Goal: Task Accomplishment & Management: Manage account settings

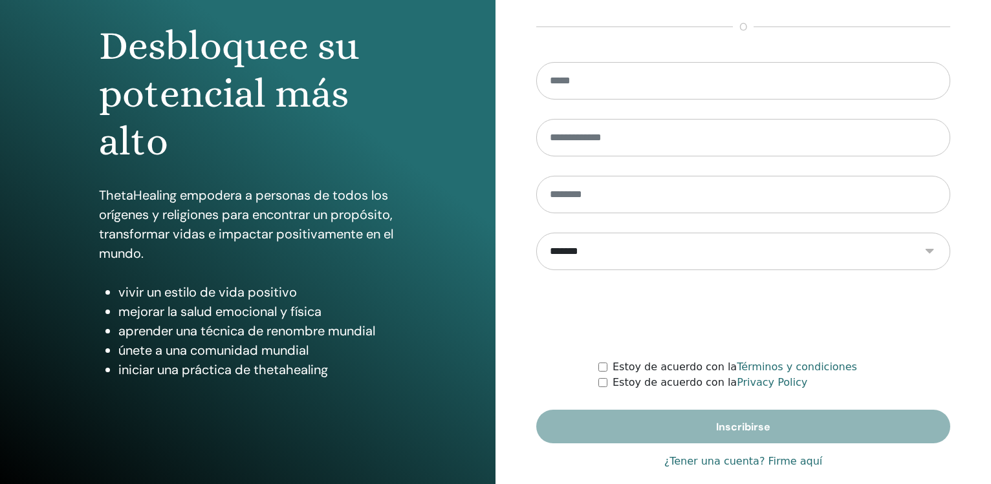
scroll to position [136, 0]
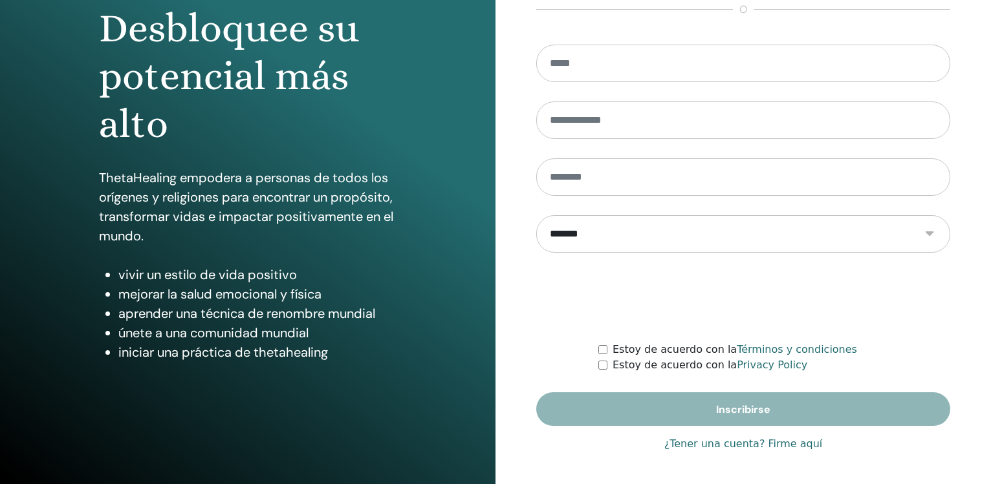
click at [755, 444] on link "¿Tener una cuenta? Firme aquí" at bounding box center [743, 445] width 158 height 16
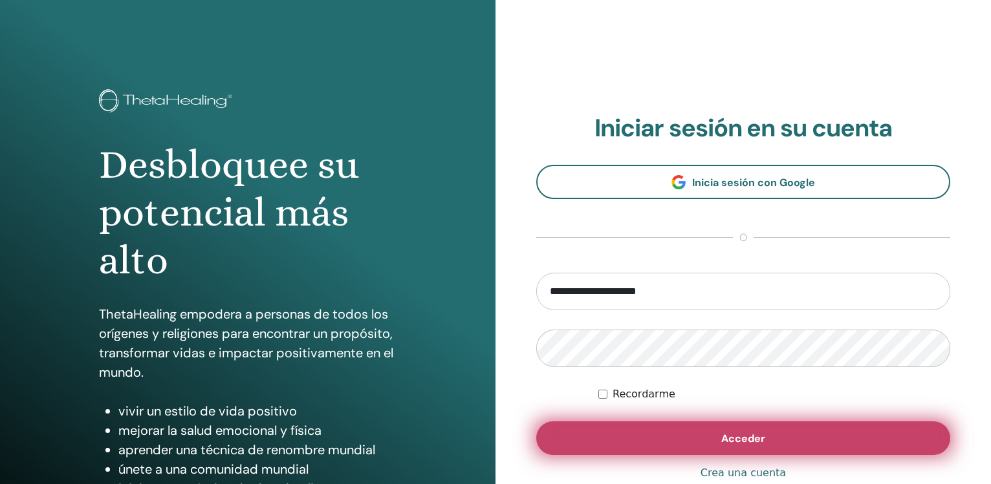
click at [719, 439] on button "Acceder" at bounding box center [743, 439] width 414 height 34
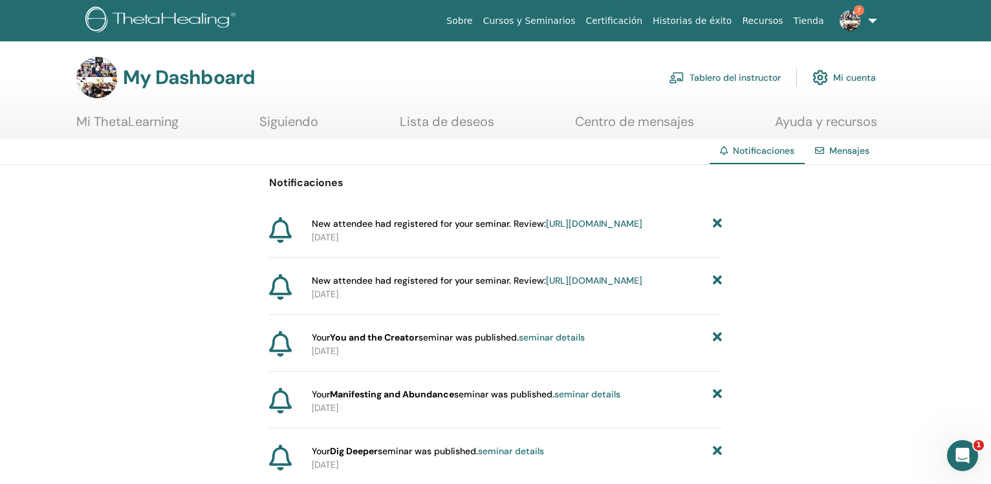
click at [614, 223] on link "https://member.thetahealing.com/instructor/seminar/376424/attendees" at bounding box center [594, 224] width 96 height 12
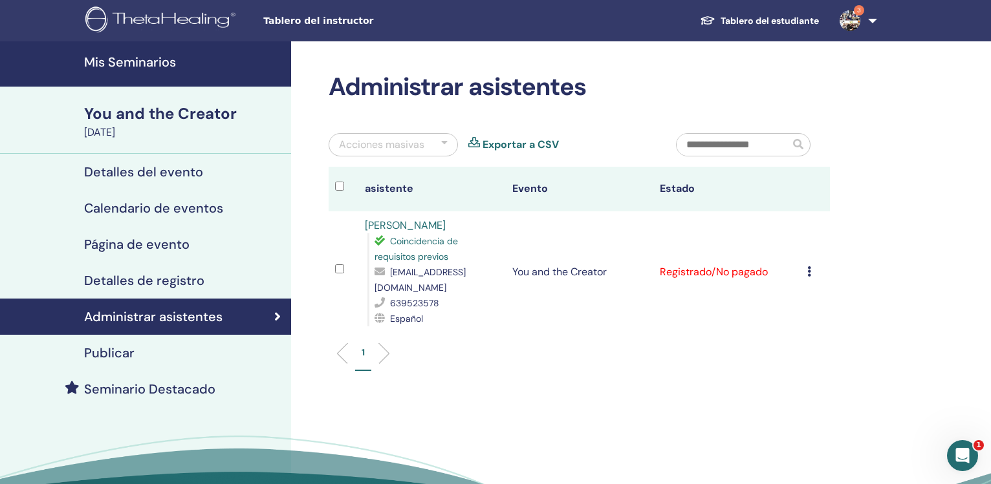
click at [811, 266] on icon at bounding box center [809, 271] width 4 height 10
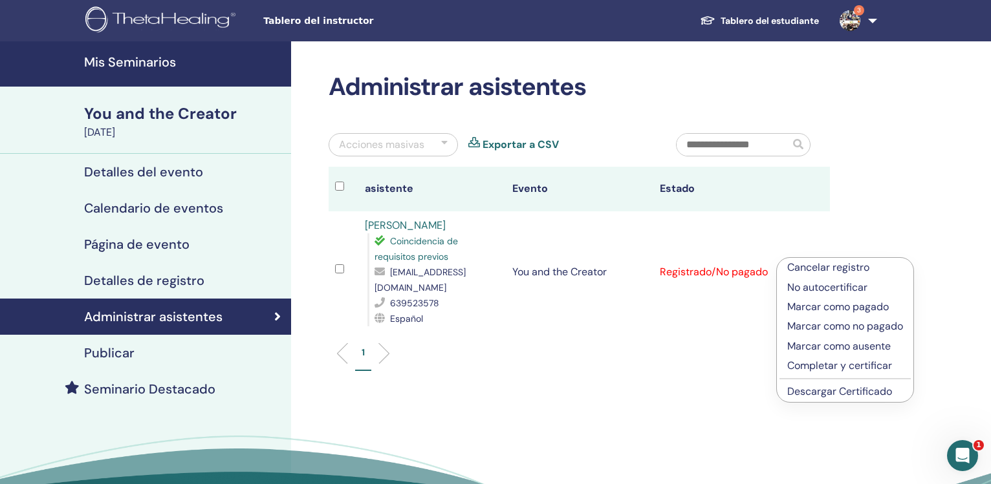
click at [809, 365] on p "Completar y certificar" at bounding box center [845, 366] width 116 height 16
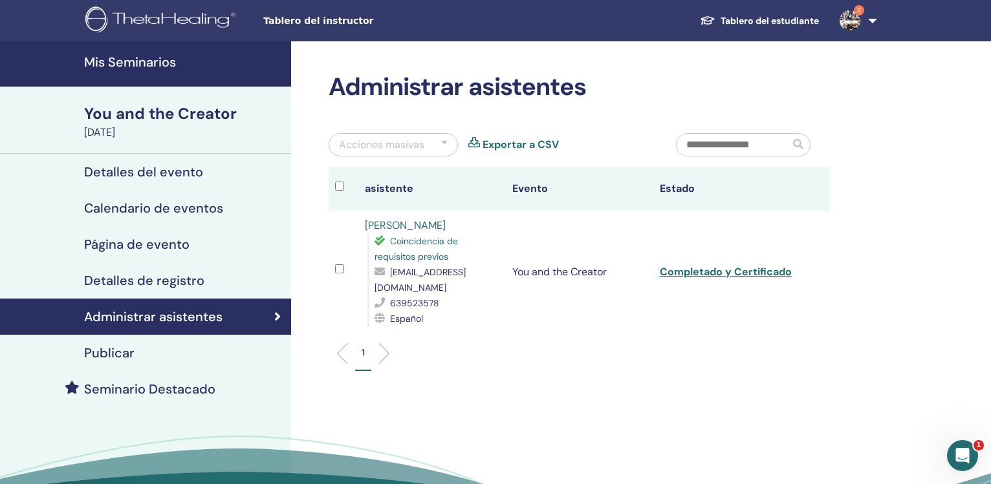
click at [872, 21] on link "3" at bounding box center [855, 20] width 53 height 41
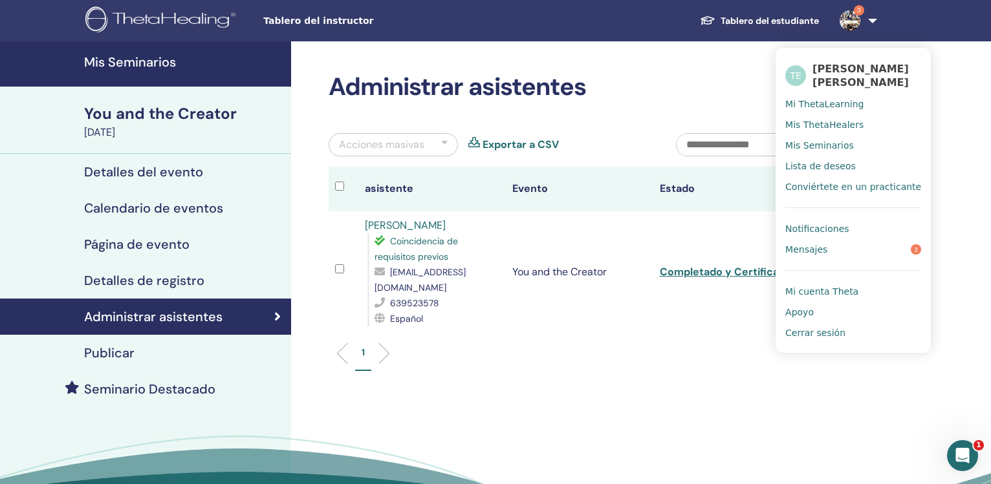
click at [804, 230] on span "Notificaciones" at bounding box center [816, 229] width 63 height 12
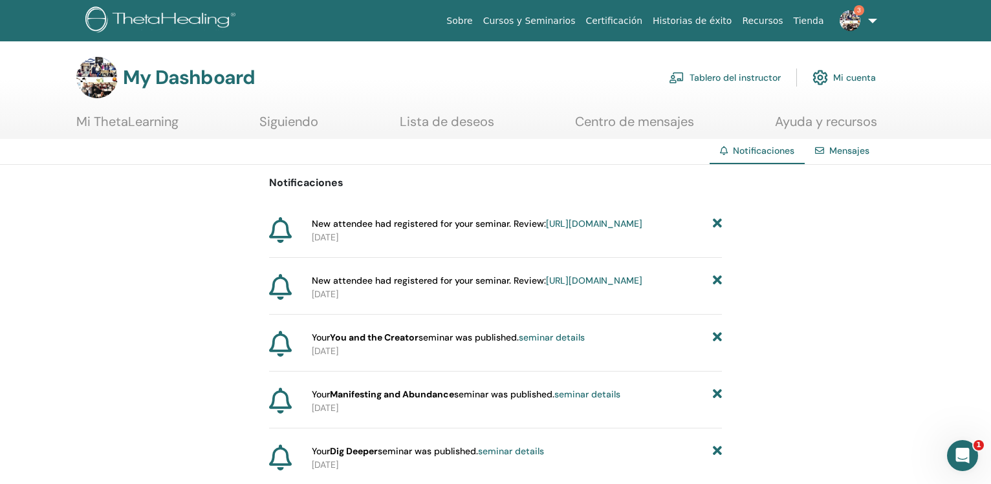
click at [602, 287] on link "https://member.thetahealing.com/instructor/seminar/376423/attendees" at bounding box center [594, 281] width 96 height 12
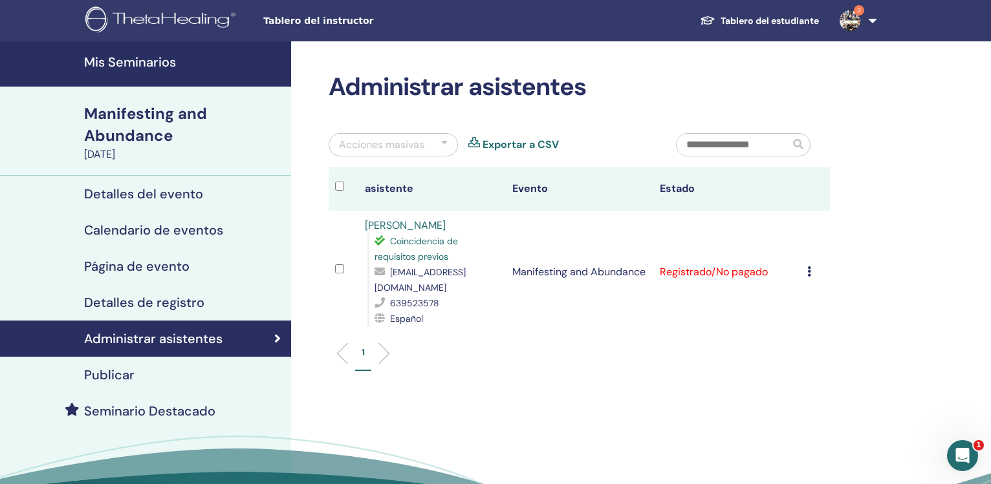
click at [811, 266] on icon at bounding box center [809, 271] width 4 height 10
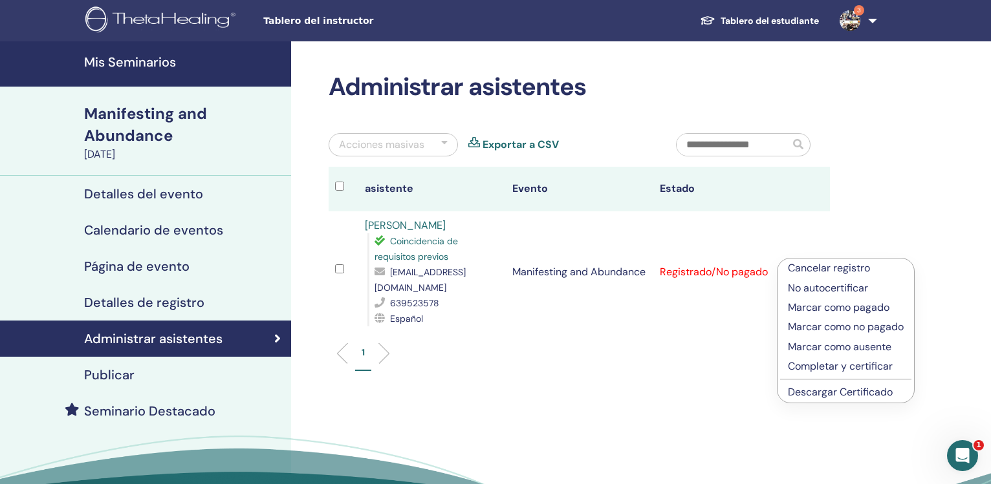
click at [799, 364] on p "Completar y certificar" at bounding box center [846, 367] width 116 height 16
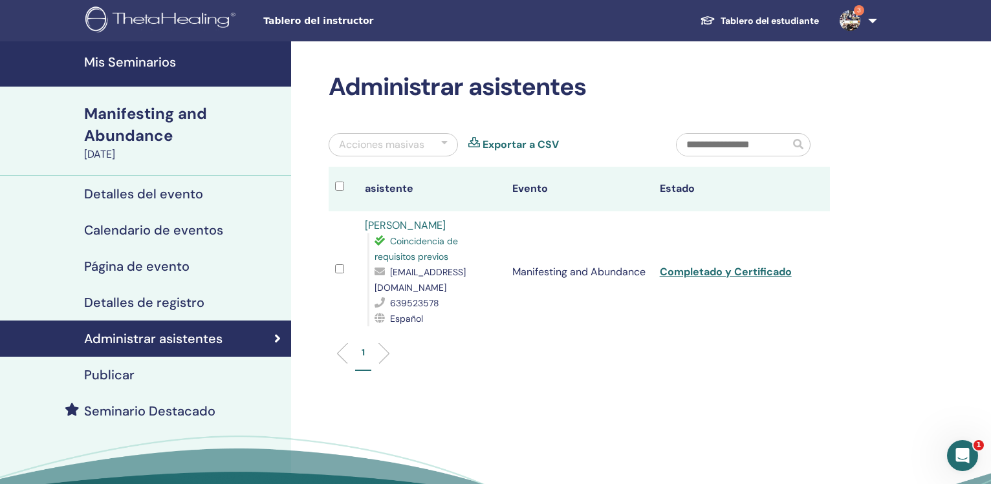
click at [873, 28] on link "3" at bounding box center [855, 20] width 53 height 41
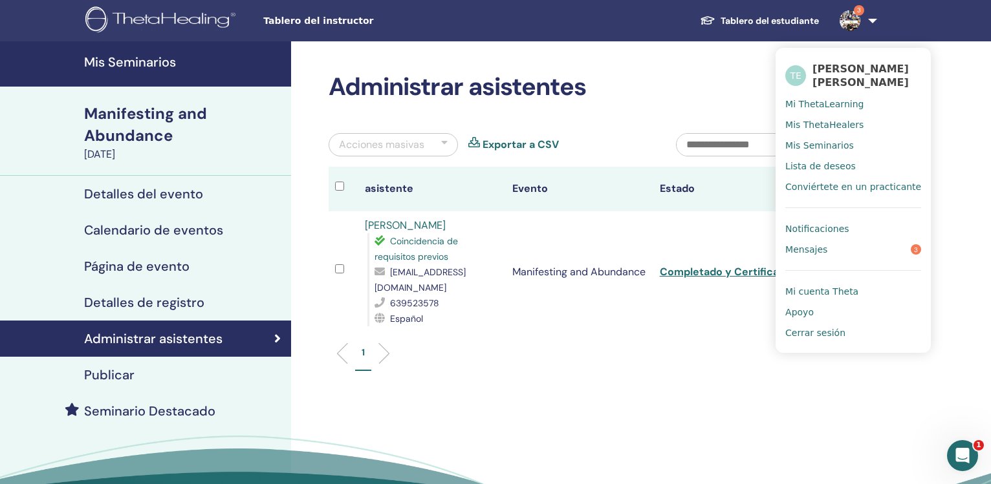
click at [827, 226] on span "Notificaciones" at bounding box center [816, 229] width 63 height 12
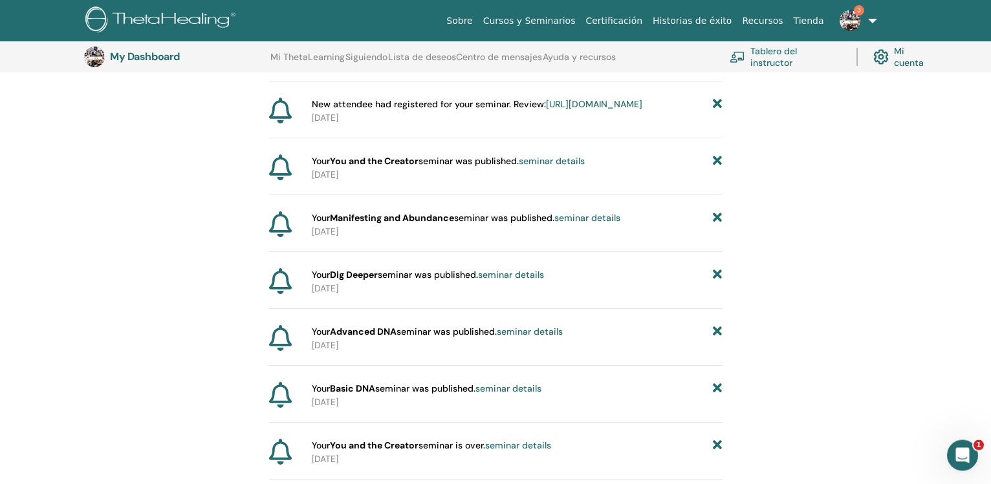
scroll to position [206, 0]
click at [776, 57] on link "Tablero del instructor" at bounding box center [785, 57] width 111 height 28
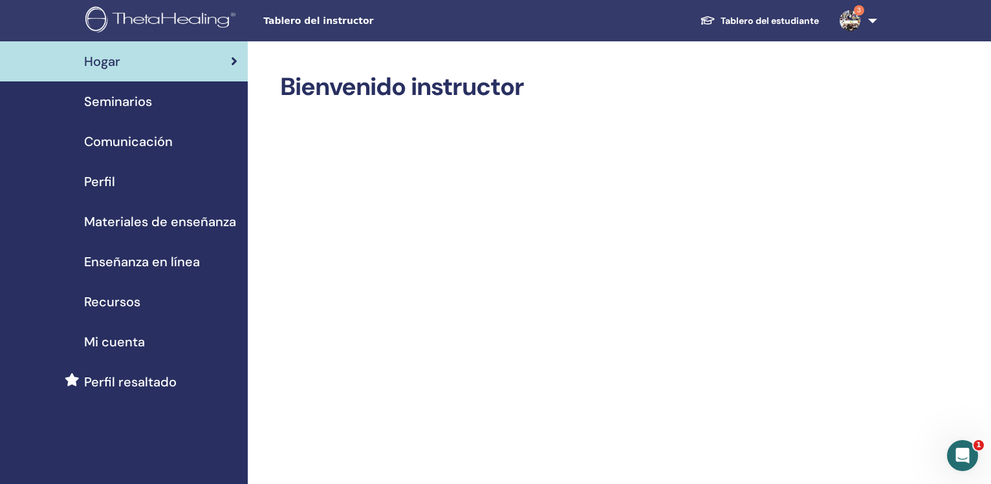
click at [166, 100] on div "Seminarios" at bounding box center [123, 101] width 227 height 19
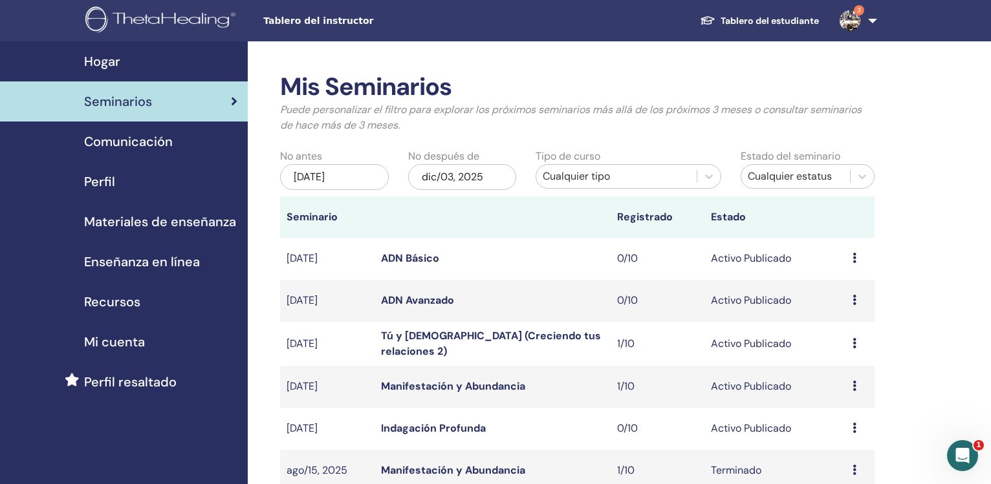
click at [331, 173] on div "[DATE]" at bounding box center [334, 177] width 109 height 26
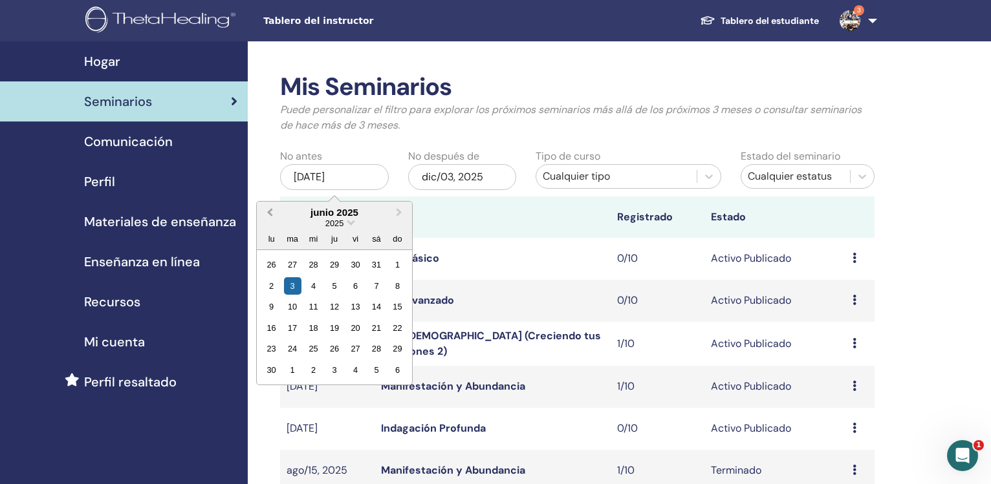
click at [270, 210] on span "Previous Month" at bounding box center [270, 213] width 0 height 14
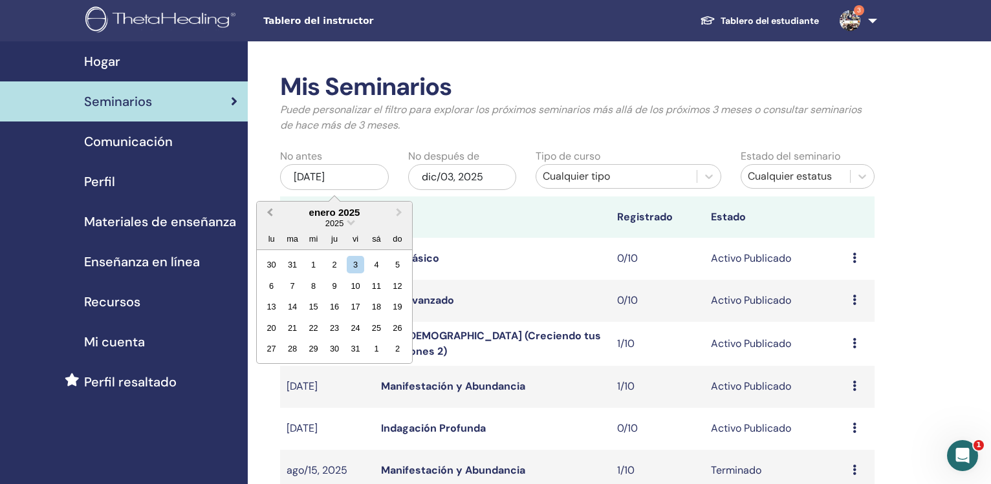
click at [270, 210] on span "Previous Month" at bounding box center [270, 213] width 0 height 14
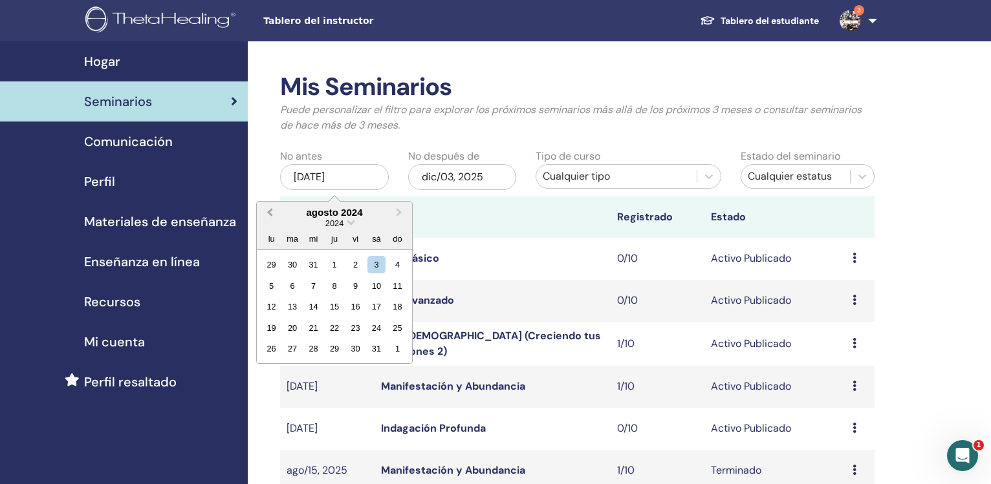
click at [270, 210] on span "Previous Month" at bounding box center [270, 213] width 0 height 14
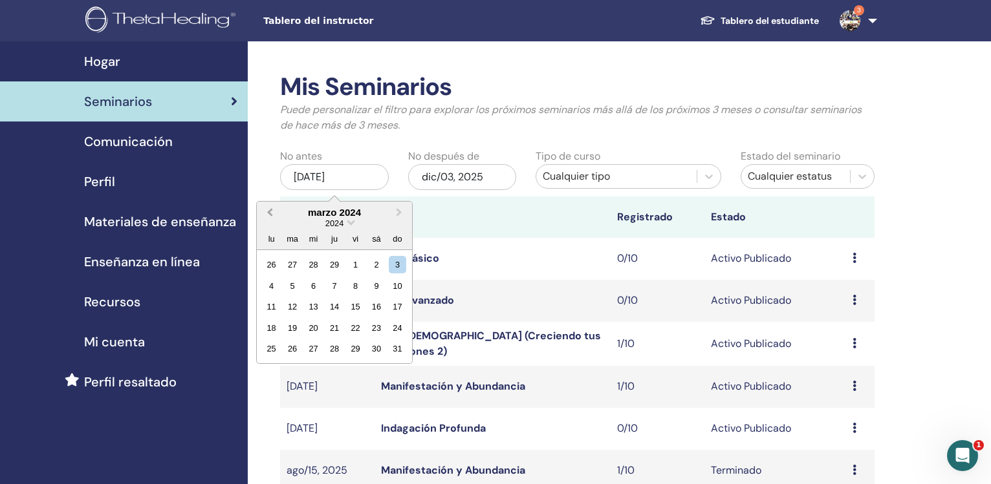
click at [270, 210] on span "Previous Month" at bounding box center [270, 213] width 0 height 14
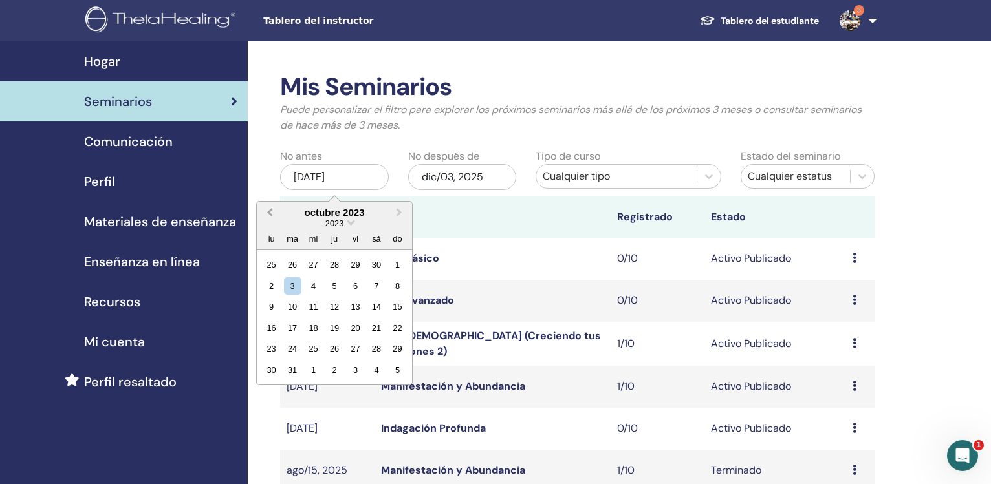
click at [270, 210] on span "Previous Month" at bounding box center [270, 213] width 0 height 14
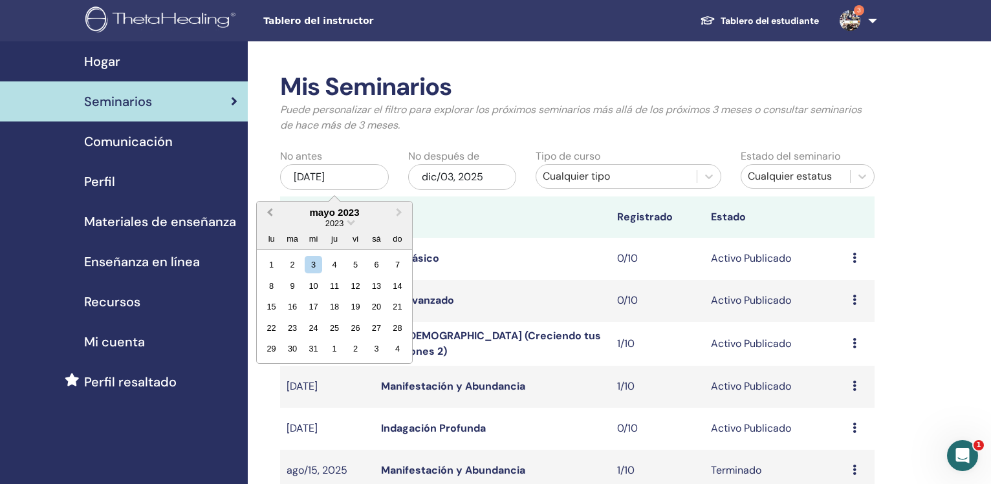
click at [270, 210] on span "Previous Month" at bounding box center [270, 213] width 0 height 14
click at [399, 214] on span "Next Month" at bounding box center [399, 213] width 0 height 14
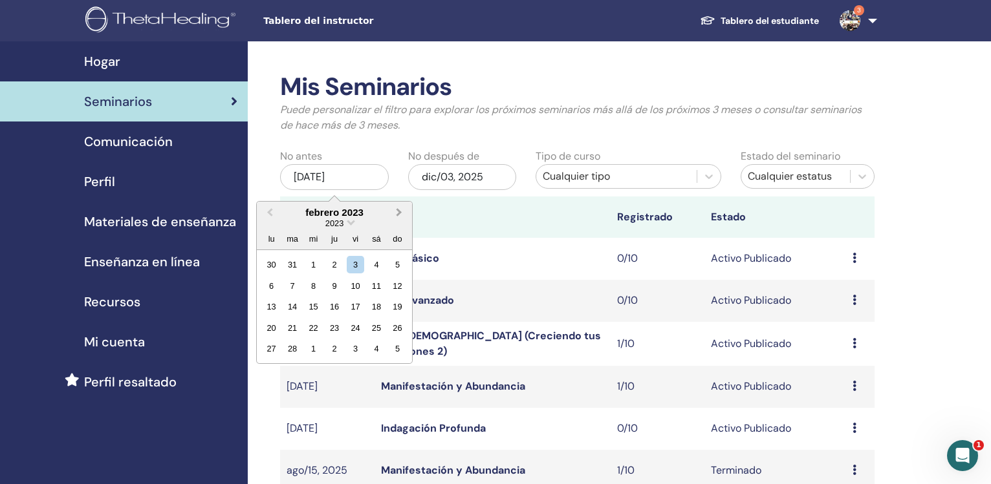
click at [399, 214] on span "Next Month" at bounding box center [399, 213] width 0 height 14
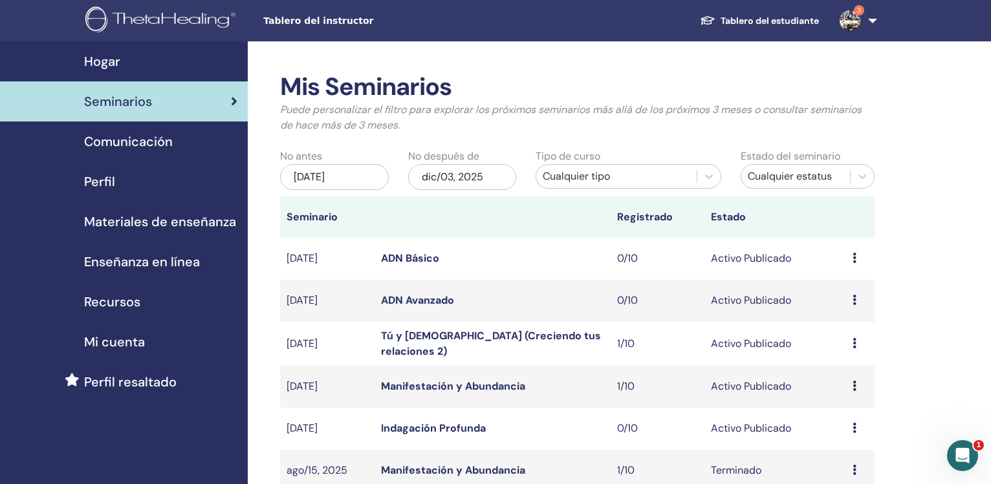
click at [346, 178] on div "[DATE]" at bounding box center [334, 177] width 109 height 26
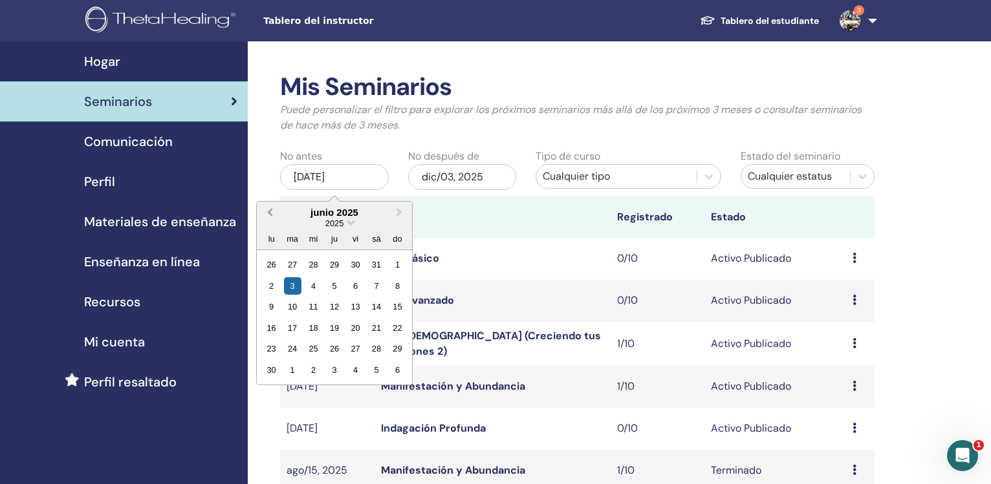
click at [270, 215] on span "Previous Month" at bounding box center [270, 213] width 0 height 14
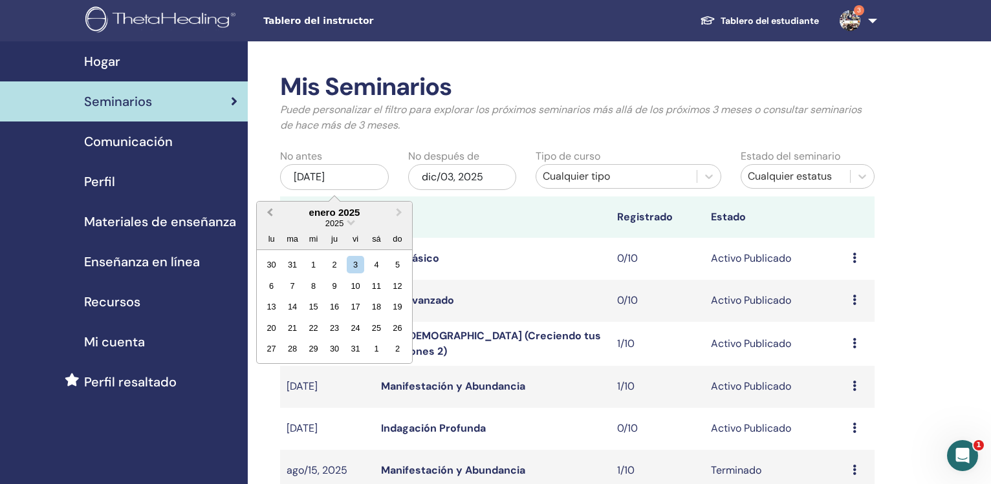
click at [270, 215] on span "Previous Month" at bounding box center [270, 213] width 0 height 14
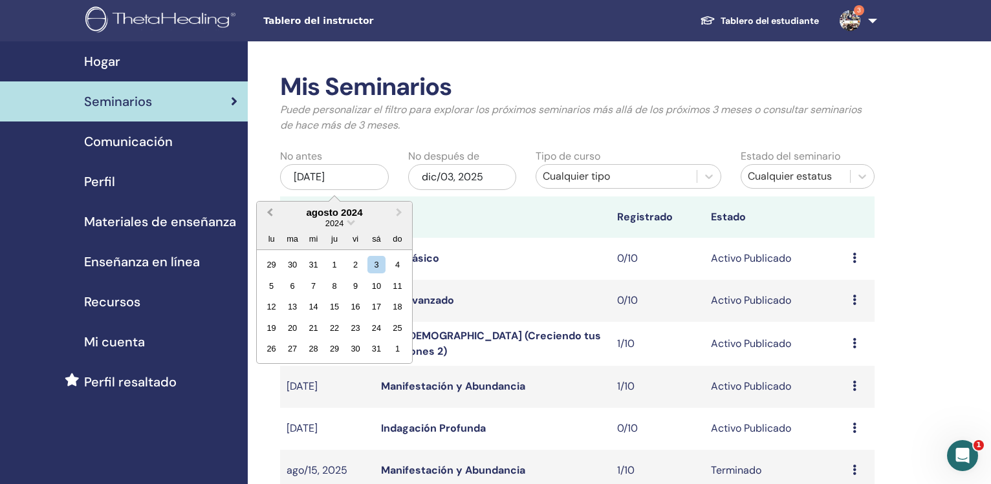
click at [270, 215] on span "Previous Month" at bounding box center [270, 213] width 0 height 14
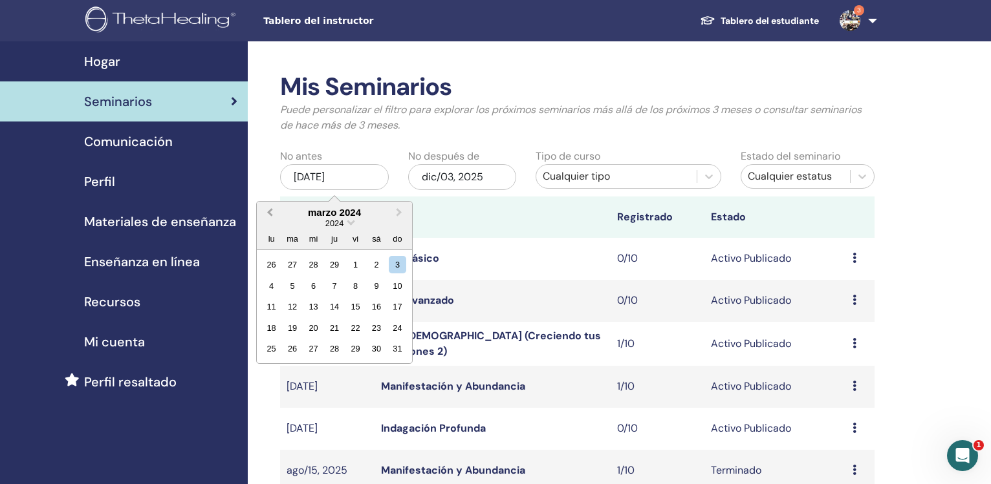
click at [270, 215] on span "Previous Month" at bounding box center [270, 213] width 0 height 14
click at [267, 264] on div "1" at bounding box center [271, 264] width 17 height 17
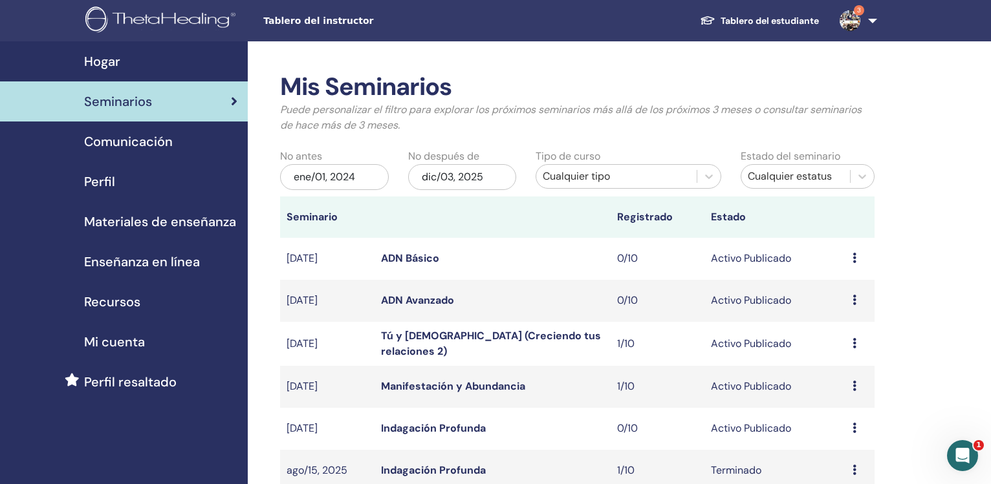
click at [455, 181] on div "dic/03, 2025" at bounding box center [462, 177] width 109 height 26
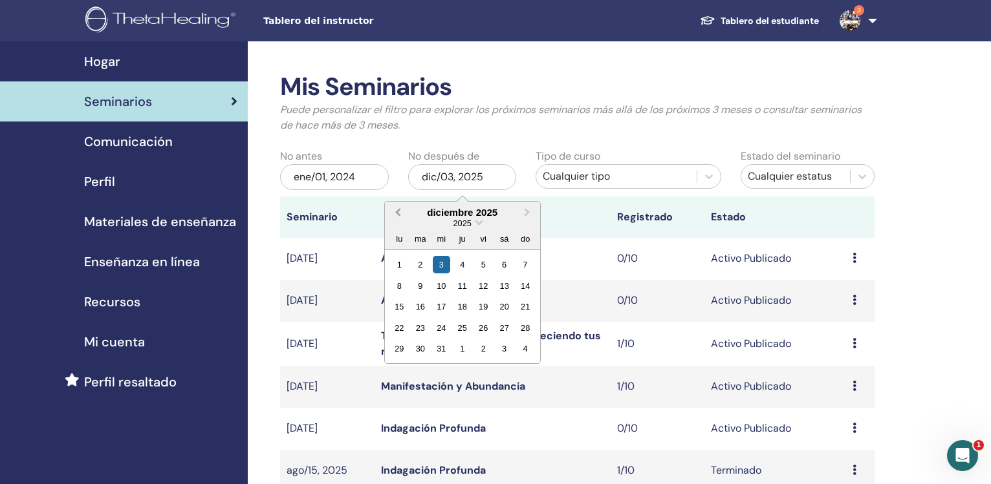
click at [394, 211] on button "Previous Month" at bounding box center [396, 213] width 21 height 21
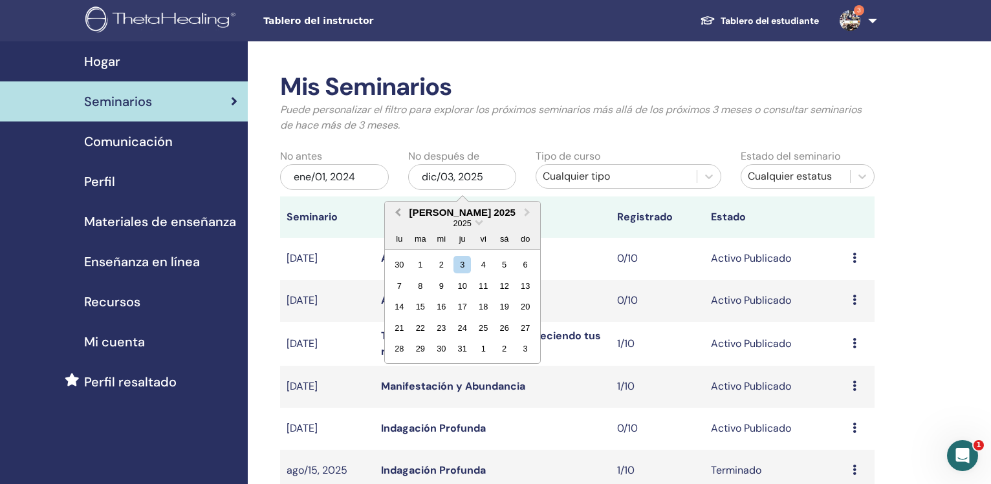
click at [394, 211] on button "Previous Month" at bounding box center [396, 213] width 21 height 21
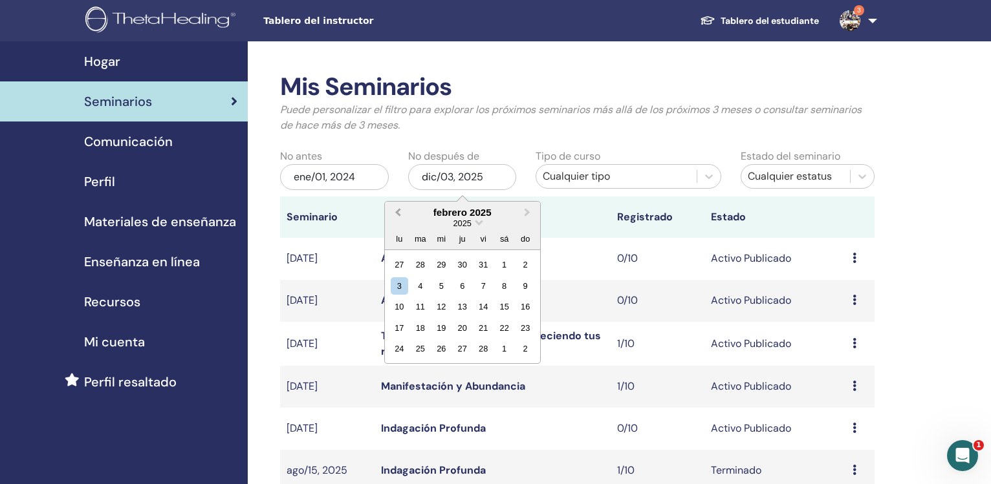
click at [394, 211] on button "Previous Month" at bounding box center [396, 213] width 21 height 21
click at [422, 371] on div "31" at bounding box center [419, 370] width 17 height 17
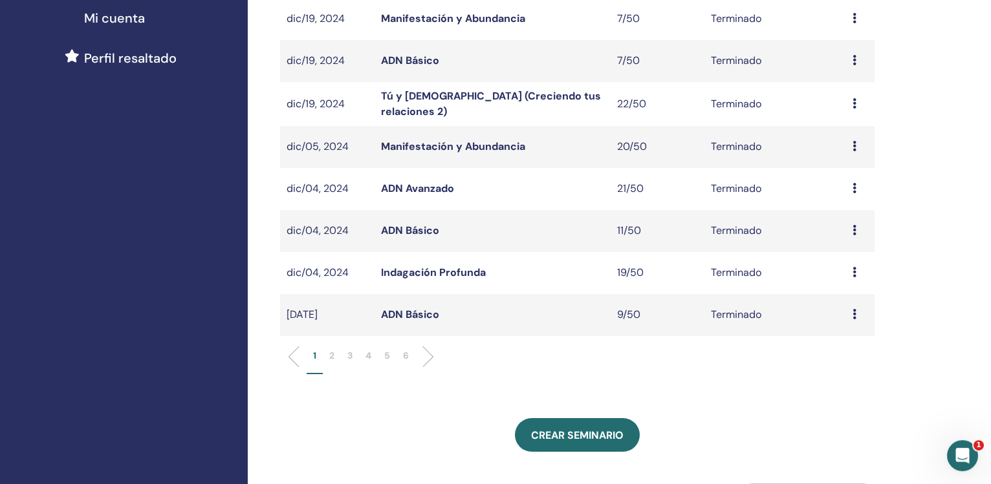
scroll to position [330, 0]
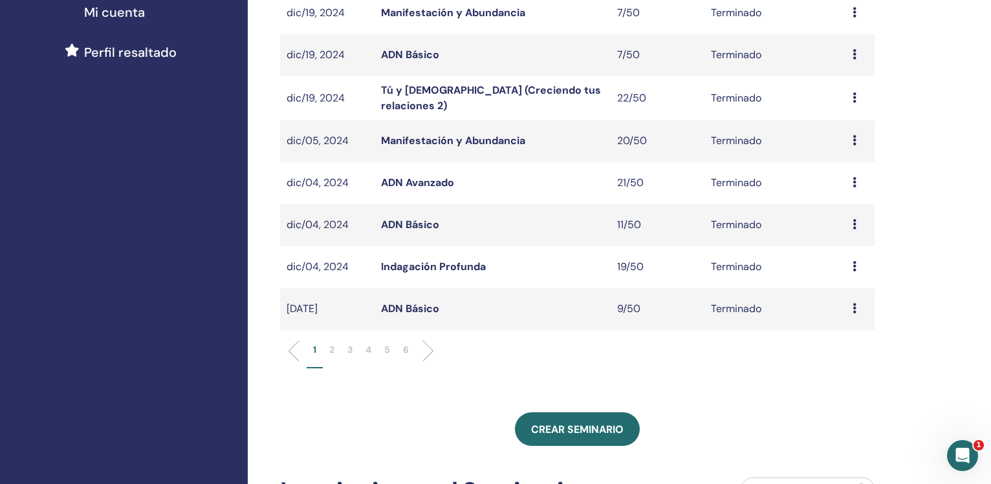
click at [406, 347] on p "6" at bounding box center [406, 350] width 6 height 14
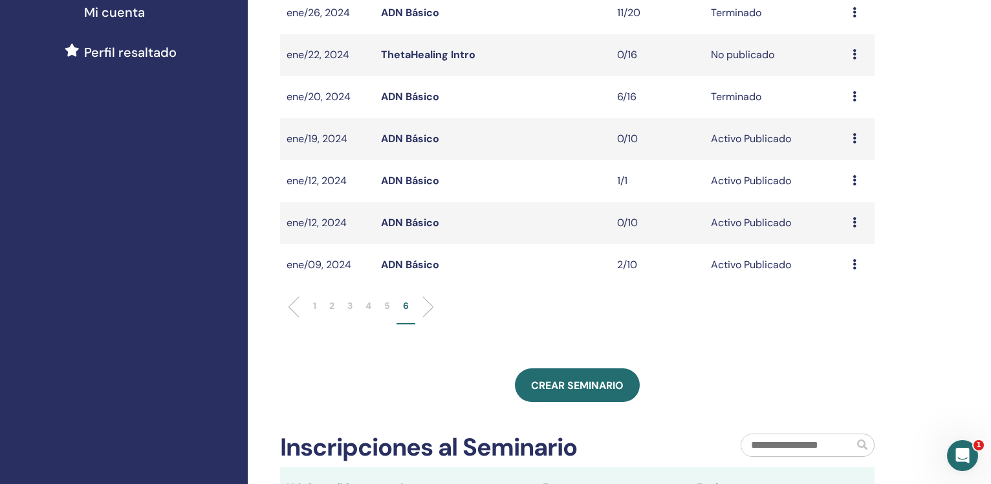
click at [407, 266] on link "ADN Básico" at bounding box center [410, 265] width 58 height 14
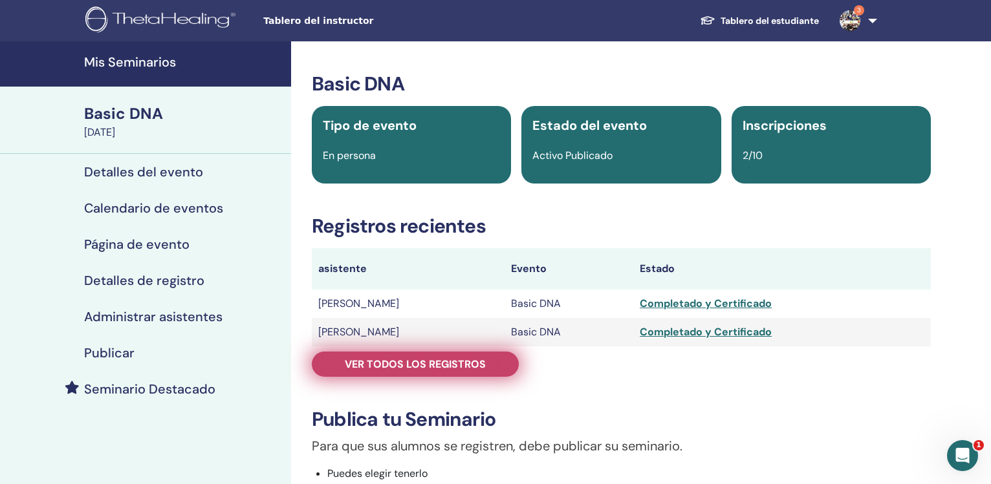
click at [423, 358] on span "Ver todos los registros" at bounding box center [415, 365] width 141 height 14
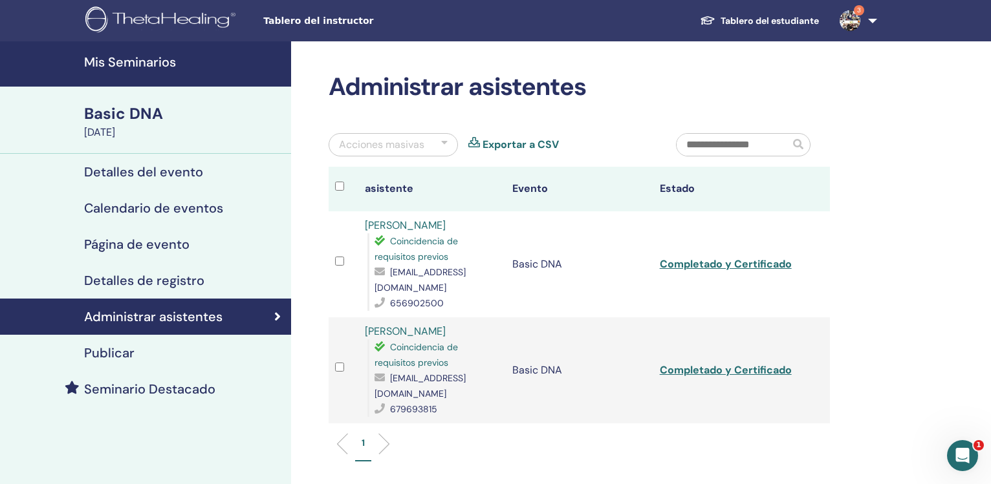
click at [497, 147] on link "Exportar a CSV" at bounding box center [521, 145] width 76 height 16
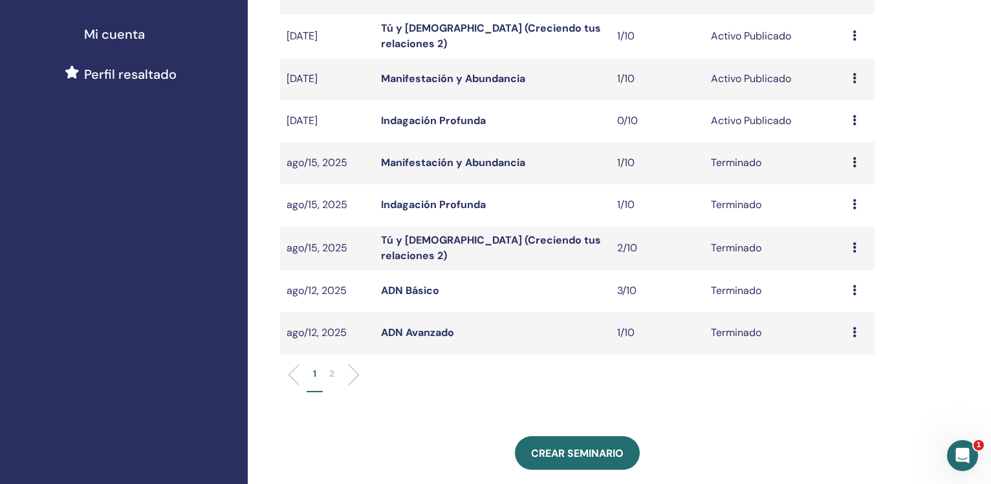
click at [330, 373] on p "2" at bounding box center [331, 374] width 5 height 14
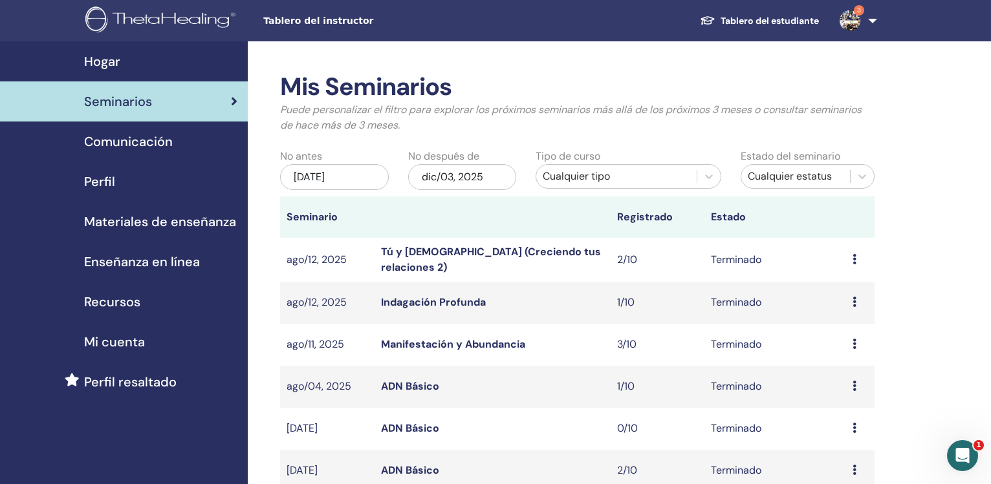
click at [358, 184] on div "[DATE]" at bounding box center [334, 177] width 109 height 26
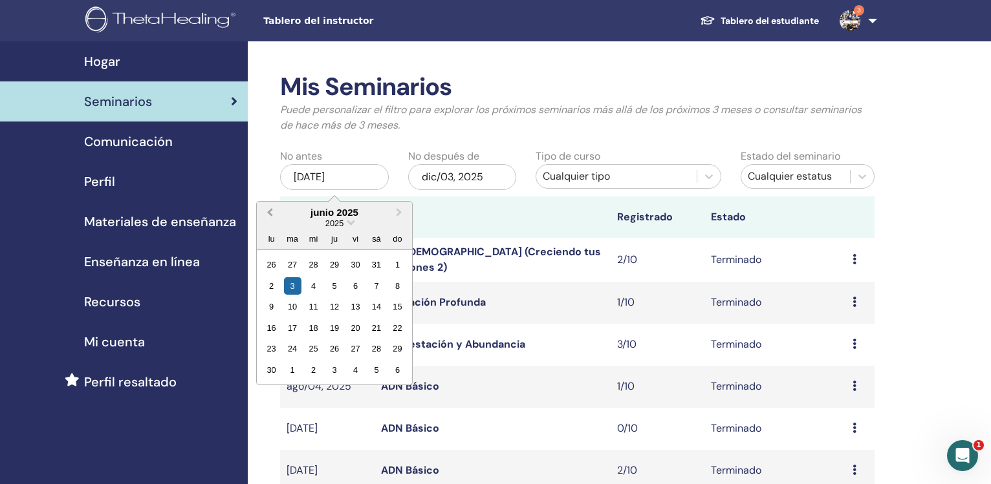
click at [268, 215] on button "Previous Month" at bounding box center [268, 213] width 21 height 21
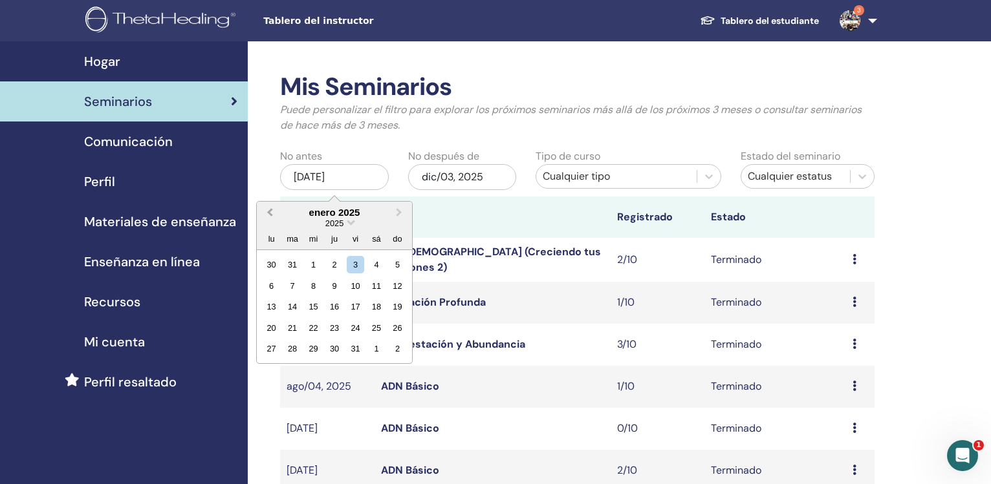
click at [268, 215] on button "Previous Month" at bounding box center [268, 213] width 21 height 21
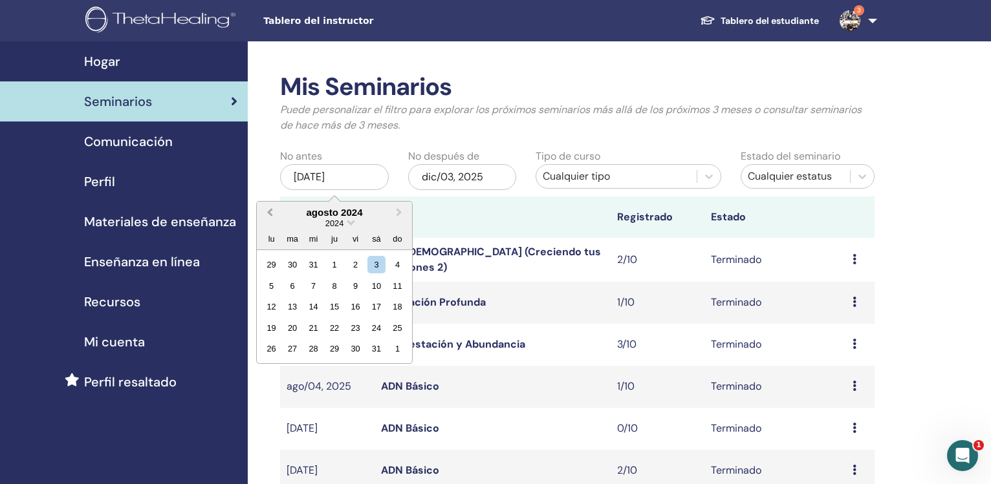
click at [268, 215] on button "Previous Month" at bounding box center [268, 213] width 21 height 21
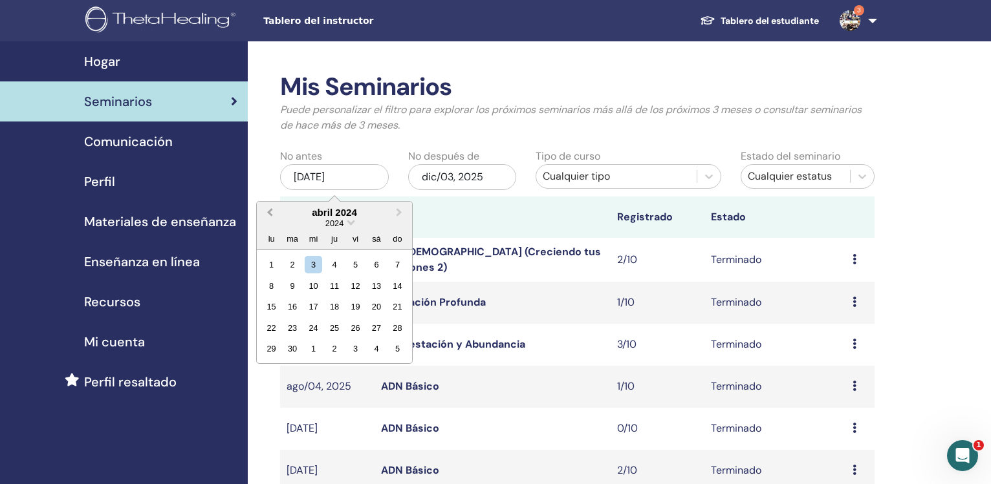
click at [268, 215] on button "Previous Month" at bounding box center [268, 213] width 21 height 21
click at [270, 213] on span "Previous Month" at bounding box center [270, 213] width 0 height 14
click at [265, 267] on div "1" at bounding box center [271, 264] width 17 height 17
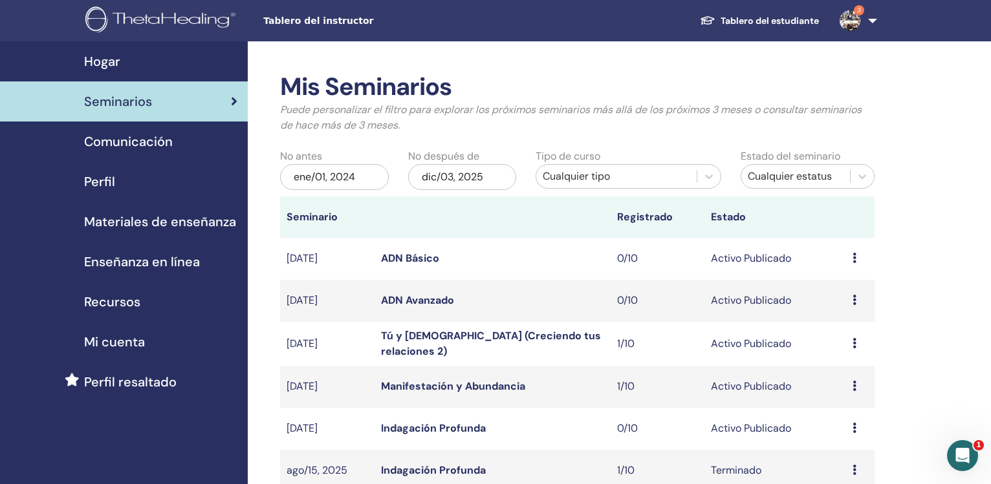
click at [455, 174] on div "dic/03, 2025" at bounding box center [462, 177] width 109 height 26
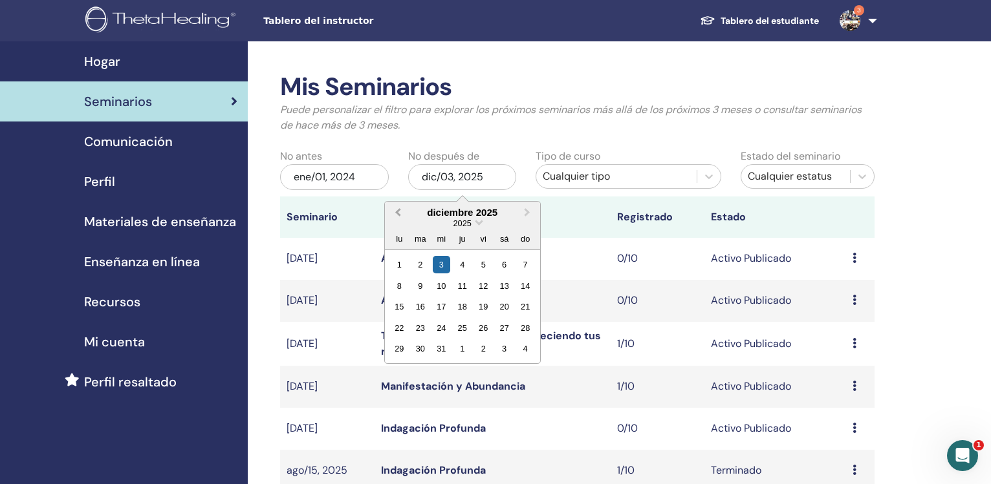
click at [398, 212] on span "Previous Month" at bounding box center [398, 213] width 0 height 14
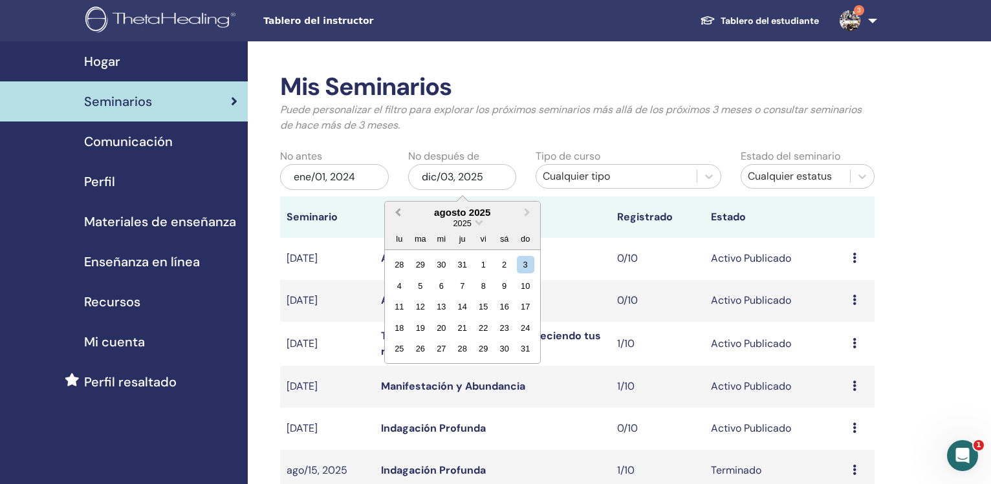
click at [398, 212] on span "Previous Month" at bounding box center [398, 213] width 0 height 14
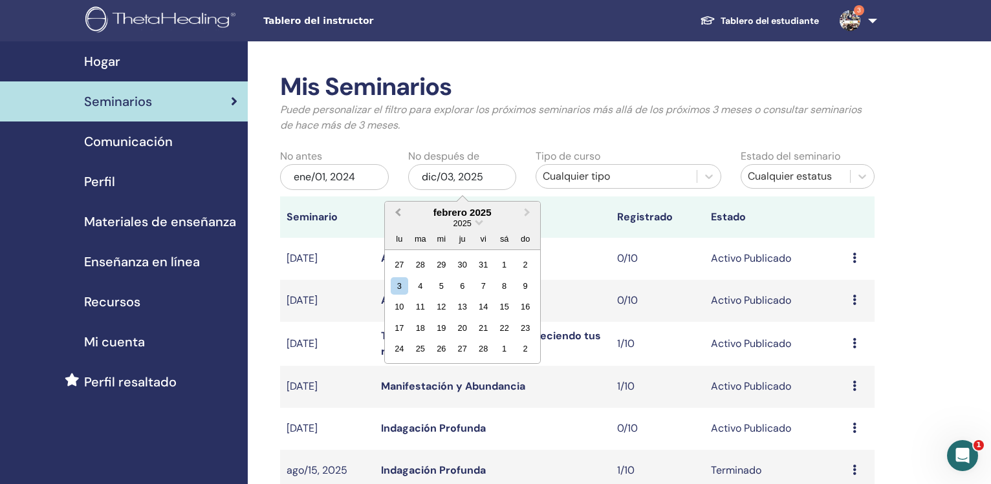
click at [398, 212] on span "Previous Month" at bounding box center [398, 213] width 0 height 14
click at [527, 211] on span "Next Month" at bounding box center [527, 213] width 0 height 14
click at [422, 373] on div "31" at bounding box center [419, 370] width 17 height 17
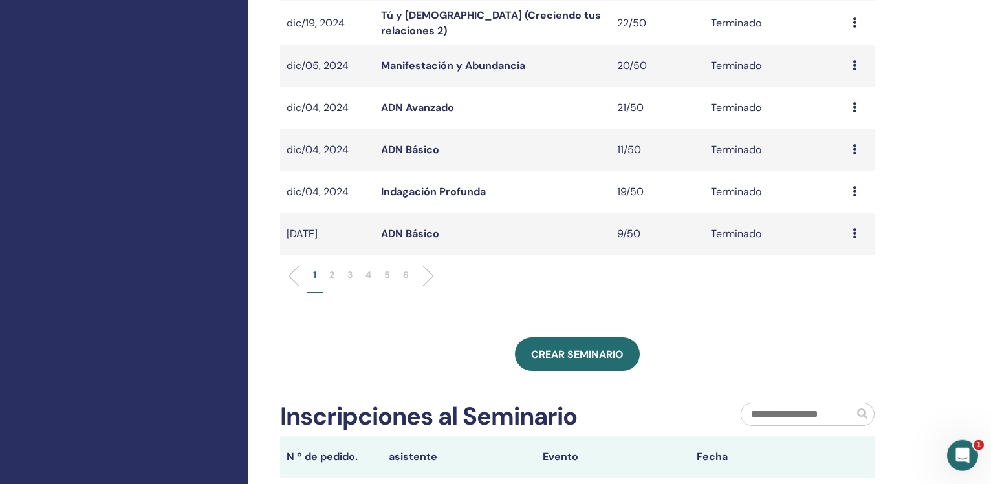
scroll to position [407, 0]
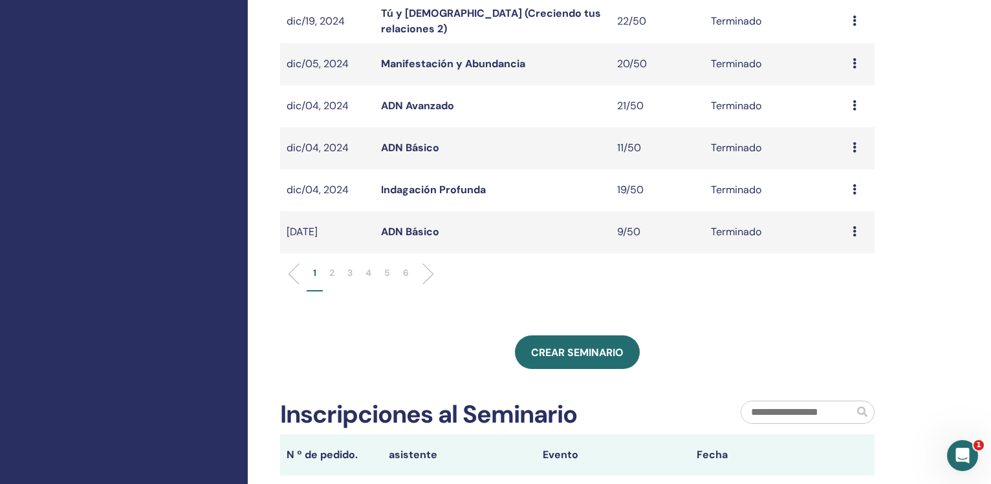
click at [407, 276] on p "6" at bounding box center [406, 273] width 6 height 14
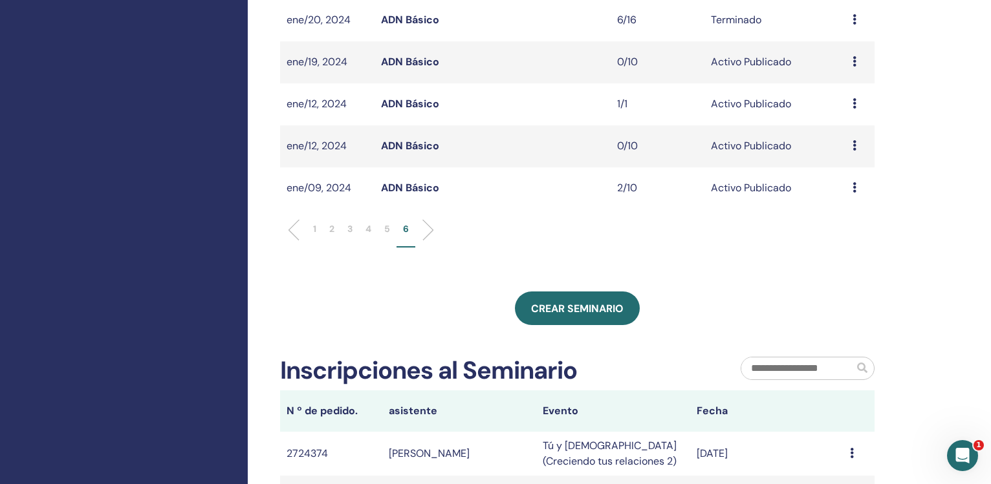
click at [400, 107] on link "ADN Básico" at bounding box center [410, 104] width 58 height 14
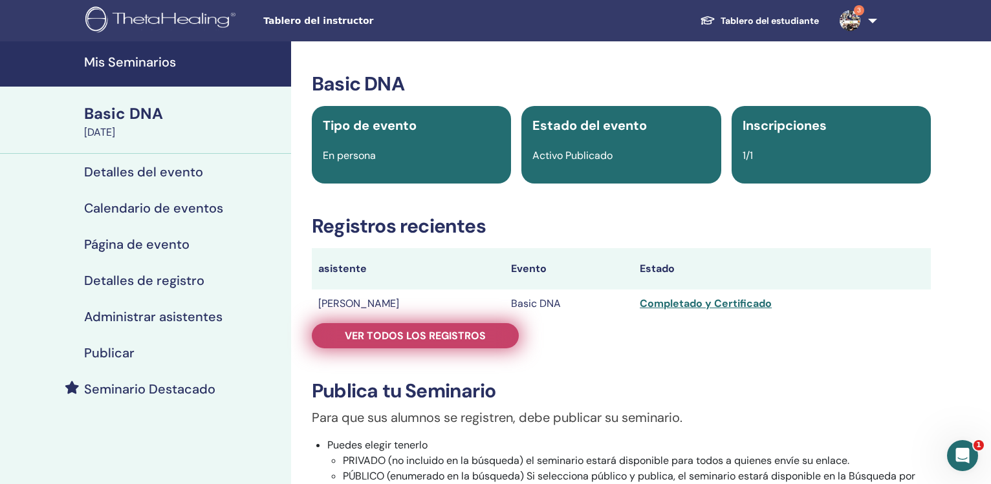
click at [417, 331] on span "Ver todos los registros" at bounding box center [415, 336] width 141 height 14
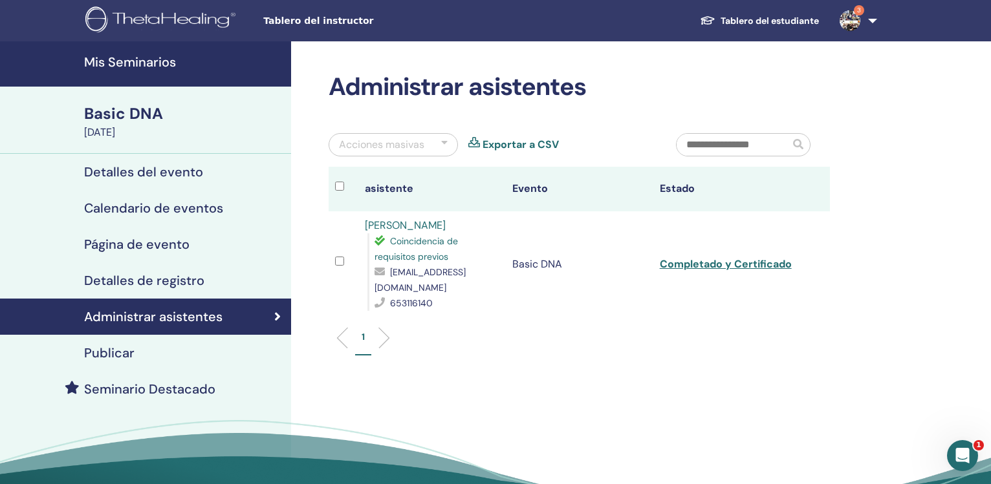
click at [536, 145] on link "Exportar a CSV" at bounding box center [521, 145] width 76 height 16
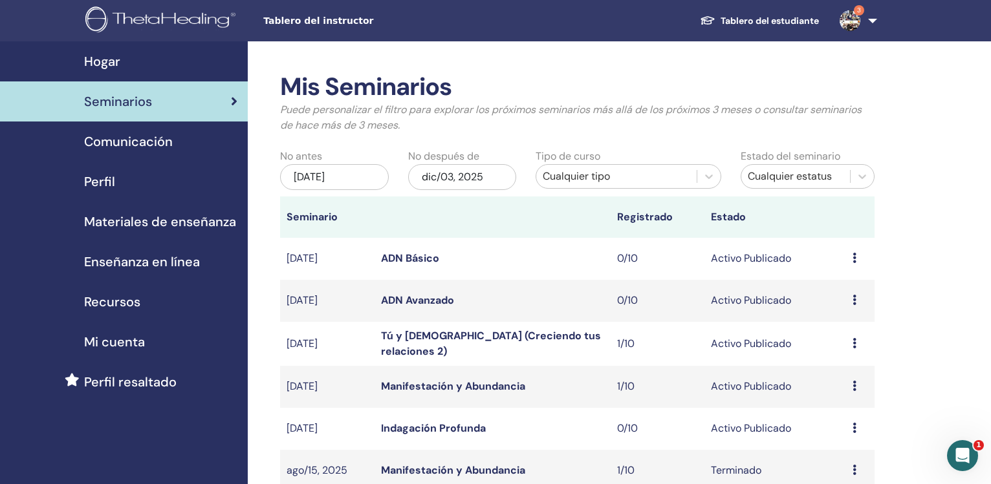
click at [346, 183] on div "[DATE]" at bounding box center [334, 177] width 109 height 26
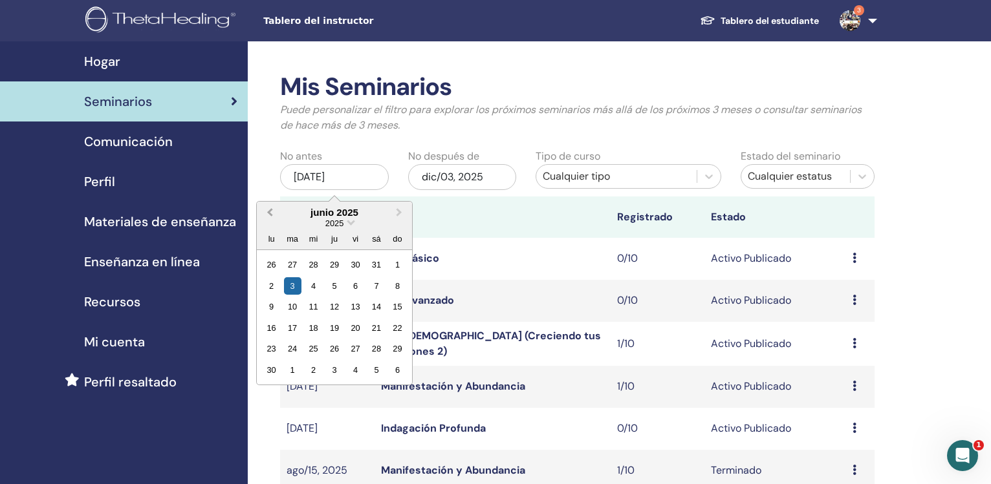
click at [270, 214] on span "Previous Month" at bounding box center [270, 213] width 0 height 14
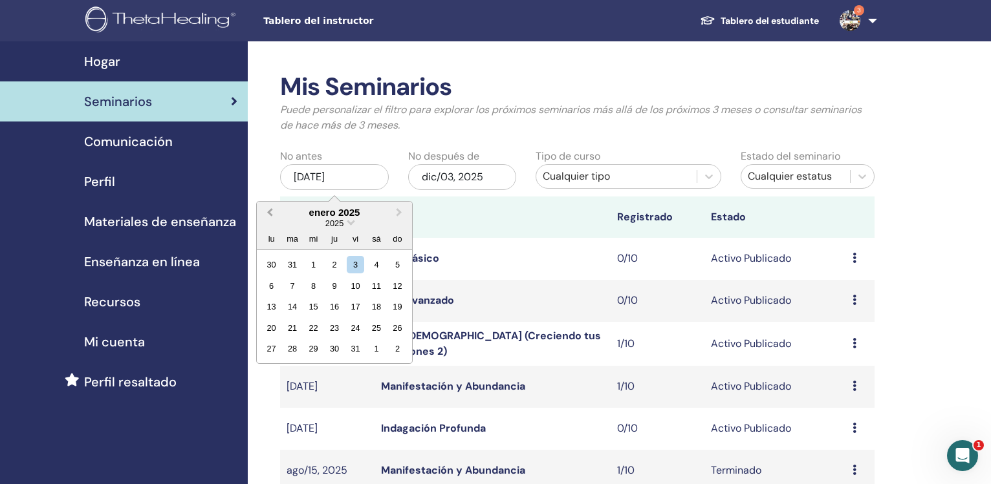
click at [270, 214] on span "Previous Month" at bounding box center [270, 213] width 0 height 14
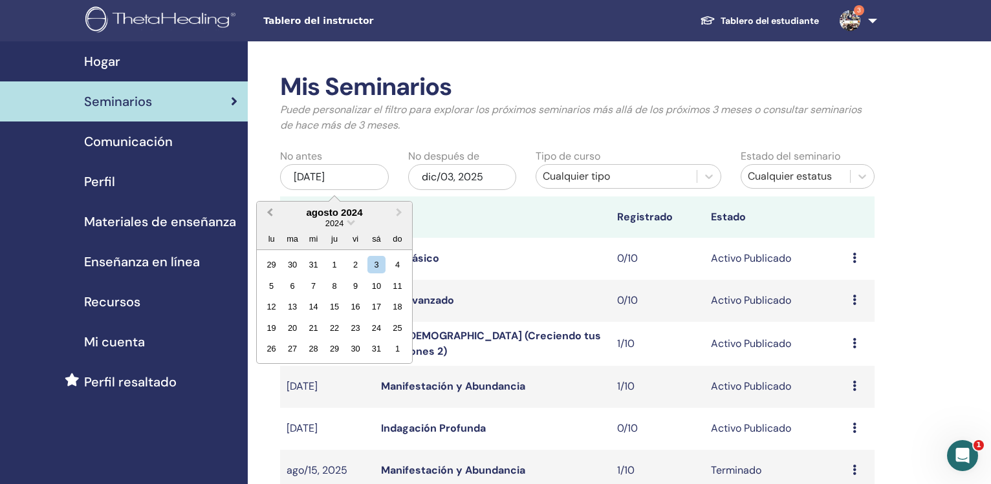
click at [270, 214] on span "Previous Month" at bounding box center [270, 213] width 0 height 14
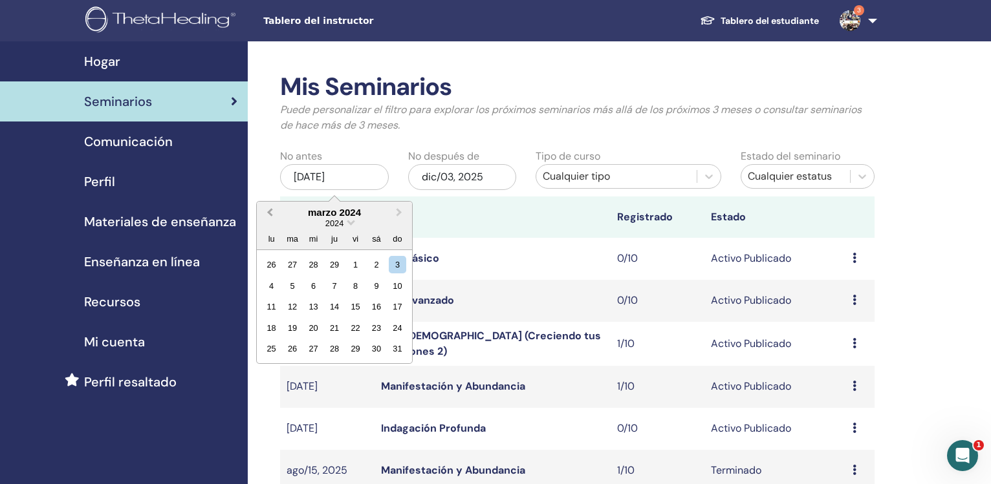
click at [270, 214] on span "Previous Month" at bounding box center [270, 213] width 0 height 14
click at [268, 263] on div "1" at bounding box center [271, 264] width 17 height 17
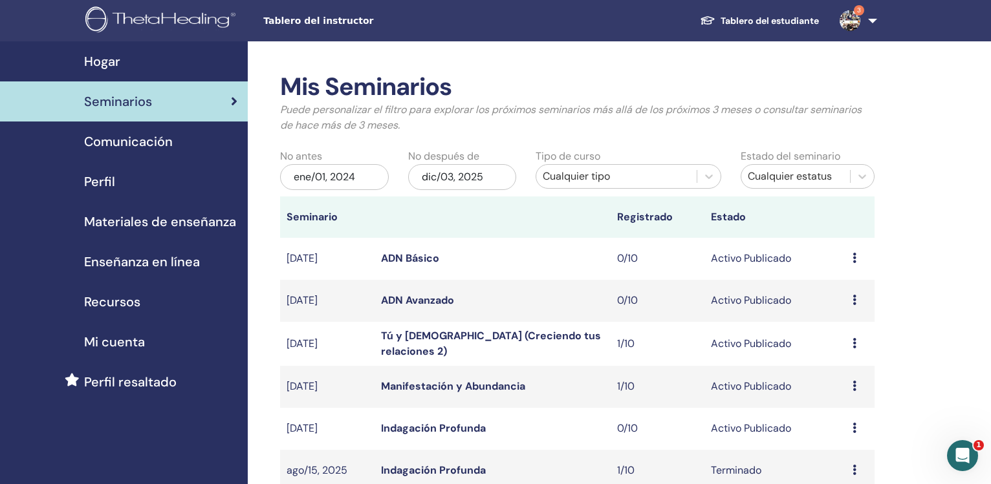
click at [450, 170] on div "dic/03, 2025" at bounding box center [462, 177] width 109 height 26
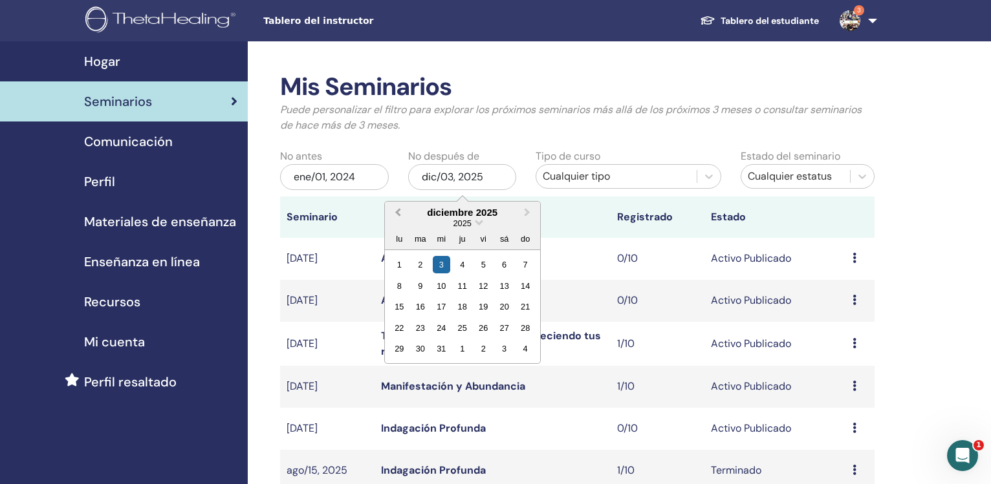
click at [398, 214] on span "Previous Month" at bounding box center [398, 213] width 0 height 14
click at [398, 213] on span "Previous Month" at bounding box center [398, 213] width 0 height 14
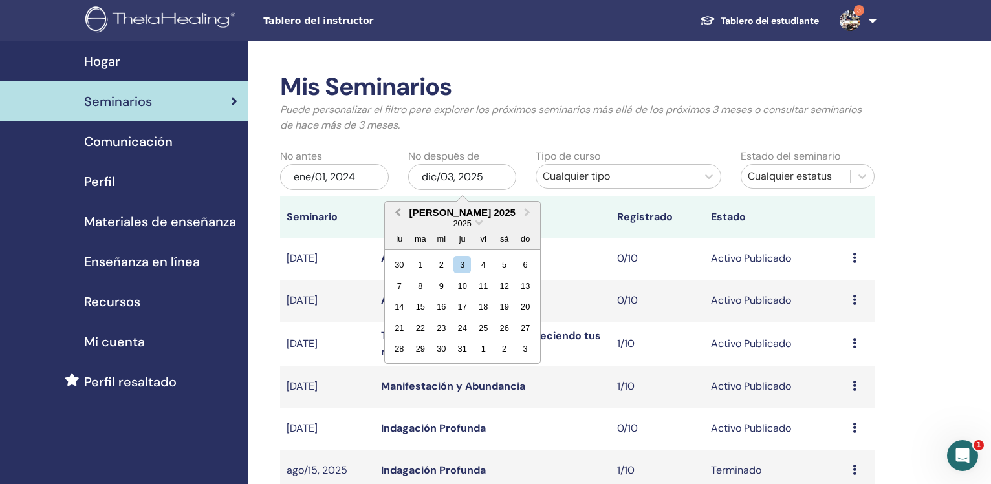
click at [398, 213] on span "Previous Month" at bounding box center [398, 213] width 0 height 14
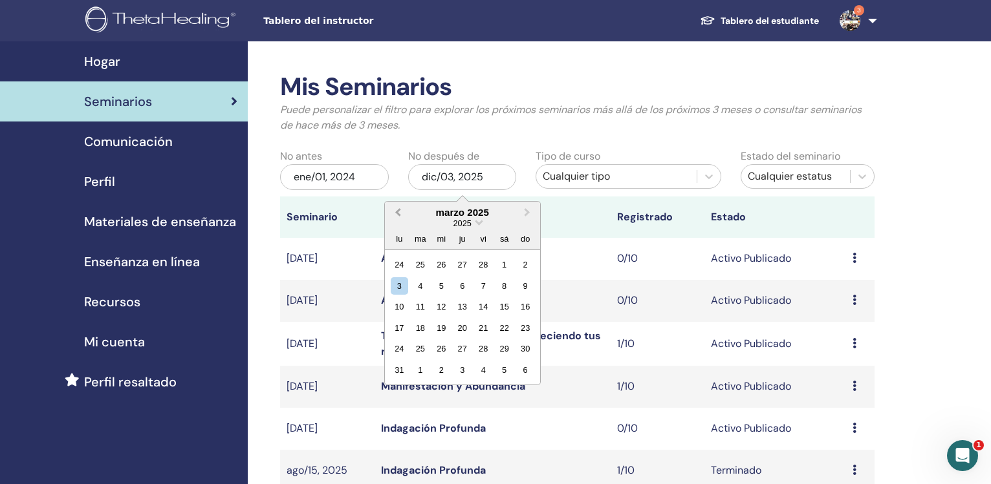
click at [398, 213] on span "Previous Month" at bounding box center [398, 213] width 0 height 14
click at [527, 215] on span "Next Month" at bounding box center [527, 213] width 0 height 14
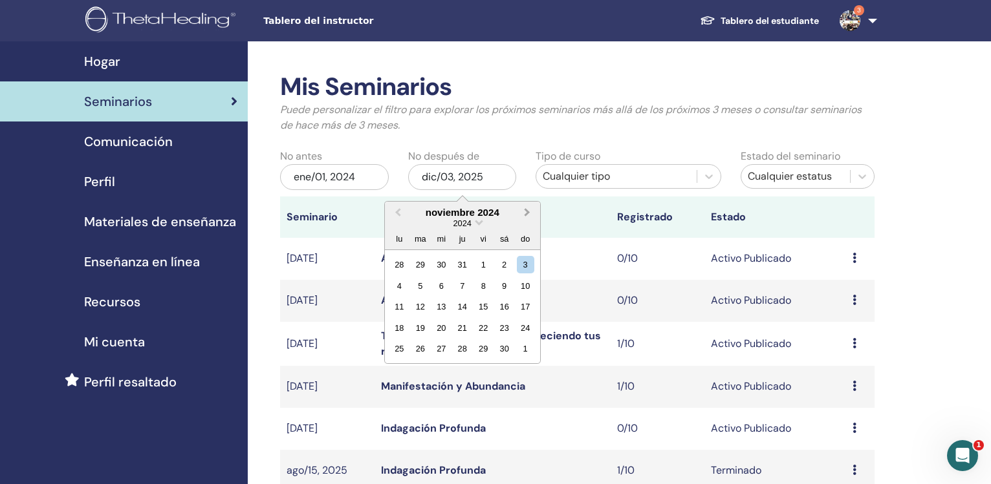
click at [527, 215] on span "Next Month" at bounding box center [527, 213] width 0 height 14
click at [416, 369] on div "31" at bounding box center [419, 370] width 17 height 17
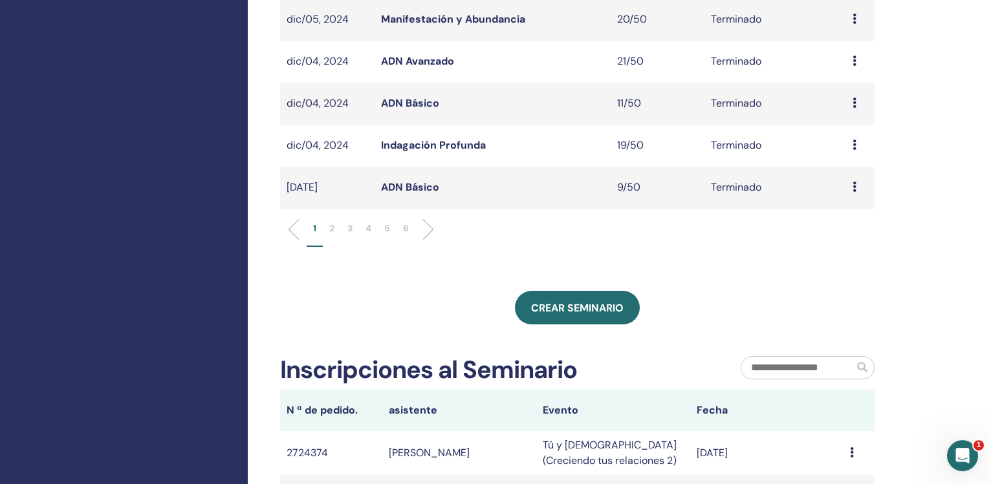
scroll to position [451, 0]
click at [406, 232] on p "6" at bounding box center [406, 229] width 6 height 14
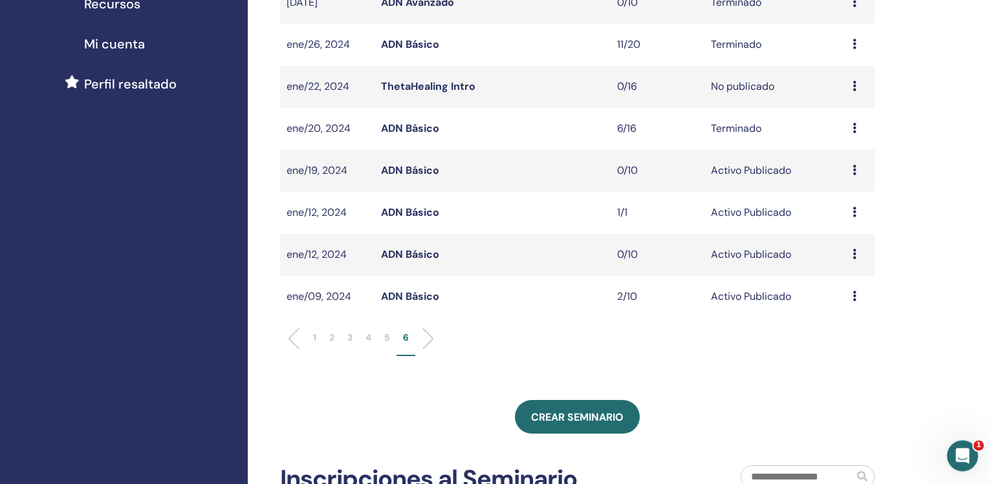
scroll to position [264, 0]
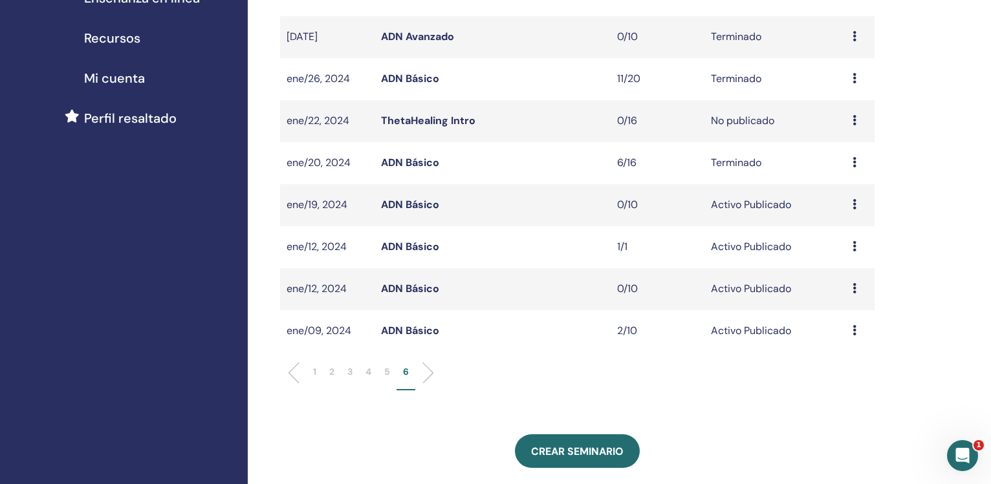
click at [415, 161] on link "ADN Básico" at bounding box center [410, 163] width 58 height 14
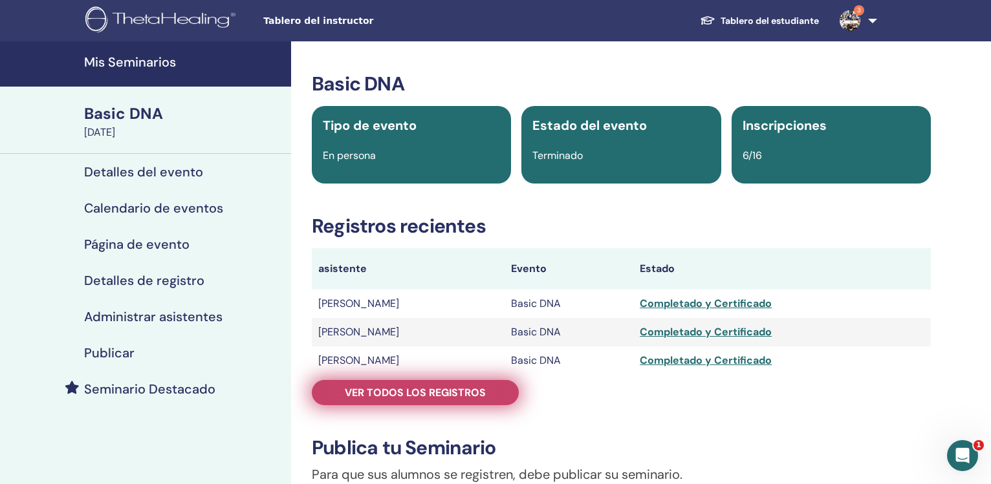
click at [411, 390] on span "Ver todos los registros" at bounding box center [415, 393] width 141 height 14
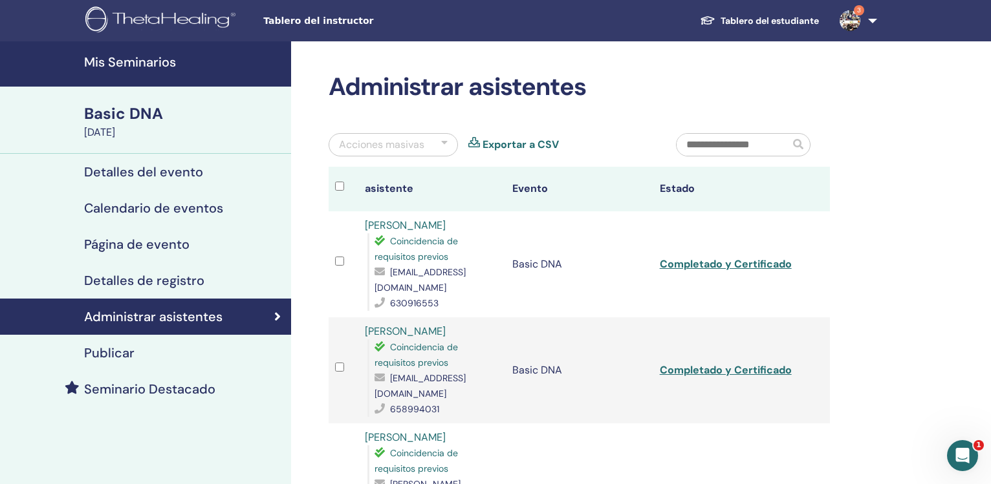
click at [507, 144] on link "Exportar a CSV" at bounding box center [521, 145] width 76 height 16
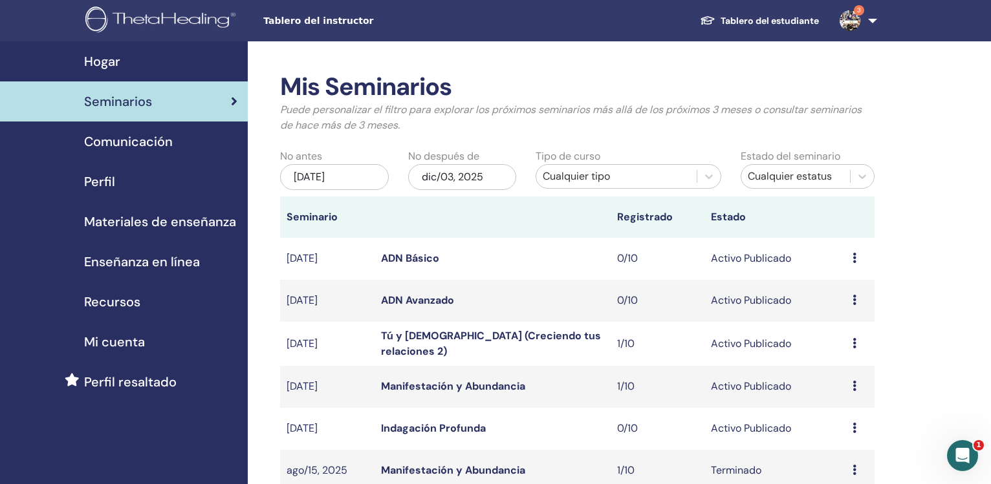
click at [357, 178] on div "[DATE]" at bounding box center [334, 177] width 109 height 26
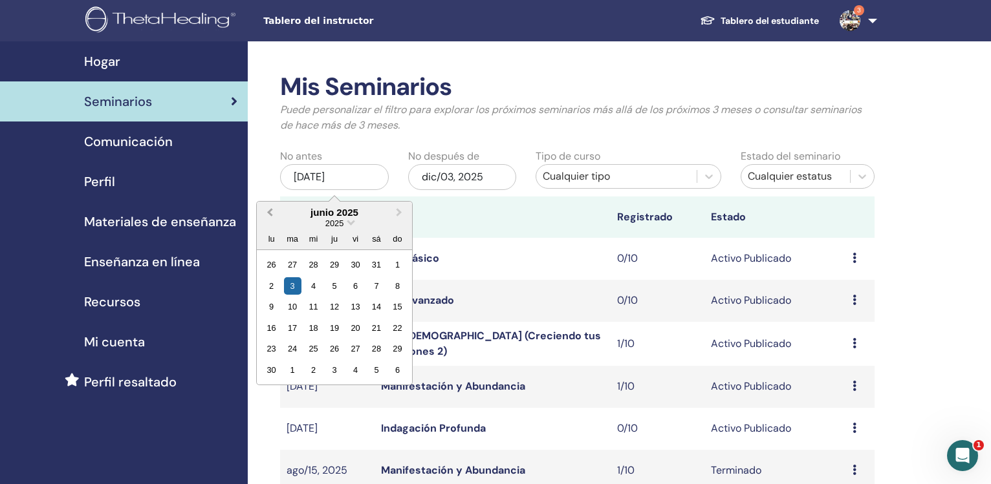
click at [270, 215] on span "Previous Month" at bounding box center [270, 213] width 0 height 14
click at [270, 214] on span "Previous Month" at bounding box center [270, 213] width 0 height 14
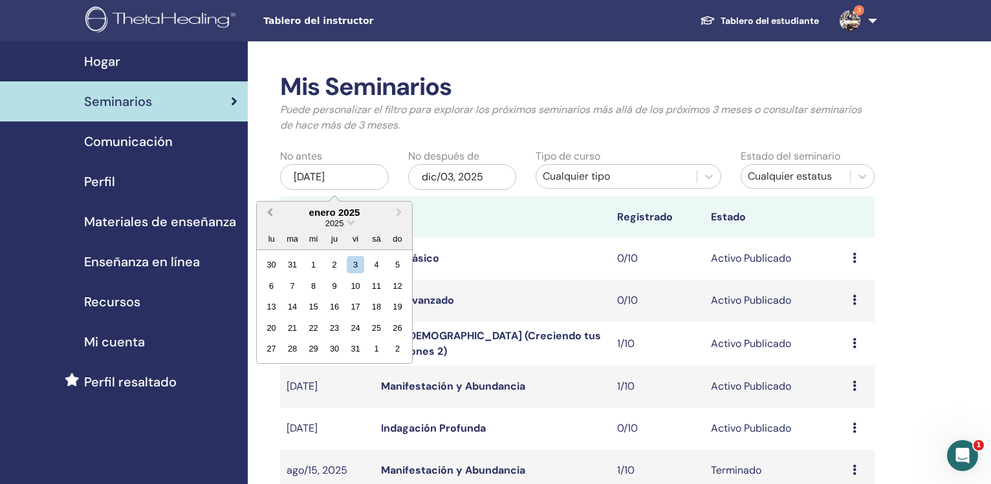
click at [270, 214] on span "Previous Month" at bounding box center [270, 213] width 0 height 14
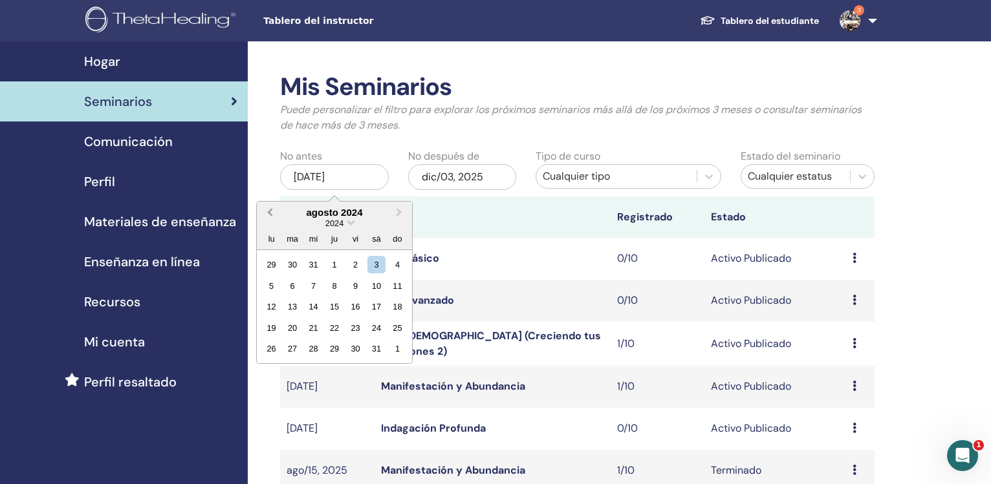
click at [270, 214] on span "Previous Month" at bounding box center [270, 213] width 0 height 14
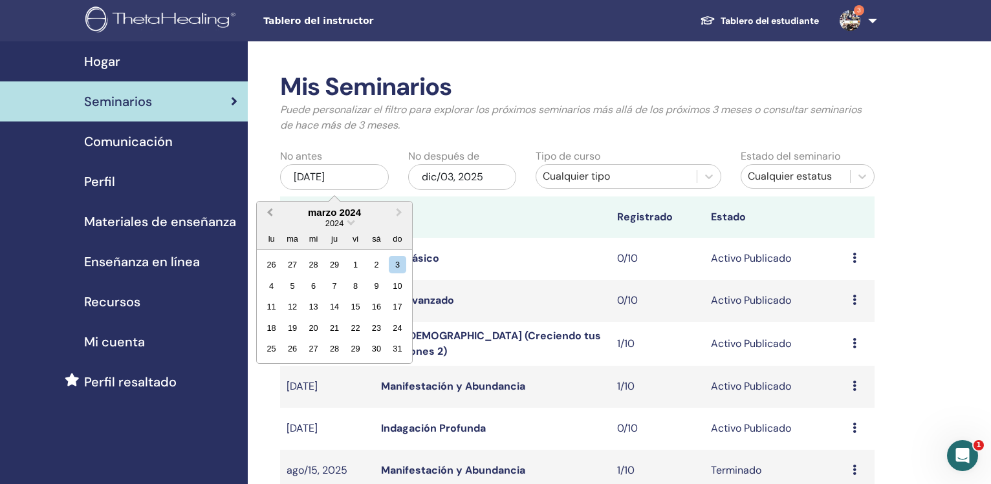
click at [270, 214] on span "Previous Month" at bounding box center [270, 213] width 0 height 14
click at [270, 215] on span "Previous Month" at bounding box center [270, 213] width 0 height 14
click at [271, 265] on div "1" at bounding box center [271, 264] width 17 height 17
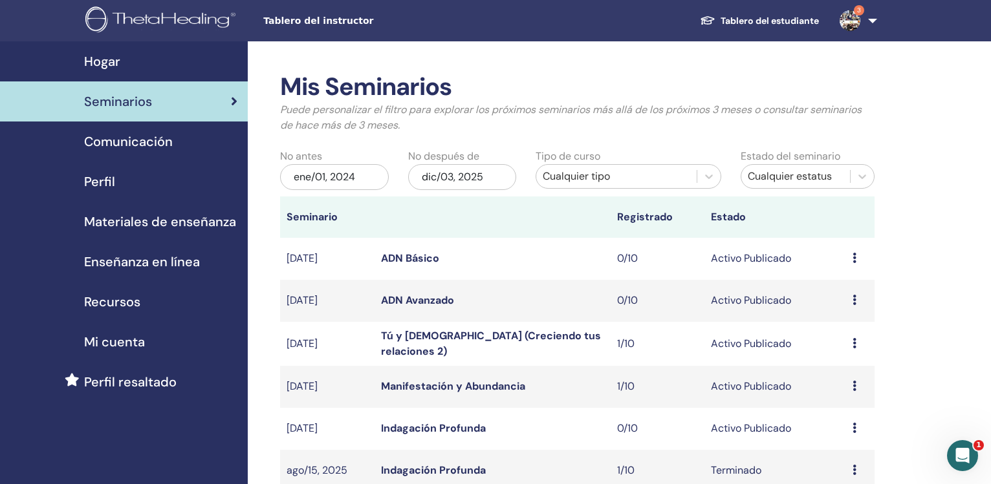
click at [470, 181] on div "dic/03, 2025" at bounding box center [462, 177] width 109 height 26
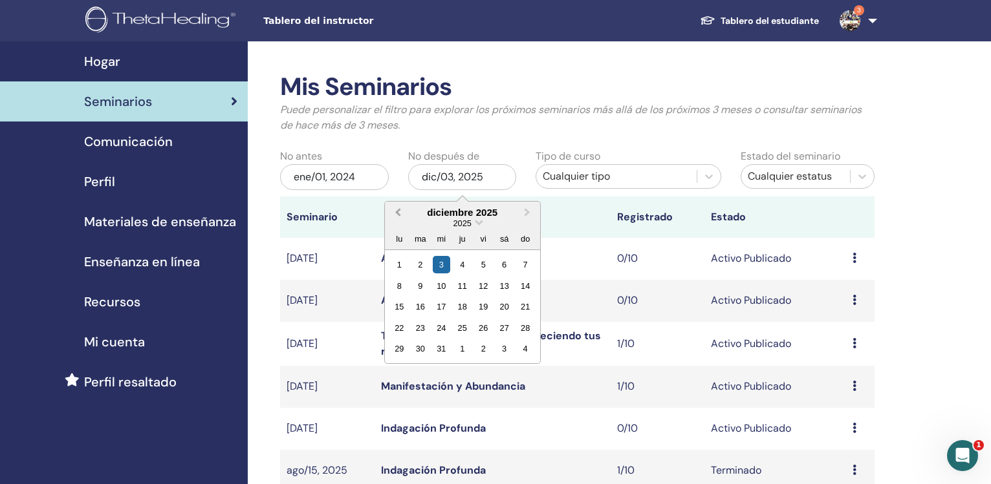
click at [398, 217] on button "Previous Month" at bounding box center [396, 213] width 21 height 21
click at [398, 216] on button "Previous Month" at bounding box center [396, 213] width 21 height 21
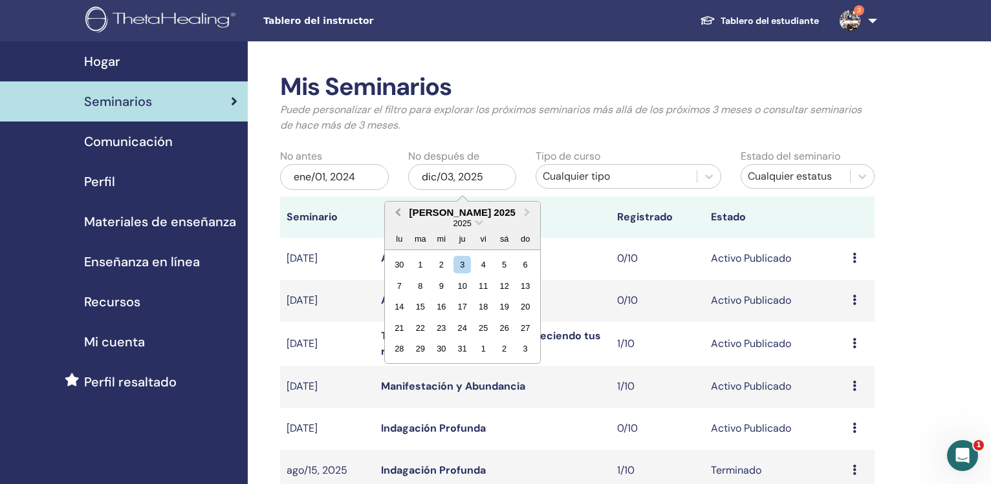
click at [398, 216] on button "Previous Month" at bounding box center [396, 213] width 21 height 21
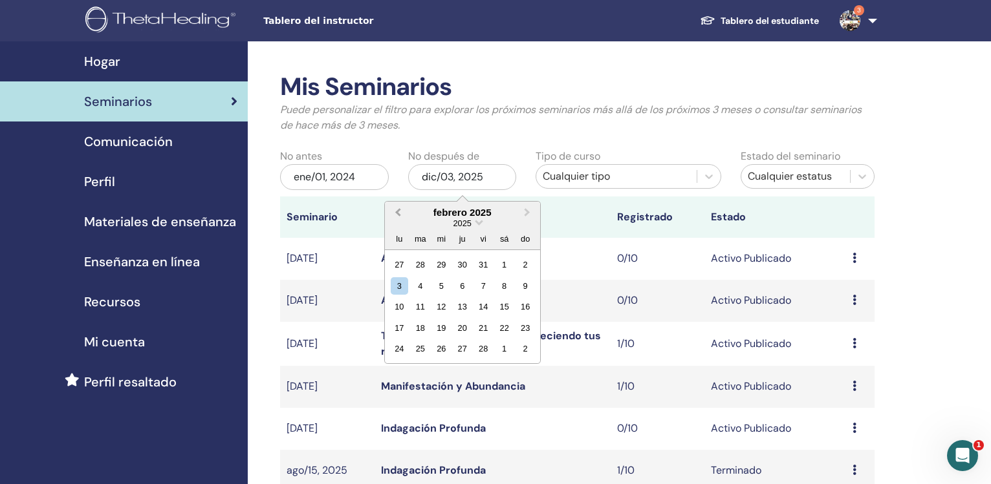
click at [398, 216] on button "Previous Month" at bounding box center [396, 213] width 21 height 21
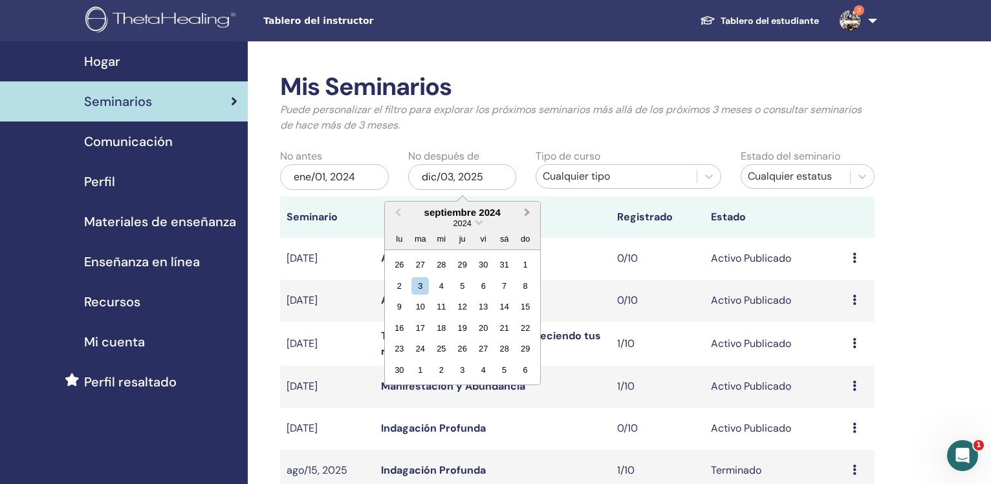
click at [527, 214] on span "Next Month" at bounding box center [527, 213] width 0 height 14
click at [420, 371] on div "31" at bounding box center [419, 370] width 17 height 17
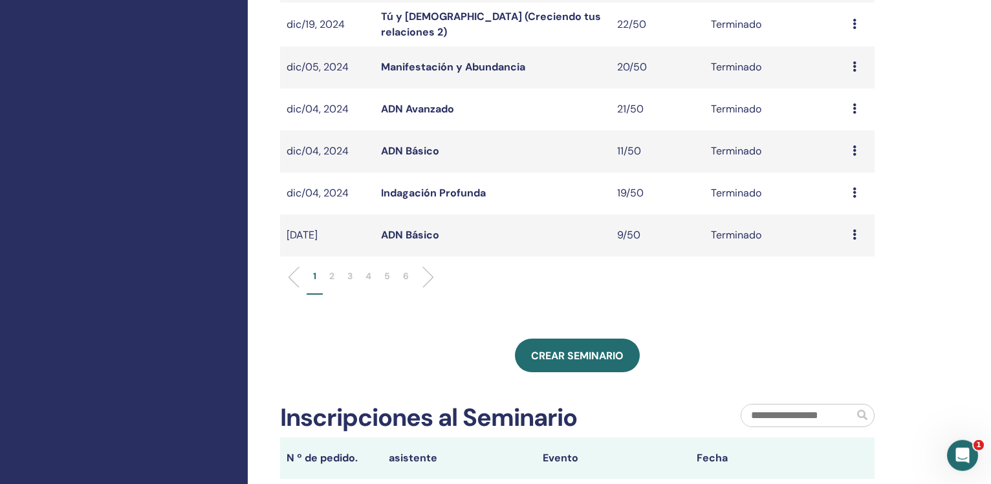
scroll to position [407, 0]
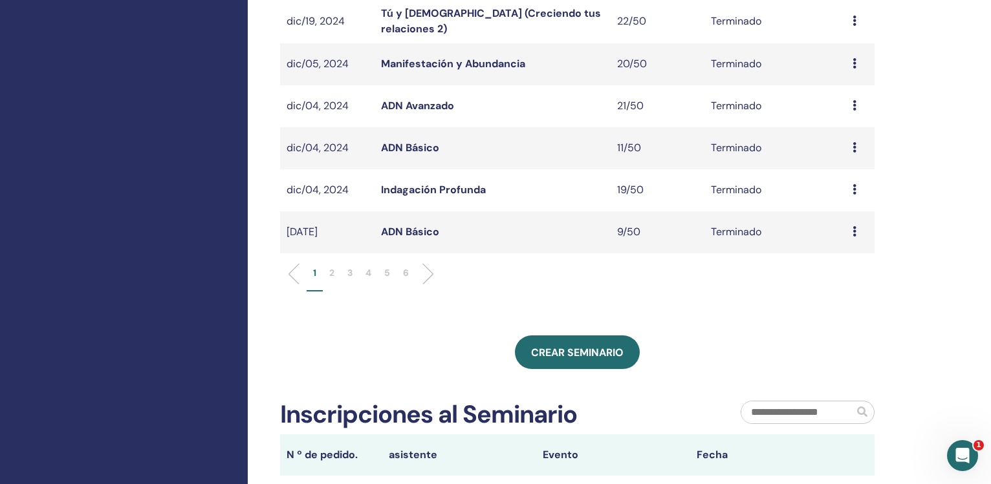
click at [404, 270] on p "6" at bounding box center [406, 273] width 6 height 14
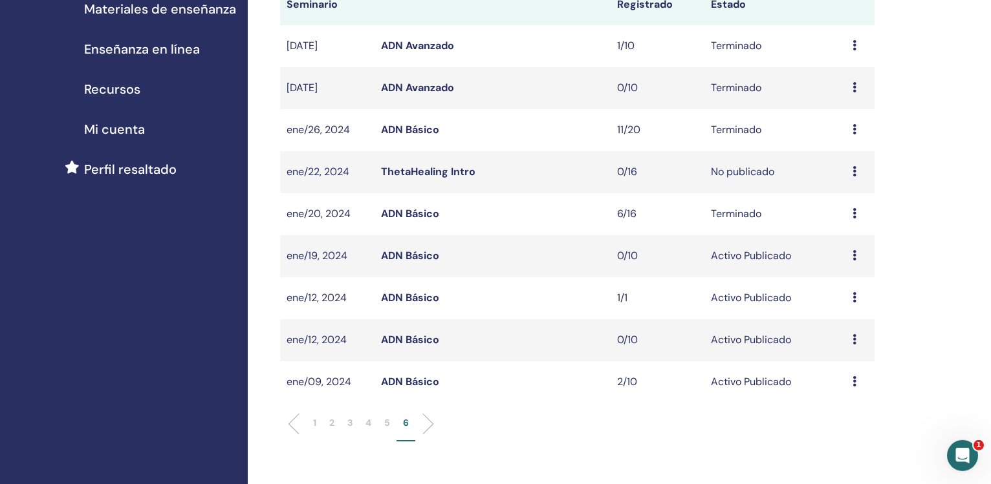
scroll to position [187, 0]
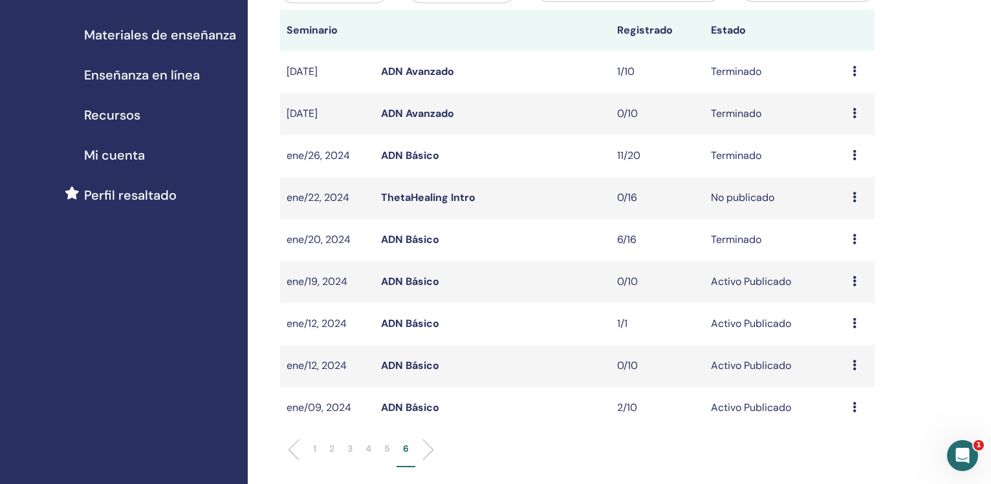
click at [403, 153] on link "ADN Básico" at bounding box center [410, 156] width 58 height 14
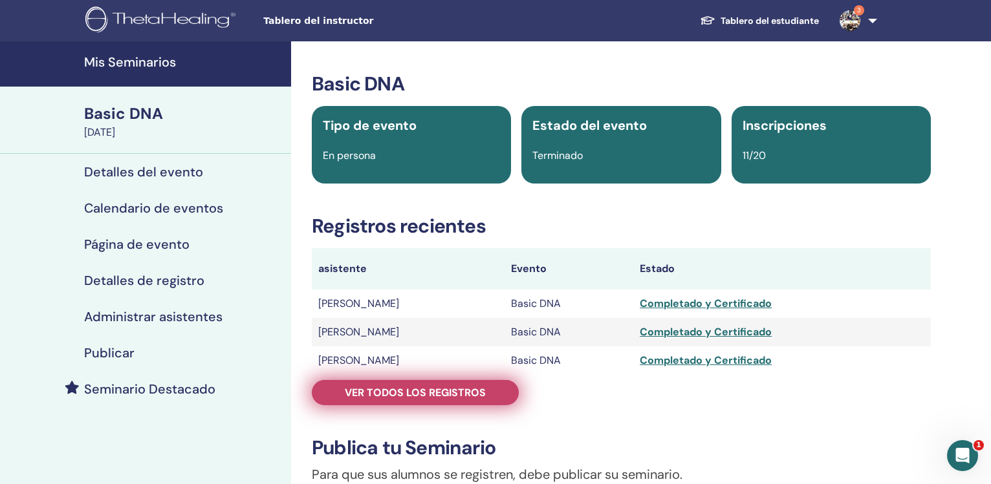
click at [422, 395] on span "Ver todos los registros" at bounding box center [415, 393] width 141 height 14
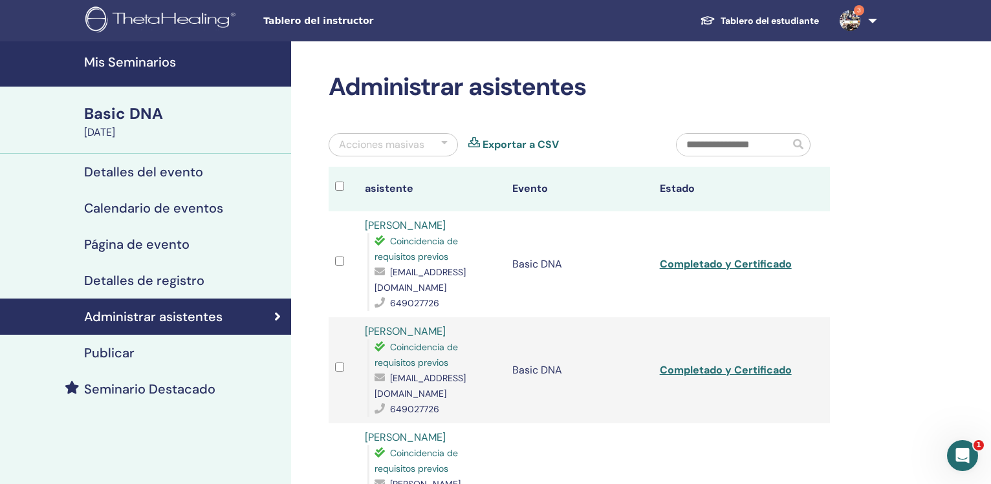
click at [524, 143] on link "Exportar a CSV" at bounding box center [521, 145] width 76 height 16
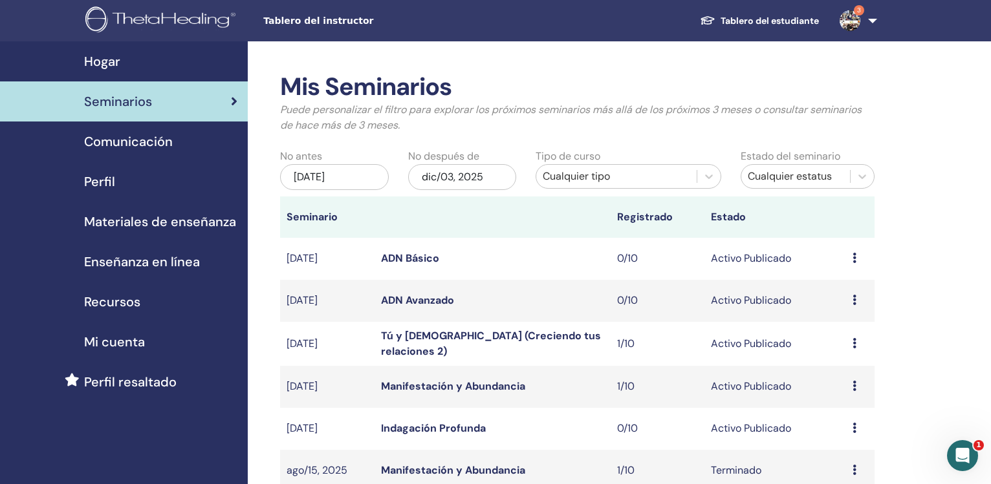
click at [329, 184] on div "jun/03, 2025" at bounding box center [334, 177] width 109 height 26
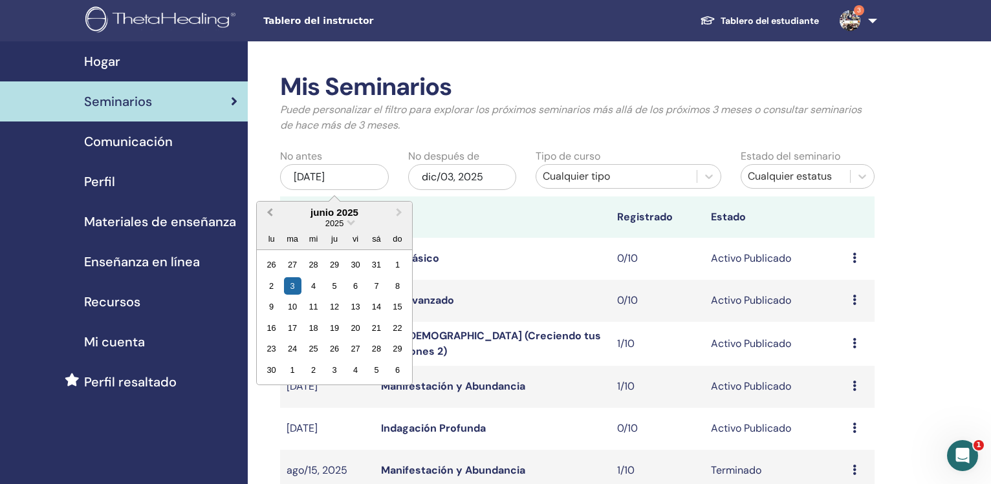
click at [270, 214] on span "Previous Month" at bounding box center [270, 213] width 0 height 14
click at [270, 213] on span "Previous Month" at bounding box center [270, 213] width 0 height 14
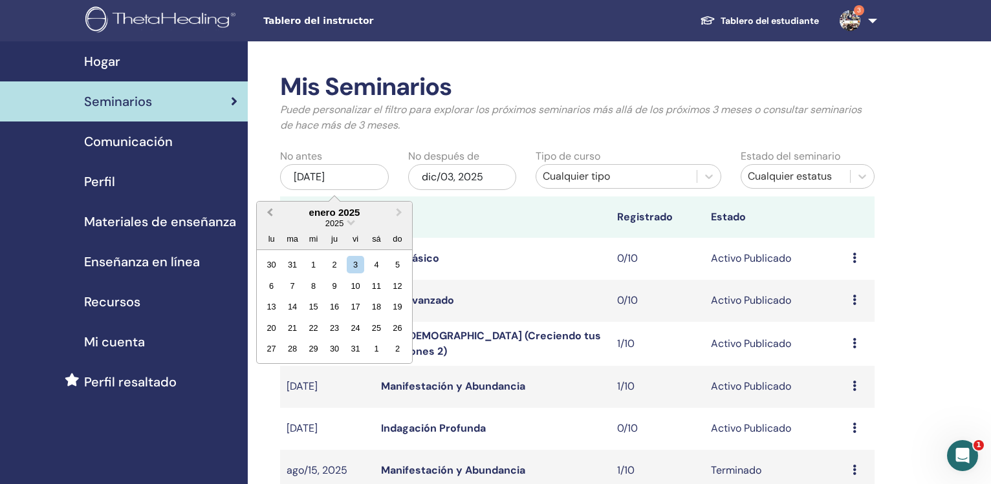
click at [270, 213] on span "Previous Month" at bounding box center [270, 213] width 0 height 14
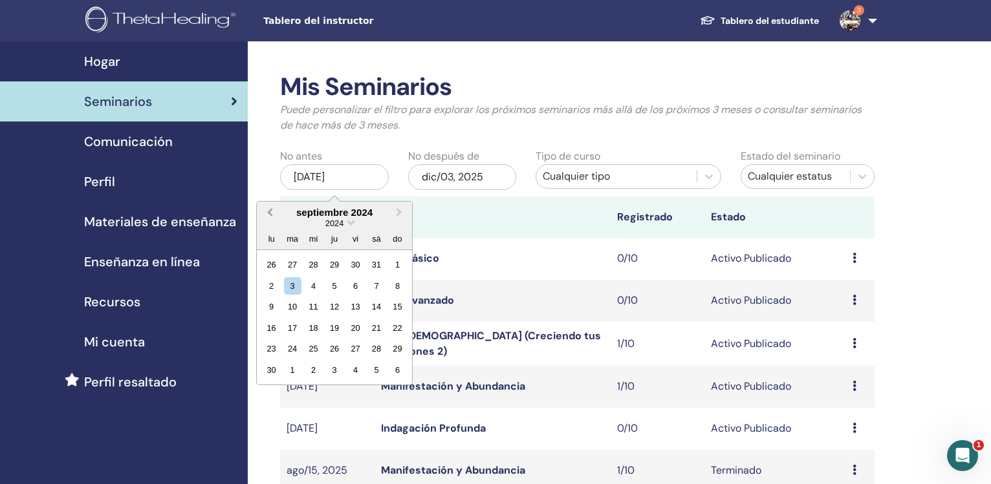
click at [270, 213] on span "Previous Month" at bounding box center [270, 213] width 0 height 14
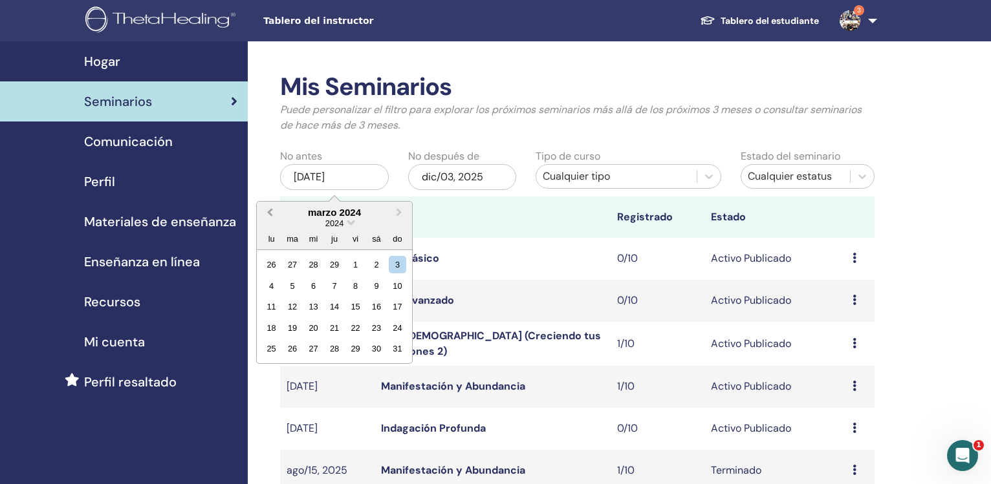
click at [270, 213] on span "Previous Month" at bounding box center [270, 213] width 0 height 14
click at [399, 210] on span "Next Month" at bounding box center [399, 213] width 0 height 14
click at [274, 265] on div "1" at bounding box center [271, 264] width 17 height 17
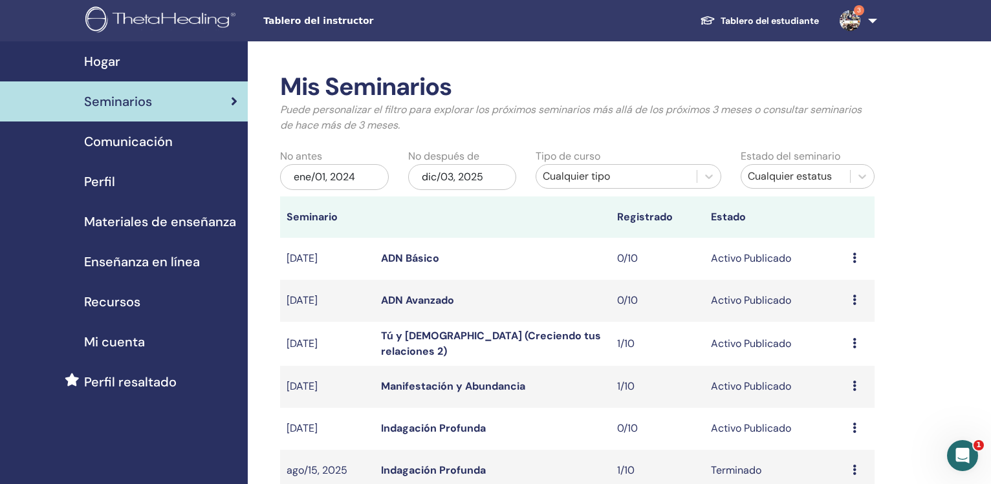
click at [442, 166] on div "dic/03, 2025" at bounding box center [462, 177] width 109 height 26
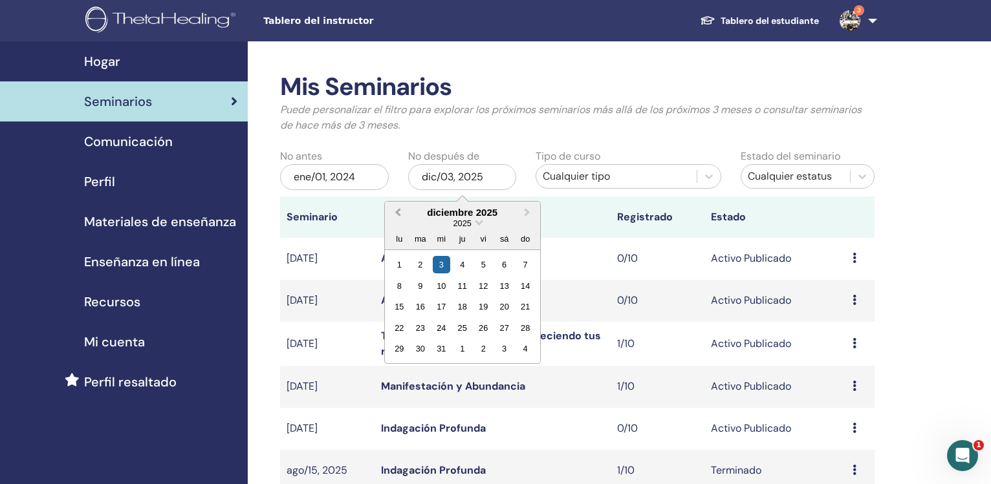
click at [398, 210] on span "Previous Month" at bounding box center [398, 213] width 0 height 14
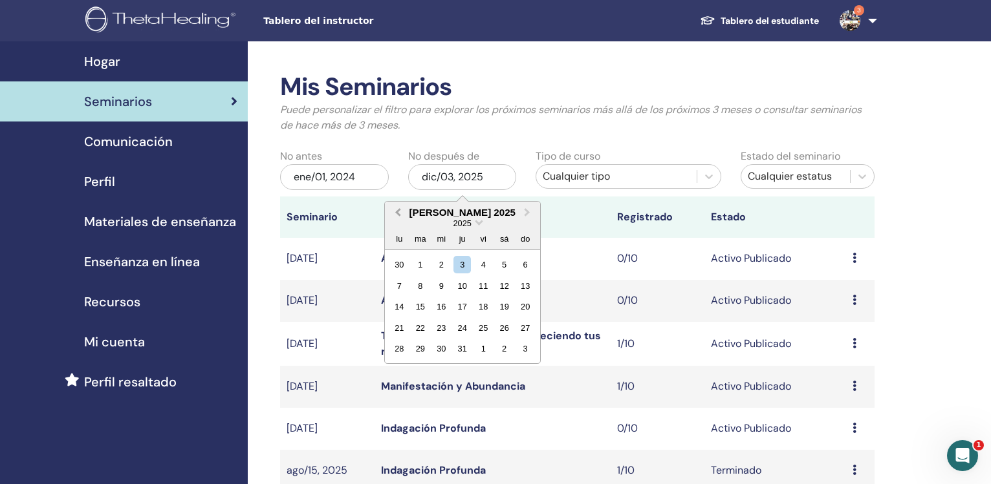
click at [398, 210] on span "Previous Month" at bounding box center [398, 213] width 0 height 14
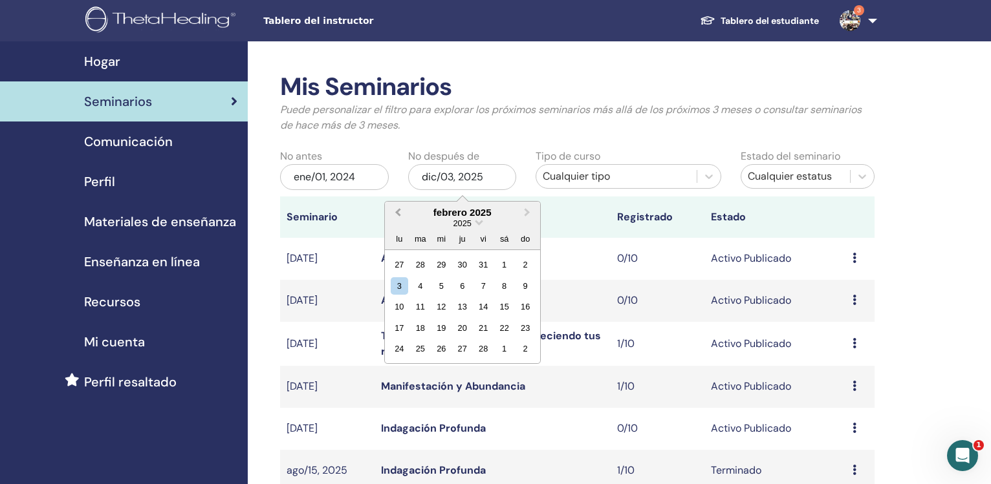
click at [398, 210] on span "Previous Month" at bounding box center [398, 213] width 0 height 14
click at [420, 369] on div "31" at bounding box center [419, 370] width 17 height 17
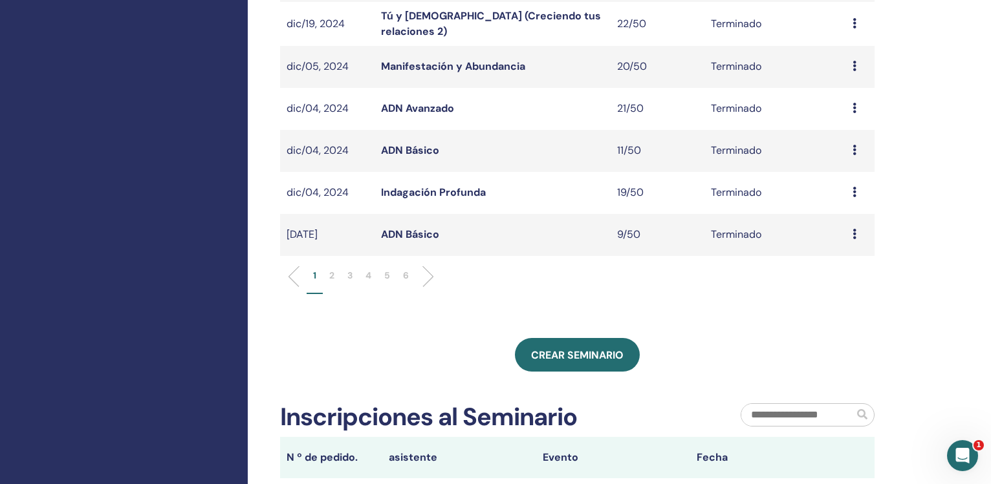
scroll to position [462, 0]
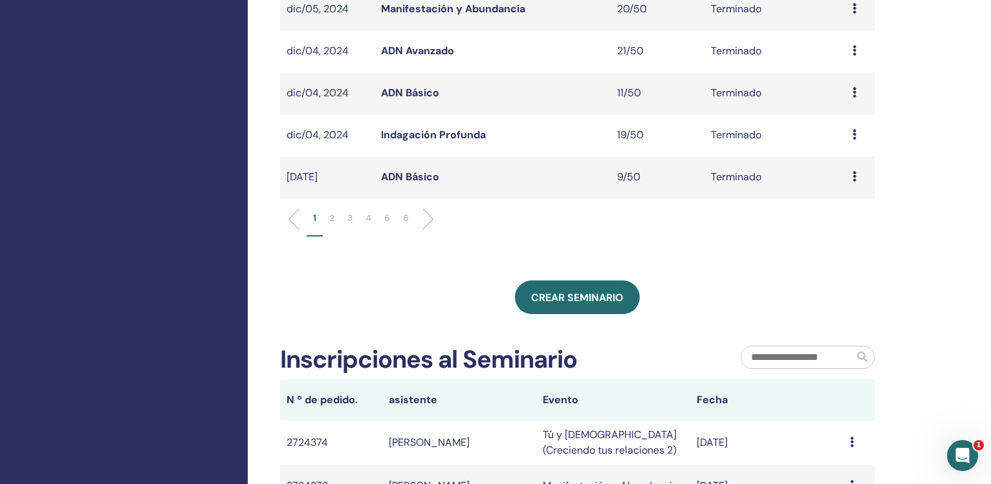
click at [383, 215] on li "5" at bounding box center [387, 224] width 19 height 25
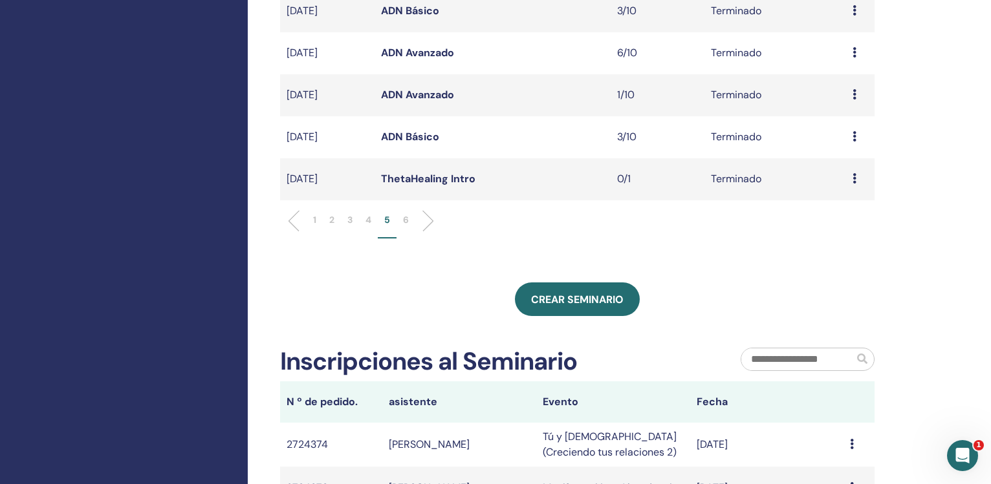
click at [404, 219] on p "6" at bounding box center [406, 220] width 6 height 14
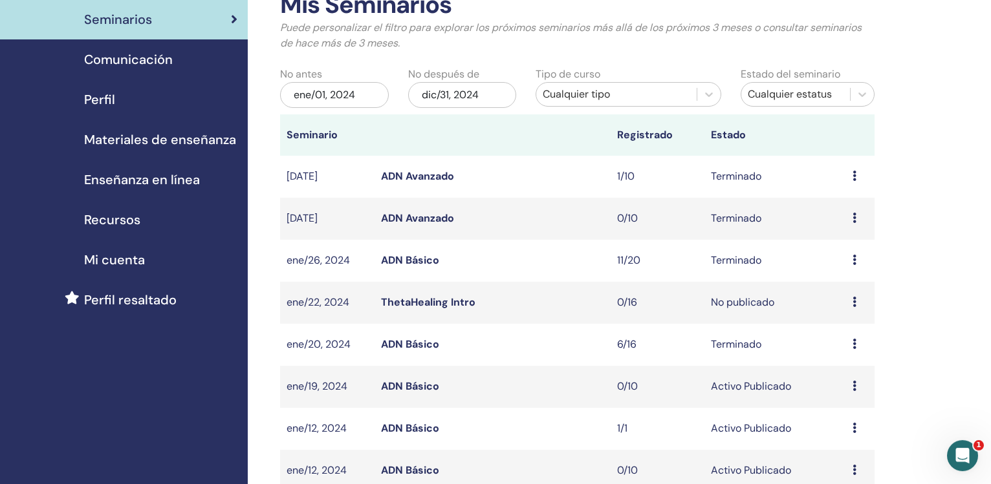
scroll to position [77, 0]
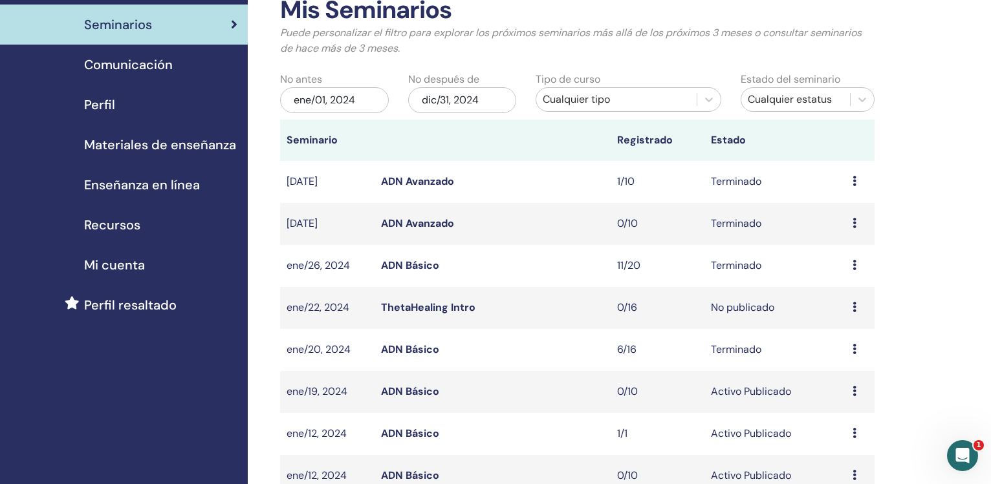
click at [409, 181] on link "ADN Avanzado" at bounding box center [417, 182] width 73 height 14
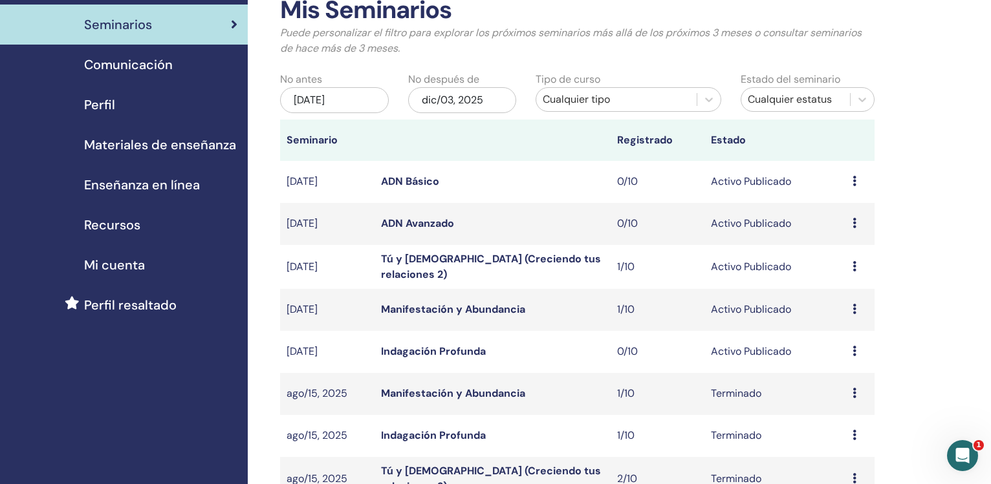
click at [330, 102] on div "[DATE]" at bounding box center [334, 100] width 109 height 26
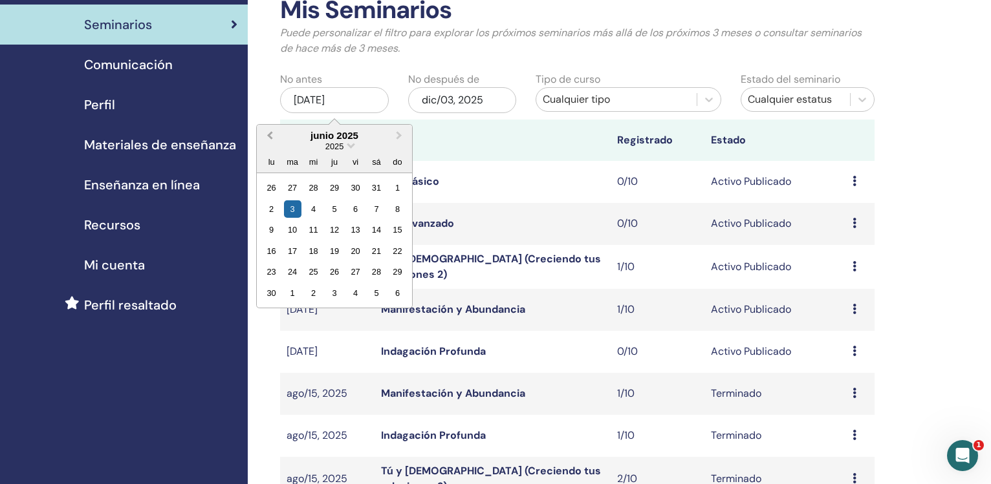
click at [270, 135] on span "Previous Month" at bounding box center [270, 136] width 0 height 14
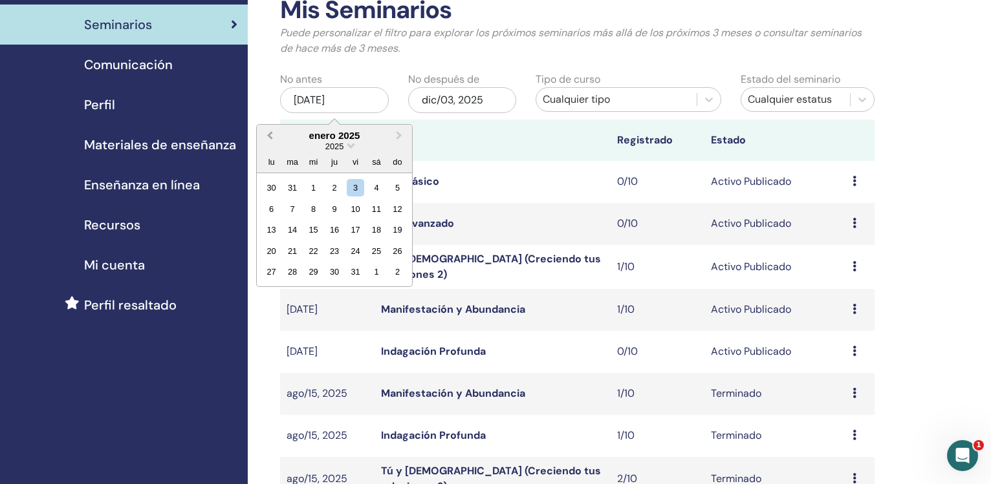
click at [270, 135] on span "Previous Month" at bounding box center [270, 136] width 0 height 14
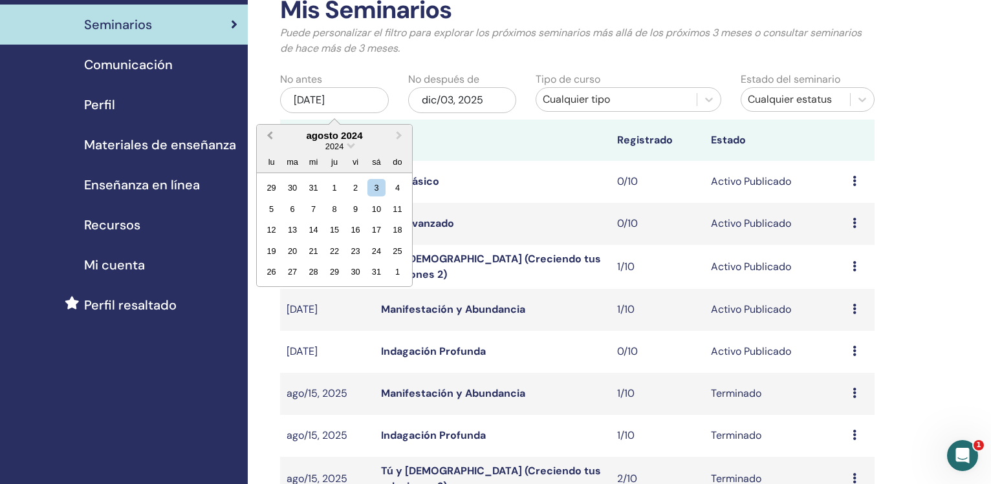
click at [270, 135] on span "Previous Month" at bounding box center [270, 136] width 0 height 14
click at [270, 136] on span "Previous Month" at bounding box center [270, 136] width 0 height 14
click at [270, 135] on span "Previous Month" at bounding box center [270, 136] width 0 height 14
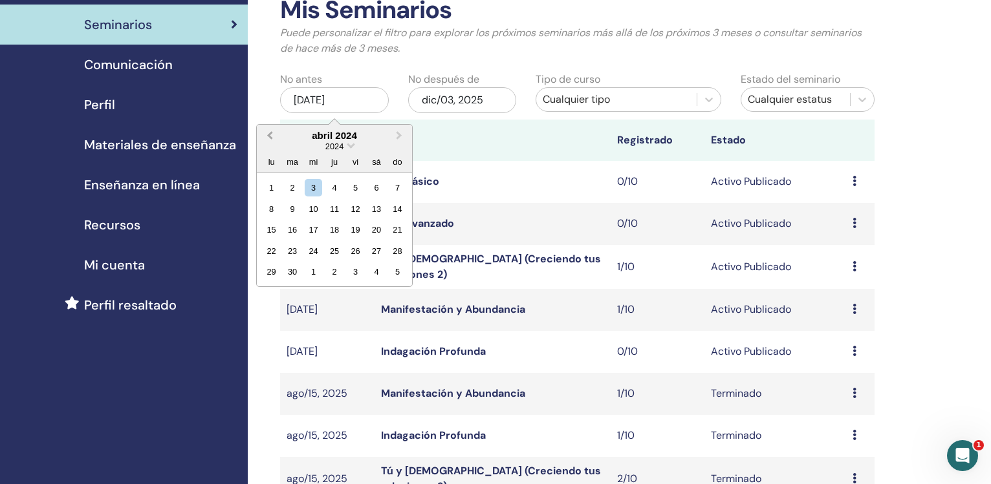
click at [270, 135] on span "Previous Month" at bounding box center [270, 136] width 0 height 14
click at [274, 194] on div "1" at bounding box center [271, 187] width 17 height 17
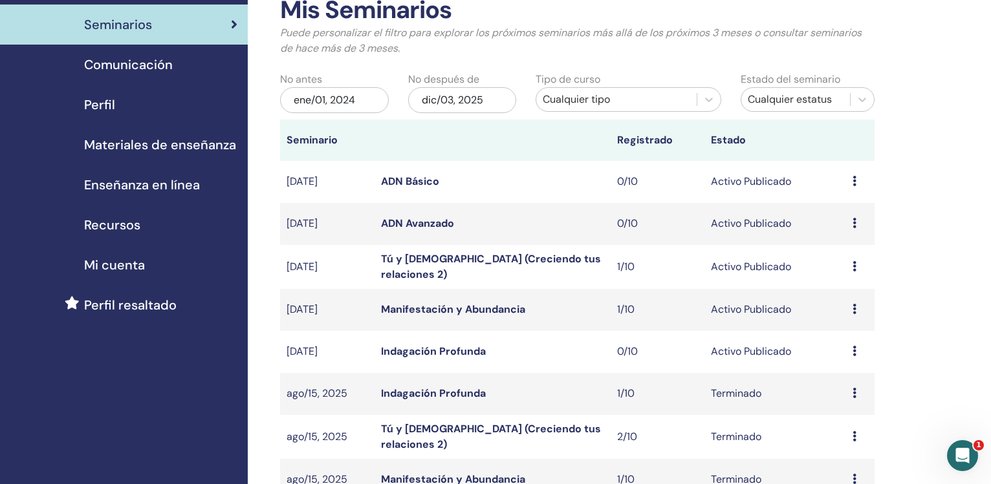
click at [465, 100] on div "dic/03, 2025" at bounding box center [462, 100] width 109 height 26
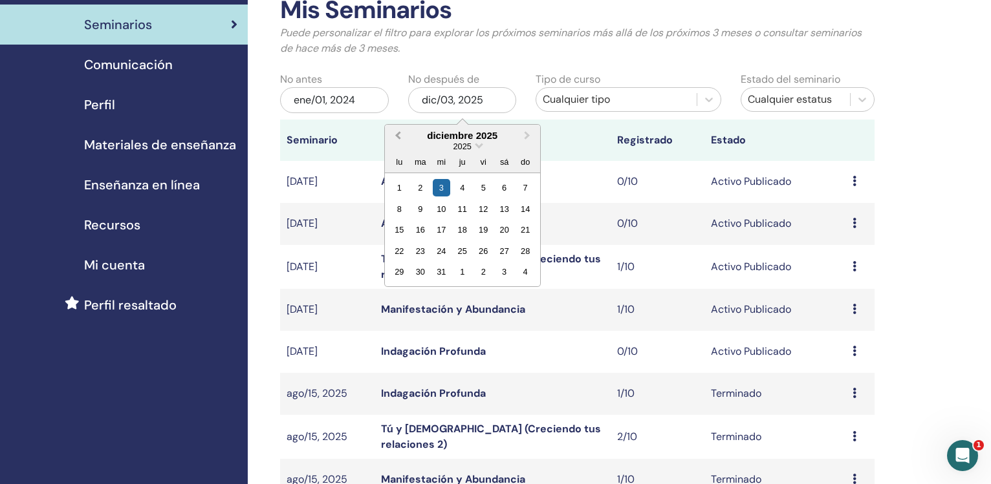
click at [396, 139] on button "Previous Month" at bounding box center [396, 136] width 21 height 21
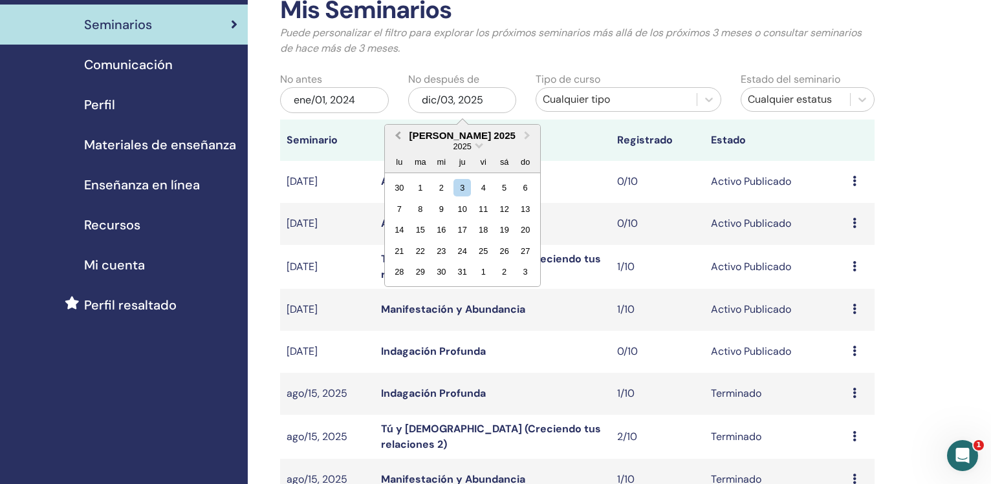
click at [396, 139] on button "Previous Month" at bounding box center [396, 136] width 21 height 21
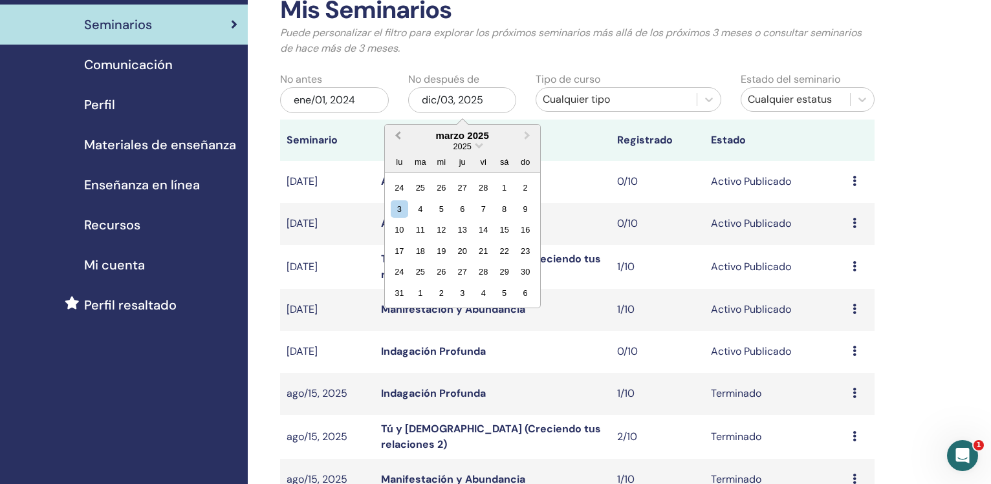
click at [396, 139] on button "Previous Month" at bounding box center [396, 136] width 21 height 21
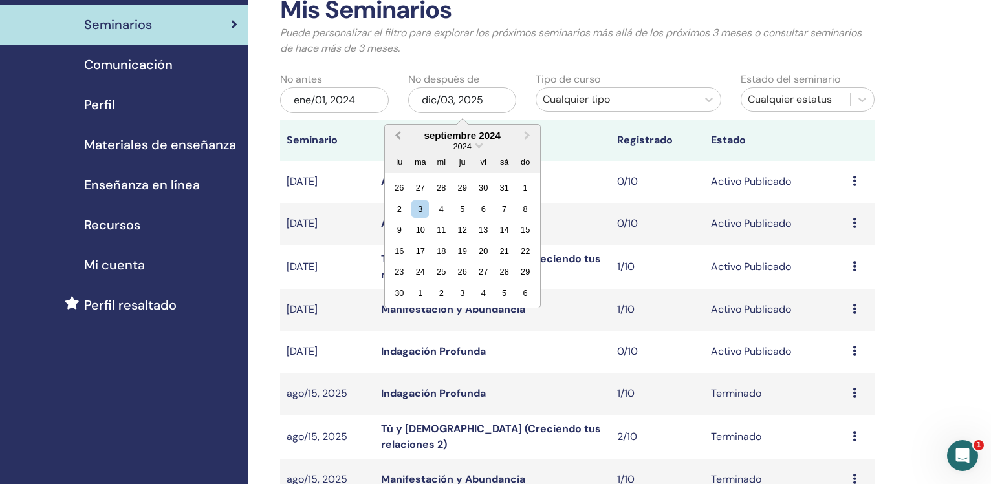
click at [396, 139] on button "Previous Month" at bounding box center [396, 136] width 21 height 21
click at [525, 132] on button "Next Month" at bounding box center [528, 136] width 21 height 21
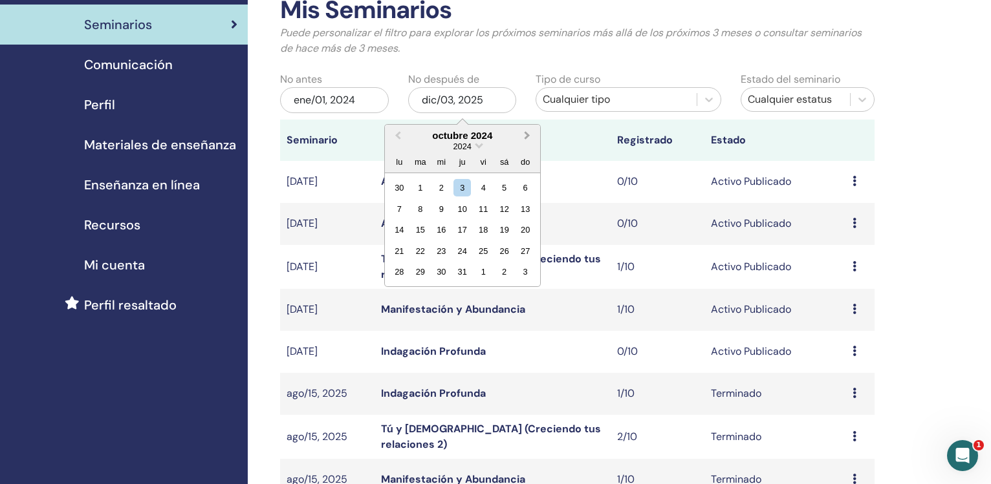
click at [525, 132] on button "Next Month" at bounding box center [528, 136] width 21 height 21
click at [418, 290] on div "31" at bounding box center [419, 293] width 17 height 17
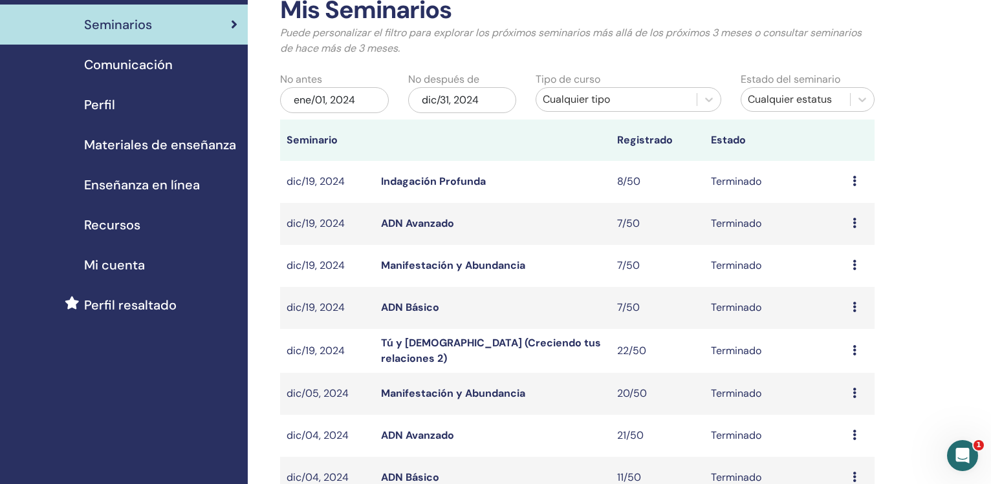
scroll to position [539, 0]
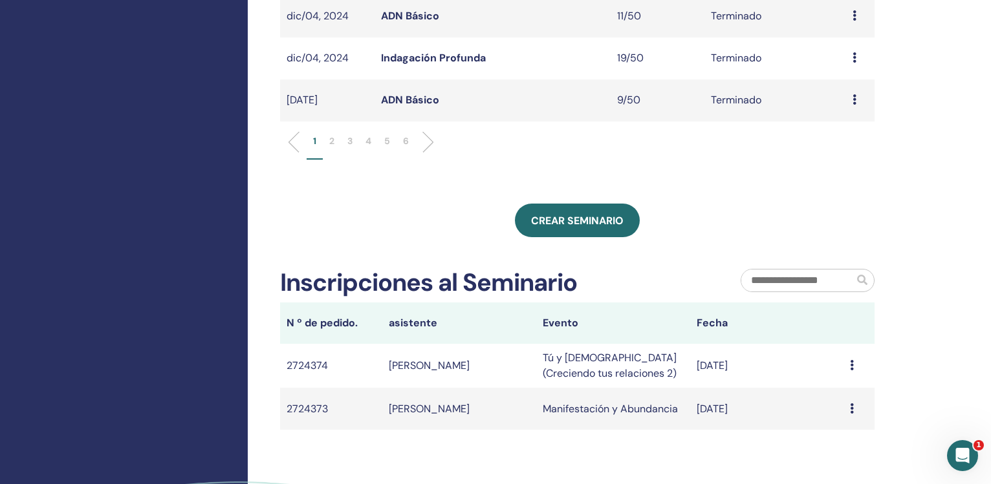
click at [404, 144] on p "6" at bounding box center [406, 142] width 6 height 14
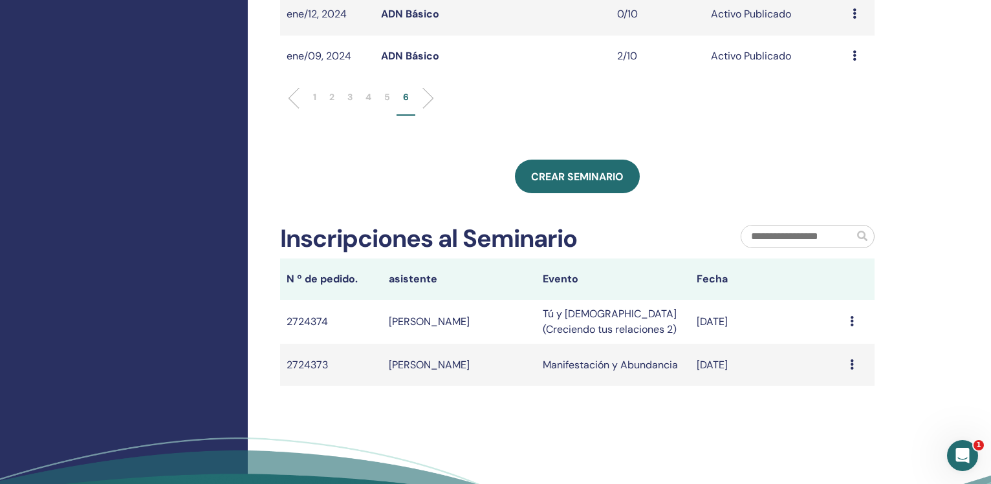
click at [386, 103] on p "5" at bounding box center [387, 98] width 6 height 14
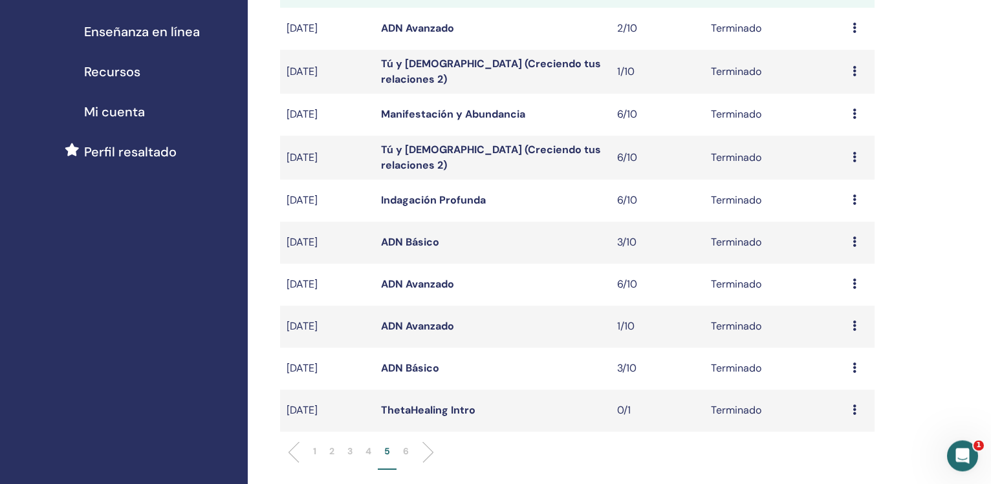
scroll to position [198, 0]
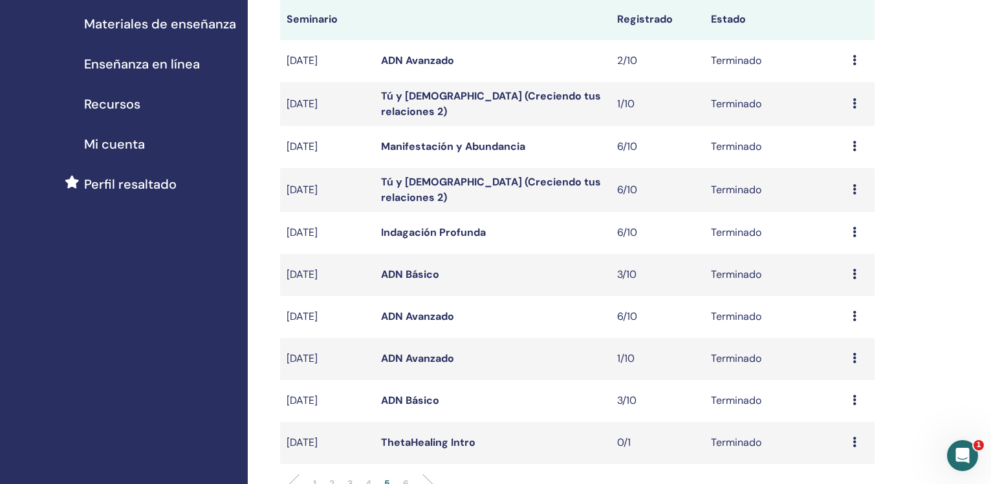
click at [409, 398] on link "ADN Básico" at bounding box center [410, 401] width 58 height 14
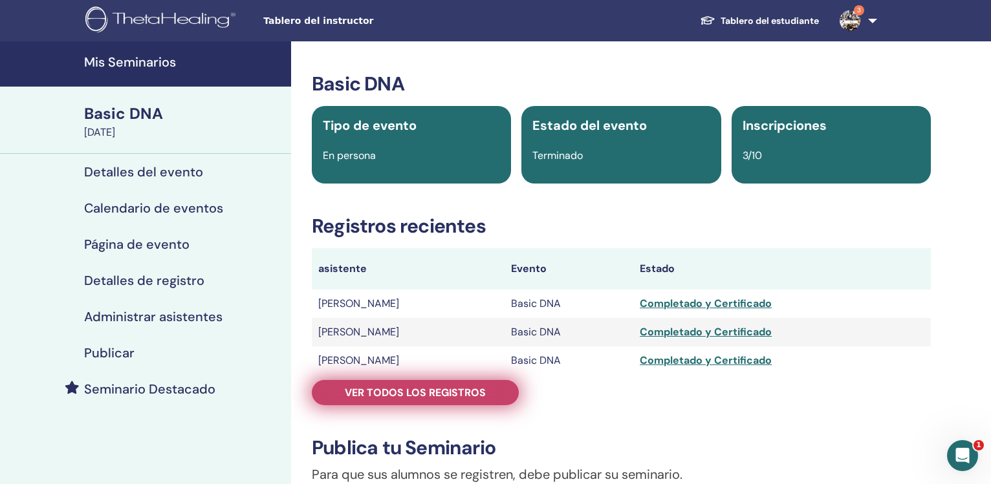
click at [424, 386] on span "Ver todos los registros" at bounding box center [415, 393] width 141 height 14
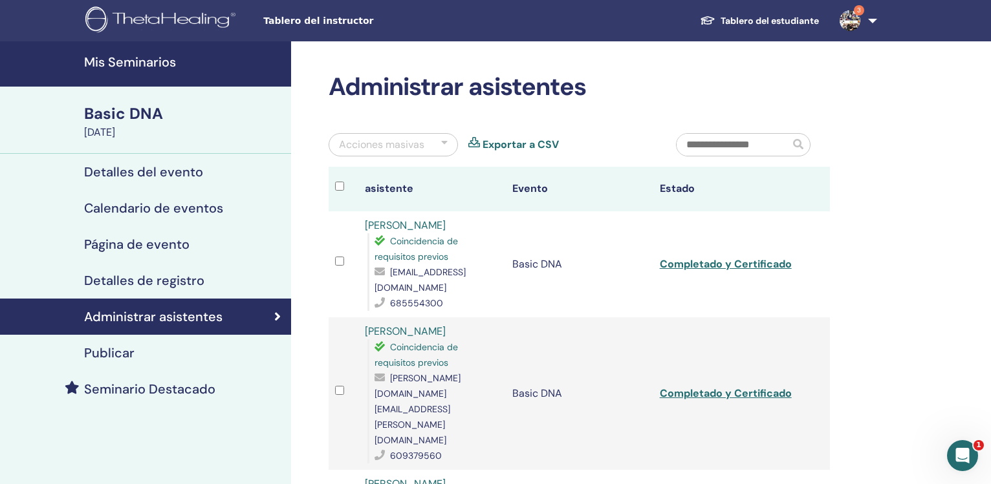
click at [520, 146] on link "Exportar a CSV" at bounding box center [521, 145] width 76 height 16
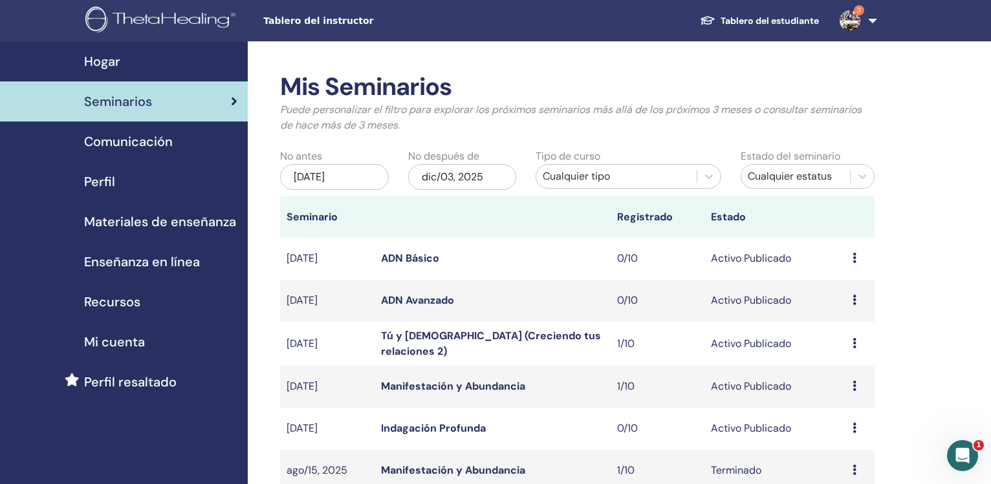
click at [327, 179] on div "[DATE]" at bounding box center [334, 177] width 109 height 26
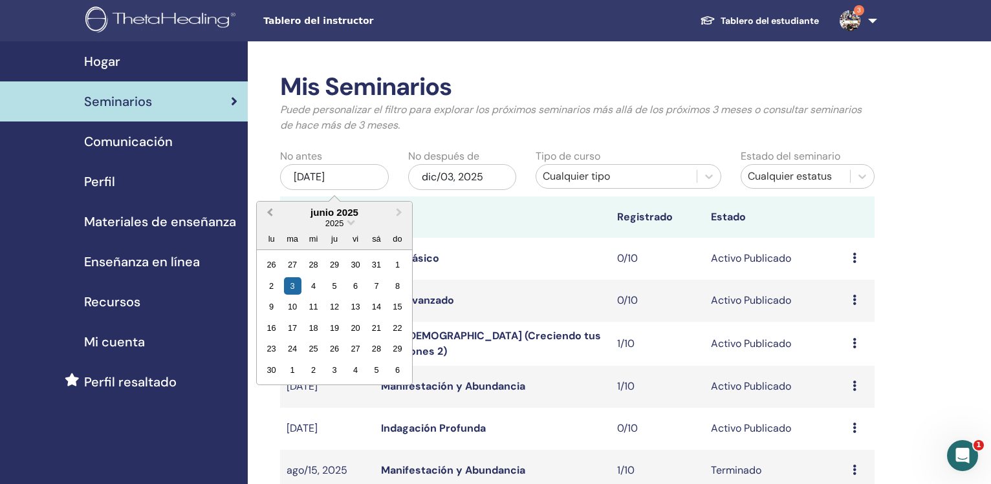
click at [270, 215] on span "Previous Month" at bounding box center [270, 213] width 0 height 14
click at [270, 214] on span "Previous Month" at bounding box center [270, 213] width 0 height 14
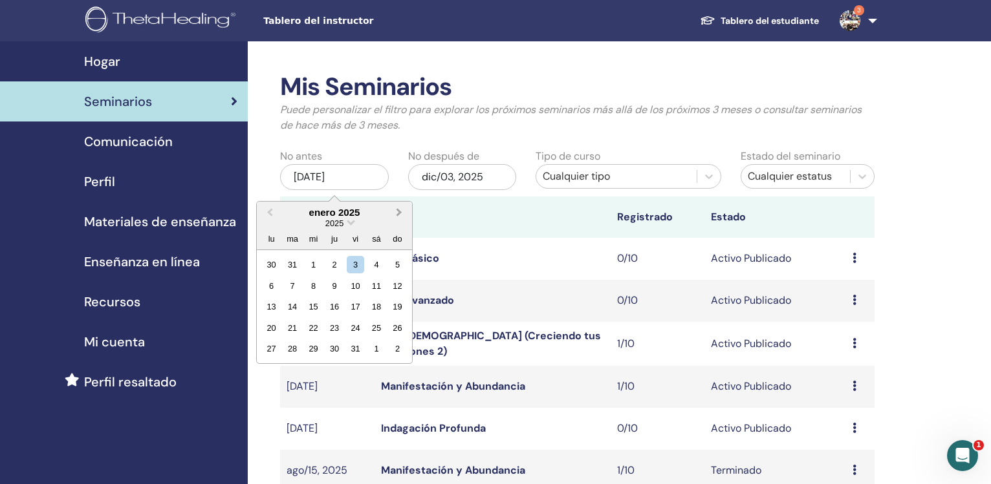
click at [399, 211] on span "Next Month" at bounding box center [399, 213] width 0 height 14
click at [270, 214] on span "Previous Month" at bounding box center [270, 213] width 0 height 14
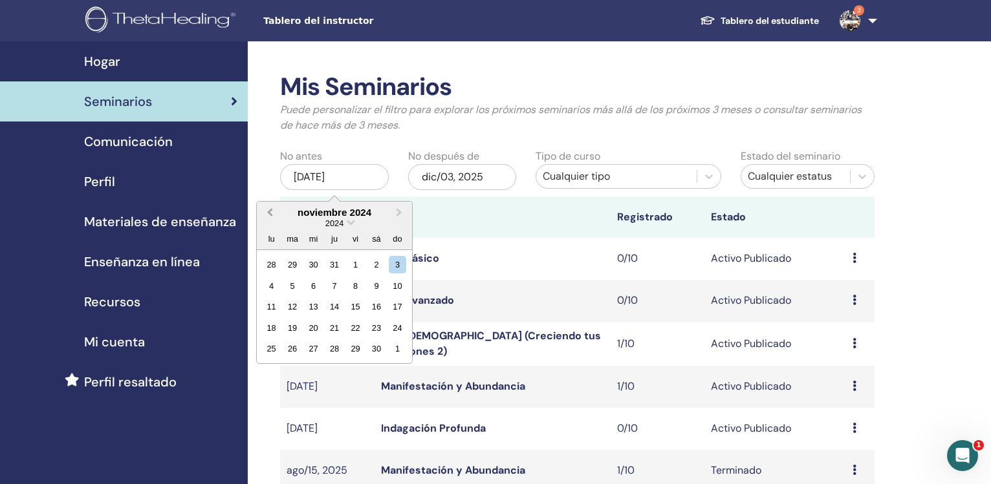
click at [270, 214] on span "Previous Month" at bounding box center [270, 213] width 0 height 14
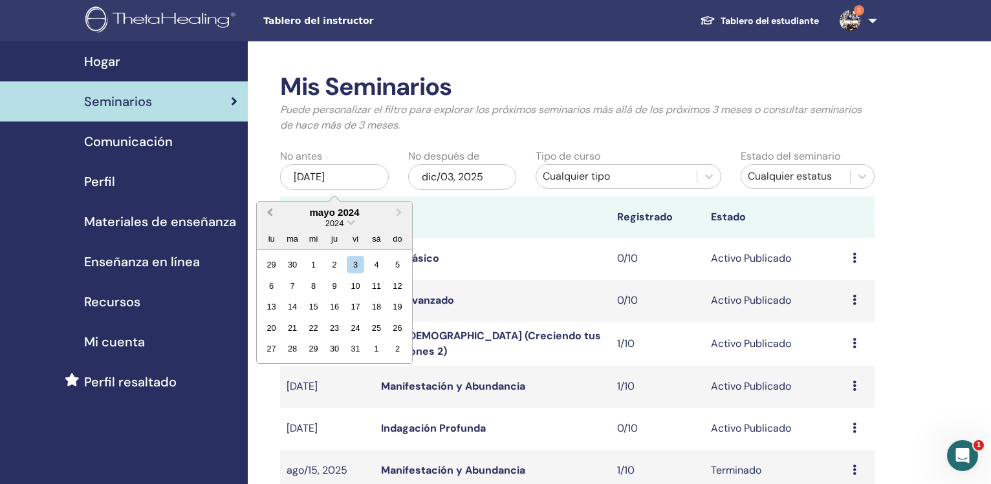
click at [270, 214] on span "Previous Month" at bounding box center [270, 213] width 0 height 14
click at [402, 216] on button "Next Month" at bounding box center [400, 213] width 21 height 21
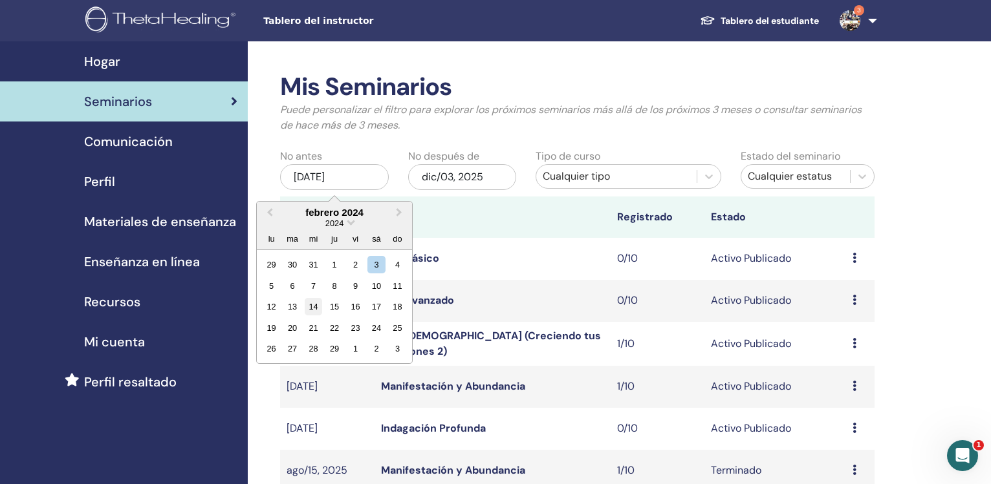
click at [312, 306] on div "14" at bounding box center [313, 306] width 17 height 17
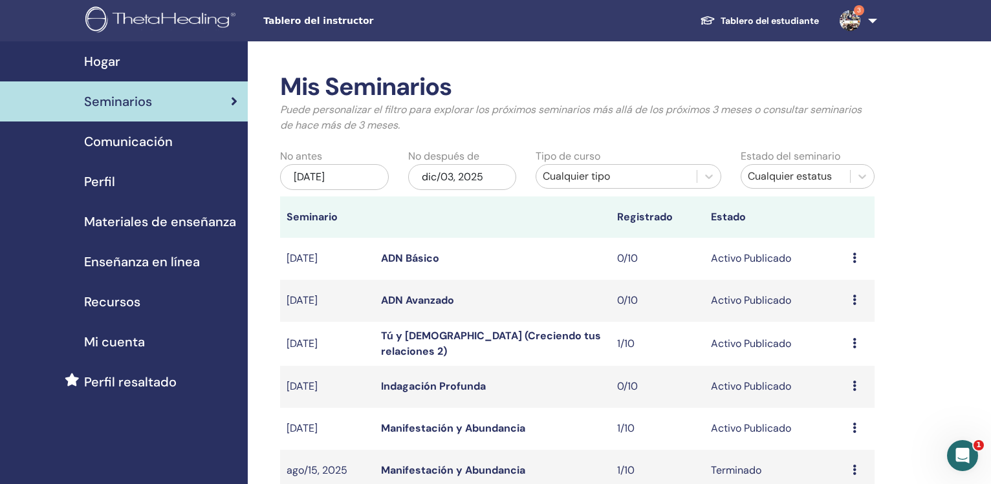
click at [470, 176] on div "dic/03, 2025" at bounding box center [462, 177] width 109 height 26
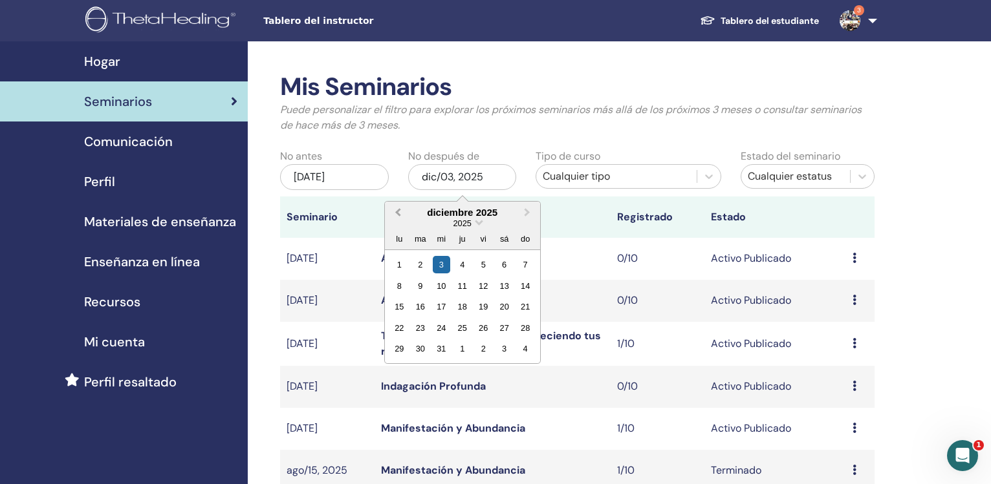
click at [404, 213] on button "Previous Month" at bounding box center [396, 213] width 21 height 21
click at [404, 212] on button "Previous Month" at bounding box center [396, 213] width 21 height 21
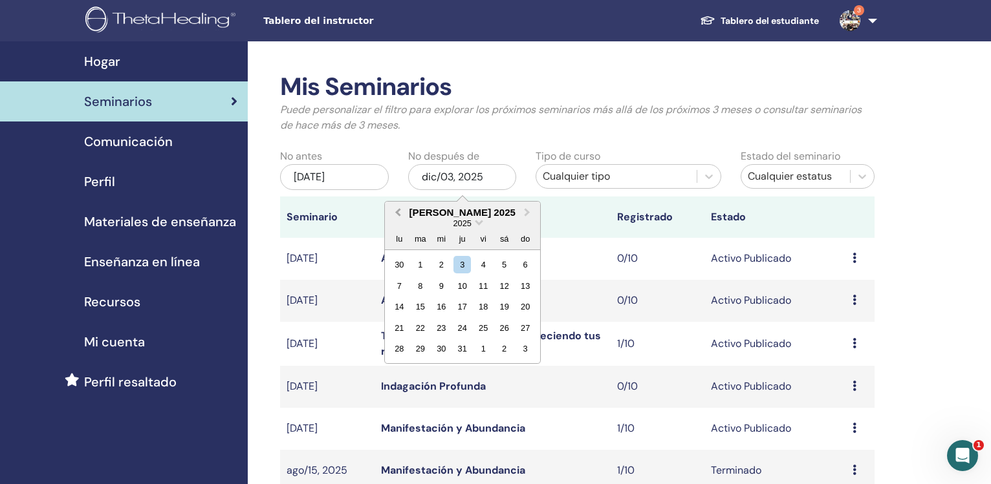
click at [404, 212] on button "Previous Month" at bounding box center [396, 213] width 21 height 21
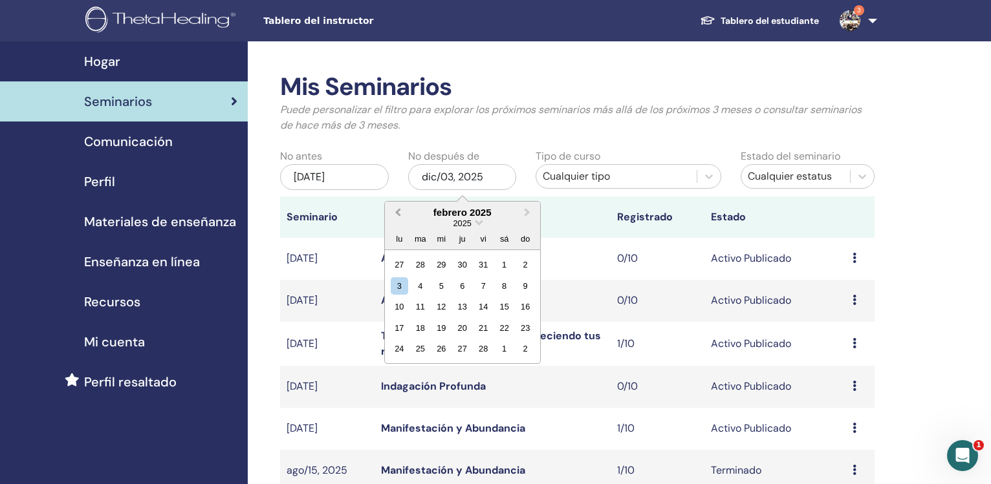
click at [404, 212] on button "Previous Month" at bounding box center [396, 213] width 21 height 21
click at [527, 214] on span "Next Month" at bounding box center [527, 213] width 0 height 14
click at [418, 373] on div "31" at bounding box center [419, 370] width 17 height 17
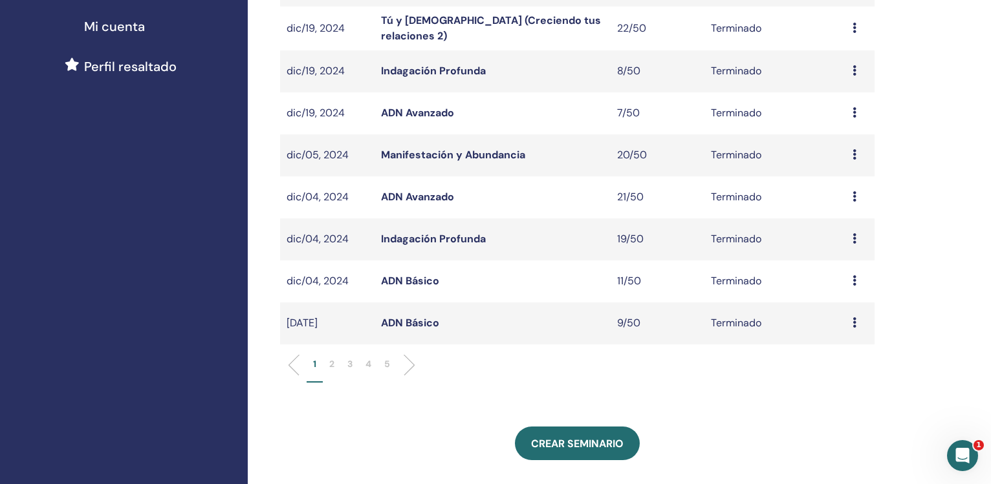
scroll to position [319, 0]
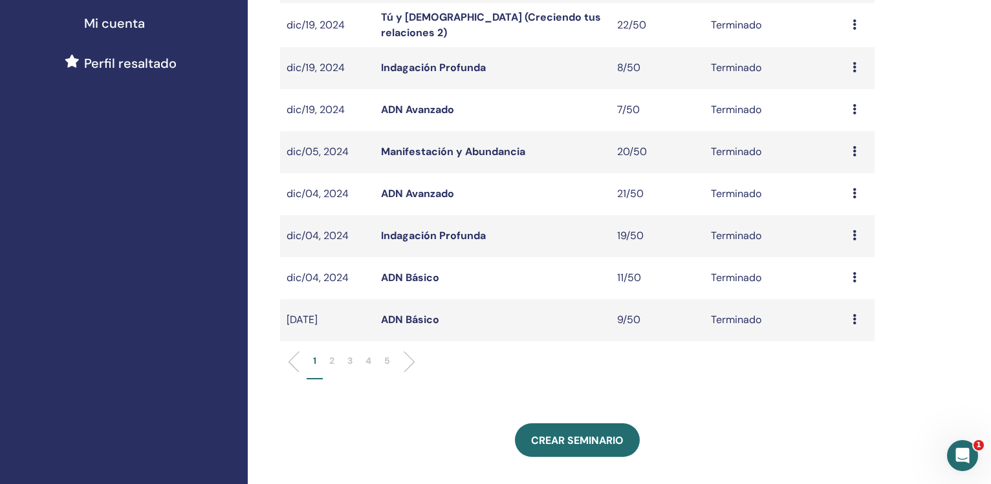
click at [369, 359] on p "4" at bounding box center [368, 361] width 6 height 14
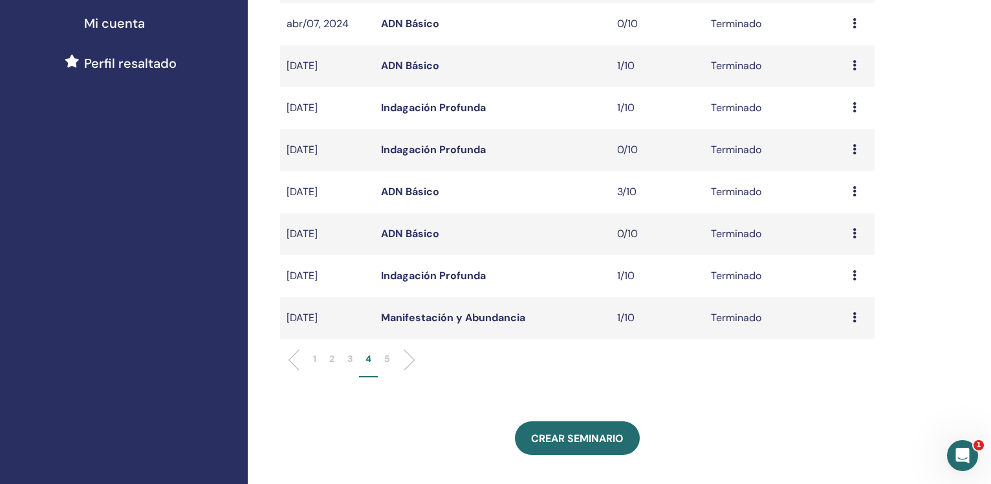
click at [386, 360] on p "5" at bounding box center [387, 360] width 6 height 14
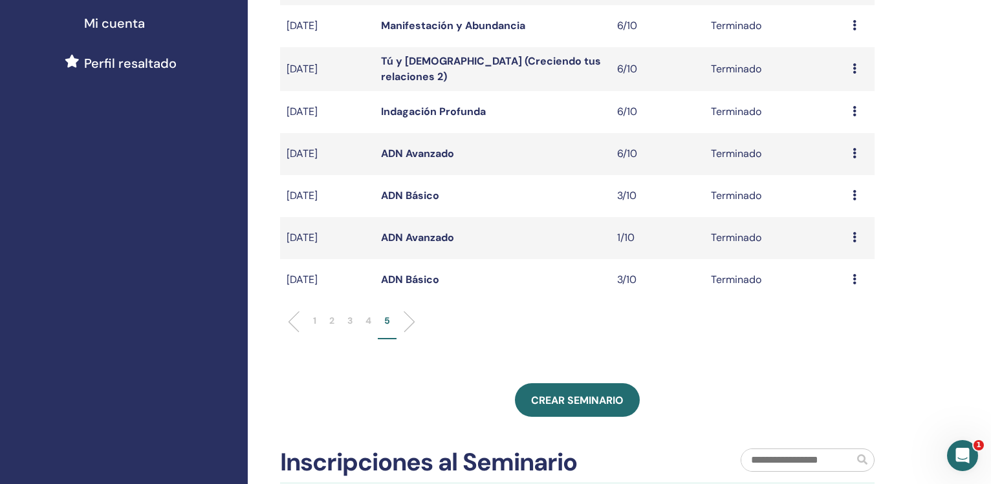
click at [426, 235] on link "ADN Avanzado" at bounding box center [417, 238] width 73 height 14
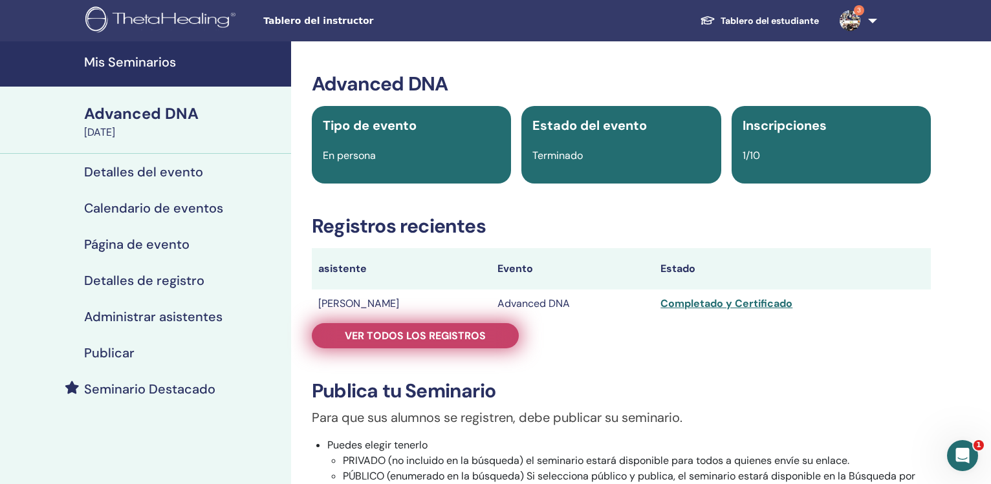
click at [418, 331] on span "Ver todos los registros" at bounding box center [415, 336] width 141 height 14
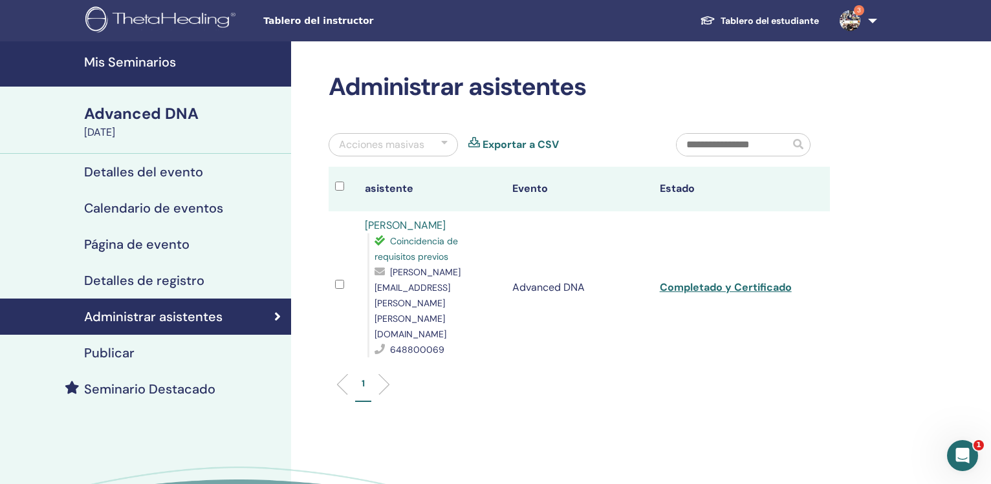
click at [528, 141] on link "Exportar a CSV" at bounding box center [521, 145] width 76 height 16
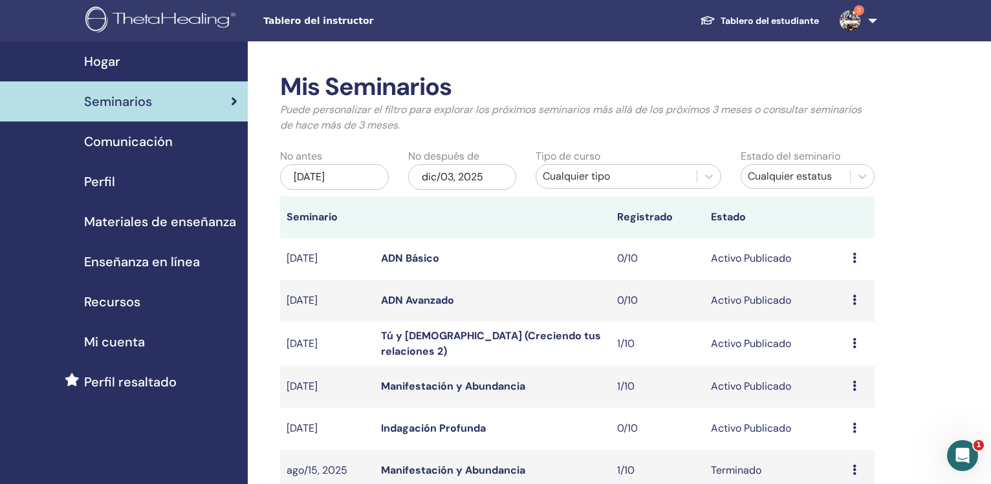
click at [342, 180] on div "[DATE]" at bounding box center [334, 177] width 109 height 26
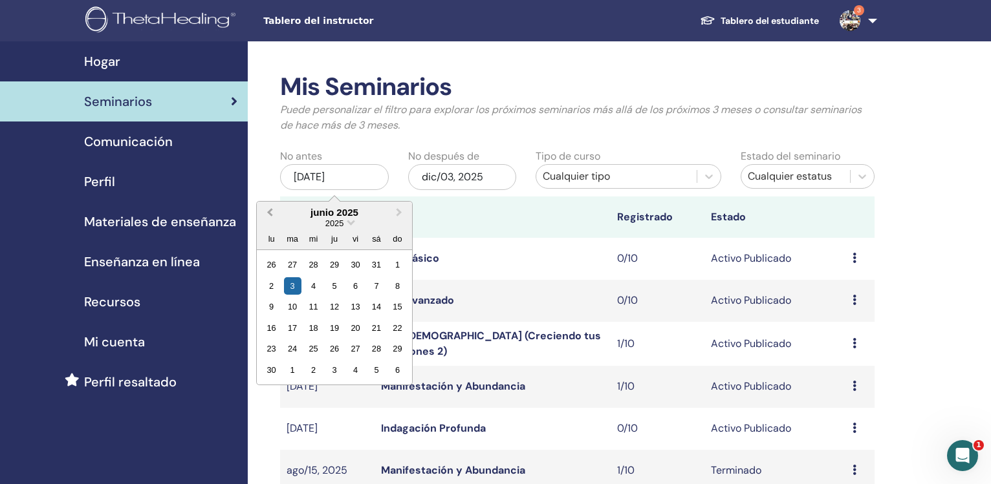
click at [270, 217] on button "Previous Month" at bounding box center [268, 213] width 21 height 21
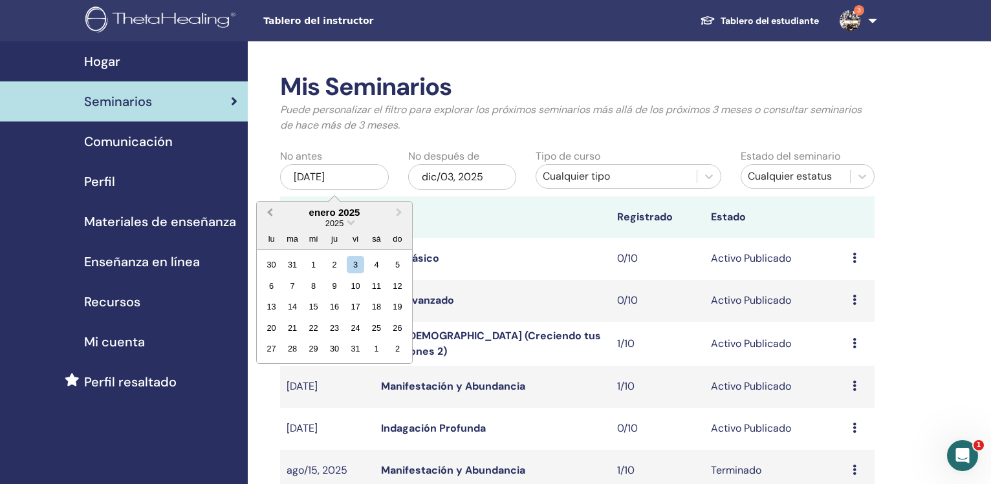
click at [270, 217] on button "Previous Month" at bounding box center [268, 213] width 21 height 21
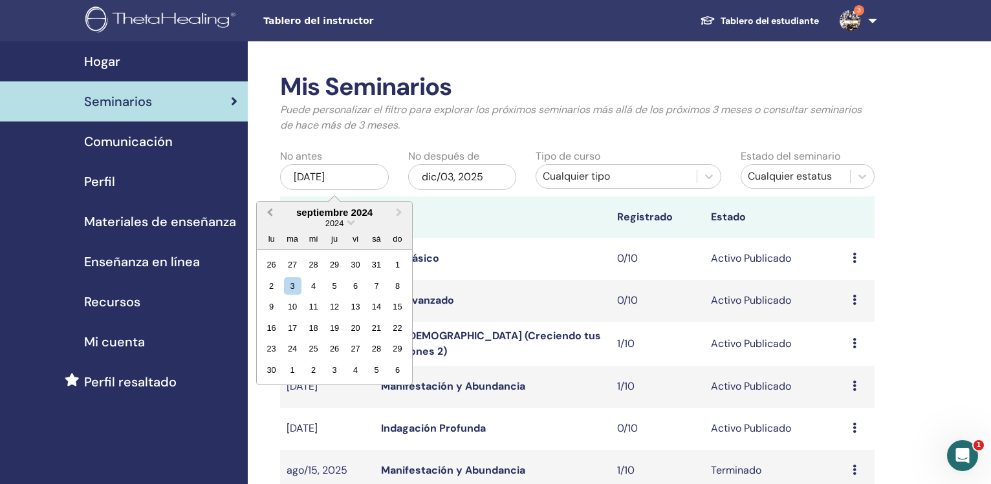
click at [270, 217] on button "Previous Month" at bounding box center [268, 213] width 21 height 21
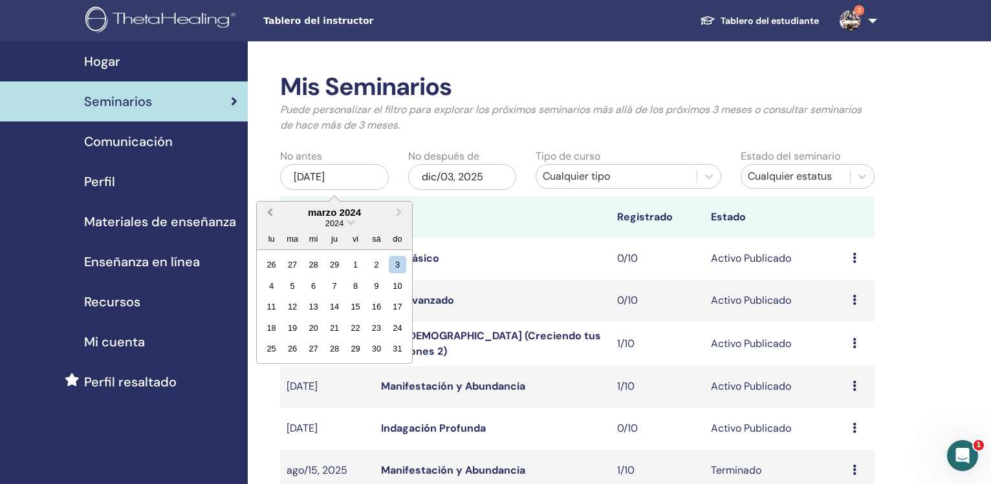
click at [270, 217] on button "Previous Month" at bounding box center [268, 213] width 21 height 21
click at [269, 269] on div "1" at bounding box center [271, 264] width 17 height 17
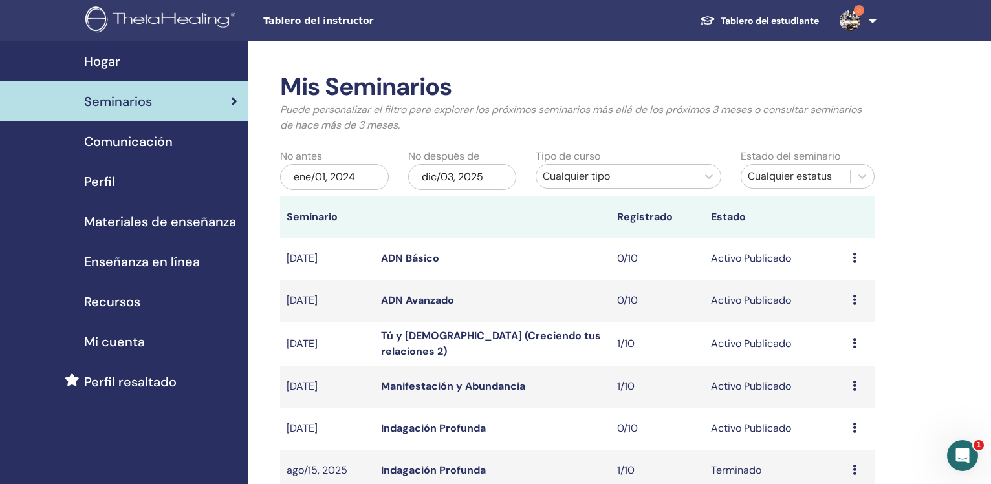
click at [439, 179] on div "dic/03, 2025" at bounding box center [462, 177] width 109 height 26
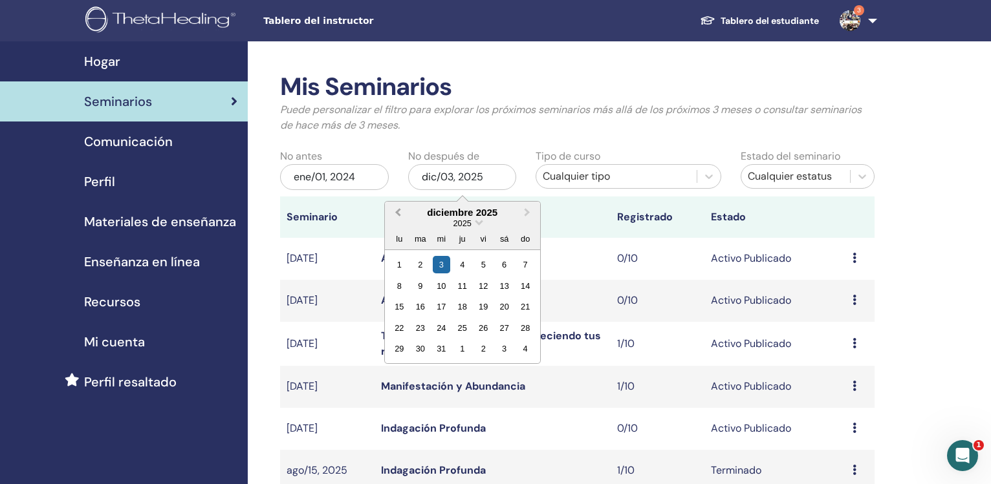
click at [395, 213] on button "Previous Month" at bounding box center [396, 213] width 21 height 21
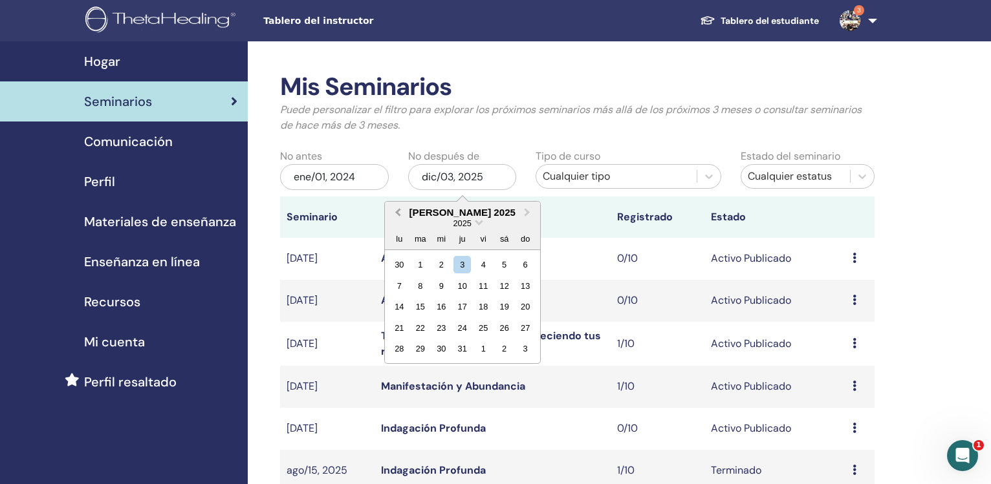
click at [395, 213] on button "Previous Month" at bounding box center [396, 213] width 21 height 21
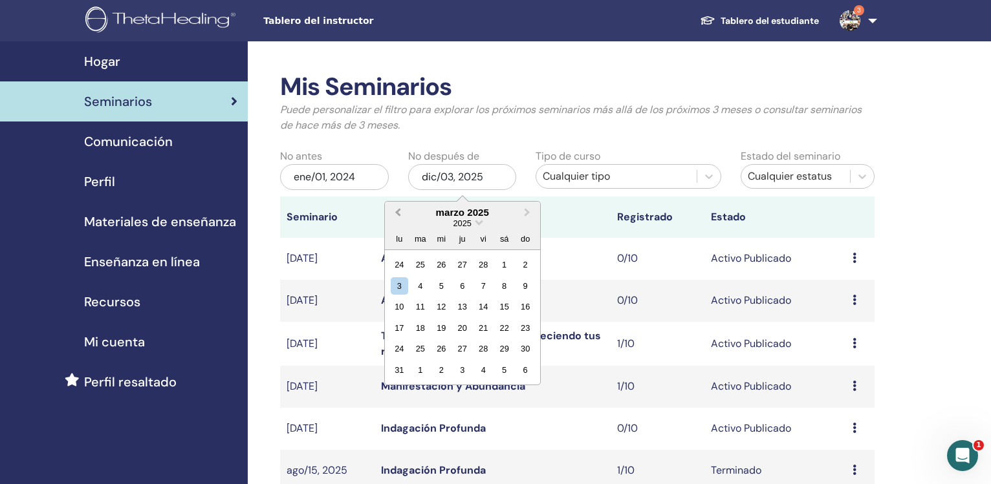
click at [395, 213] on button "Previous Month" at bounding box center [396, 213] width 21 height 21
click at [528, 210] on button "Next Month" at bounding box center [528, 213] width 21 height 21
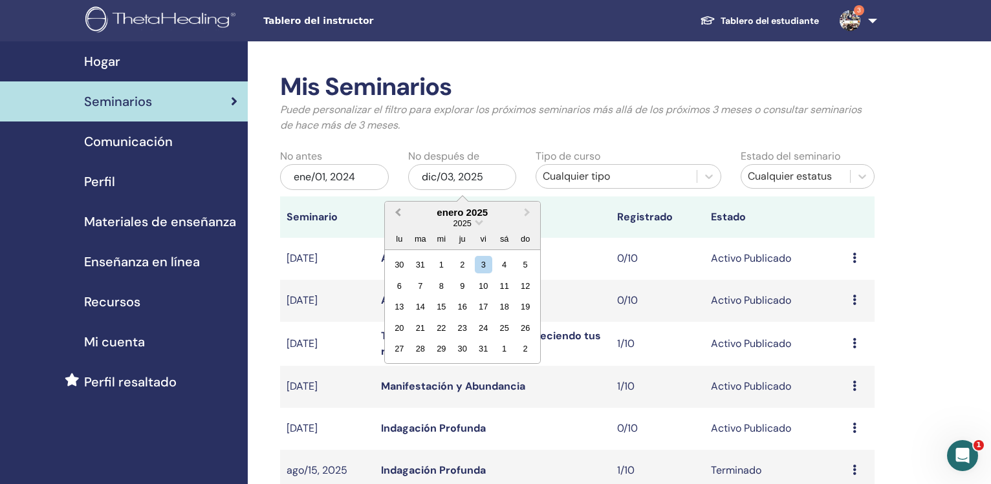
click at [398, 213] on span "Previous Month" at bounding box center [398, 213] width 0 height 14
click at [420, 372] on div "31" at bounding box center [419, 370] width 17 height 17
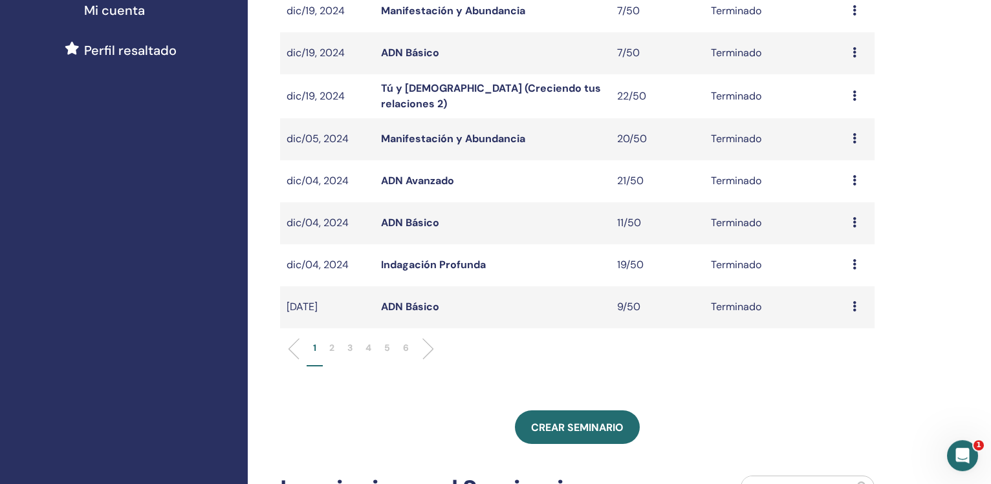
scroll to position [341, 0]
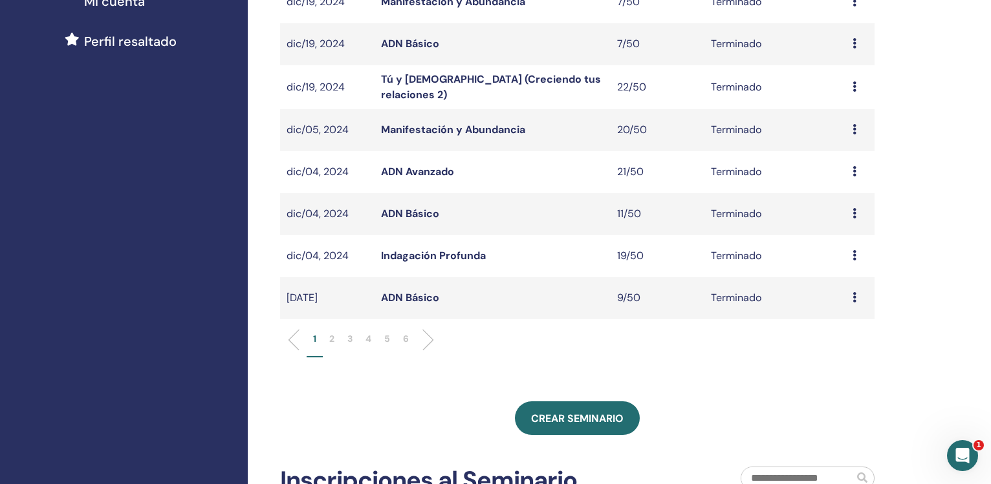
click at [407, 342] on p "6" at bounding box center [406, 339] width 6 height 14
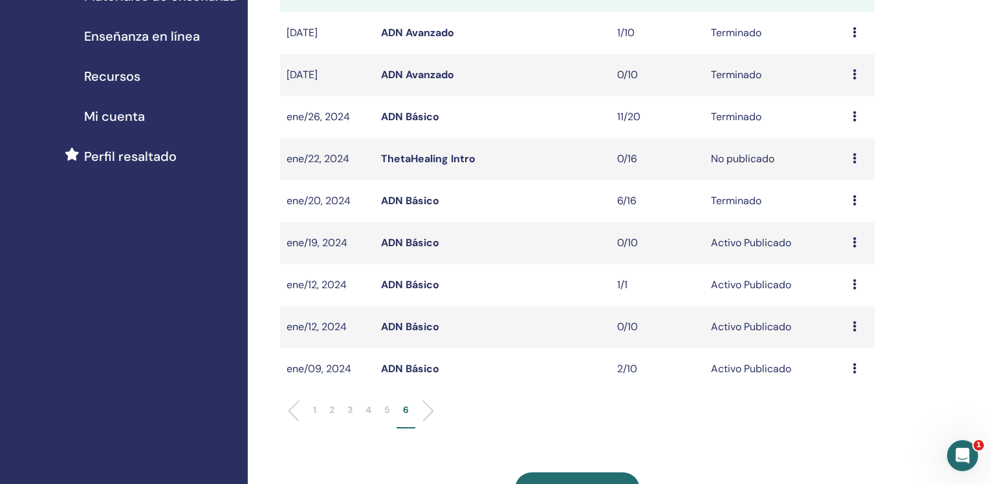
scroll to position [253, 0]
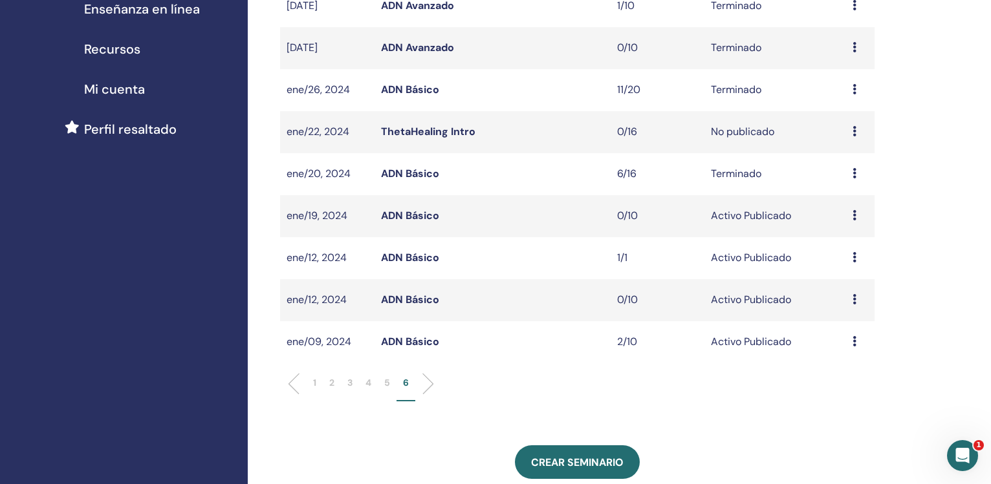
click at [385, 383] on p "5" at bounding box center [387, 383] width 6 height 14
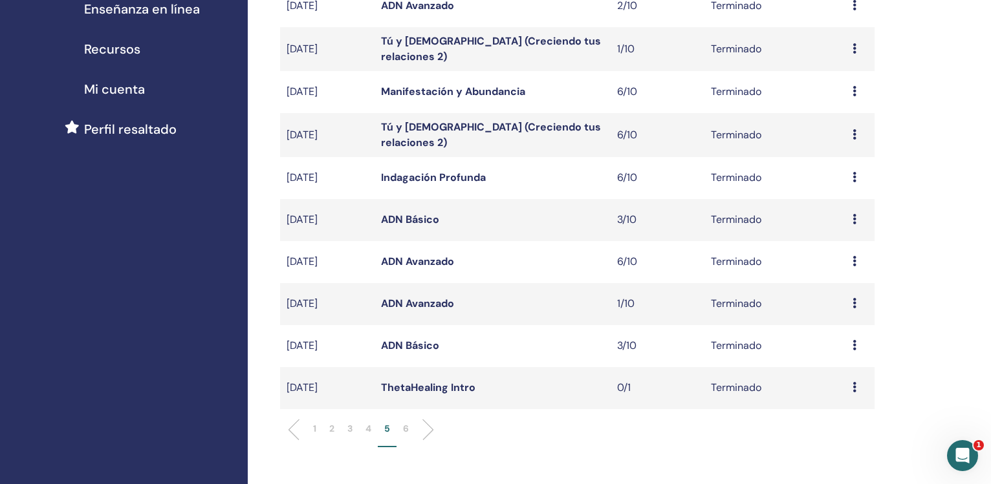
click at [420, 259] on link "ADN Avanzado" at bounding box center [417, 262] width 73 height 14
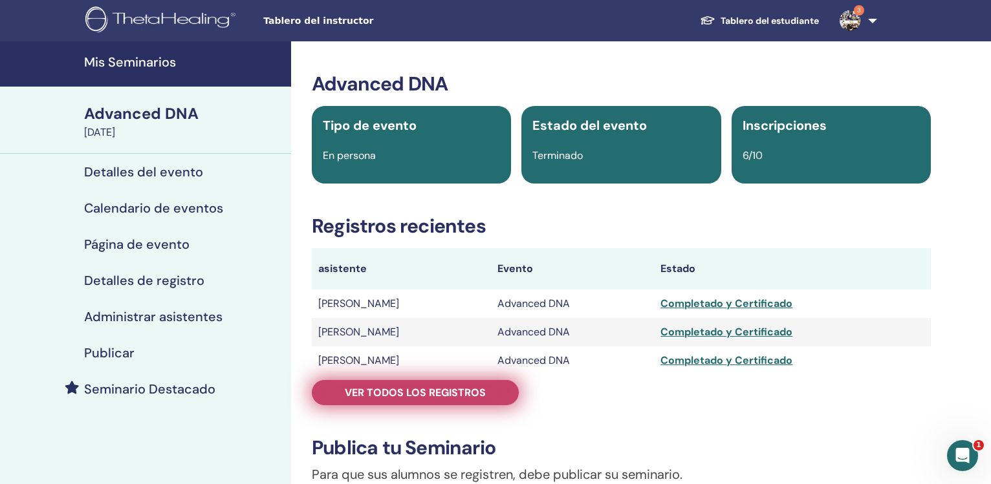
click at [399, 390] on span "Ver todos los registros" at bounding box center [415, 393] width 141 height 14
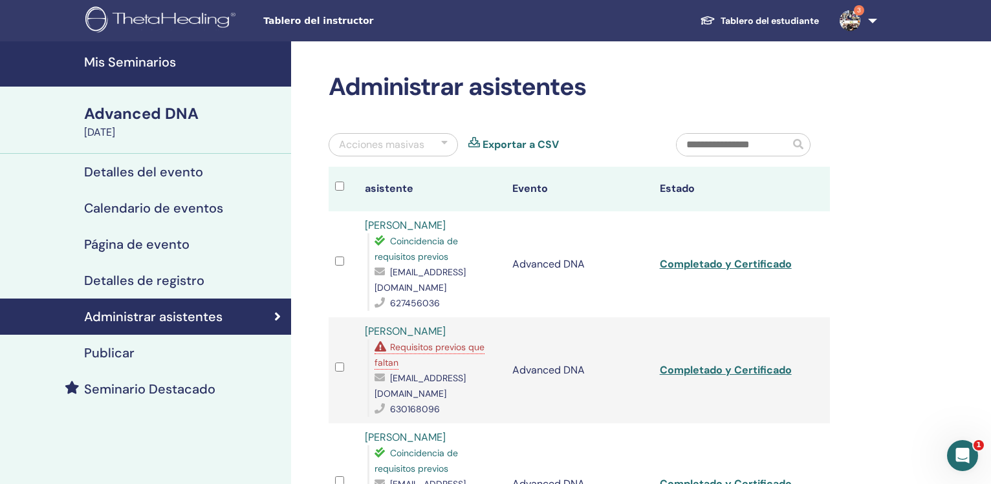
click at [506, 147] on link "Exportar a CSV" at bounding box center [521, 145] width 76 height 16
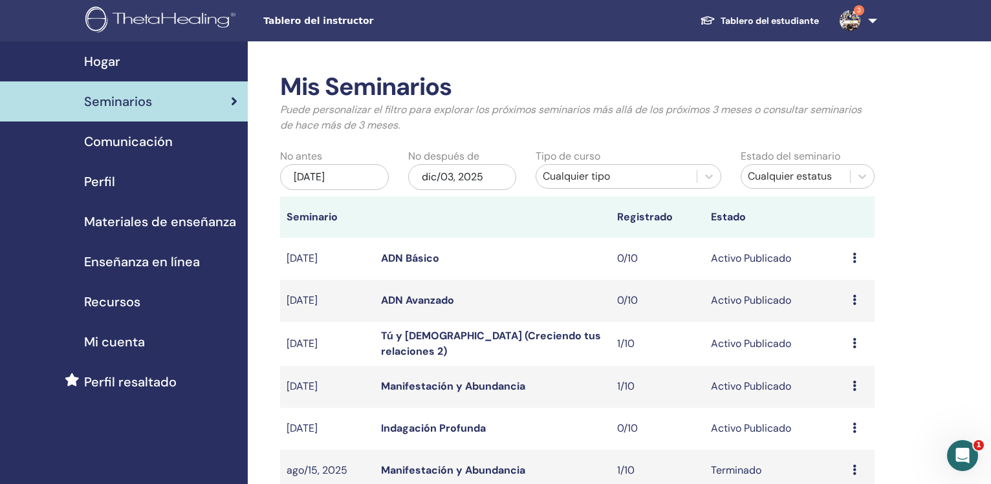
click at [325, 184] on div "[DATE]" at bounding box center [334, 177] width 109 height 26
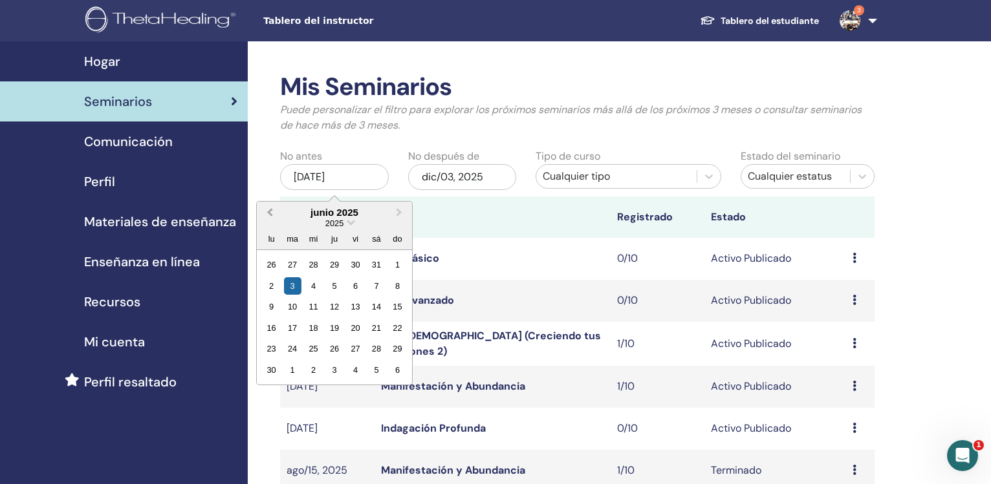
click at [269, 218] on button "Previous Month" at bounding box center [268, 213] width 21 height 21
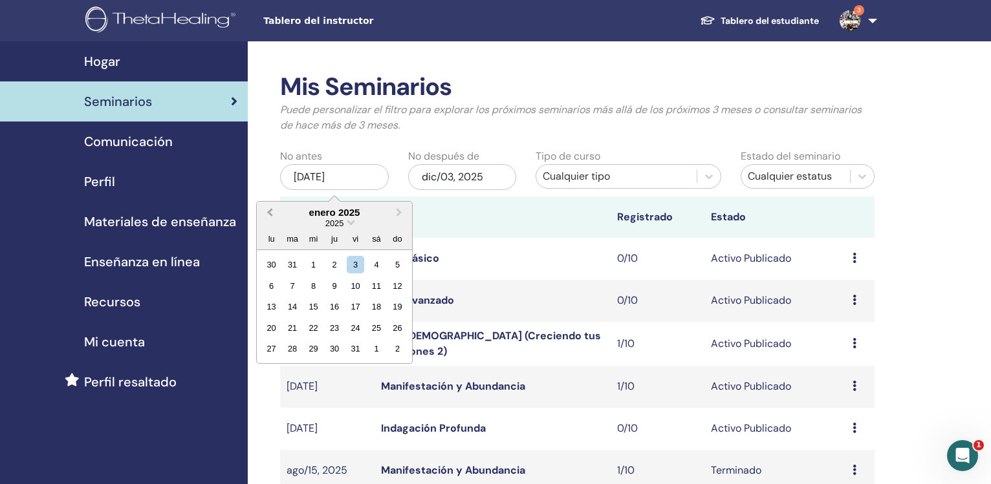
click at [269, 218] on button "Previous Month" at bounding box center [268, 213] width 21 height 21
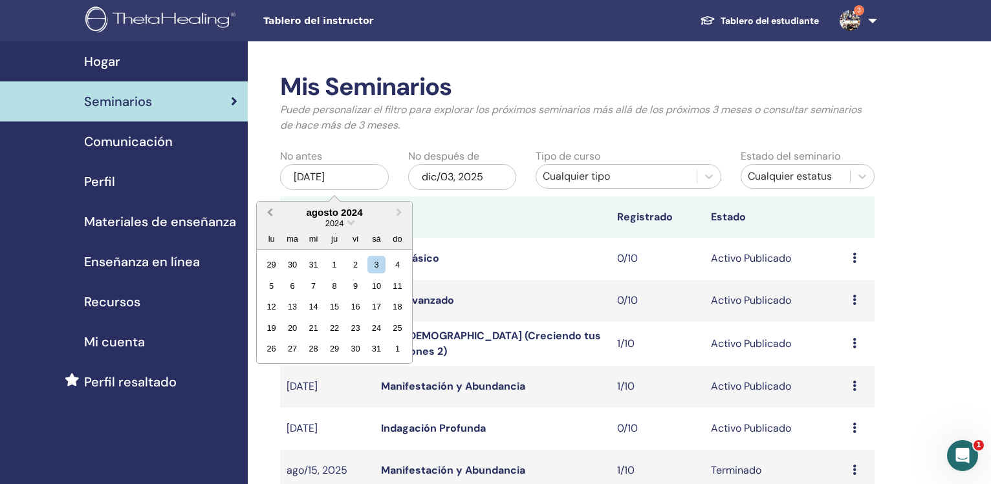
click at [269, 218] on button "Previous Month" at bounding box center [268, 213] width 21 height 21
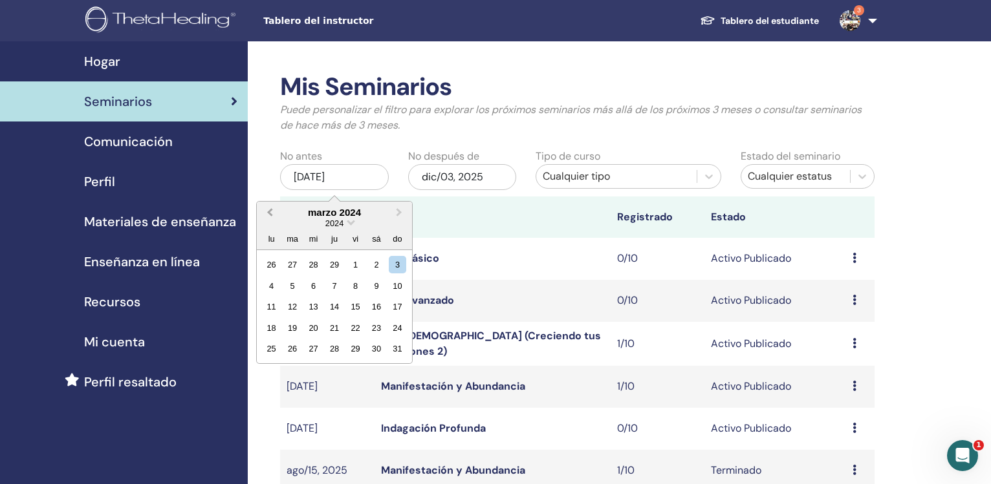
click at [269, 218] on button "Previous Month" at bounding box center [268, 213] width 21 height 21
click at [271, 266] on div "1" at bounding box center [271, 264] width 17 height 17
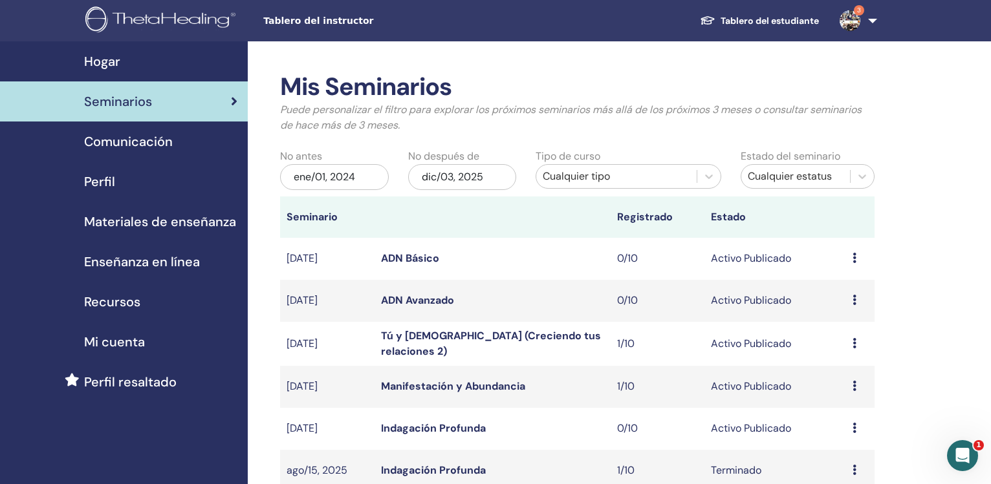
click at [437, 179] on div "dic/03, 2025" at bounding box center [462, 177] width 109 height 26
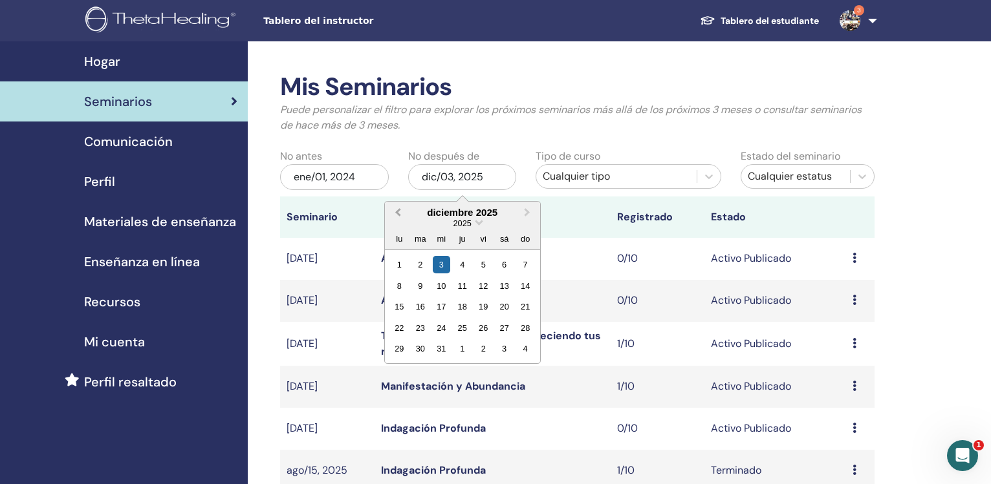
click at [398, 213] on span "Previous Month" at bounding box center [398, 213] width 0 height 14
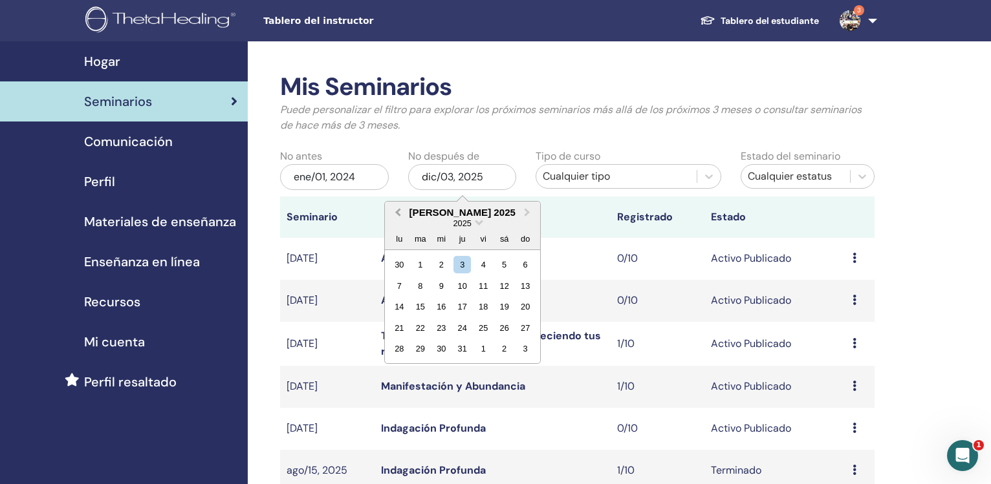
click at [398, 213] on span "Previous Month" at bounding box center [398, 213] width 0 height 14
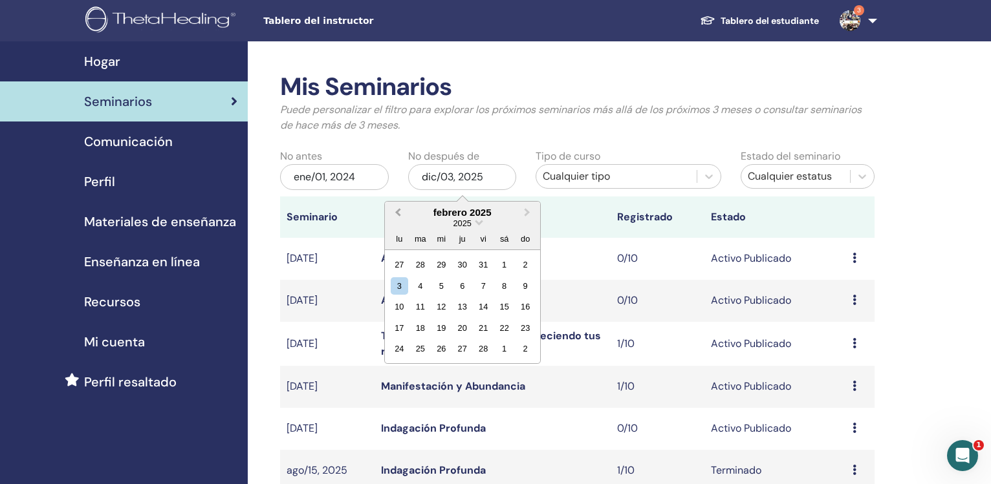
click at [398, 213] on span "Previous Month" at bounding box center [398, 213] width 0 height 14
click at [418, 372] on div "31" at bounding box center [419, 370] width 17 height 17
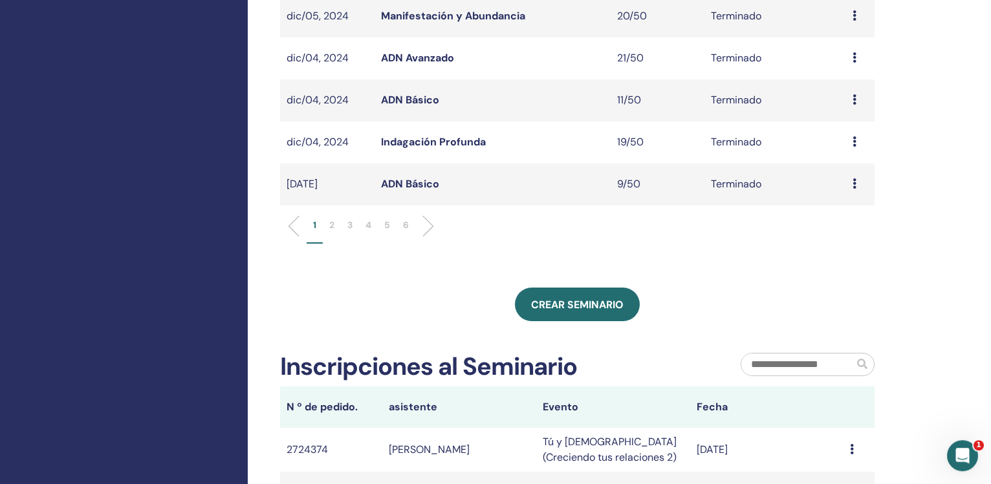
scroll to position [476, 0]
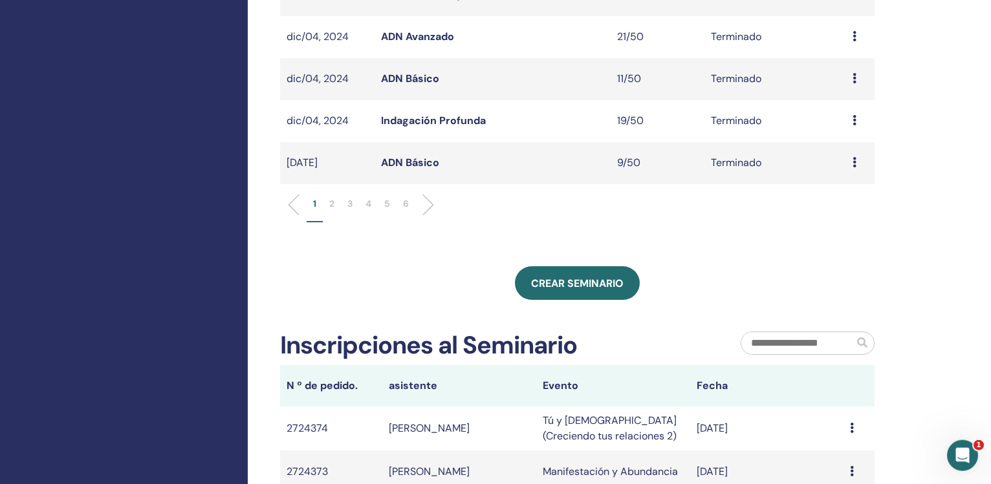
click at [387, 202] on p "5" at bounding box center [387, 204] width 6 height 14
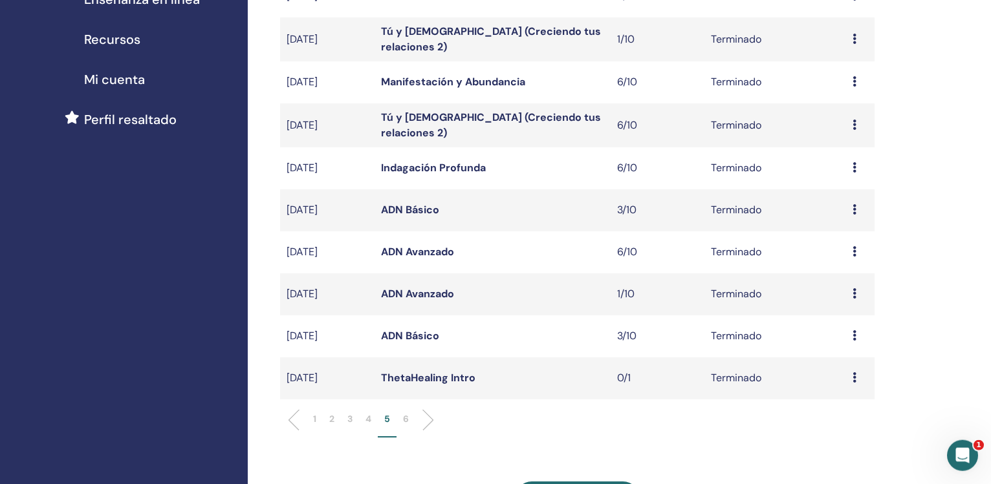
scroll to position [261, 0]
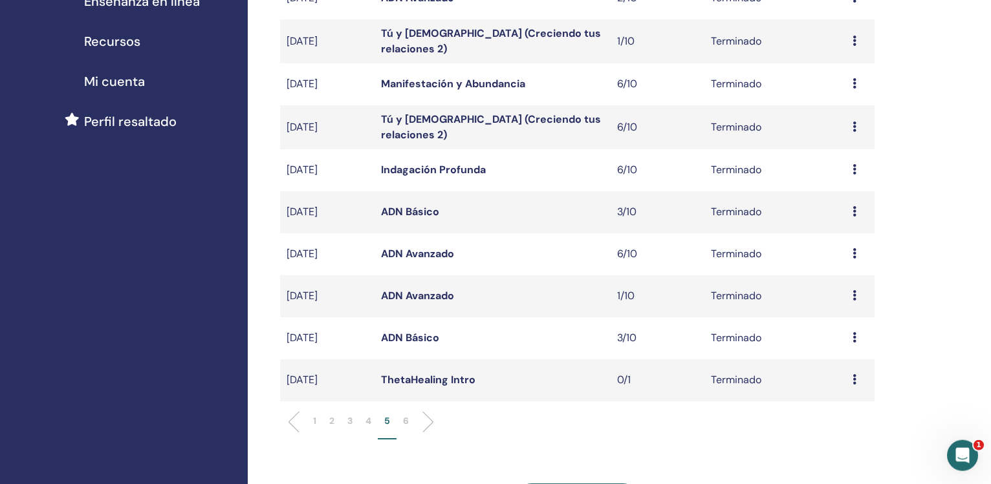
click at [413, 214] on link "ADN Básico" at bounding box center [410, 212] width 58 height 14
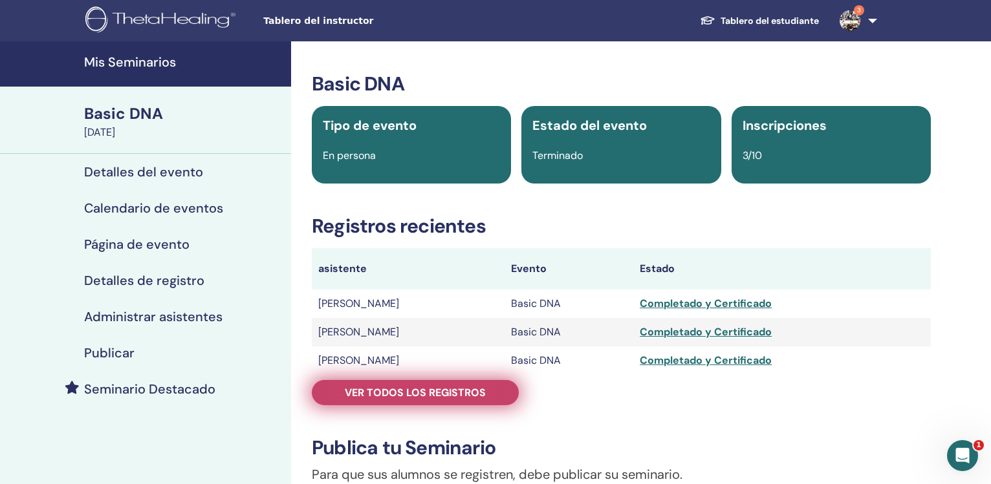
click at [403, 385] on link "Ver todos los registros" at bounding box center [415, 392] width 207 height 25
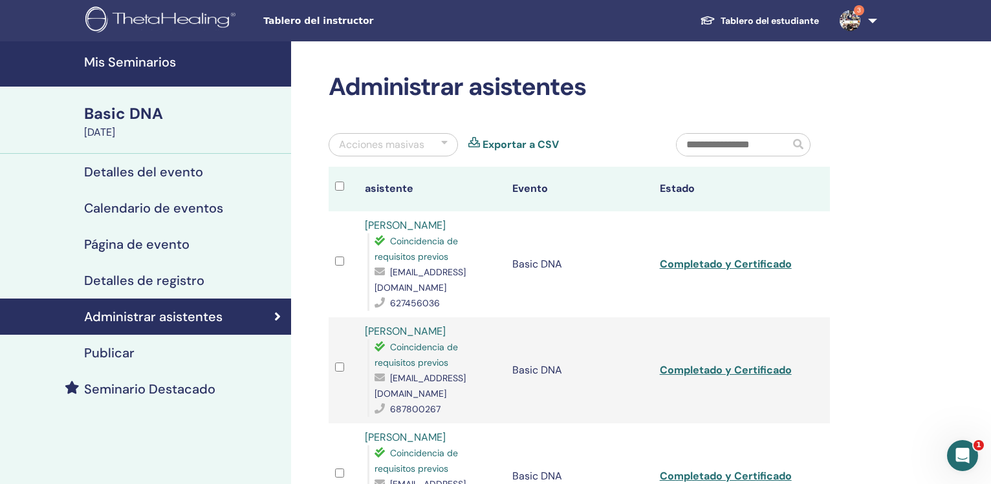
click at [541, 145] on link "Exportar a CSV" at bounding box center [521, 145] width 76 height 16
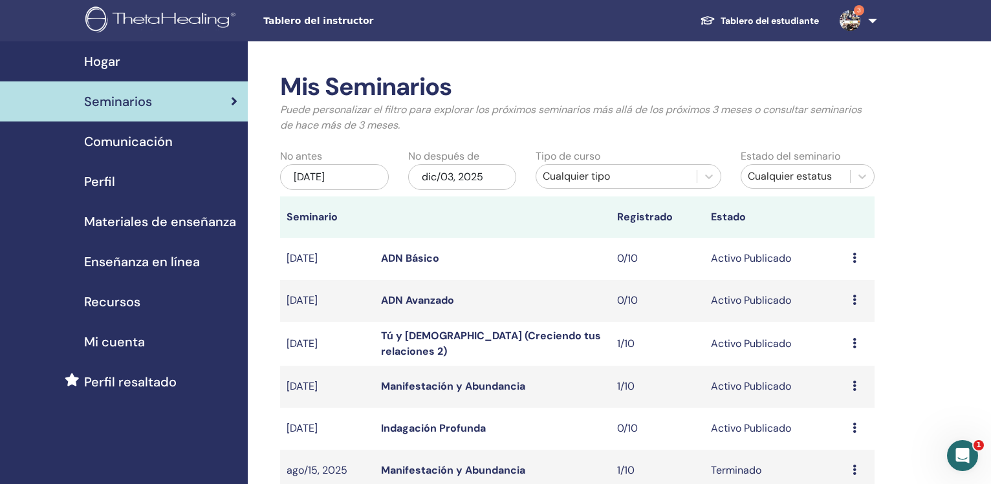
click at [329, 179] on div "[DATE]" at bounding box center [334, 177] width 109 height 26
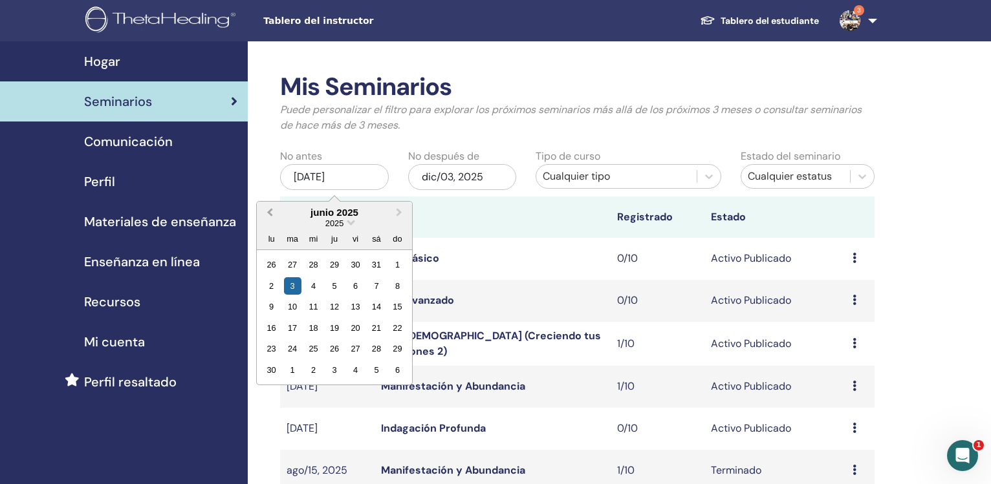
click at [270, 213] on span "Previous Month" at bounding box center [270, 213] width 0 height 14
click at [270, 212] on span "Previous Month" at bounding box center [270, 213] width 0 height 14
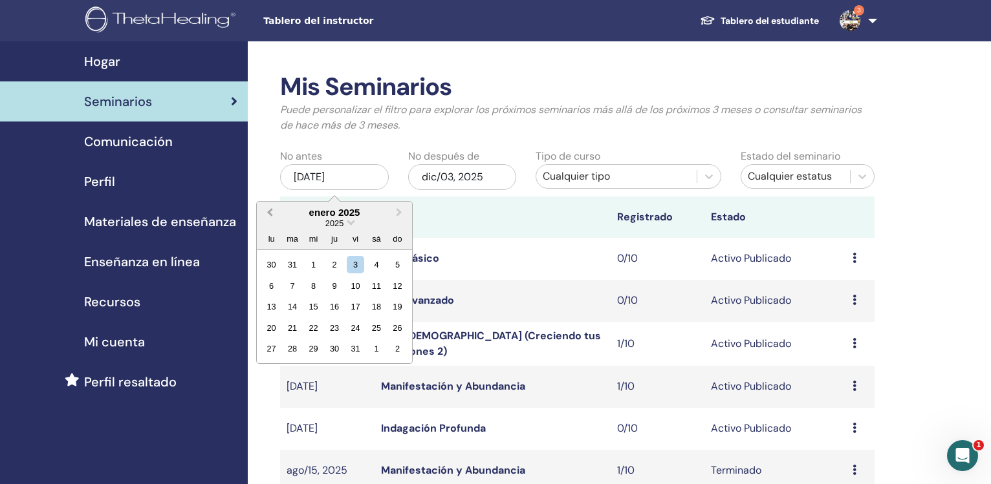
click at [270, 212] on span "Previous Month" at bounding box center [270, 213] width 0 height 14
click at [291, 266] on div "1" at bounding box center [292, 264] width 17 height 17
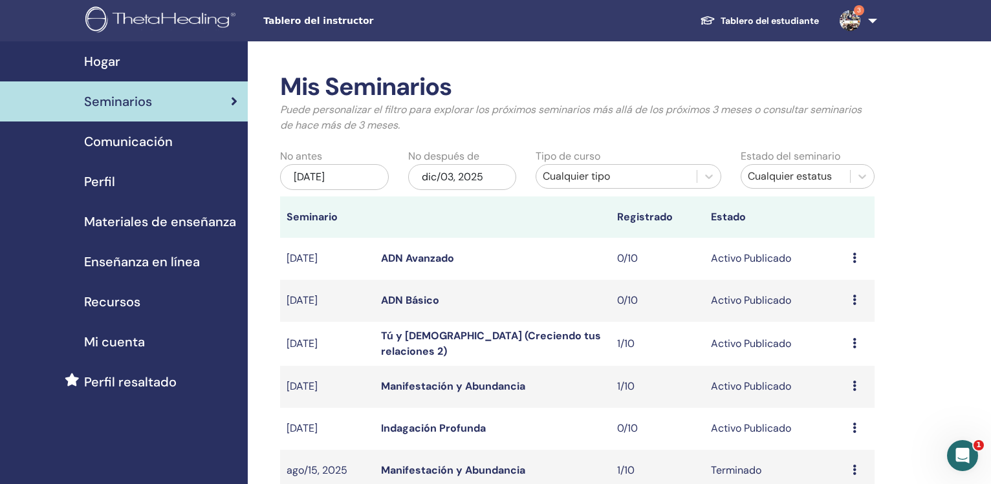
click at [460, 180] on div "dic/03, 2025" at bounding box center [462, 177] width 109 height 26
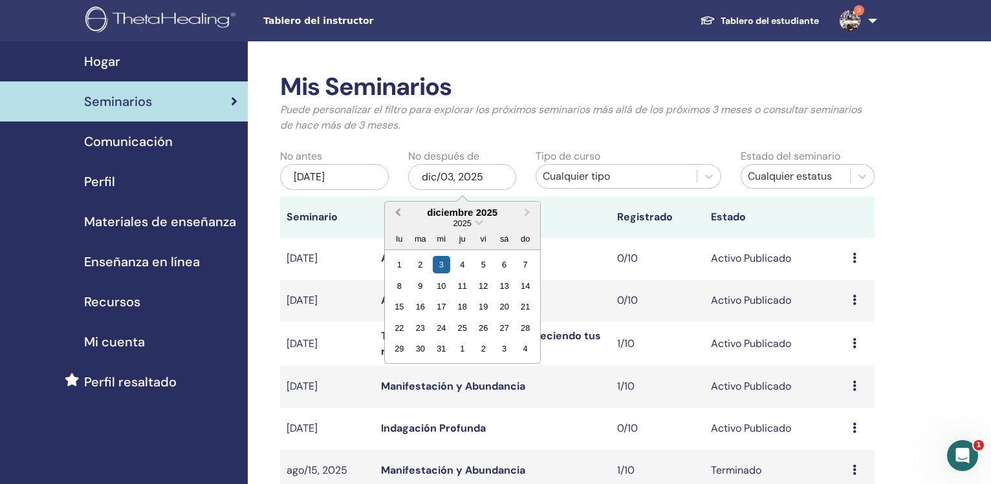
click at [390, 213] on button "Previous Month" at bounding box center [396, 213] width 21 height 21
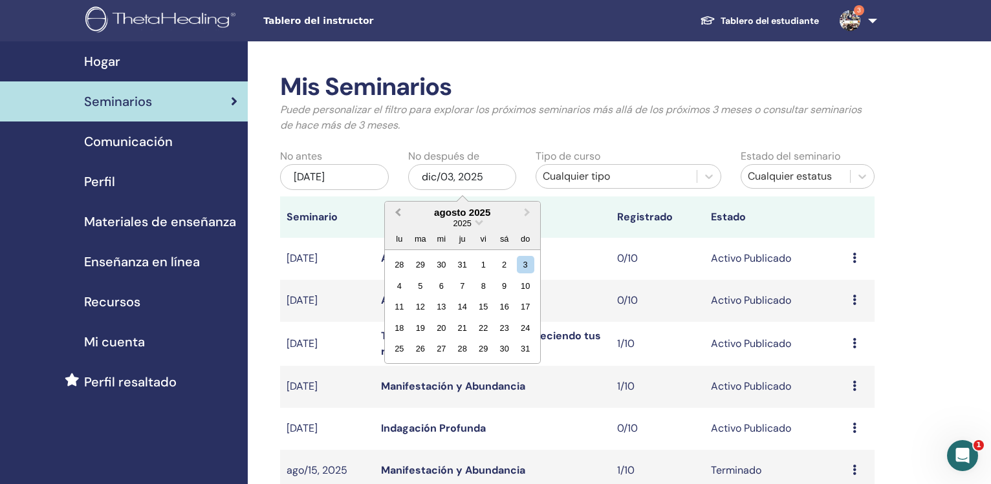
click at [390, 213] on button "Previous Month" at bounding box center [396, 213] width 21 height 21
click at [398, 213] on span "Previous Month" at bounding box center [398, 213] width 0 height 14
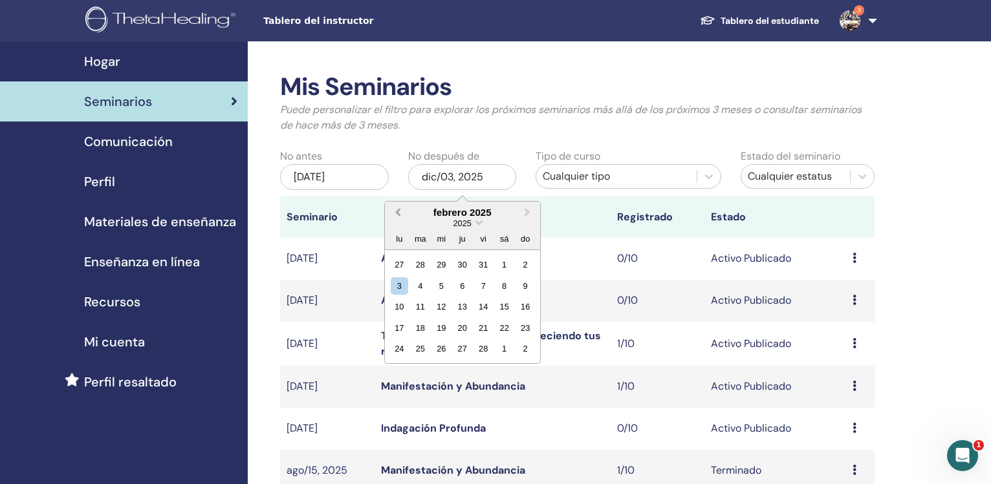
click at [398, 213] on span "Previous Month" at bounding box center [398, 213] width 0 height 14
click at [522, 217] on button "Next Month" at bounding box center [528, 213] width 21 height 21
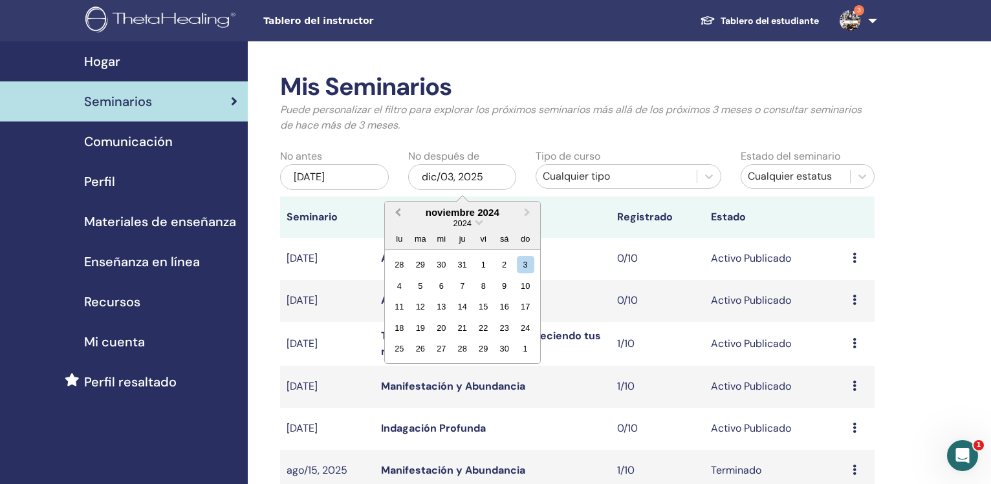
click at [398, 213] on span "Previous Month" at bounding box center [398, 213] width 0 height 14
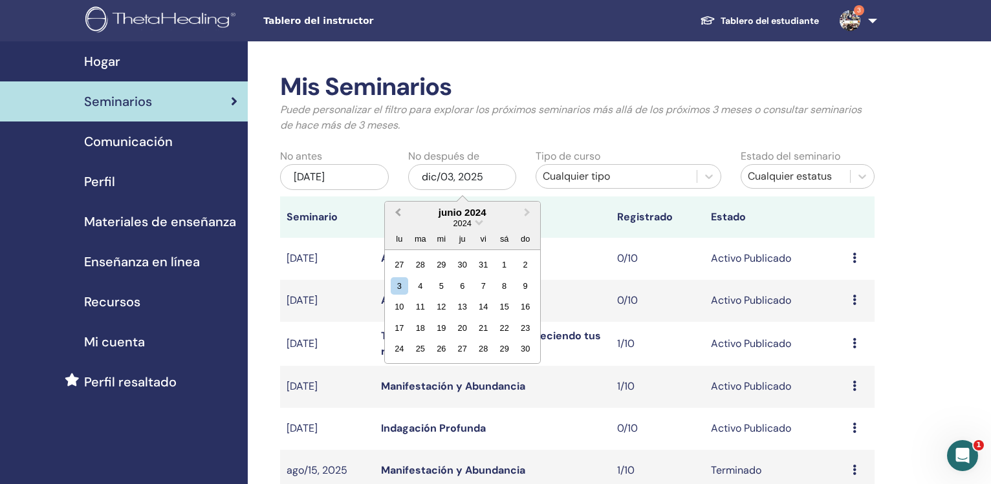
click at [398, 213] on span "Previous Month" at bounding box center [398, 213] width 0 height 14
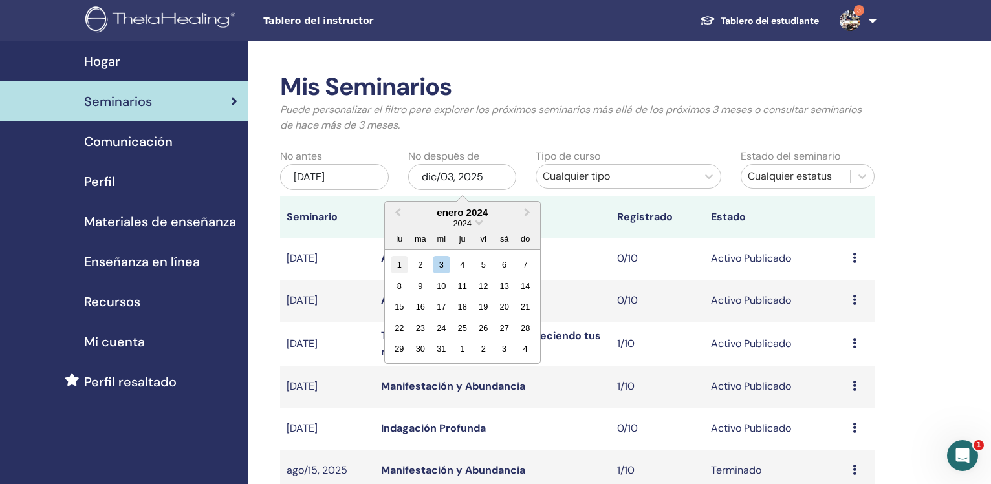
click at [398, 267] on div "1" at bounding box center [399, 264] width 17 height 17
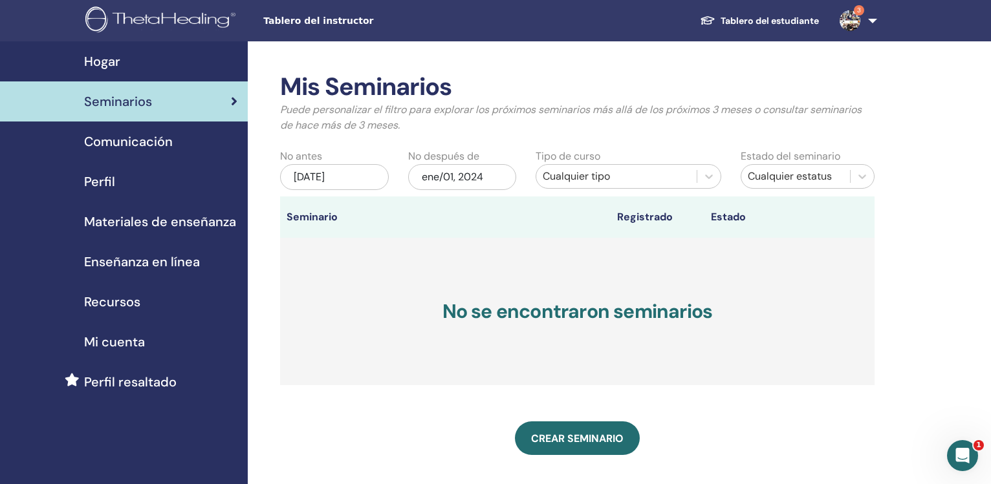
click at [441, 184] on div "ene/01, 2024" at bounding box center [462, 177] width 109 height 26
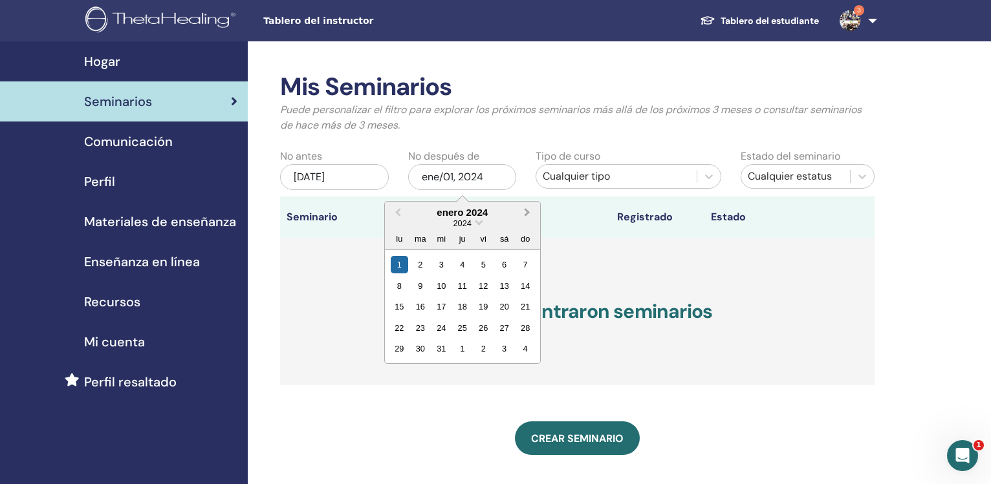
click at [527, 213] on span "Next Month" at bounding box center [527, 213] width 0 height 14
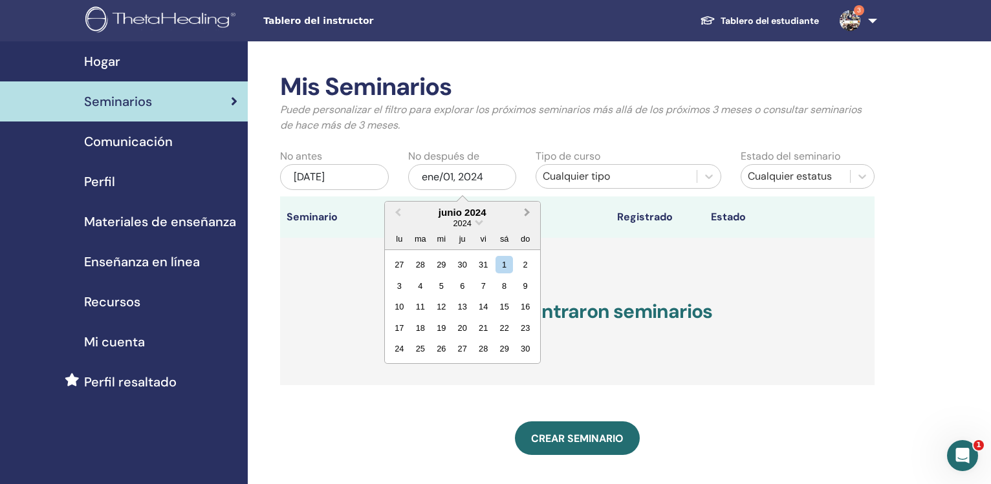
click at [527, 213] on span "Next Month" at bounding box center [527, 213] width 0 height 14
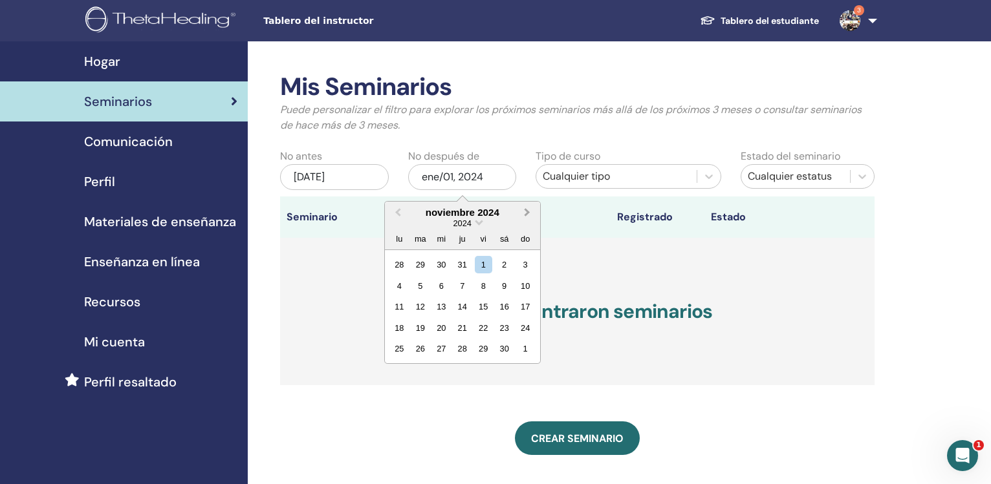
click at [527, 213] on span "Next Month" at bounding box center [527, 213] width 0 height 14
click at [398, 212] on span "Previous Month" at bounding box center [398, 213] width 0 height 14
click at [418, 374] on div "31" at bounding box center [419, 370] width 17 height 17
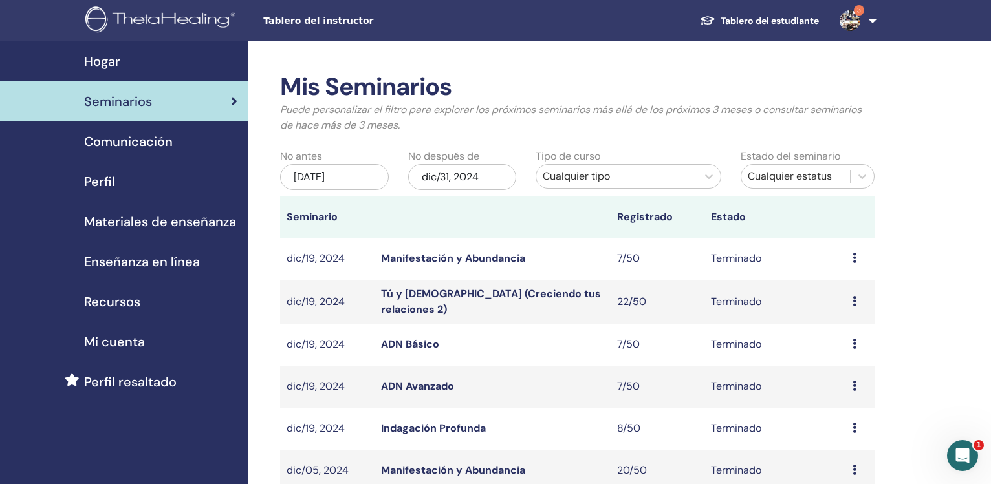
click at [329, 175] on div "oct/01, 2024" at bounding box center [334, 177] width 109 height 26
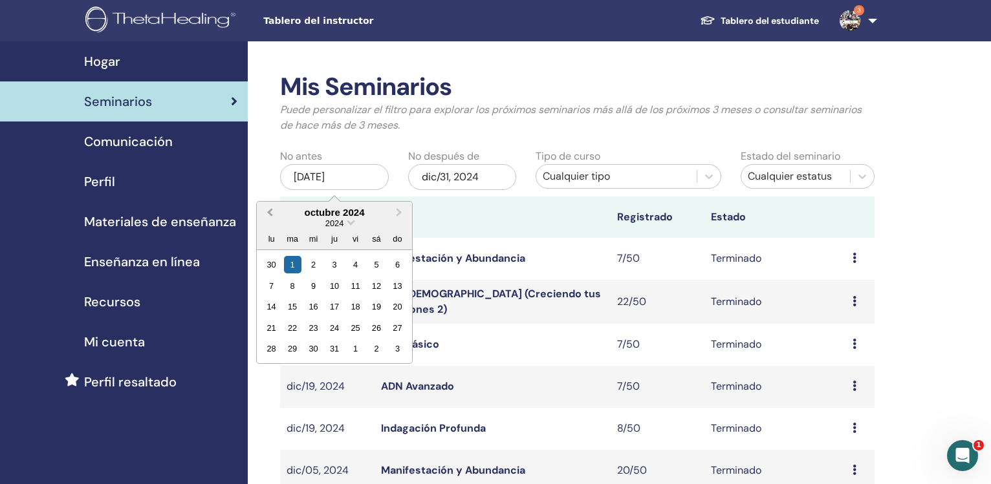
click at [265, 213] on button "Previous Month" at bounding box center [268, 213] width 21 height 21
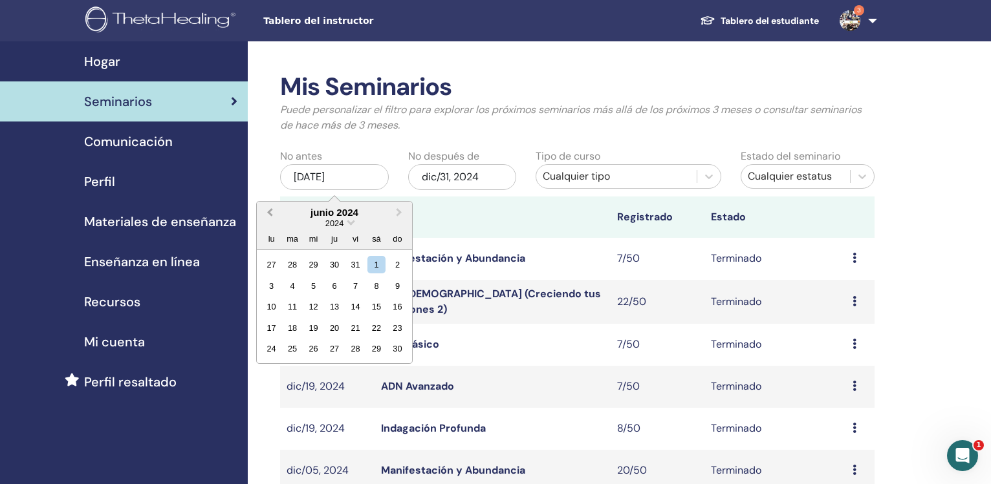
click at [265, 213] on button "Previous Month" at bounding box center [268, 213] width 21 height 21
click at [266, 264] on div "1" at bounding box center [271, 264] width 17 height 17
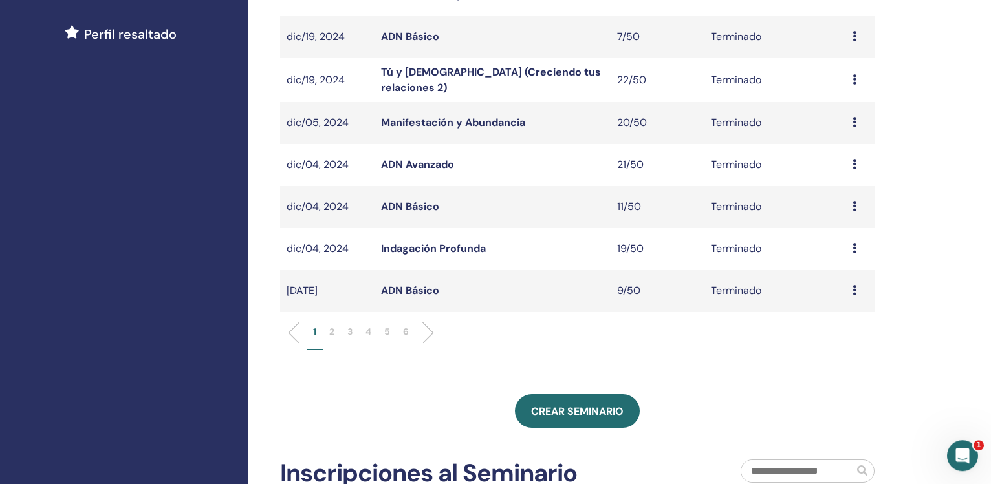
scroll to position [338, 0]
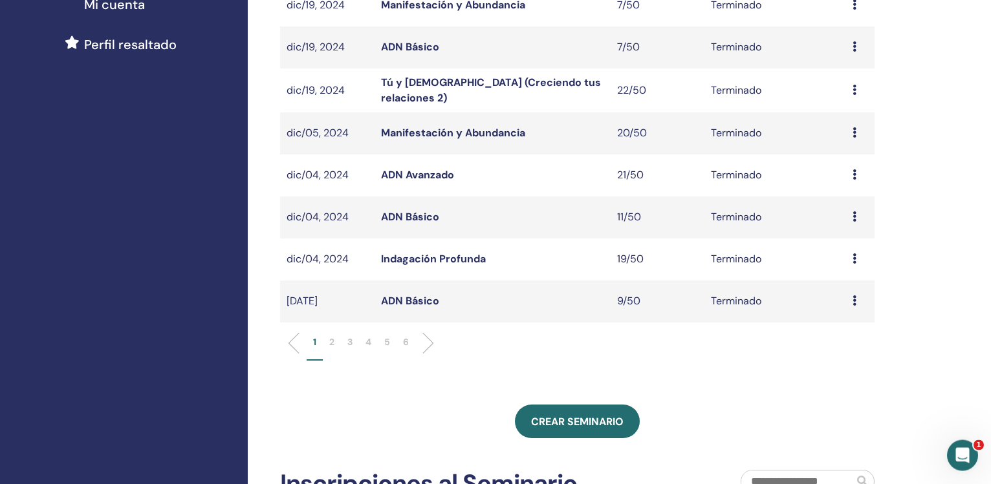
click at [387, 340] on p "5" at bounding box center [387, 343] width 6 height 14
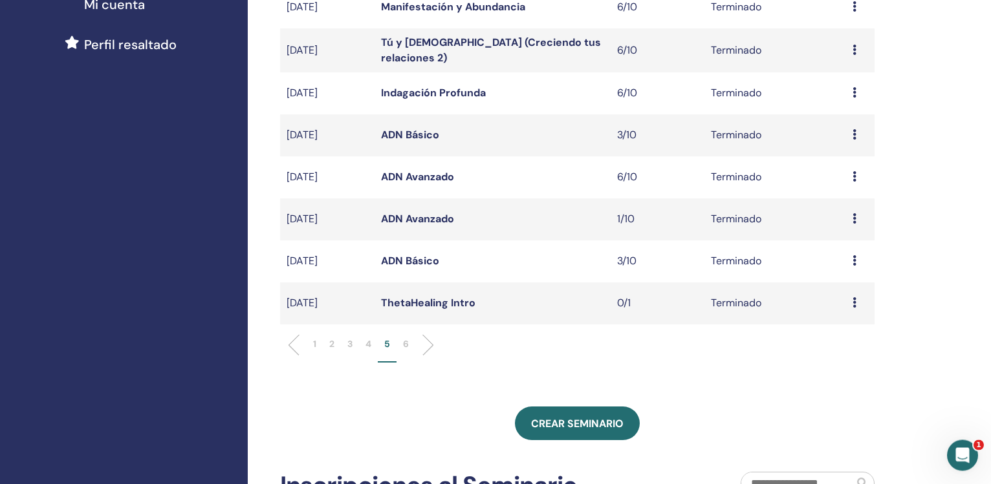
click at [447, 87] on link "Indagación Profunda" at bounding box center [433, 93] width 105 height 14
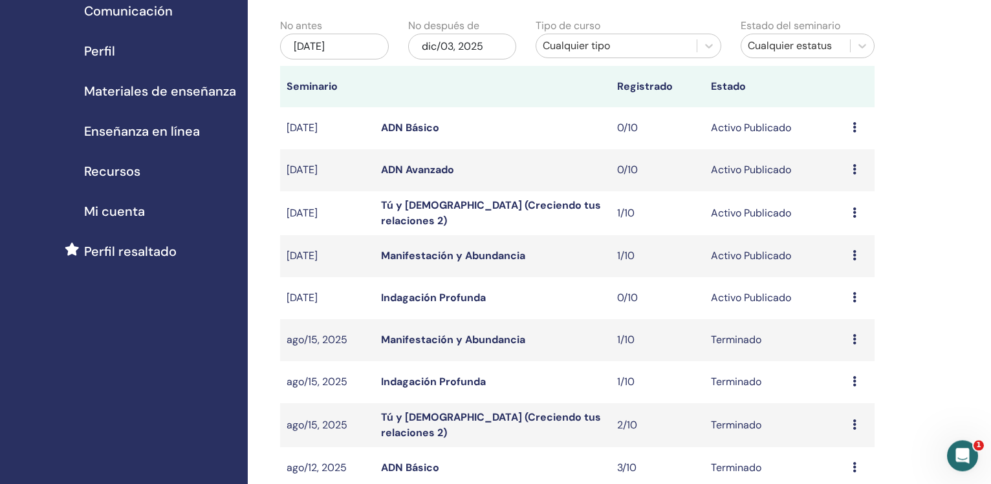
scroll to position [127, 0]
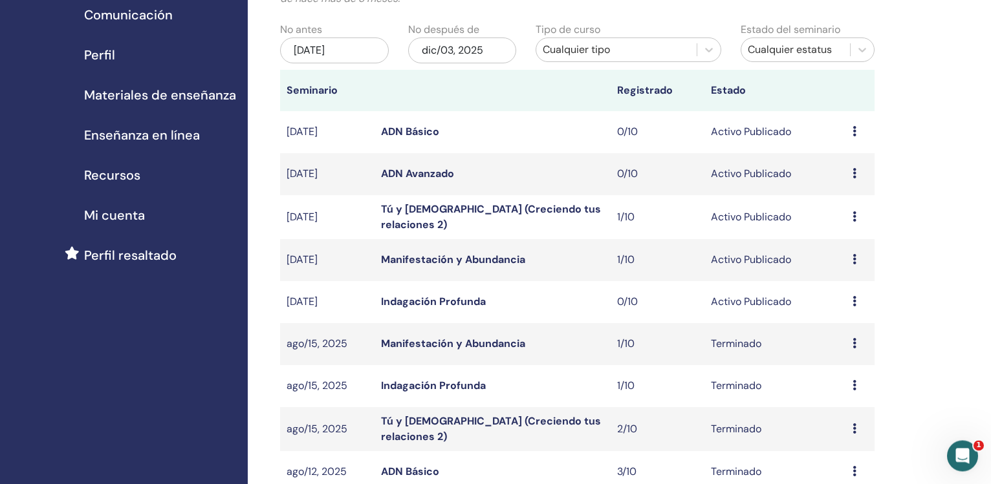
click at [310, 45] on div "[DATE]" at bounding box center [334, 51] width 109 height 26
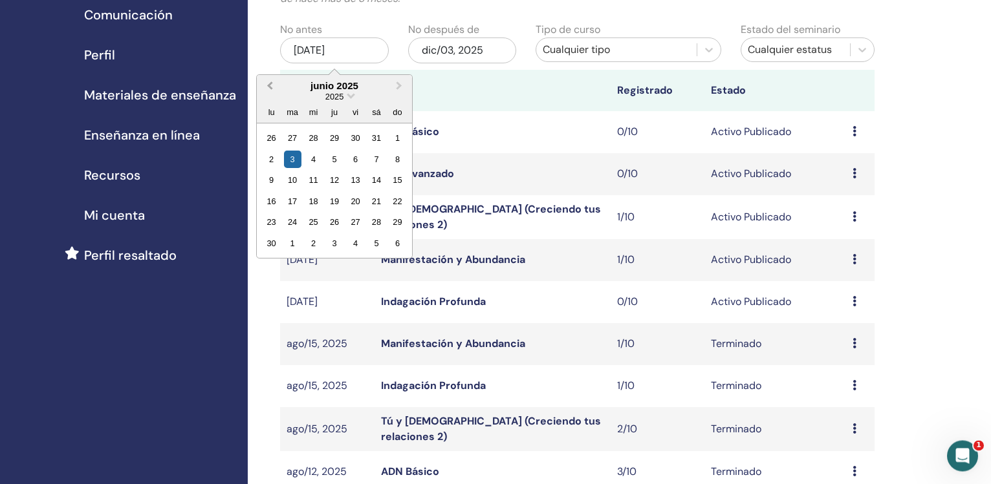
click at [268, 81] on button "Previous Month" at bounding box center [268, 86] width 21 height 21
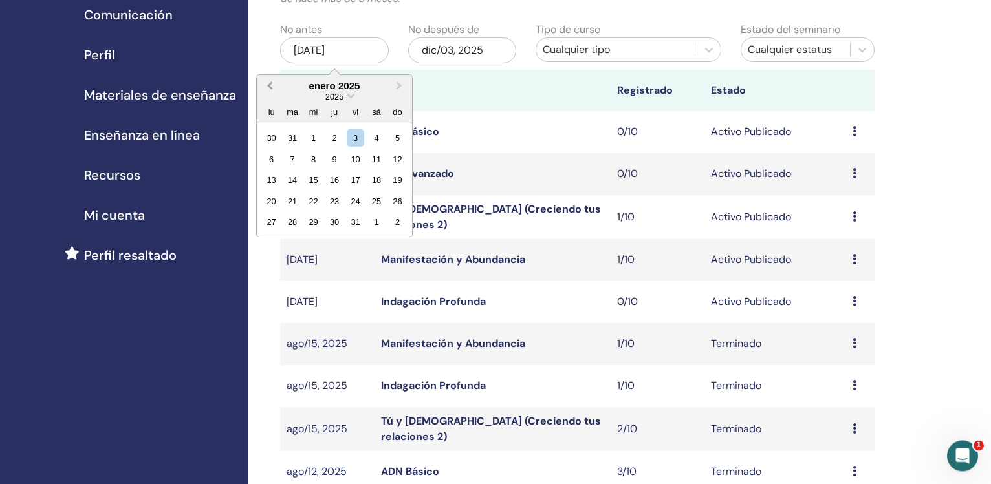
click at [268, 81] on button "Previous Month" at bounding box center [268, 86] width 21 height 21
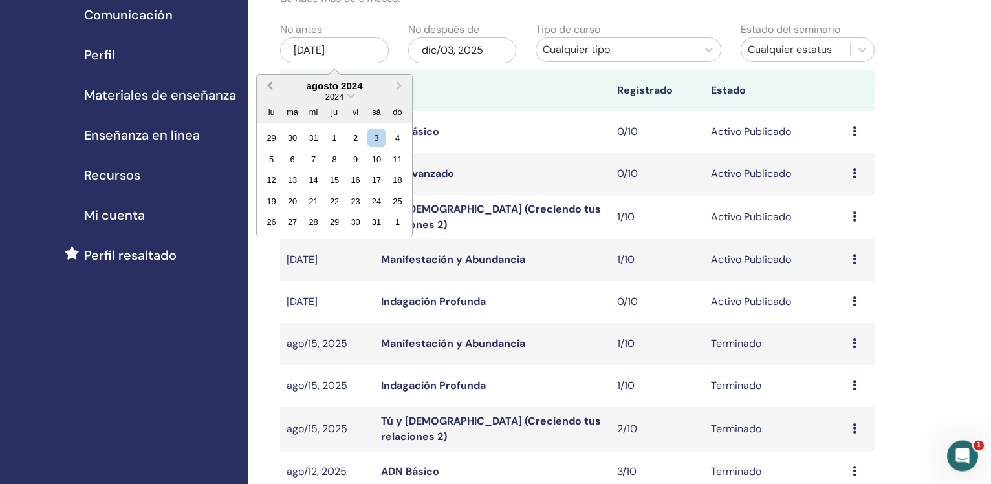
click at [268, 81] on button "Previous Month" at bounding box center [268, 86] width 21 height 21
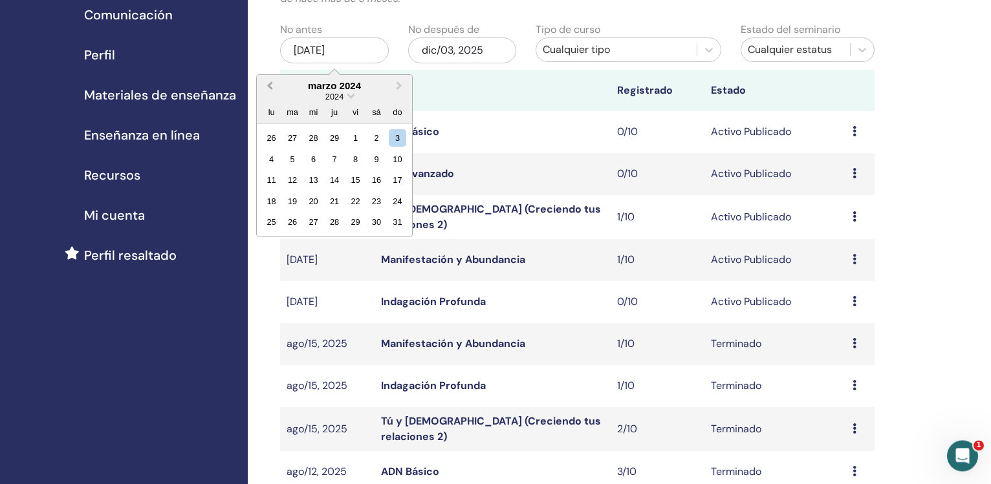
click at [268, 81] on button "Previous Month" at bounding box center [268, 86] width 21 height 21
click at [275, 141] on div "1" at bounding box center [271, 137] width 17 height 17
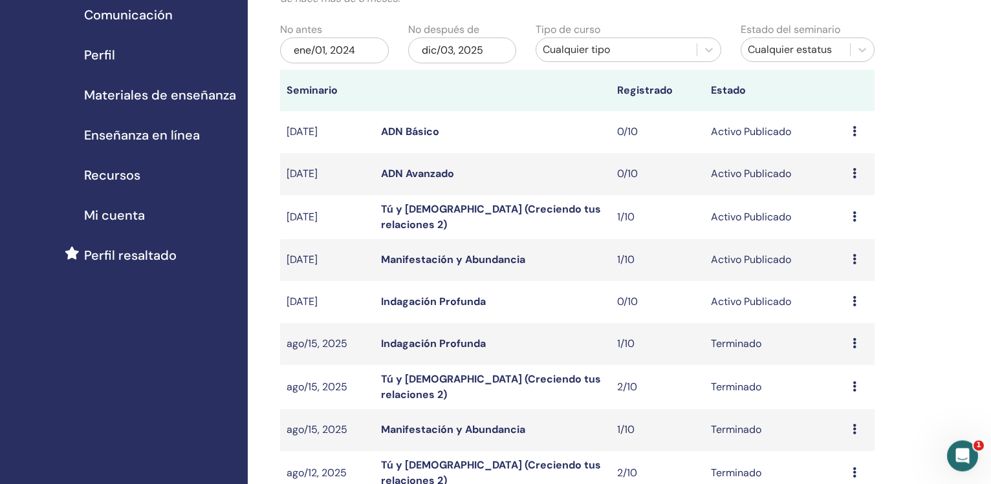
click at [444, 54] on div "dic/03, 2025" at bounding box center [462, 51] width 109 height 26
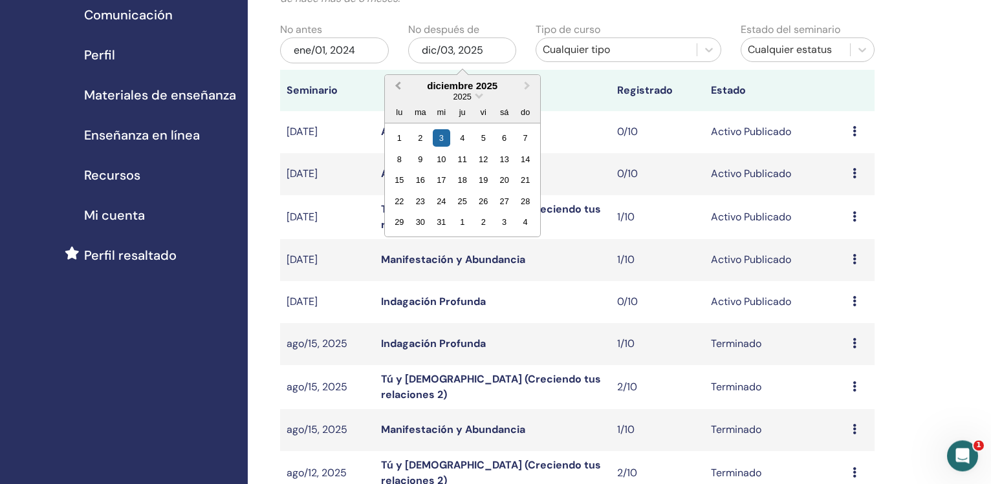
click at [395, 90] on button "Previous Month" at bounding box center [396, 86] width 21 height 21
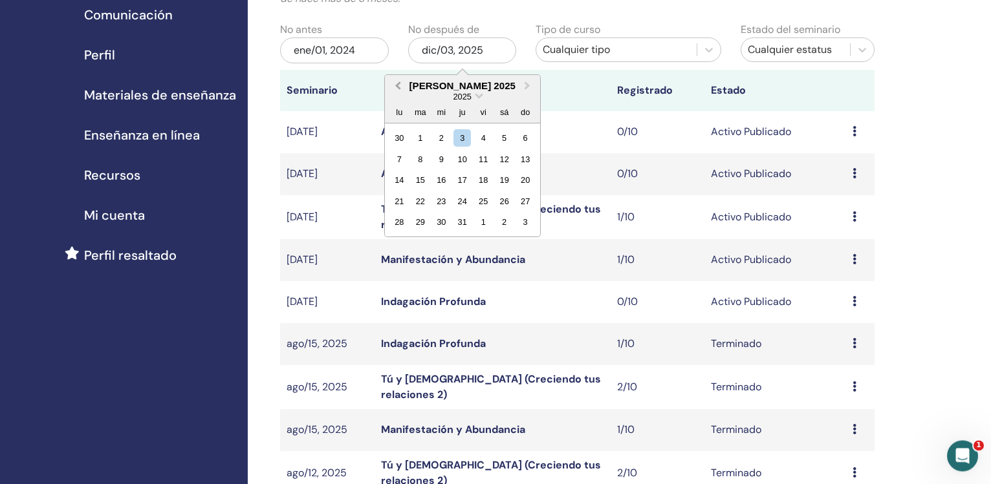
click at [395, 90] on button "Previous Month" at bounding box center [396, 86] width 21 height 21
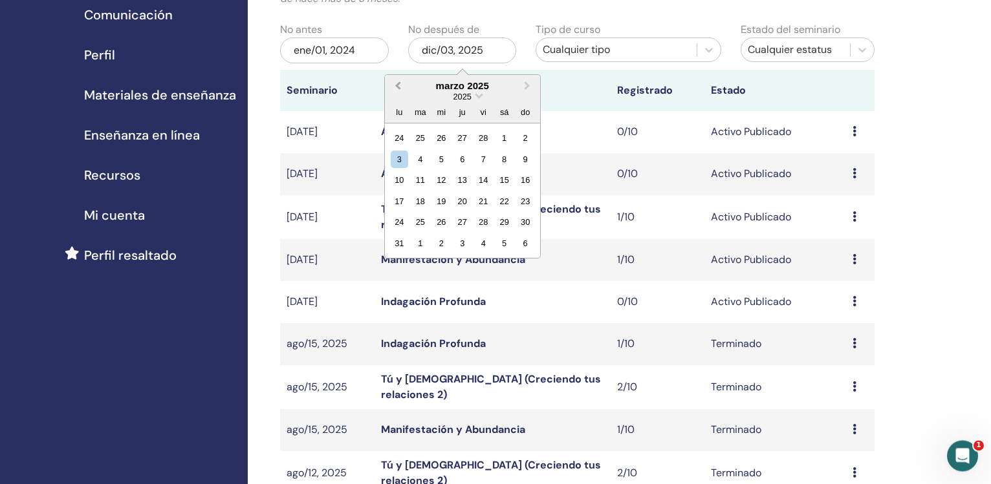
click at [395, 90] on button "Previous Month" at bounding box center [396, 86] width 21 height 21
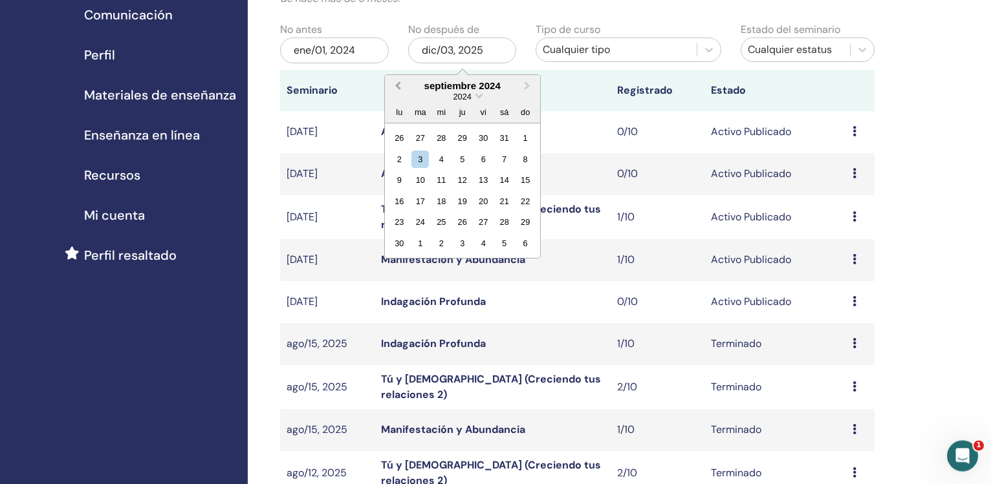
click at [395, 90] on button "Previous Month" at bounding box center [396, 86] width 21 height 21
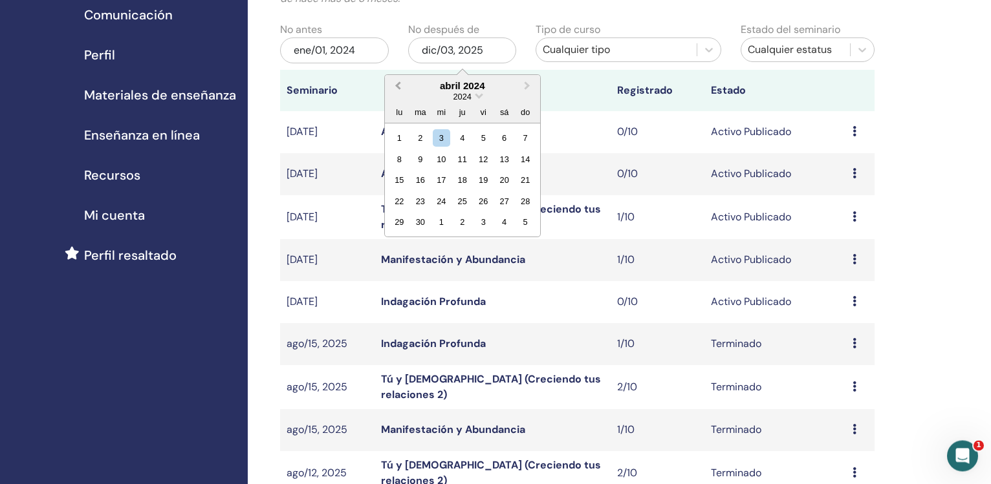
click at [395, 90] on button "Previous Month" at bounding box center [396, 86] width 21 height 21
click at [527, 87] on span "Next Month" at bounding box center [527, 86] width 0 height 14
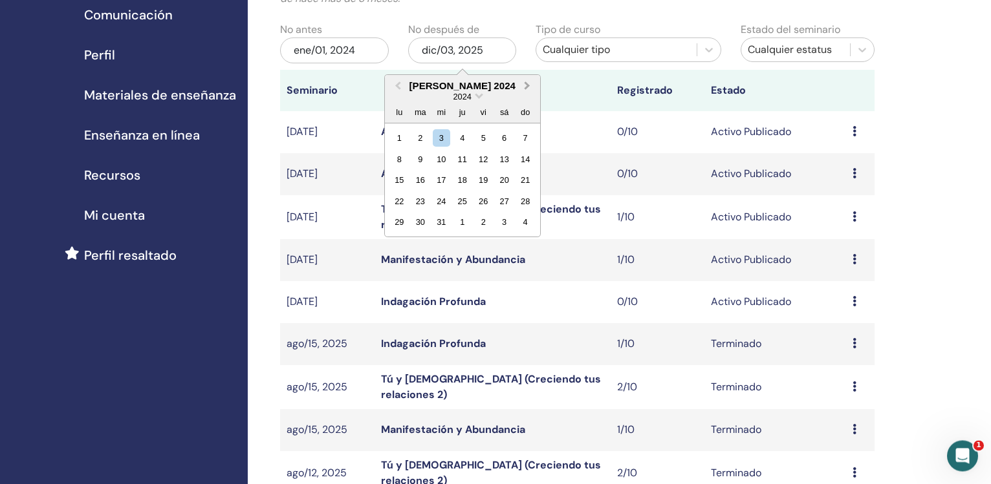
click at [527, 87] on span "Next Month" at bounding box center [527, 86] width 0 height 14
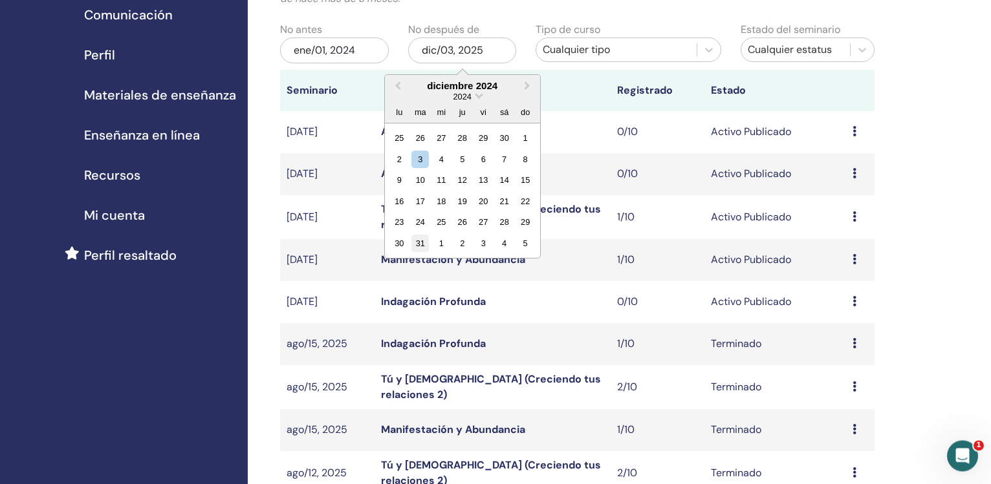
click at [418, 243] on div "31" at bounding box center [419, 243] width 17 height 17
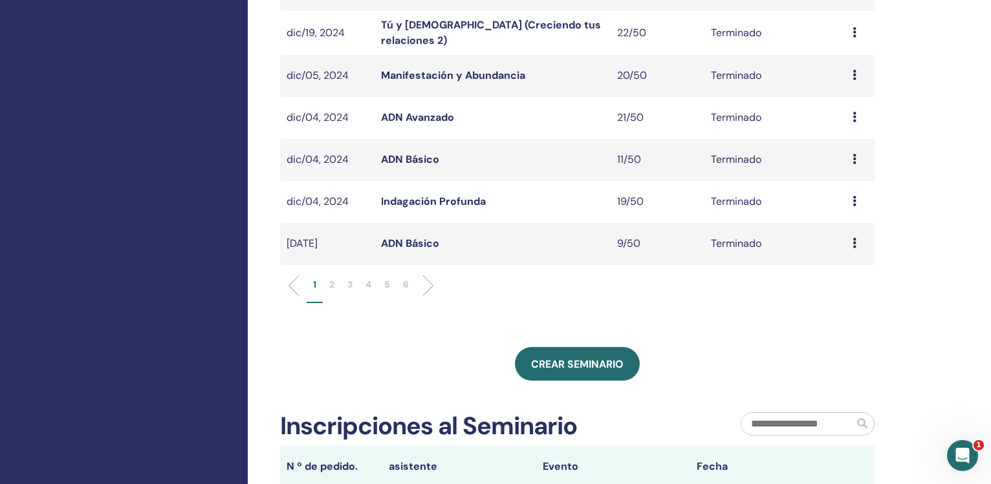
scroll to position [401, 0]
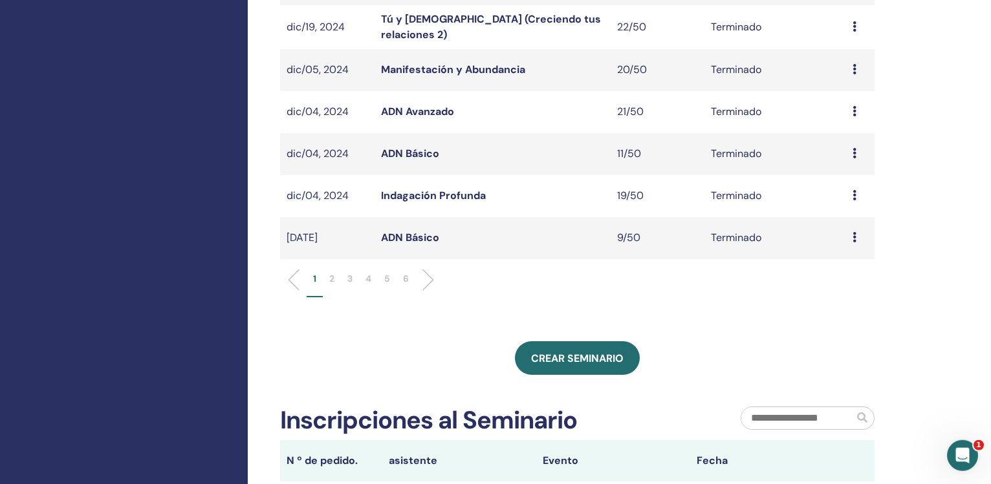
click at [404, 278] on p "6" at bounding box center [406, 279] width 6 height 14
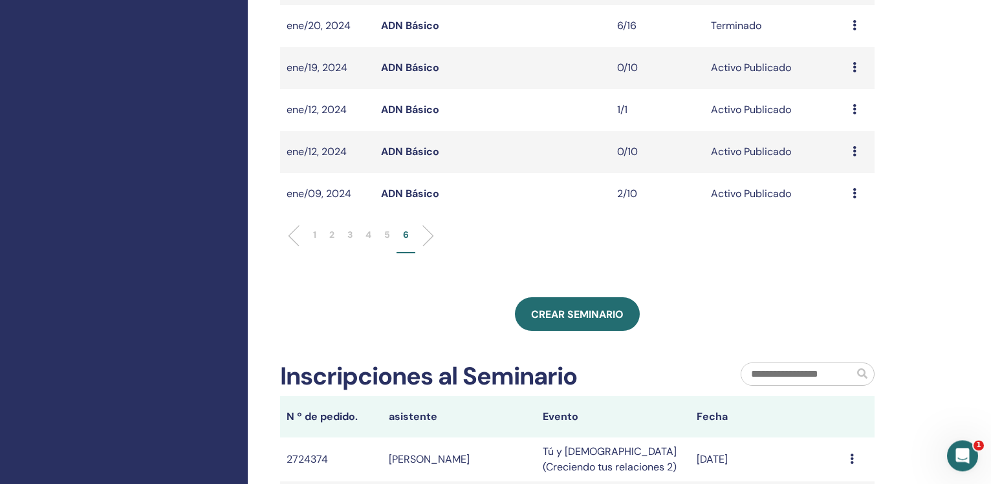
click at [389, 233] on p "5" at bounding box center [387, 235] width 6 height 14
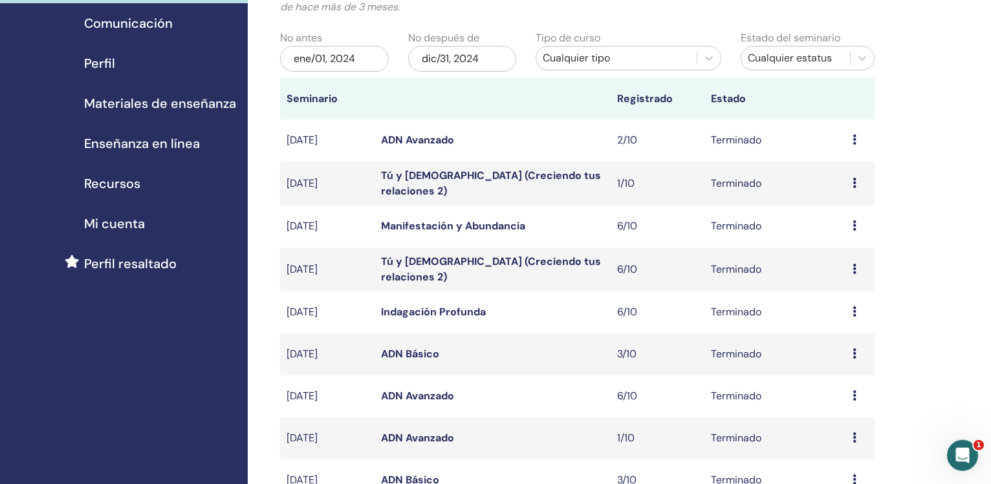
scroll to position [116, 0]
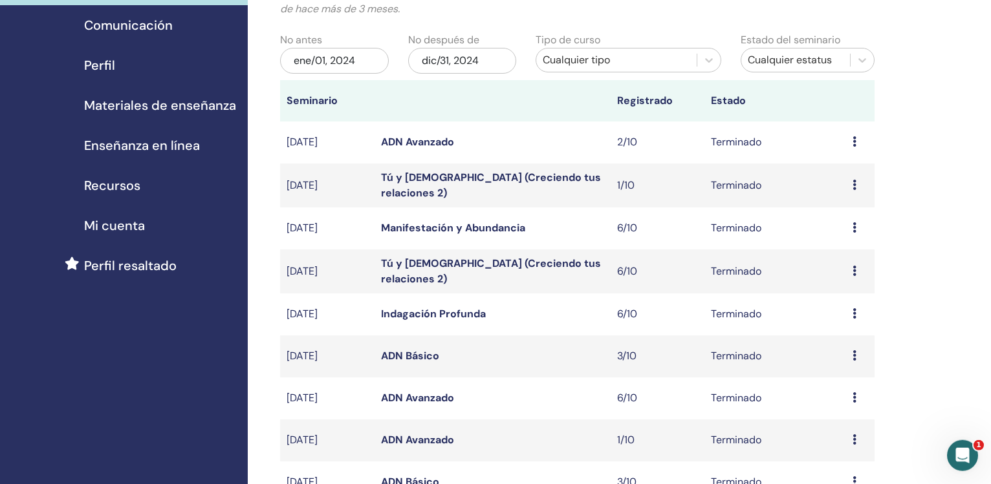
click at [420, 230] on link "Manifestación y Abundancia" at bounding box center [453, 228] width 144 height 14
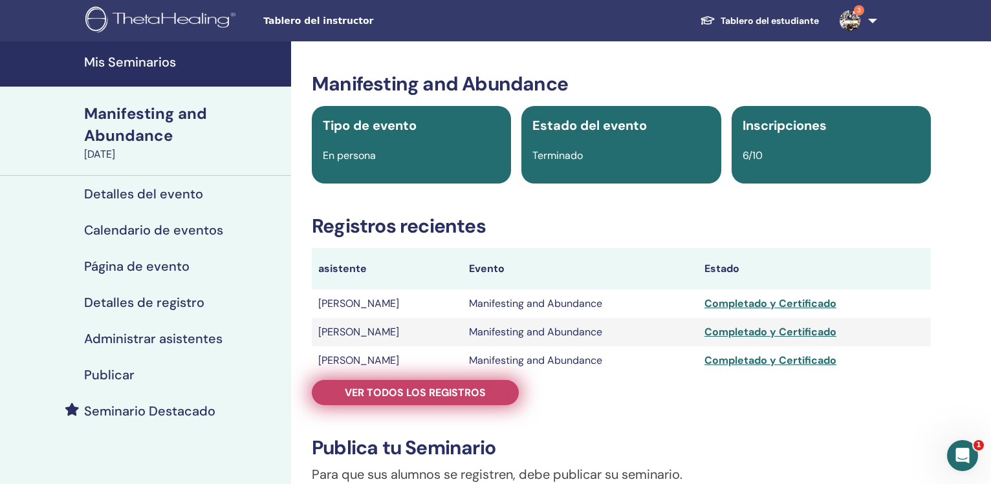
click at [401, 387] on span "Ver todos los registros" at bounding box center [415, 393] width 141 height 14
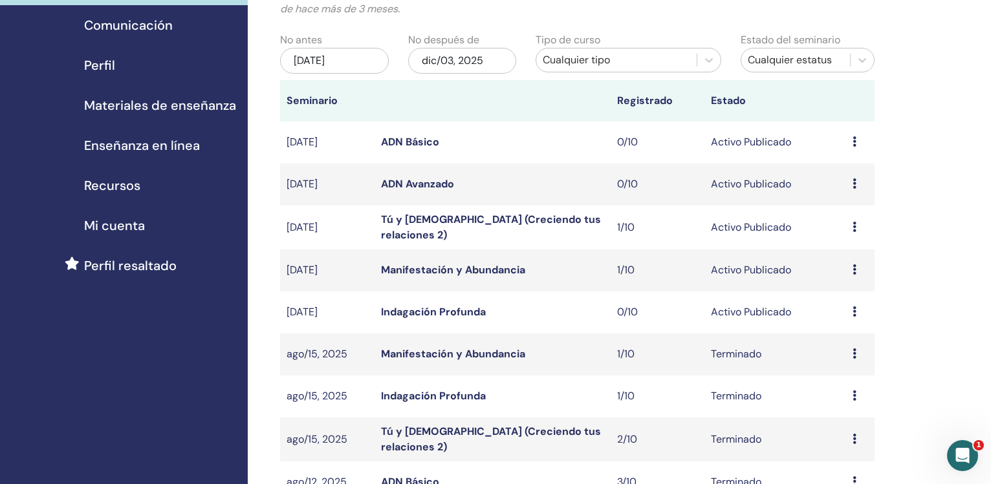
click at [331, 52] on div "jun/03, 2025" at bounding box center [334, 61] width 109 height 26
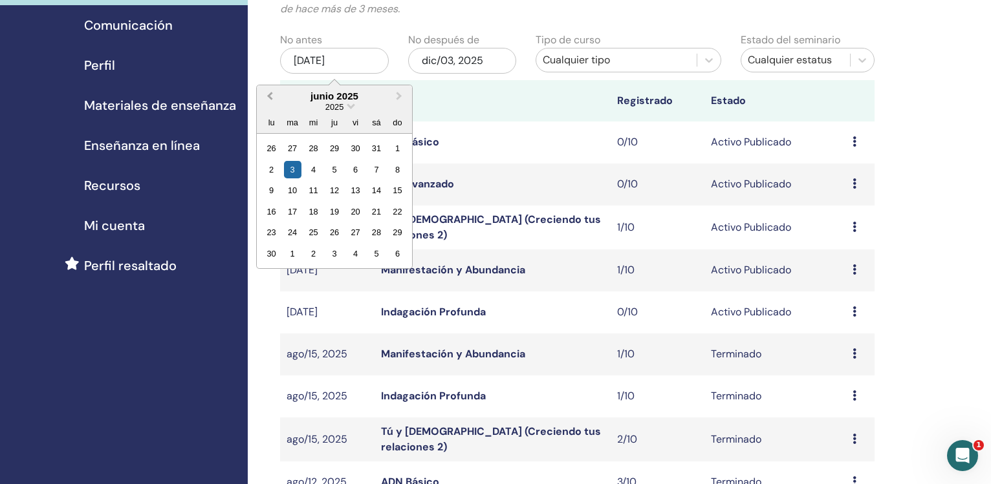
click at [270, 96] on span "Previous Month" at bounding box center [270, 96] width 0 height 14
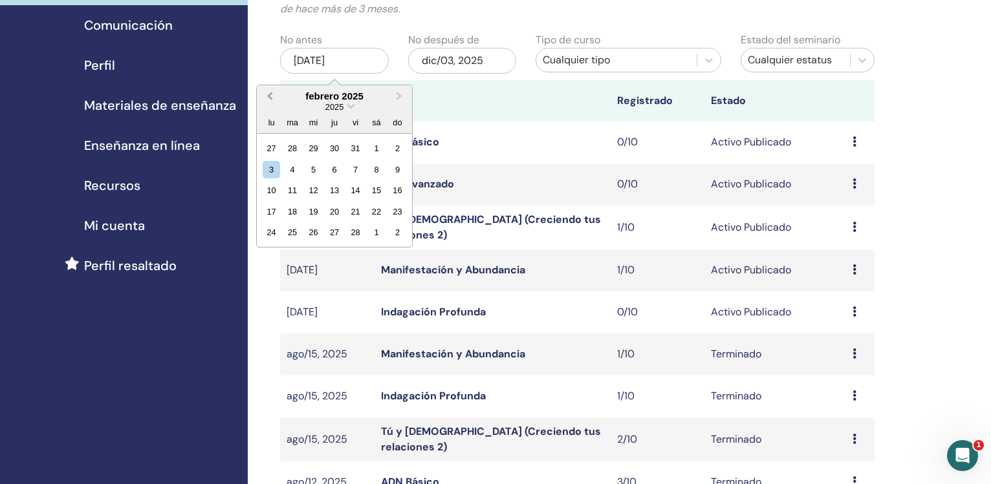
click at [270, 96] on span "Previous Month" at bounding box center [270, 96] width 0 height 14
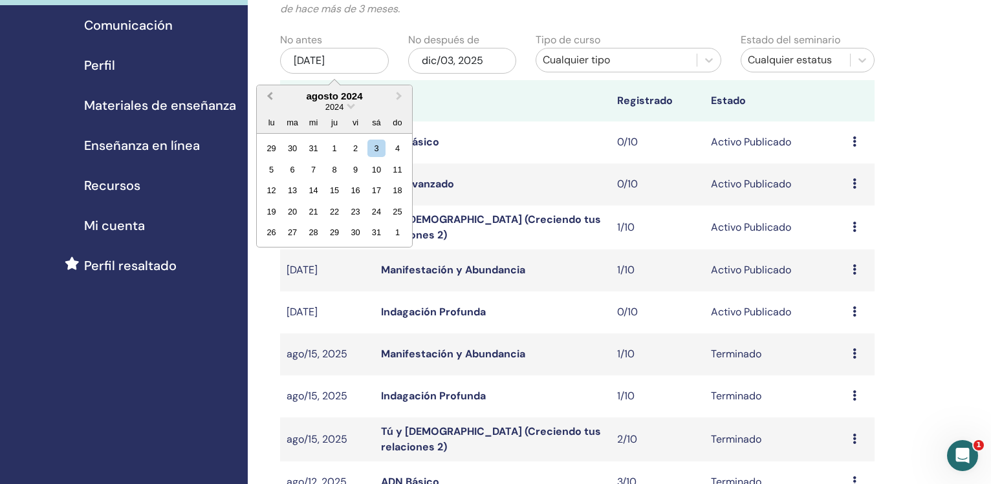
click at [270, 96] on span "Previous Month" at bounding box center [270, 96] width 0 height 14
click at [269, 101] on button "Previous Month" at bounding box center [268, 97] width 21 height 21
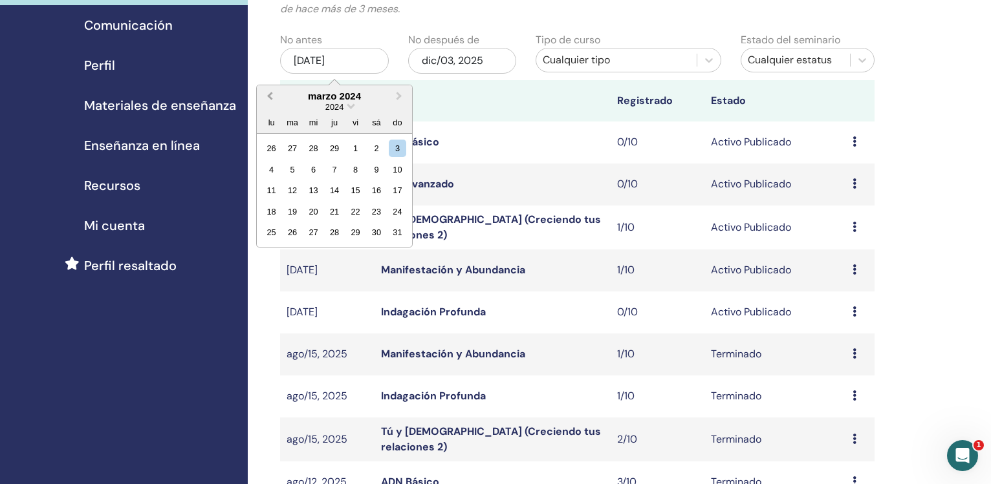
click at [269, 101] on button "Previous Month" at bounding box center [268, 97] width 21 height 21
click at [393, 93] on button "Next Month" at bounding box center [400, 97] width 21 height 21
click at [272, 147] on div "1" at bounding box center [271, 148] width 17 height 17
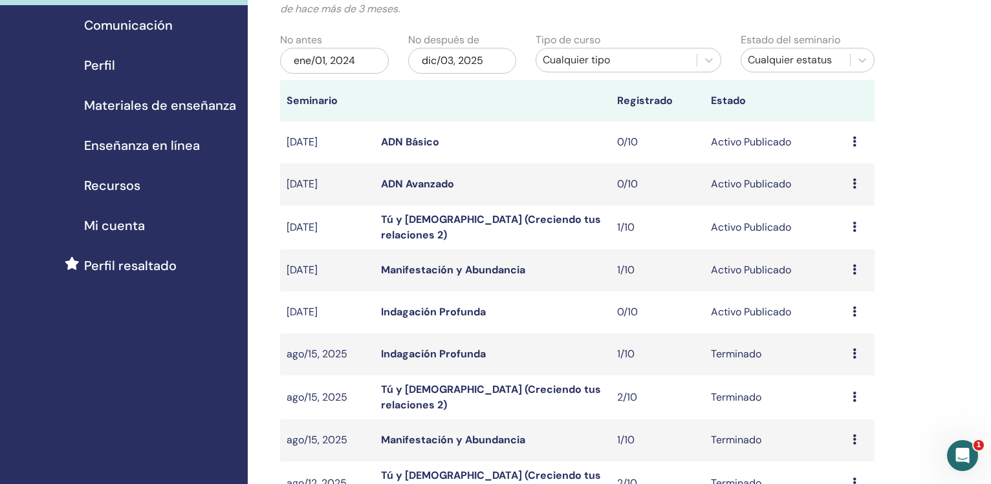
click at [322, 51] on div "ene/01, 2024" at bounding box center [334, 61] width 109 height 26
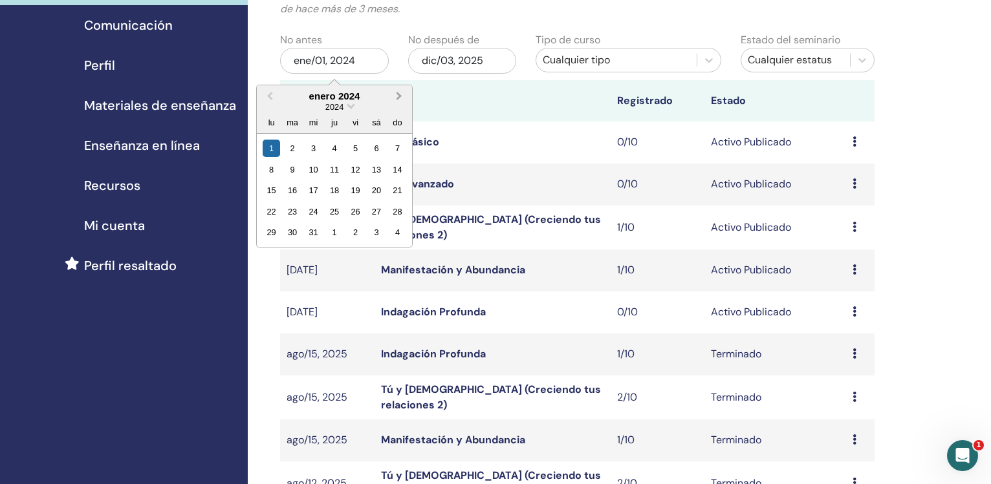
click at [398, 91] on button "Next Month" at bounding box center [400, 97] width 21 height 21
click at [337, 146] on div "1" at bounding box center [333, 148] width 17 height 17
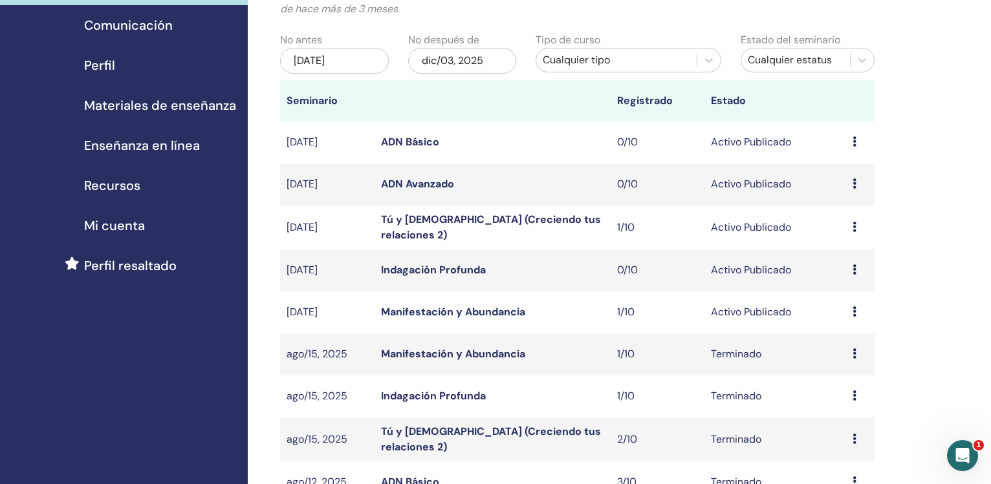
click at [450, 53] on div "dic/03, 2025" at bounding box center [462, 61] width 109 height 26
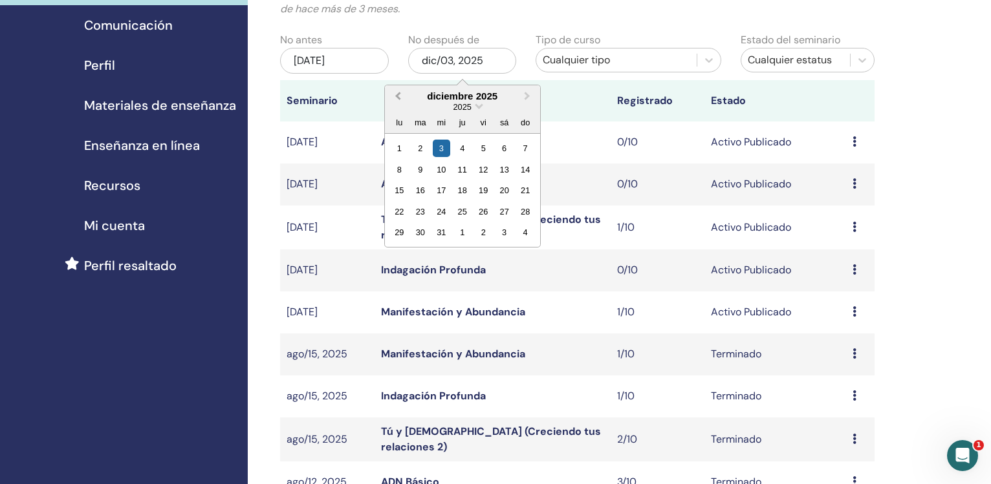
click at [399, 89] on button "Previous Month" at bounding box center [396, 97] width 21 height 21
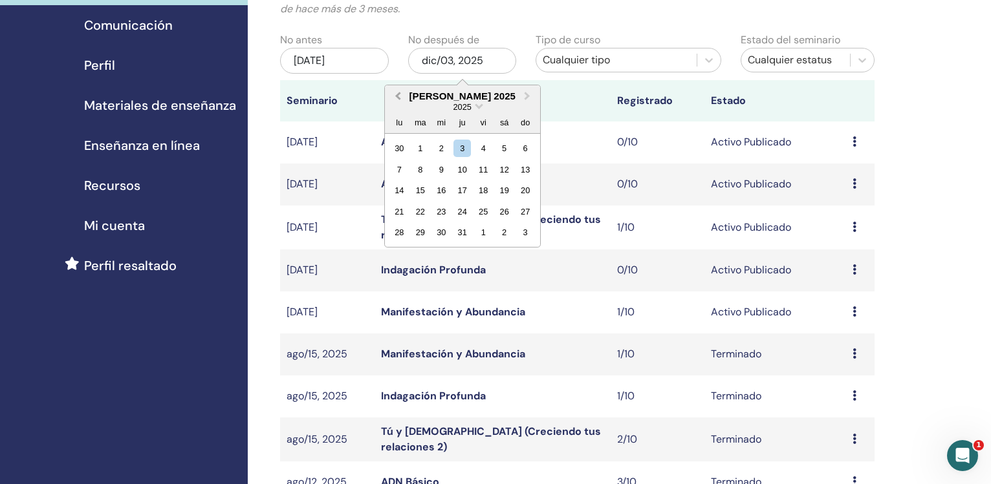
click at [399, 89] on button "Previous Month" at bounding box center [396, 97] width 21 height 21
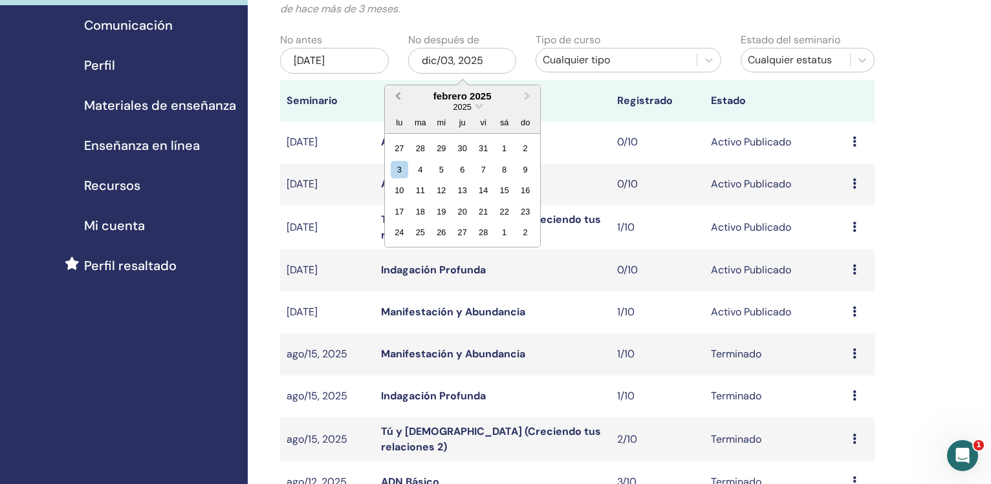
click at [399, 89] on button "Previous Month" at bounding box center [396, 97] width 21 height 21
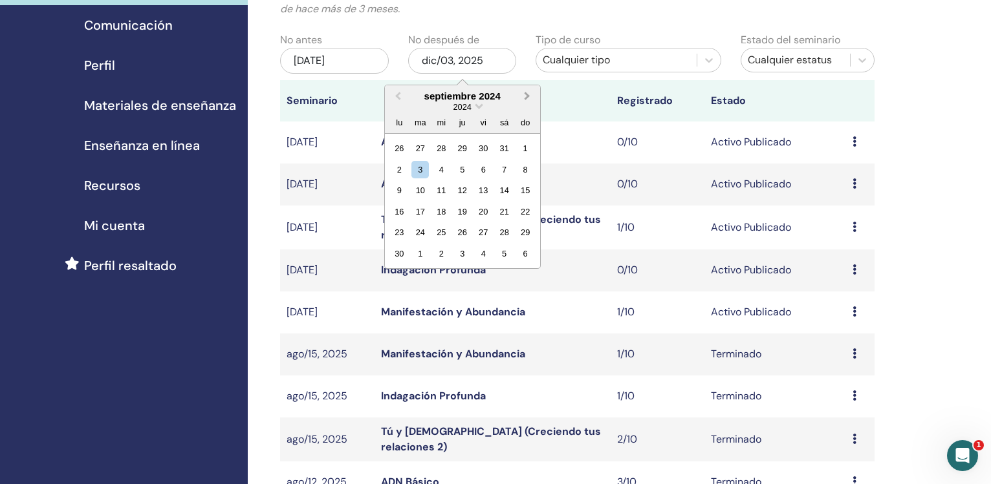
click at [528, 92] on button "Next Month" at bounding box center [528, 97] width 21 height 21
click at [398, 98] on span "Previous Month" at bounding box center [398, 96] width 0 height 14
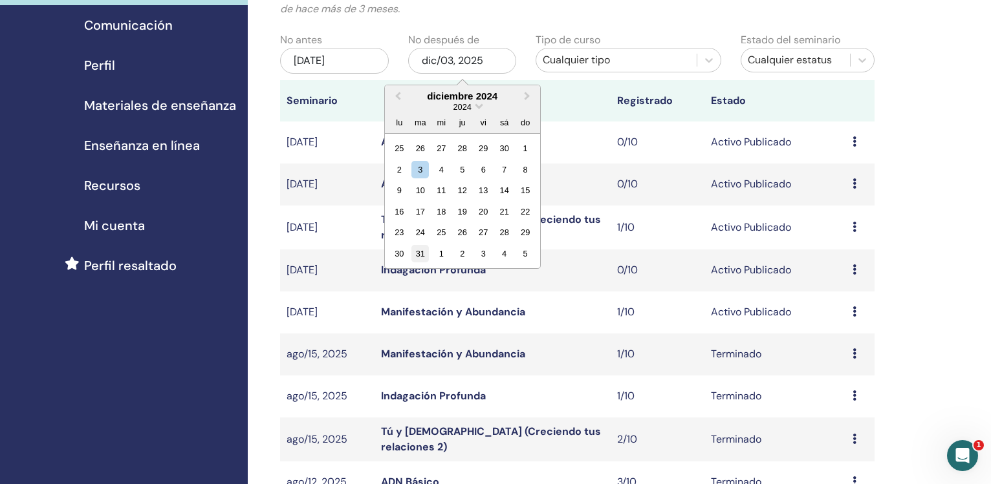
click at [422, 257] on div "31" at bounding box center [419, 253] width 17 height 17
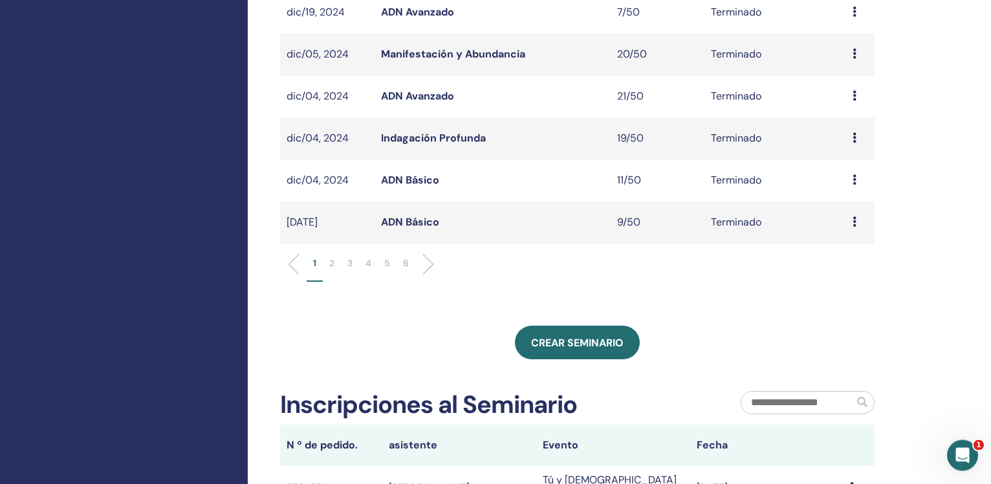
scroll to position [433, 0]
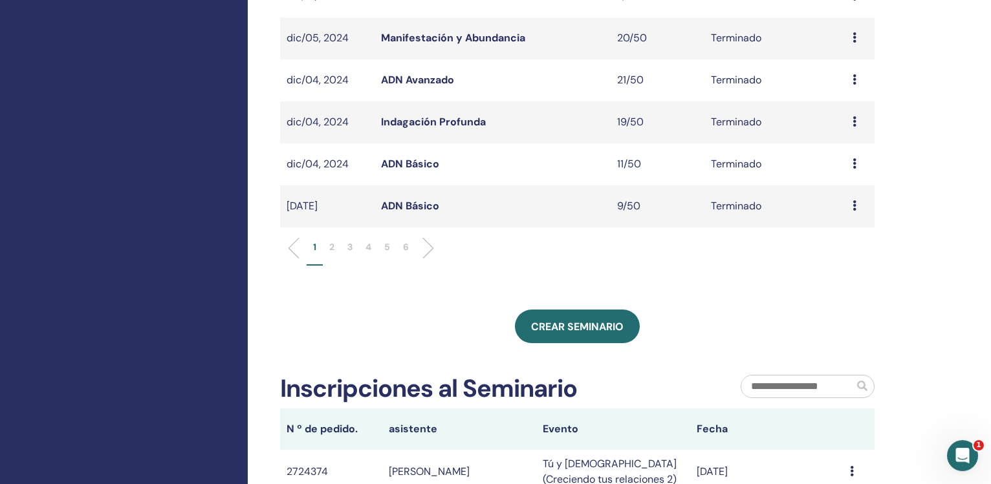
click at [385, 248] on p "5" at bounding box center [387, 248] width 6 height 14
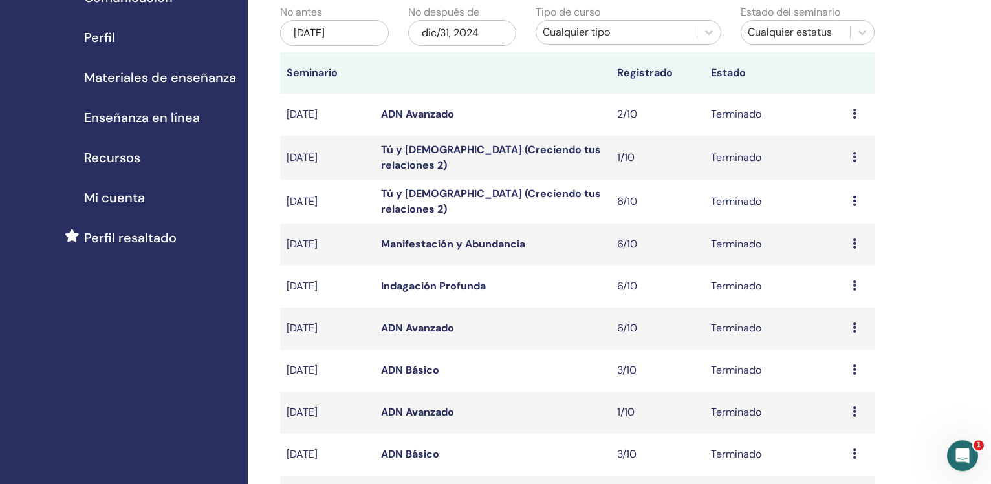
scroll to position [136, 0]
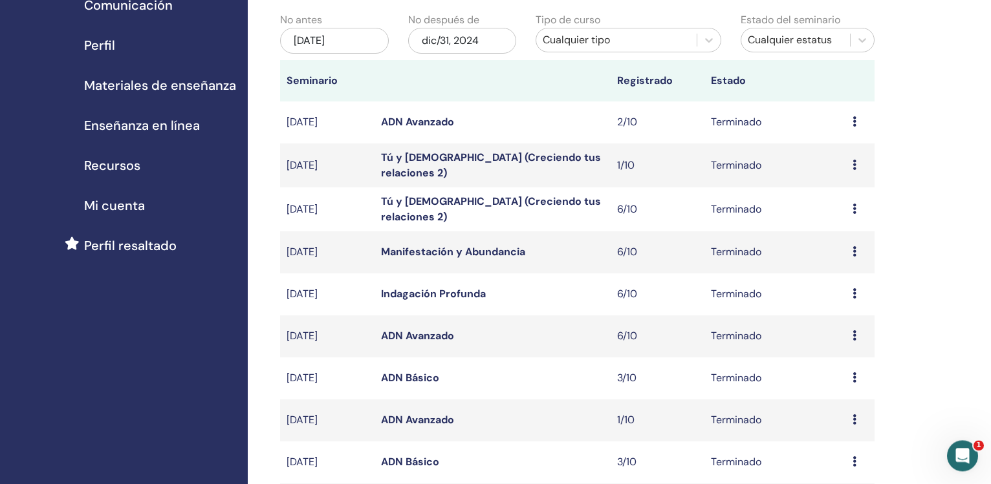
click at [452, 168] on link "Tú y Dios (Creciendo tus relaciones 2)" at bounding box center [491, 165] width 220 height 29
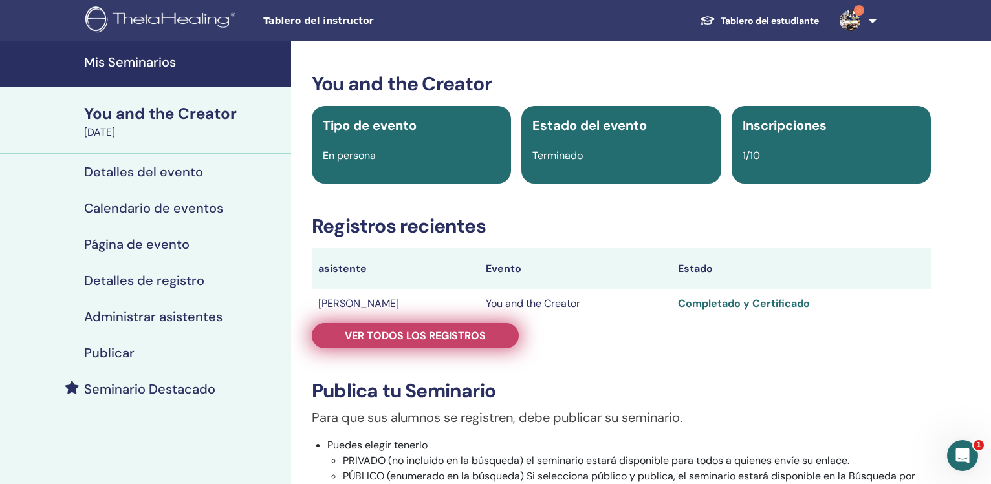
click at [435, 334] on span "Ver todos los registros" at bounding box center [415, 336] width 141 height 14
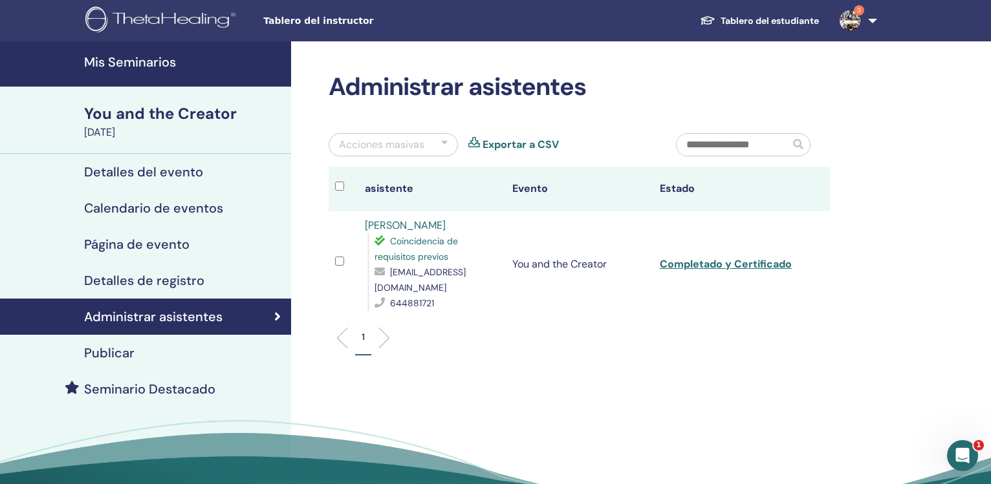
click at [528, 150] on link "Exportar a CSV" at bounding box center [521, 145] width 76 height 16
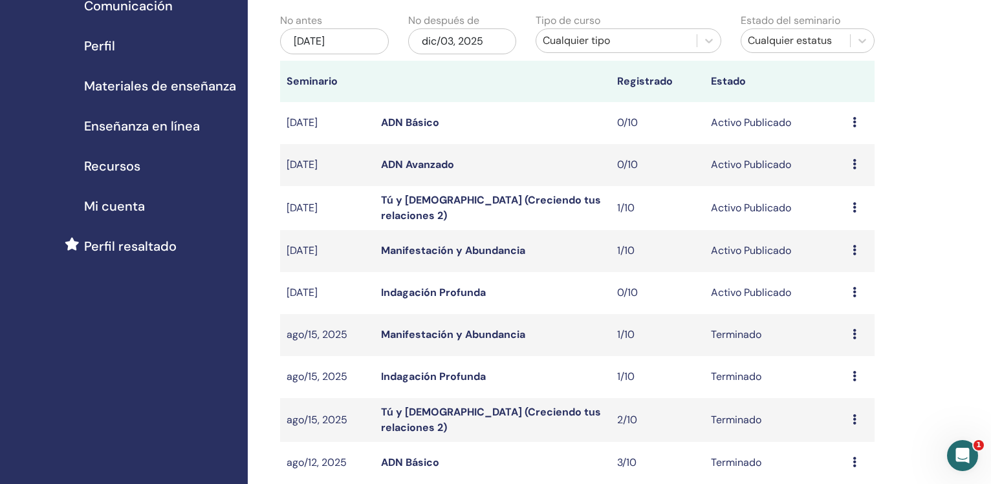
click at [310, 42] on div "[DATE]" at bounding box center [334, 41] width 109 height 26
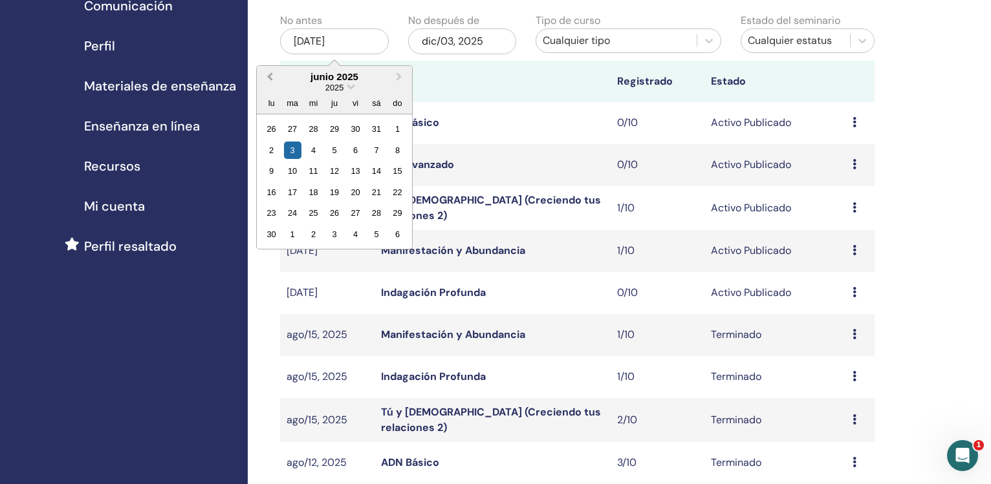
click at [270, 81] on button "Previous Month" at bounding box center [268, 77] width 21 height 21
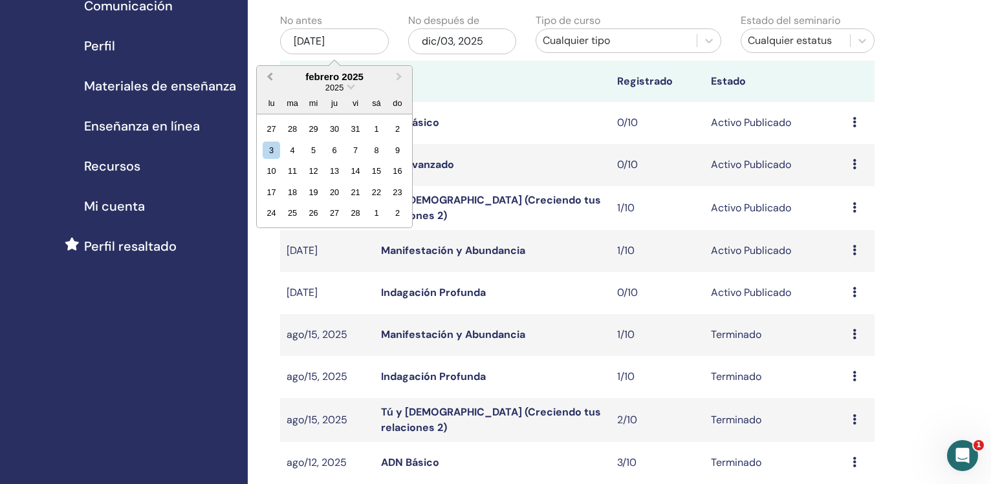
click at [270, 81] on button "Previous Month" at bounding box center [268, 77] width 21 height 21
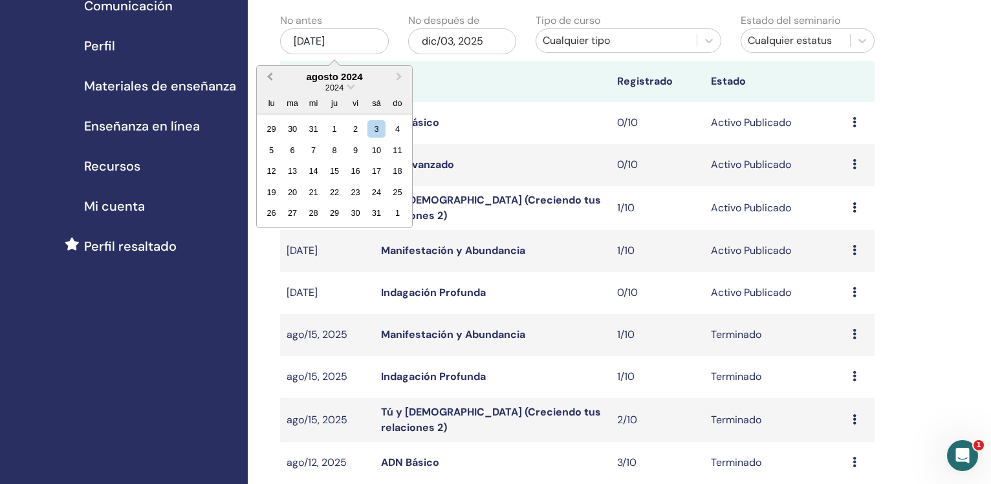
click at [270, 81] on button "Previous Month" at bounding box center [268, 77] width 21 height 21
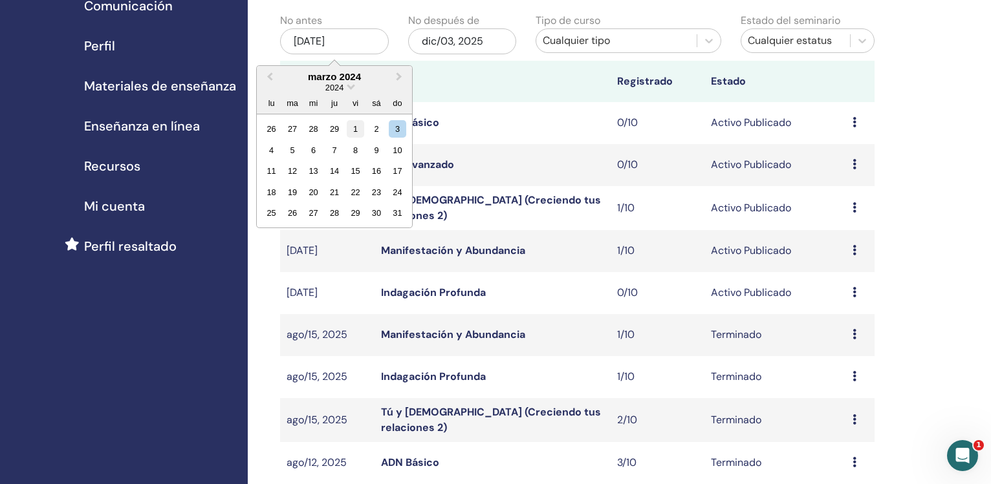
click at [354, 127] on div "1" at bounding box center [355, 128] width 17 height 17
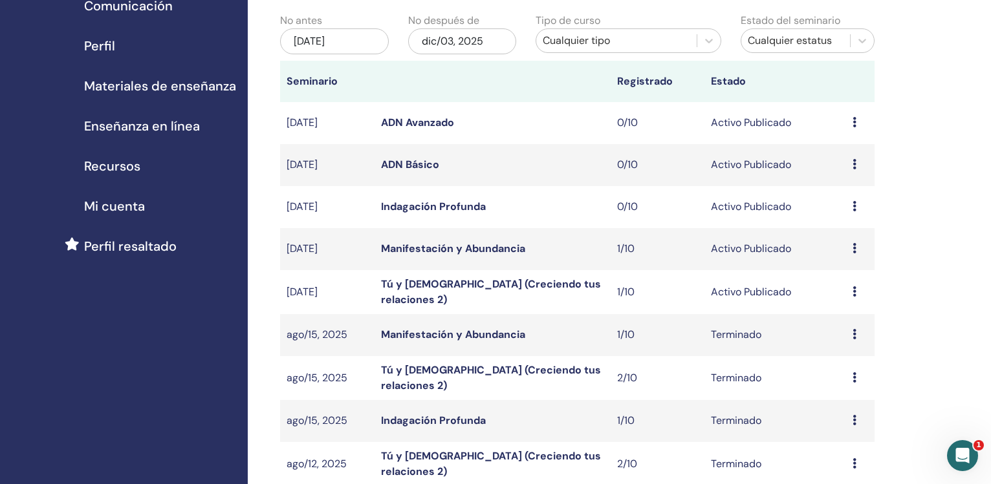
click at [439, 37] on div "dic/03, 2025" at bounding box center [462, 41] width 109 height 26
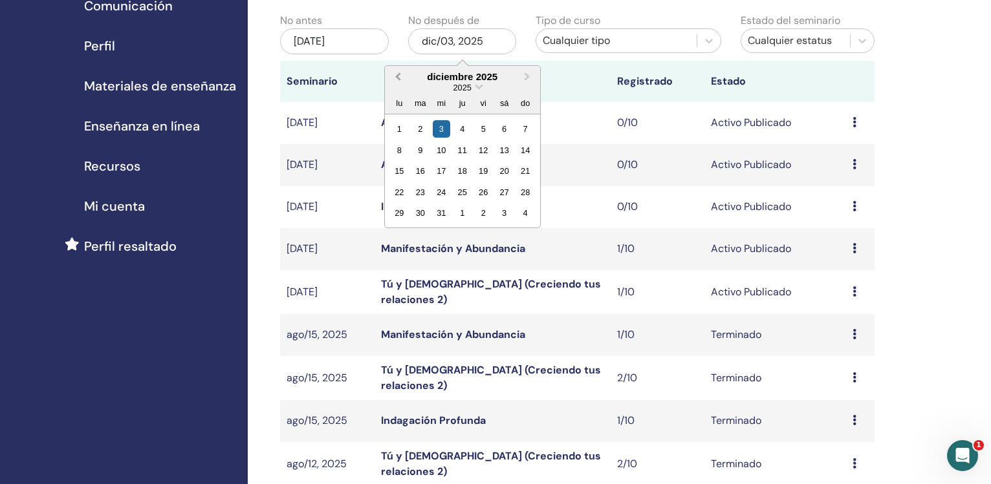
click at [393, 77] on button "Previous Month" at bounding box center [396, 77] width 21 height 21
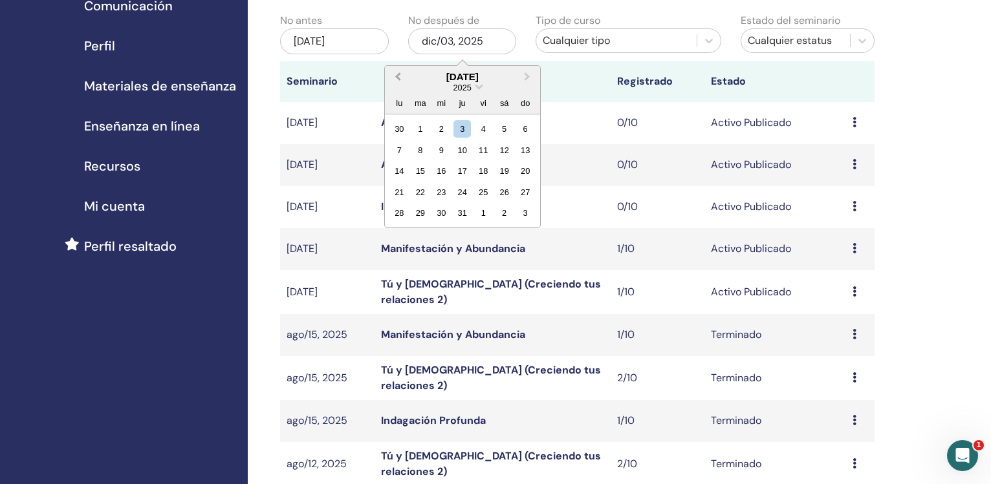
click at [393, 77] on button "Previous Month" at bounding box center [396, 77] width 21 height 21
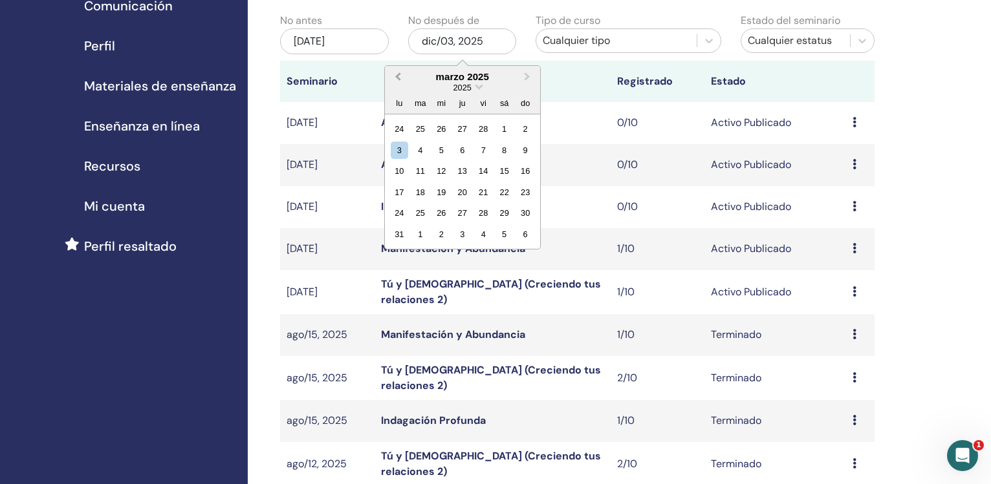
click at [393, 77] on button "Previous Month" at bounding box center [396, 77] width 21 height 21
click at [527, 76] on span "Next Month" at bounding box center [527, 77] width 0 height 14
click at [417, 234] on div "31" at bounding box center [419, 234] width 17 height 17
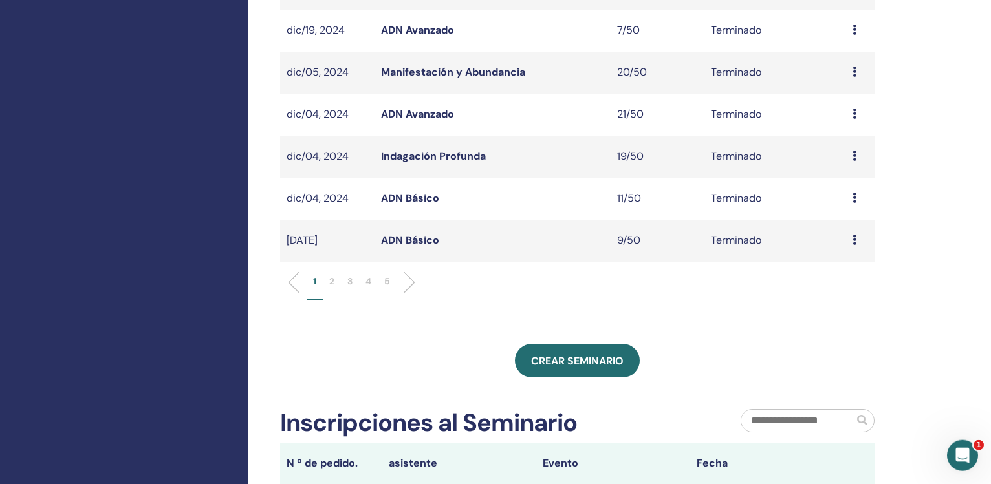
scroll to position [407, 0]
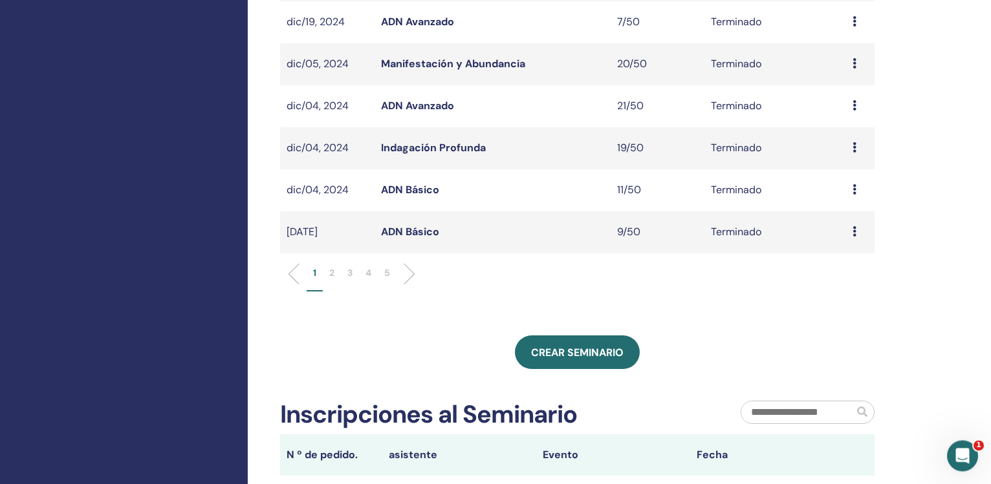
click at [373, 274] on li "4" at bounding box center [368, 278] width 19 height 25
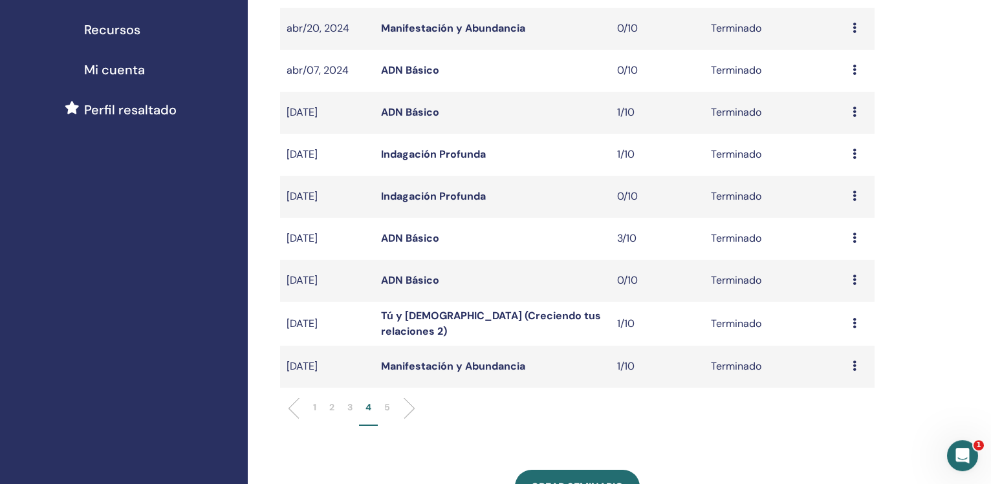
scroll to position [284, 0]
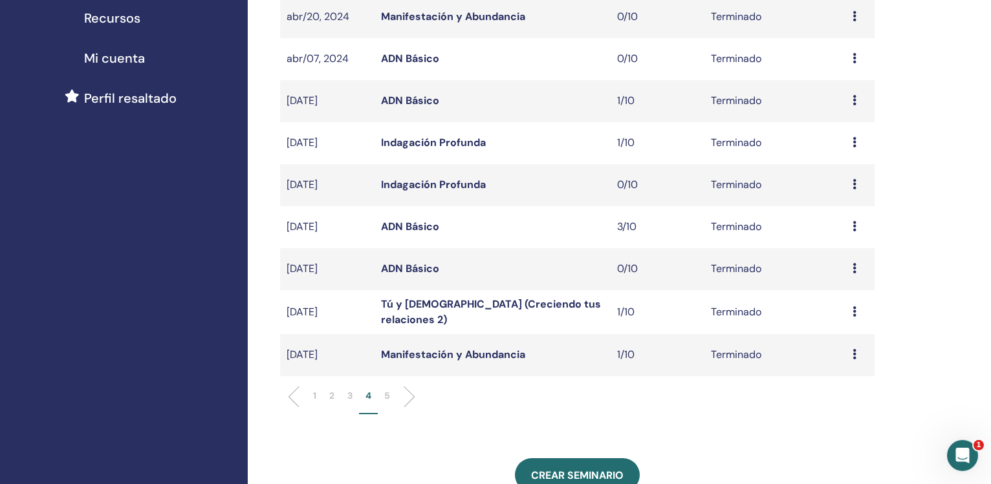
click at [430, 227] on link "ADN Básico" at bounding box center [410, 227] width 58 height 14
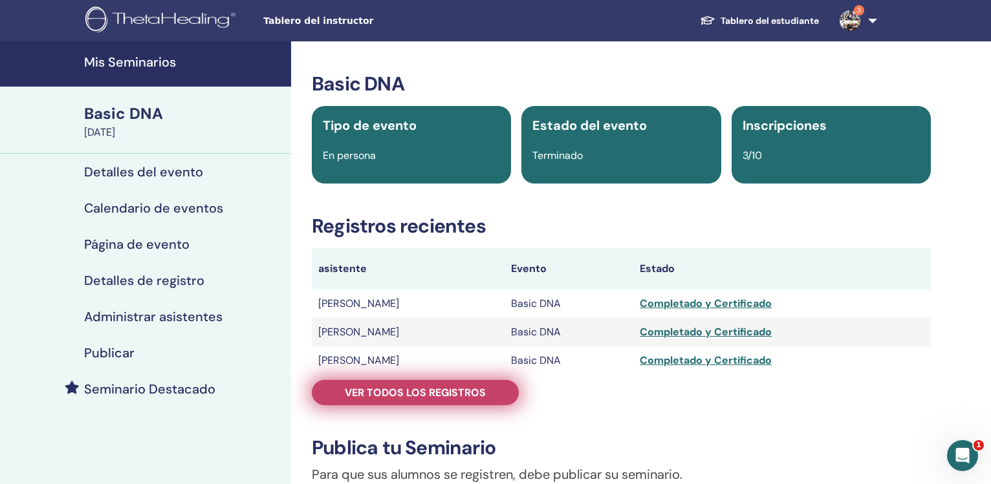
click at [437, 387] on span "Ver todos los registros" at bounding box center [415, 393] width 141 height 14
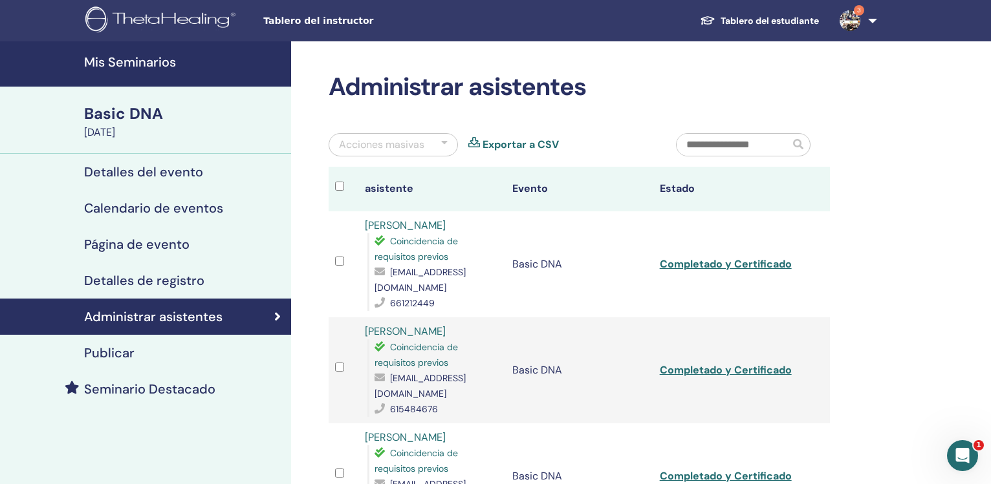
click at [531, 144] on link "Exportar a CSV" at bounding box center [521, 145] width 76 height 16
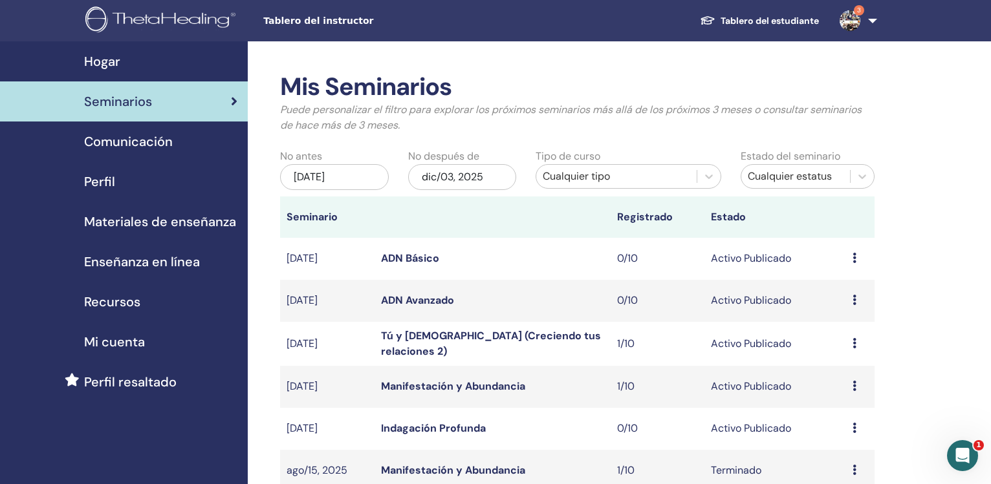
click at [347, 182] on div "[DATE]" at bounding box center [334, 177] width 109 height 26
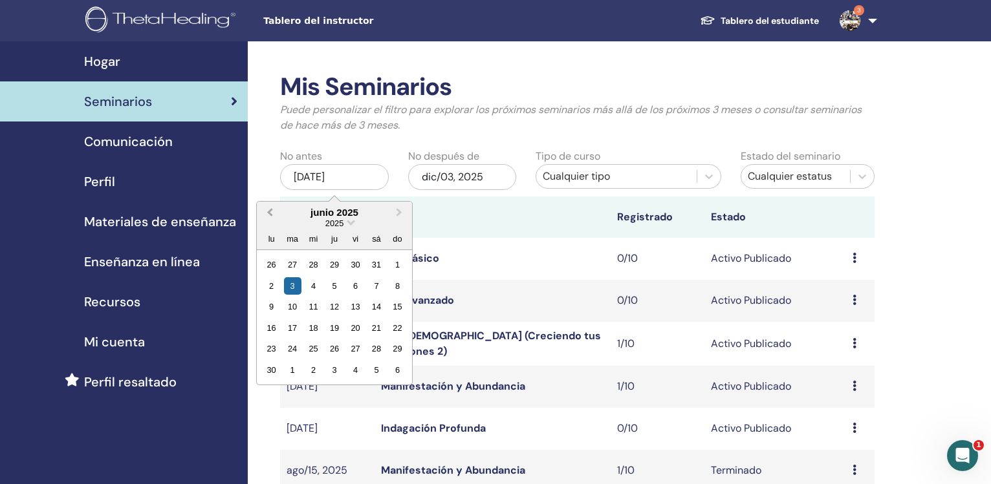
click at [265, 213] on button "Previous Month" at bounding box center [268, 213] width 21 height 21
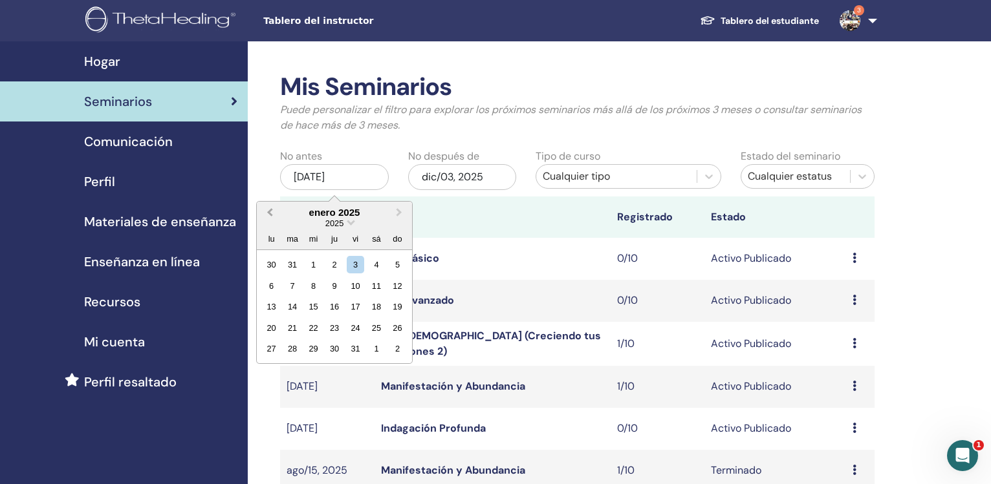
click at [265, 213] on button "Previous Month" at bounding box center [268, 213] width 21 height 21
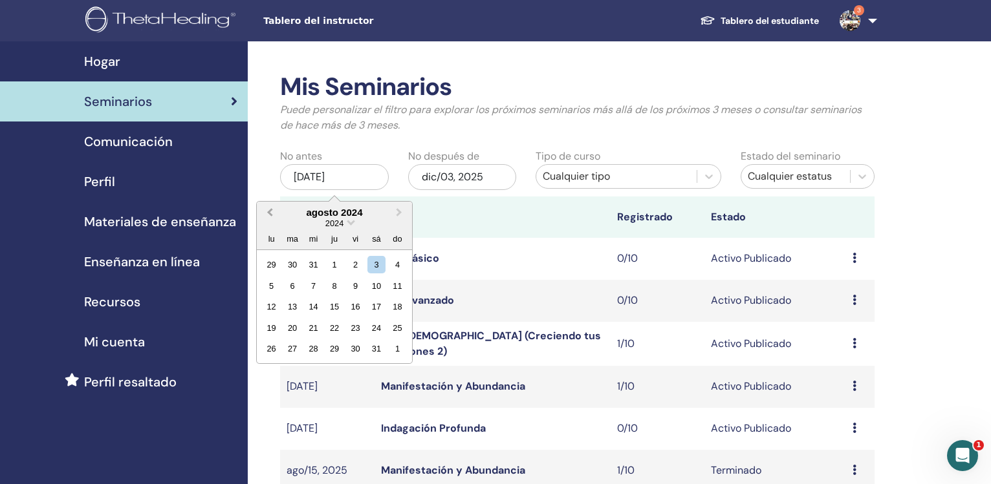
click at [265, 213] on button "Previous Month" at bounding box center [268, 213] width 21 height 21
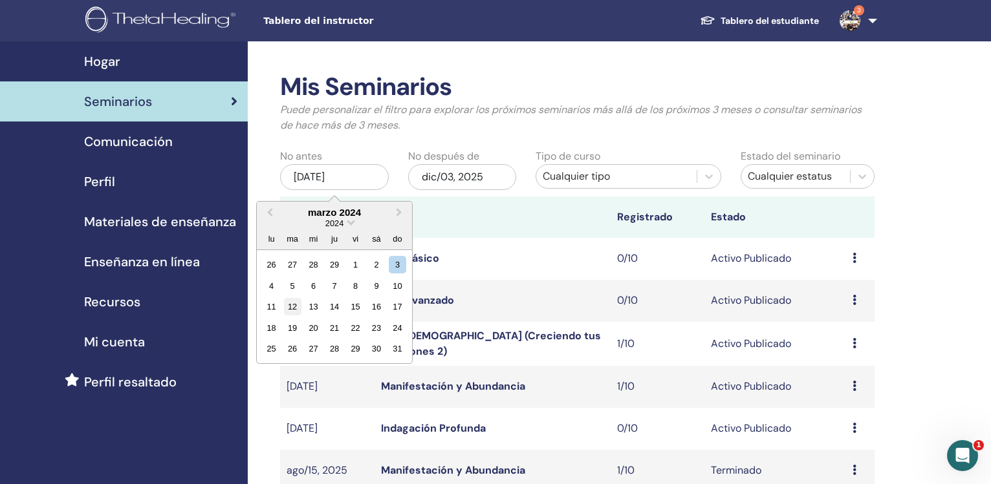
click at [293, 310] on div "12" at bounding box center [292, 306] width 17 height 17
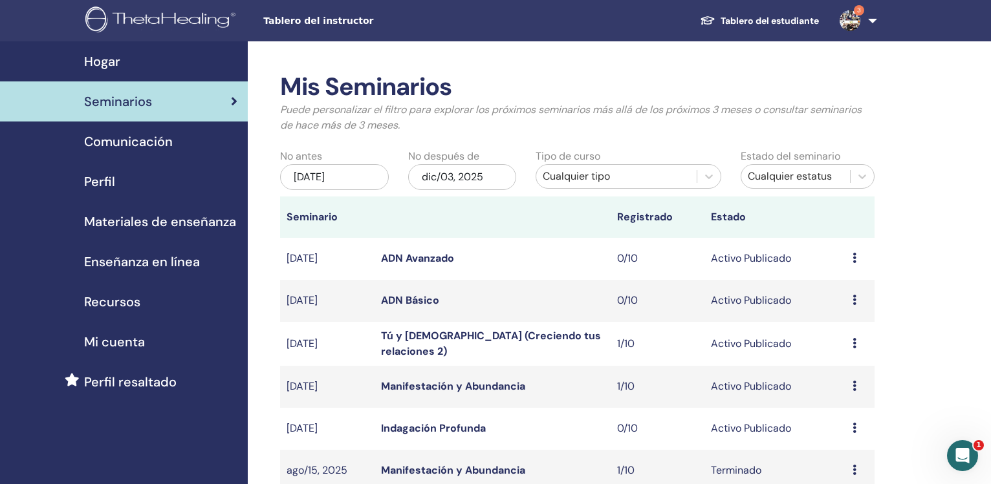
click at [437, 185] on div "dic/03, 2025" at bounding box center [462, 177] width 109 height 26
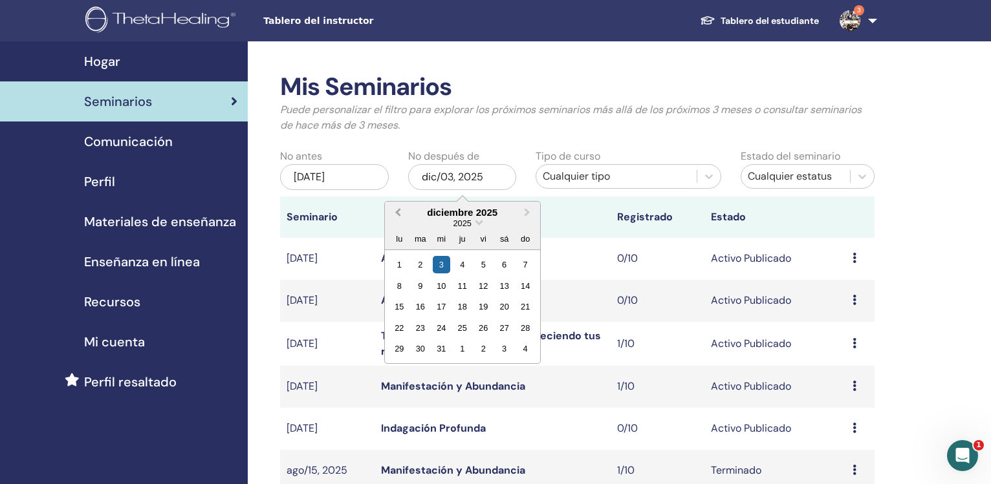
click at [394, 214] on button "Previous Month" at bounding box center [396, 213] width 21 height 21
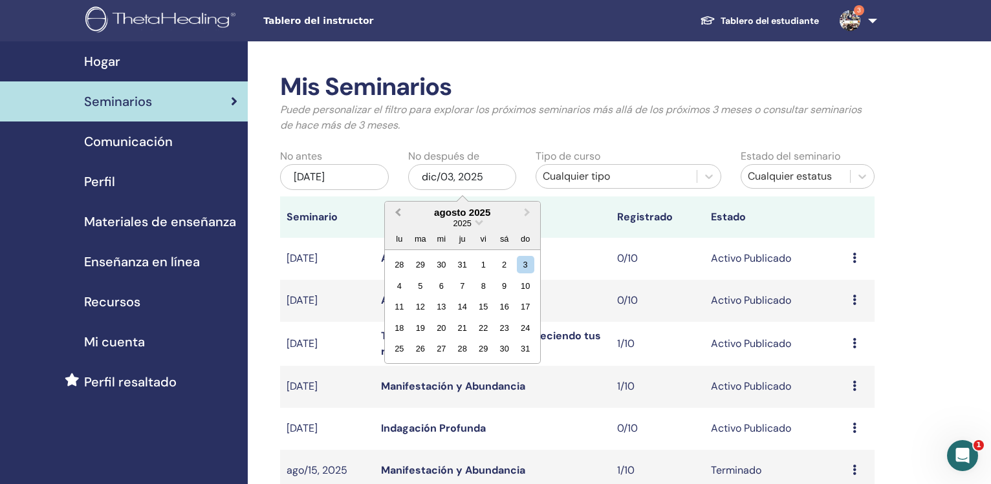
click at [394, 214] on button "Previous Month" at bounding box center [396, 213] width 21 height 21
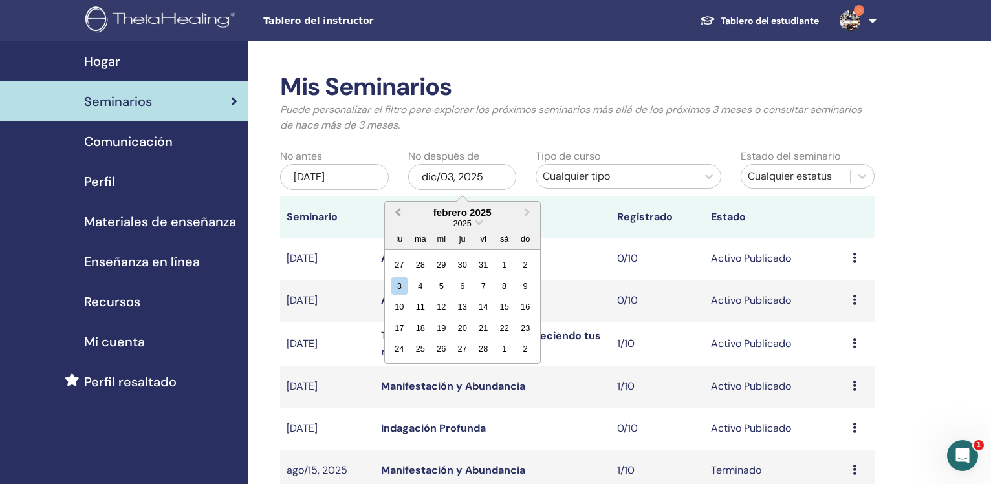
click at [394, 214] on button "Previous Month" at bounding box center [396, 213] width 21 height 21
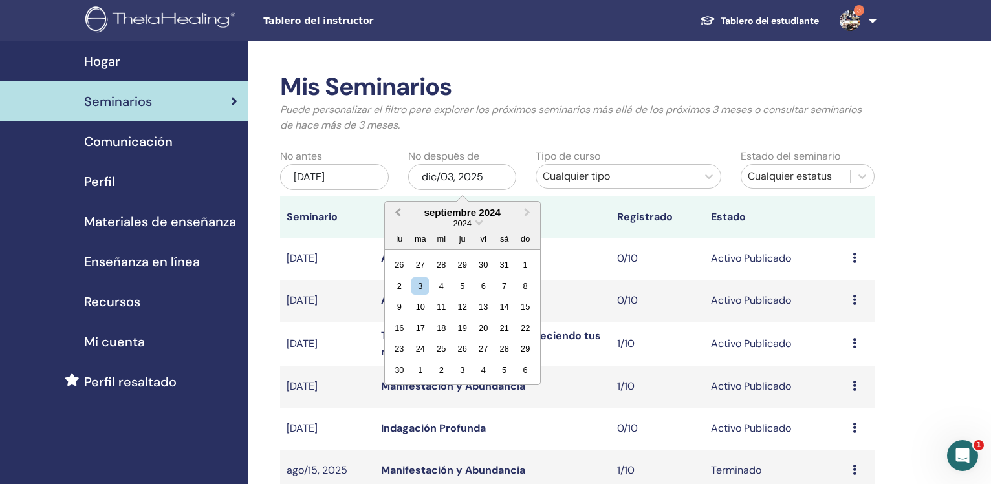
click at [394, 214] on button "Previous Month" at bounding box center [396, 213] width 21 height 21
click at [527, 212] on span "Next Month" at bounding box center [527, 213] width 0 height 14
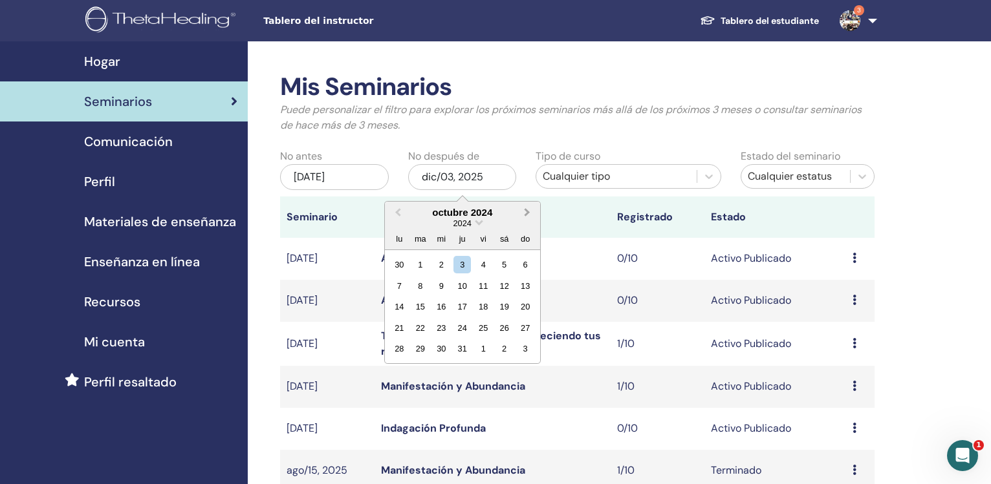
click at [527, 212] on span "Next Month" at bounding box center [527, 213] width 0 height 14
click at [420, 369] on div "31" at bounding box center [419, 370] width 17 height 17
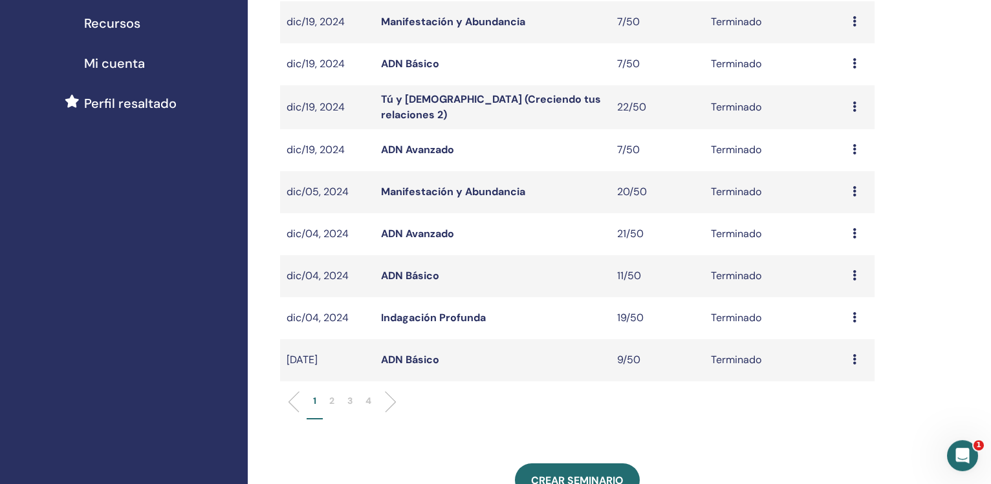
scroll to position [322, 0]
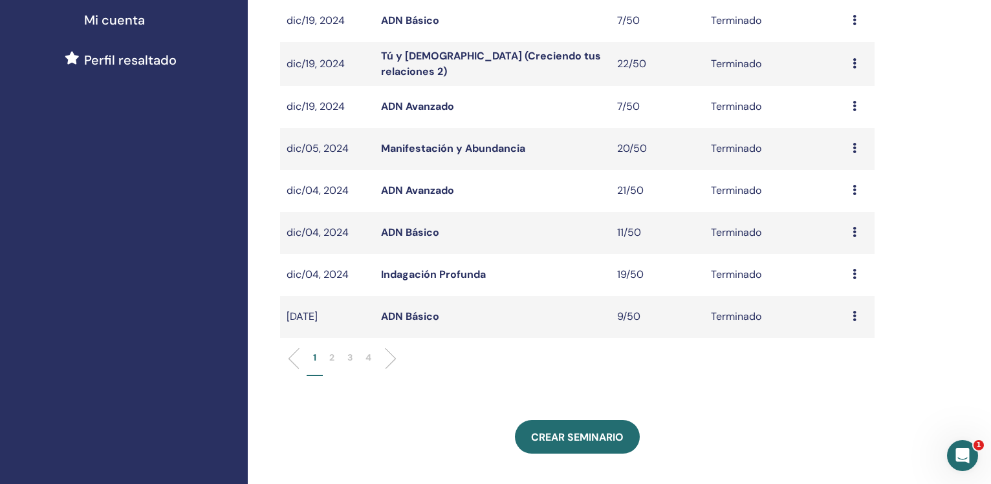
click at [351, 358] on p "3" at bounding box center [349, 358] width 5 height 14
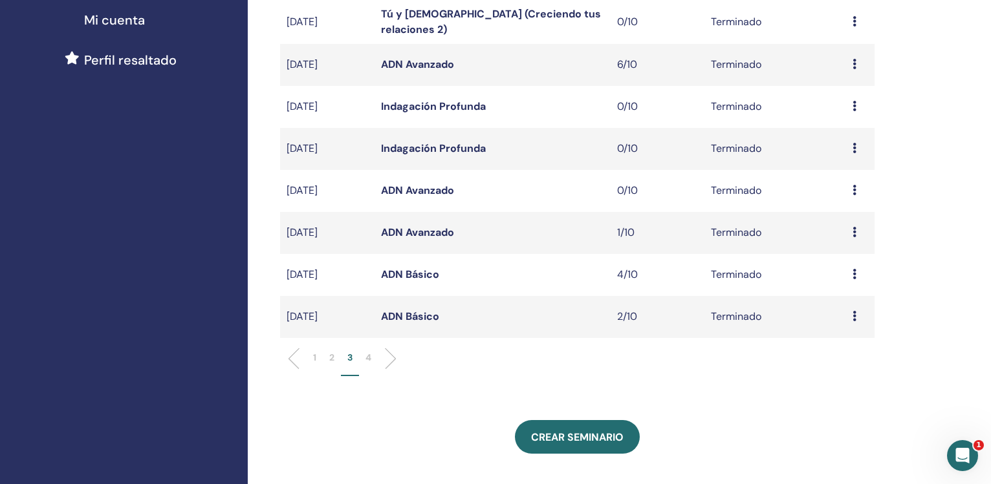
click at [371, 353] on p "4" at bounding box center [368, 358] width 6 height 14
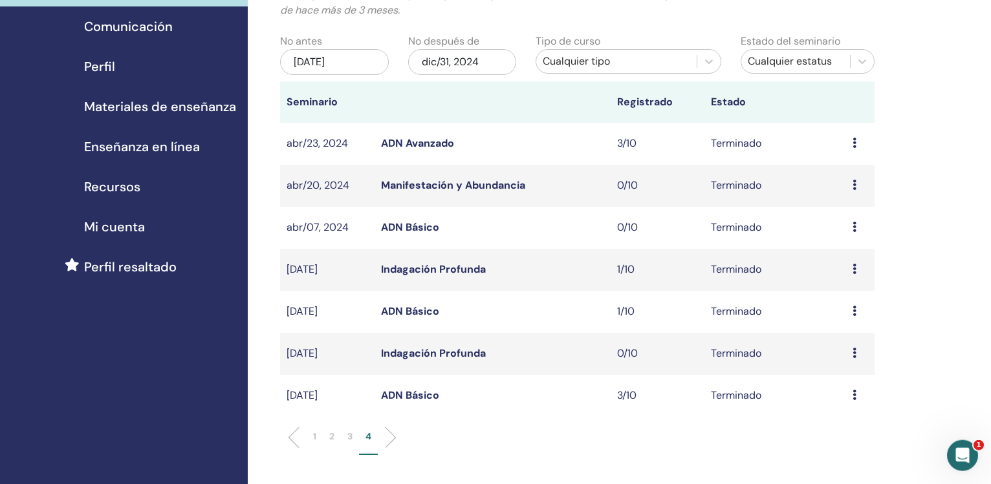
scroll to position [117, 0]
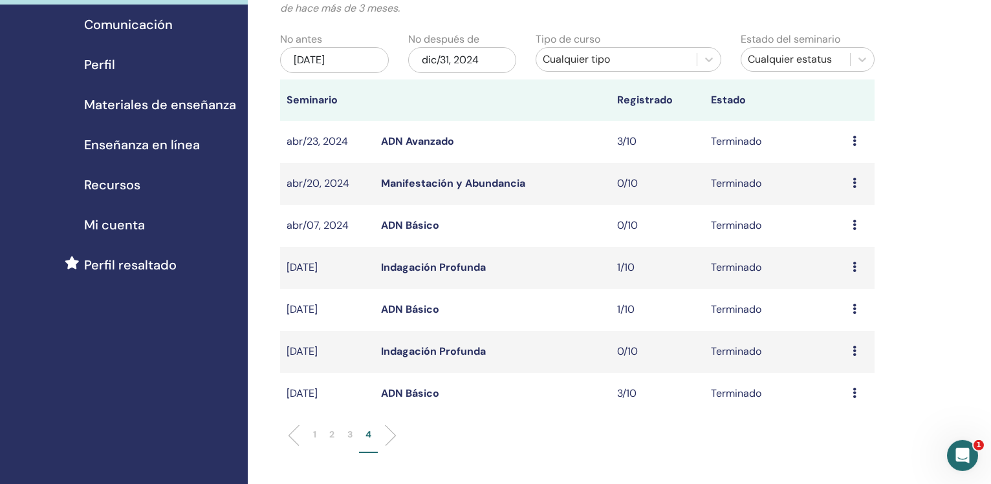
click at [973, 179] on div "Mis Seminarios Puede personalizar el filtro para explorar los próximos seminari…" at bounding box center [619, 414] width 743 height 981
click at [402, 310] on link "ADN Básico" at bounding box center [410, 310] width 58 height 14
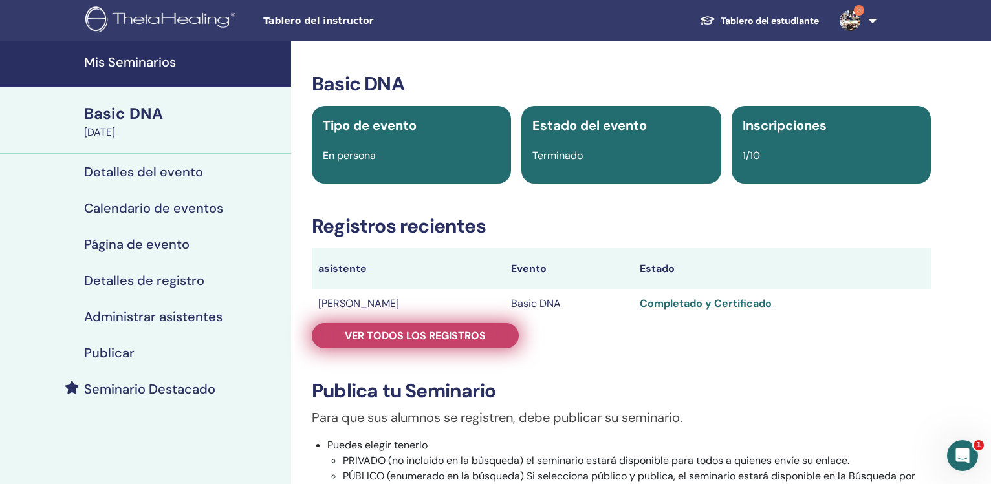
click at [407, 331] on span "Ver todos los registros" at bounding box center [415, 336] width 141 height 14
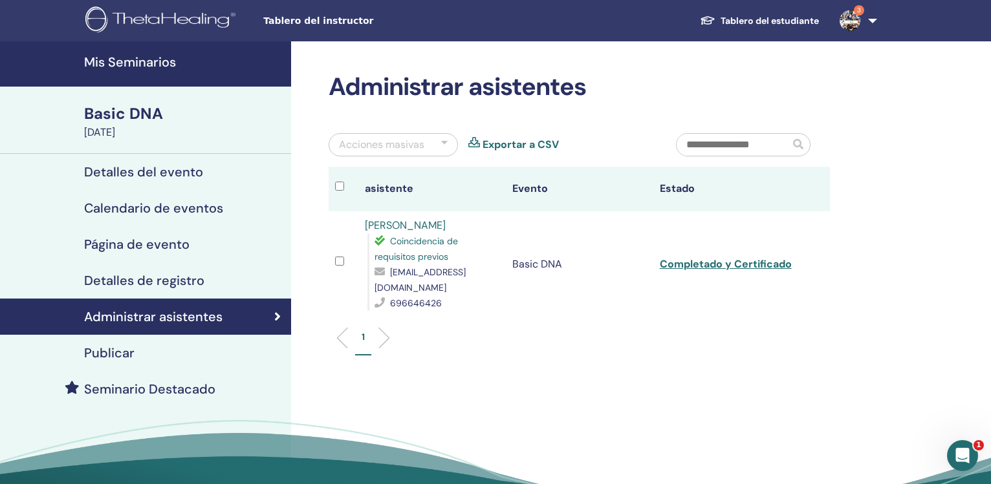
click at [515, 146] on link "Exportar a CSV" at bounding box center [521, 145] width 76 height 16
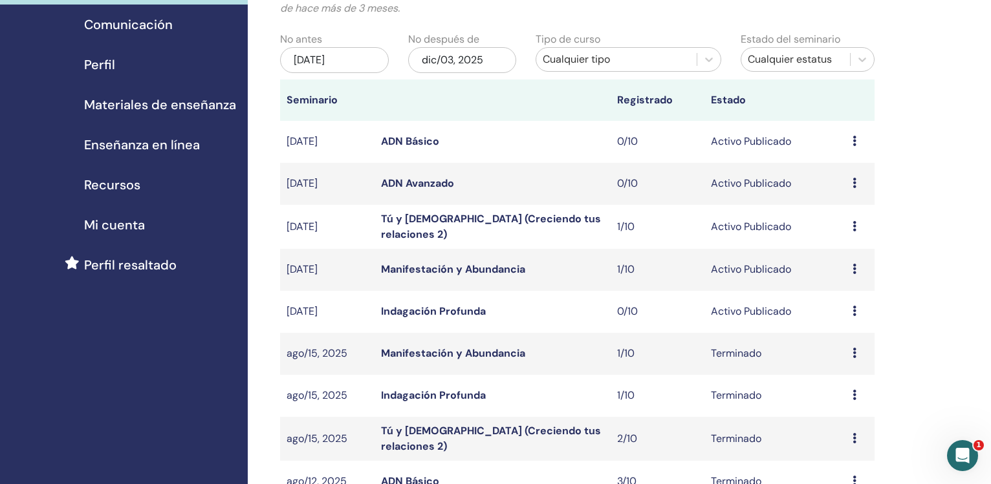
click at [353, 57] on div "[DATE]" at bounding box center [334, 60] width 109 height 26
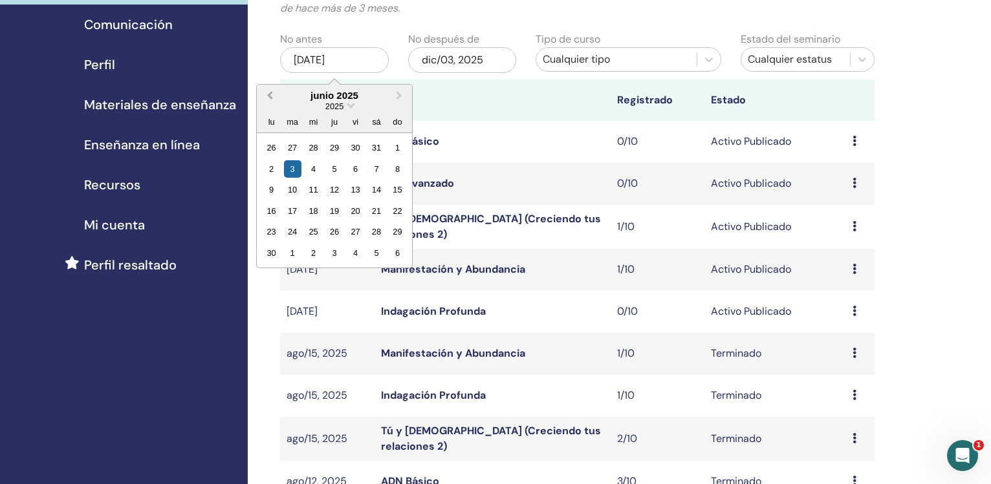
click at [268, 93] on button "Previous Month" at bounding box center [268, 96] width 21 height 21
click at [268, 92] on button "Previous Month" at bounding box center [268, 96] width 21 height 21
click at [267, 93] on button "Previous Month" at bounding box center [268, 96] width 21 height 21
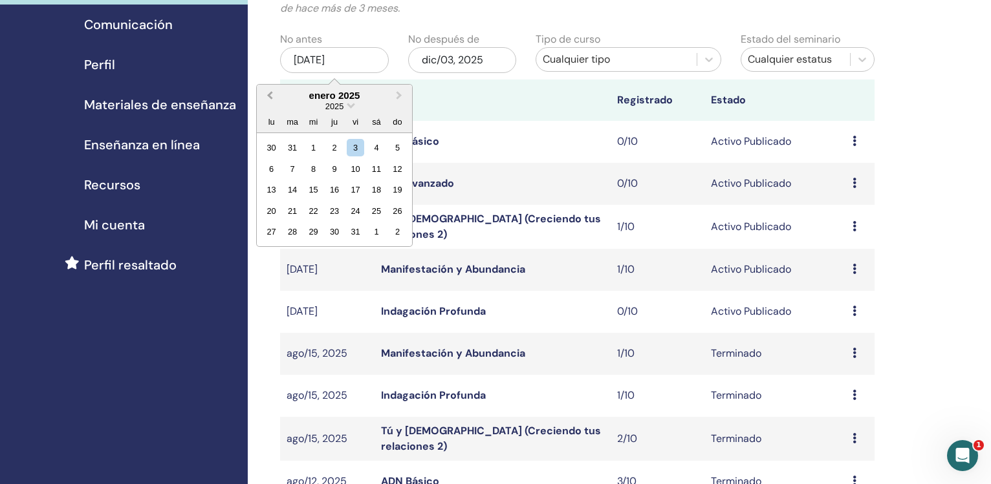
click at [267, 93] on button "Previous Month" at bounding box center [268, 96] width 21 height 21
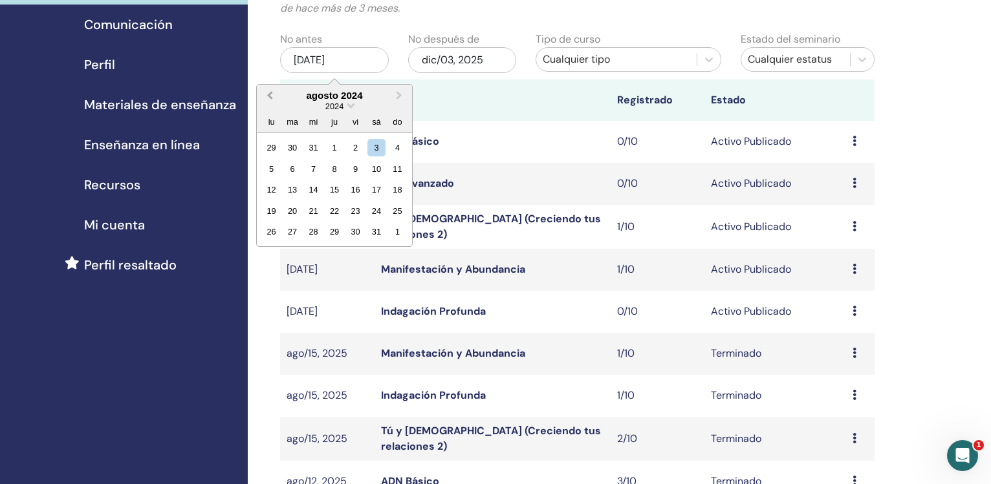
click at [267, 93] on button "Previous Month" at bounding box center [268, 96] width 21 height 21
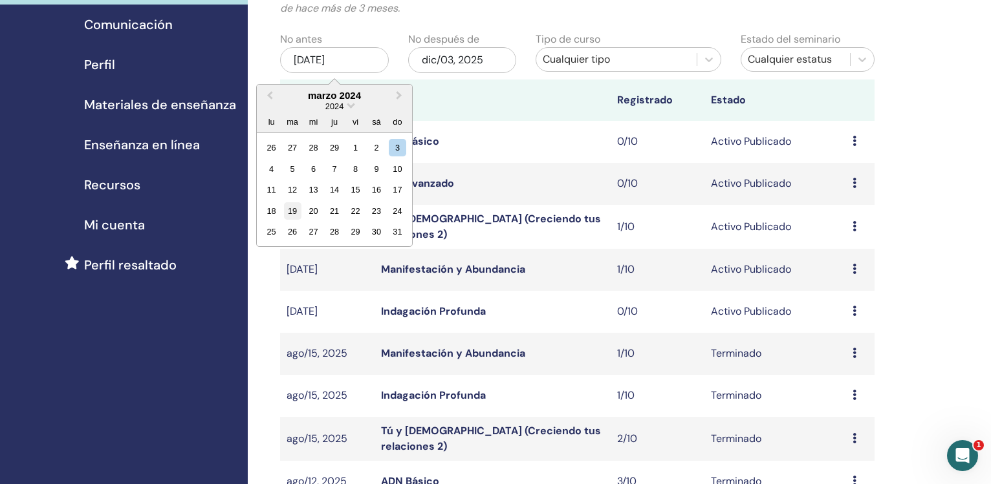
click at [293, 208] on div "19" at bounding box center [292, 210] width 17 height 17
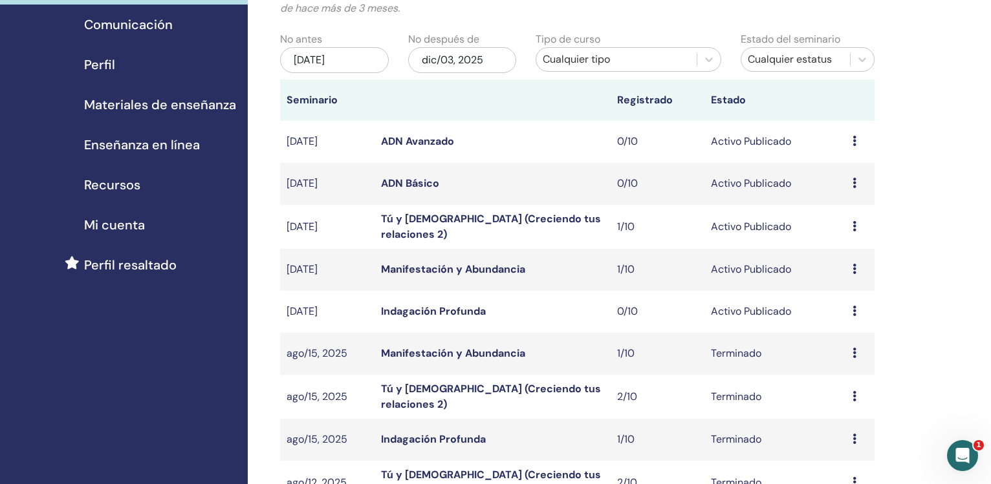
click at [447, 63] on div "dic/03, 2025" at bounding box center [462, 60] width 109 height 26
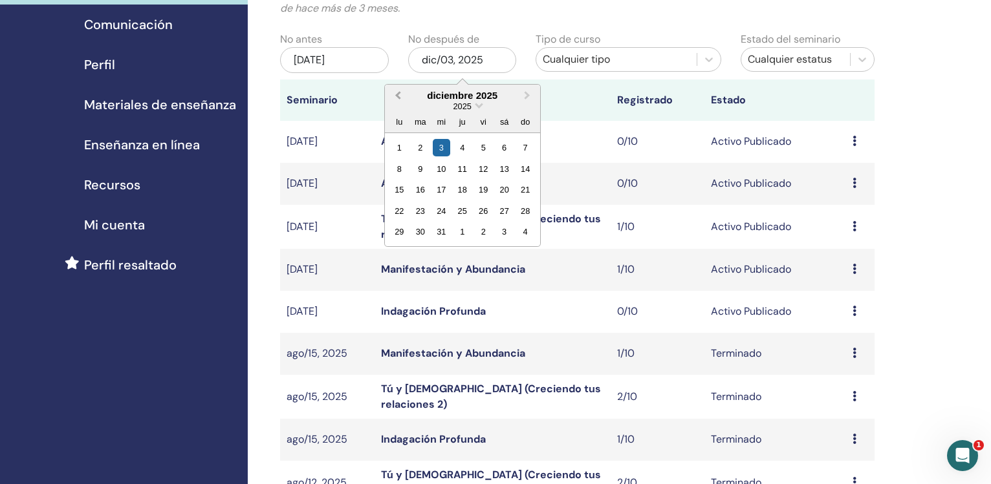
click at [395, 93] on button "Previous Month" at bounding box center [396, 96] width 21 height 21
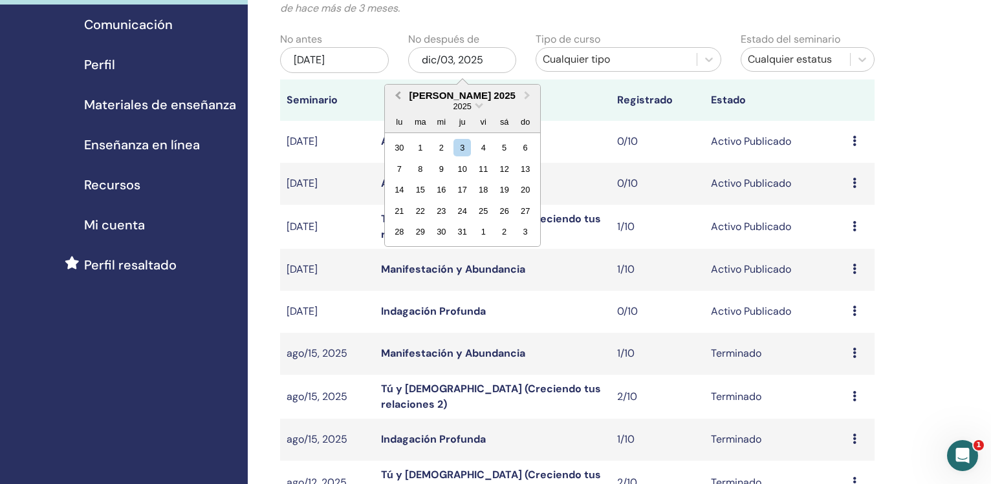
click at [395, 93] on button "Previous Month" at bounding box center [396, 96] width 21 height 21
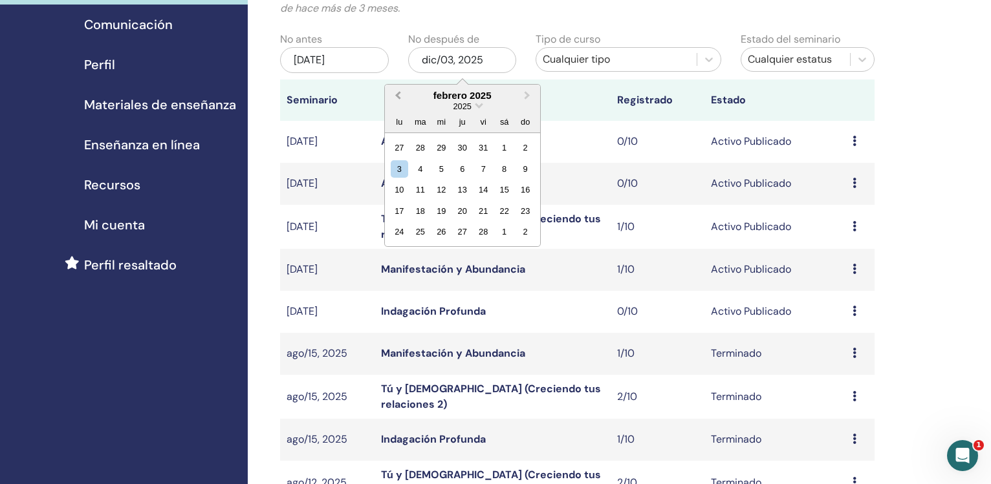
click at [395, 93] on button "Previous Month" at bounding box center [396, 96] width 21 height 21
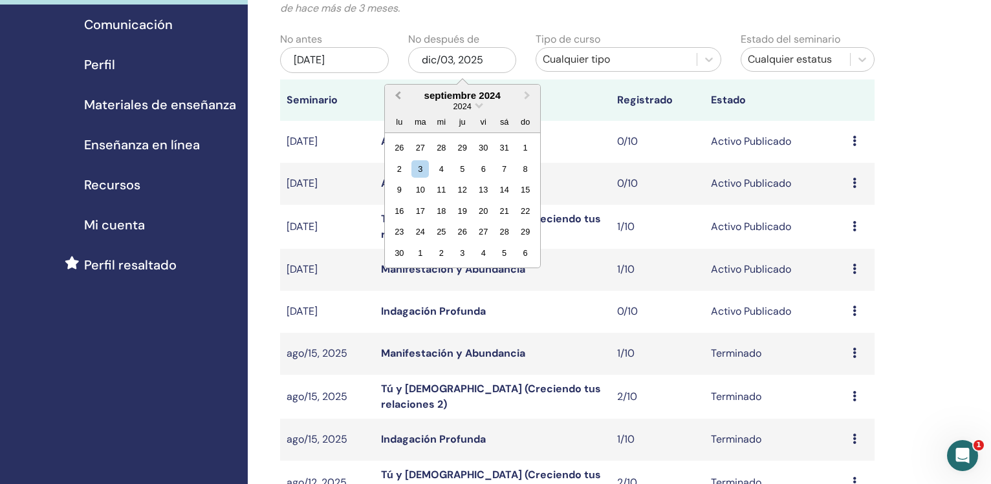
click at [395, 93] on button "Previous Month" at bounding box center [396, 96] width 21 height 21
click at [530, 95] on button "Next Month" at bounding box center [528, 96] width 21 height 21
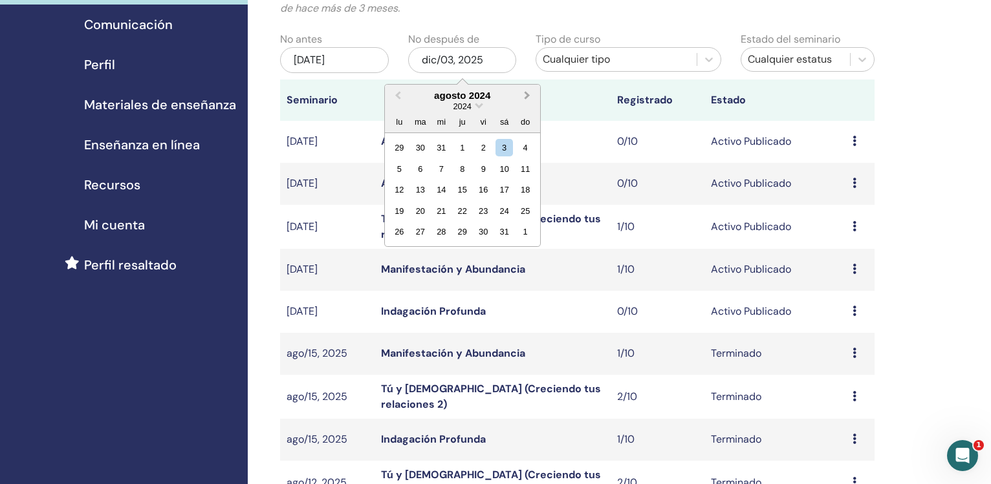
click at [530, 95] on button "Next Month" at bounding box center [528, 96] width 21 height 21
click at [527, 94] on span "Next Month" at bounding box center [527, 96] width 0 height 14
click at [422, 254] on div "31" at bounding box center [419, 252] width 17 height 17
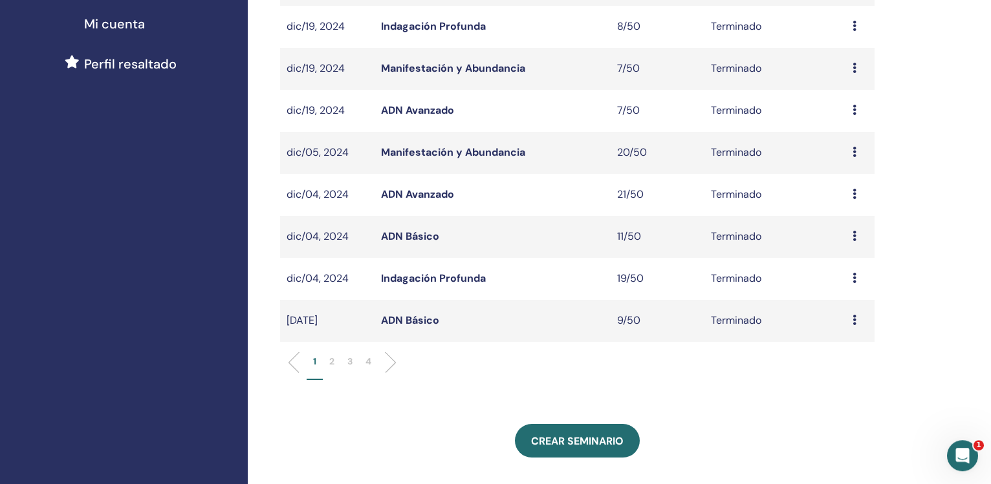
scroll to position [421, 0]
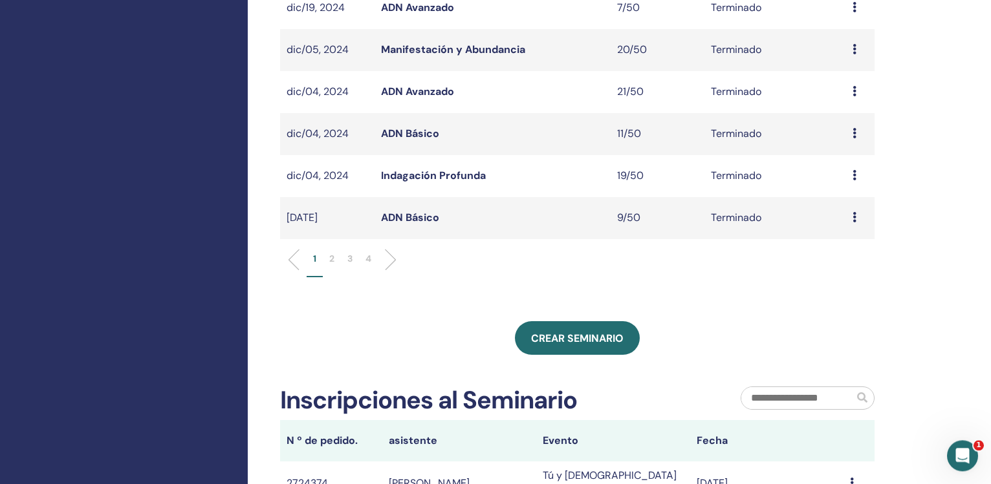
click at [348, 257] on p "3" at bounding box center [349, 259] width 5 height 14
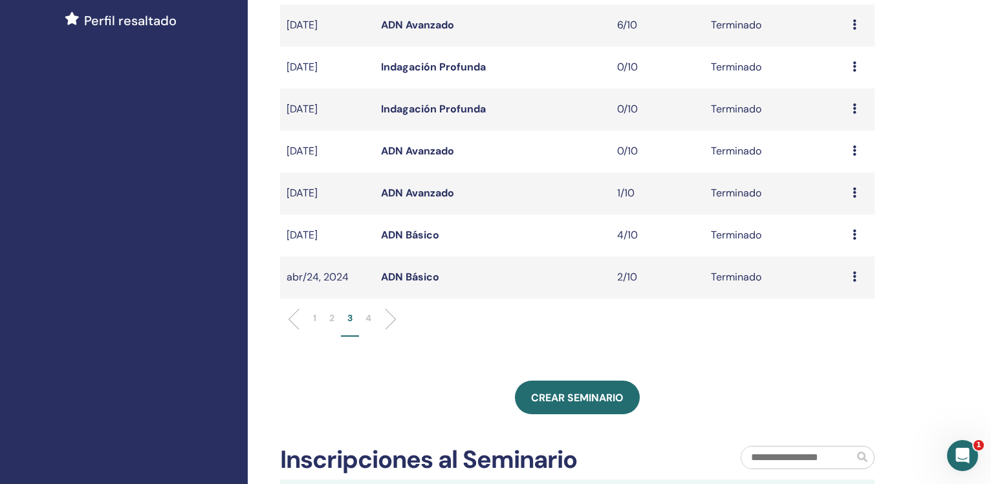
scroll to position [360, 0]
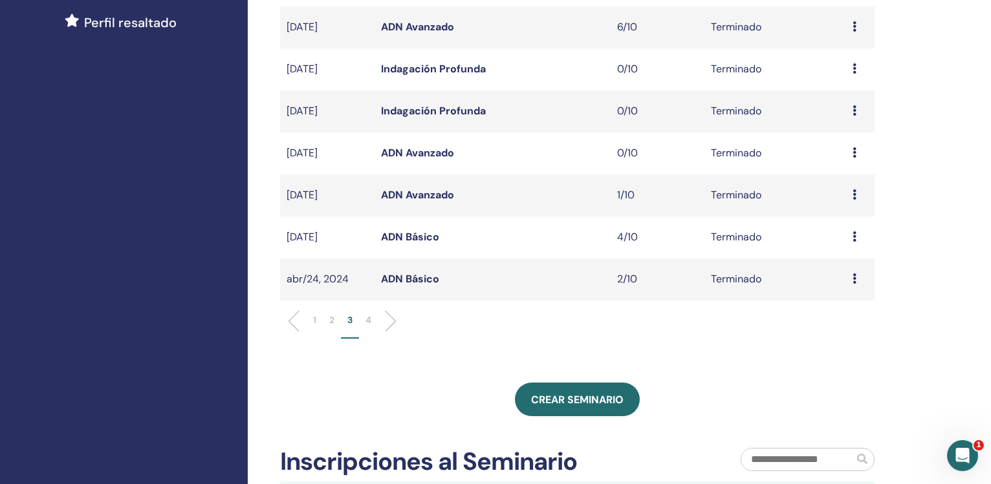
click at [842, 213] on td "Terminado" at bounding box center [775, 196] width 142 height 42
click at [371, 317] on p "4" at bounding box center [368, 321] width 6 height 14
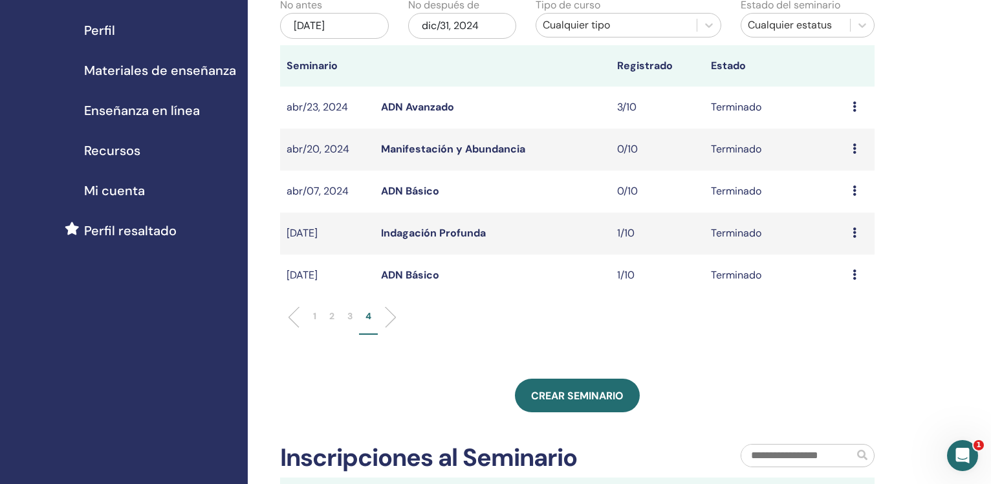
scroll to position [148, 0]
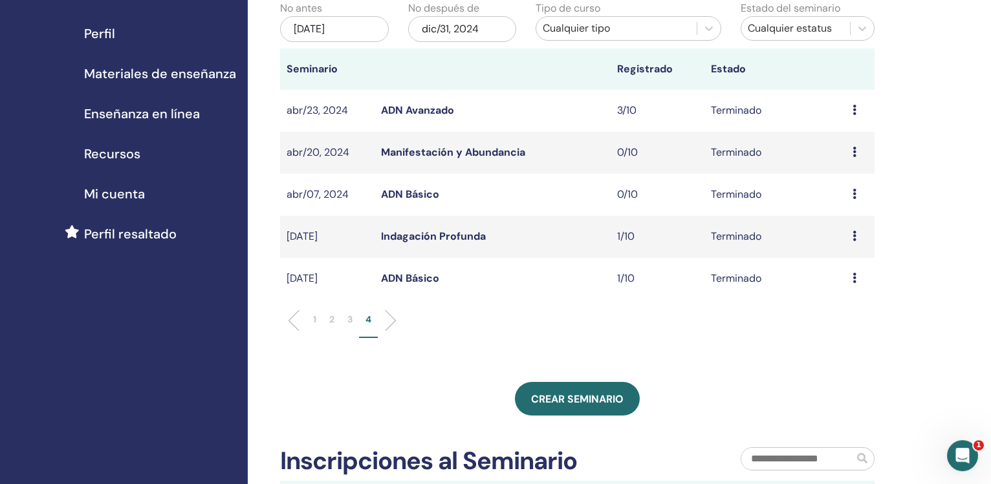
click at [420, 112] on link "ADN Avanzado" at bounding box center [417, 110] width 73 height 14
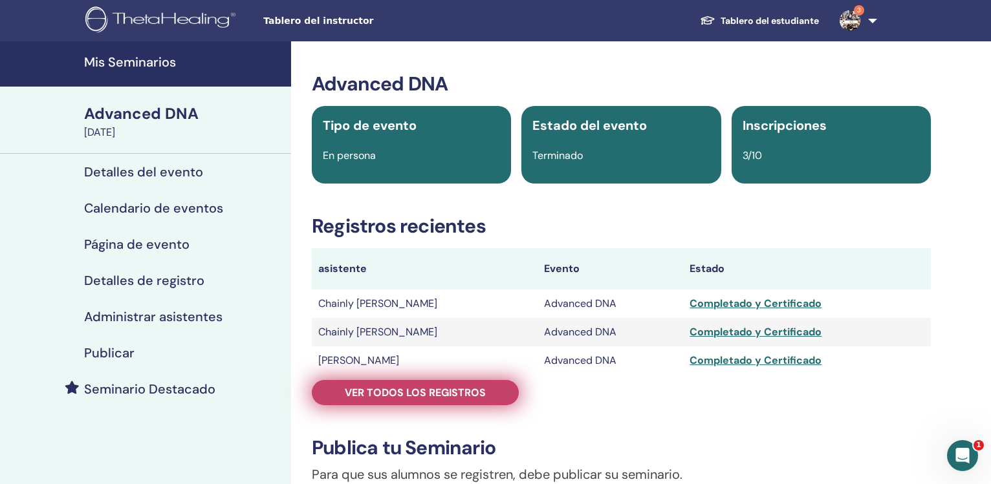
click at [428, 391] on span "Ver todos los registros" at bounding box center [415, 393] width 141 height 14
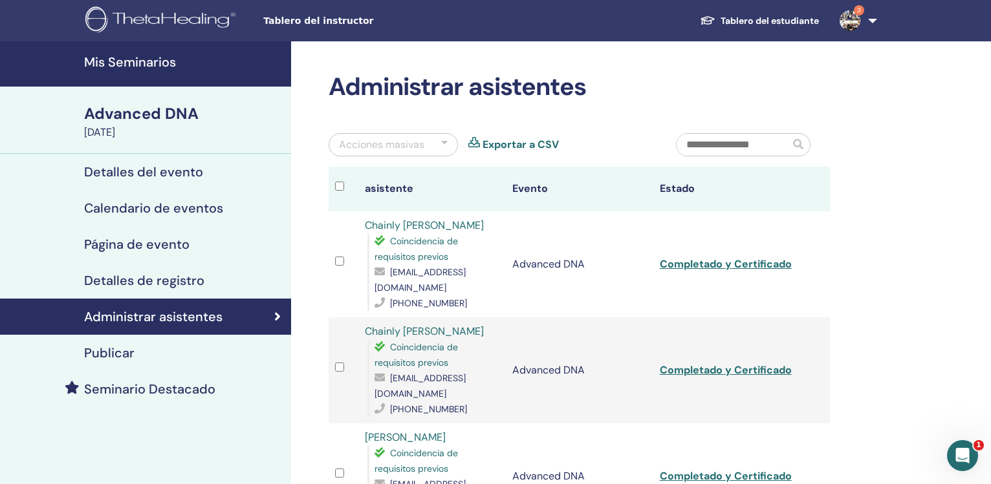
click at [509, 140] on link "Exportar a CSV" at bounding box center [521, 145] width 76 height 16
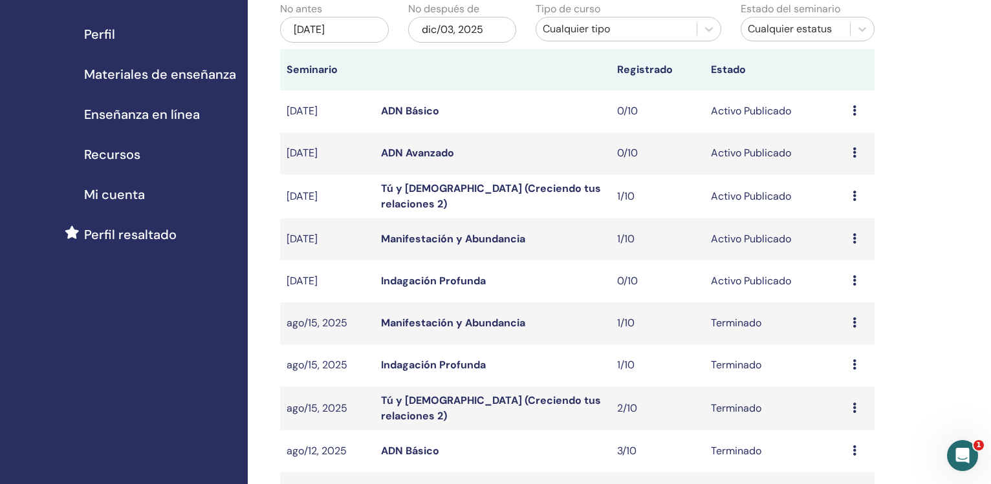
click at [349, 27] on div "jun/03, 2025" at bounding box center [334, 30] width 109 height 26
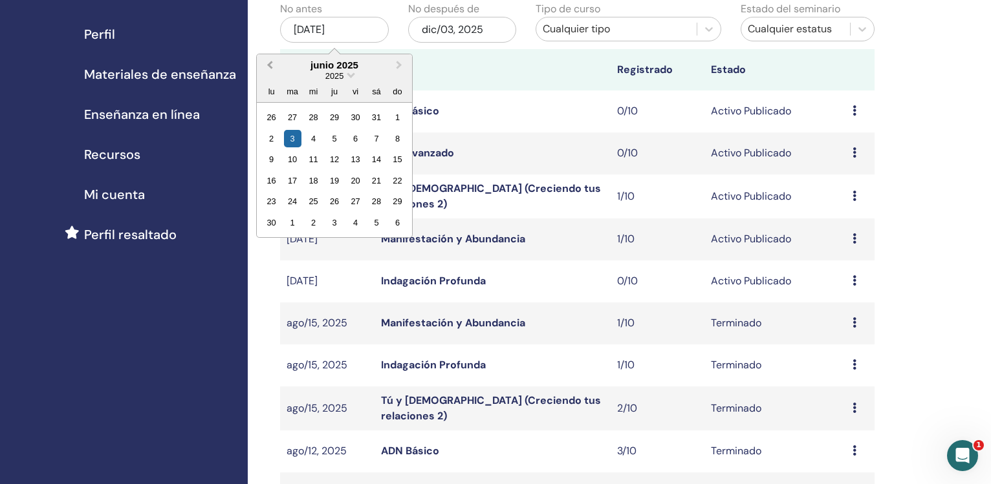
click at [265, 65] on button "Previous Month" at bounding box center [268, 66] width 21 height 21
click at [400, 69] on button "Next Month" at bounding box center [400, 66] width 21 height 21
click at [270, 63] on span "Previous Month" at bounding box center [270, 65] width 0 height 14
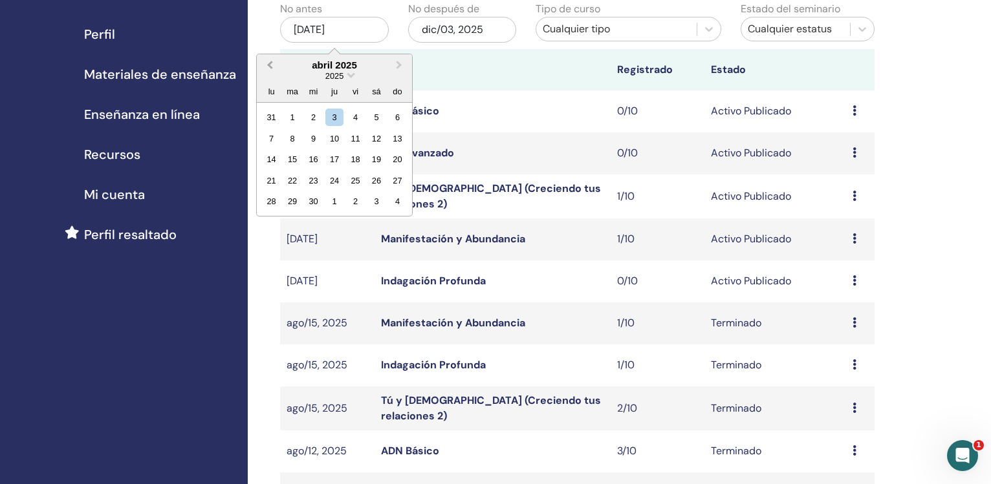
click at [270, 63] on span "Previous Month" at bounding box center [270, 65] width 0 height 14
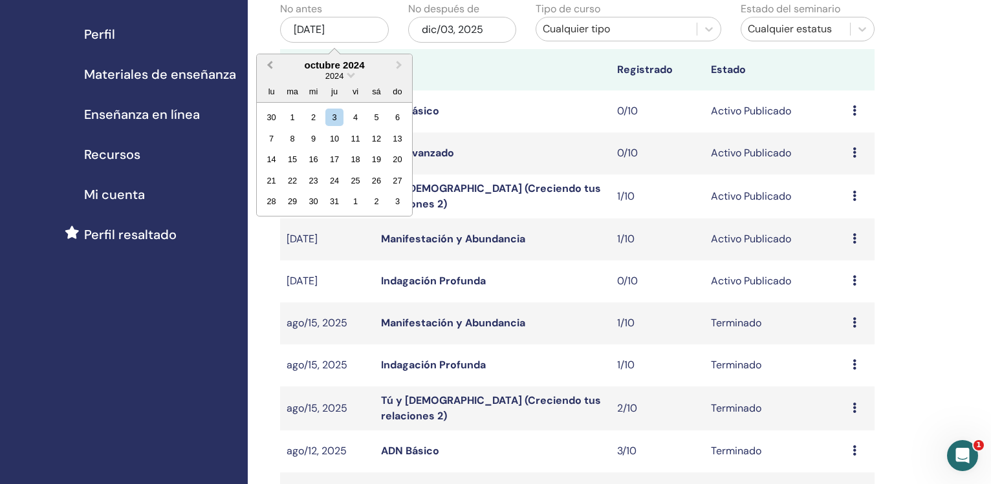
click at [270, 63] on span "Previous Month" at bounding box center [270, 65] width 0 height 14
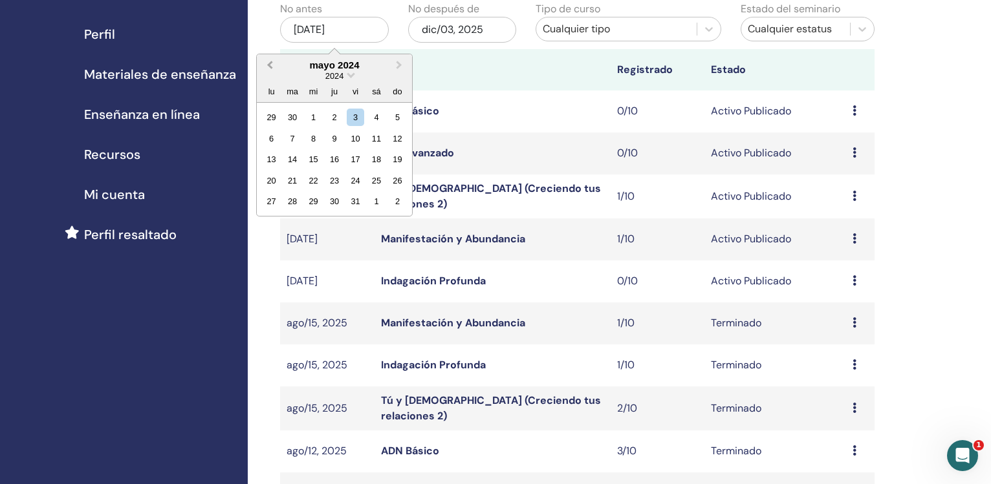
click at [270, 63] on span "Previous Month" at bounding box center [270, 65] width 0 height 14
click at [290, 182] on div "23" at bounding box center [292, 180] width 17 height 17
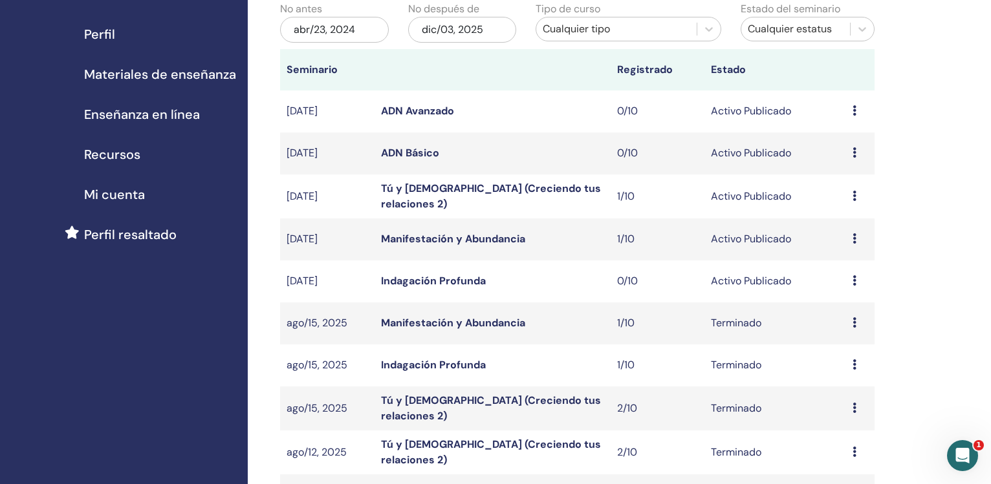
click at [446, 41] on div "dic/03, 2025" at bounding box center [462, 30] width 109 height 26
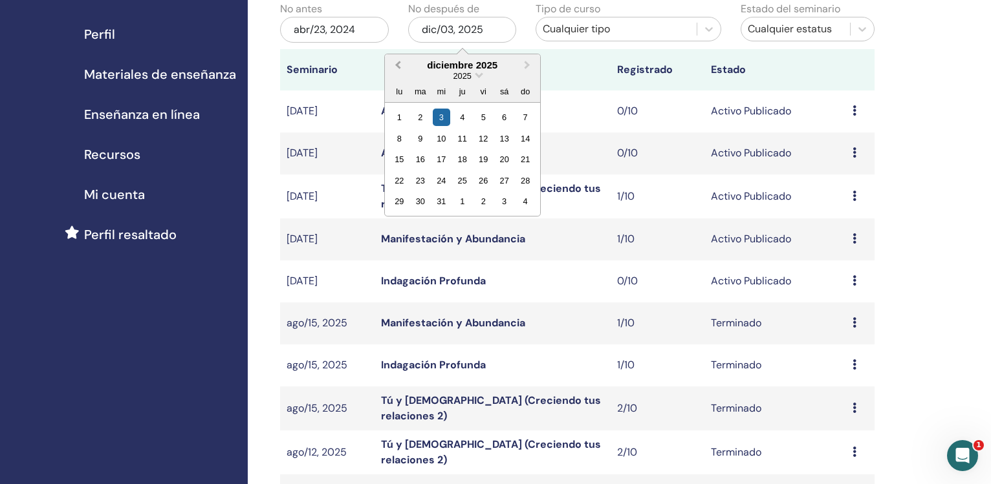
click at [396, 58] on button "Previous Month" at bounding box center [396, 66] width 21 height 21
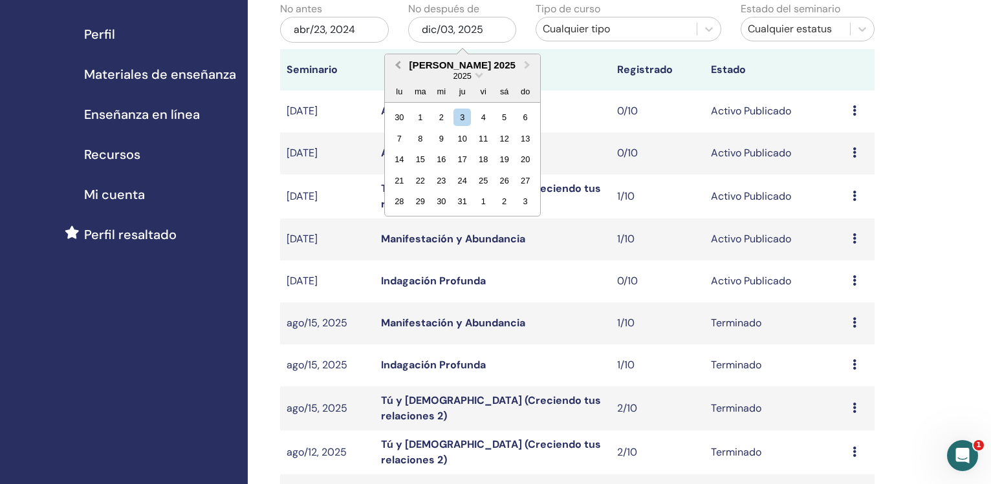
click at [396, 58] on button "Previous Month" at bounding box center [396, 66] width 21 height 21
click at [396, 57] on button "Previous Month" at bounding box center [396, 66] width 21 height 21
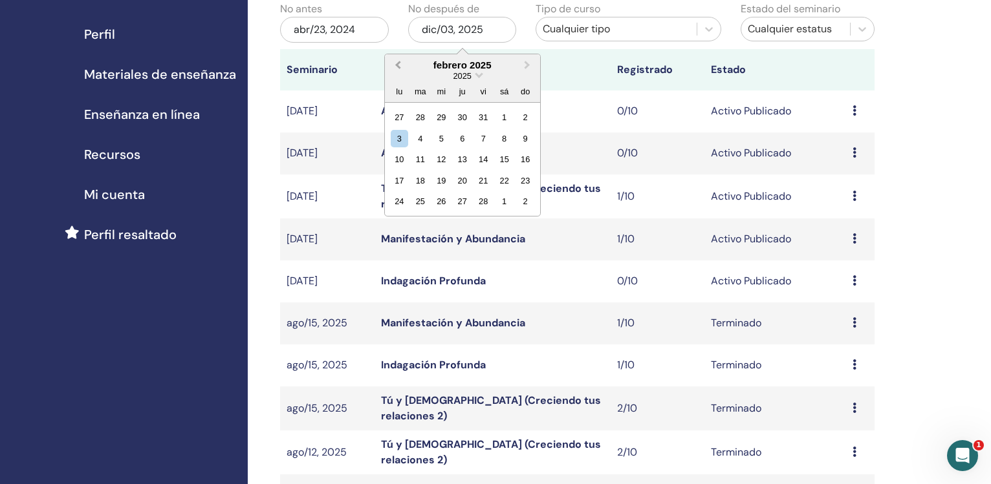
click at [396, 57] on button "Previous Month" at bounding box center [396, 66] width 21 height 21
click at [419, 225] on div "31" at bounding box center [419, 222] width 17 height 17
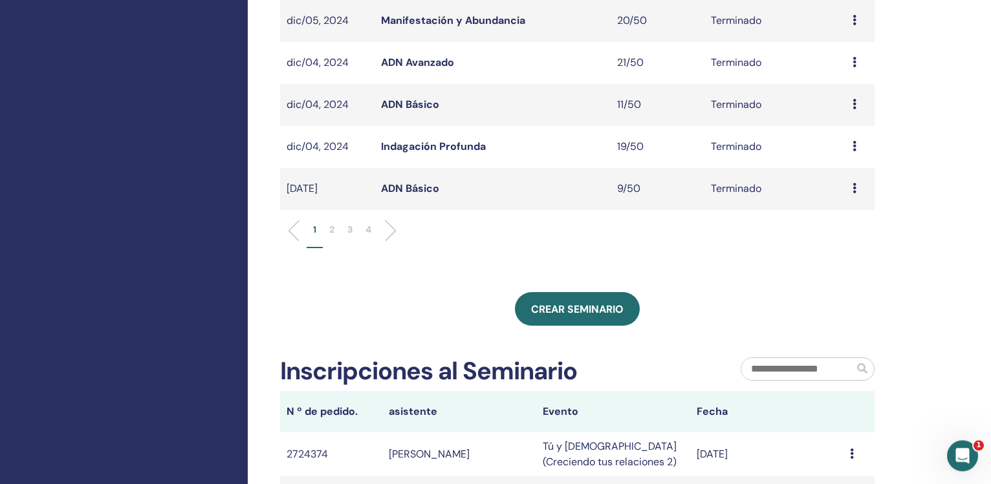
scroll to position [415, 0]
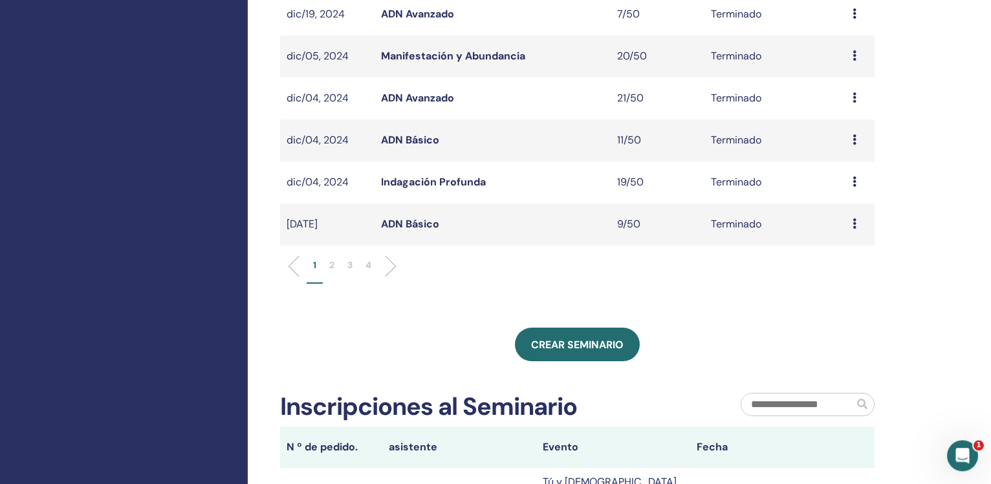
click at [370, 262] on p "4" at bounding box center [368, 266] width 6 height 14
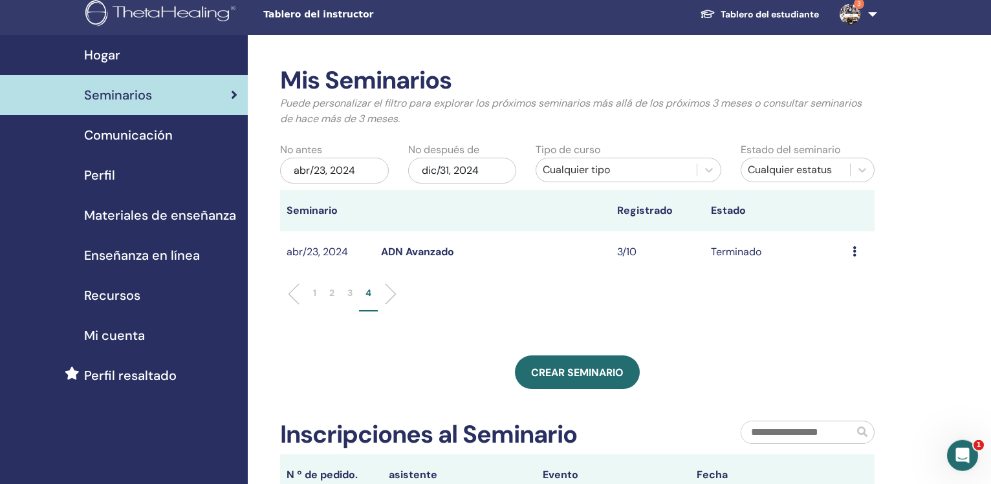
scroll to position [0, 0]
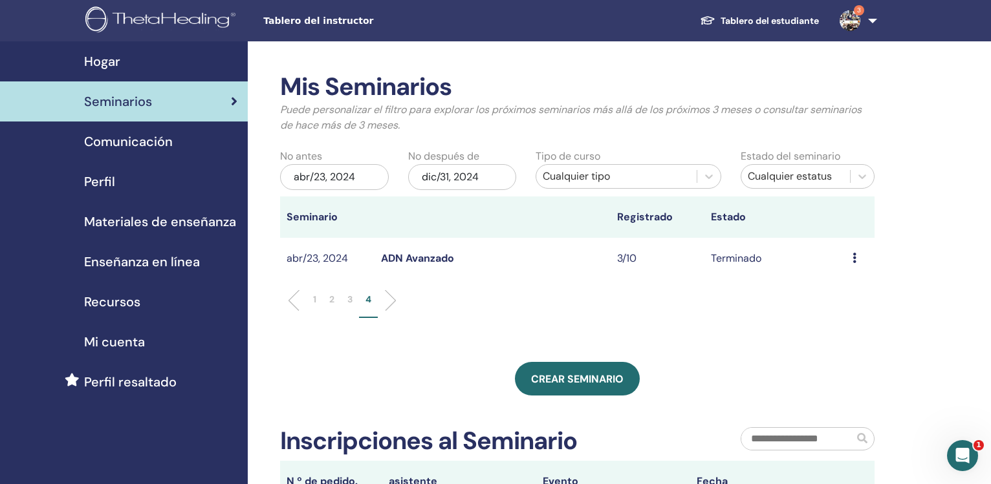
click at [349, 301] on p "3" at bounding box center [349, 300] width 5 height 14
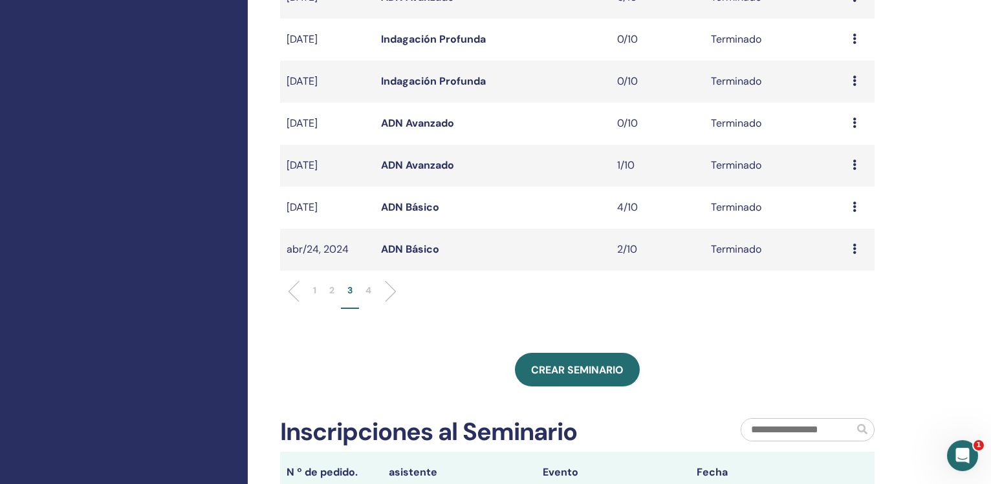
scroll to position [391, 0]
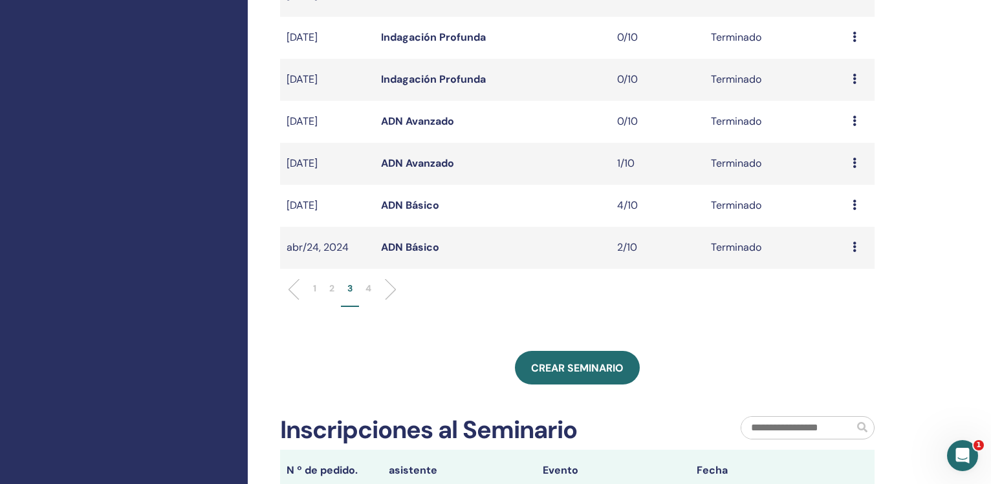
click at [393, 245] on link "ADN Básico" at bounding box center [410, 248] width 58 height 14
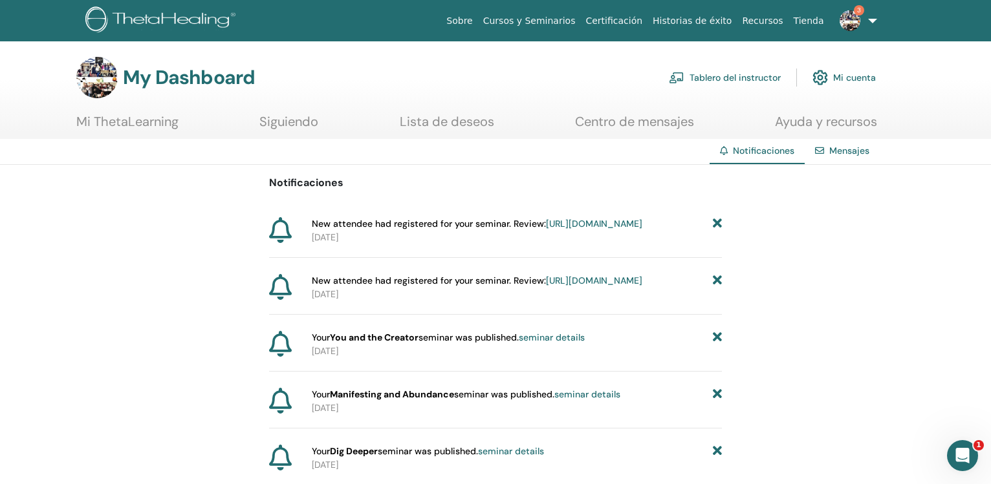
click at [732, 73] on link "Tablero del instructor" at bounding box center [725, 77] width 112 height 28
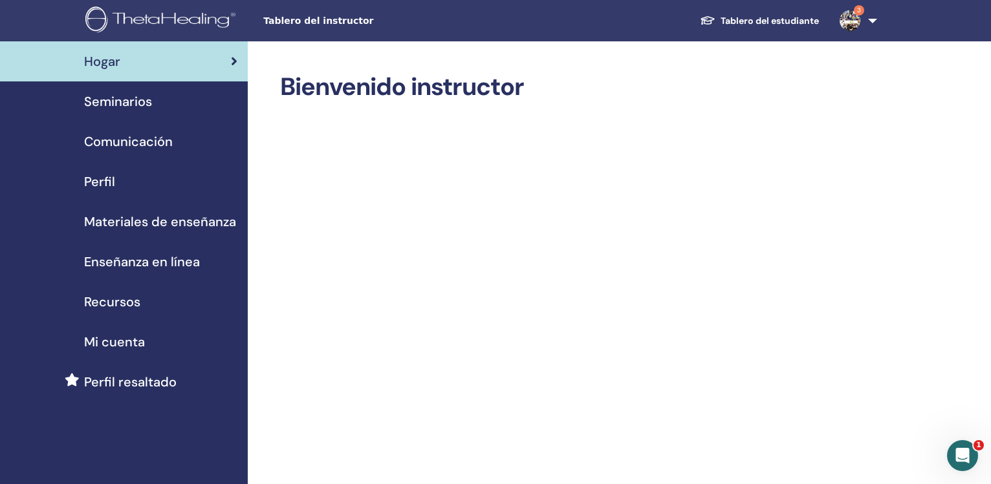
click at [141, 107] on span "Seminarios" at bounding box center [118, 101] width 68 height 19
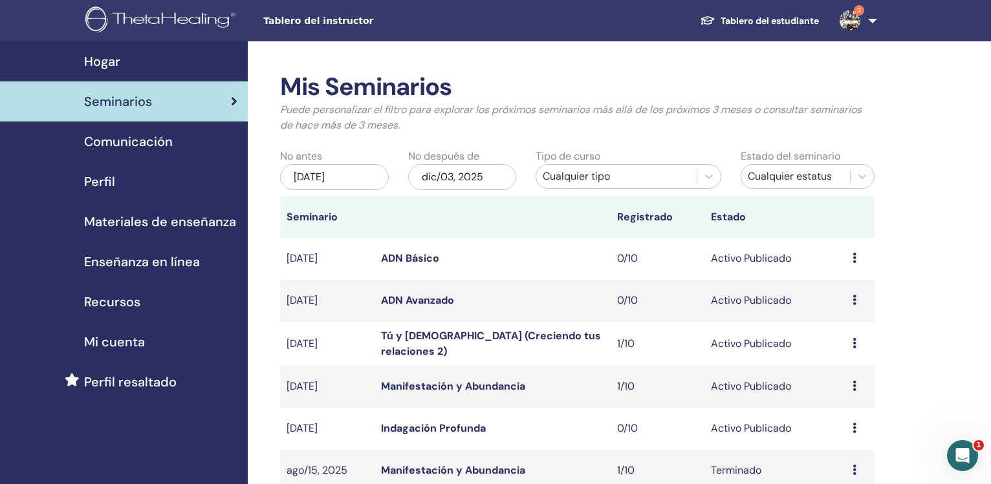
click at [340, 185] on div "[DATE]" at bounding box center [334, 177] width 109 height 26
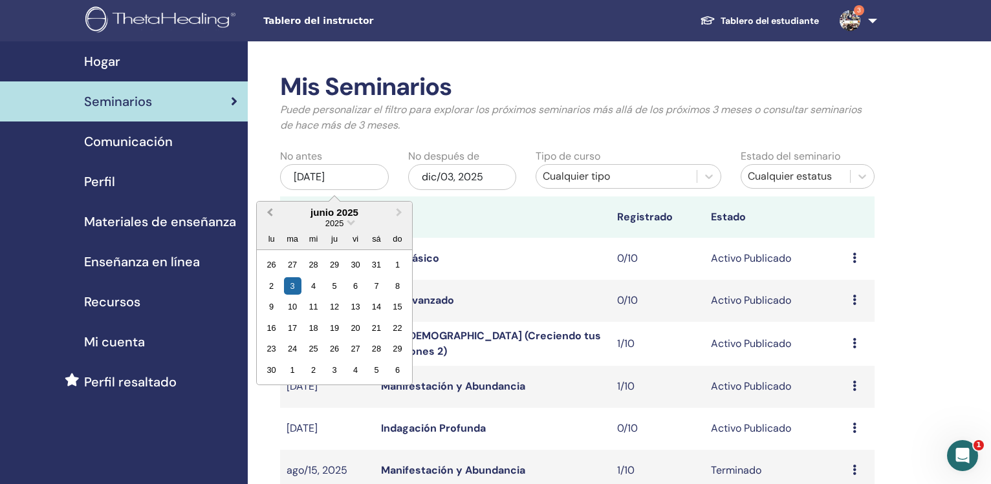
click at [267, 217] on button "Previous Month" at bounding box center [268, 213] width 21 height 21
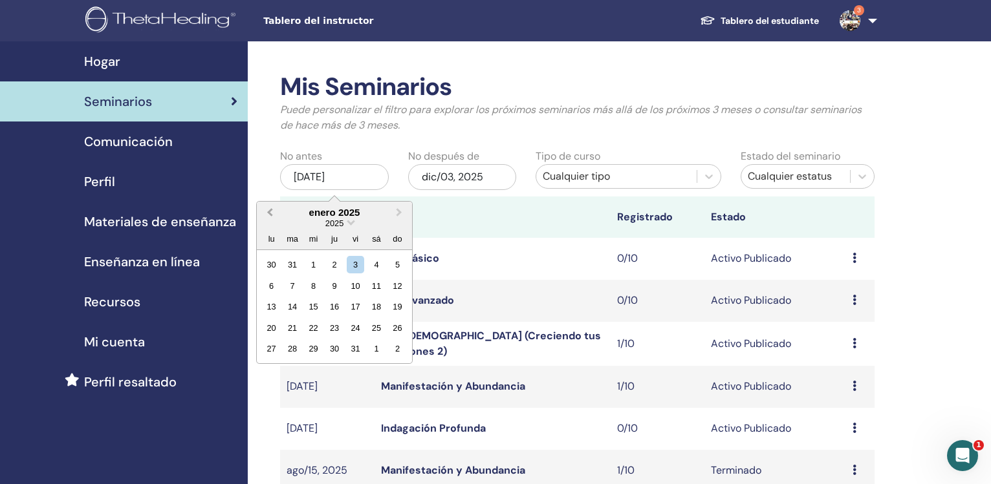
click at [267, 217] on button "Previous Month" at bounding box center [268, 213] width 21 height 21
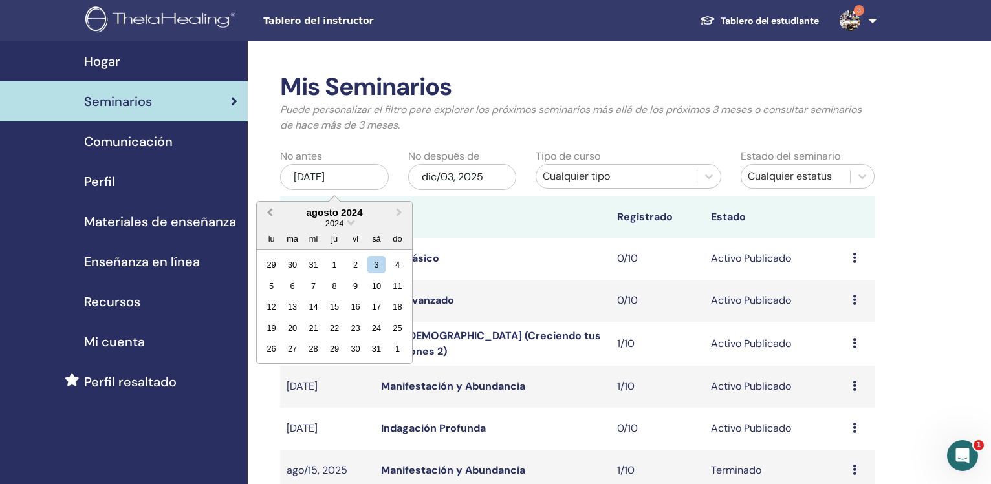
click at [267, 217] on button "Previous Month" at bounding box center [268, 213] width 21 height 21
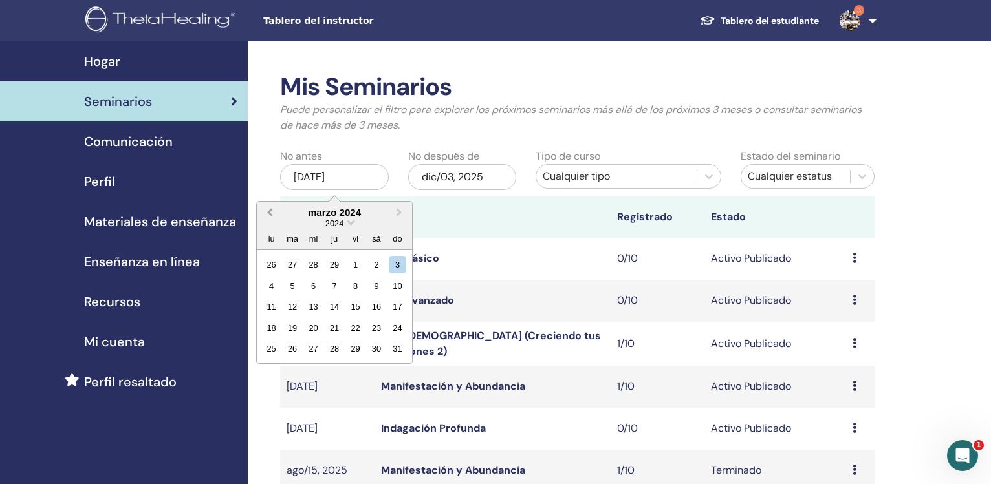
click at [267, 217] on button "Previous Month" at bounding box center [268, 213] width 21 height 21
click at [267, 218] on button "Previous Month" at bounding box center [268, 213] width 21 height 21
click at [393, 214] on button "Next Month" at bounding box center [400, 213] width 21 height 21
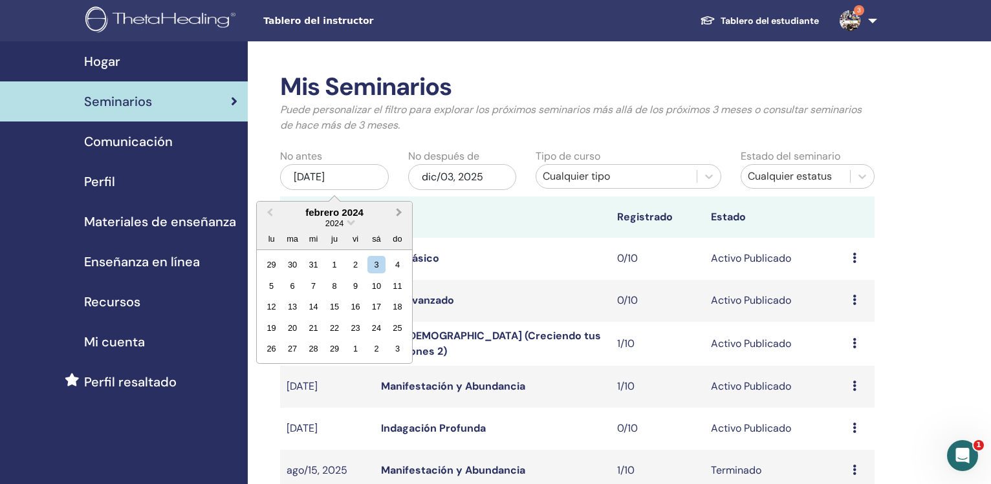
click at [393, 214] on button "Next Month" at bounding box center [400, 213] width 21 height 21
click at [271, 266] on div "1" at bounding box center [271, 264] width 17 height 17
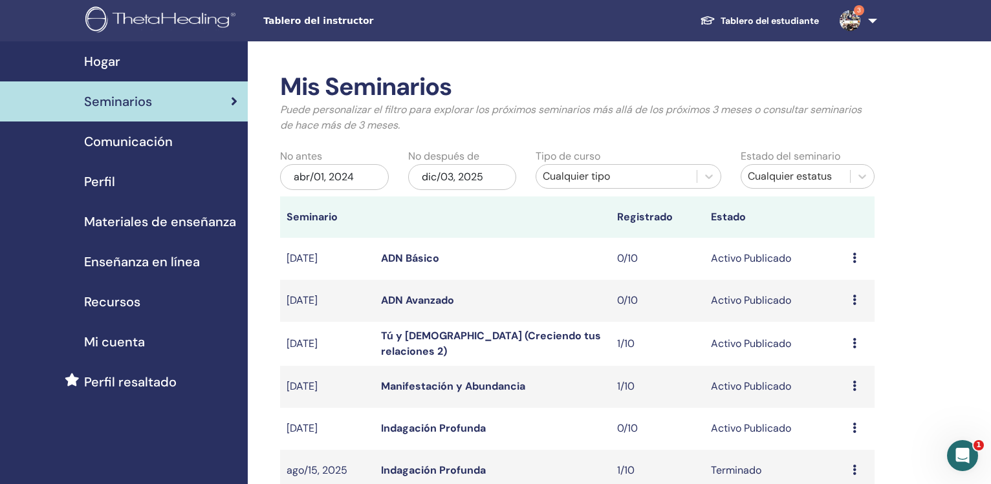
click at [463, 180] on div "dic/03, 2025" at bounding box center [462, 177] width 109 height 26
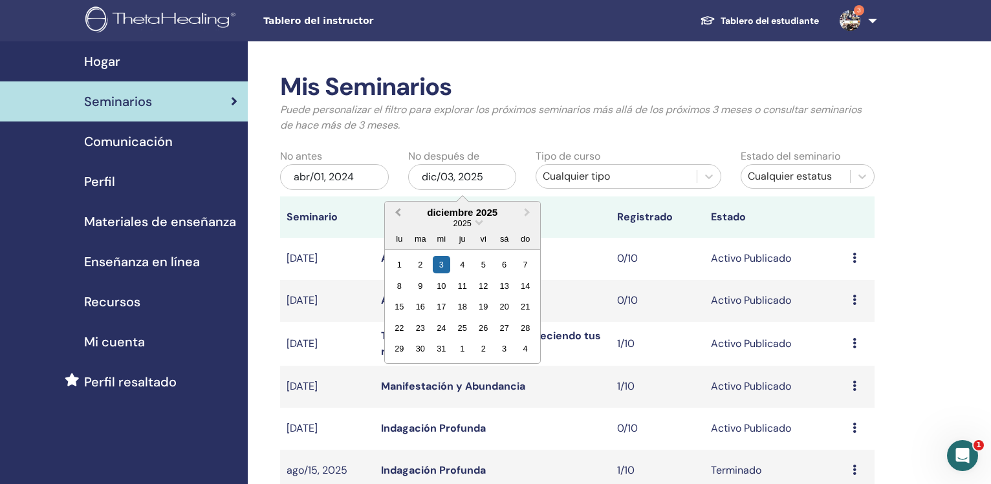
click at [398, 213] on span "Previous Month" at bounding box center [398, 213] width 0 height 14
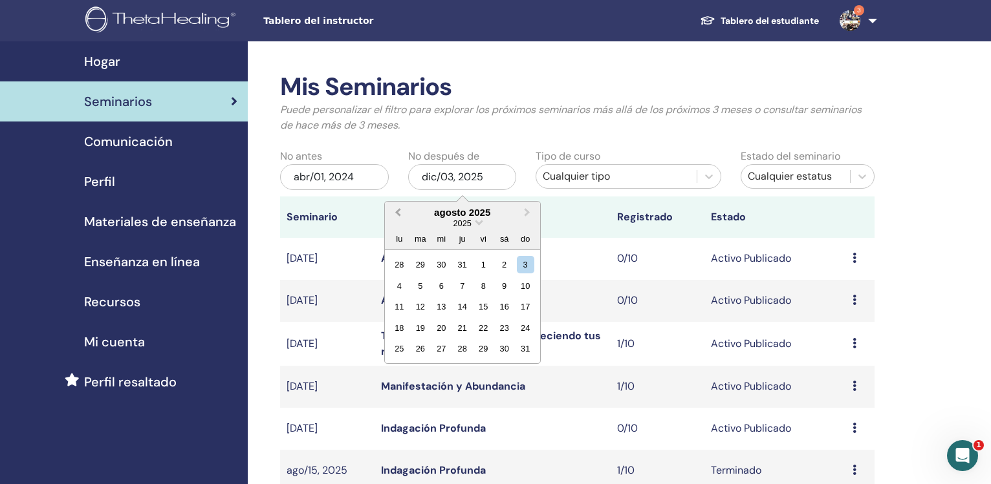
click at [398, 213] on span "Previous Month" at bounding box center [398, 213] width 0 height 14
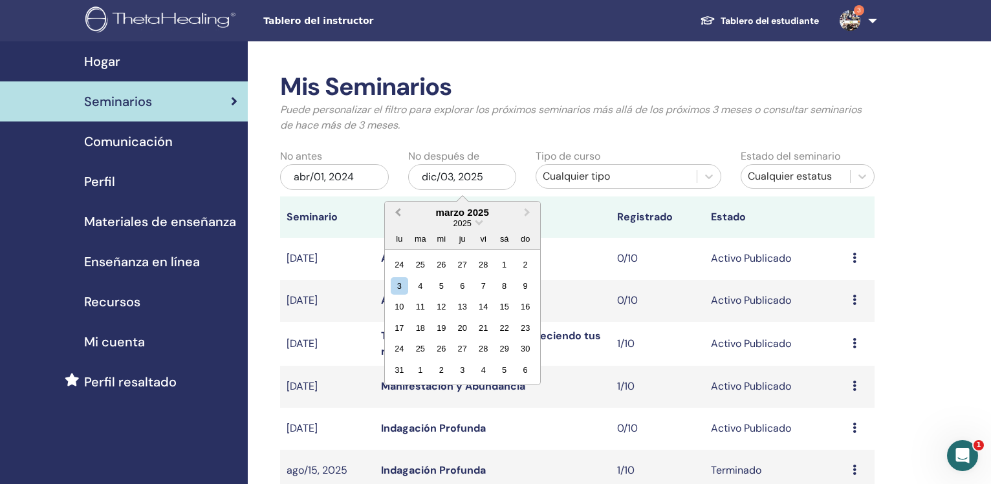
click at [398, 213] on span "Previous Month" at bounding box center [398, 213] width 0 height 14
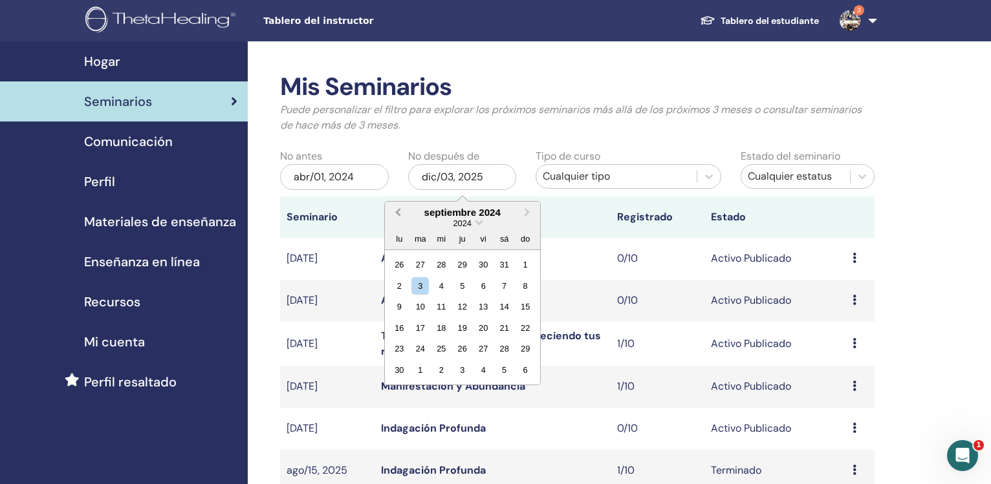
click at [398, 213] on span "Previous Month" at bounding box center [398, 213] width 0 height 14
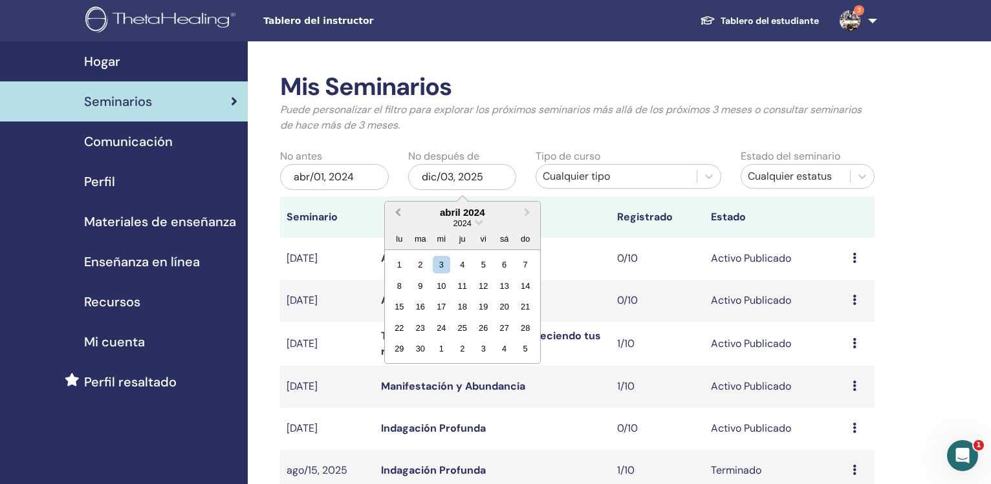
click at [398, 213] on span "Previous Month" at bounding box center [398, 213] width 0 height 14
click at [527, 213] on span "Next Month" at bounding box center [527, 213] width 0 height 14
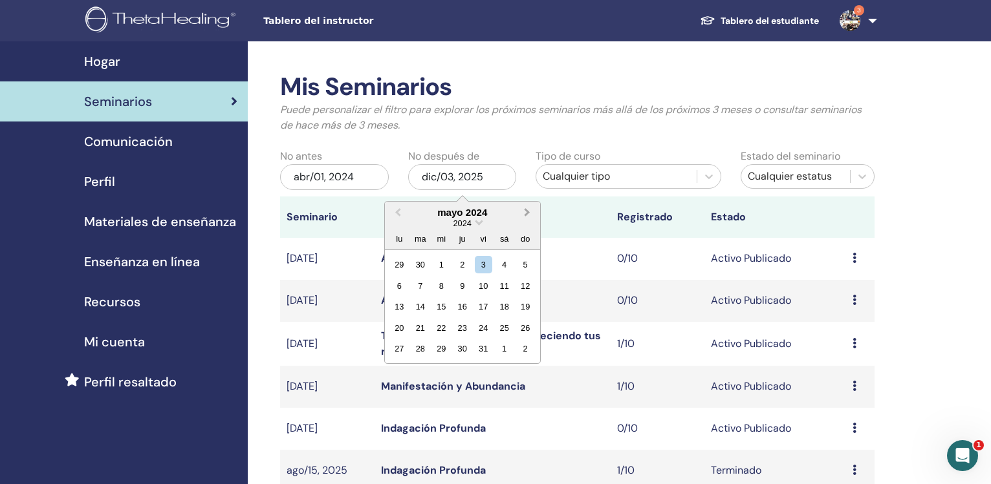
click at [527, 213] on span "Next Month" at bounding box center [527, 213] width 0 height 14
click at [529, 211] on button "Next Month" at bounding box center [528, 213] width 21 height 21
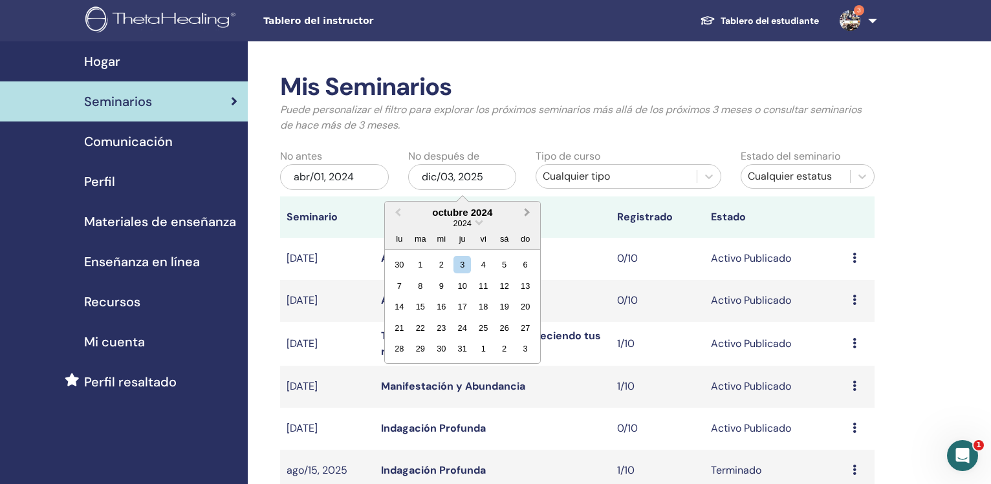
click at [529, 211] on button "Next Month" at bounding box center [528, 213] width 21 height 21
click at [417, 373] on div "31" at bounding box center [419, 370] width 17 height 17
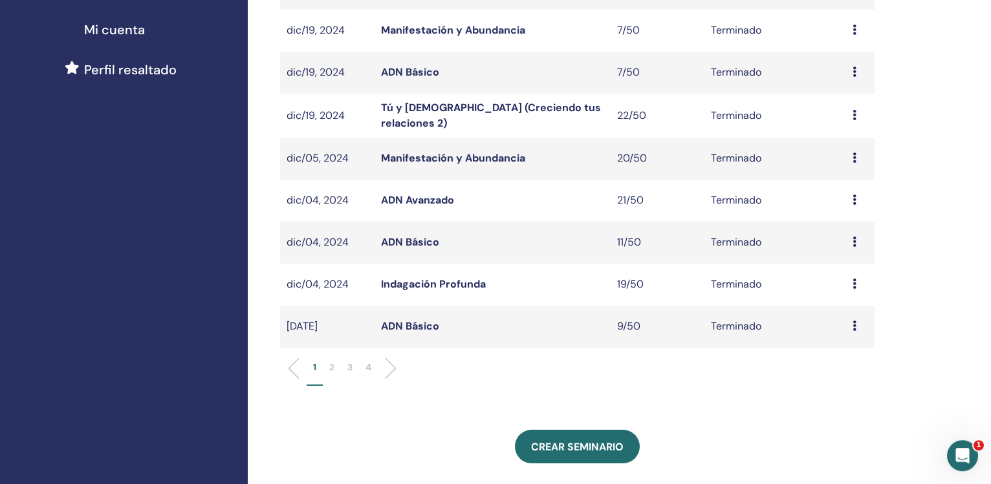
scroll to position [344, 0]
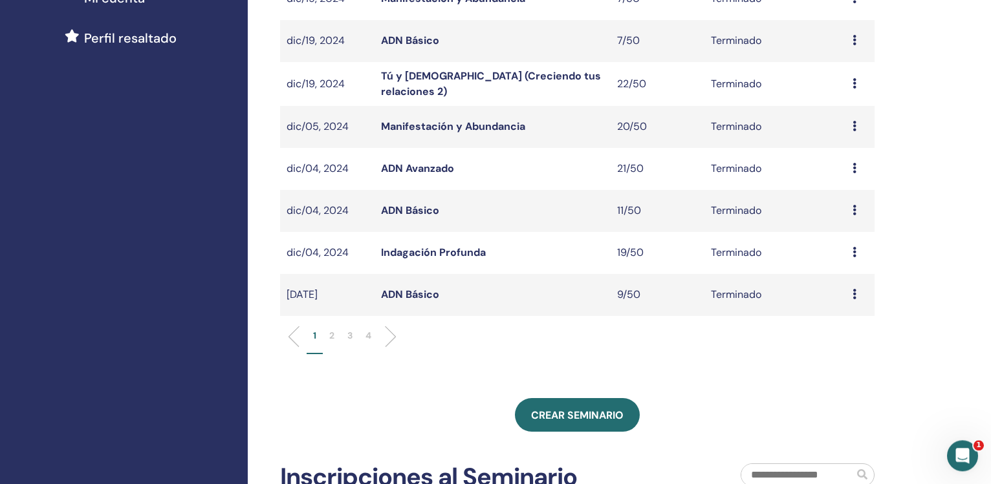
click at [349, 336] on p "3" at bounding box center [349, 336] width 5 height 14
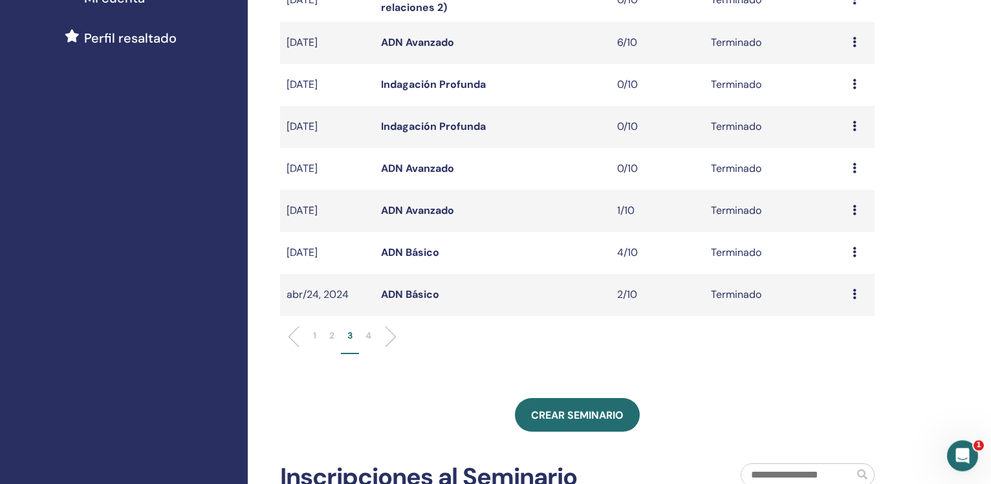
click at [366, 332] on p "4" at bounding box center [368, 336] width 6 height 14
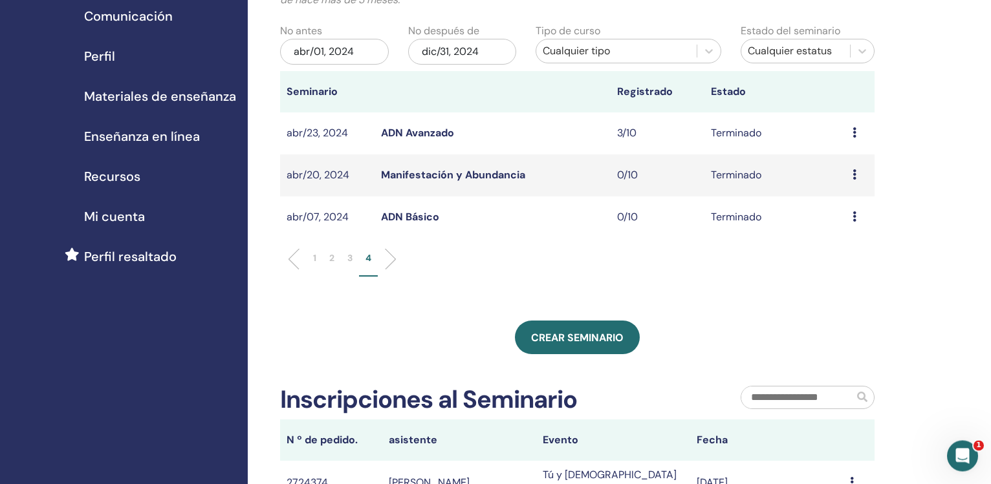
scroll to position [136, 0]
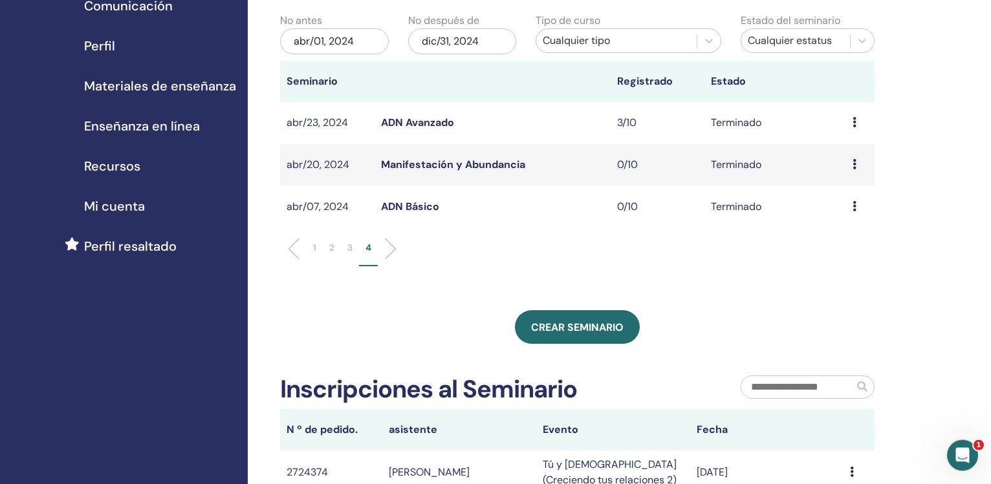
click at [347, 248] on li "3" at bounding box center [350, 253] width 18 height 25
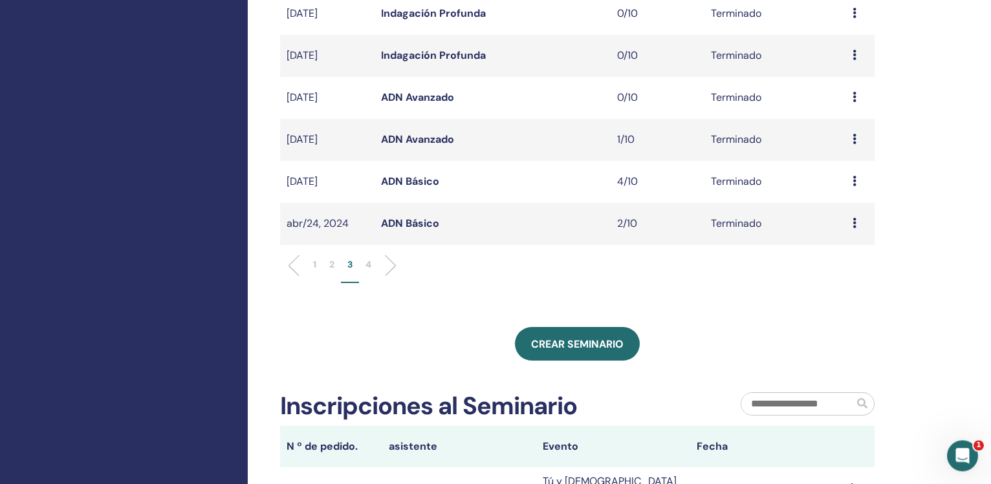
scroll to position [419, 0]
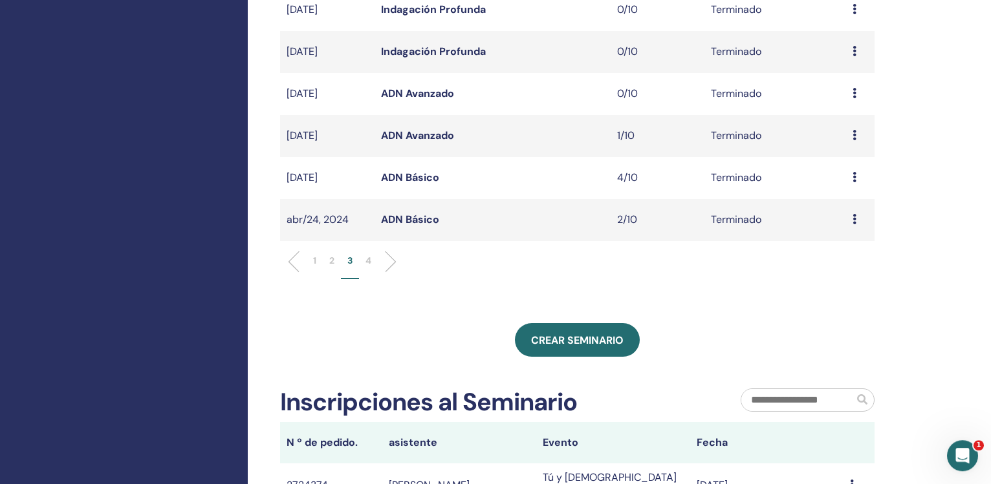
click at [407, 219] on link "ADN Básico" at bounding box center [410, 220] width 58 height 14
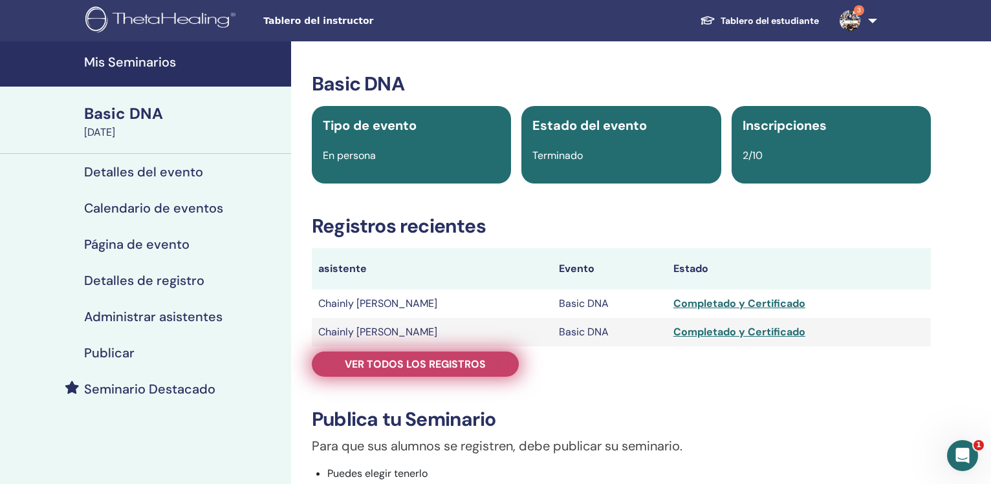
click at [455, 364] on span "Ver todos los registros" at bounding box center [415, 365] width 141 height 14
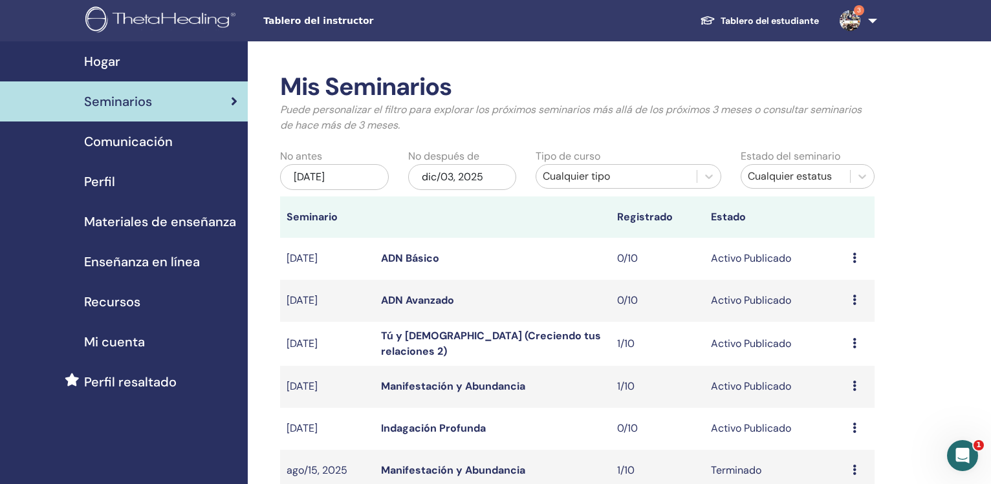
click at [323, 179] on div "[DATE]" at bounding box center [334, 177] width 109 height 26
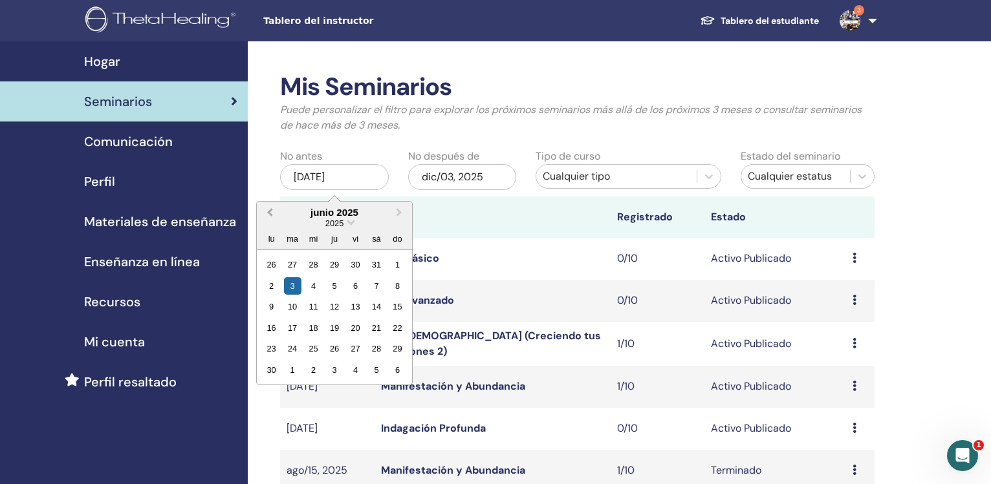
click at [270, 213] on span "Previous Month" at bounding box center [270, 213] width 0 height 14
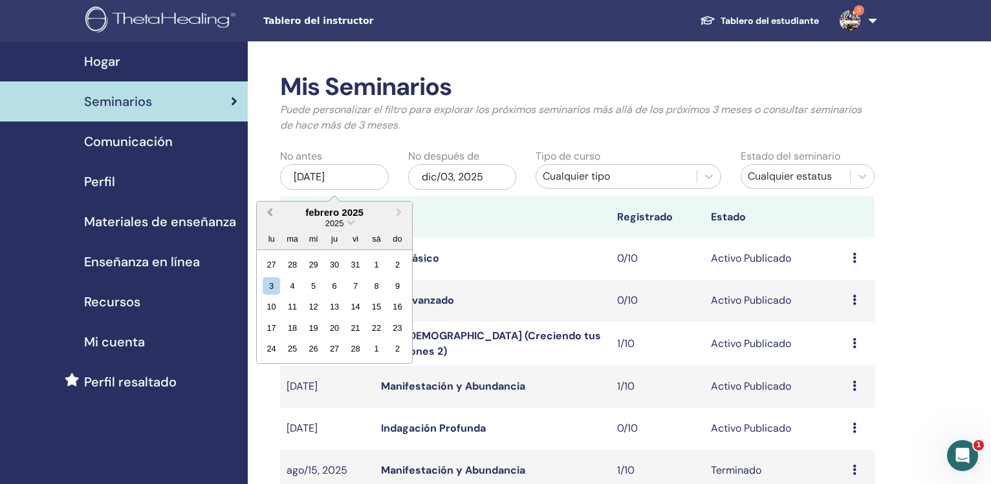
click at [270, 213] on span "Previous Month" at bounding box center [270, 213] width 0 height 14
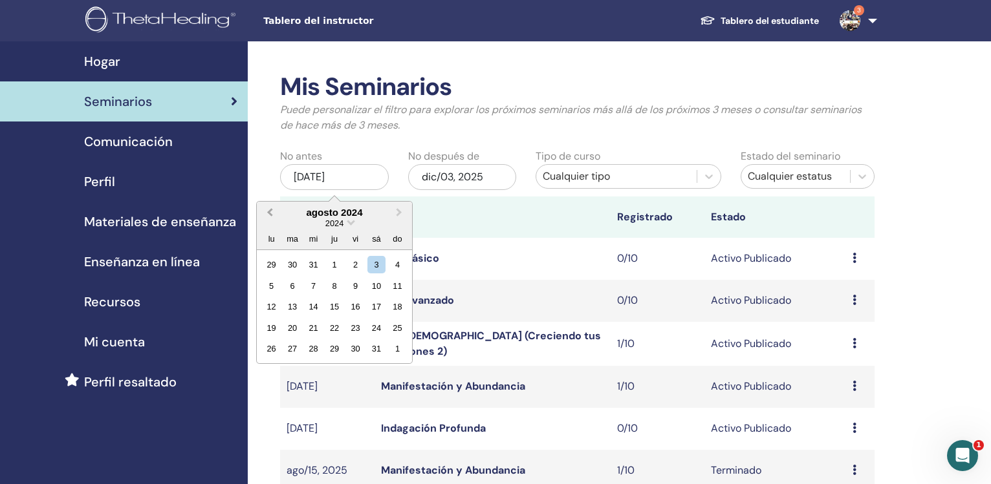
click at [270, 213] on span "Previous Month" at bounding box center [270, 213] width 0 height 14
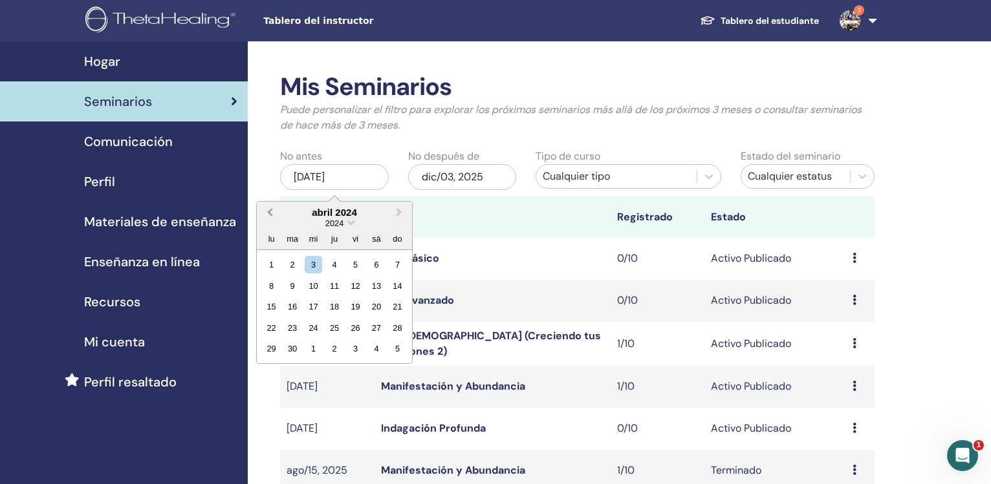
click at [270, 213] on span "Previous Month" at bounding box center [270, 213] width 0 height 14
click at [399, 215] on span "Next Month" at bounding box center [399, 213] width 0 height 14
click at [399, 212] on span "Next Month" at bounding box center [399, 213] width 0 height 14
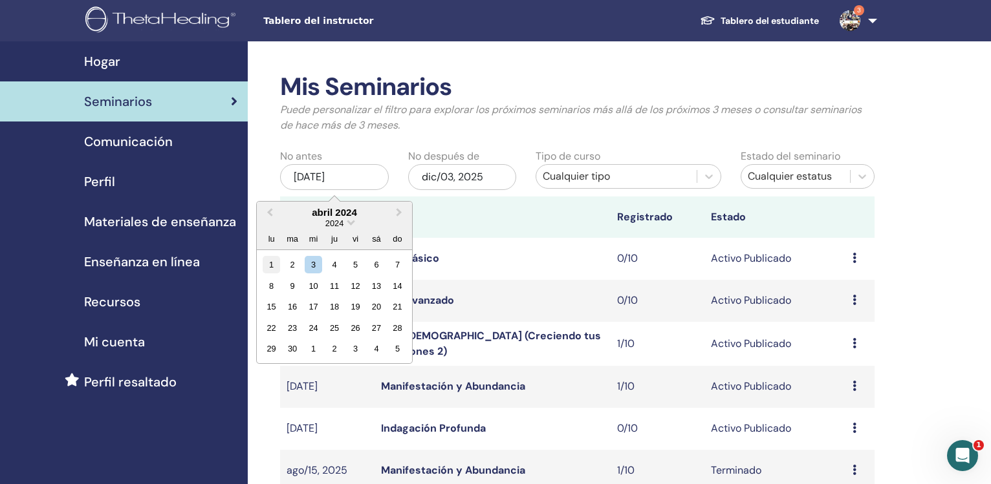
click at [272, 266] on div "1" at bounding box center [271, 264] width 17 height 17
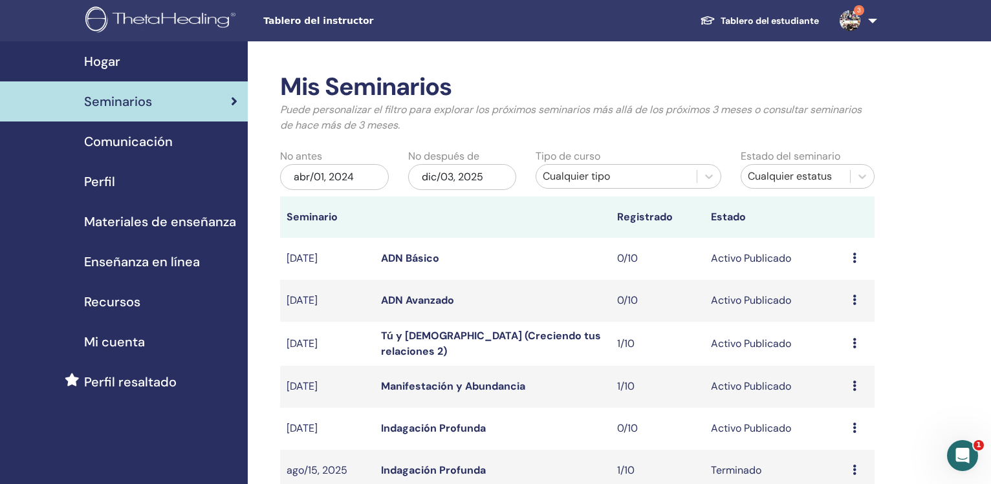
click at [470, 186] on div "dic/03, 2025" at bounding box center [462, 177] width 109 height 26
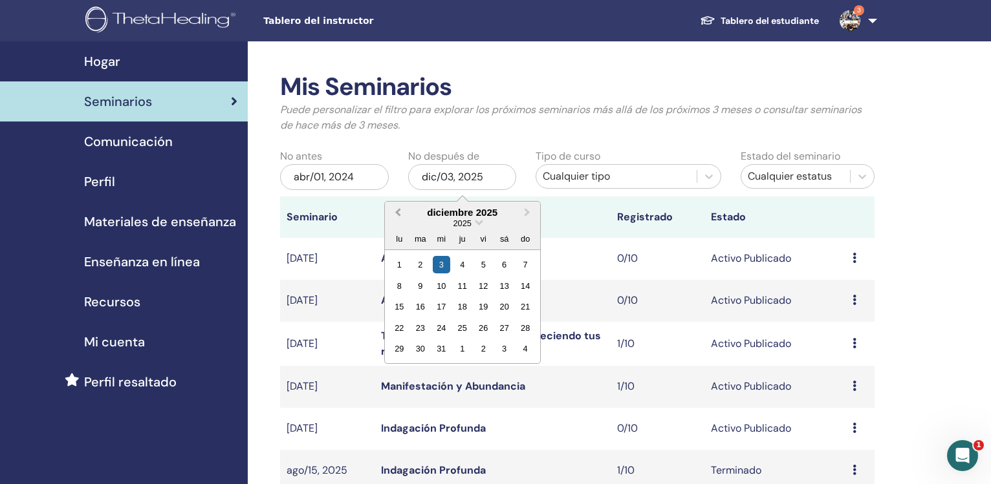
click at [398, 213] on span "Previous Month" at bounding box center [398, 213] width 0 height 14
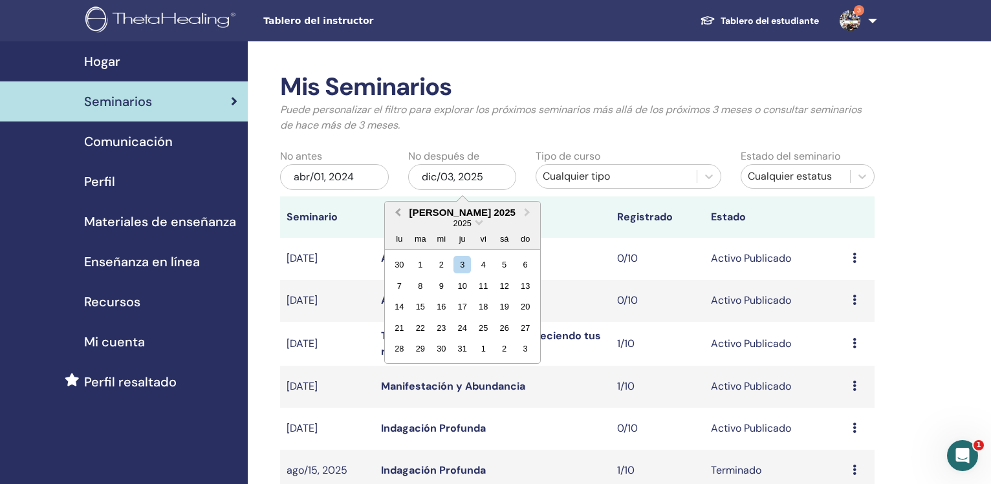
click at [398, 213] on span "Previous Month" at bounding box center [398, 213] width 0 height 14
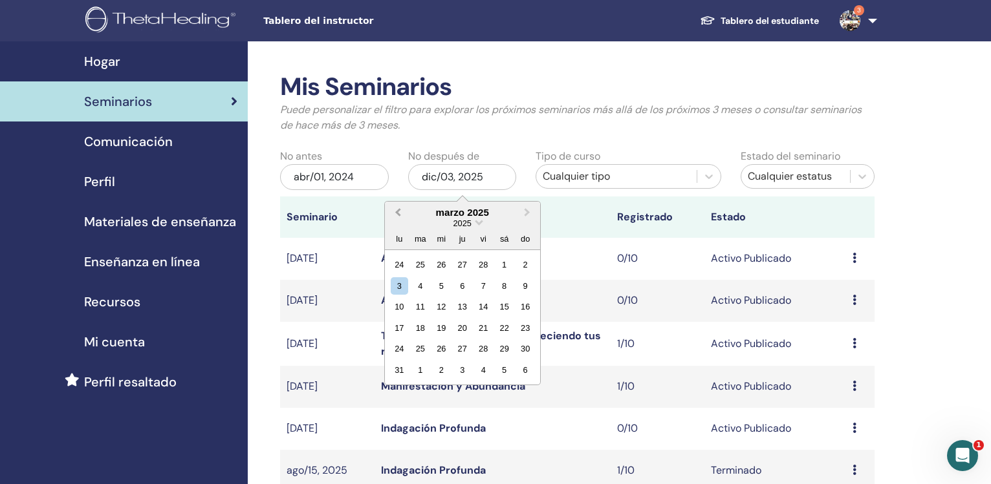
click at [398, 214] on span "Previous Month" at bounding box center [398, 213] width 0 height 14
click at [523, 211] on button "Next Month" at bounding box center [528, 213] width 21 height 21
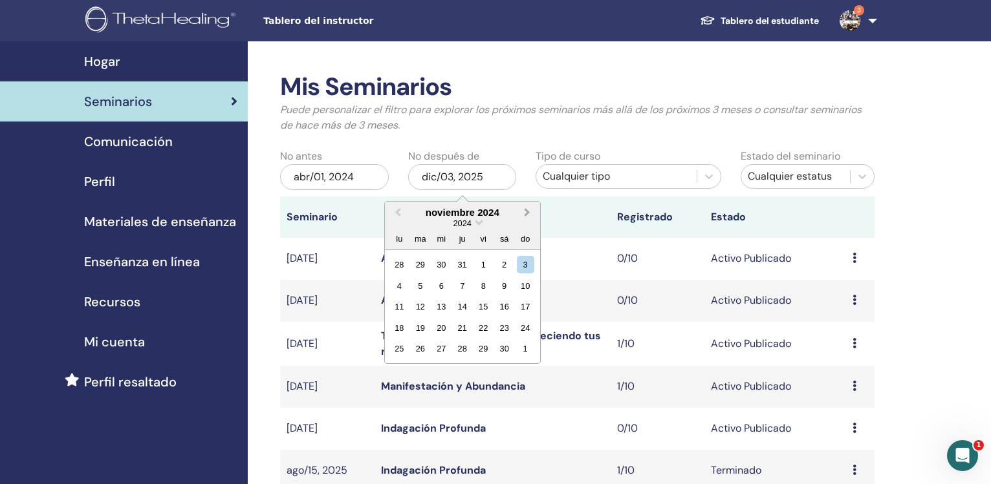
click at [523, 211] on button "Next Month" at bounding box center [528, 213] width 21 height 21
click at [424, 369] on div "31" at bounding box center [419, 370] width 17 height 17
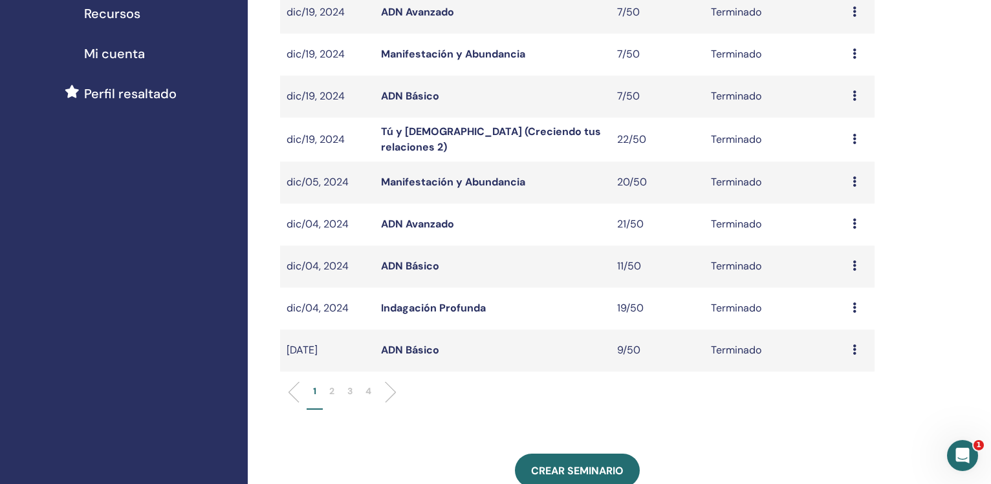
scroll to position [316, 0]
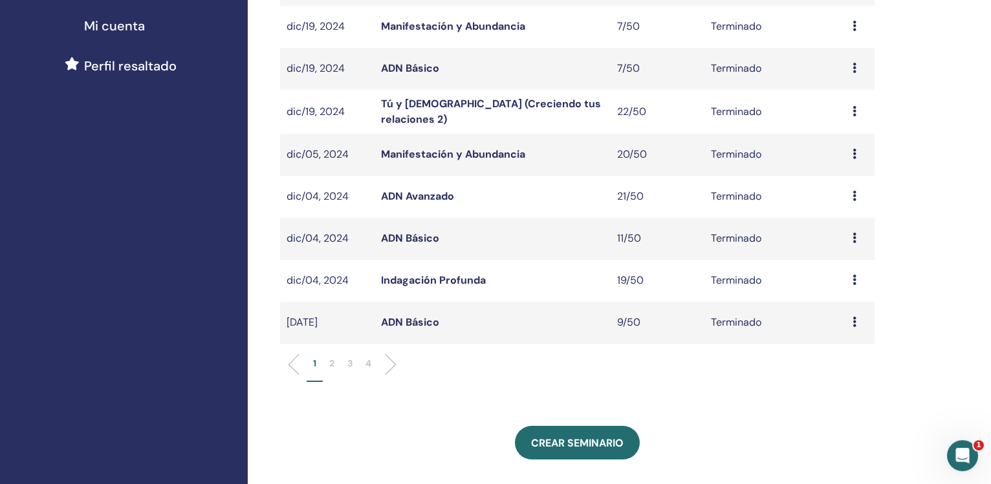
click at [372, 358] on li "4" at bounding box center [368, 369] width 19 height 25
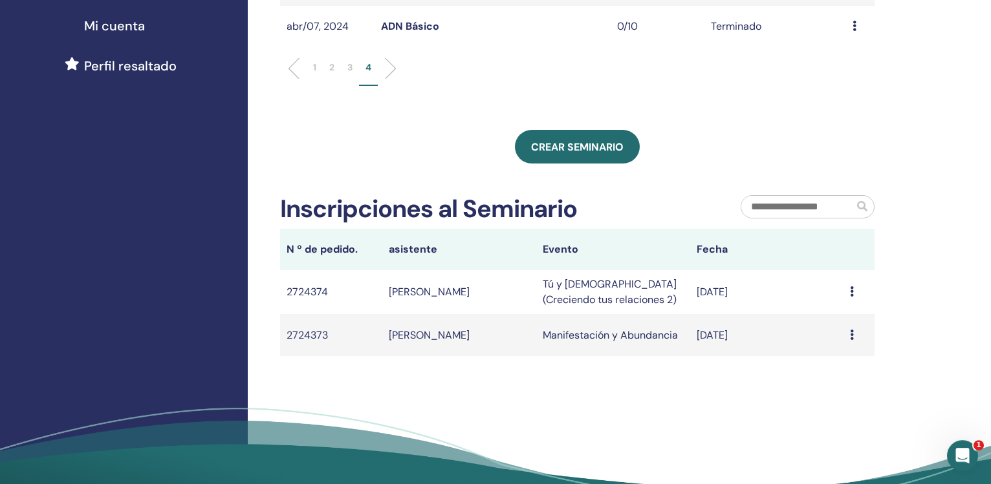
click at [351, 69] on p "3" at bounding box center [349, 68] width 5 height 14
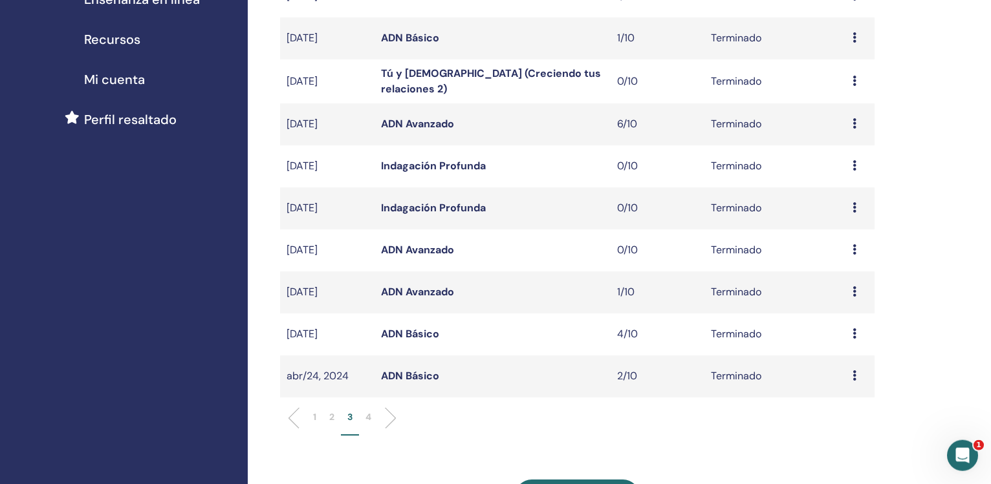
scroll to position [261, 0]
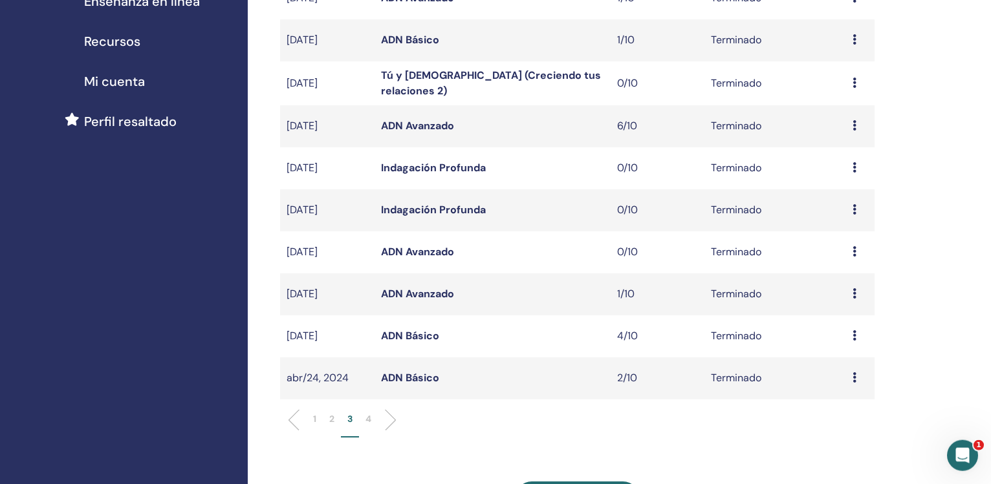
click at [400, 330] on link "ADN Básico" at bounding box center [410, 336] width 58 height 14
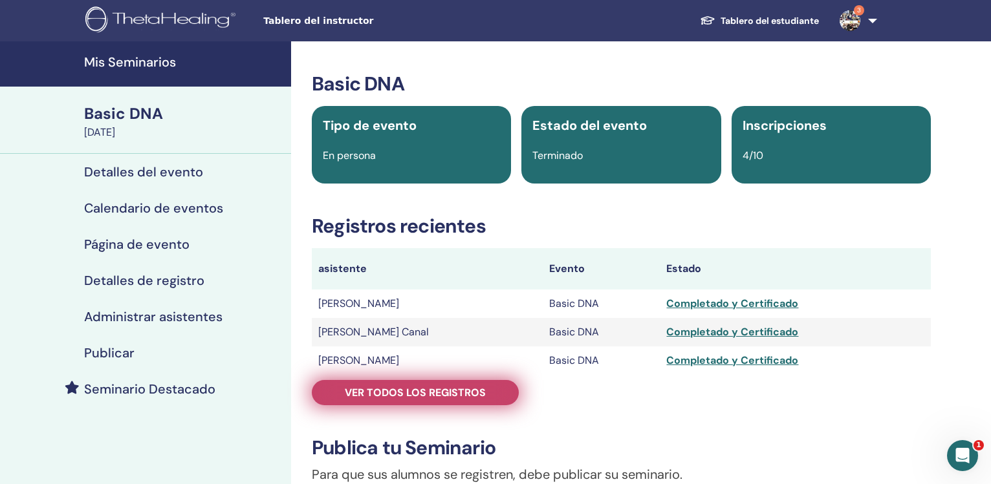
click at [402, 393] on span "Ver todos los registros" at bounding box center [415, 393] width 141 height 14
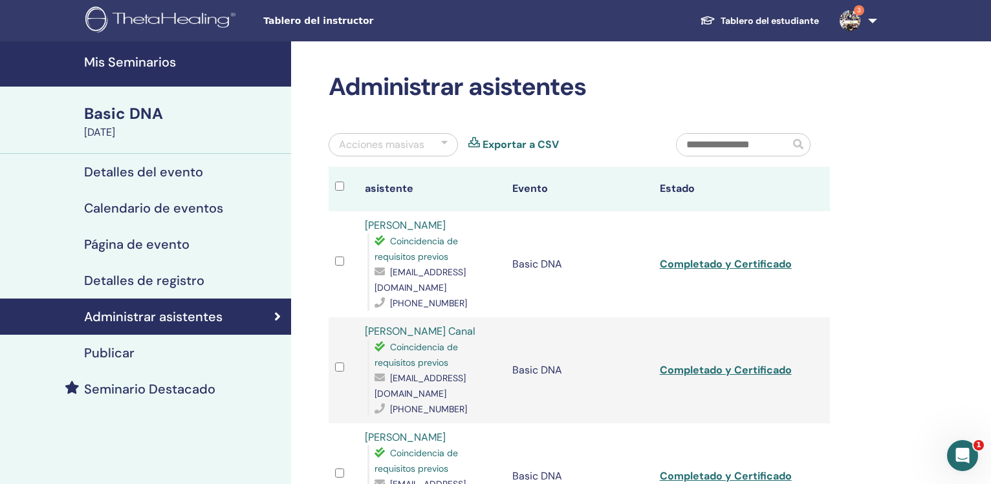
click at [514, 147] on link "Exportar a CSV" at bounding box center [521, 145] width 76 height 16
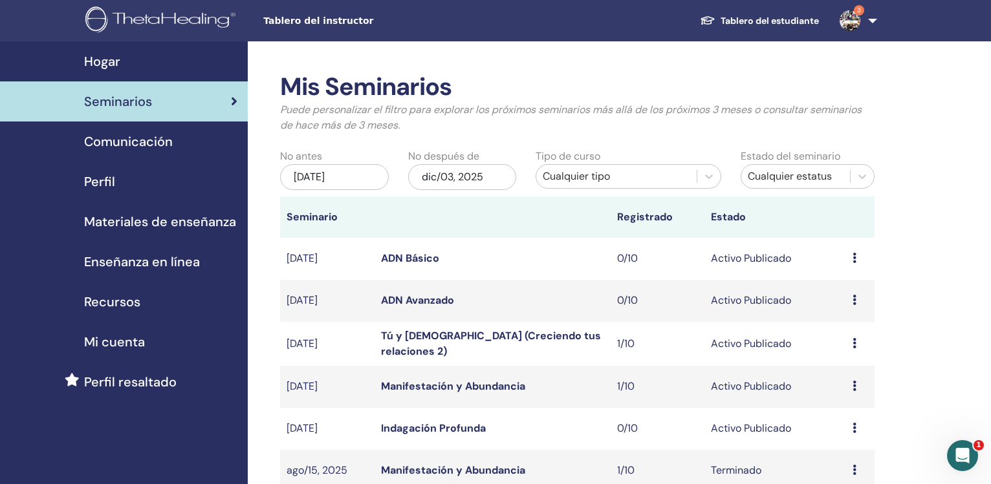
click at [342, 190] on div "[DATE]" at bounding box center [334, 177] width 109 height 26
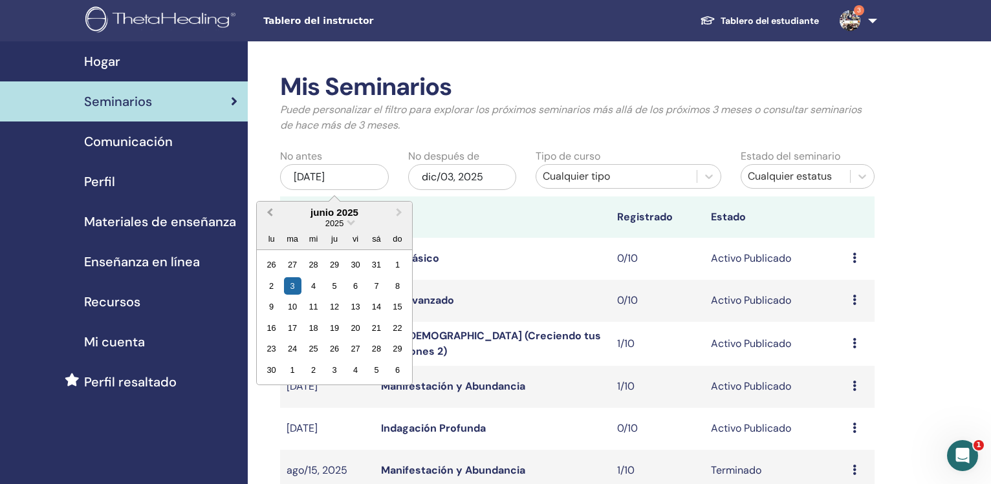
click at [270, 212] on span "Previous Month" at bounding box center [270, 213] width 0 height 14
click at [399, 213] on span "Next Month" at bounding box center [399, 213] width 0 height 14
click at [270, 213] on span "Previous Month" at bounding box center [270, 213] width 0 height 14
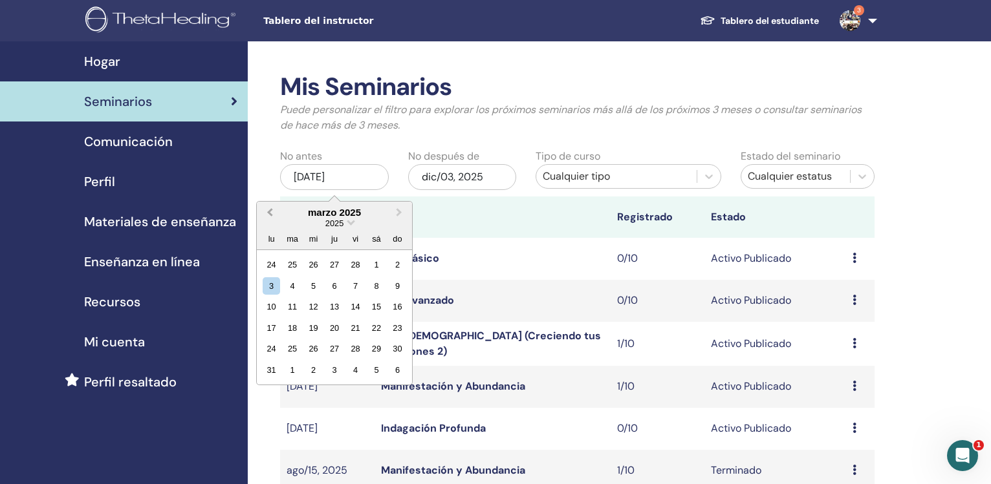
click at [270, 213] on span "Previous Month" at bounding box center [270, 213] width 0 height 14
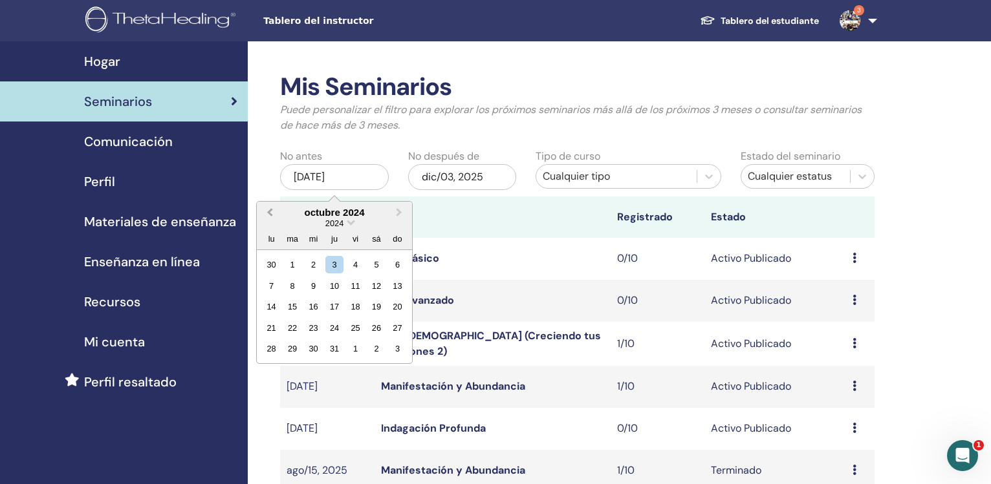
click at [270, 213] on span "Previous Month" at bounding box center [270, 213] width 0 height 14
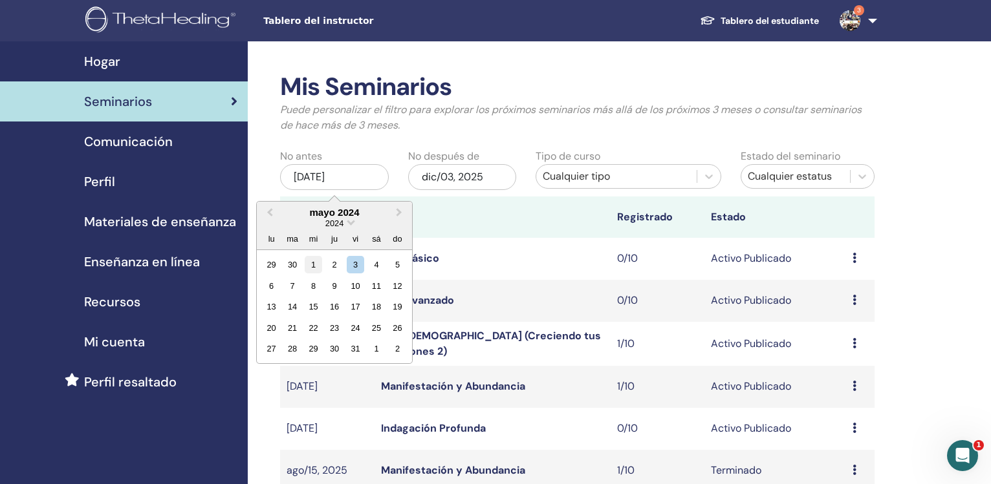
click at [312, 263] on div "1" at bounding box center [313, 264] width 17 height 17
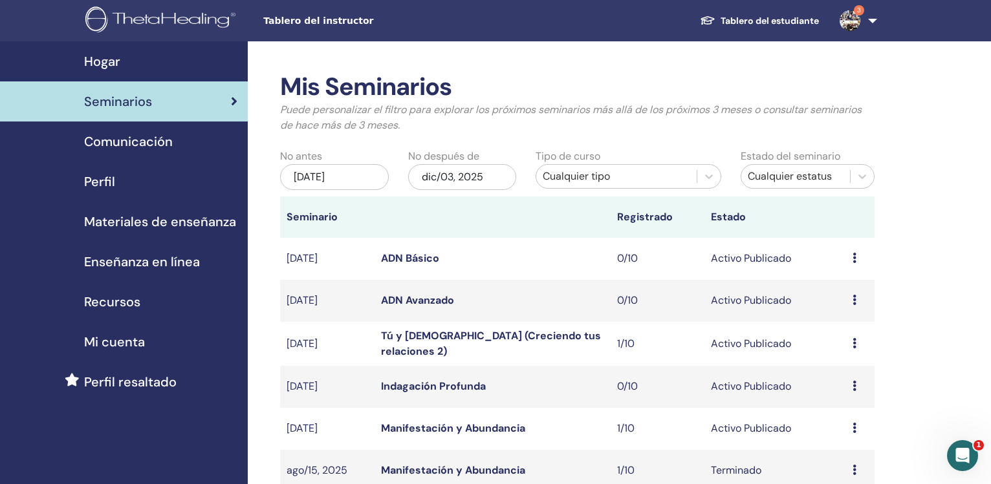
click at [457, 173] on div "dic/03, 2025" at bounding box center [462, 177] width 109 height 26
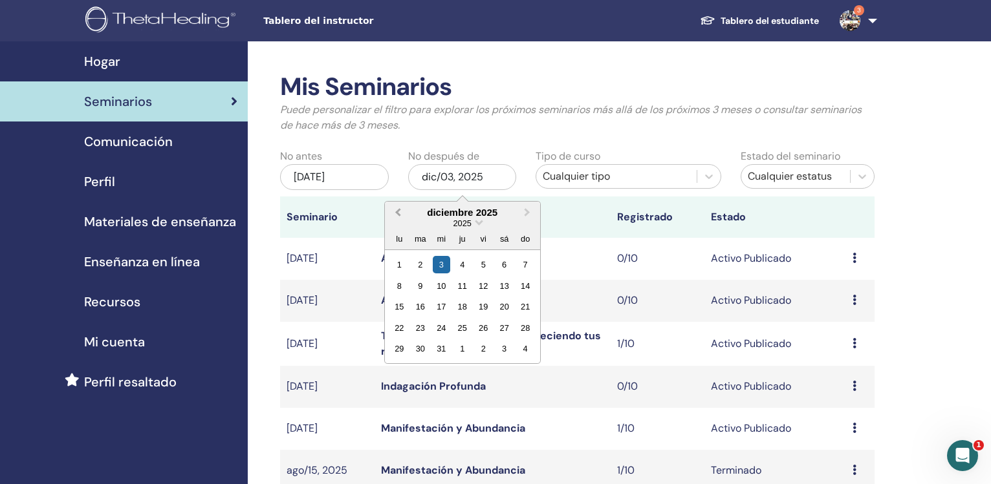
click at [397, 206] on button "Previous Month" at bounding box center [396, 213] width 21 height 21
click at [398, 206] on button "Previous Month" at bounding box center [396, 213] width 21 height 21
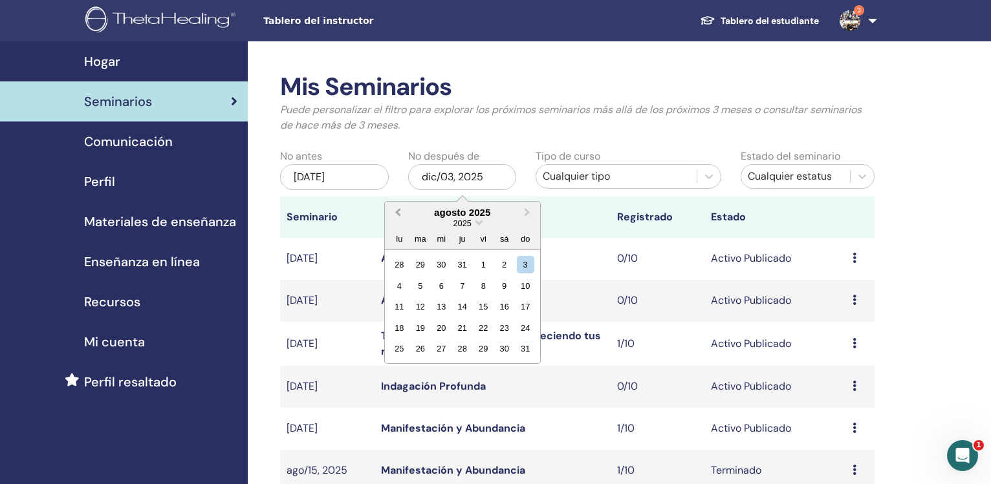
click at [398, 206] on button "Previous Month" at bounding box center [396, 213] width 21 height 21
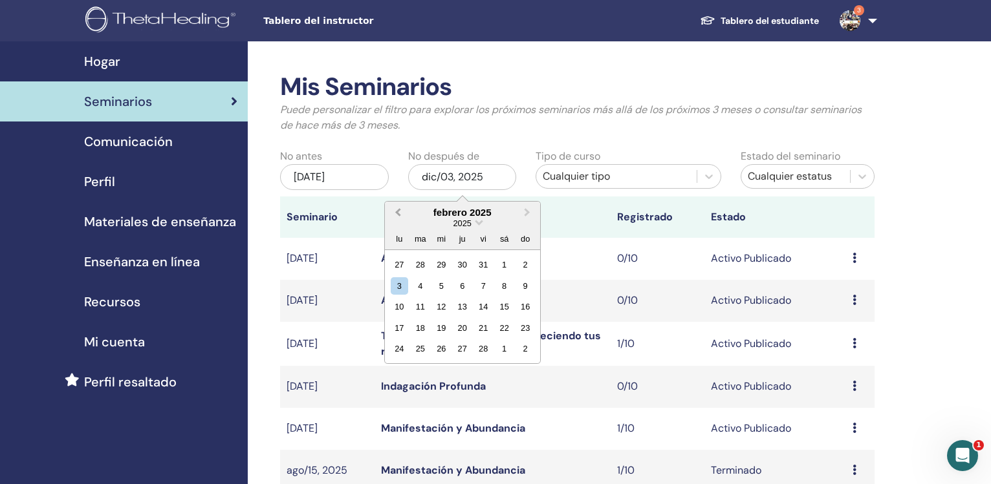
click at [398, 206] on button "Previous Month" at bounding box center [396, 213] width 21 height 21
click at [420, 369] on div "31" at bounding box center [419, 370] width 17 height 17
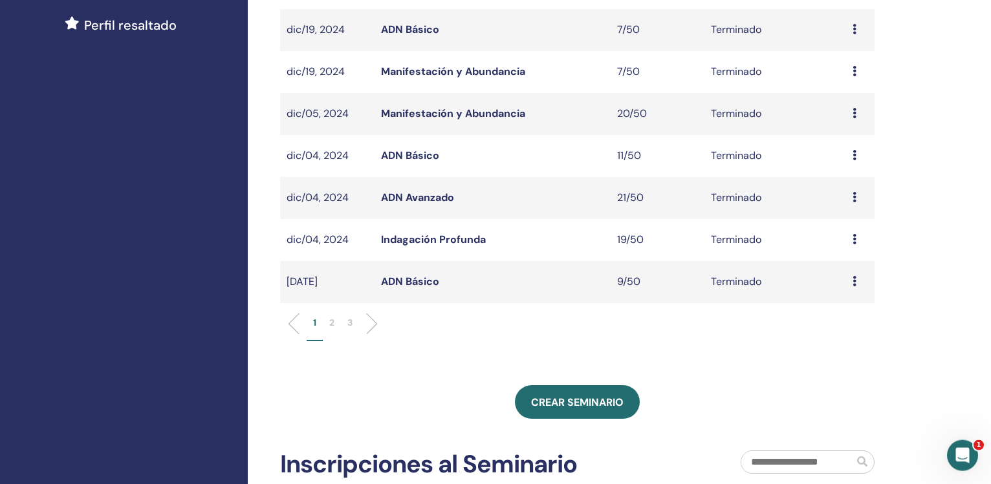
scroll to position [374, 0]
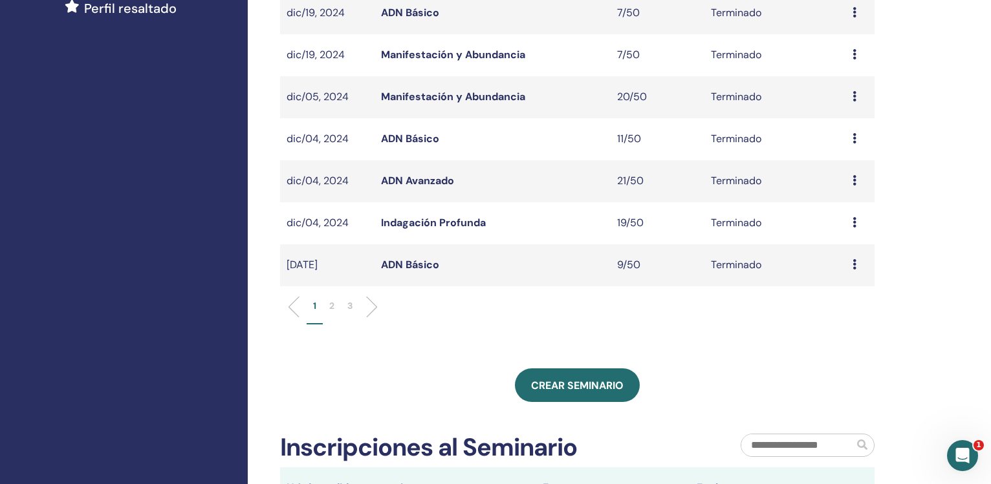
click at [351, 310] on p "3" at bounding box center [349, 306] width 5 height 14
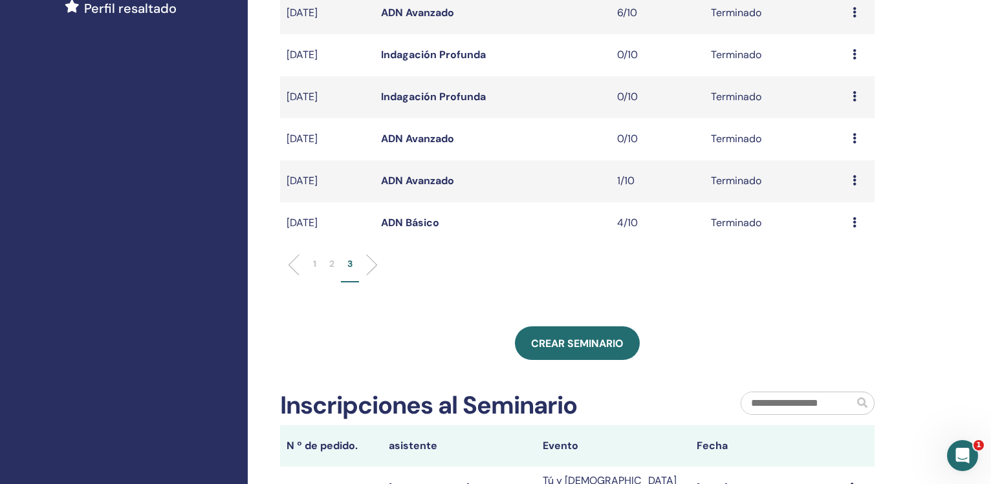
click at [418, 182] on link "ADN Avanzado" at bounding box center [417, 181] width 73 height 14
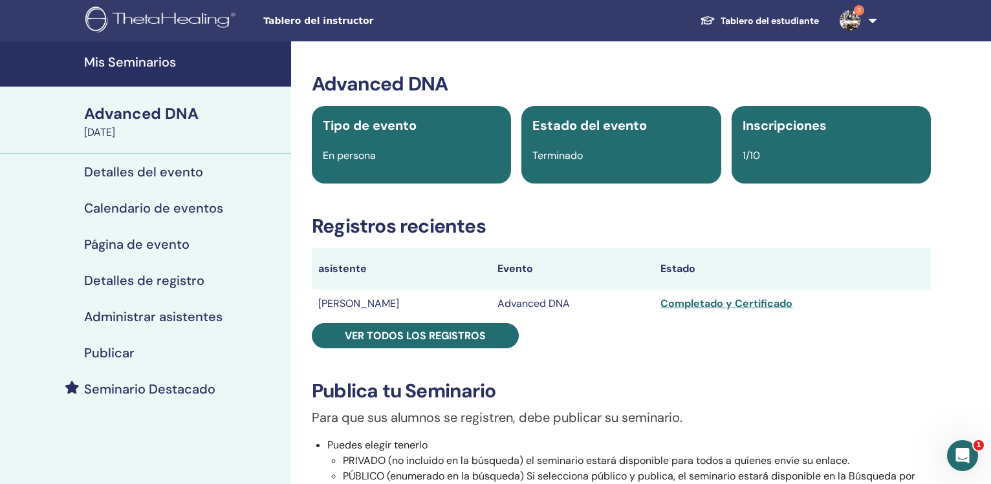
click at [325, 296] on td "[PERSON_NAME]" at bounding box center [401, 304] width 179 height 28
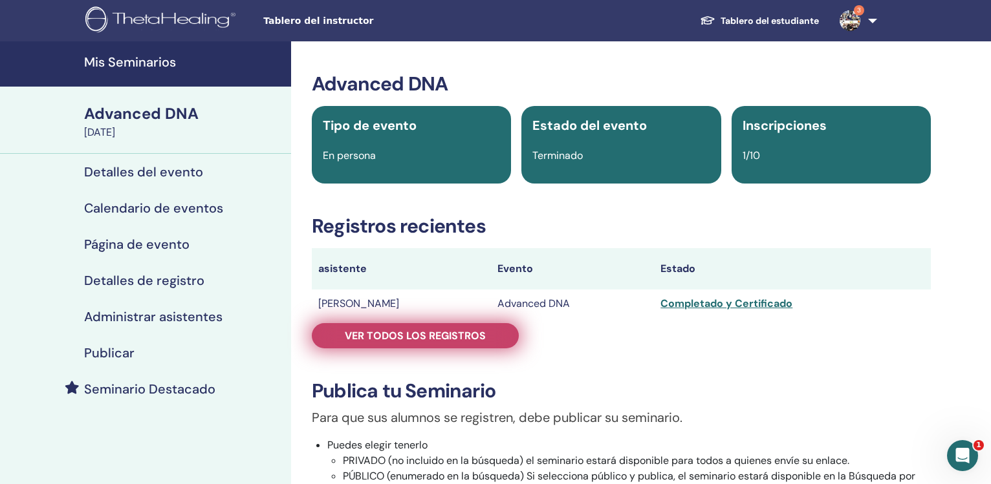
click at [380, 342] on span "Ver todos los registros" at bounding box center [415, 336] width 141 height 14
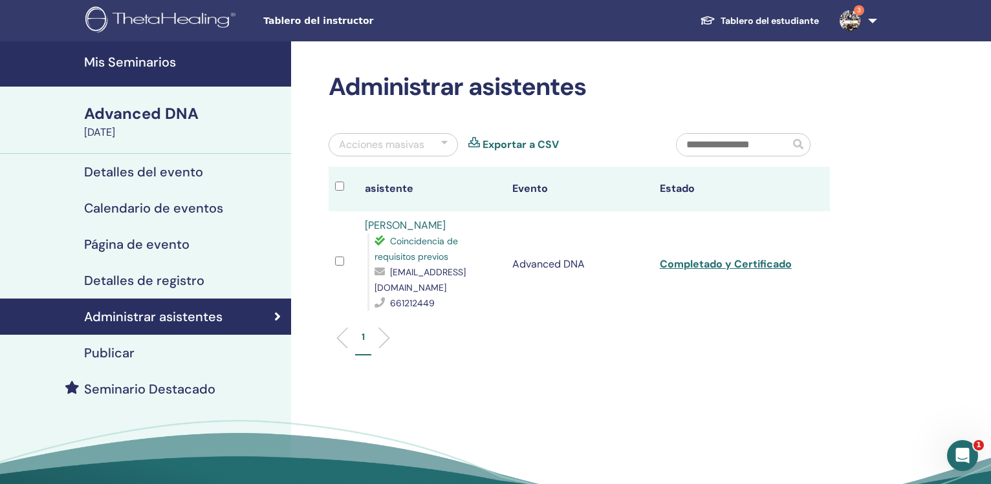
click at [506, 143] on link "Exportar a CSV" at bounding box center [521, 145] width 76 height 16
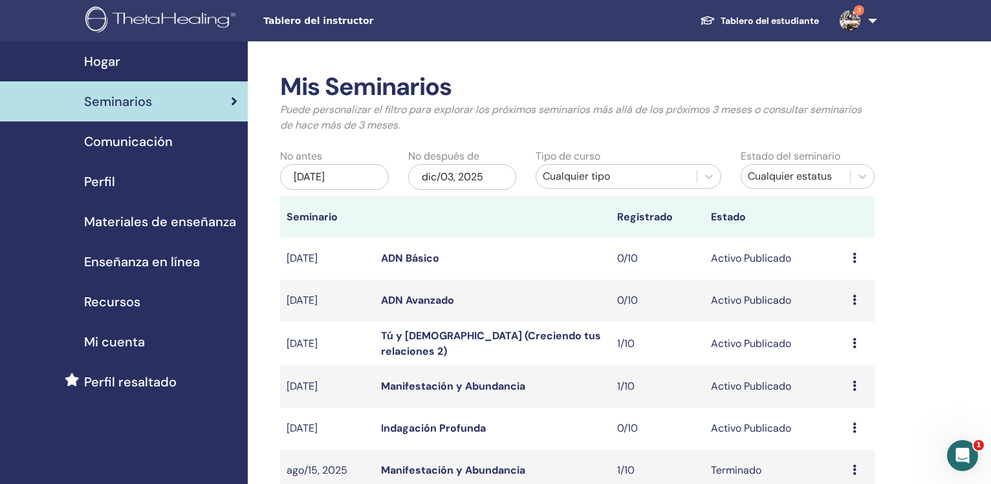
click at [334, 177] on div "[DATE]" at bounding box center [334, 177] width 109 height 26
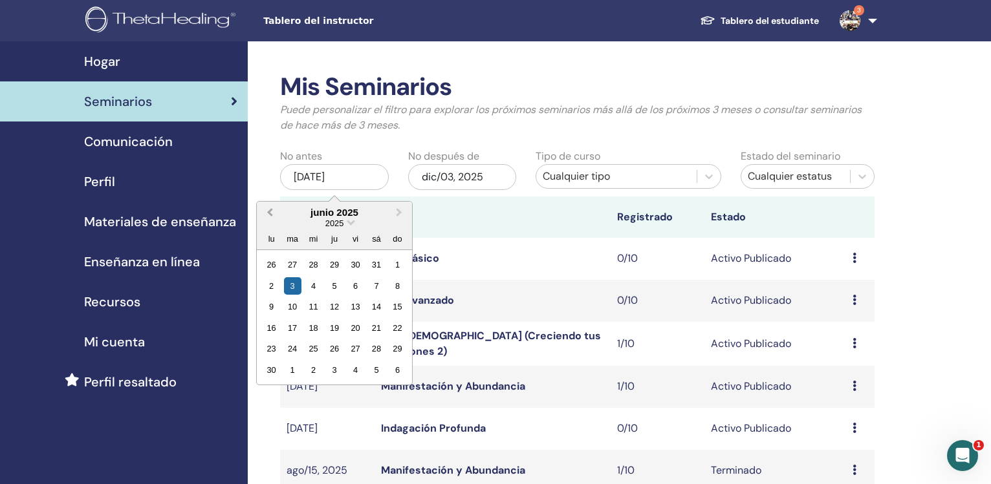
click at [267, 215] on button "Previous Month" at bounding box center [268, 213] width 21 height 21
click at [268, 215] on button "Previous Month" at bounding box center [268, 213] width 21 height 21
click at [395, 219] on button "Next Month" at bounding box center [400, 213] width 21 height 21
click at [267, 288] on div "5" at bounding box center [271, 285] width 17 height 17
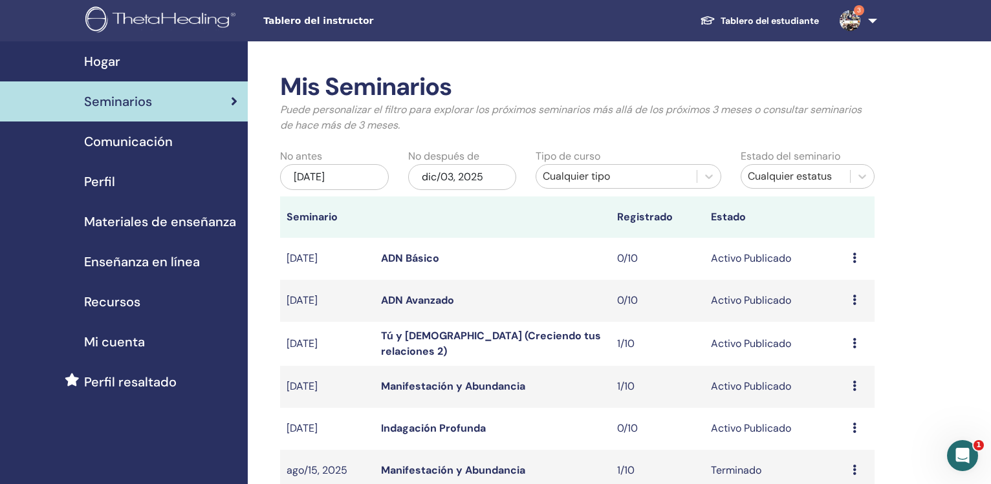
click at [462, 171] on div "dic/03, 2025" at bounding box center [462, 177] width 109 height 26
click at [315, 173] on div "[DATE]" at bounding box center [334, 177] width 109 height 26
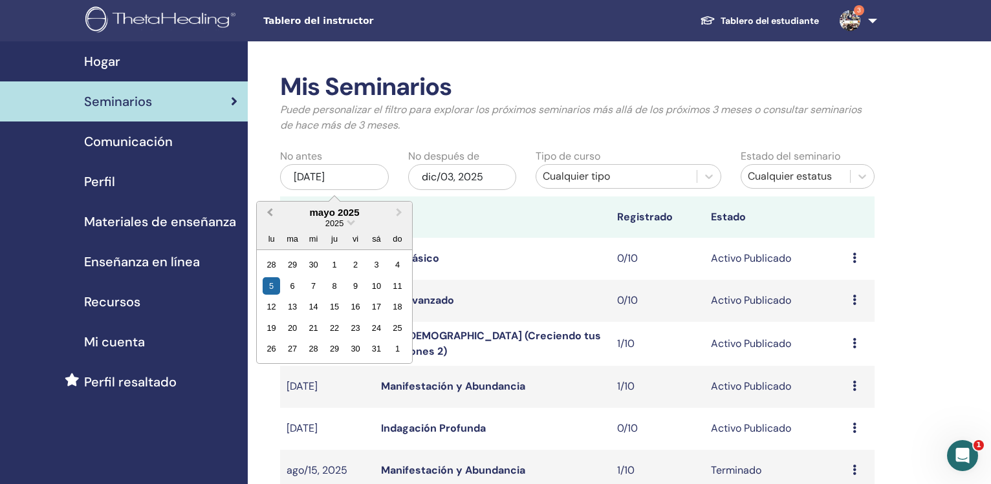
click at [266, 214] on button "Previous Month" at bounding box center [268, 213] width 21 height 21
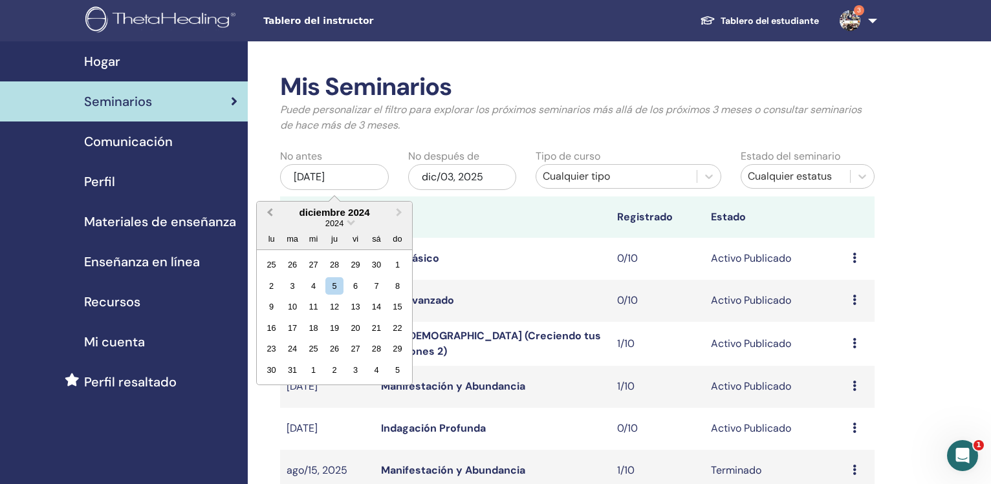
click at [266, 214] on button "Previous Month" at bounding box center [268, 213] width 21 height 21
click at [266, 213] on button "Previous Month" at bounding box center [268, 213] width 21 height 21
click at [265, 213] on button "Previous Month" at bounding box center [268, 213] width 21 height 21
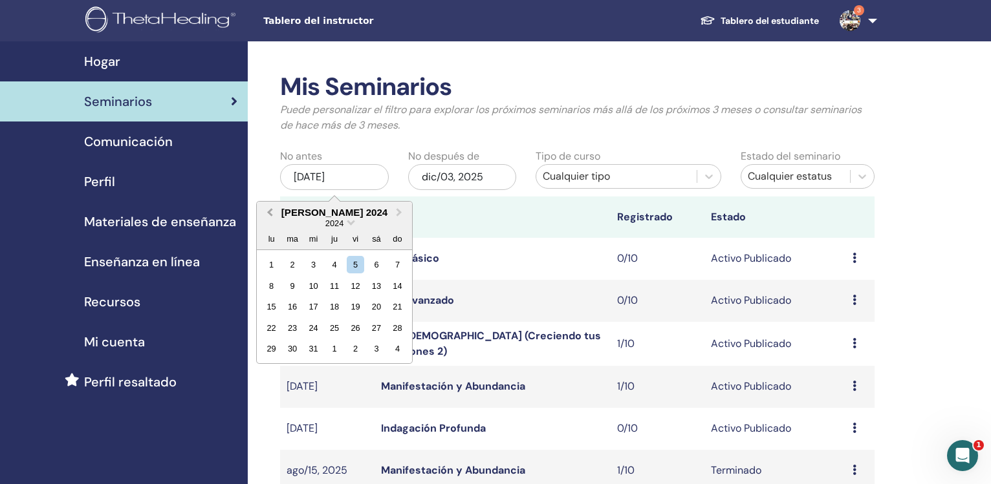
click at [265, 213] on button "Previous Month" at bounding box center [268, 213] width 21 height 21
click at [399, 212] on span "Next Month" at bounding box center [399, 213] width 0 height 14
click at [310, 265] on div "1" at bounding box center [313, 264] width 17 height 17
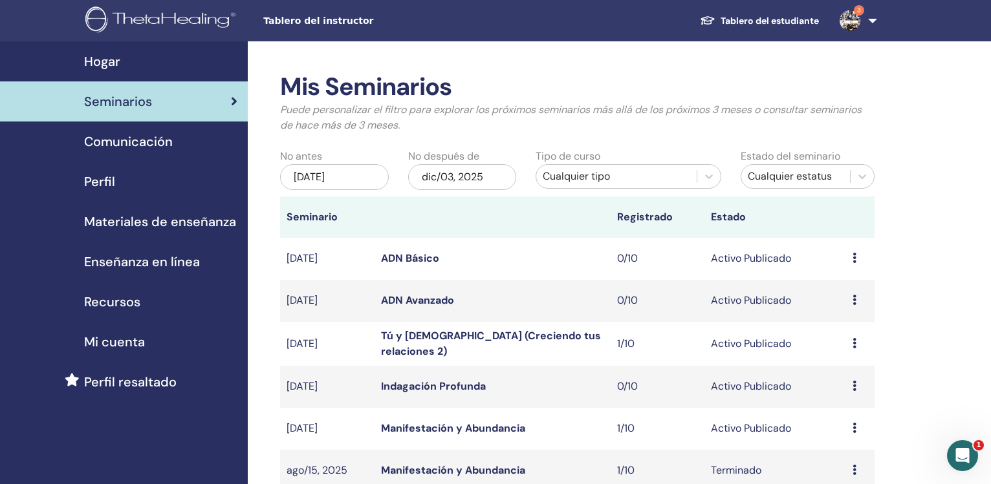
click at [467, 182] on div "dic/03, 2025" at bounding box center [462, 177] width 109 height 26
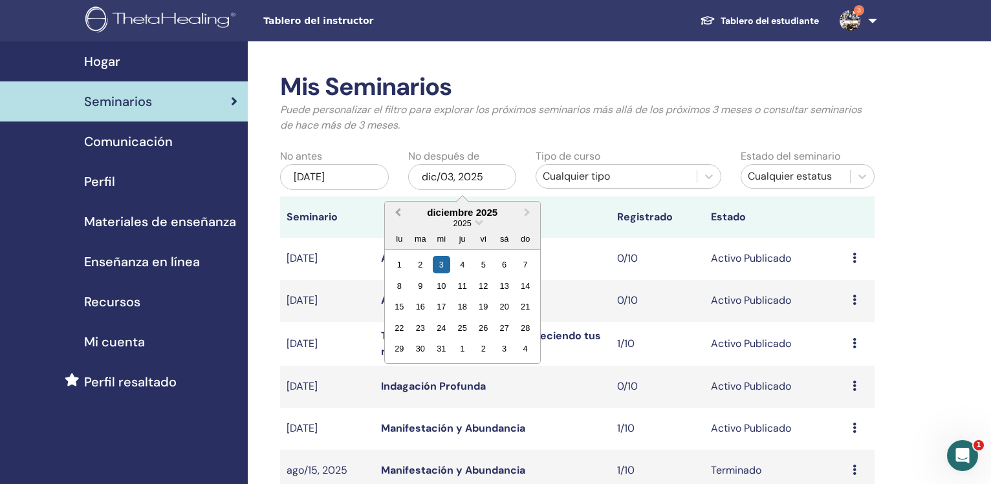
click at [398, 212] on span "Previous Month" at bounding box center [398, 213] width 0 height 14
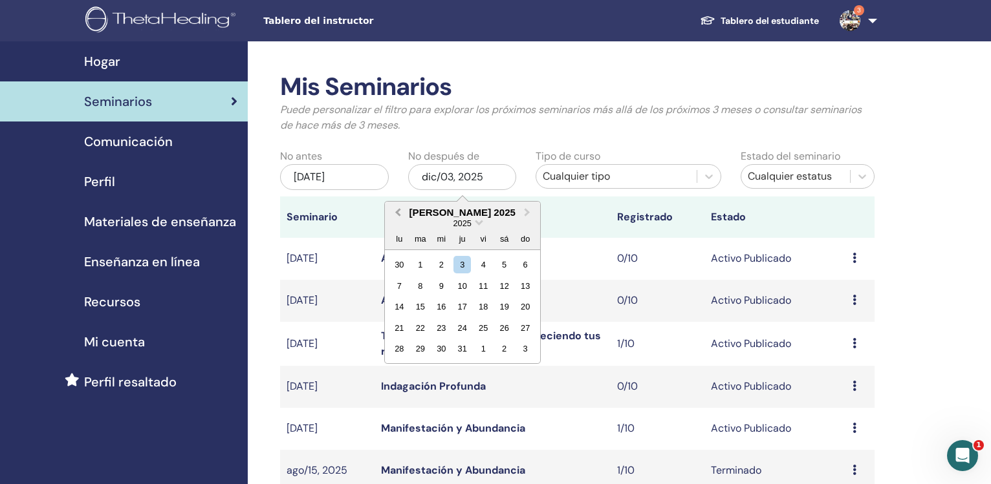
click at [398, 212] on span "Previous Month" at bounding box center [398, 213] width 0 height 14
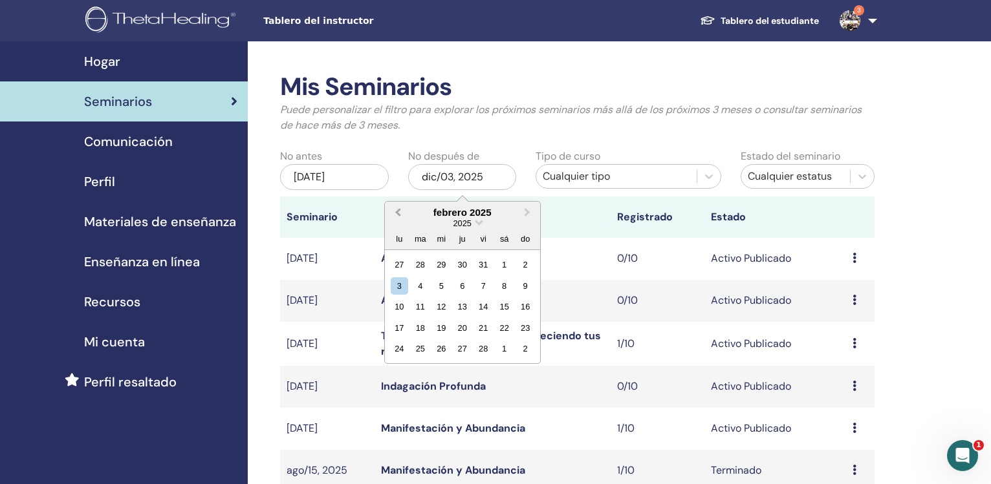
click at [398, 212] on span "Previous Month" at bounding box center [398, 213] width 0 height 14
click at [519, 212] on button "Next Month" at bounding box center [528, 213] width 21 height 21
click at [423, 371] on div "31" at bounding box center [419, 370] width 17 height 17
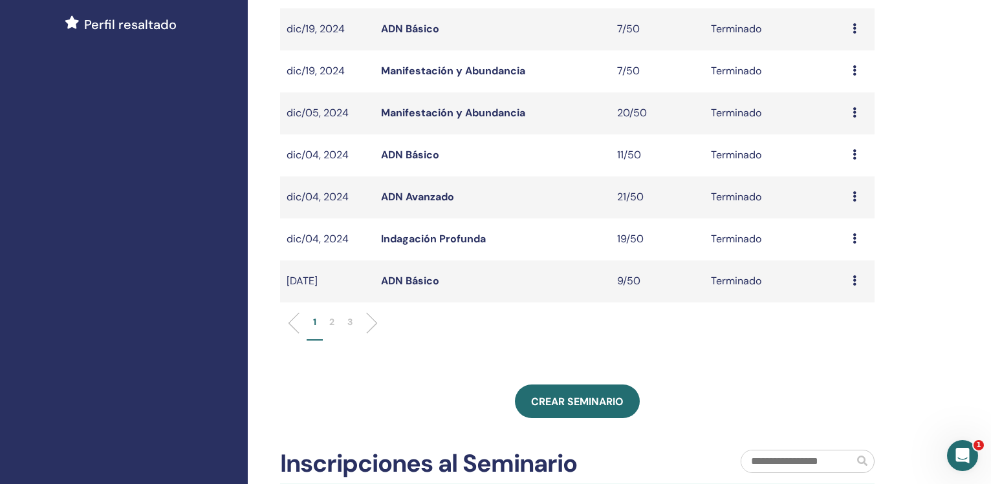
scroll to position [356, 0]
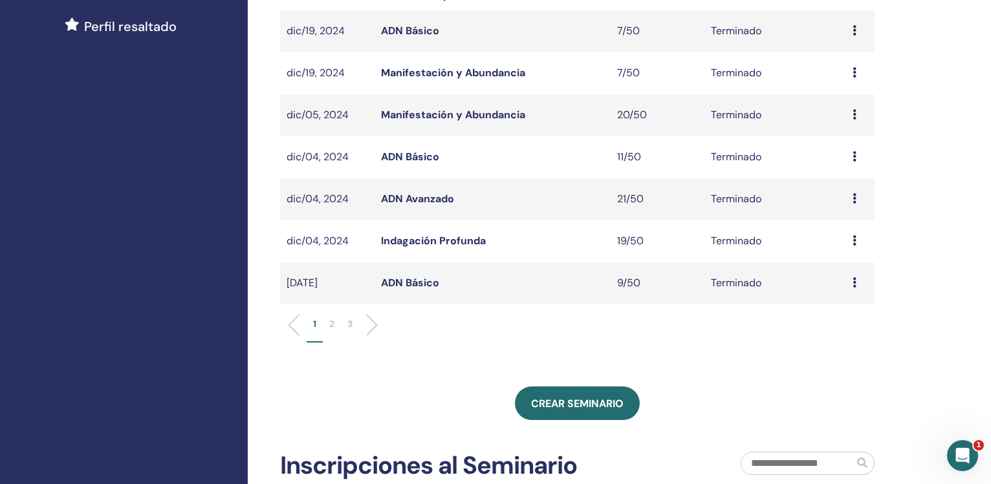
click at [351, 321] on p "3" at bounding box center [349, 325] width 5 height 14
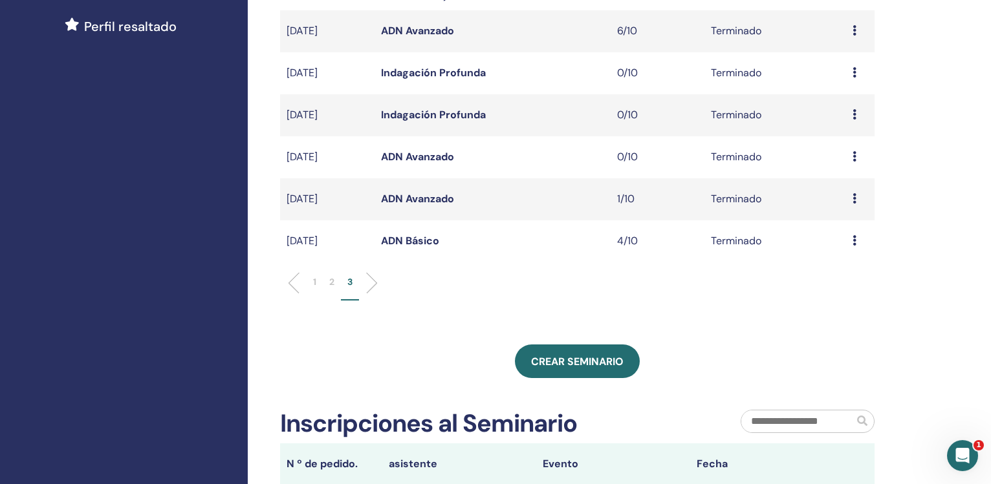
click at [405, 32] on link "ADN Avanzado" at bounding box center [417, 31] width 73 height 14
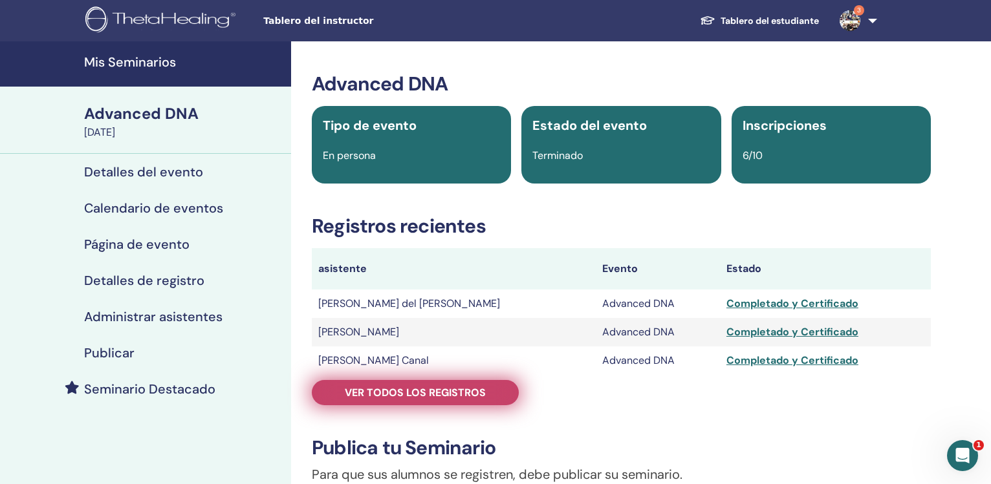
click at [433, 393] on span "Ver todos los registros" at bounding box center [415, 393] width 141 height 14
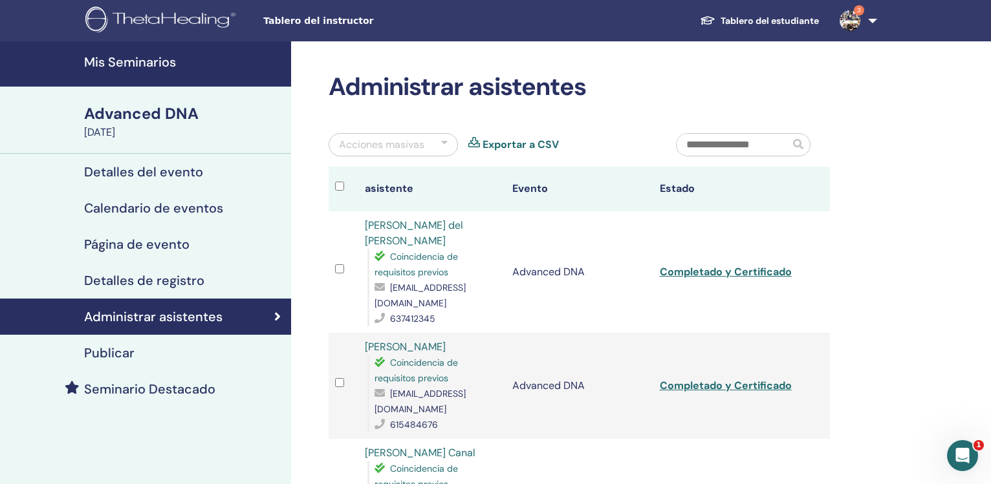
click at [531, 140] on link "Exportar a CSV" at bounding box center [521, 145] width 76 height 16
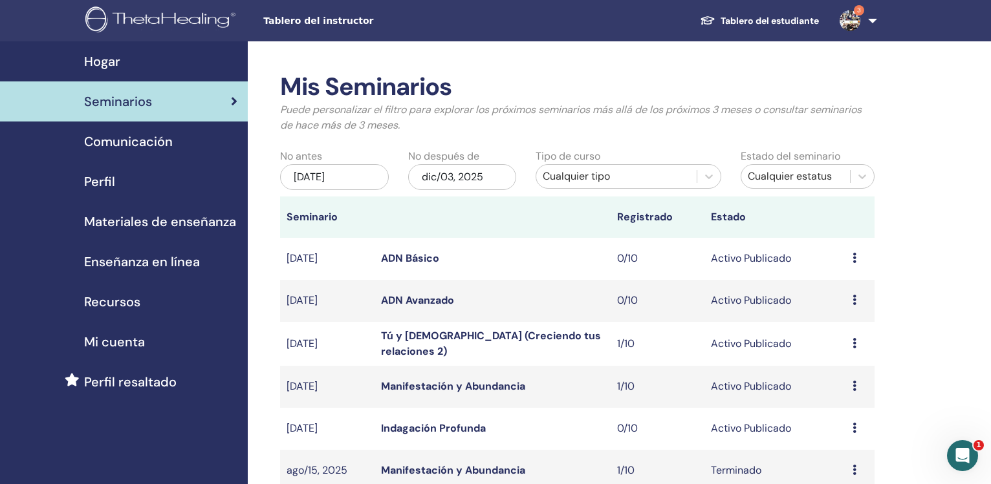
click at [316, 181] on div "jun/03, 2025" at bounding box center [334, 177] width 109 height 26
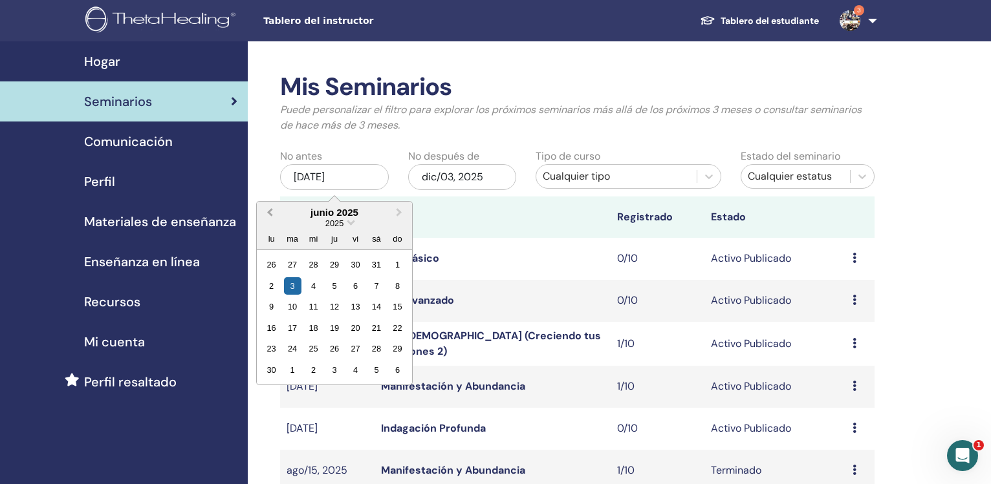
click at [270, 214] on span "Previous Month" at bounding box center [270, 213] width 0 height 14
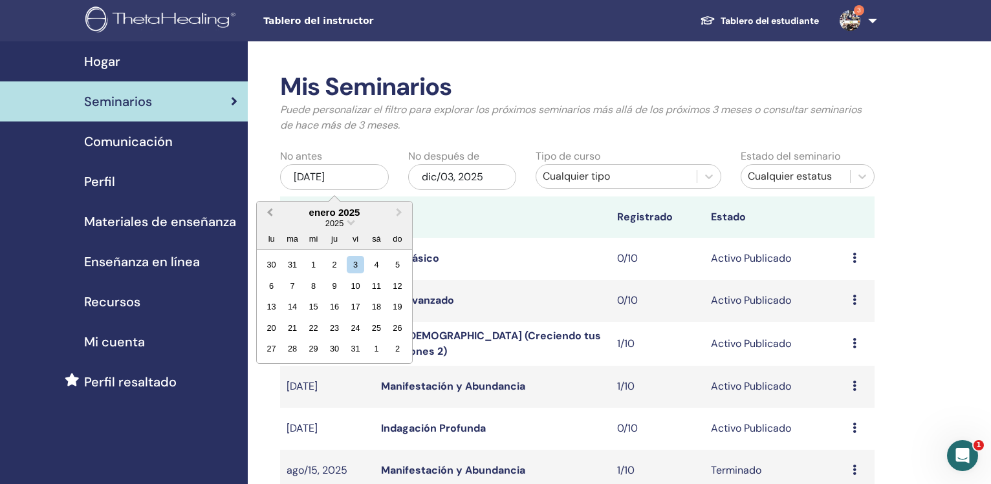
click at [270, 214] on span "Previous Month" at bounding box center [270, 213] width 0 height 14
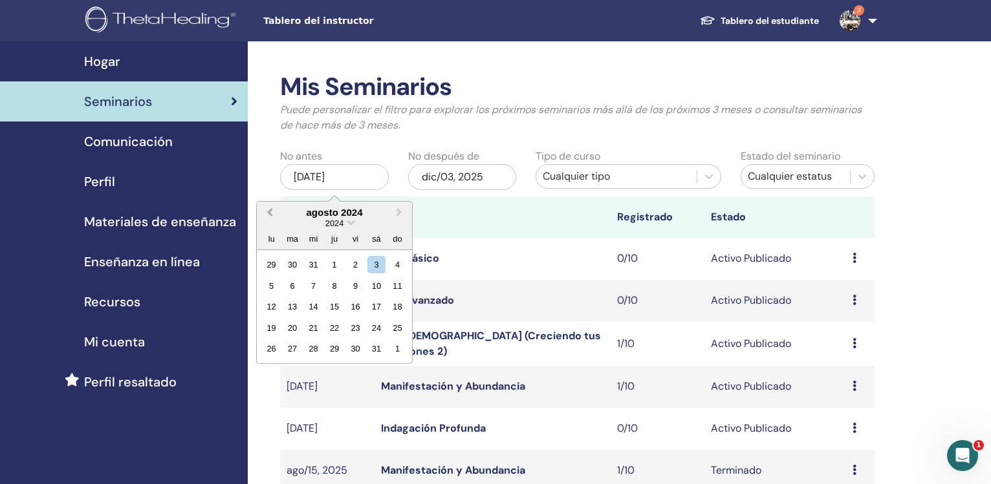
click at [270, 214] on span "Previous Month" at bounding box center [270, 213] width 0 height 14
click at [312, 262] on div "1" at bounding box center [313, 264] width 17 height 17
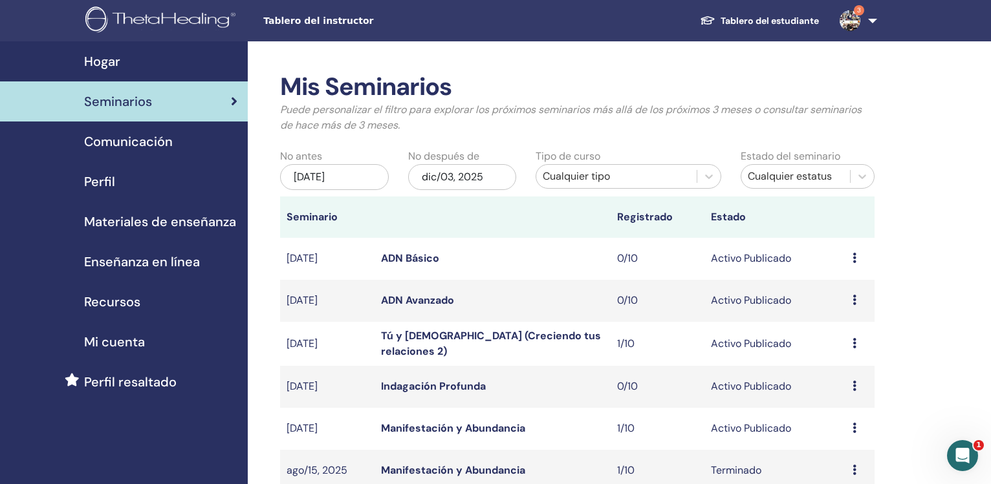
click at [445, 177] on div "dic/03, 2025" at bounding box center [462, 177] width 109 height 26
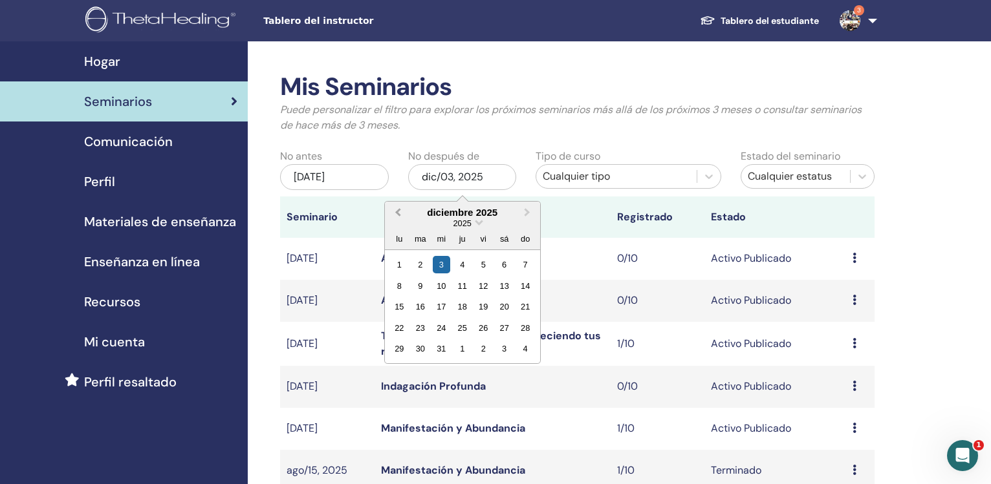
click at [391, 212] on button "Previous Month" at bounding box center [396, 213] width 21 height 21
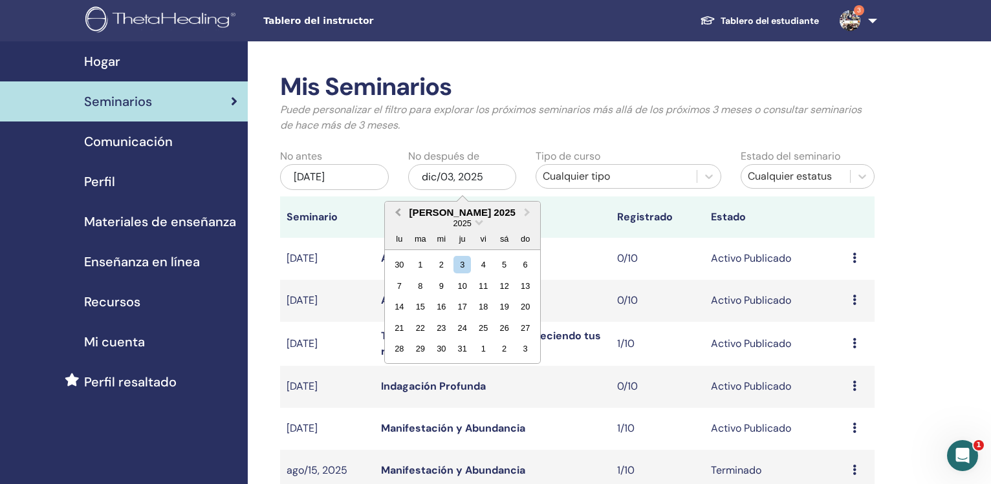
click at [391, 212] on button "Previous Month" at bounding box center [396, 213] width 21 height 21
click at [392, 212] on button "Previous Month" at bounding box center [396, 213] width 21 height 21
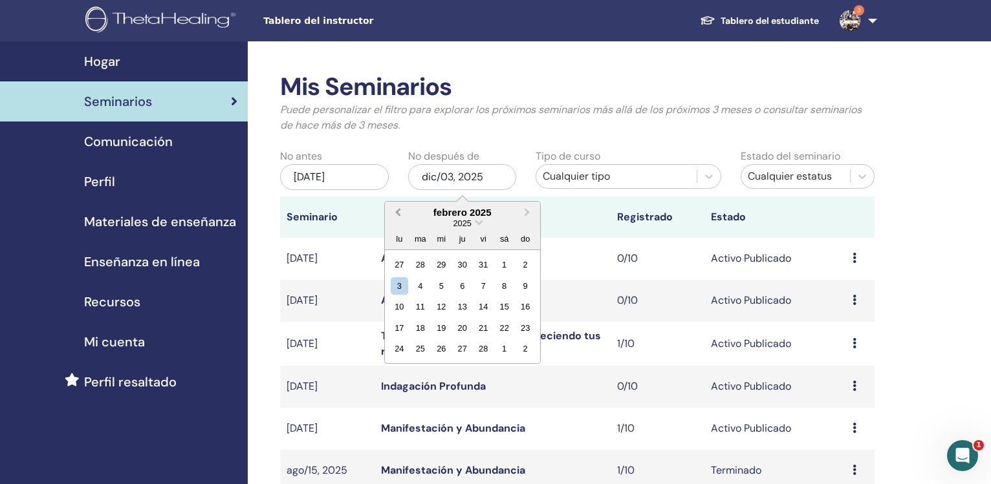
click at [392, 212] on button "Previous Month" at bounding box center [396, 213] width 21 height 21
click at [527, 214] on span "Next Month" at bounding box center [527, 213] width 0 height 14
click at [420, 371] on div "31" at bounding box center [419, 370] width 17 height 17
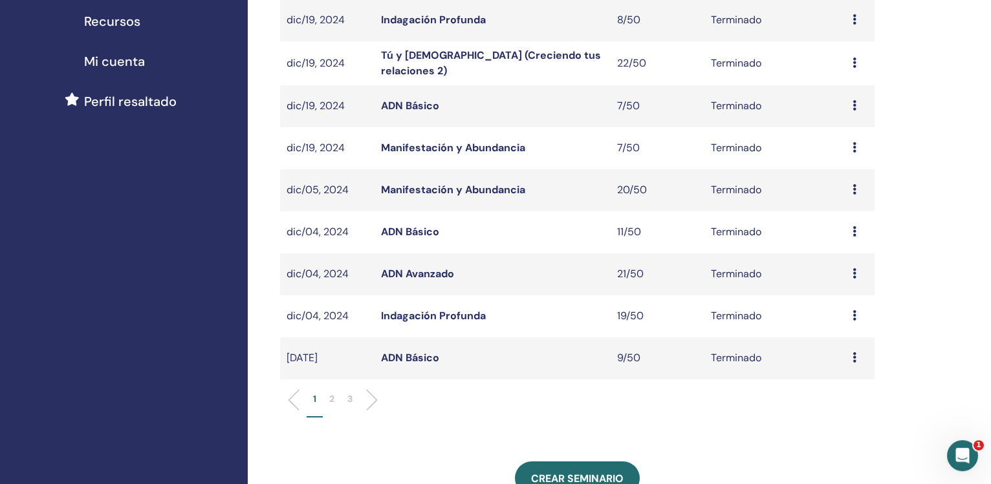
scroll to position [309, 0]
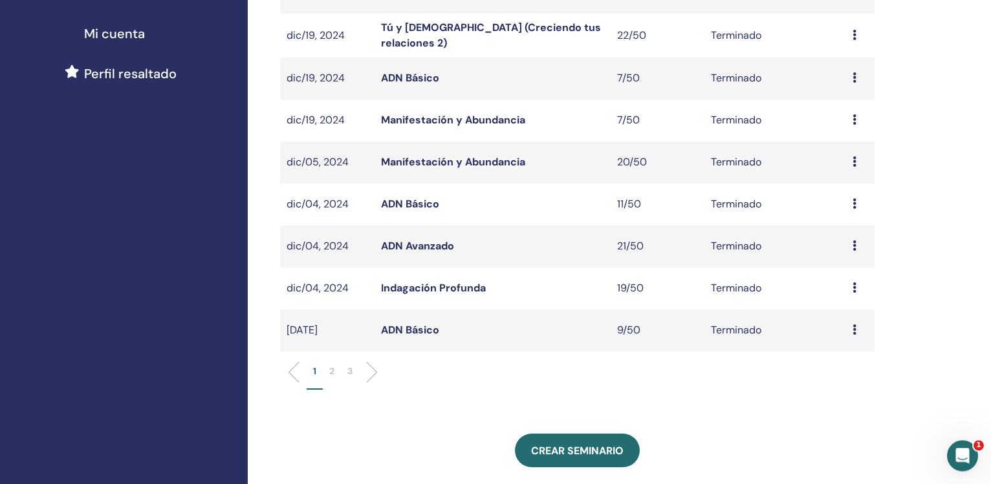
click at [329, 369] on li "2" at bounding box center [332, 377] width 18 height 25
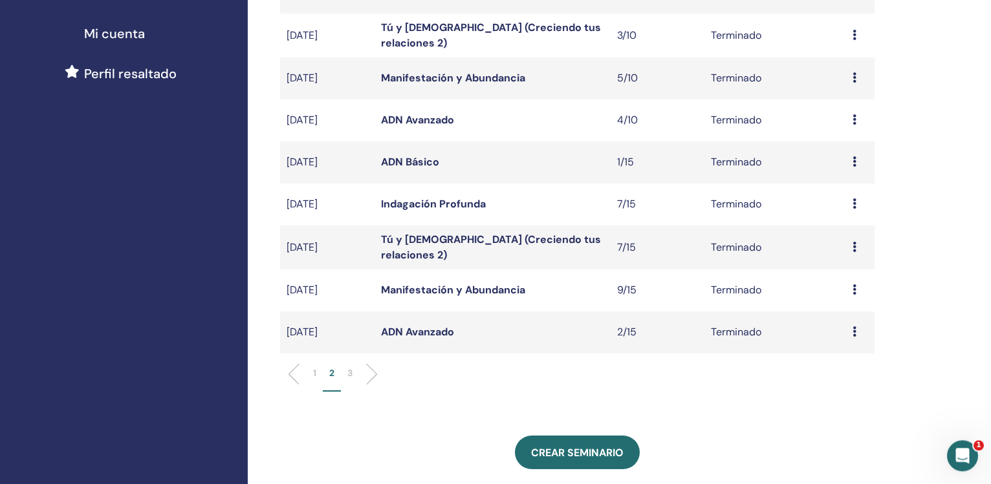
click at [353, 374] on li "3" at bounding box center [350, 379] width 18 height 25
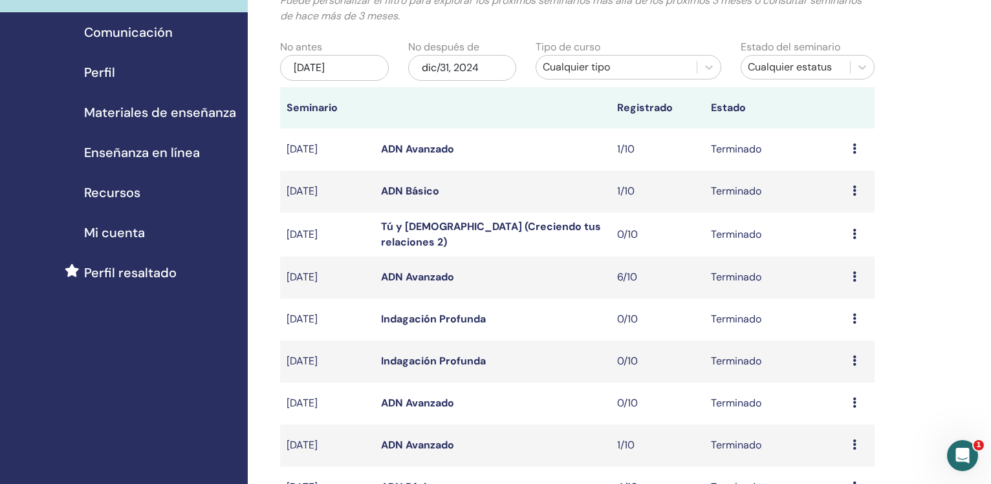
scroll to position [98, 0]
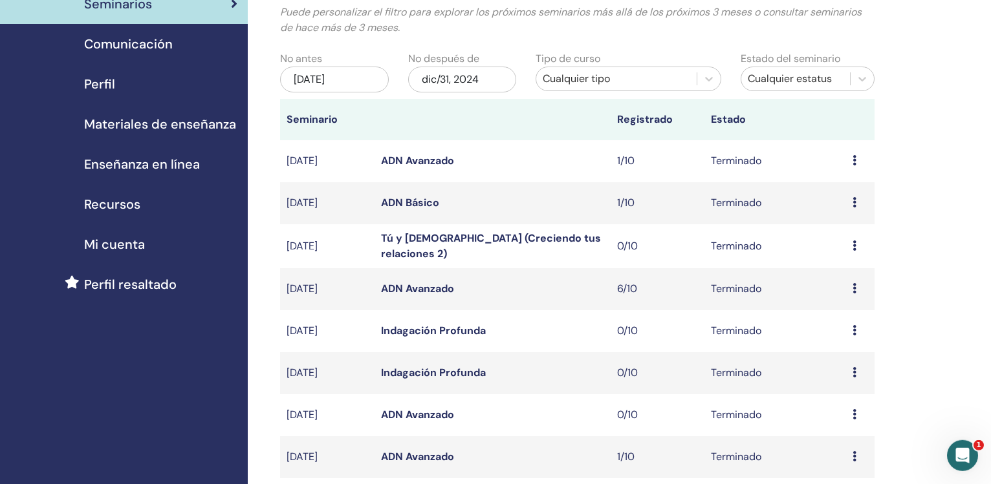
click at [418, 204] on link "ADN Básico" at bounding box center [410, 203] width 58 height 14
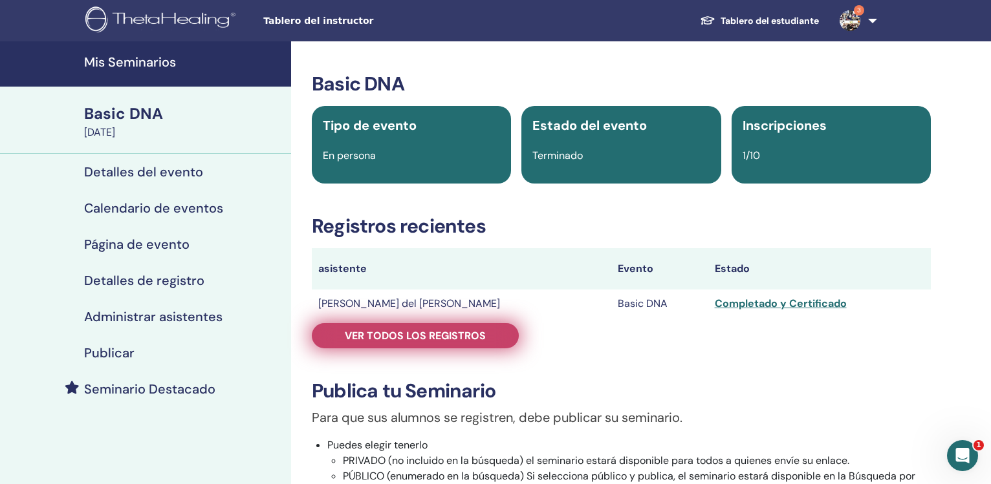
click at [427, 336] on span "Ver todos los registros" at bounding box center [415, 336] width 141 height 14
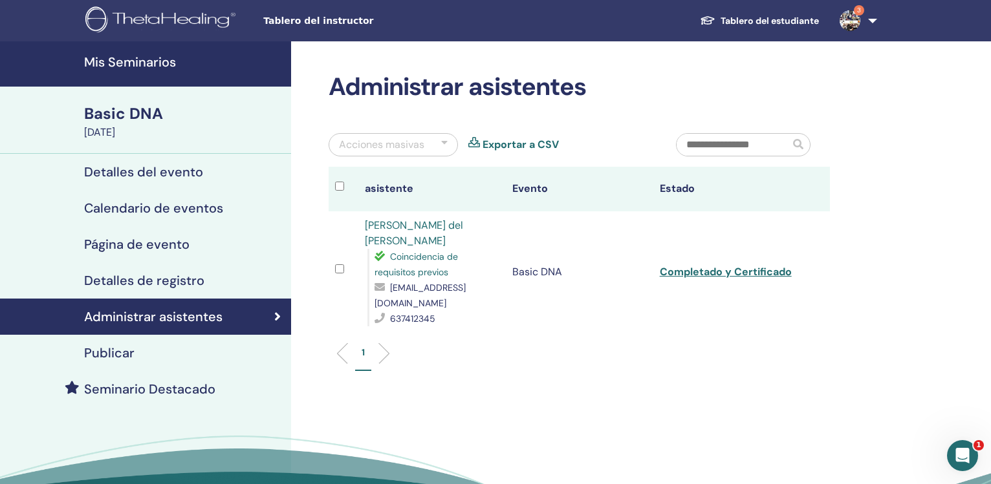
click at [543, 137] on link "Exportar a CSV" at bounding box center [521, 145] width 76 height 16
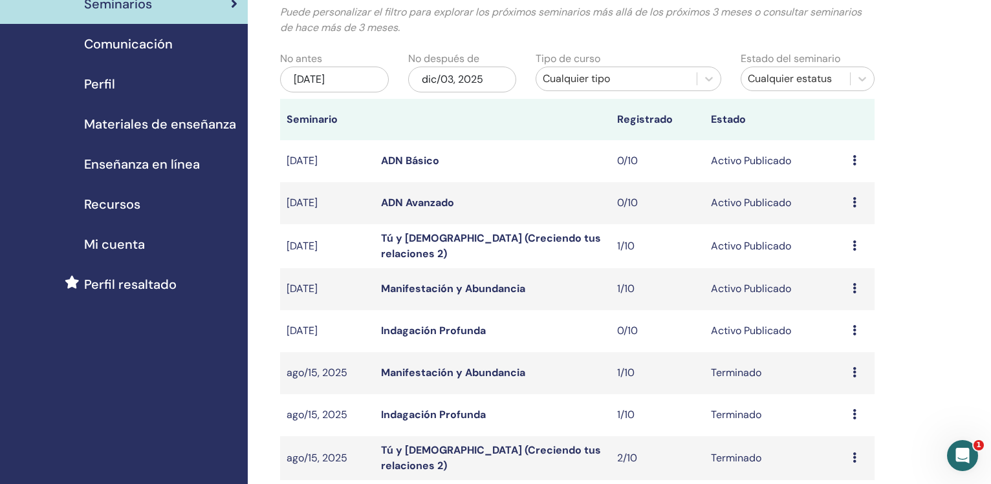
click at [326, 85] on div "[DATE]" at bounding box center [334, 80] width 109 height 26
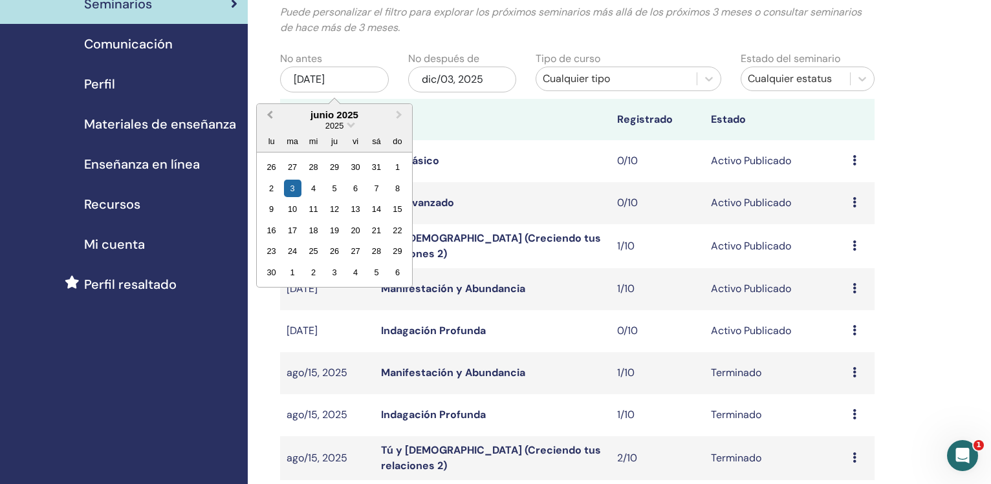
click at [265, 118] on button "Previous Month" at bounding box center [268, 115] width 21 height 21
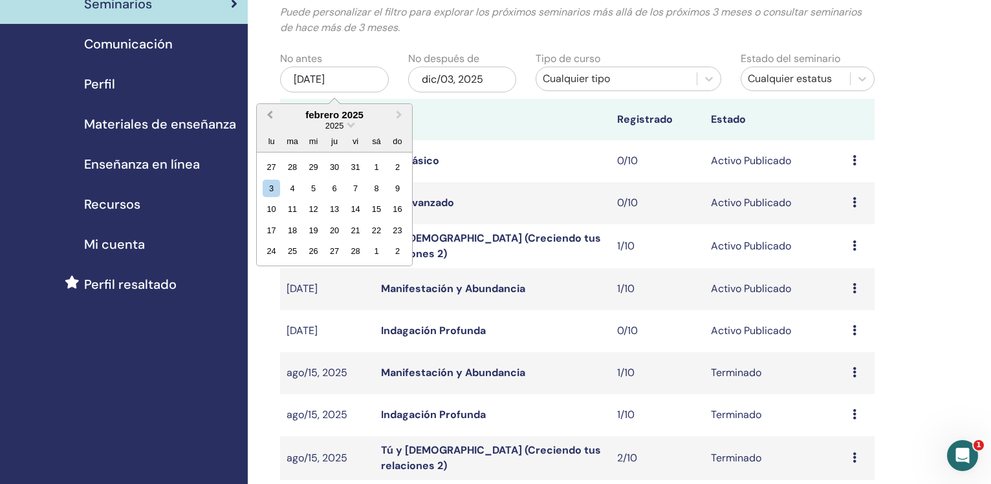
click at [265, 118] on button "Previous Month" at bounding box center [268, 115] width 21 height 21
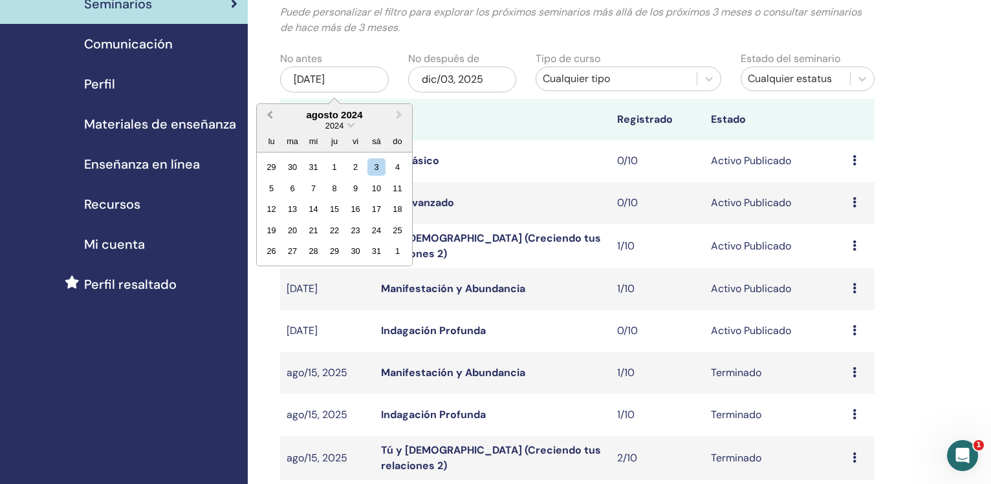
click at [265, 118] on button "Previous Month" at bounding box center [268, 115] width 21 height 21
click at [265, 117] on button "Previous Month" at bounding box center [268, 115] width 21 height 21
click at [265, 118] on button "Previous Month" at bounding box center [268, 115] width 21 height 21
click at [312, 166] on div "1" at bounding box center [313, 166] width 17 height 17
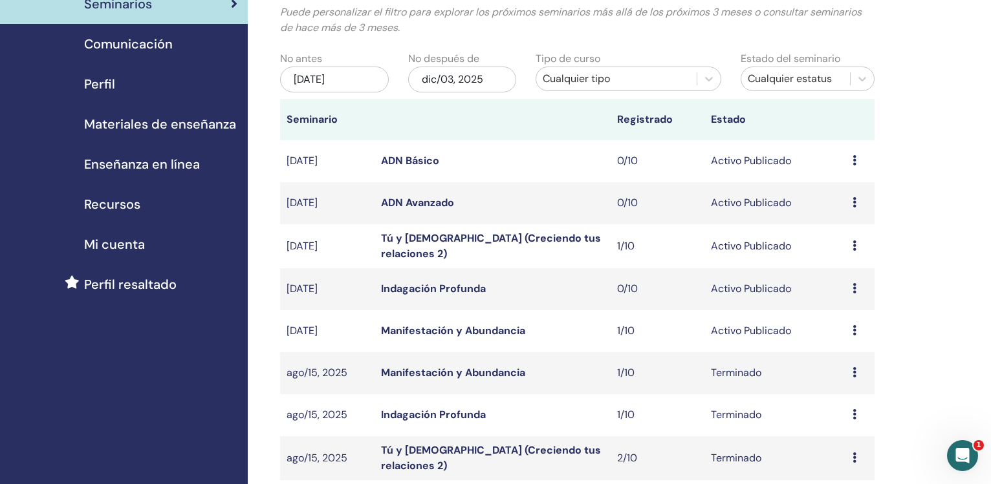
click at [448, 78] on div "dic/03, 2025" at bounding box center [462, 80] width 109 height 26
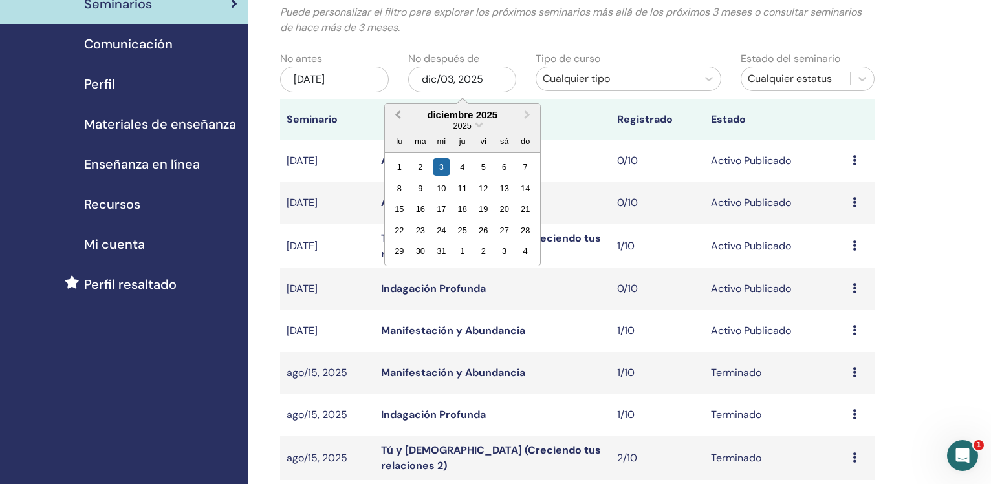
click at [398, 118] on span "Previous Month" at bounding box center [398, 115] width 0 height 14
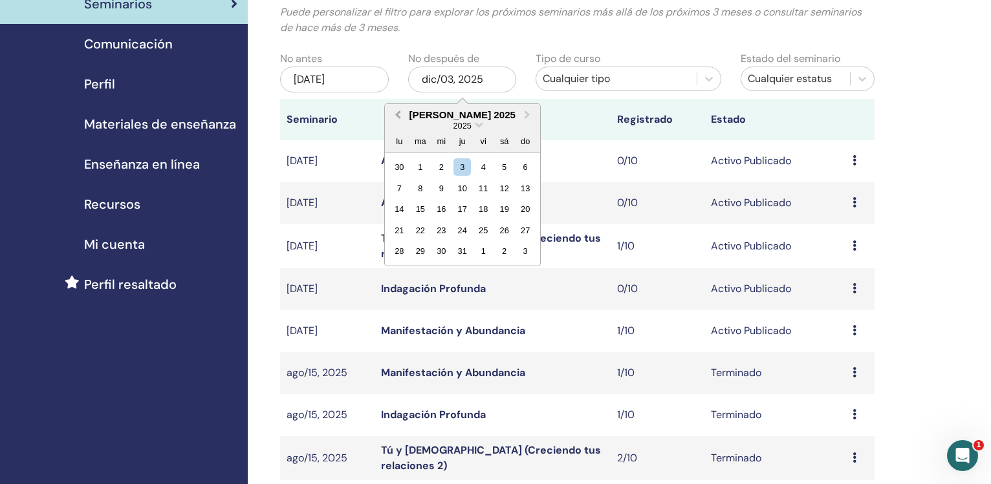
click at [398, 118] on span "Previous Month" at bounding box center [398, 115] width 0 height 14
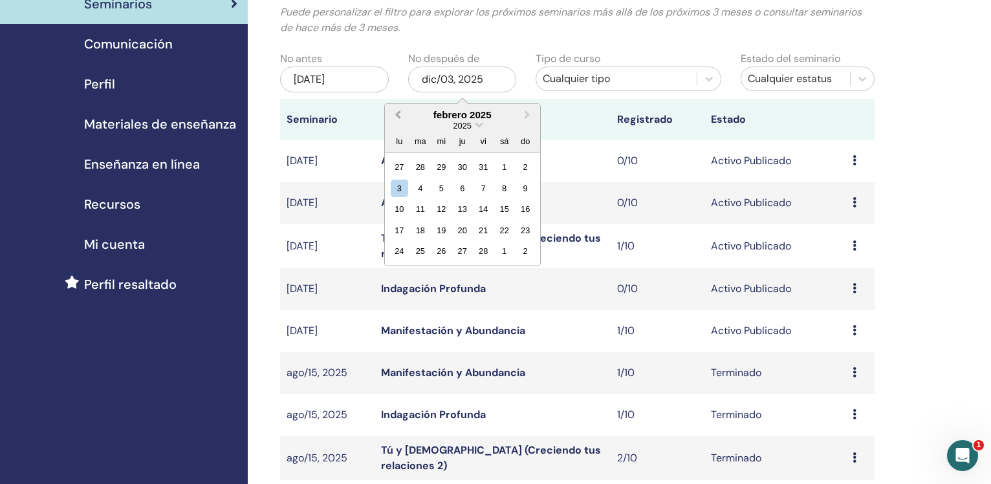
click at [398, 118] on span "Previous Month" at bounding box center [398, 115] width 0 height 14
click at [398, 117] on span "Previous Month" at bounding box center [398, 115] width 0 height 14
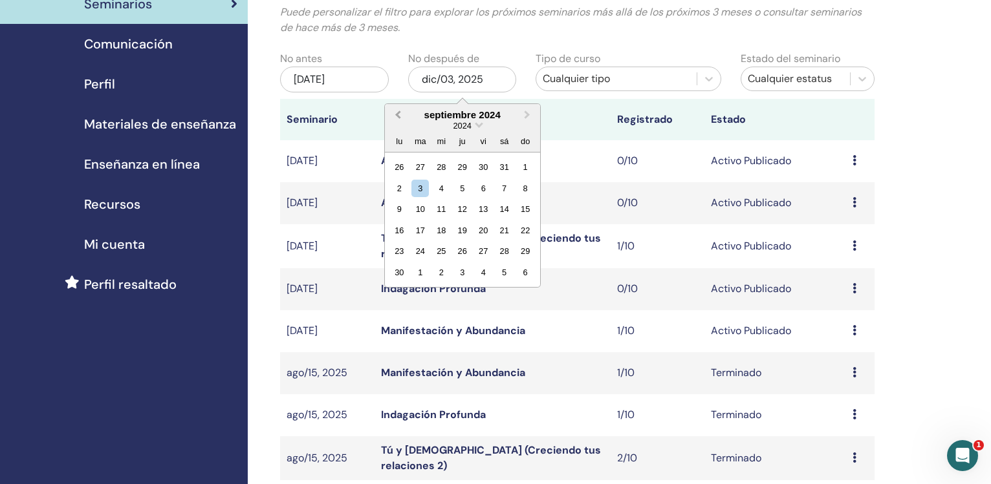
click at [398, 117] on span "Previous Month" at bounding box center [398, 115] width 0 height 14
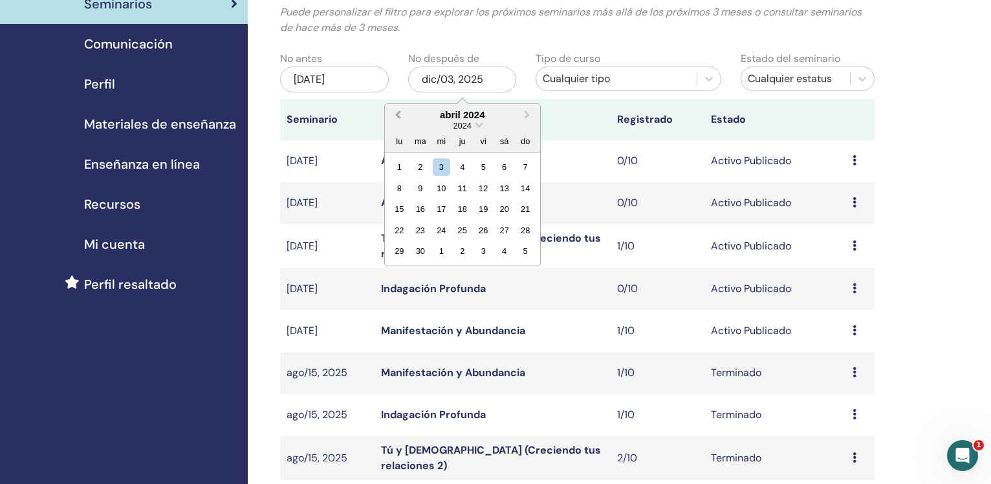
click at [398, 117] on span "Previous Month" at bounding box center [398, 115] width 0 height 14
click at [527, 114] on span "Next Month" at bounding box center [527, 115] width 0 height 14
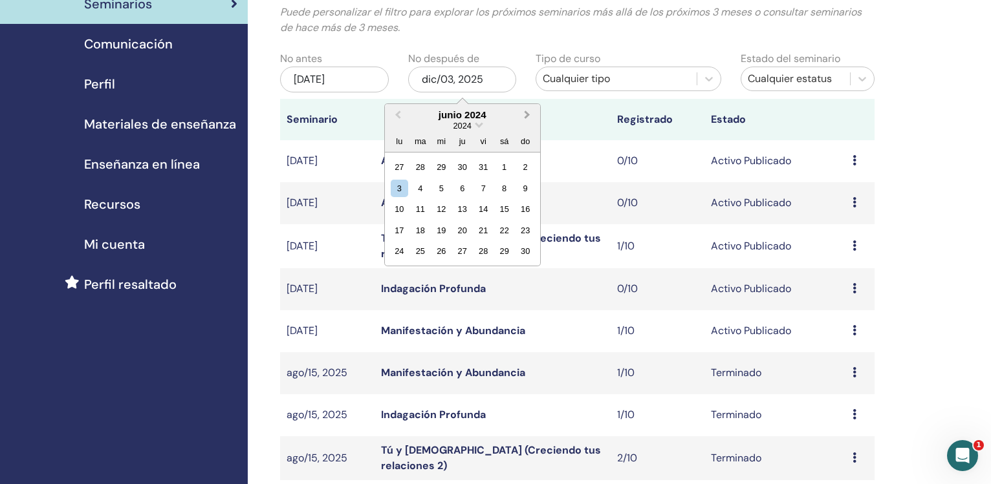
click at [527, 114] on span "Next Month" at bounding box center [527, 115] width 0 height 14
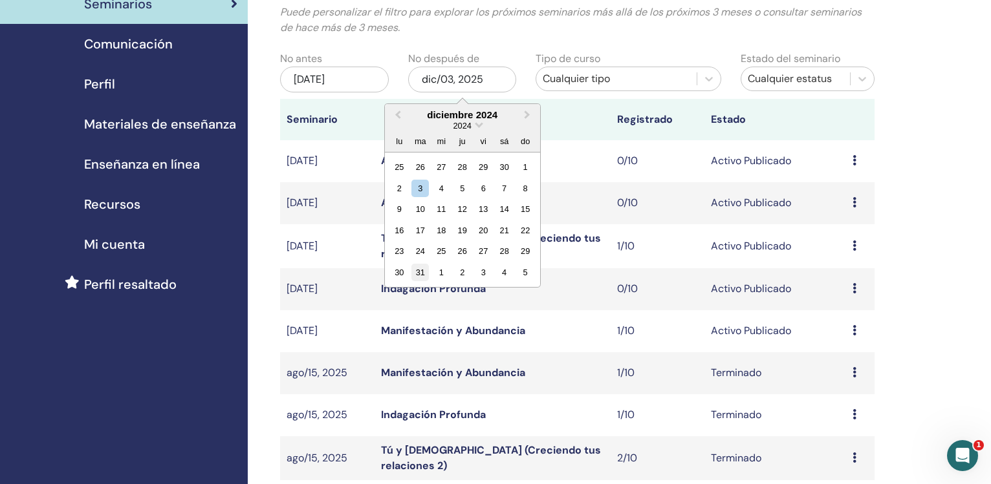
click at [418, 270] on div "31" at bounding box center [419, 272] width 17 height 17
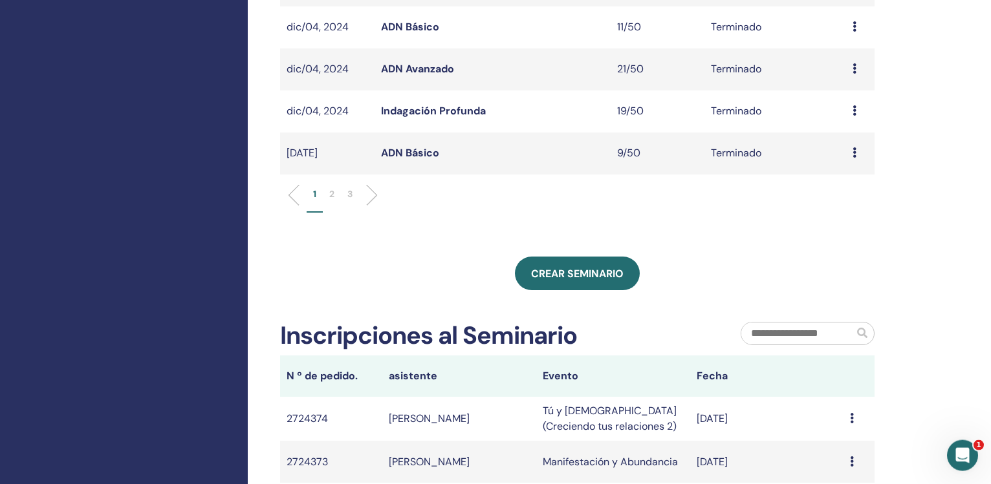
scroll to position [490, 0]
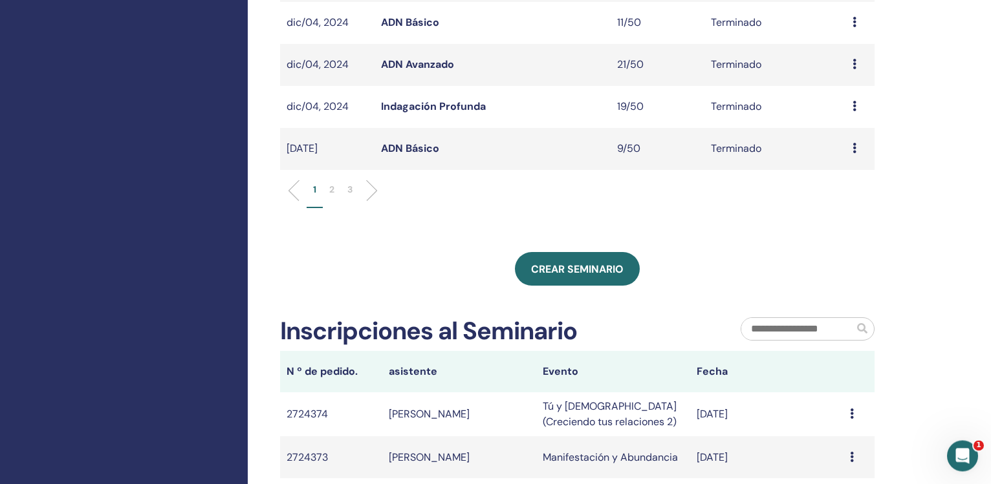
click at [346, 190] on li "3" at bounding box center [350, 195] width 18 height 25
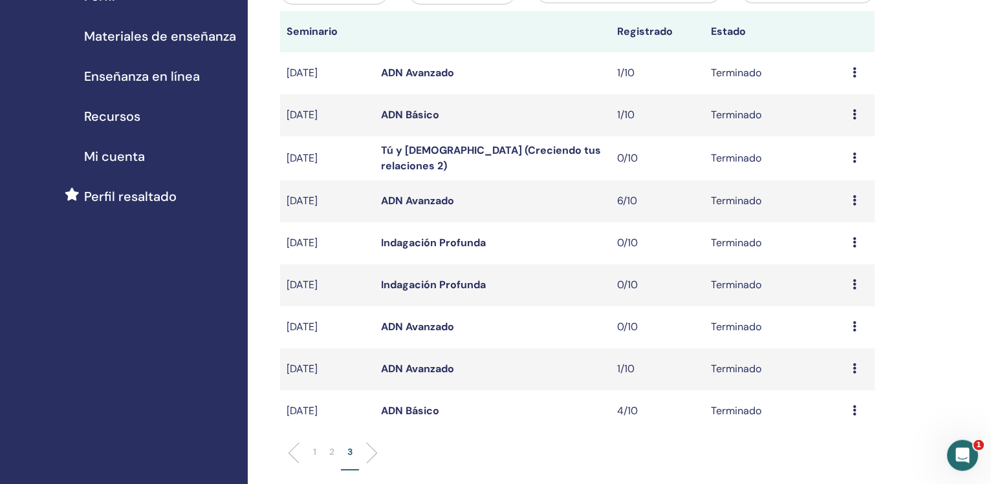
scroll to position [180, 0]
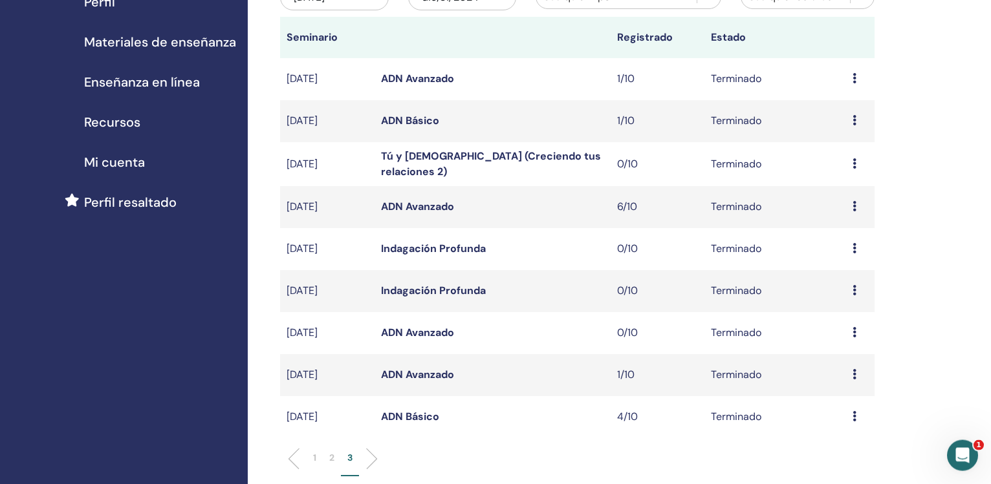
click at [439, 76] on link "ADN Avanzado" at bounding box center [417, 79] width 73 height 14
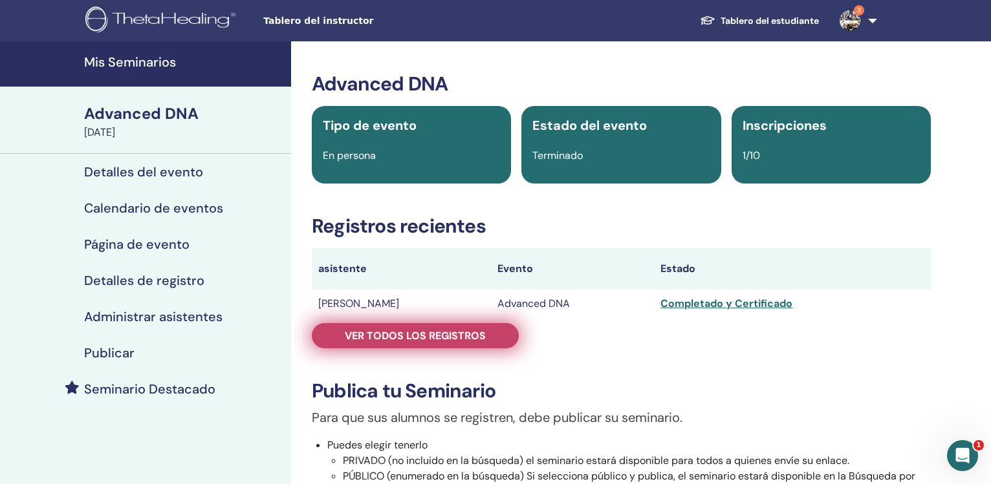
click at [429, 338] on span "Ver todos los registros" at bounding box center [415, 336] width 141 height 14
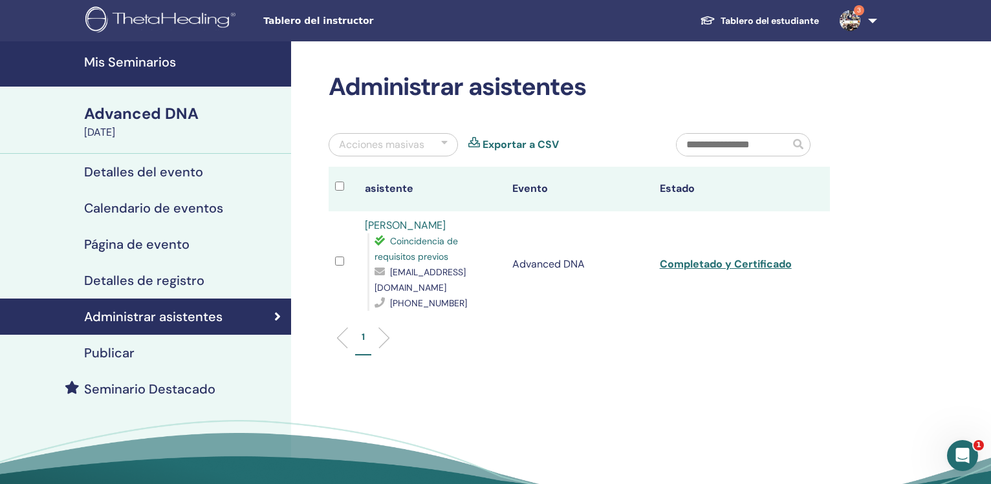
click at [514, 142] on link "Exportar a CSV" at bounding box center [521, 145] width 76 height 16
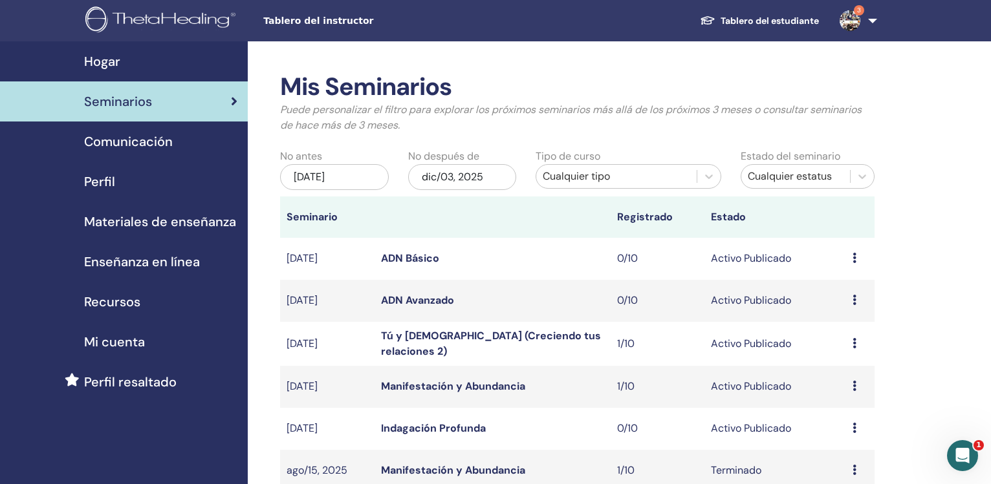
click at [301, 173] on div "jun/03, 2025" at bounding box center [334, 177] width 109 height 26
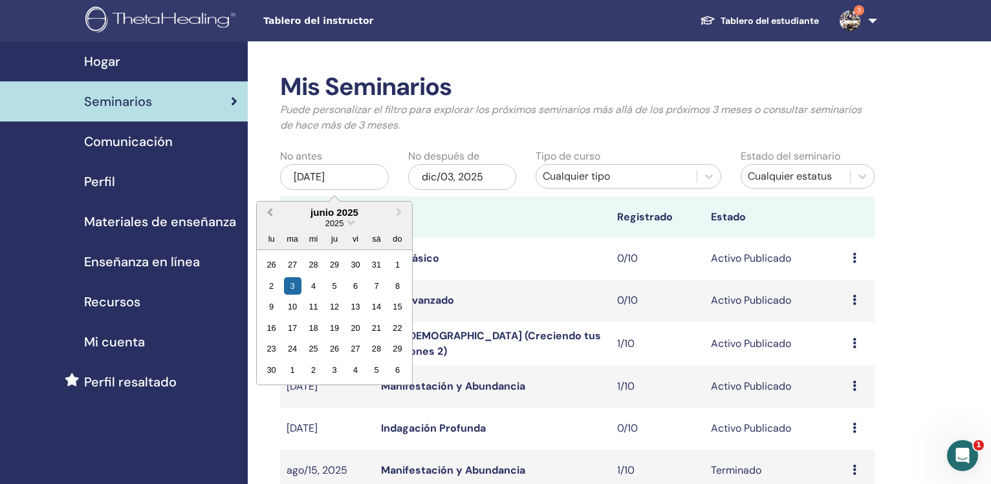
click at [270, 213] on span "Previous Month" at bounding box center [270, 213] width 0 height 14
click at [265, 214] on button "Previous Month" at bounding box center [268, 213] width 21 height 21
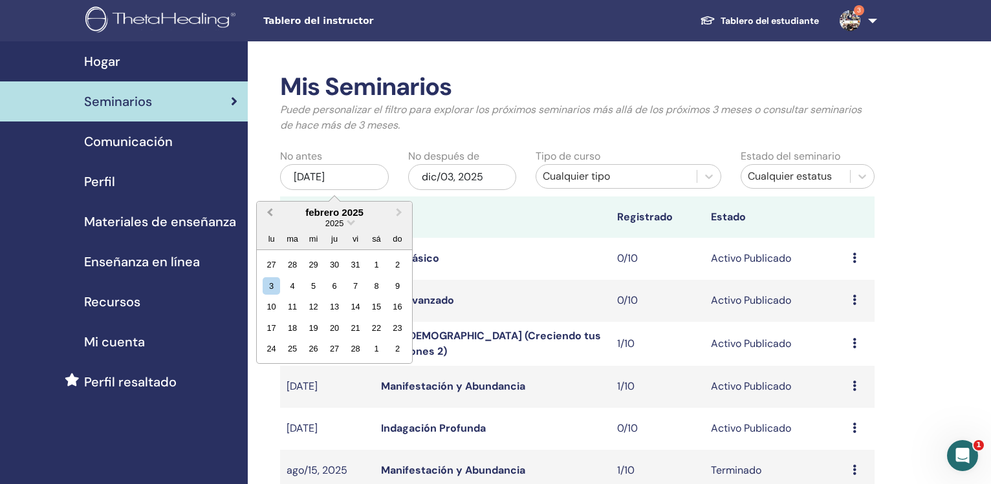
click at [265, 214] on button "Previous Month" at bounding box center [268, 213] width 21 height 21
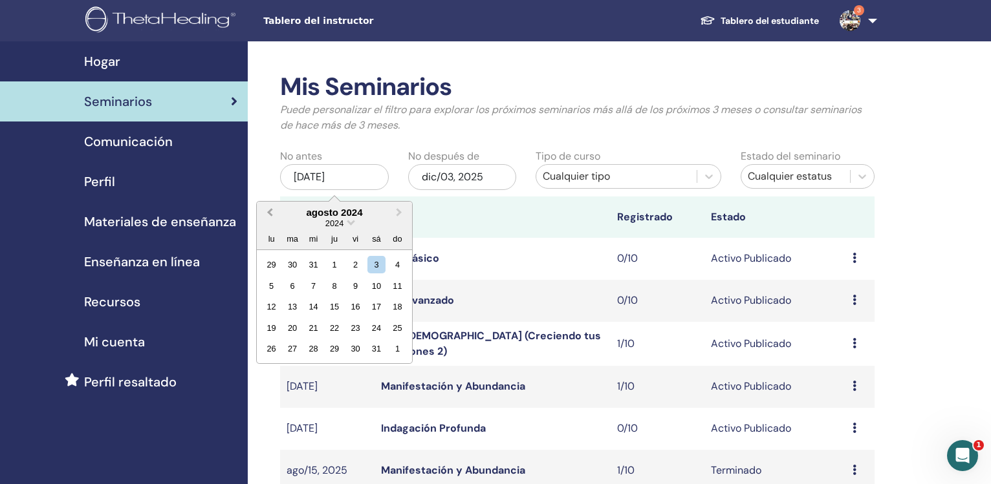
click at [265, 214] on button "Previous Month" at bounding box center [268, 213] width 21 height 21
click at [397, 217] on button "Next Month" at bounding box center [400, 213] width 21 height 21
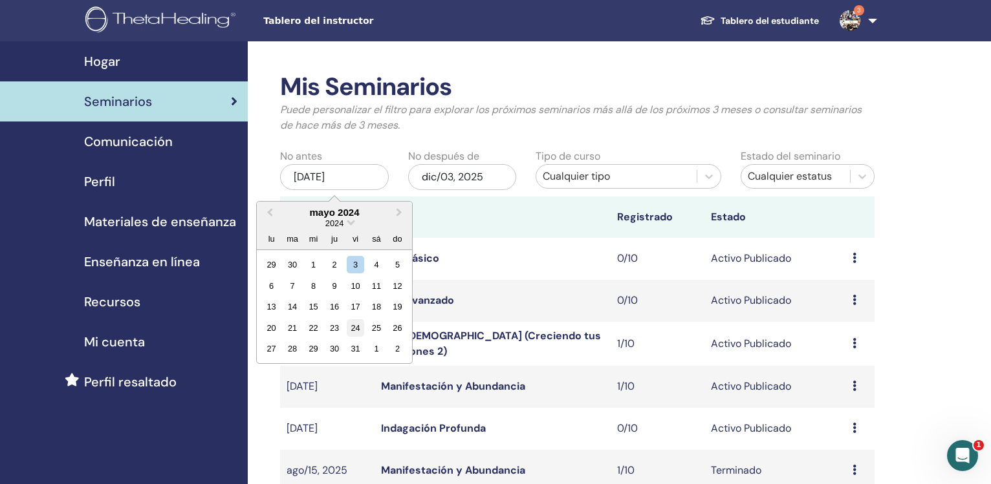
click at [356, 330] on div "24" at bounding box center [355, 328] width 17 height 17
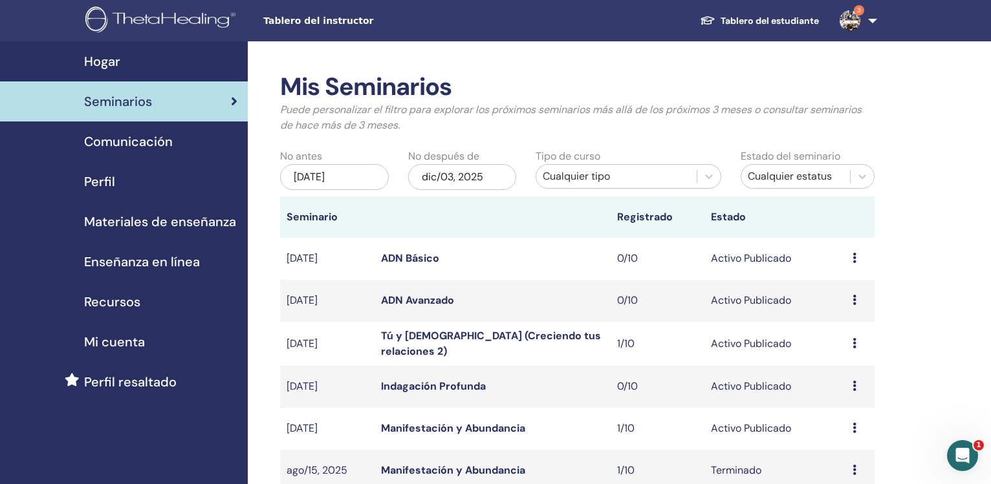
click at [436, 179] on div "dic/03, 2025" at bounding box center [462, 177] width 109 height 26
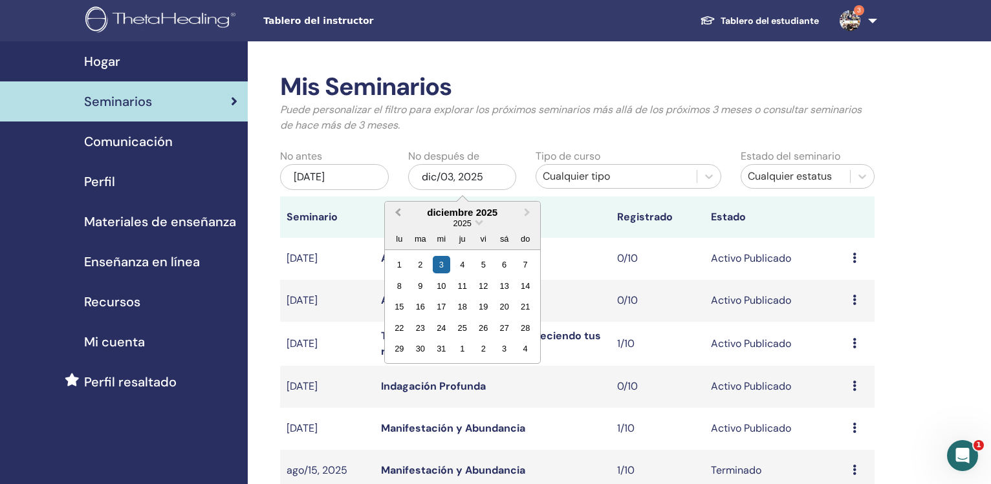
click at [396, 215] on button "Previous Month" at bounding box center [396, 213] width 21 height 21
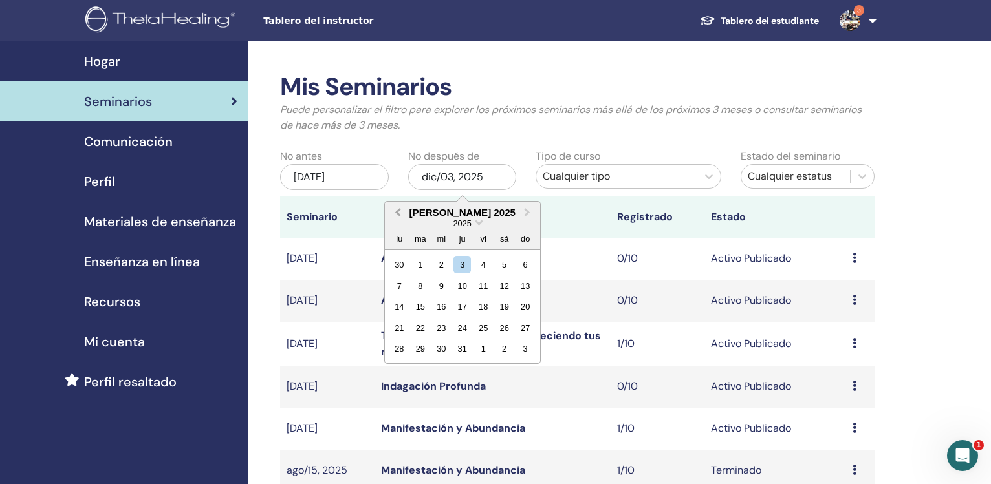
click at [396, 215] on button "Previous Month" at bounding box center [396, 213] width 21 height 21
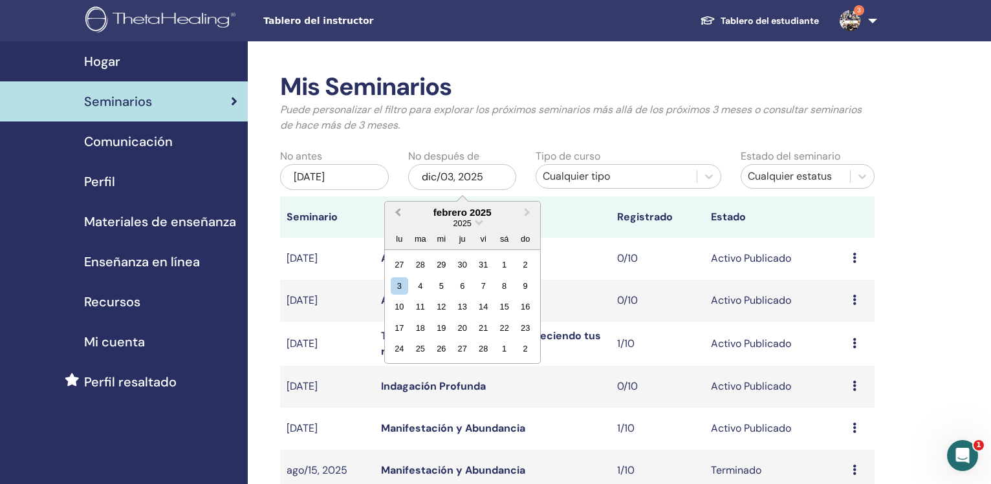
click at [396, 215] on button "Previous Month" at bounding box center [396, 213] width 21 height 21
click at [420, 366] on div "31" at bounding box center [419, 370] width 17 height 17
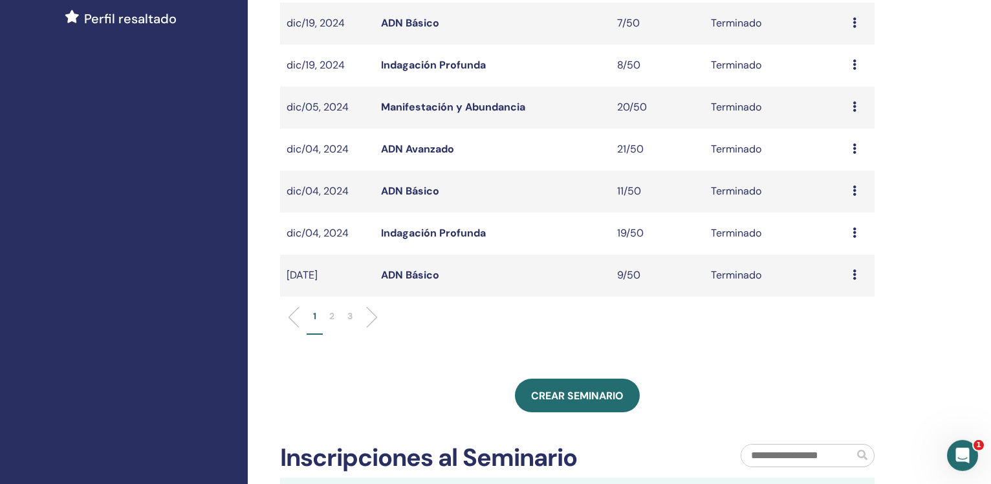
scroll to position [365, 0]
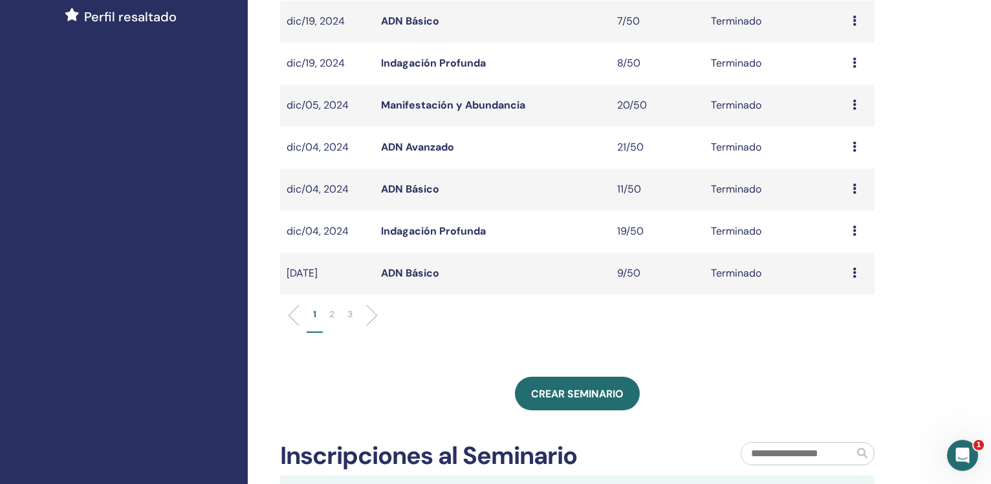
click at [329, 308] on li "2" at bounding box center [332, 320] width 18 height 25
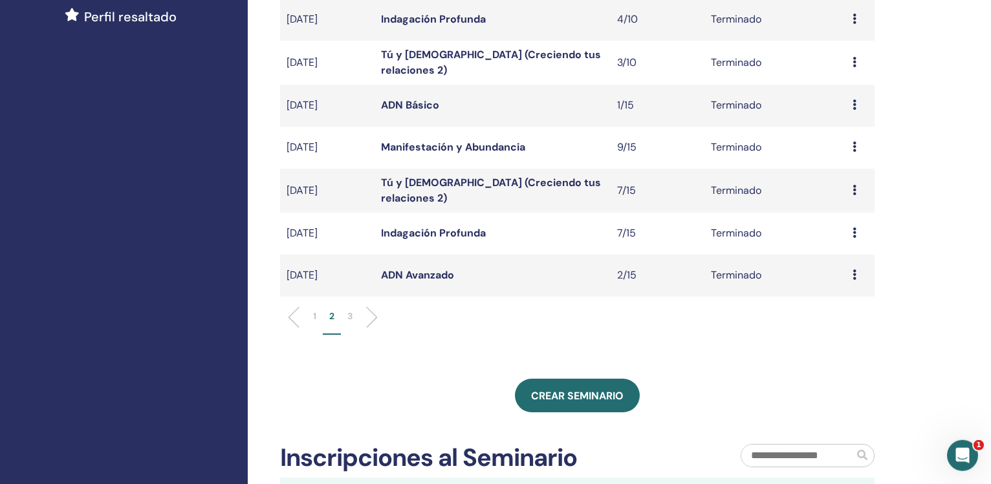
click at [349, 313] on p "3" at bounding box center [349, 317] width 5 height 14
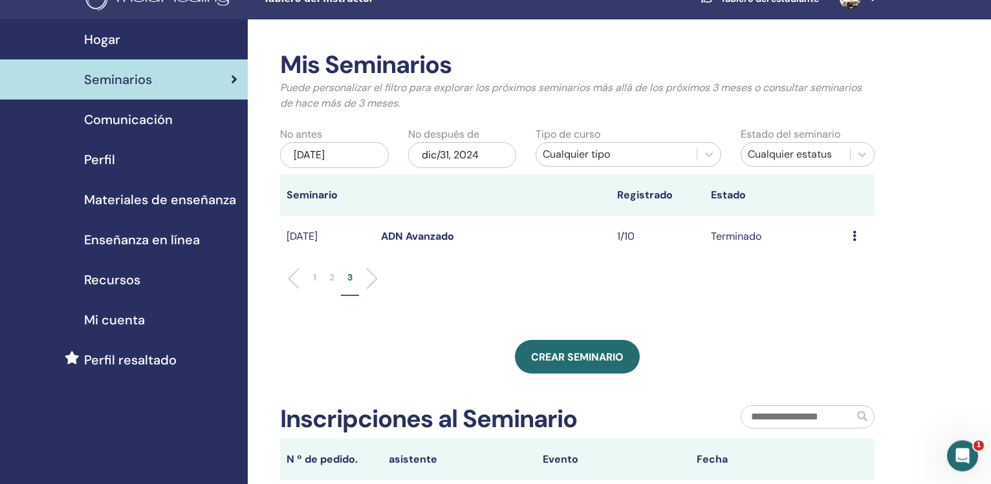
scroll to position [8, 0]
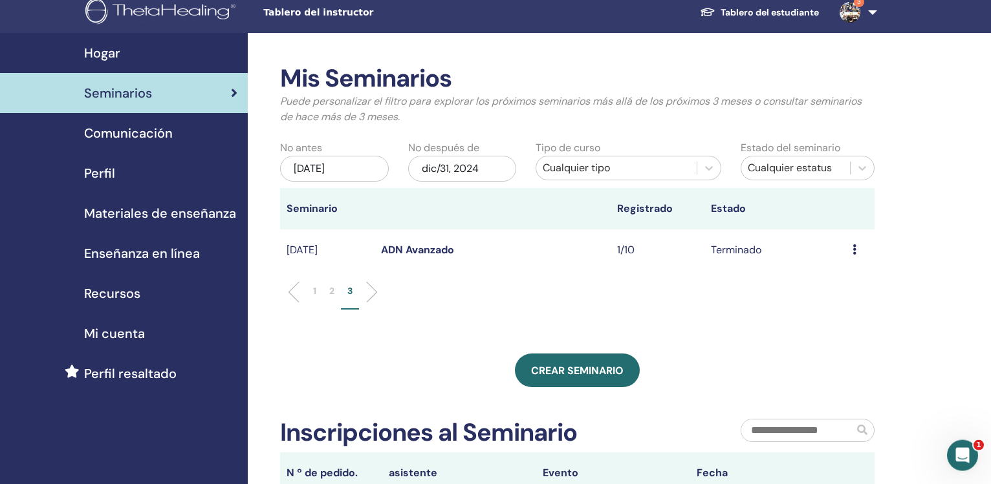
click at [332, 293] on p "2" at bounding box center [331, 292] width 5 height 14
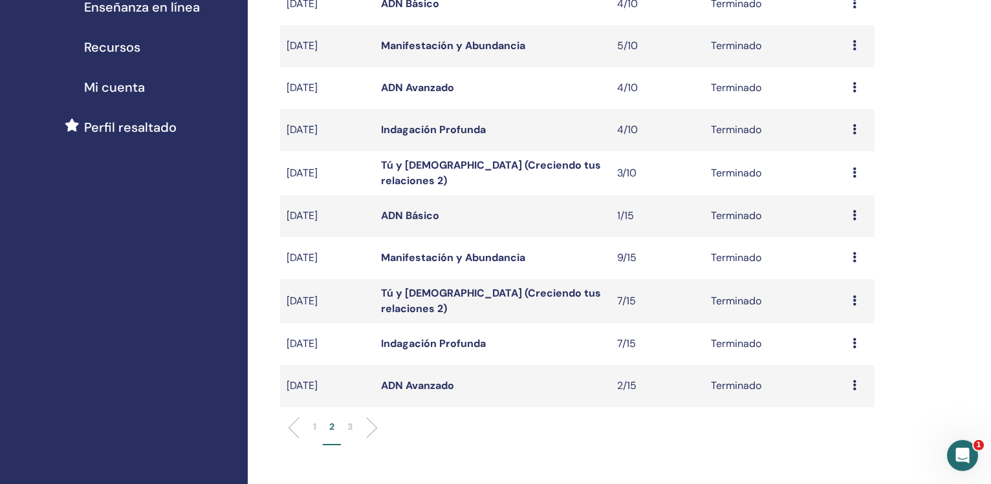
scroll to position [249, 0]
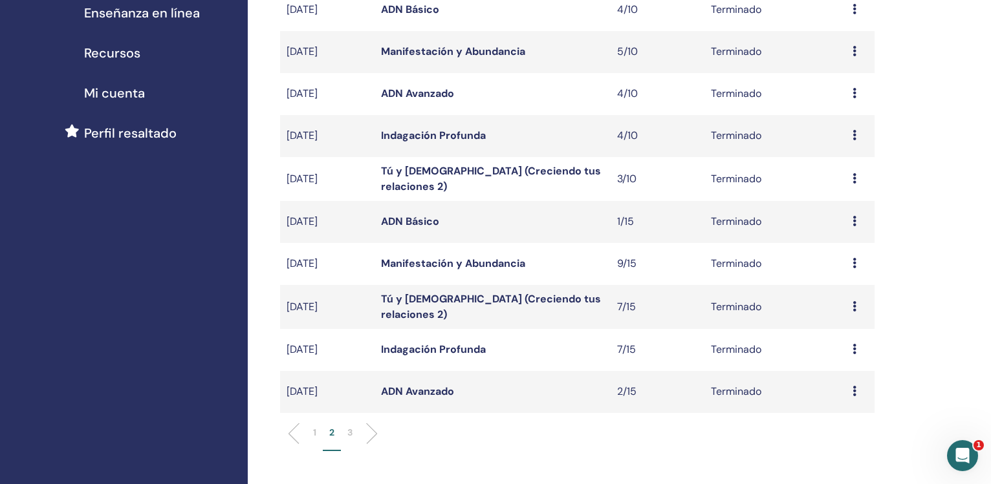
click at [413, 387] on link "ADN Avanzado" at bounding box center [417, 392] width 73 height 14
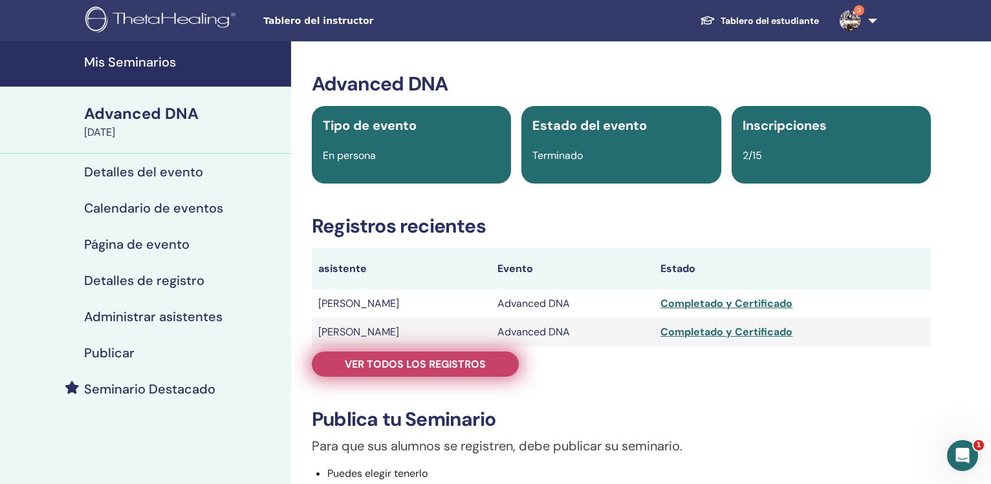
click at [412, 369] on span "Ver todos los registros" at bounding box center [415, 365] width 141 height 14
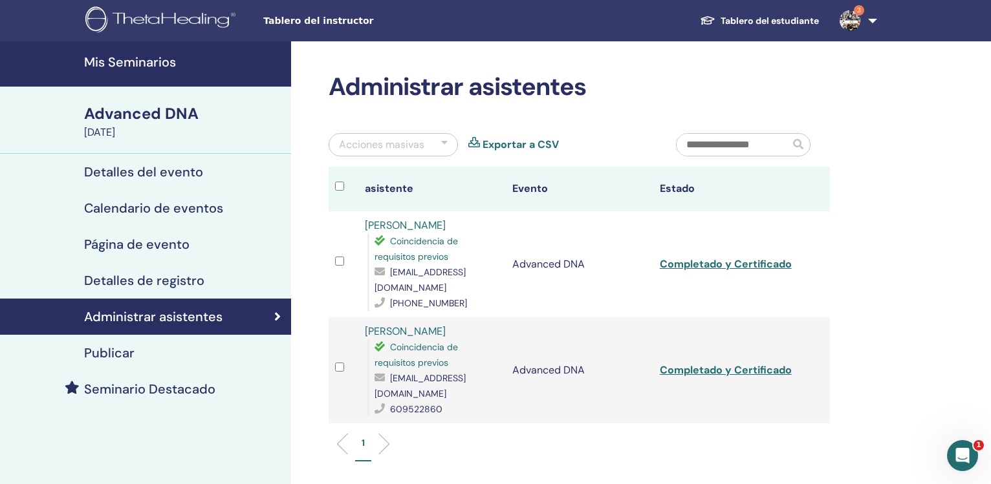
click at [504, 143] on link "Exportar a CSV" at bounding box center [521, 145] width 76 height 16
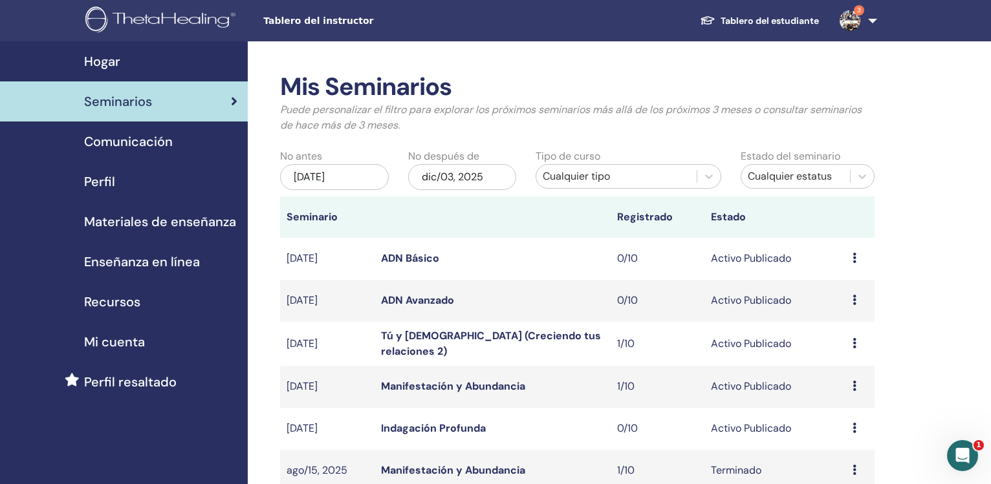
click at [340, 174] on div "[DATE]" at bounding box center [334, 177] width 109 height 26
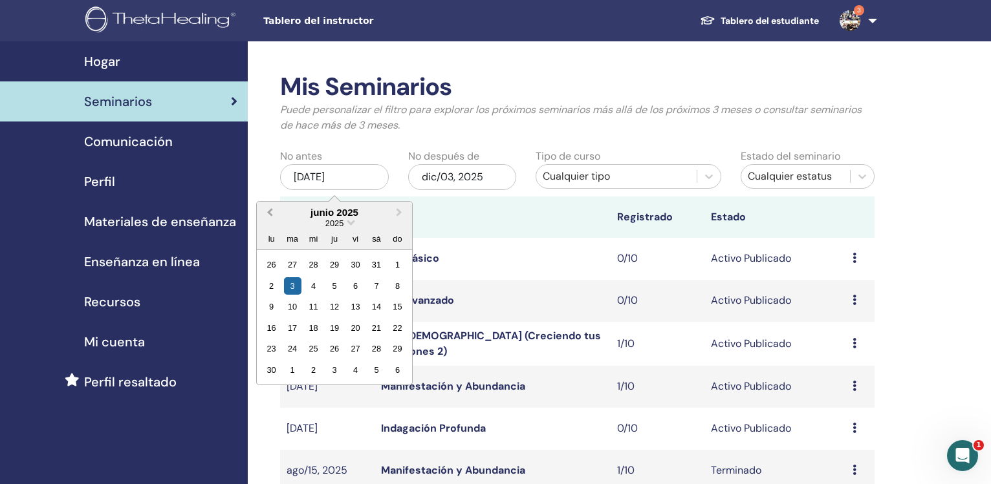
click at [270, 212] on span "Previous Month" at bounding box center [270, 213] width 0 height 14
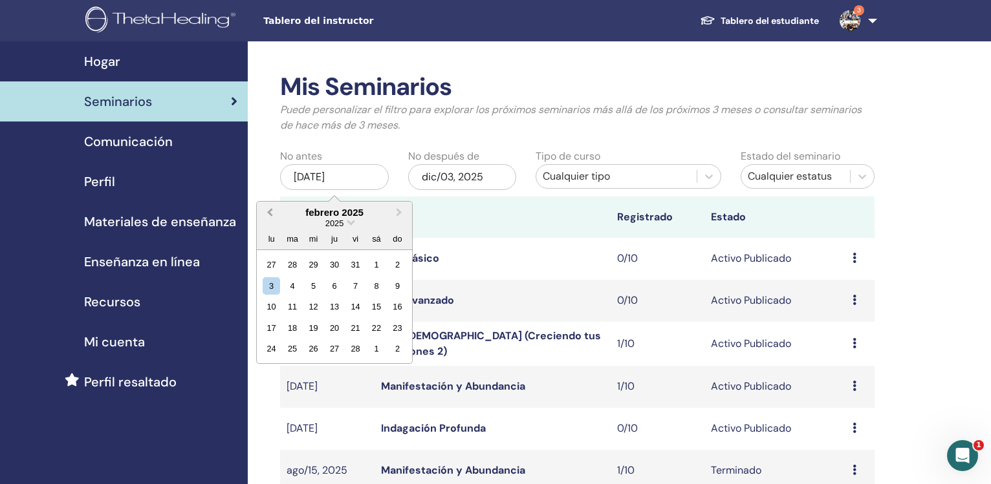
click at [270, 212] on span "Previous Month" at bounding box center [270, 213] width 0 height 14
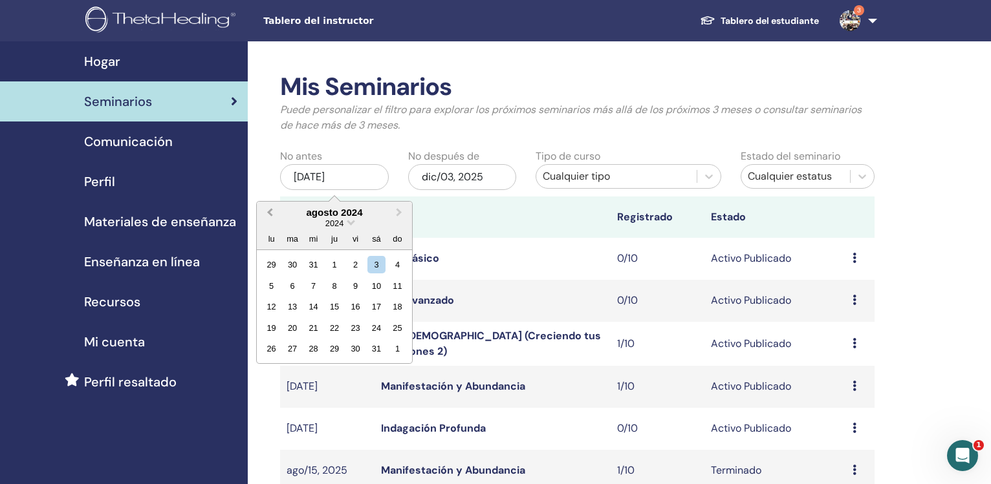
click at [270, 212] on span "Previous Month" at bounding box center [270, 213] width 0 height 14
click at [399, 215] on span "Next Month" at bounding box center [399, 213] width 0 height 14
click at [269, 309] on div "10" at bounding box center [271, 306] width 17 height 17
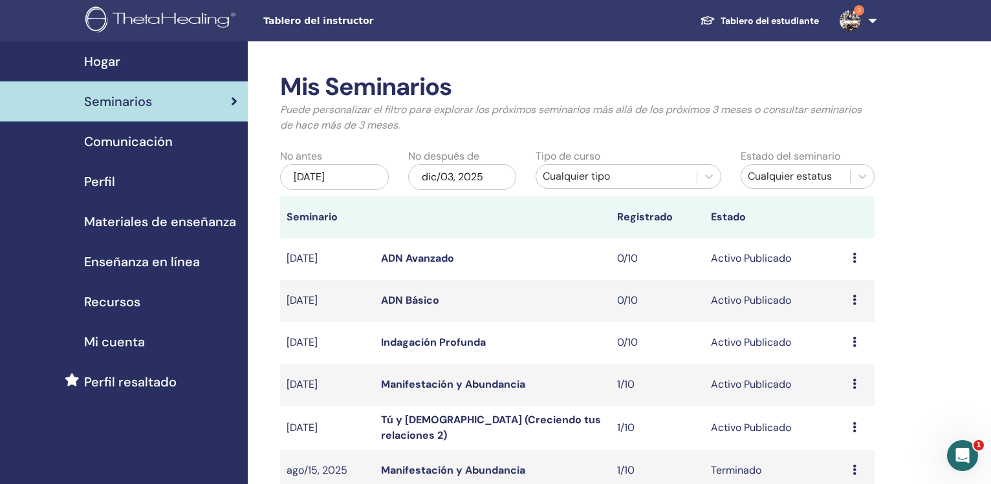
click at [467, 183] on div "dic/03, 2025" at bounding box center [462, 177] width 109 height 26
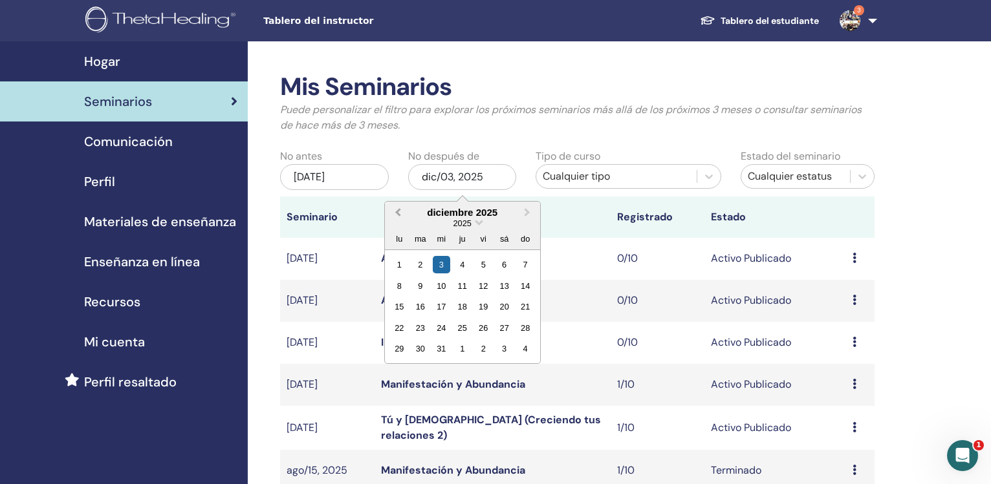
click at [393, 208] on button "Previous Month" at bounding box center [396, 213] width 21 height 21
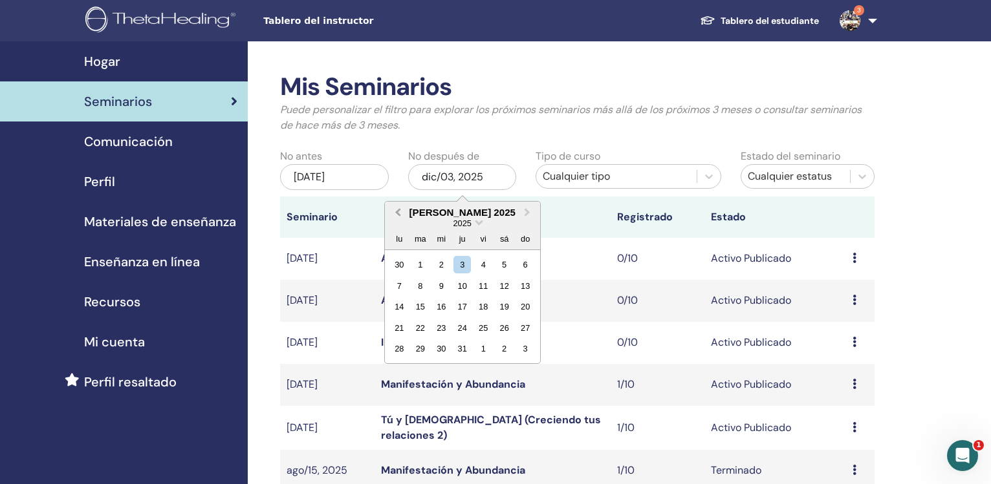
click at [393, 208] on button "Previous Month" at bounding box center [396, 213] width 21 height 21
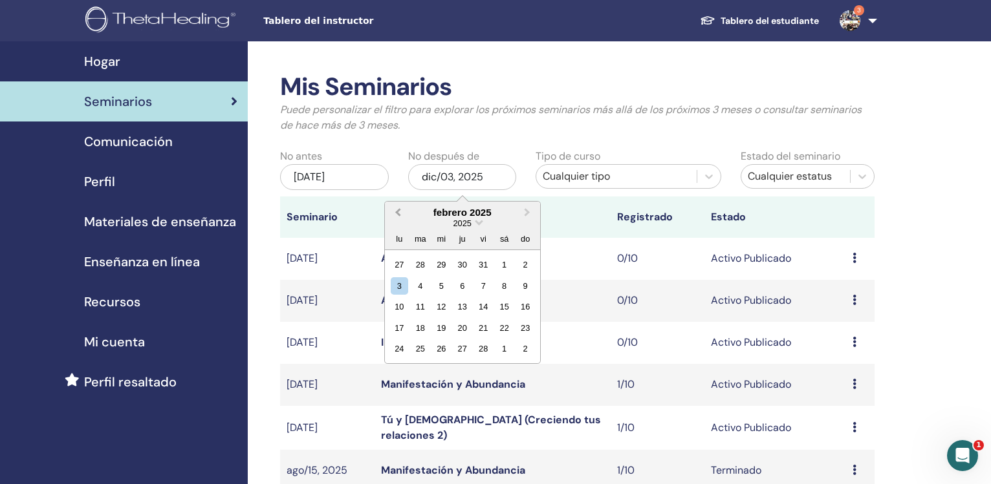
click at [393, 208] on button "Previous Month" at bounding box center [396, 213] width 21 height 21
click at [527, 212] on span "Next Month" at bounding box center [527, 213] width 0 height 14
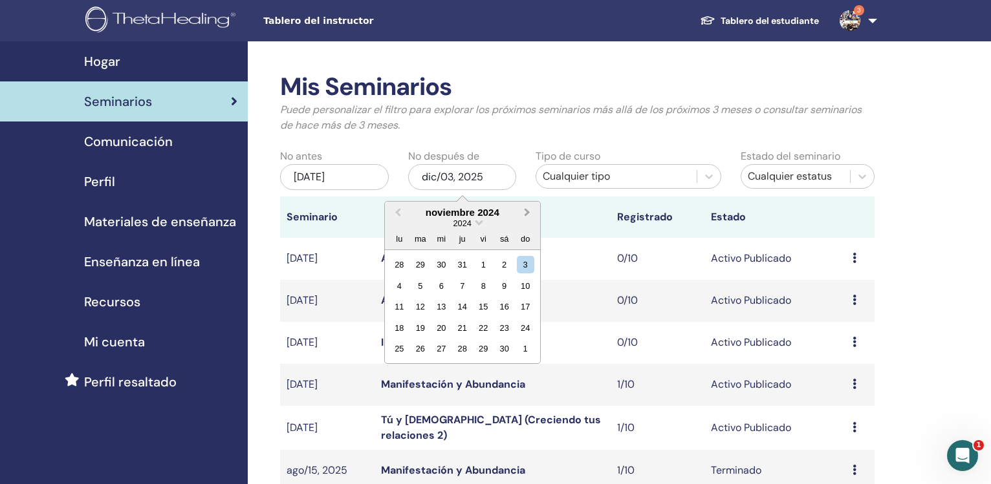
click at [527, 212] on span "Next Month" at bounding box center [527, 213] width 0 height 14
click at [424, 371] on div "31" at bounding box center [419, 370] width 17 height 17
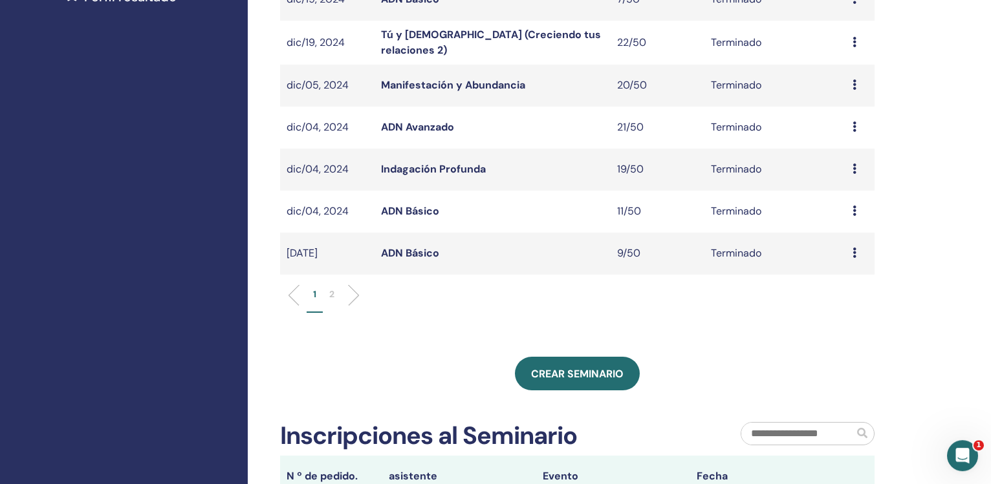
scroll to position [399, 0]
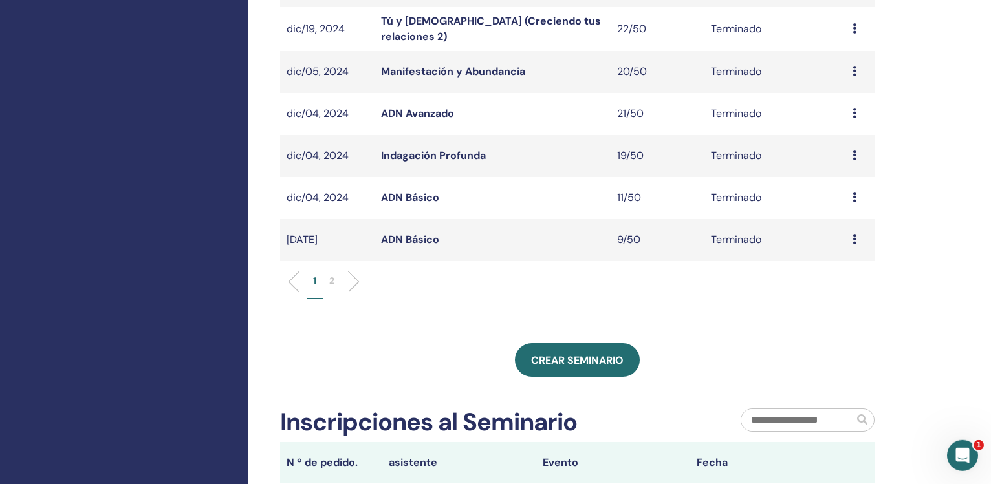
click at [353, 281] on li at bounding box center [349, 282] width 22 height 22
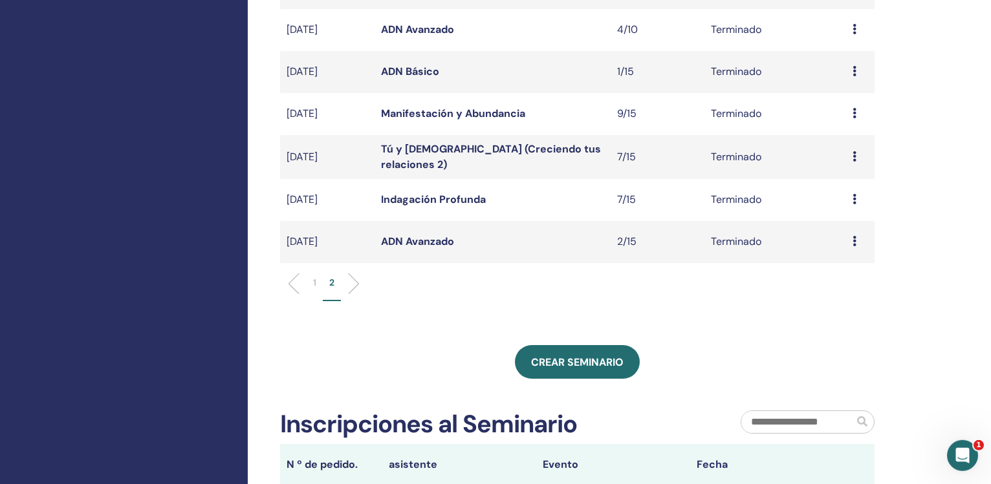
click at [460, 196] on link "Indagación Profunda" at bounding box center [433, 200] width 105 height 14
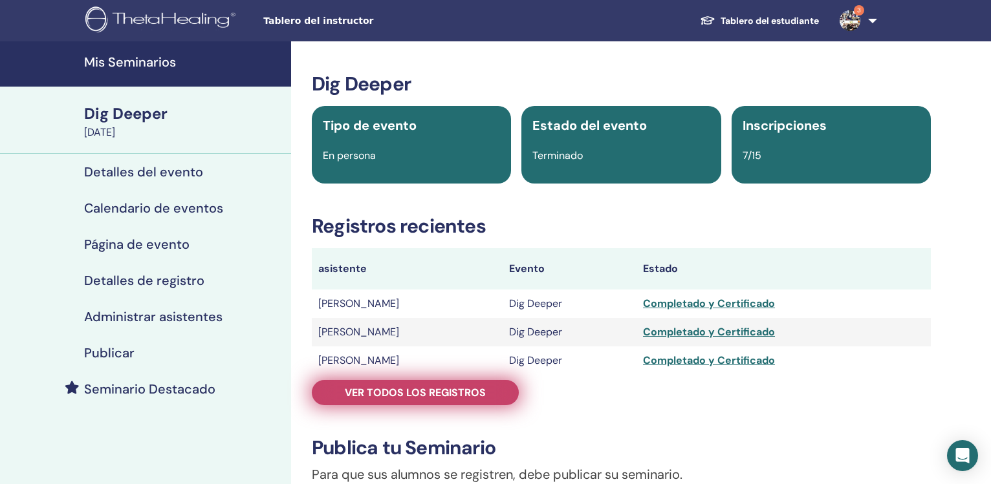
click at [417, 392] on span "Ver todos los registros" at bounding box center [415, 393] width 141 height 14
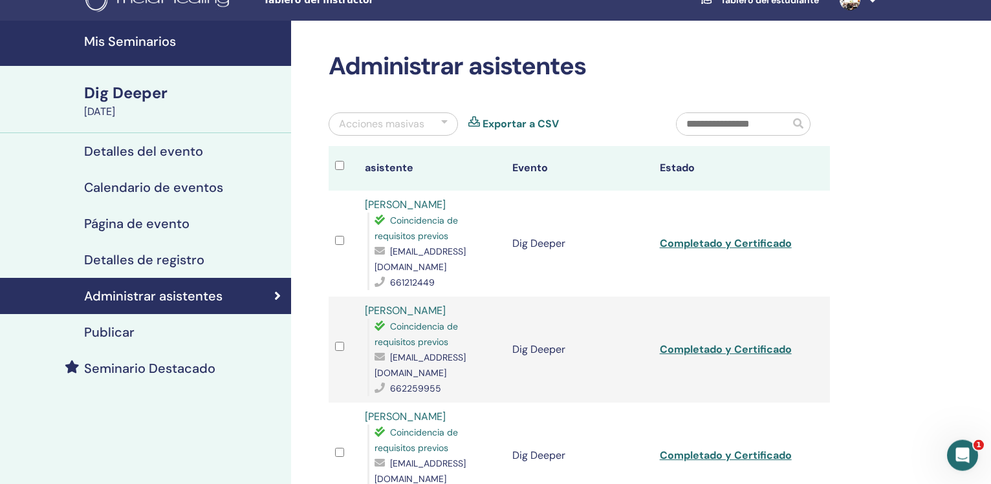
scroll to position [14, 0]
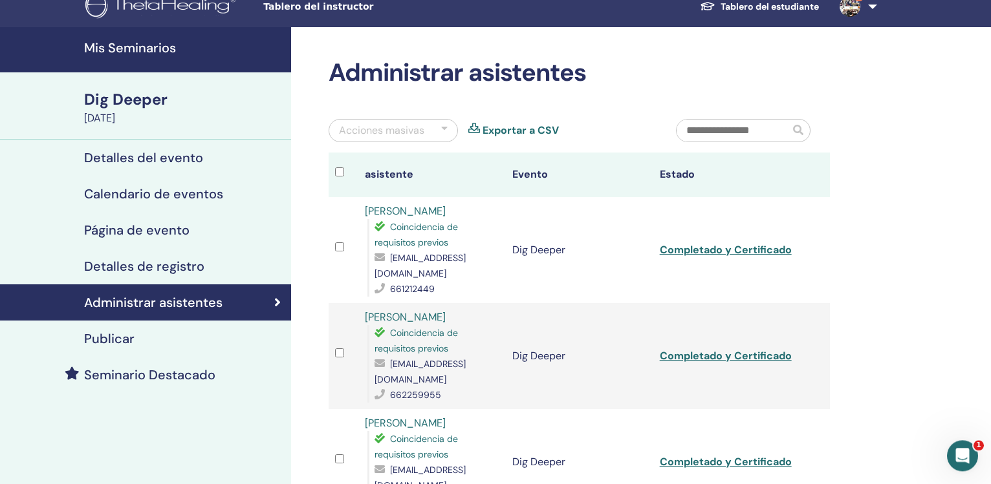
click at [512, 125] on link "Exportar a CSV" at bounding box center [521, 131] width 76 height 16
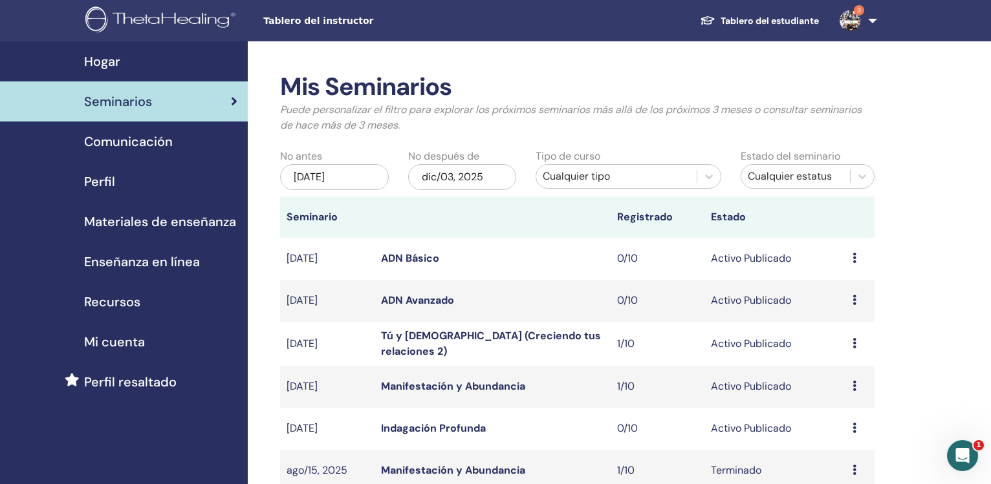
click at [347, 185] on div "[DATE]" at bounding box center [334, 177] width 109 height 26
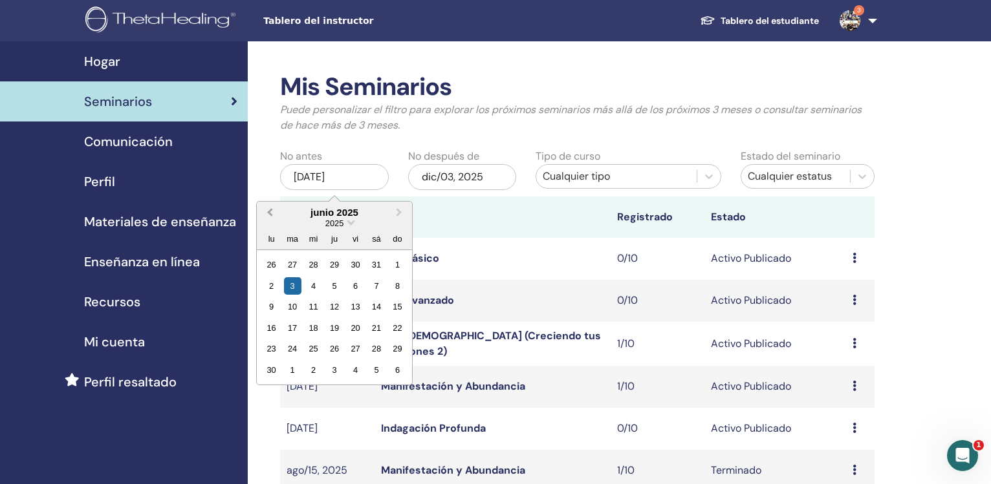
click at [270, 213] on span "Previous Month" at bounding box center [270, 213] width 0 height 14
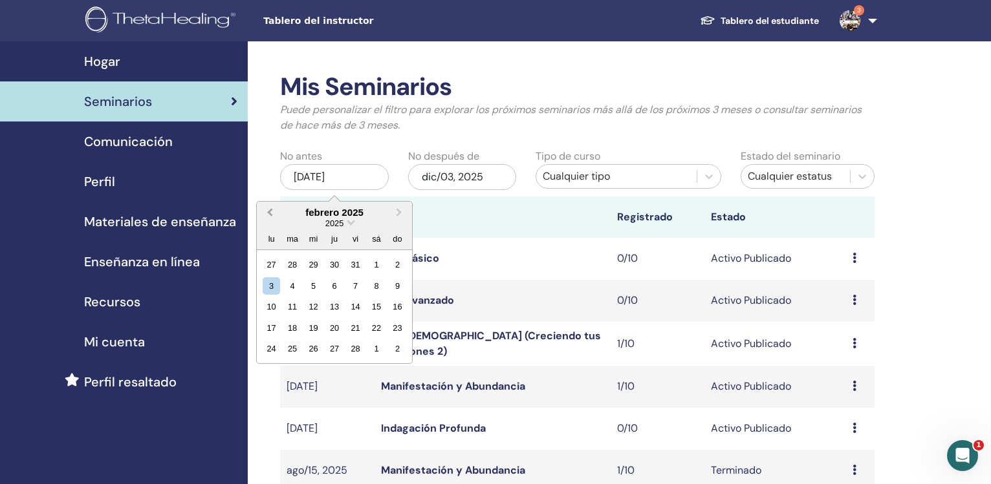
click at [270, 213] on span "Previous Month" at bounding box center [270, 213] width 0 height 14
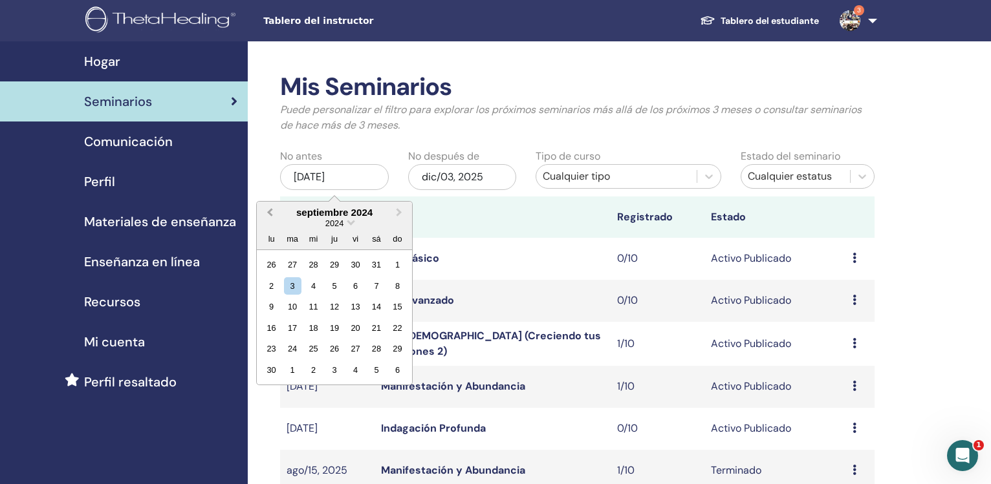
click at [270, 213] on span "Previous Month" at bounding box center [270, 213] width 0 height 14
click at [399, 212] on span "Next Month" at bounding box center [399, 213] width 0 height 14
click at [355, 312] on div "14" at bounding box center [355, 306] width 17 height 17
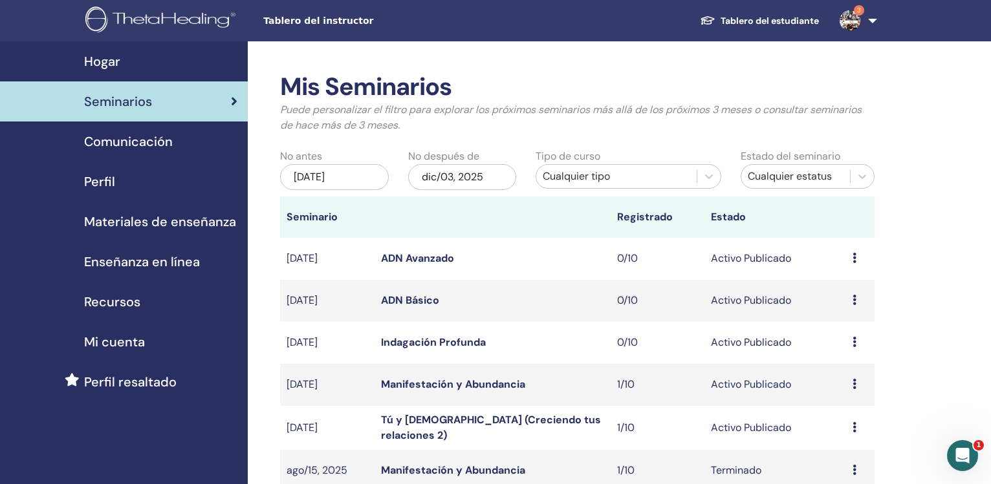
click at [444, 179] on div "dic/03, 2025" at bounding box center [462, 177] width 109 height 26
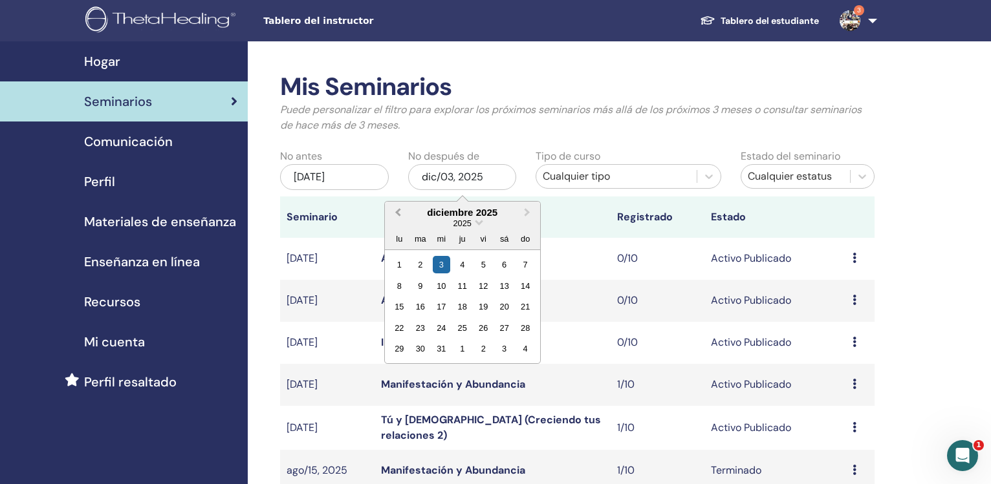
click at [396, 208] on button "Previous Month" at bounding box center [396, 213] width 21 height 21
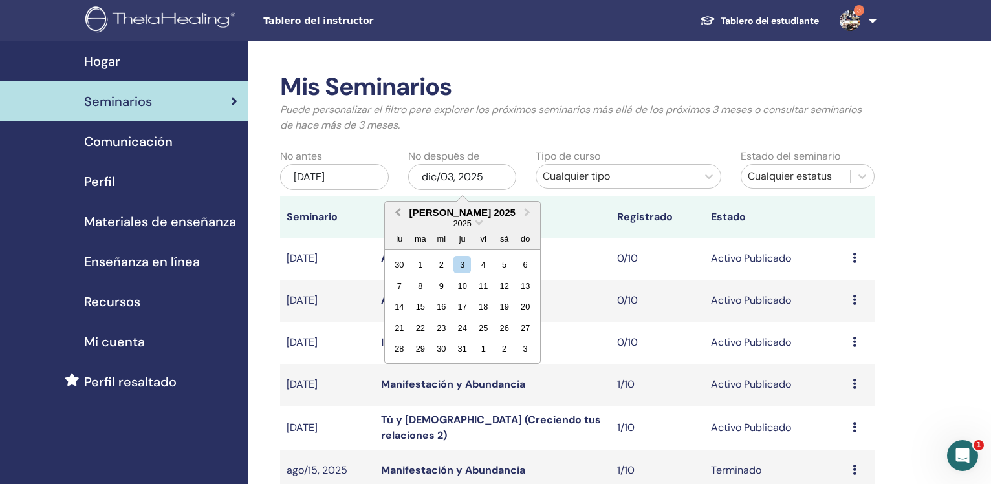
click at [396, 208] on button "Previous Month" at bounding box center [396, 213] width 21 height 21
click at [396, 215] on button "Previous Month" at bounding box center [396, 213] width 21 height 21
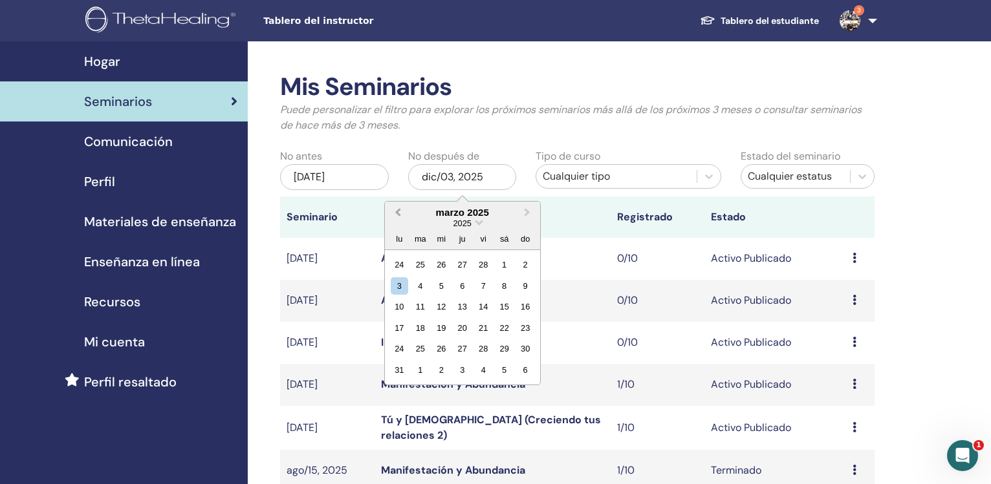
click at [396, 215] on button "Previous Month" at bounding box center [396, 213] width 21 height 21
click at [530, 213] on button "Next Month" at bounding box center [528, 213] width 21 height 21
click at [417, 367] on div "31" at bounding box center [419, 370] width 17 height 17
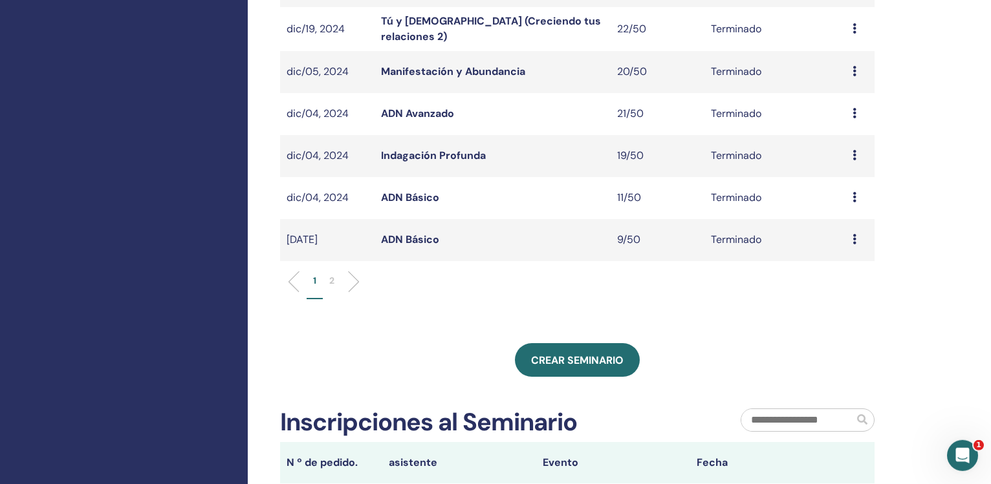
scroll to position [387, 0]
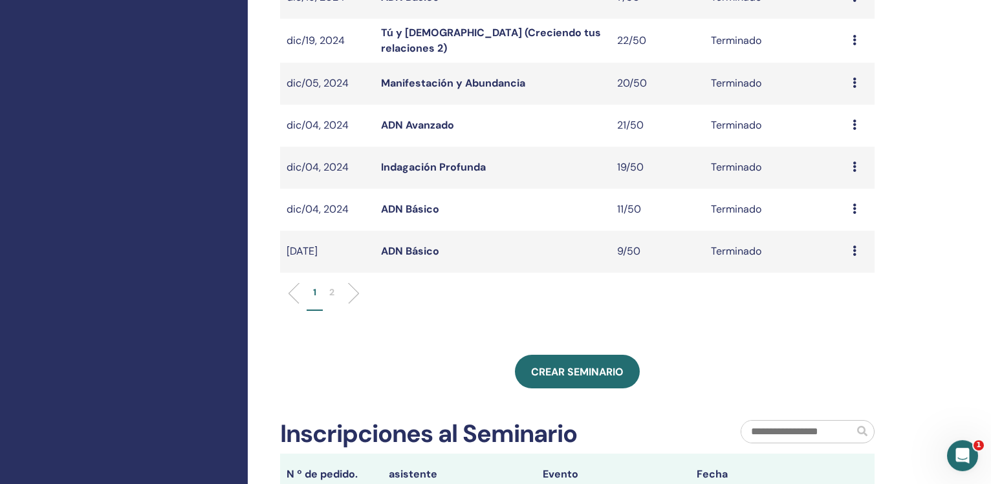
click at [338, 288] on li "2" at bounding box center [332, 298] width 18 height 25
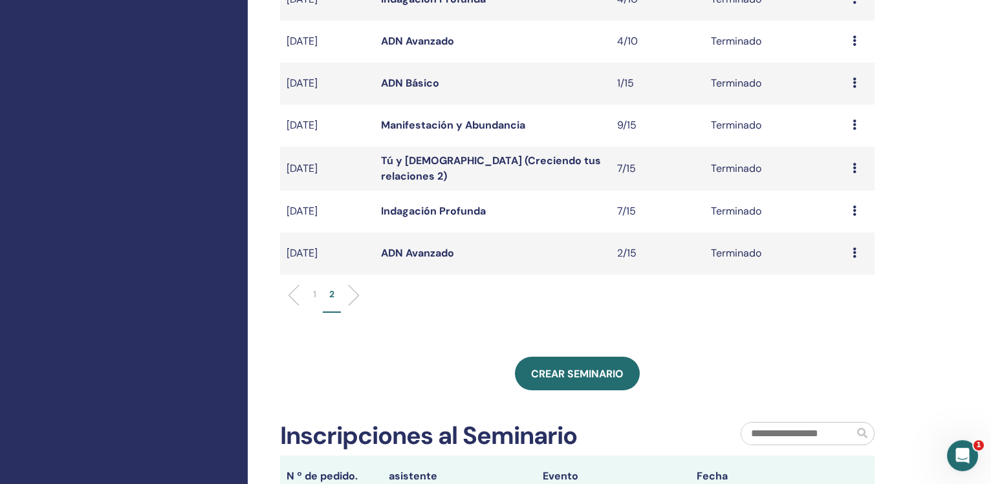
click at [454, 125] on link "Manifestación y Abundancia" at bounding box center [453, 125] width 144 height 14
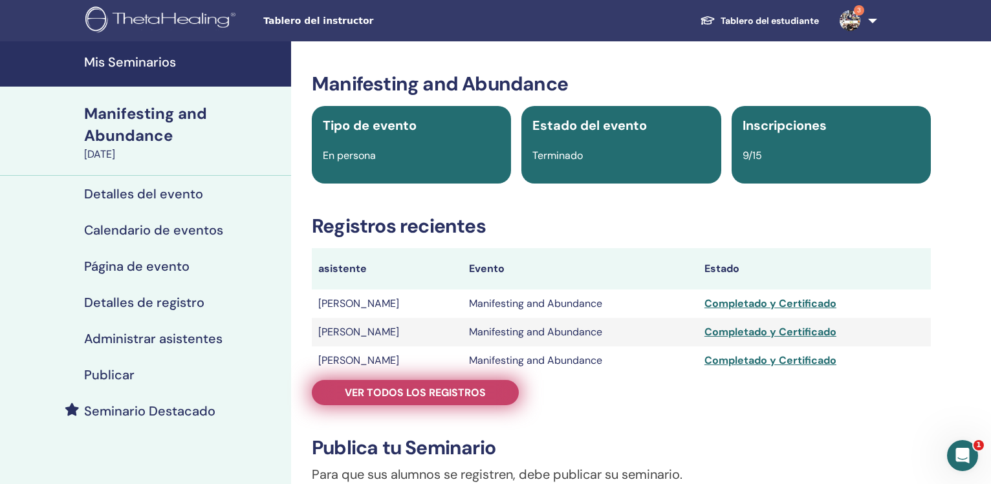
click at [424, 396] on span "Ver todos los registros" at bounding box center [415, 393] width 141 height 14
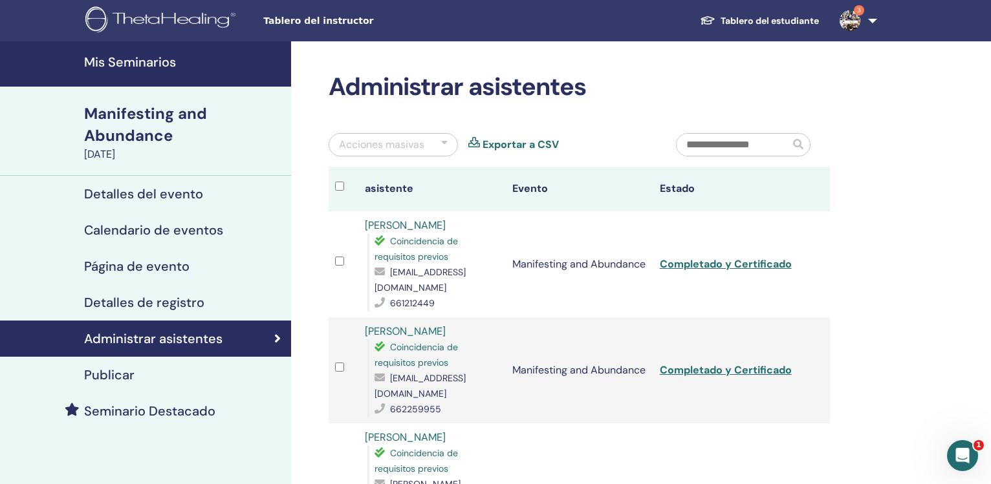
click at [537, 143] on link "Exportar a CSV" at bounding box center [521, 145] width 76 height 16
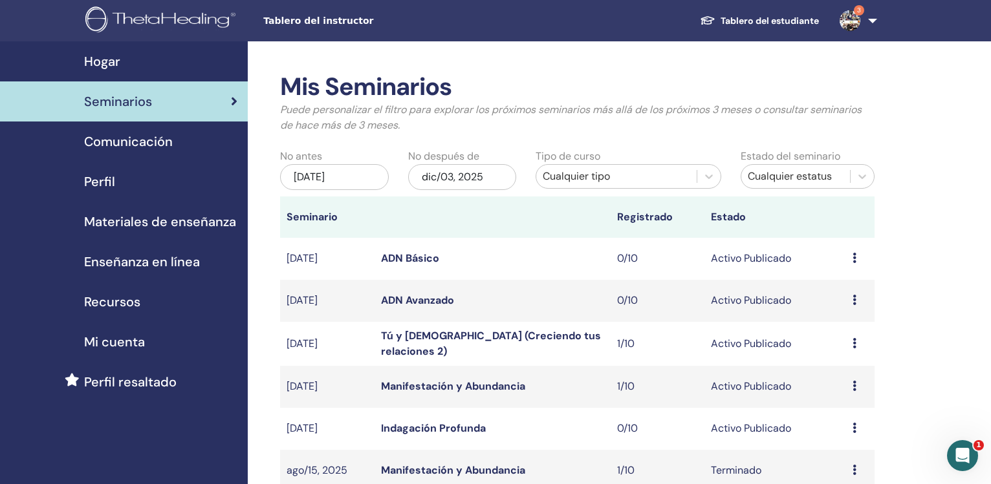
click at [354, 168] on div "[DATE]" at bounding box center [334, 177] width 109 height 26
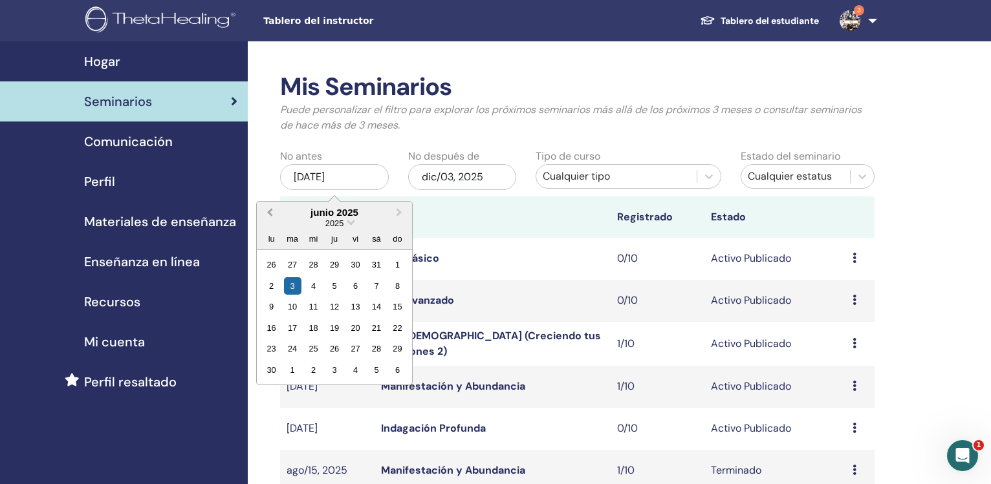
click at [268, 212] on button "Previous Month" at bounding box center [268, 213] width 21 height 21
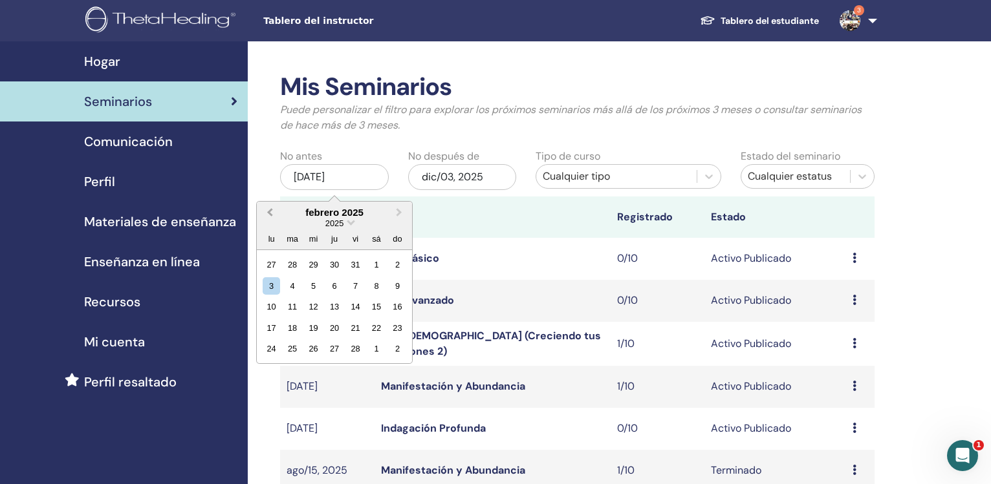
click at [268, 212] on button "Previous Month" at bounding box center [268, 213] width 21 height 21
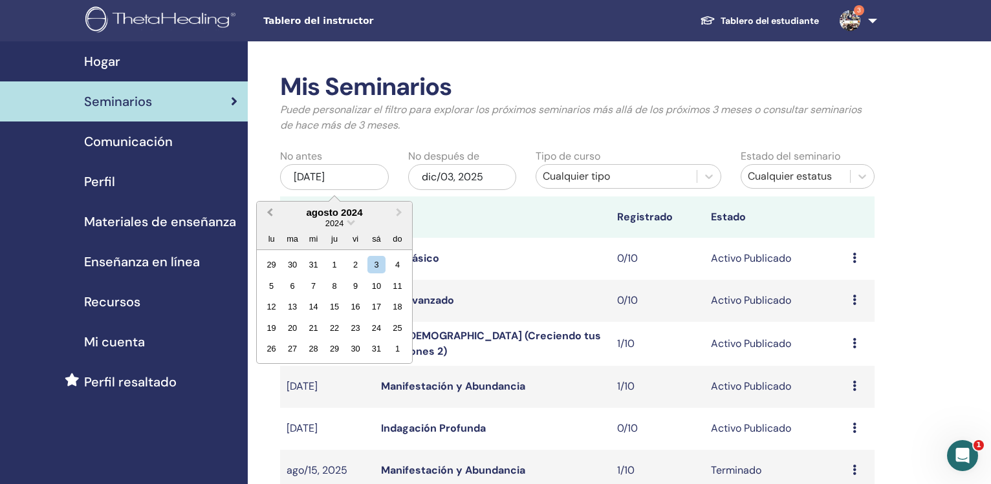
click at [268, 212] on button "Previous Month" at bounding box center [268, 213] width 21 height 21
click at [399, 215] on span "Next Month" at bounding box center [399, 213] width 0 height 14
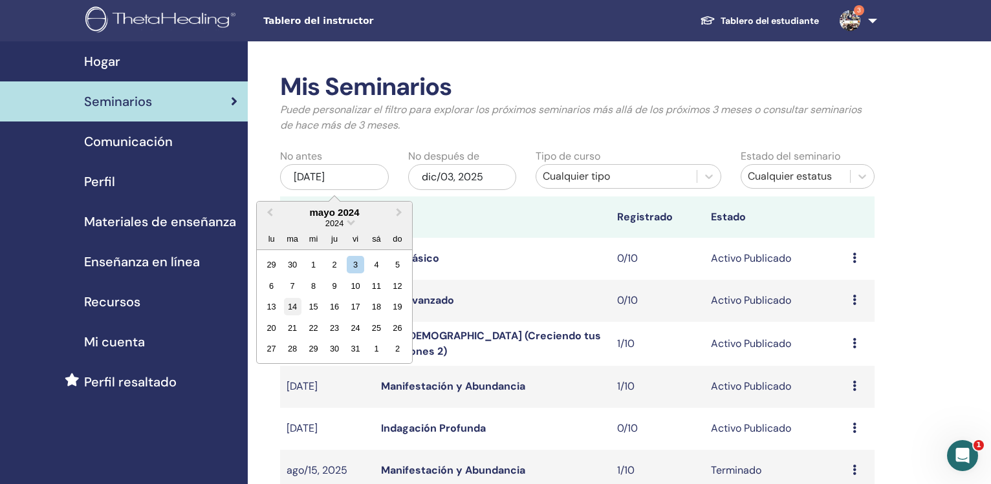
click at [292, 309] on div "14" at bounding box center [292, 306] width 17 height 17
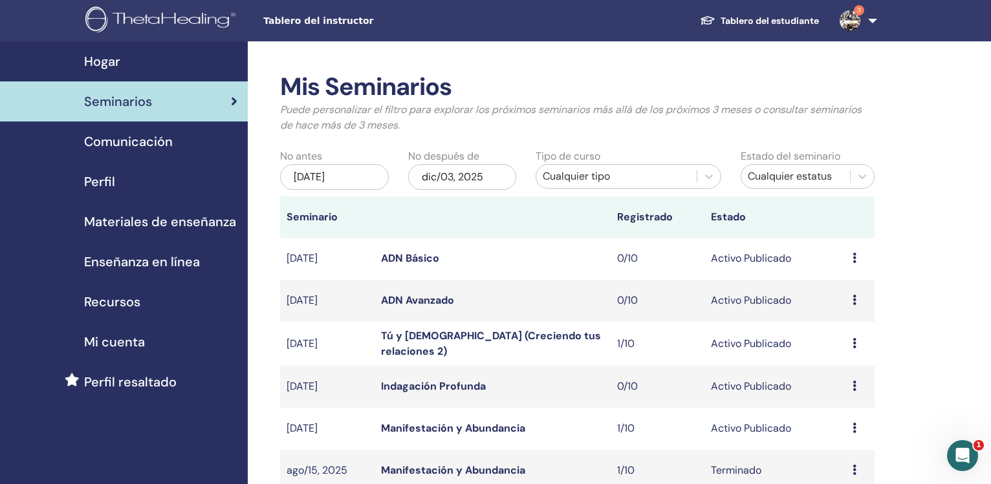
click at [437, 179] on div "dic/03, 2025" at bounding box center [462, 177] width 109 height 26
click at [343, 177] on div "may/14, 2024" at bounding box center [334, 177] width 109 height 26
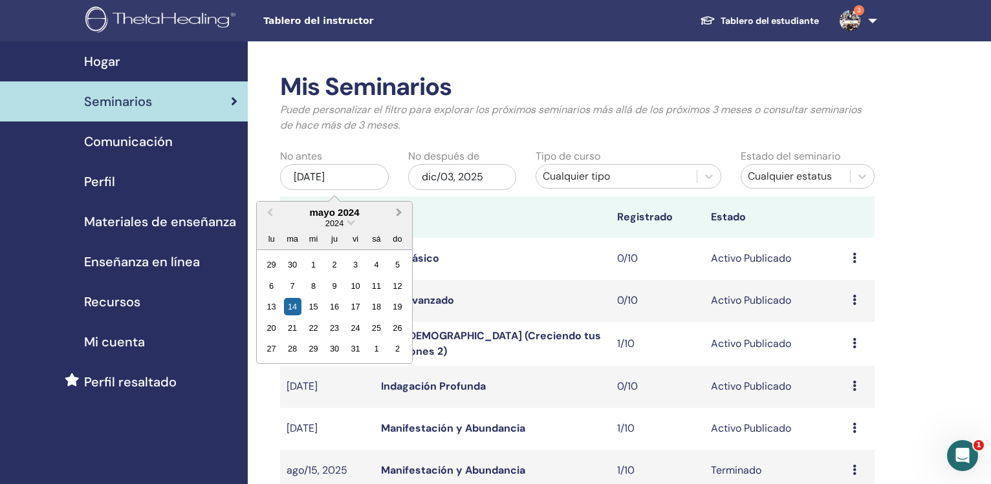
click at [399, 213] on span "Next Month" at bounding box center [399, 213] width 0 height 14
click at [354, 309] on div "14" at bounding box center [355, 306] width 17 height 17
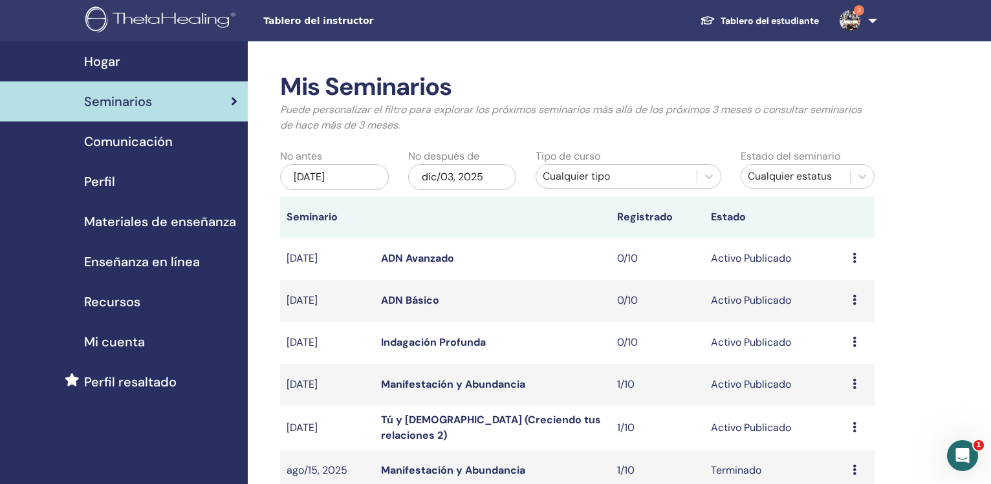
click at [455, 187] on div "dic/03, 2025" at bounding box center [462, 177] width 109 height 26
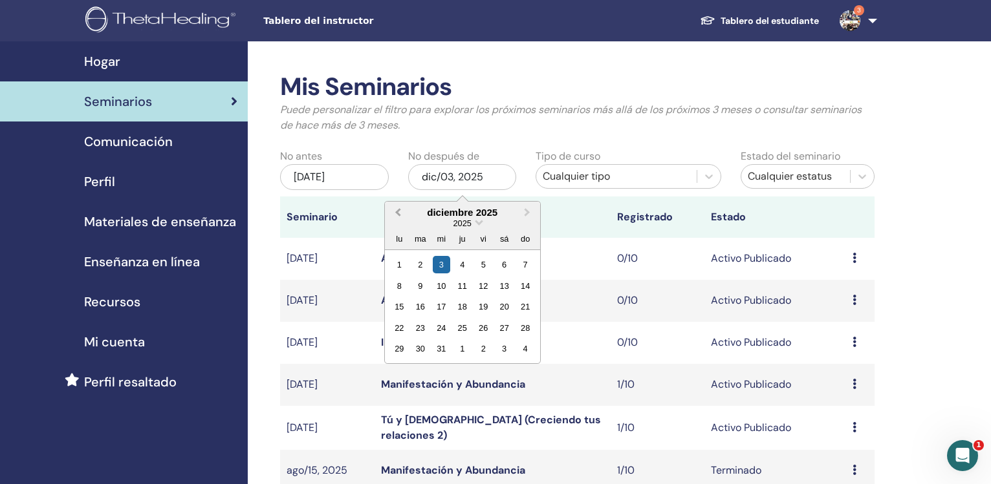
click at [393, 215] on button "Previous Month" at bounding box center [396, 213] width 21 height 21
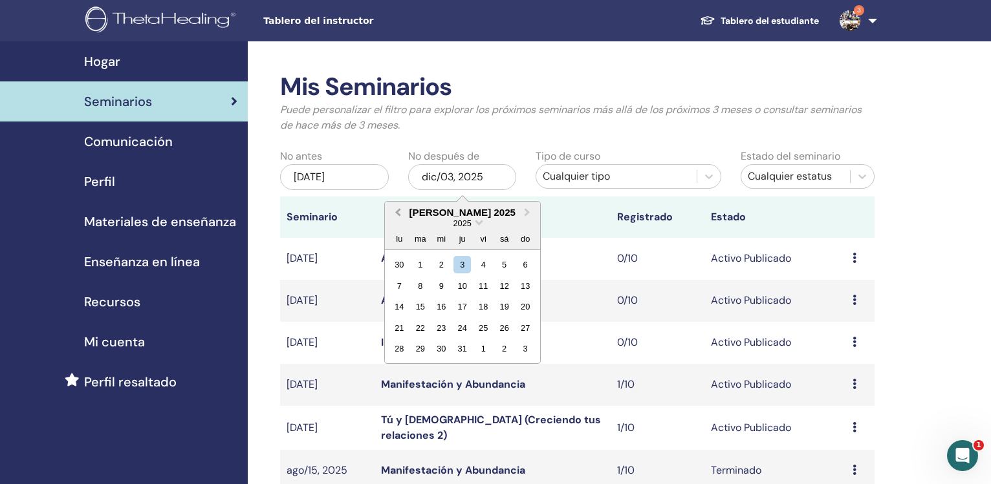
click at [393, 215] on button "Previous Month" at bounding box center [396, 213] width 21 height 21
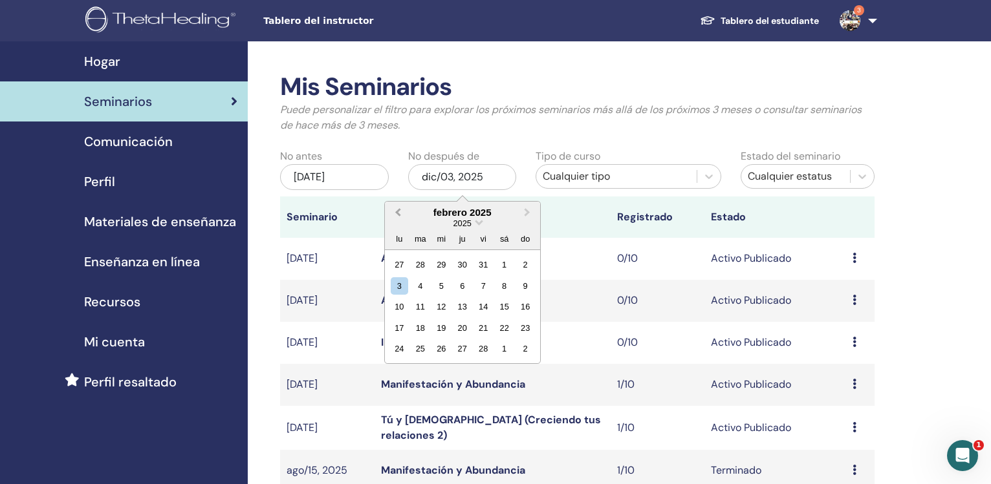
click at [393, 215] on button "Previous Month" at bounding box center [396, 213] width 21 height 21
click at [418, 371] on div "31" at bounding box center [419, 370] width 17 height 17
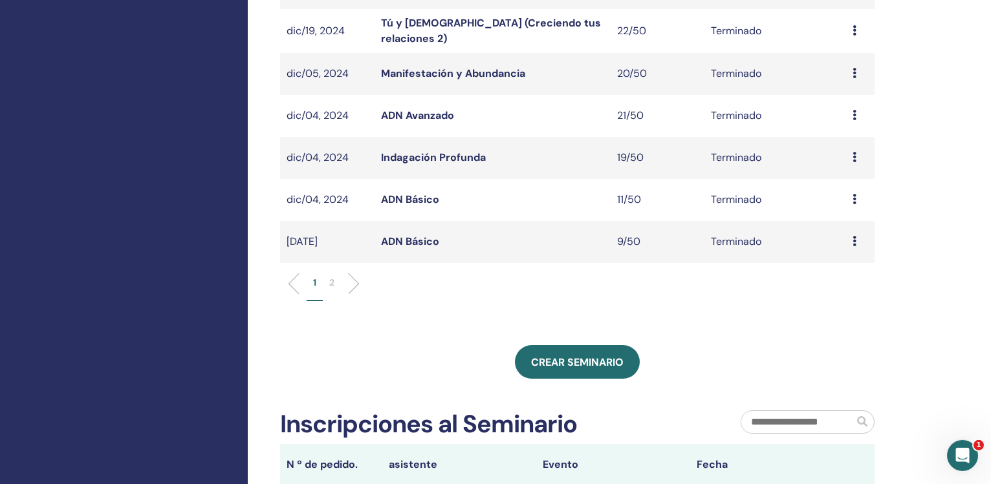
scroll to position [399, 0]
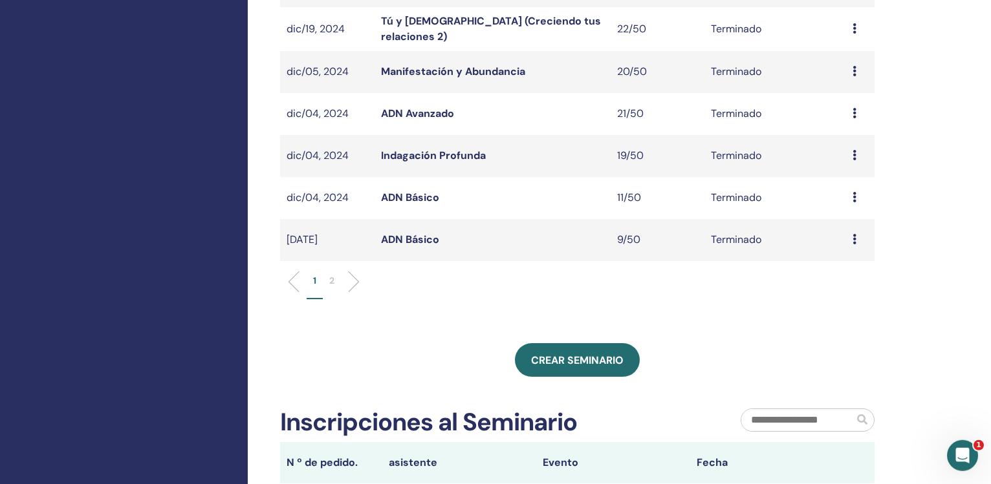
click at [331, 286] on li "2" at bounding box center [332, 286] width 18 height 25
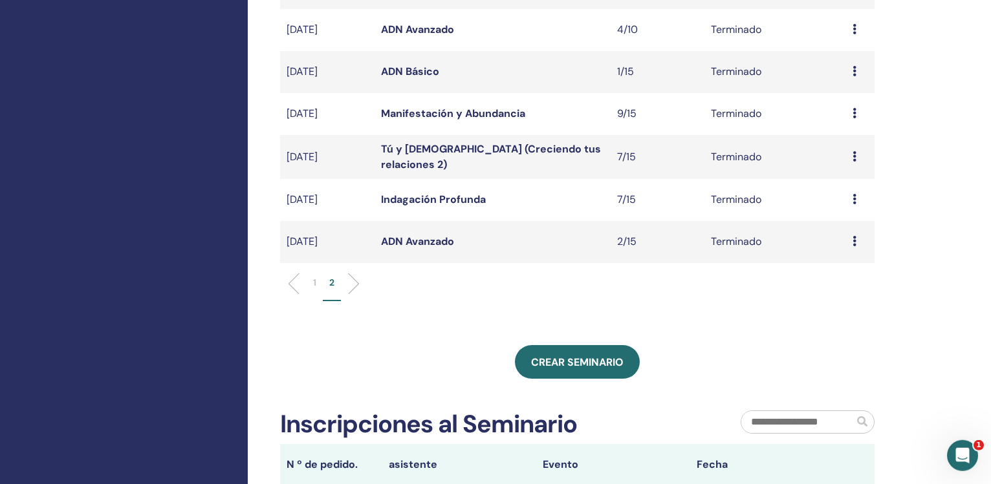
click at [396, 67] on link "ADN Básico" at bounding box center [410, 72] width 58 height 14
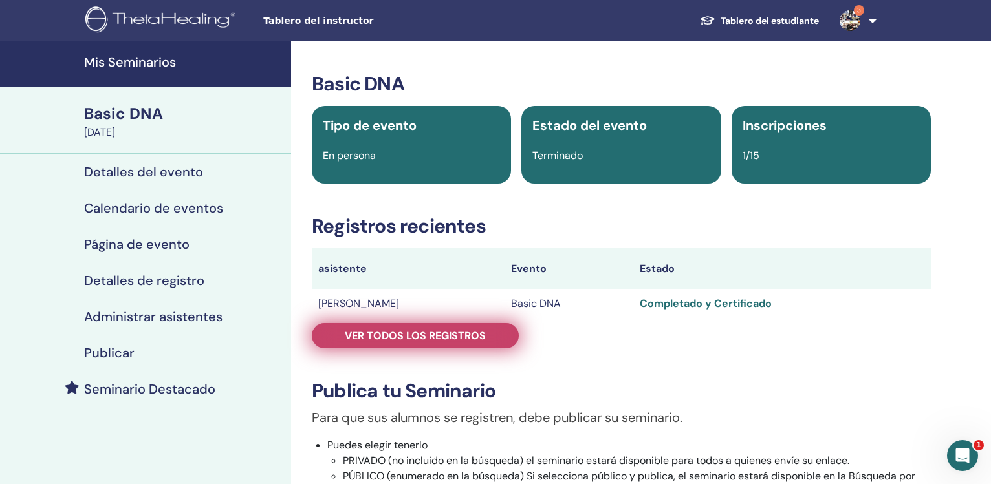
click at [417, 327] on link "Ver todos los registros" at bounding box center [415, 335] width 207 height 25
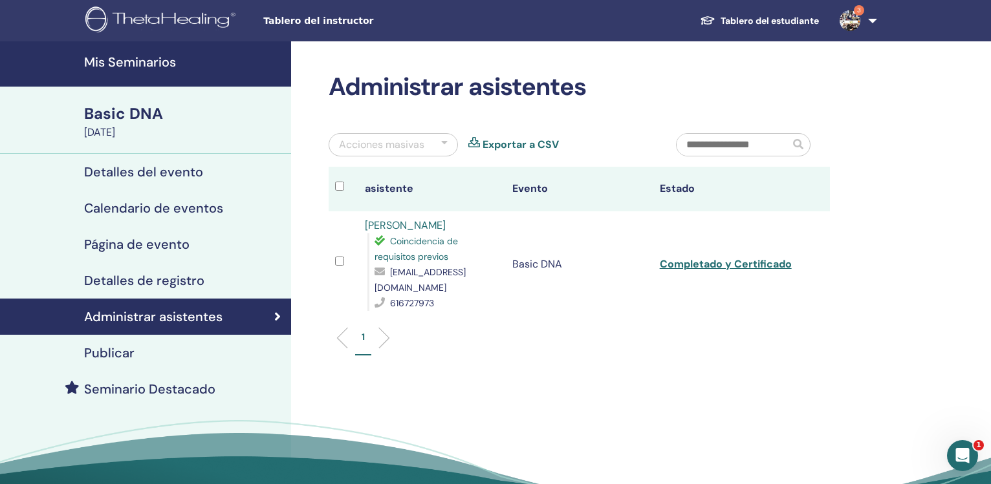
click at [529, 147] on link "Exportar a CSV" at bounding box center [521, 145] width 76 height 16
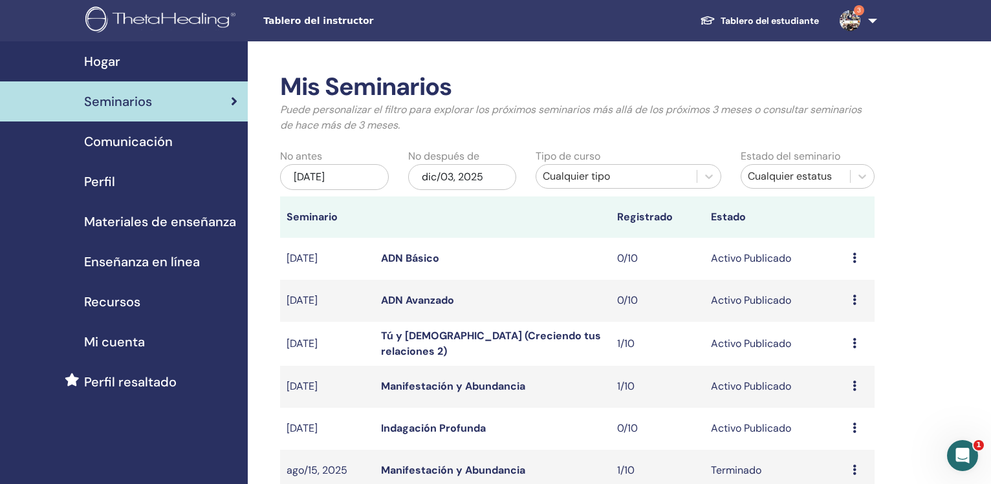
click at [331, 177] on div "[DATE]" at bounding box center [334, 177] width 109 height 26
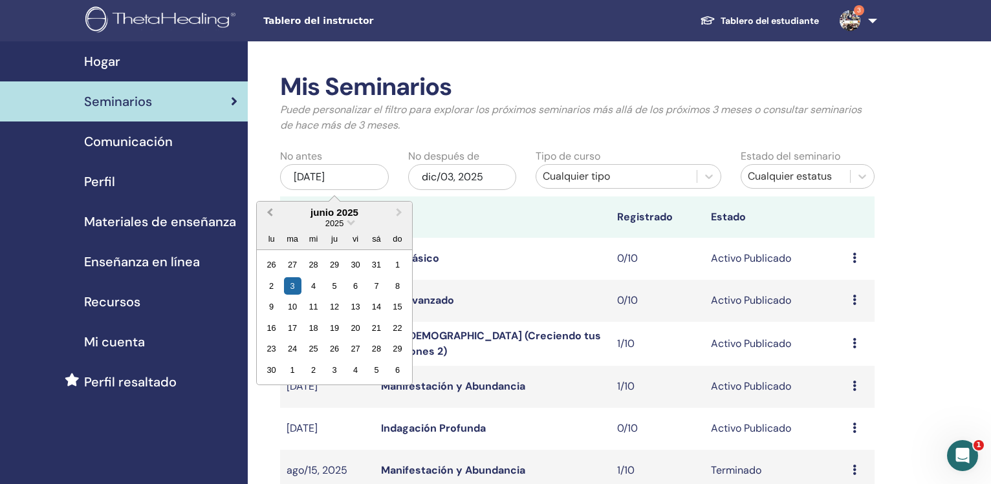
click at [270, 213] on span "Previous Month" at bounding box center [270, 213] width 0 height 14
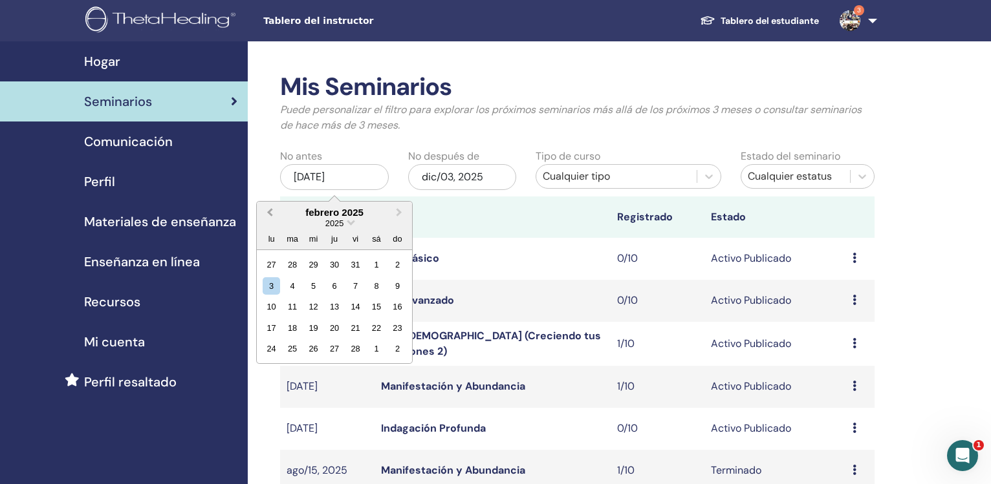
click at [270, 213] on span "Previous Month" at bounding box center [270, 213] width 0 height 14
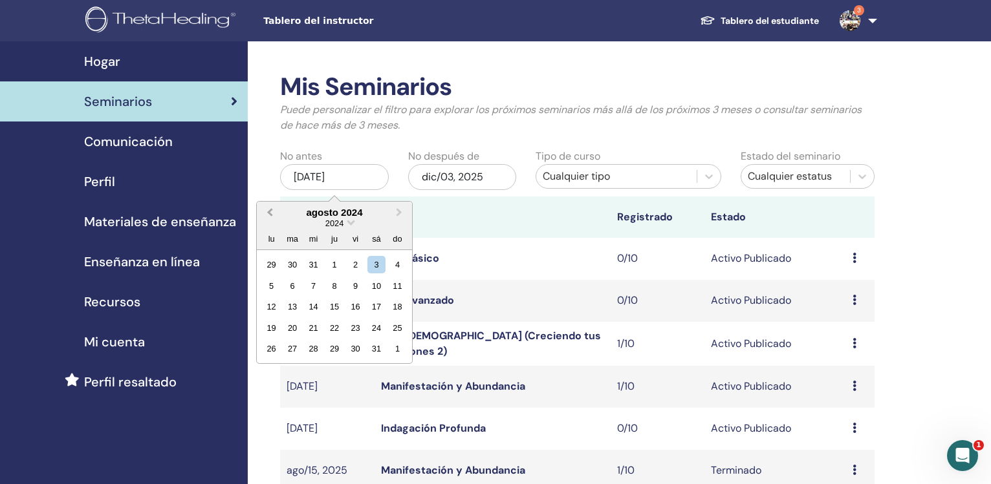
click at [270, 213] on span "Previous Month" at bounding box center [270, 213] width 0 height 14
click at [378, 311] on div "15" at bounding box center [375, 306] width 17 height 17
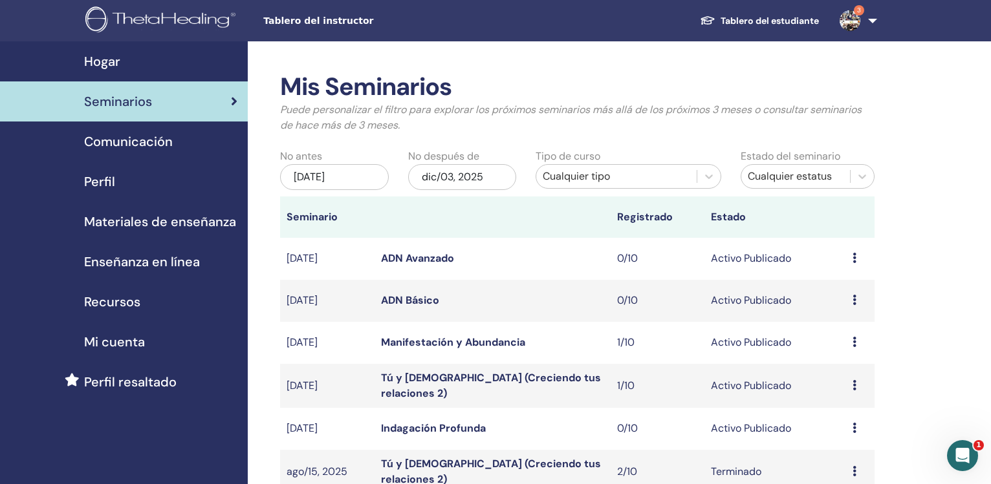
click at [460, 172] on div "dic/03, 2025" at bounding box center [462, 177] width 109 height 26
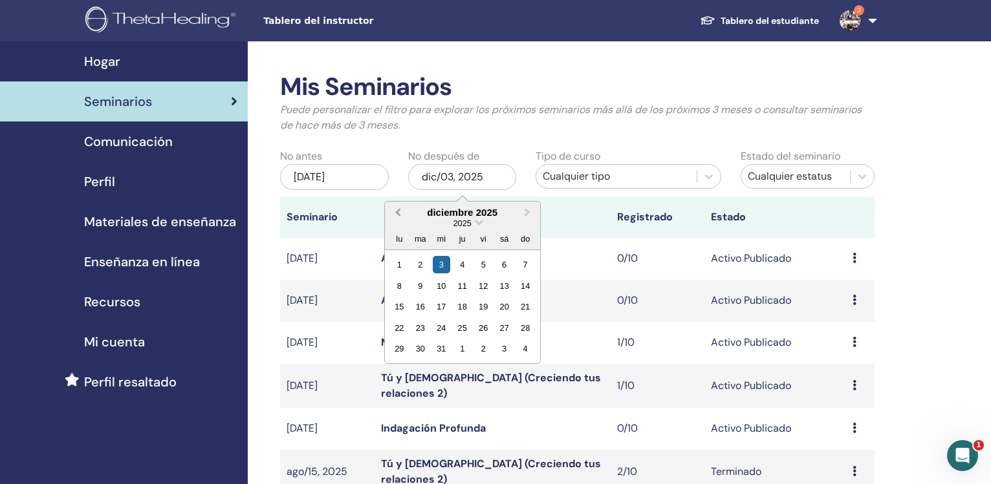
click at [399, 217] on button "Previous Month" at bounding box center [396, 213] width 21 height 21
click at [398, 217] on button "Previous Month" at bounding box center [396, 213] width 21 height 21
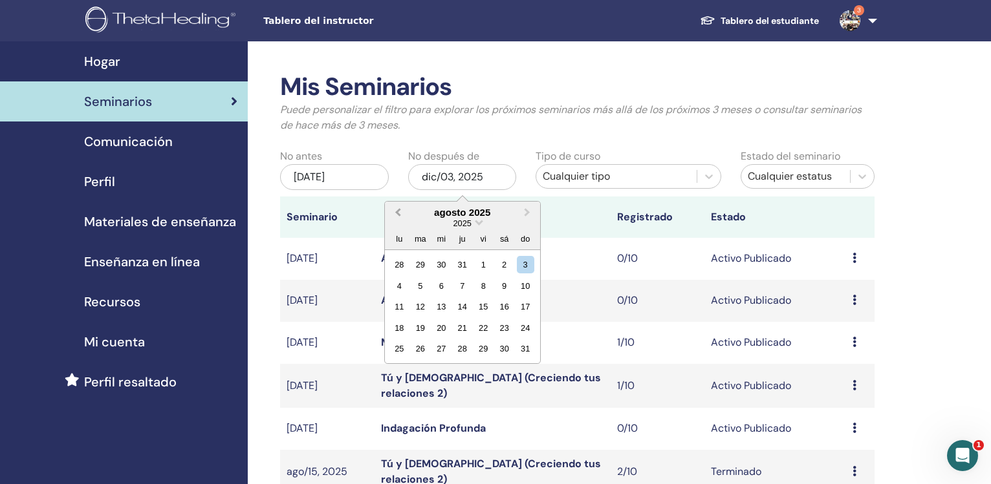
click at [398, 217] on button "Previous Month" at bounding box center [396, 213] width 21 height 21
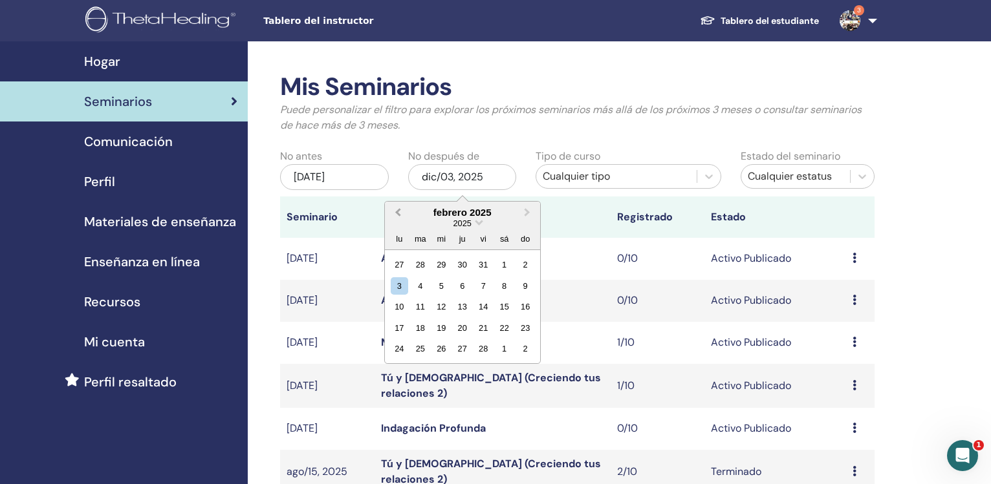
click at [398, 217] on button "Previous Month" at bounding box center [396, 213] width 21 height 21
click at [527, 210] on span "Next Month" at bounding box center [527, 213] width 0 height 14
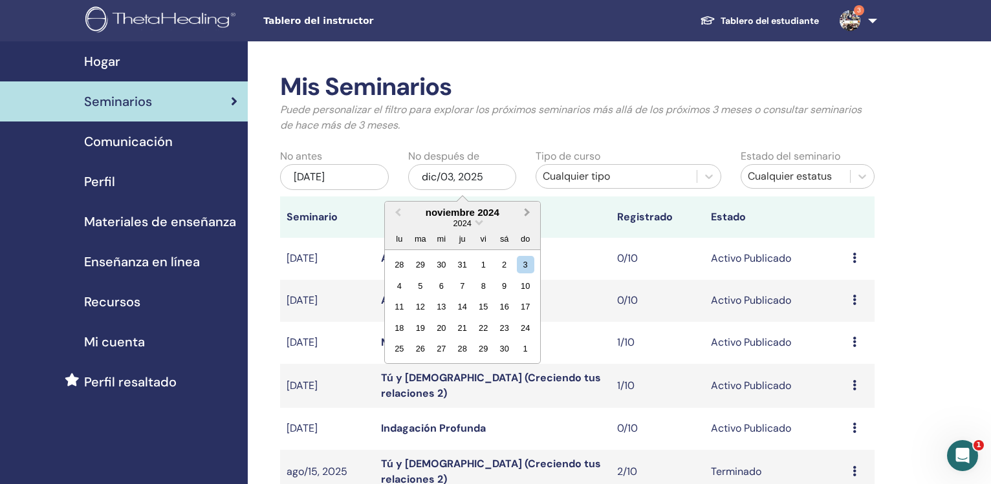
click at [527, 210] on span "Next Month" at bounding box center [527, 213] width 0 height 14
click at [420, 375] on div "31" at bounding box center [419, 370] width 17 height 17
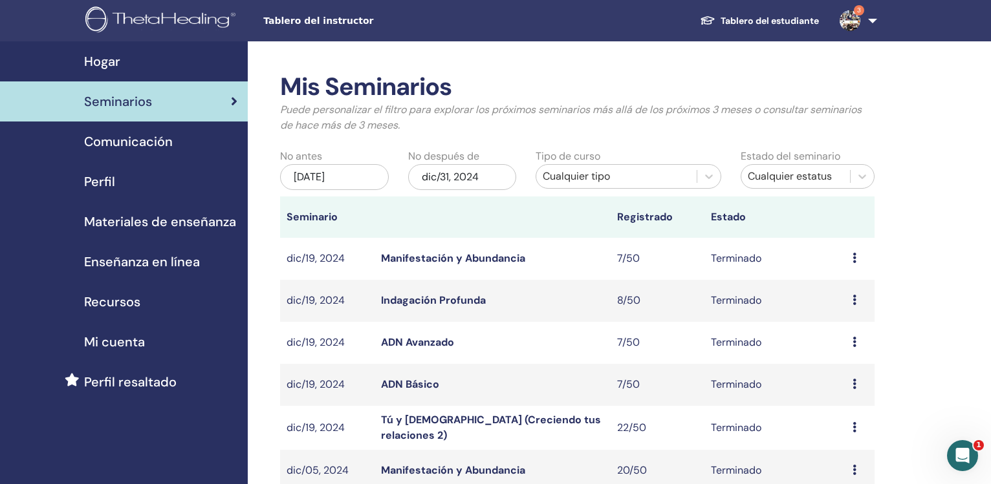
click at [565, 180] on div "Cualquier tipo" at bounding box center [616, 177] width 147 height 16
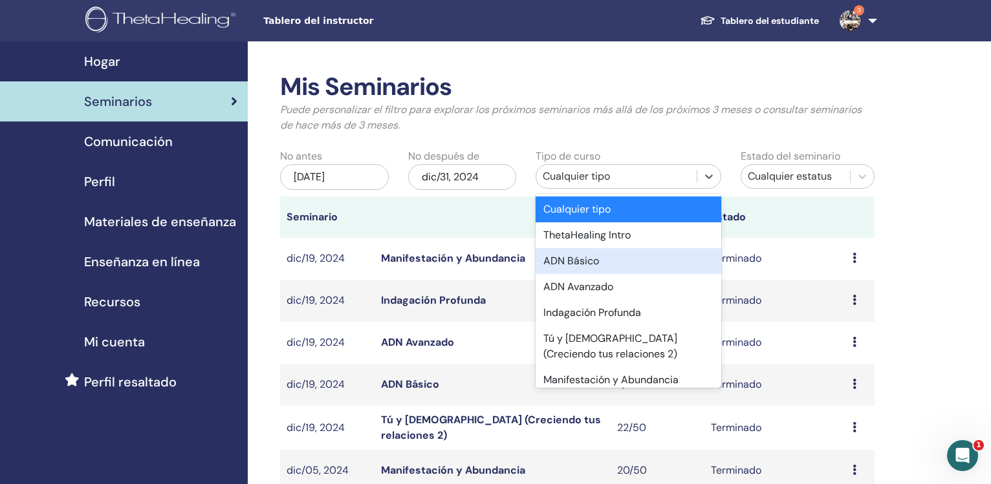
click at [567, 258] on div "ADN Básico" at bounding box center [628, 261] width 185 height 26
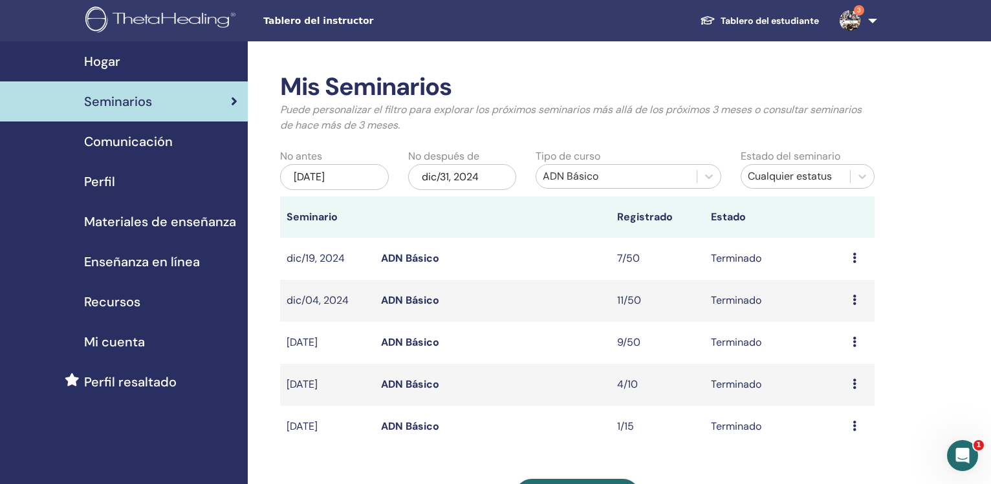
click at [392, 382] on link "ADN Básico" at bounding box center [410, 385] width 58 height 14
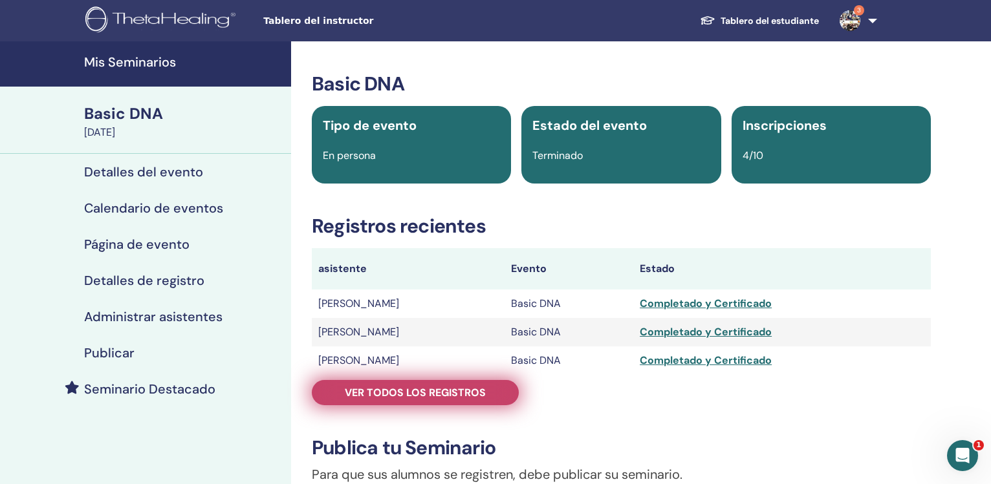
click at [443, 391] on span "Ver todos los registros" at bounding box center [415, 393] width 141 height 14
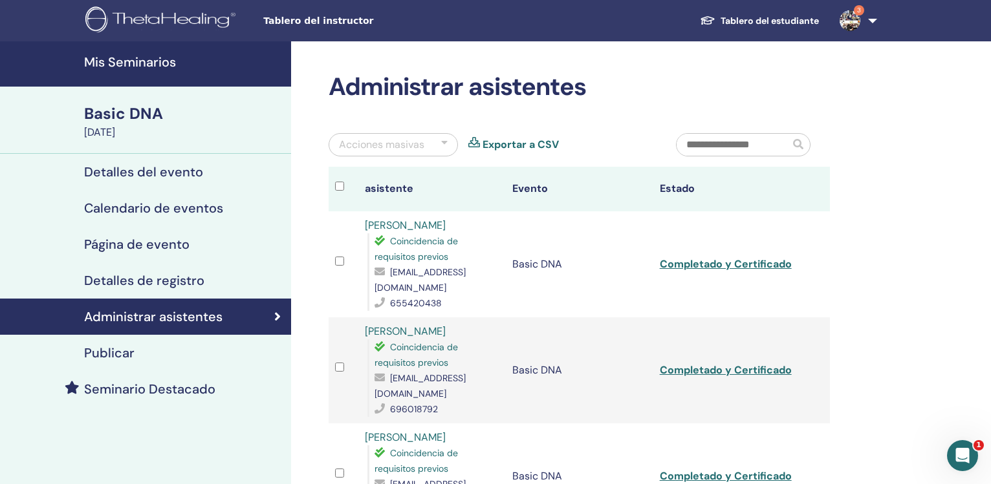
click at [515, 146] on link "Exportar a CSV" at bounding box center [521, 145] width 76 height 16
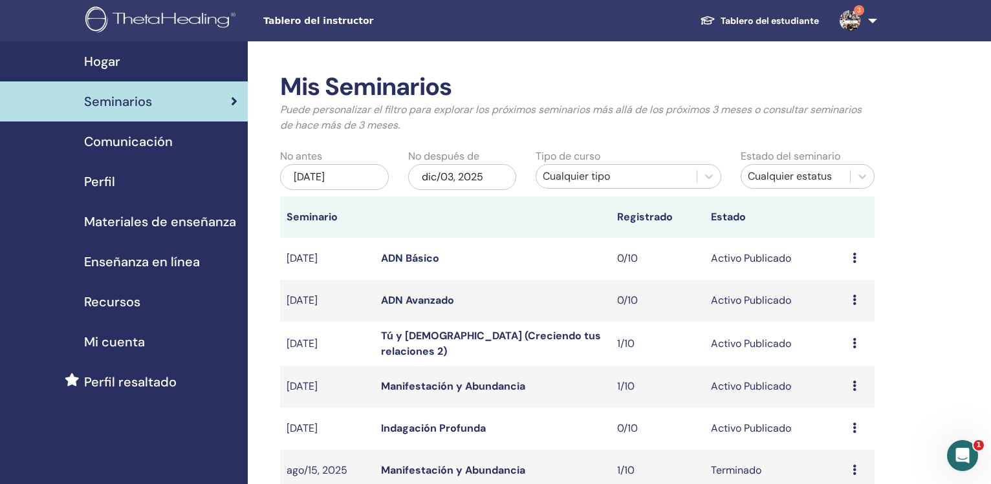
click at [332, 179] on div "[DATE]" at bounding box center [334, 177] width 109 height 26
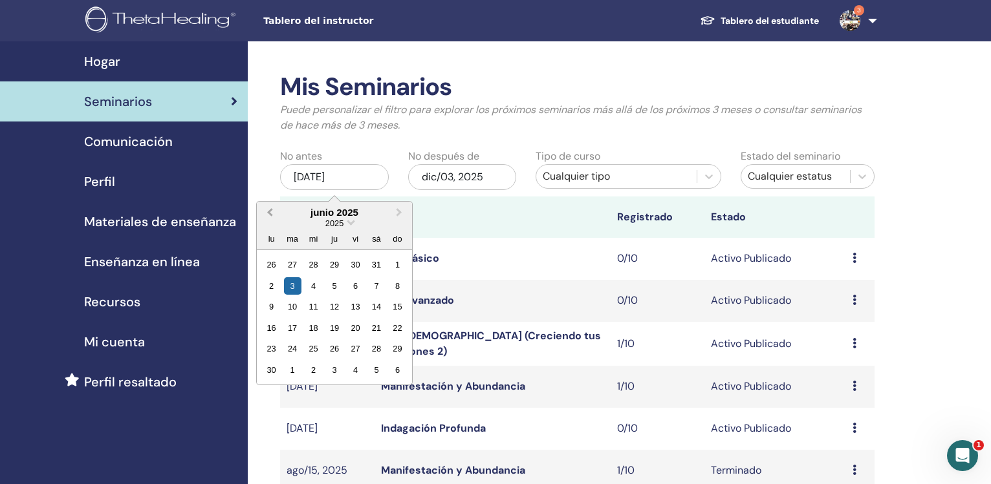
click at [269, 207] on button "Previous Month" at bounding box center [268, 213] width 21 height 21
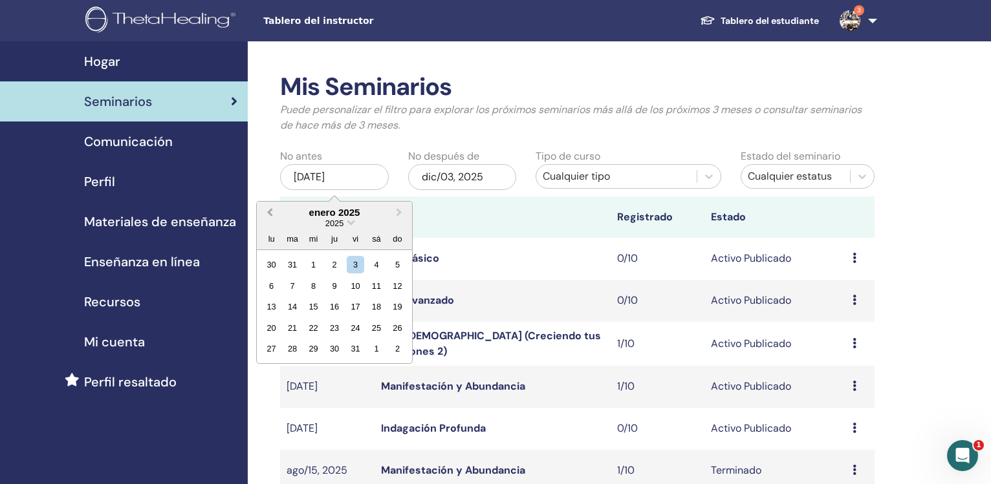
click at [269, 207] on button "Previous Month" at bounding box center [268, 213] width 21 height 21
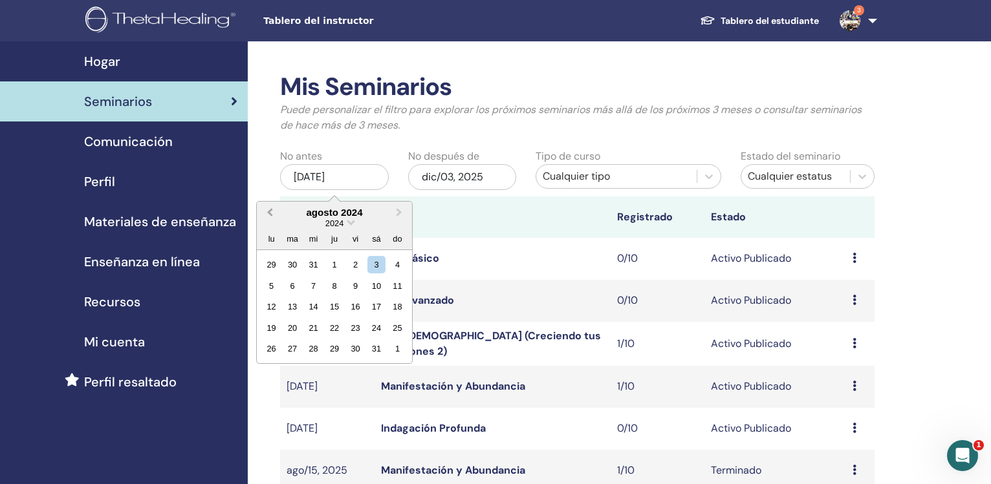
click at [269, 207] on button "Previous Month" at bounding box center [268, 213] width 21 height 21
click at [333, 347] on div "27" at bounding box center [333, 348] width 17 height 17
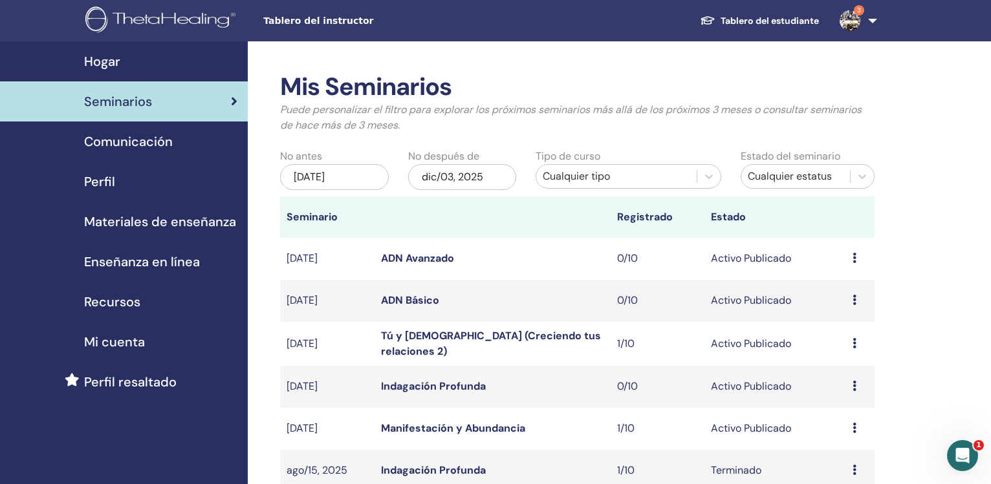
click at [439, 168] on div "dic/03, 2025" at bounding box center [462, 177] width 109 height 26
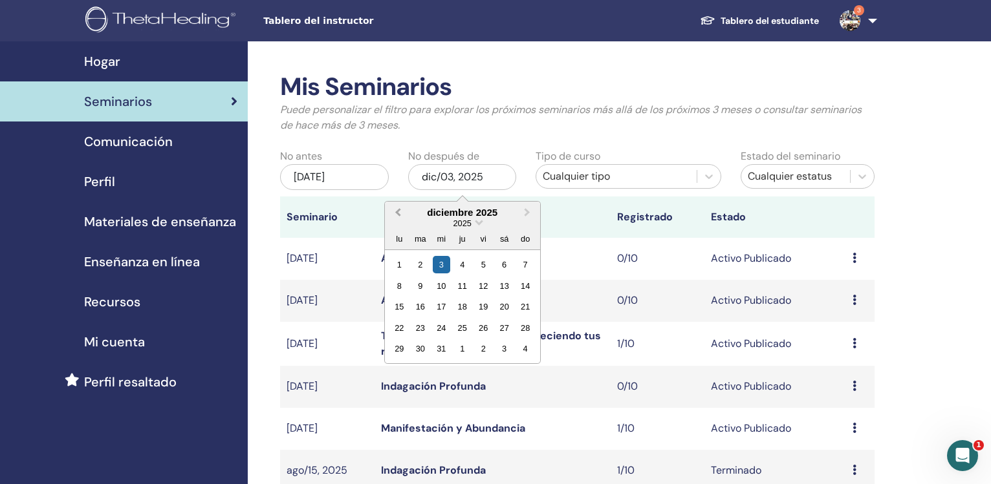
click at [389, 207] on button "Previous Month" at bounding box center [396, 213] width 21 height 21
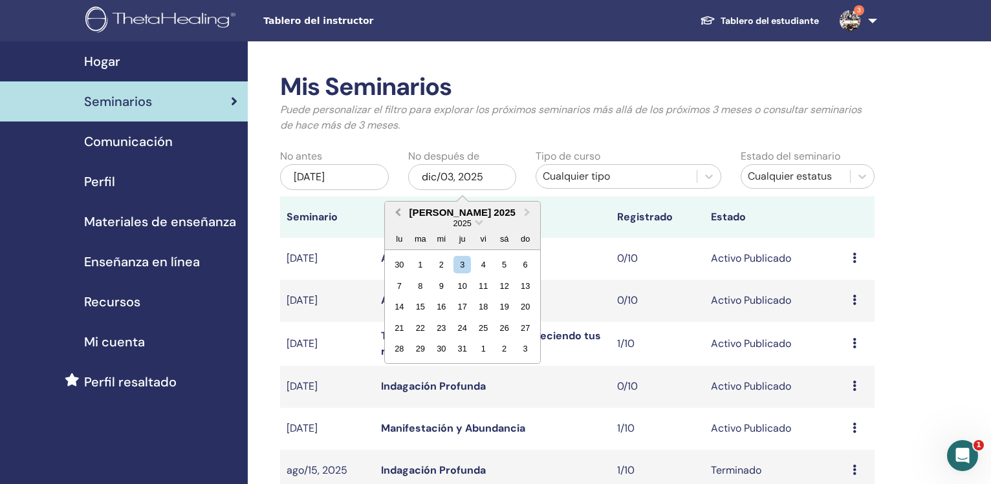
click at [389, 207] on button "Previous Month" at bounding box center [396, 213] width 21 height 21
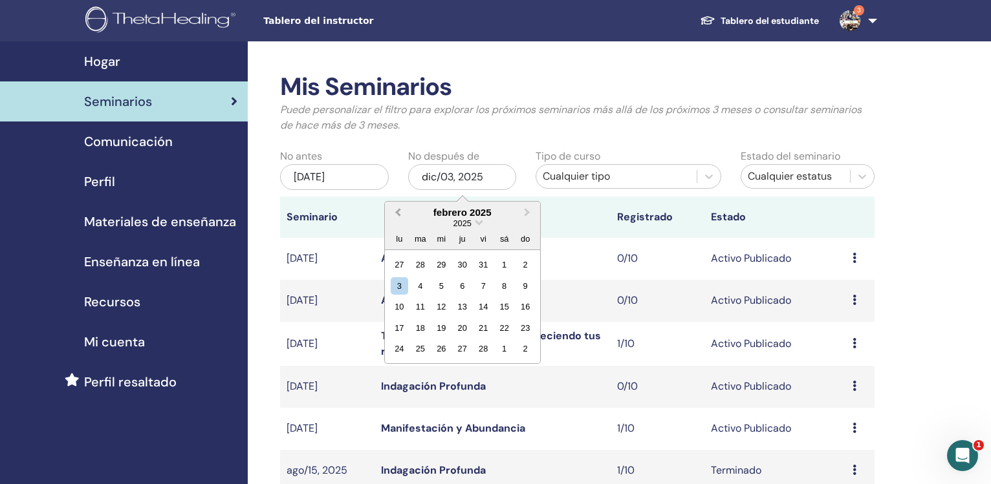
click at [389, 207] on button "Previous Month" at bounding box center [396, 213] width 21 height 21
click at [420, 373] on div "31" at bounding box center [419, 370] width 17 height 17
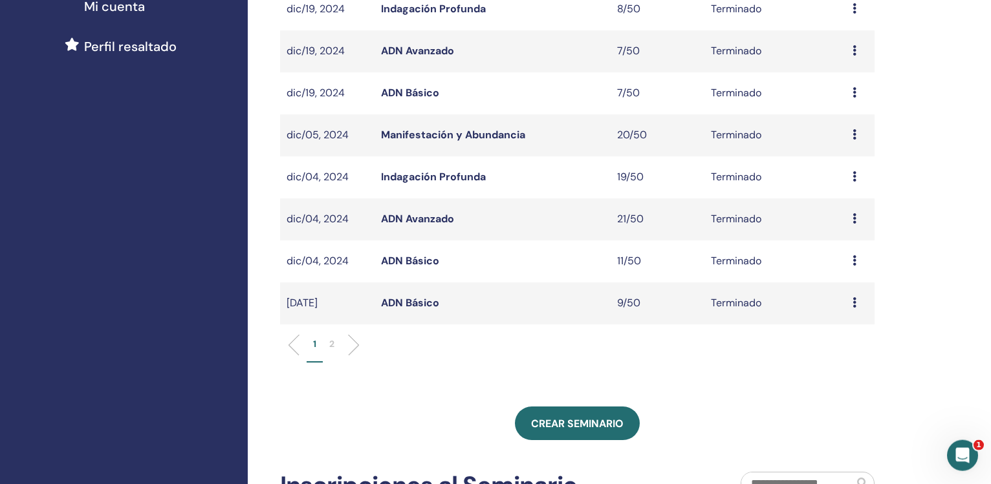
scroll to position [334, 0]
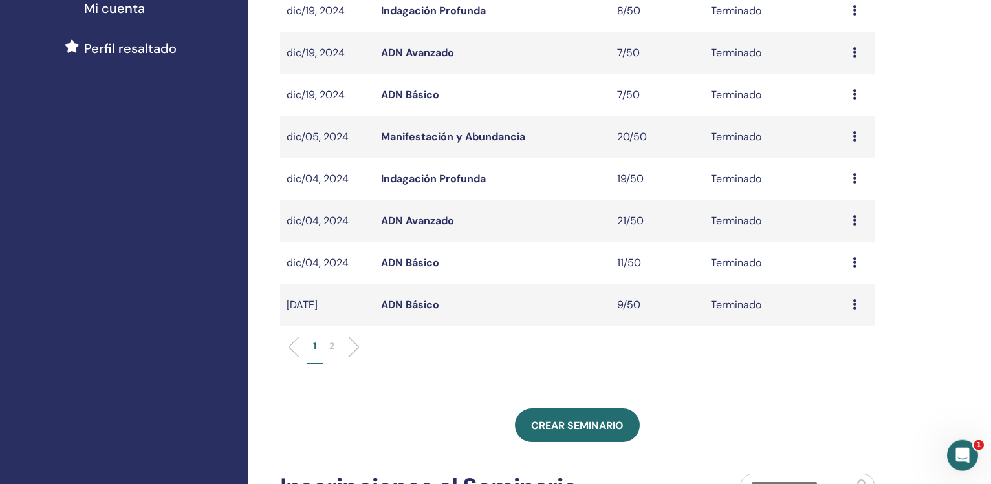
click at [329, 351] on li "2" at bounding box center [332, 352] width 18 height 25
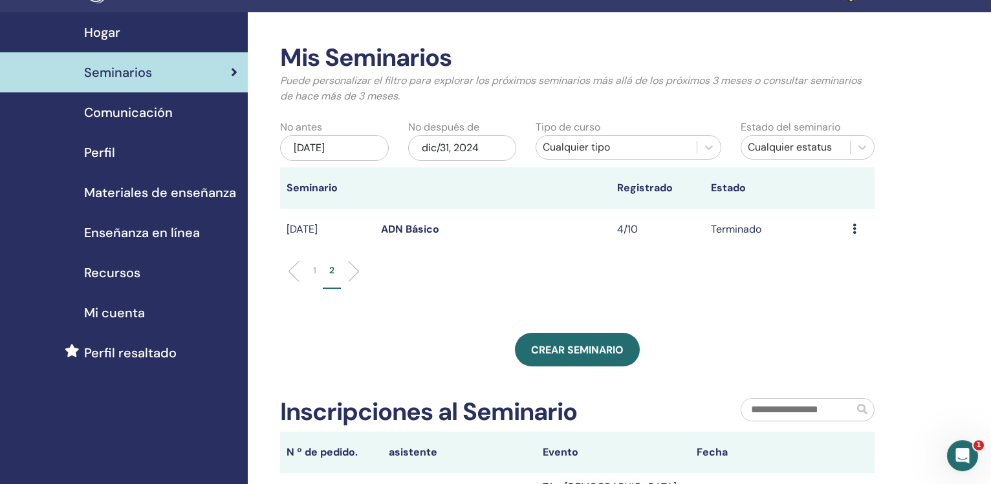
scroll to position [0, 0]
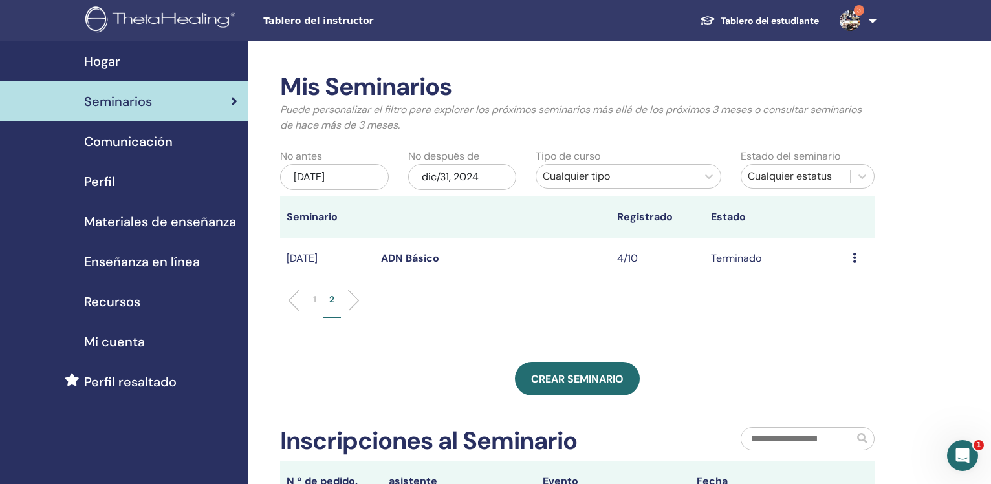
click at [296, 302] on li at bounding box center [299, 301] width 22 height 22
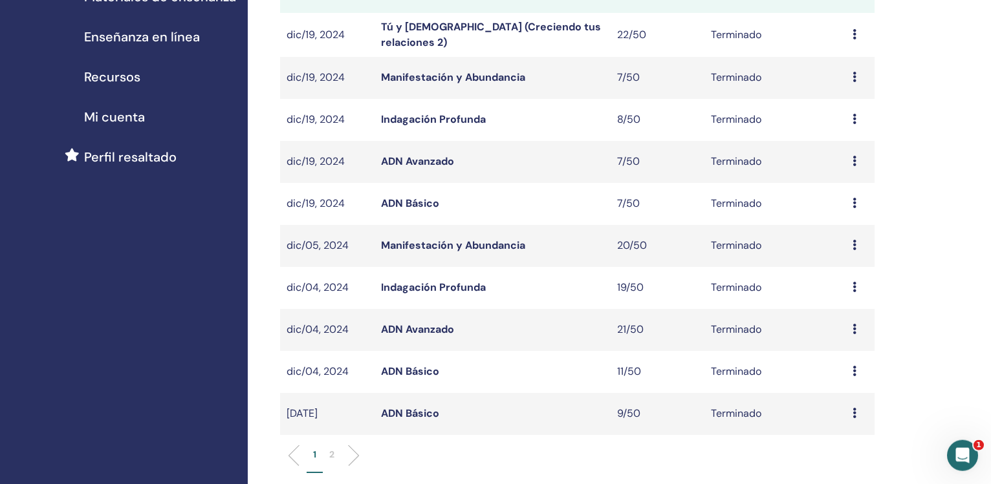
scroll to position [223, 0]
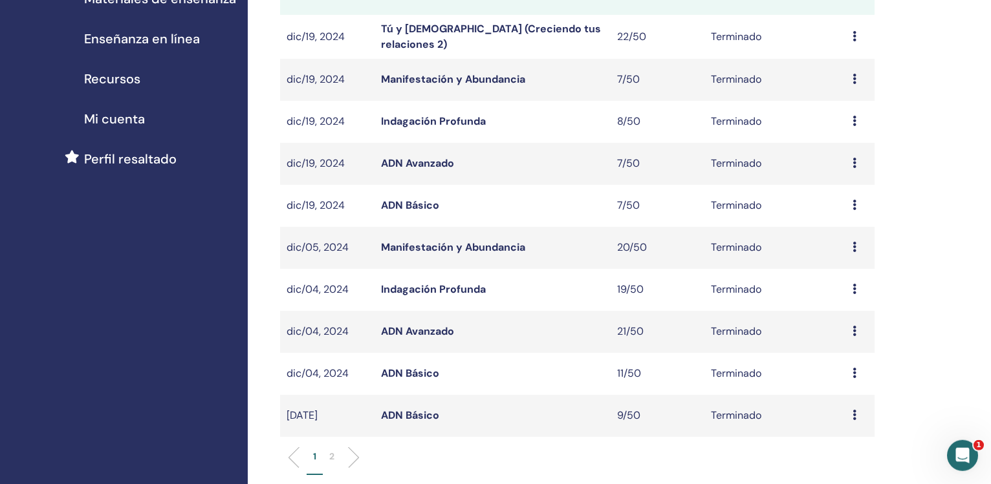
click at [398, 413] on link "ADN Básico" at bounding box center [410, 416] width 58 height 14
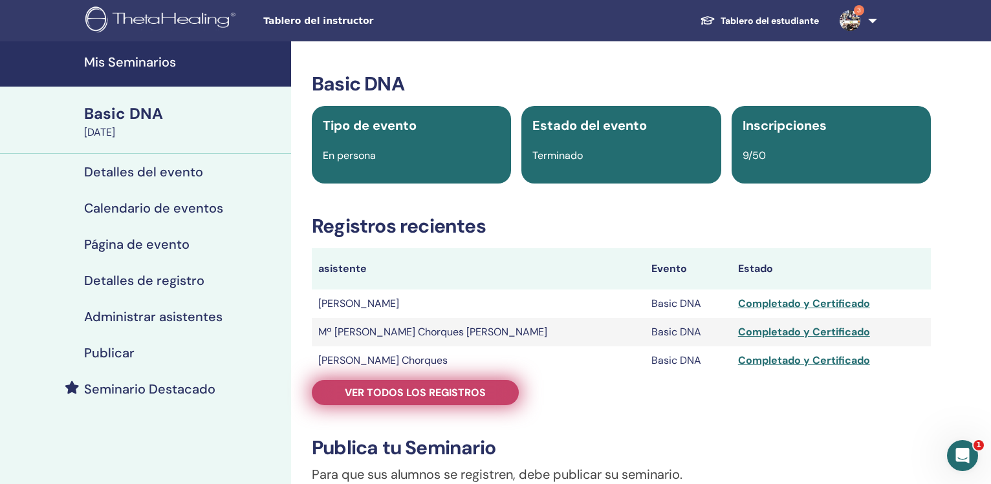
click at [419, 396] on span "Ver todos los registros" at bounding box center [415, 393] width 141 height 14
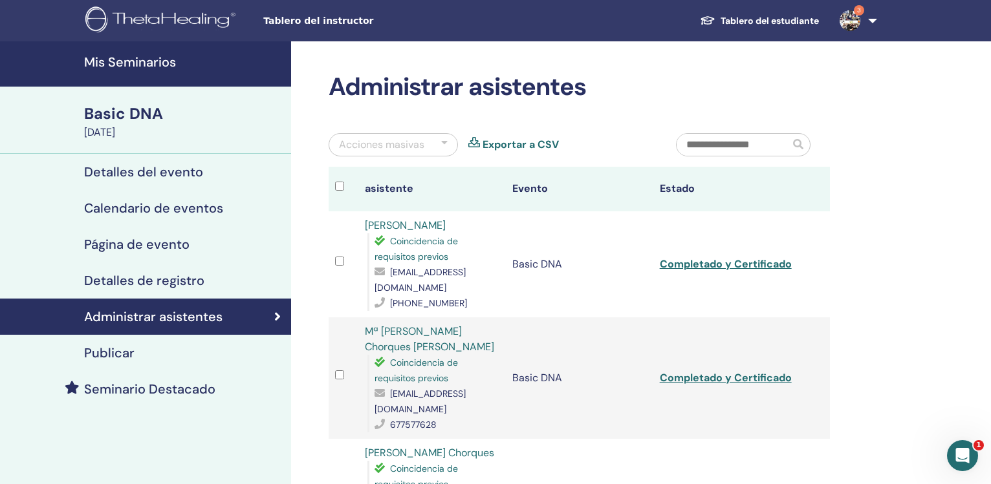
click at [517, 144] on link "Exportar a CSV" at bounding box center [521, 145] width 76 height 16
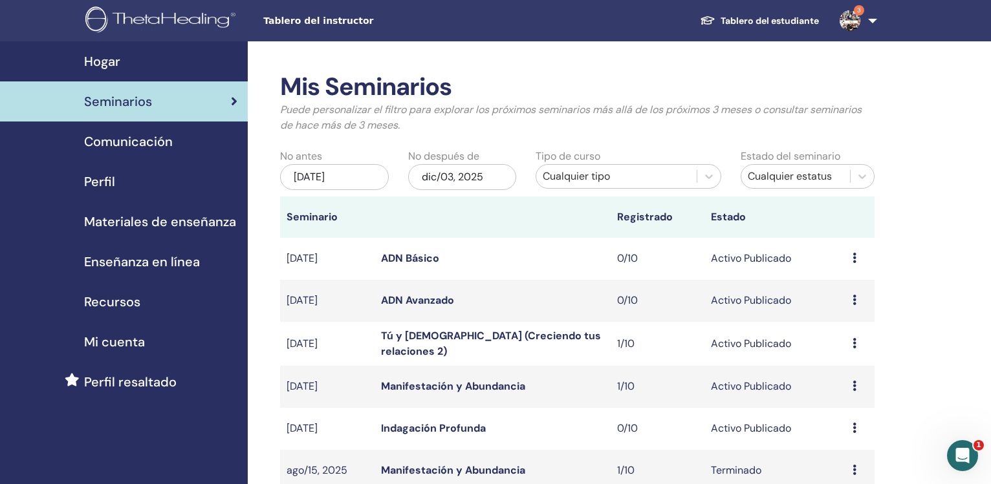
click at [330, 180] on div "jun/03, 2025" at bounding box center [334, 177] width 109 height 26
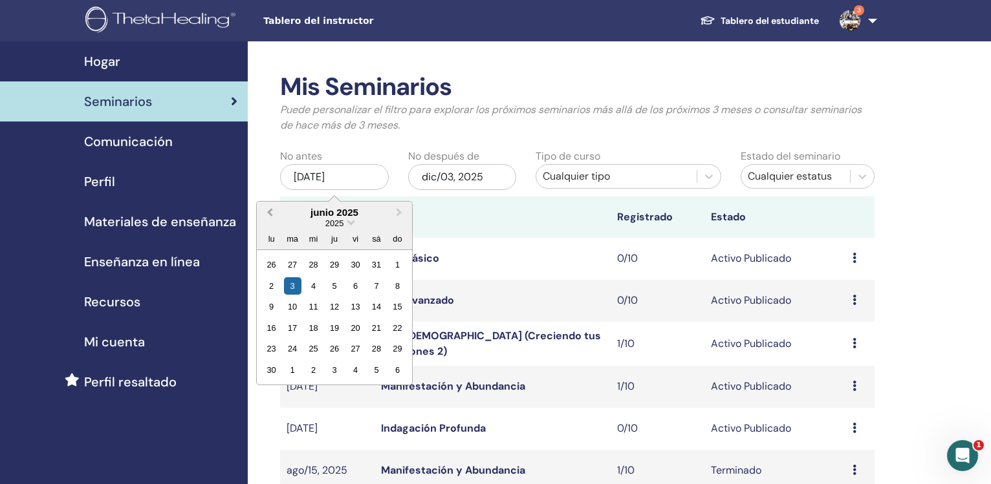
click at [264, 213] on button "Previous Month" at bounding box center [268, 213] width 21 height 21
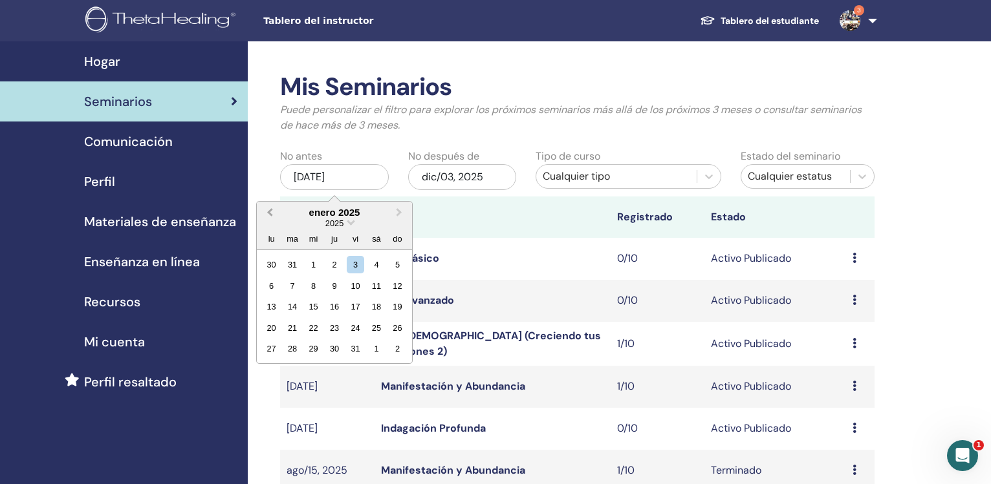
click at [264, 213] on button "Previous Month" at bounding box center [268, 213] width 21 height 21
click at [264, 214] on button "Previous Month" at bounding box center [268, 213] width 21 height 21
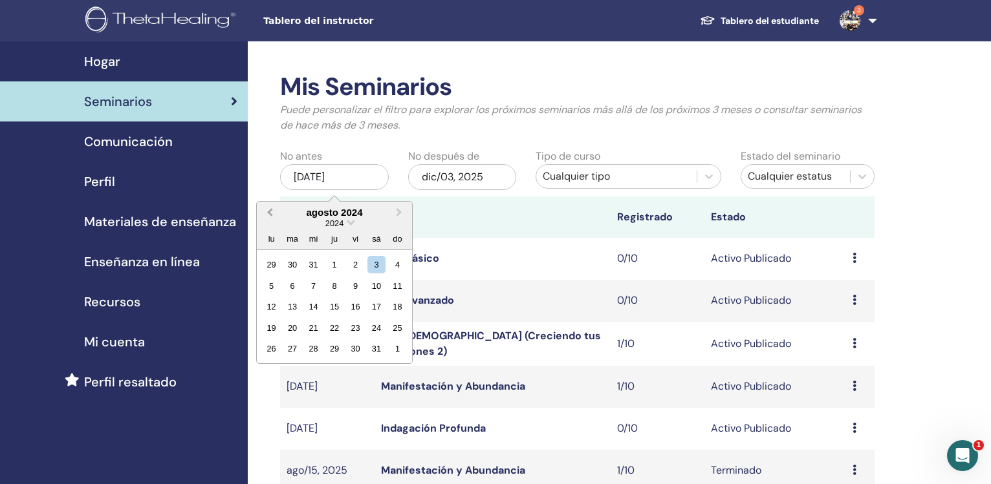
click at [264, 214] on button "Previous Month" at bounding box center [268, 213] width 21 height 21
click at [338, 351] on div "27" at bounding box center [333, 348] width 17 height 17
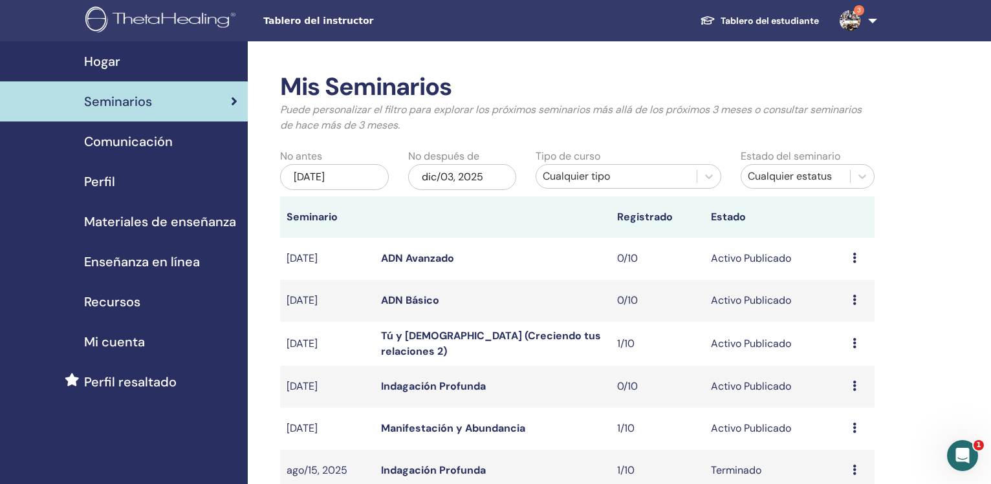
click at [457, 180] on div "dic/03, 2025" at bounding box center [462, 177] width 109 height 26
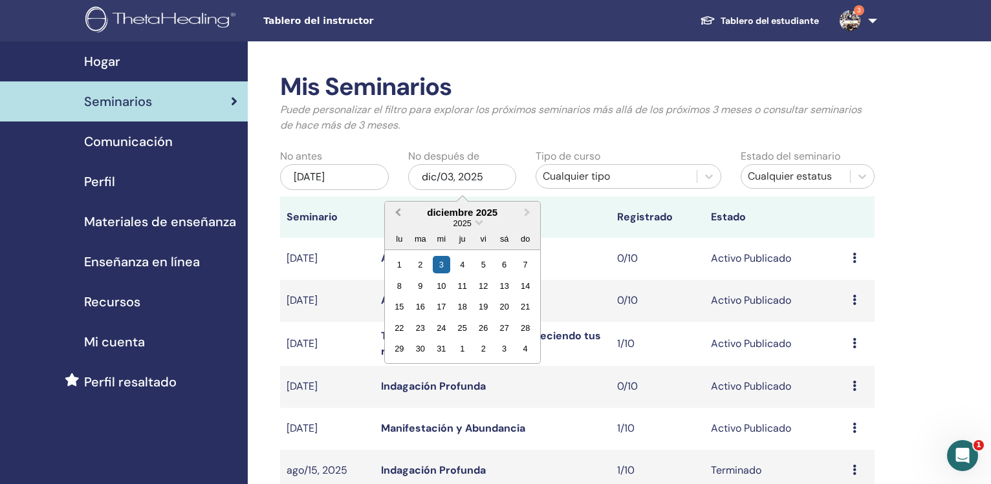
click at [396, 214] on button "Previous Month" at bounding box center [396, 213] width 21 height 21
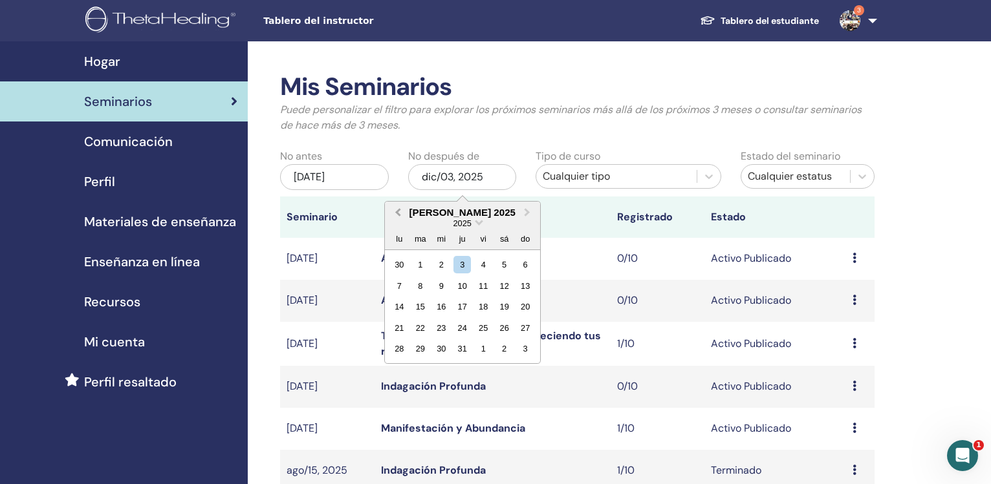
click at [396, 214] on button "Previous Month" at bounding box center [396, 213] width 21 height 21
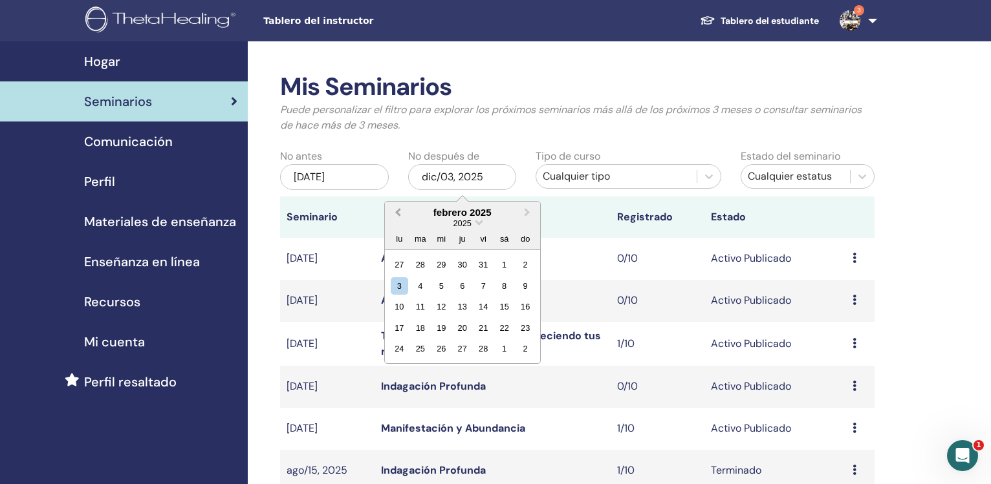
click at [395, 214] on button "Previous Month" at bounding box center [396, 213] width 21 height 21
click at [425, 369] on div "31" at bounding box center [419, 370] width 17 height 17
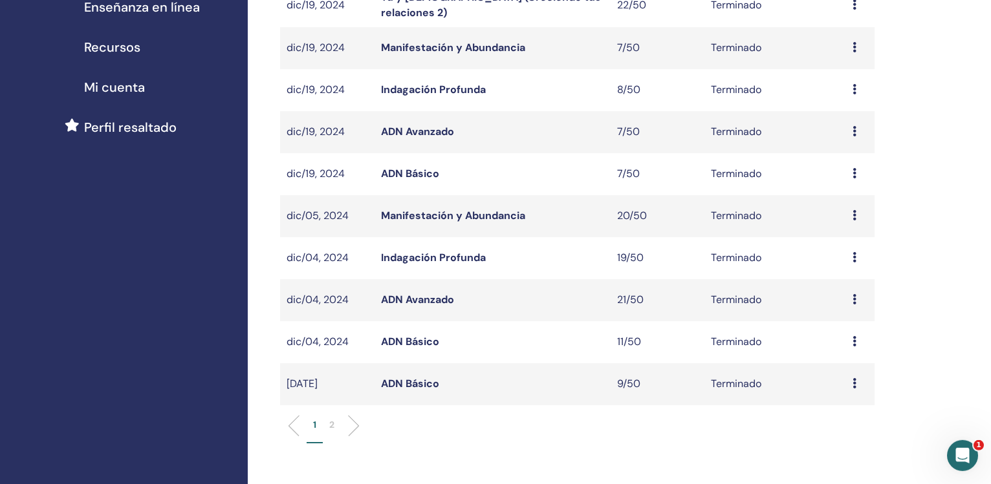
scroll to position [294, 0]
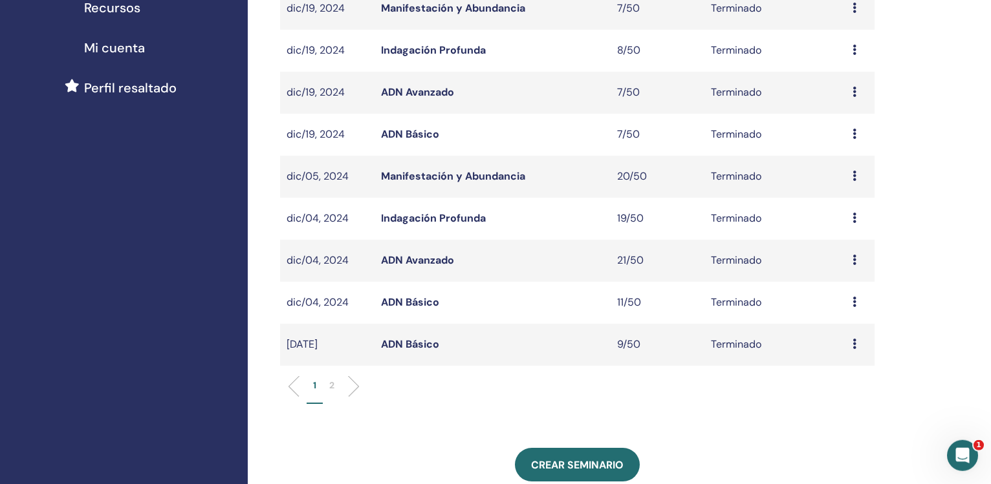
click at [417, 299] on link "ADN Básico" at bounding box center [410, 303] width 58 height 14
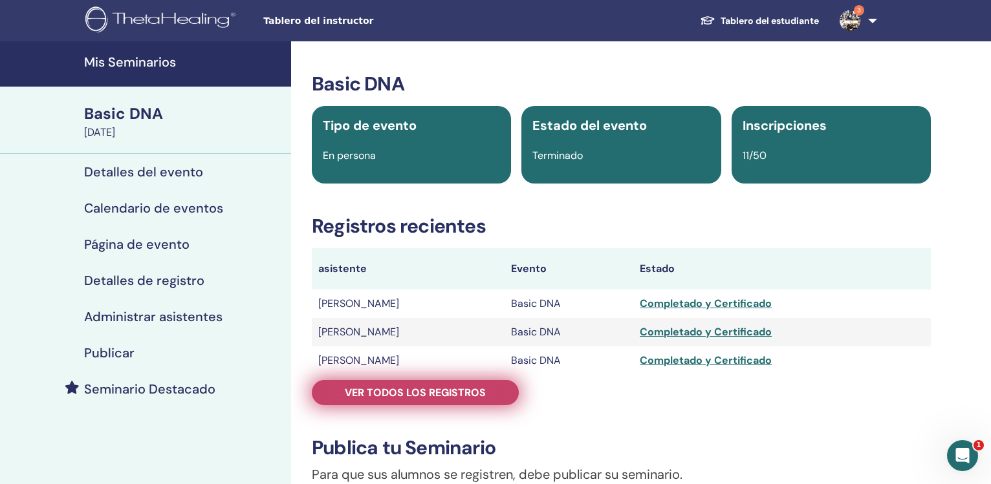
click at [404, 399] on span "Ver todos los registros" at bounding box center [415, 393] width 141 height 14
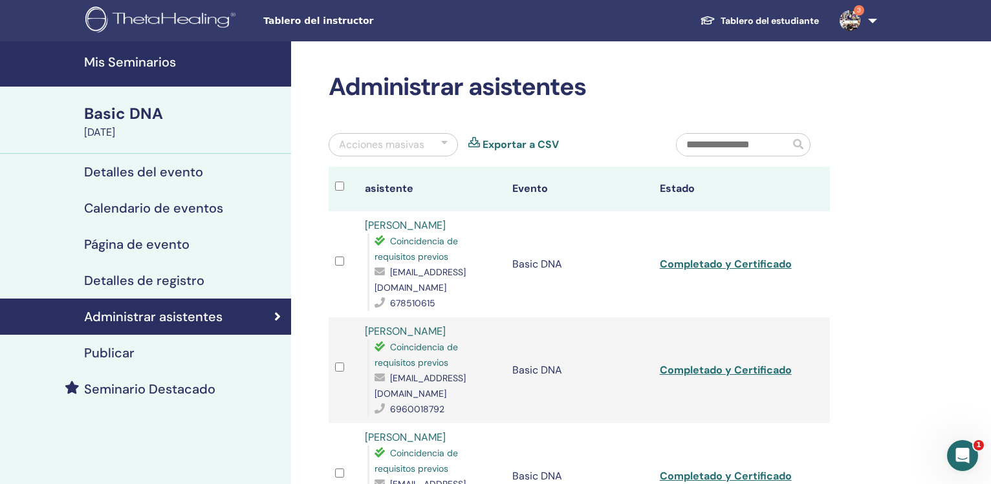
click at [523, 146] on link "Exportar a CSV" at bounding box center [521, 145] width 76 height 16
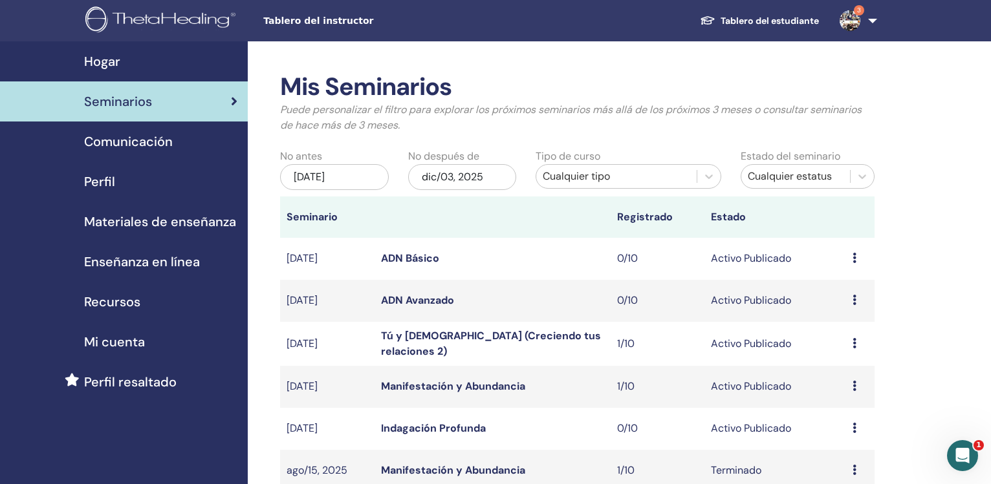
click at [320, 182] on div "jun/03, 2025" at bounding box center [334, 177] width 109 height 26
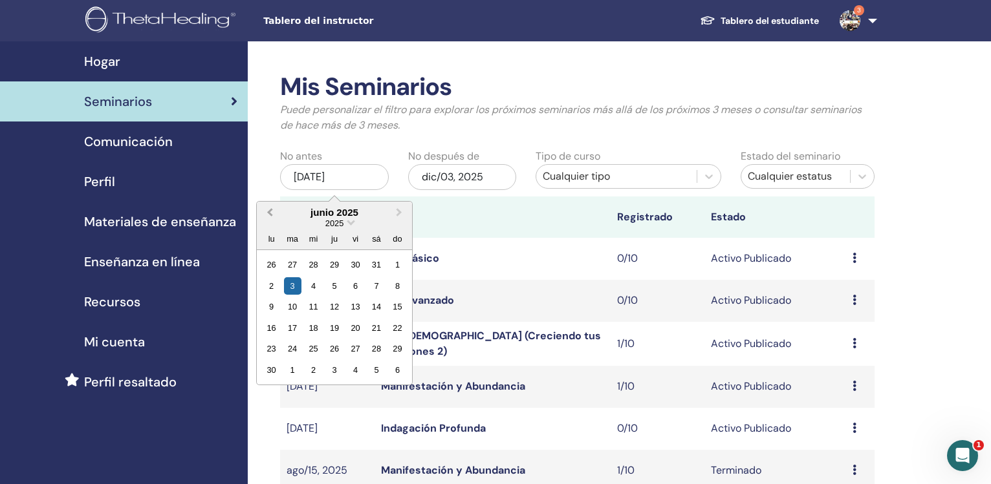
click at [267, 213] on button "Previous Month" at bounding box center [268, 213] width 21 height 21
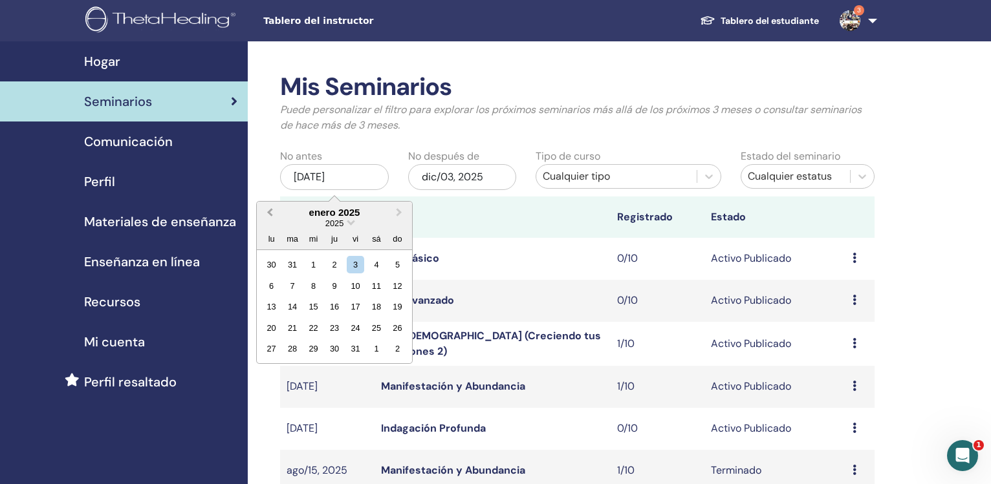
click at [267, 213] on button "Previous Month" at bounding box center [268, 213] width 21 height 21
click at [268, 213] on button "Previous Month" at bounding box center [268, 213] width 21 height 21
click at [270, 213] on span "Previous Month" at bounding box center [270, 213] width 0 height 14
click at [395, 220] on button "Next Month" at bounding box center [400, 213] width 21 height 21
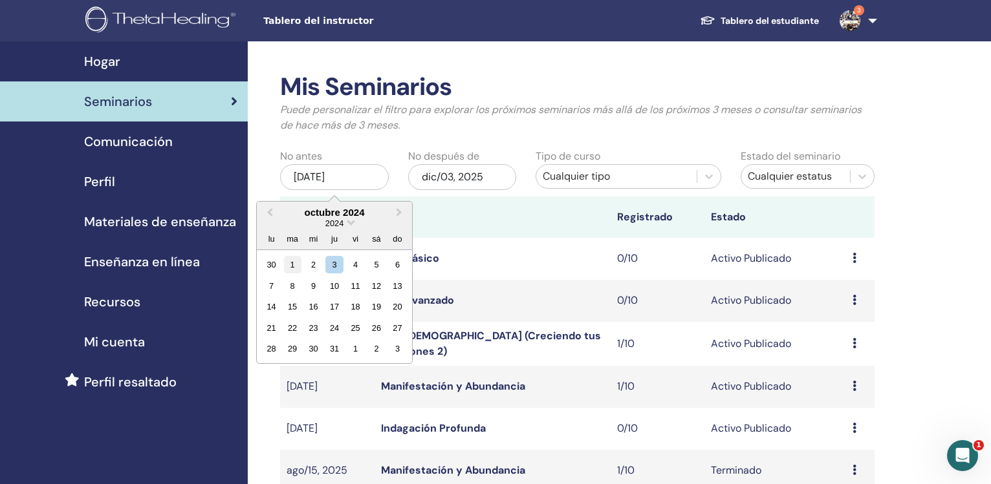
click at [290, 265] on div "1" at bounding box center [292, 264] width 17 height 17
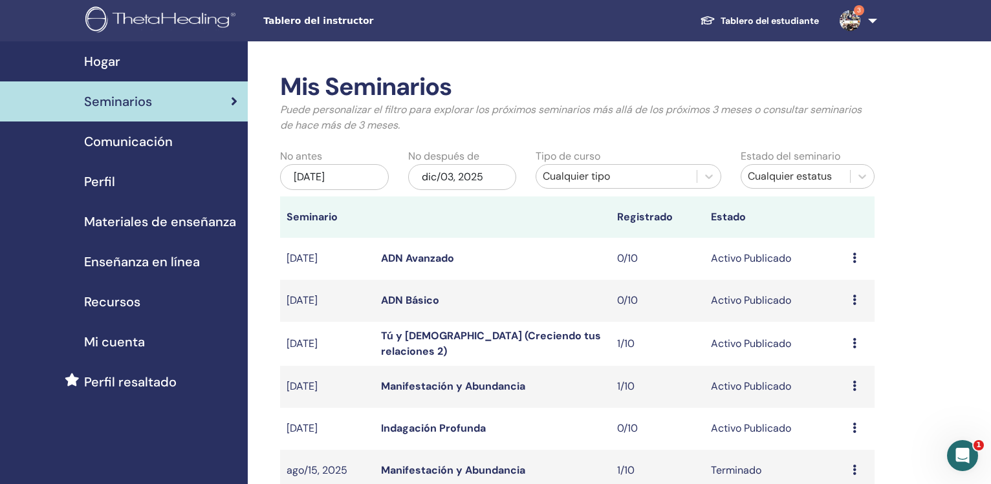
click at [454, 182] on div "dic/03, 2025" at bounding box center [462, 177] width 109 height 26
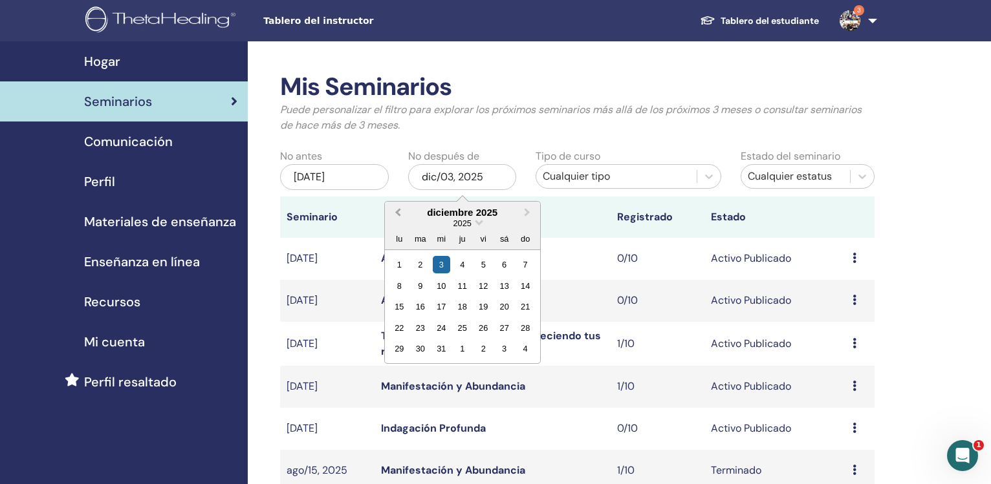
click at [396, 219] on button "Previous Month" at bounding box center [396, 213] width 21 height 21
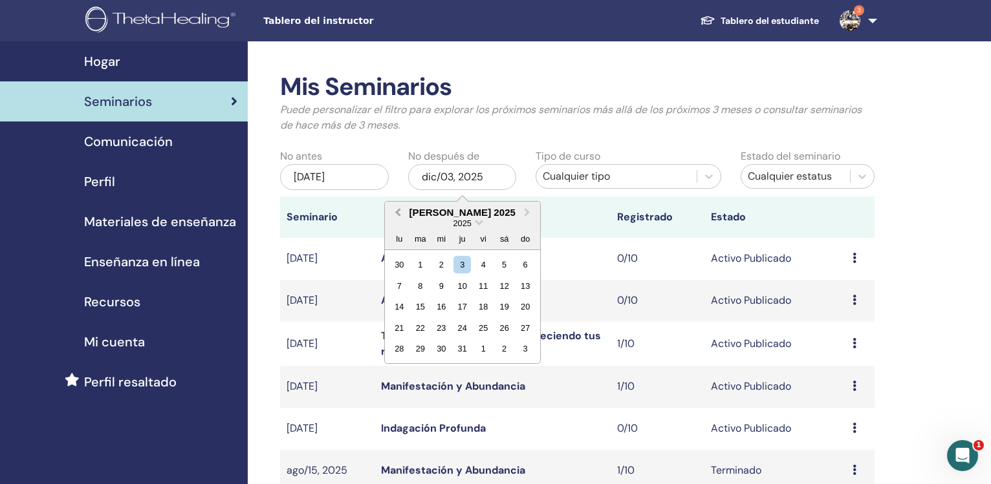
click at [396, 219] on button "Previous Month" at bounding box center [396, 213] width 21 height 21
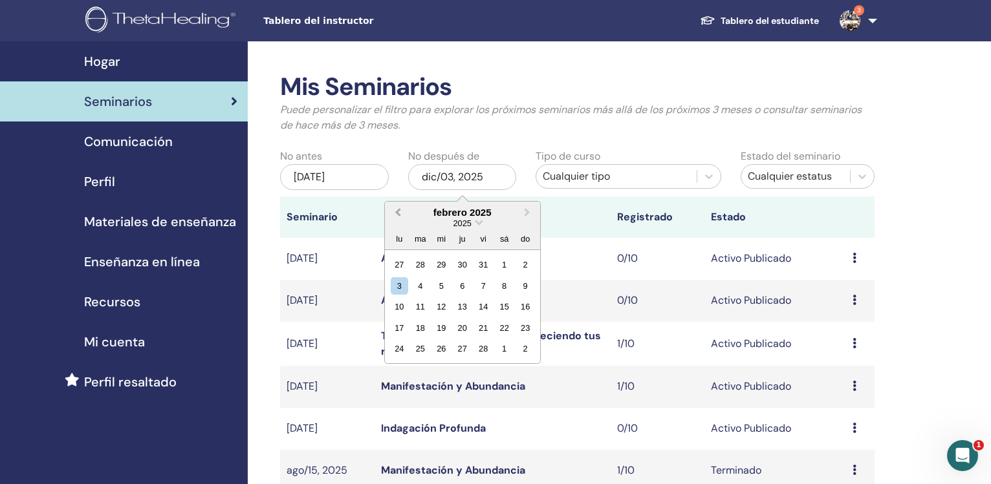
click at [396, 219] on button "Previous Month" at bounding box center [396, 213] width 21 height 21
click at [422, 369] on div "31" at bounding box center [419, 370] width 17 height 17
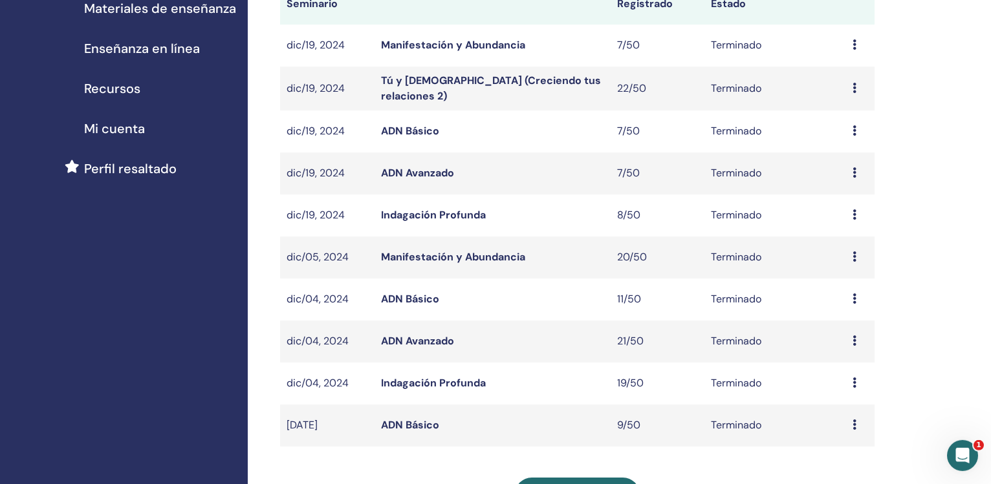
scroll to position [210, 0]
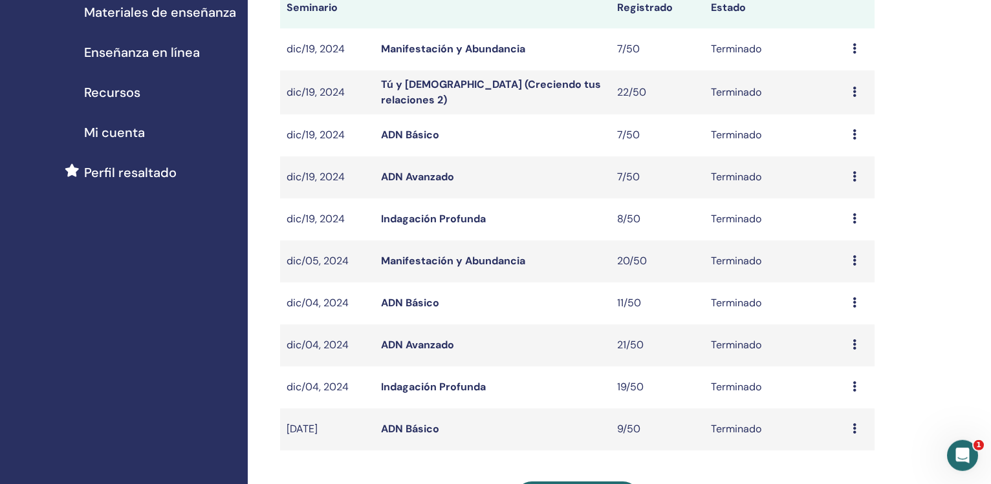
click at [433, 432] on link "ADN Básico" at bounding box center [410, 429] width 58 height 14
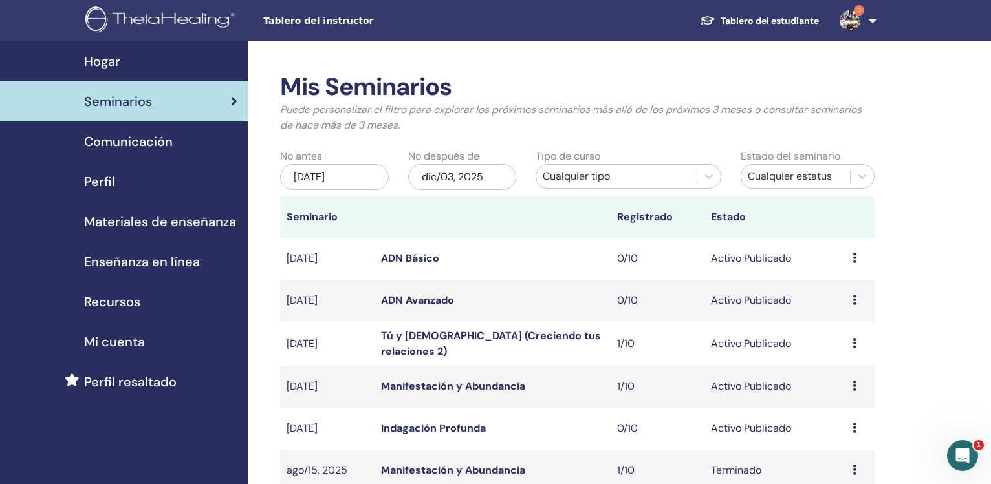
click at [334, 179] on div "[DATE]" at bounding box center [334, 177] width 109 height 26
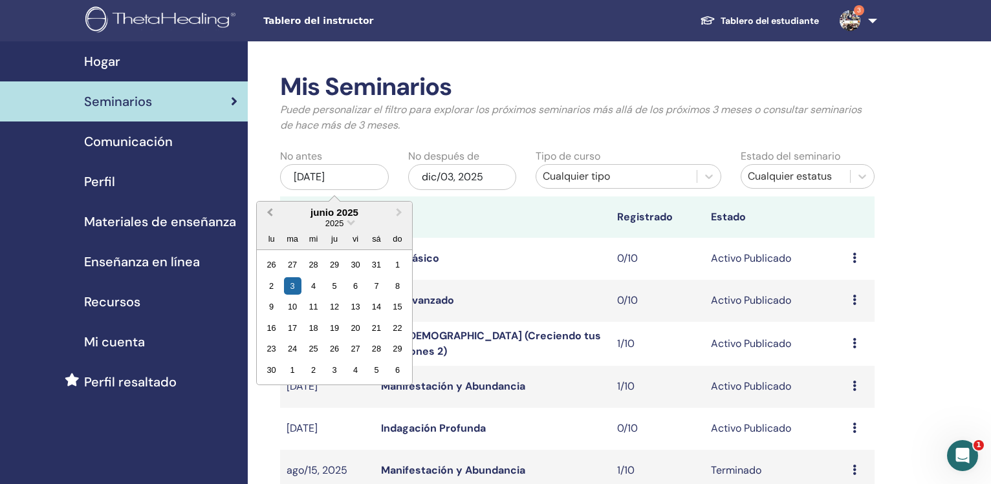
click at [265, 207] on button "Previous Month" at bounding box center [268, 213] width 21 height 21
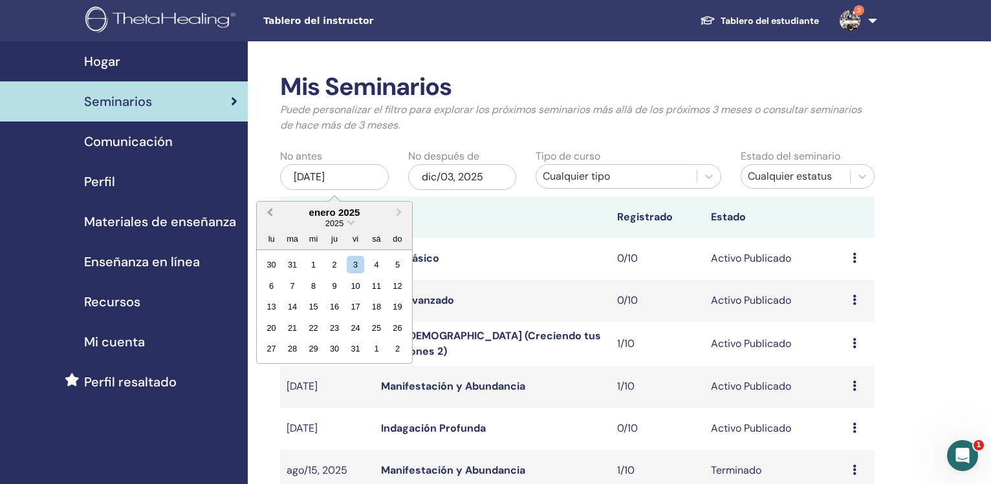
click at [265, 207] on button "Previous Month" at bounding box center [268, 213] width 21 height 21
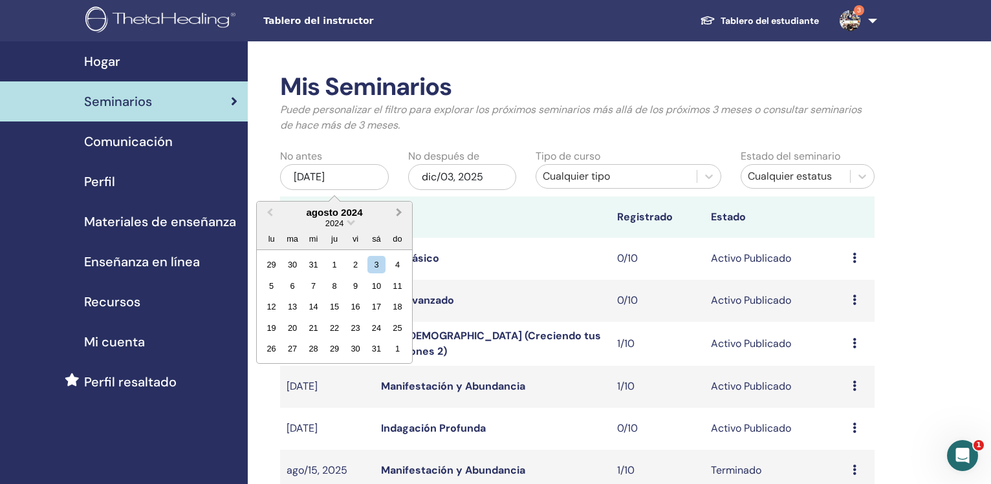
click at [397, 217] on button "Next Month" at bounding box center [400, 213] width 21 height 21
click at [326, 266] on div "3" at bounding box center [333, 264] width 17 height 17
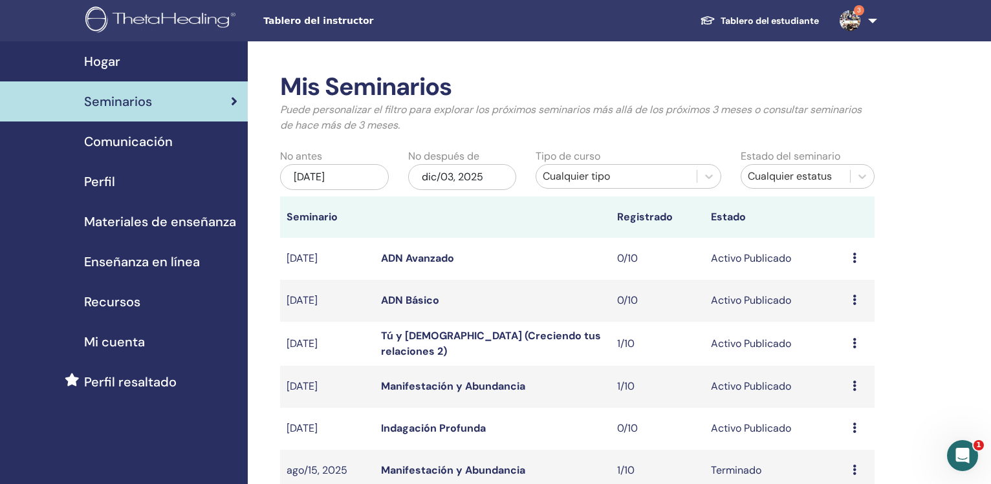
click at [430, 180] on div "dic/03, 2025" at bounding box center [462, 177] width 109 height 26
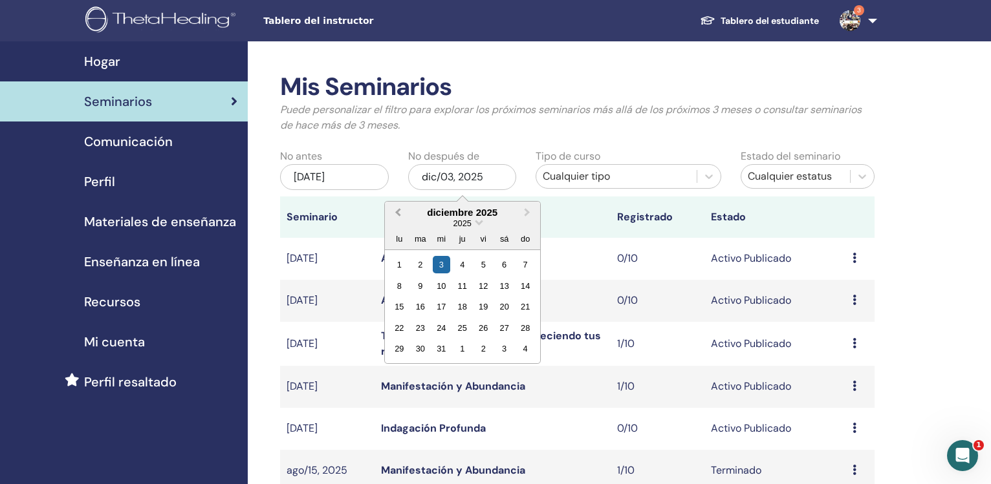
click at [392, 214] on button "Previous Month" at bounding box center [396, 213] width 21 height 21
click at [527, 212] on span "Next Month" at bounding box center [527, 213] width 0 height 14
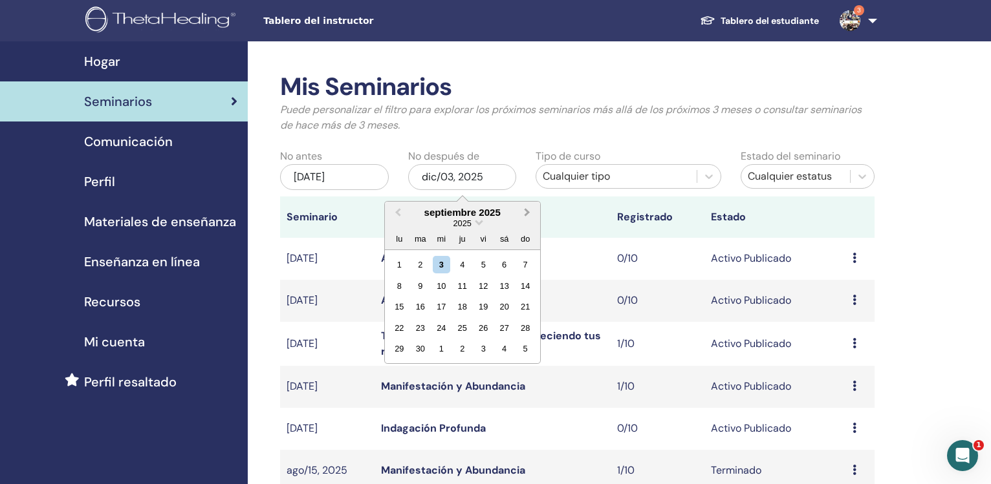
click at [527, 212] on span "Next Month" at bounding box center [527, 213] width 0 height 14
click at [395, 215] on button "Previous Month" at bounding box center [396, 213] width 21 height 21
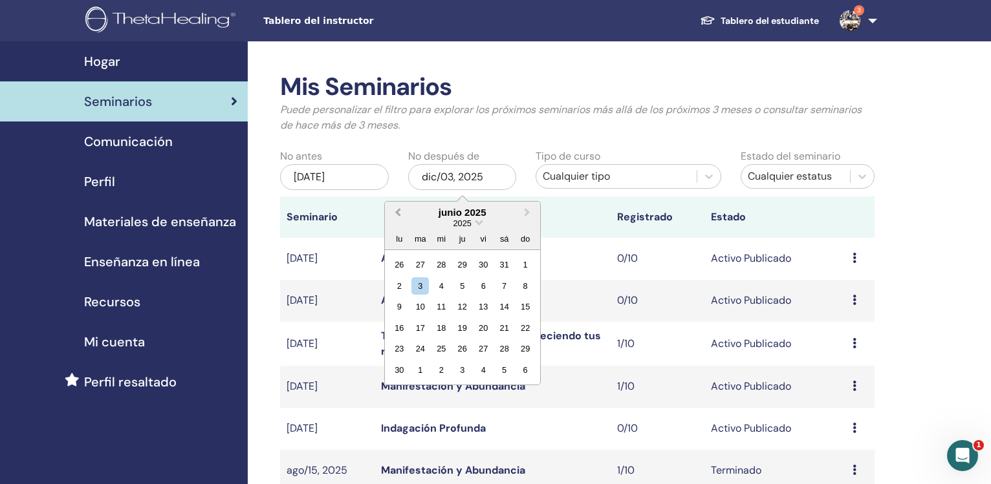
click at [395, 215] on button "Previous Month" at bounding box center [396, 213] width 21 height 21
click at [396, 215] on button "Previous Month" at bounding box center [396, 213] width 21 height 21
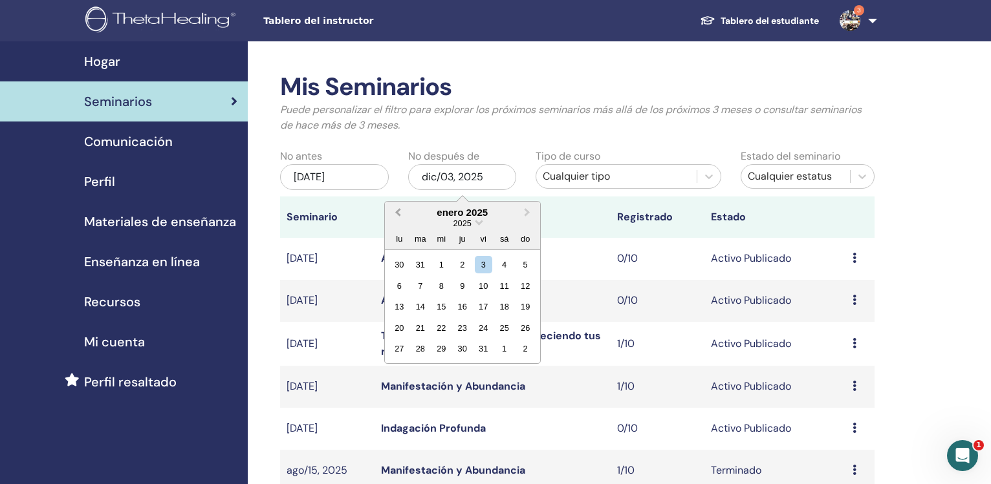
click at [396, 215] on button "Previous Month" at bounding box center [396, 213] width 21 height 21
click at [419, 372] on div "31" at bounding box center [419, 370] width 17 height 17
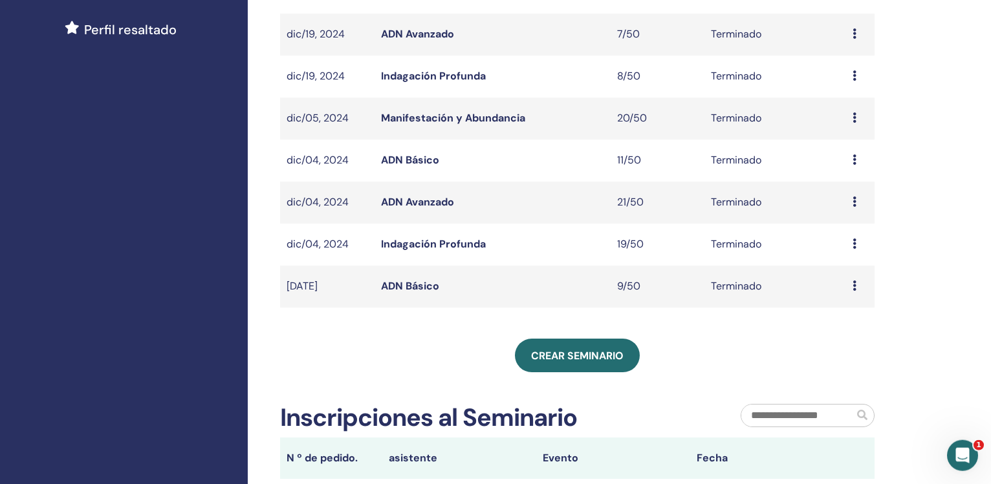
scroll to position [347, 0]
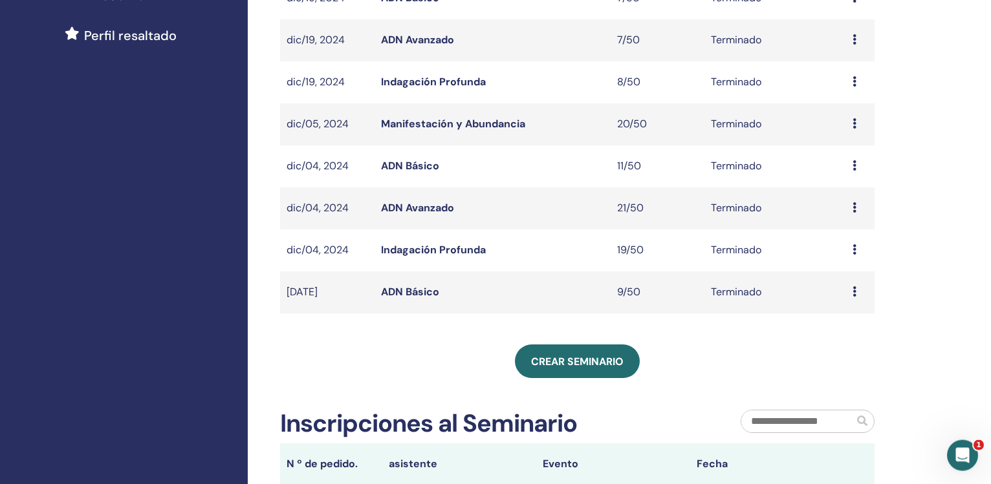
click at [455, 246] on link "Indagación Profunda" at bounding box center [433, 250] width 105 height 14
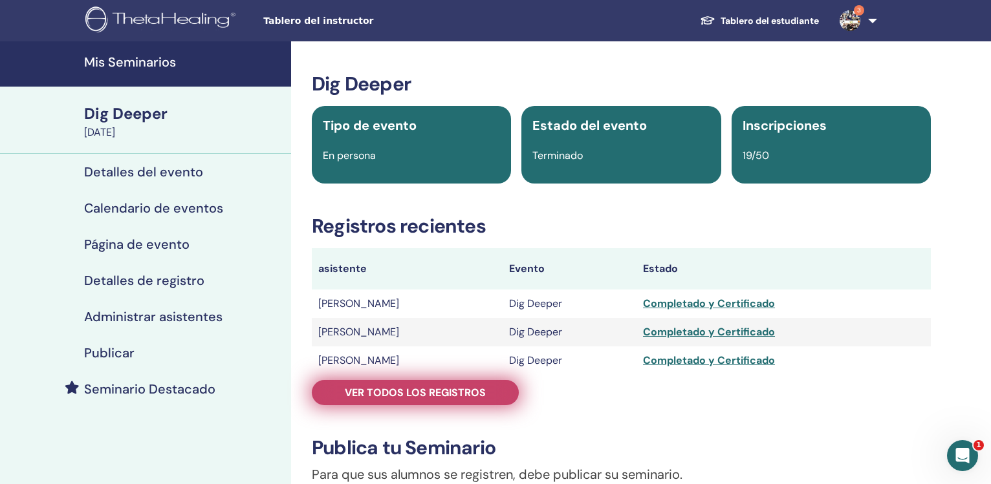
click at [440, 395] on span "Ver todos los registros" at bounding box center [415, 393] width 141 height 14
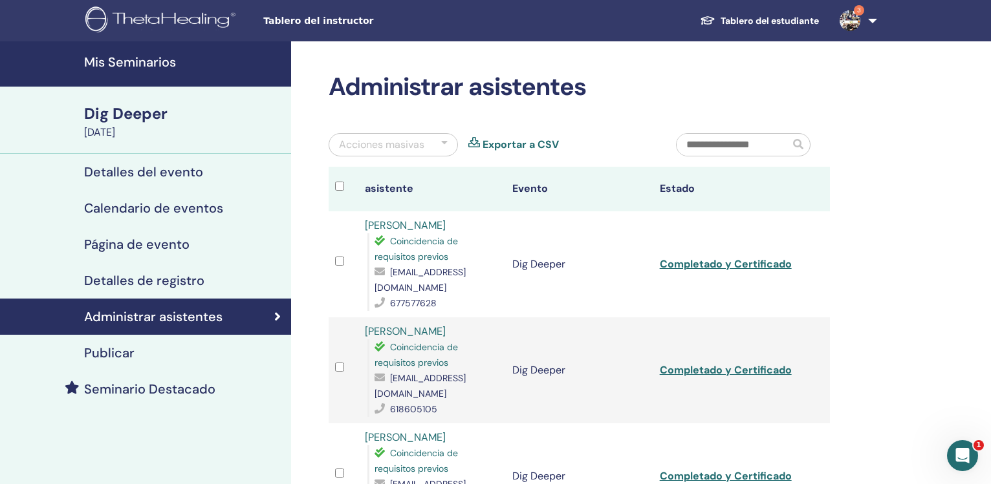
click at [334, 244] on td at bounding box center [344, 265] width 30 height 106
click at [533, 142] on link "Exportar a CSV" at bounding box center [521, 145] width 76 height 16
click at [516, 146] on link "Exportar a CSV" at bounding box center [521, 145] width 76 height 16
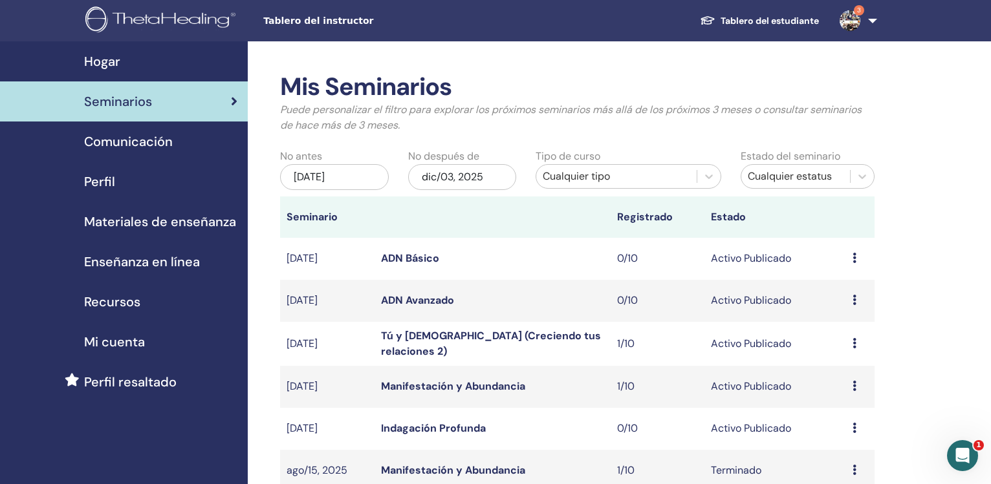
click at [317, 186] on div "[DATE]" at bounding box center [334, 177] width 109 height 26
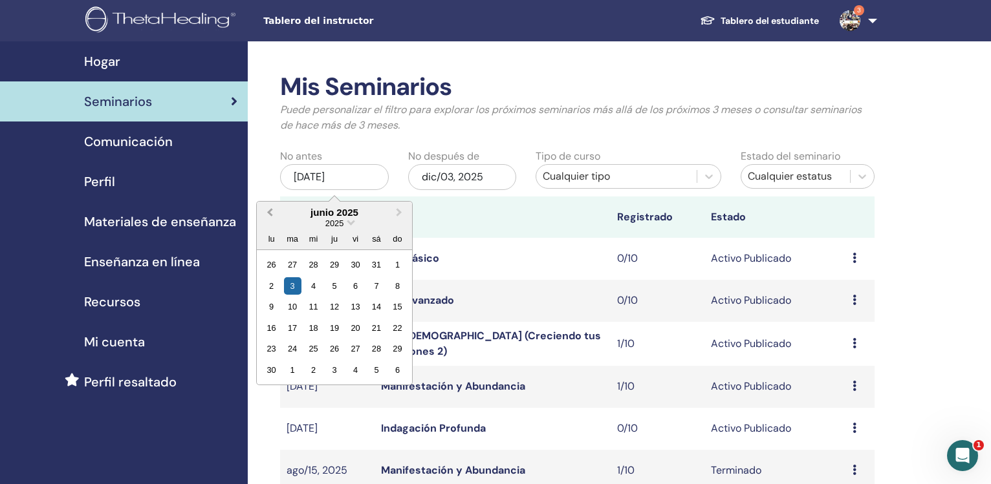
click at [263, 214] on button "Previous Month" at bounding box center [268, 213] width 21 height 21
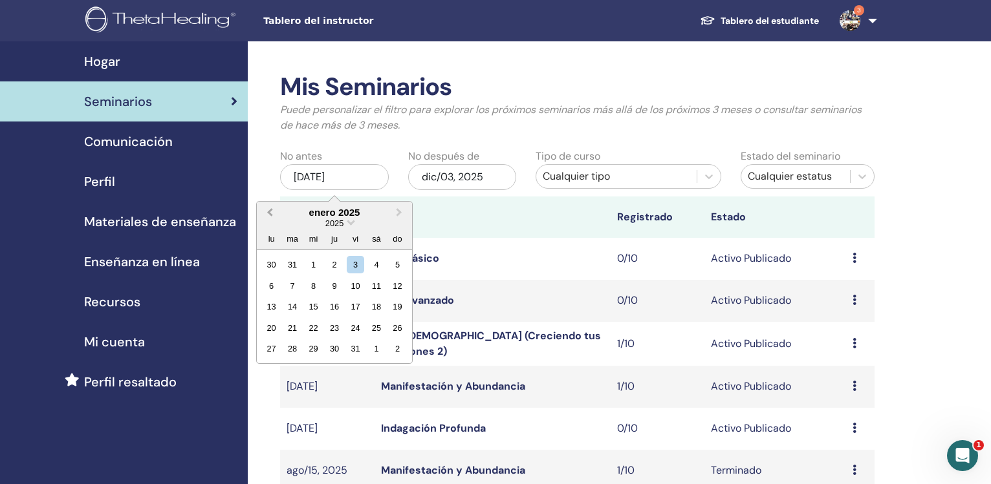
click at [263, 214] on button "Previous Month" at bounding box center [268, 213] width 21 height 21
click at [293, 265] on div "1" at bounding box center [292, 264] width 17 height 17
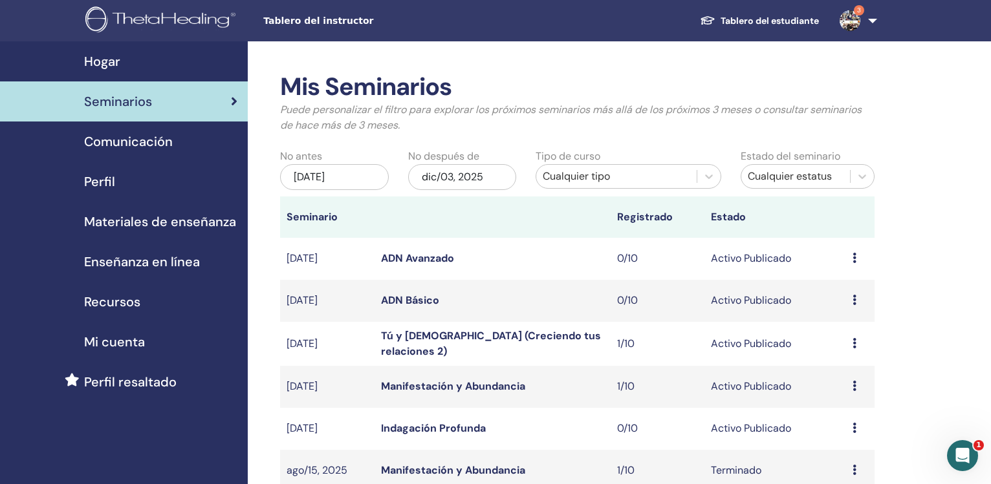
click at [468, 184] on div "dic/03, 2025" at bounding box center [462, 177] width 109 height 26
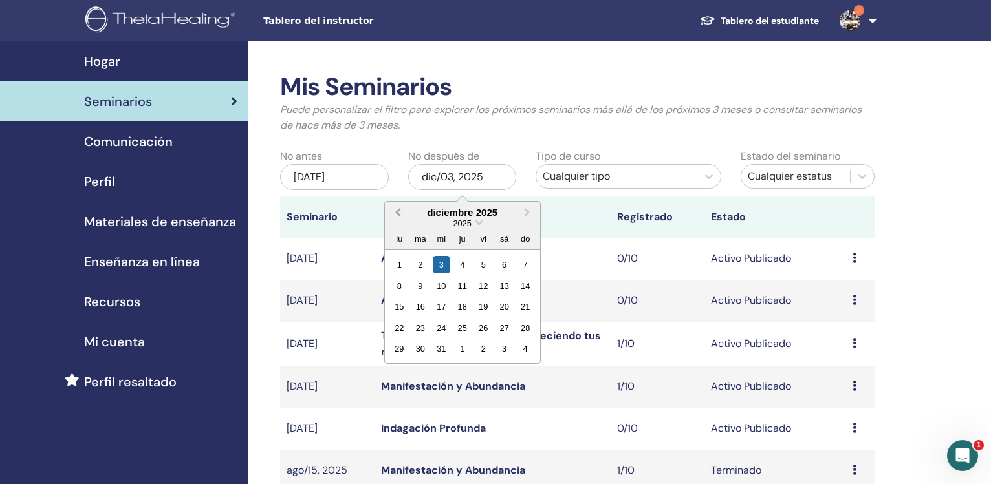
click at [393, 213] on button "Previous Month" at bounding box center [396, 213] width 21 height 21
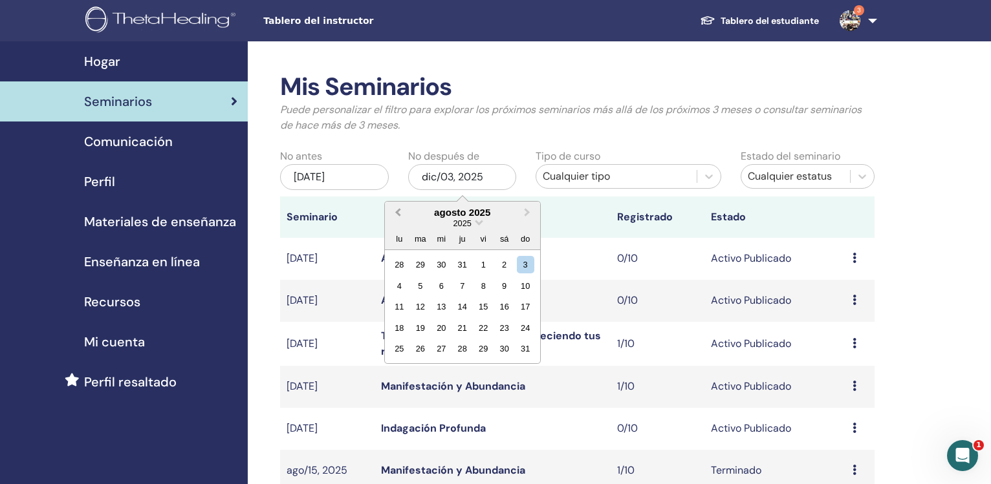
click at [393, 213] on button "Previous Month" at bounding box center [396, 213] width 21 height 21
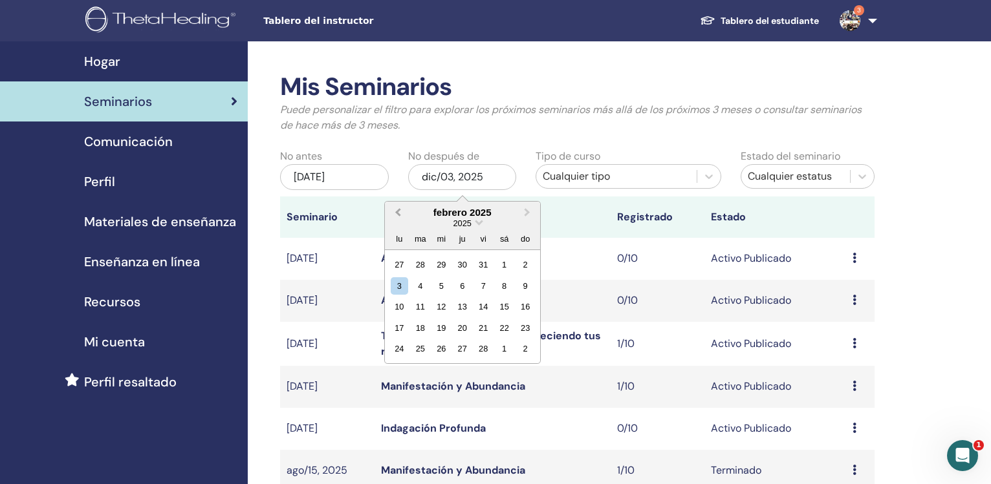
click at [393, 213] on button "Previous Month" at bounding box center [396, 213] width 21 height 21
click at [418, 373] on div "31" at bounding box center [419, 370] width 17 height 17
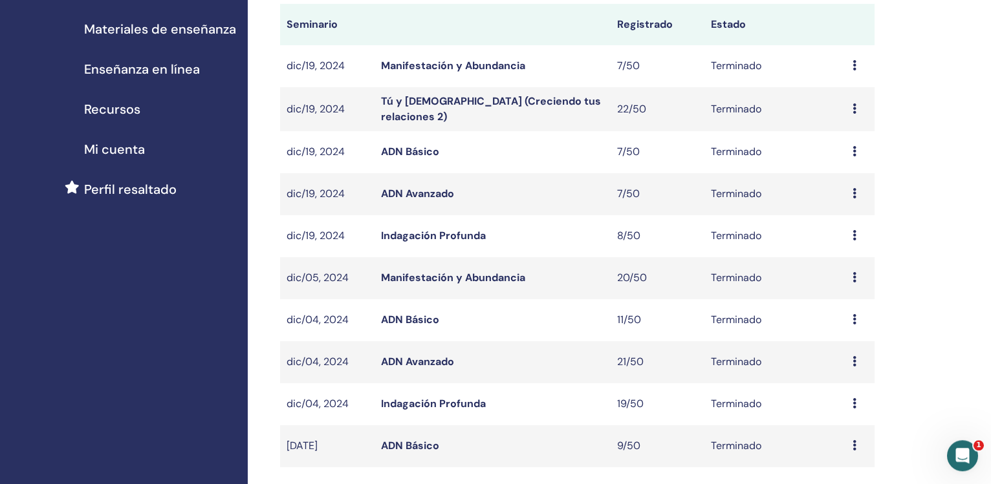
scroll to position [183, 0]
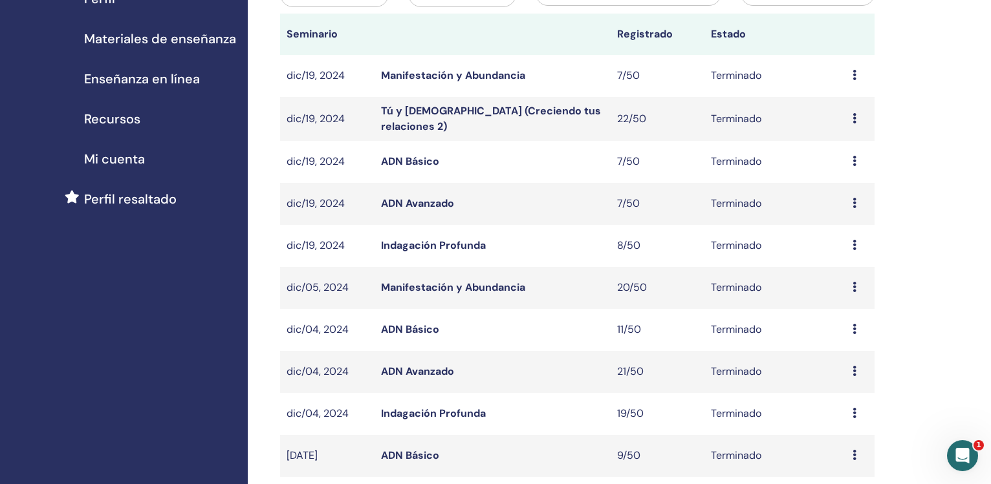
click at [429, 373] on link "ADN Avanzado" at bounding box center [417, 372] width 73 height 14
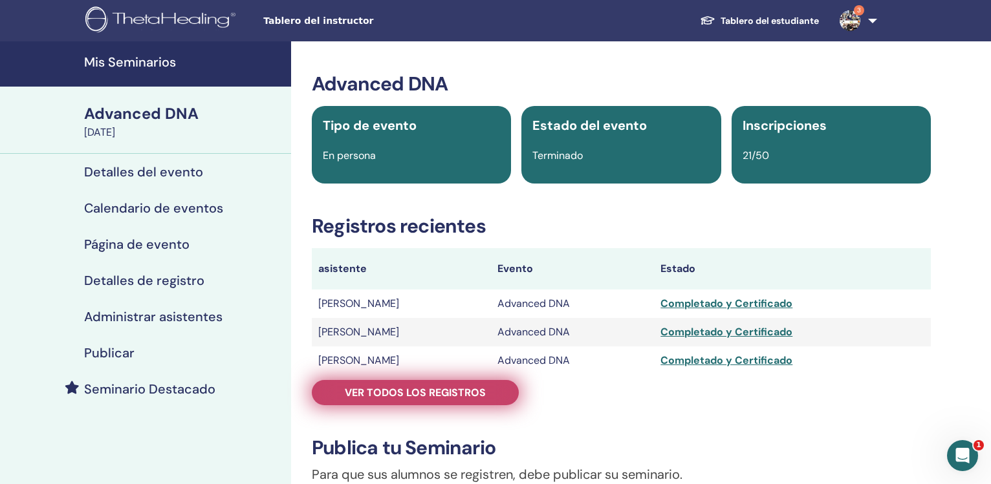
click at [428, 389] on span "Ver todos los registros" at bounding box center [415, 393] width 141 height 14
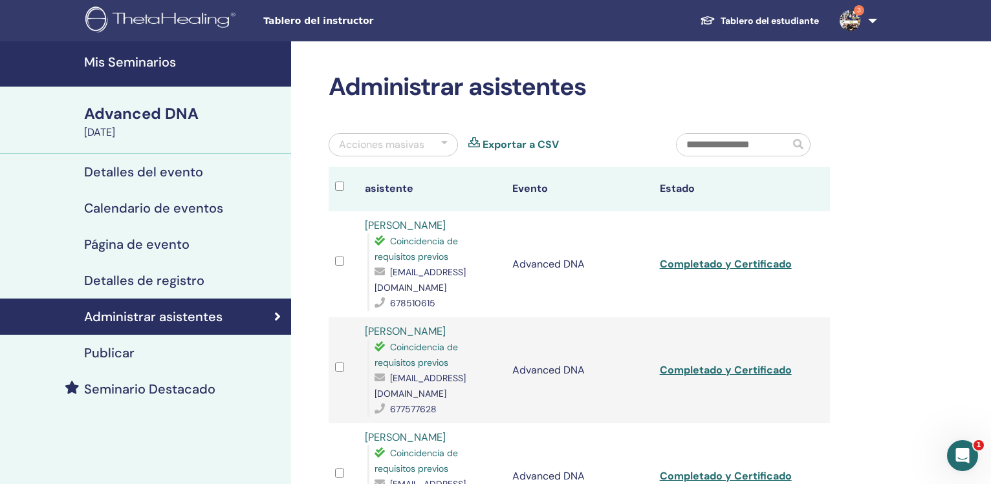
click at [514, 143] on link "Exportar a CSV" at bounding box center [521, 145] width 76 height 16
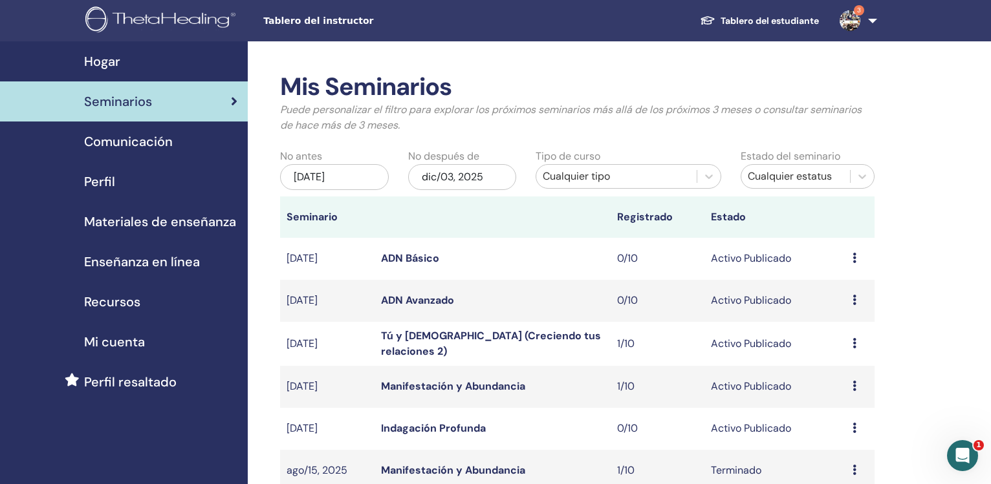
click at [308, 173] on div "[DATE]" at bounding box center [334, 177] width 109 height 26
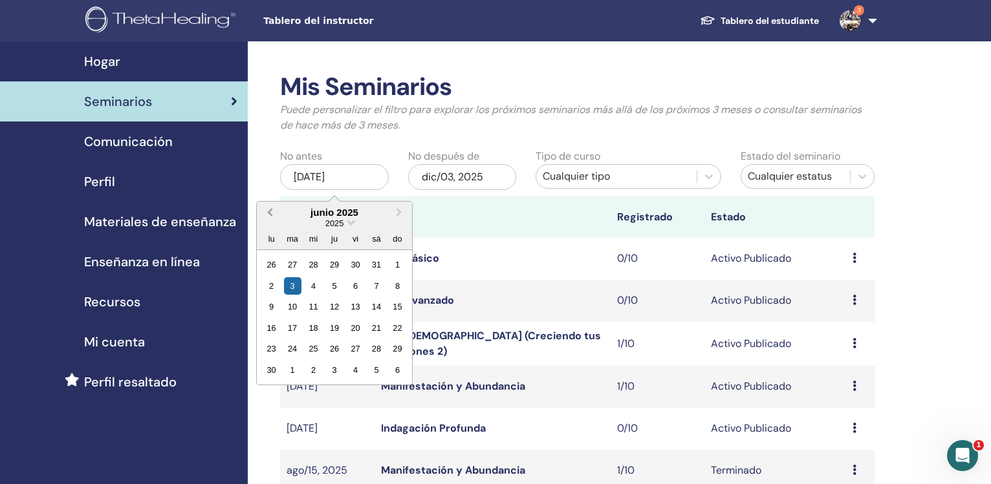
click at [265, 216] on button "Previous Month" at bounding box center [268, 213] width 21 height 21
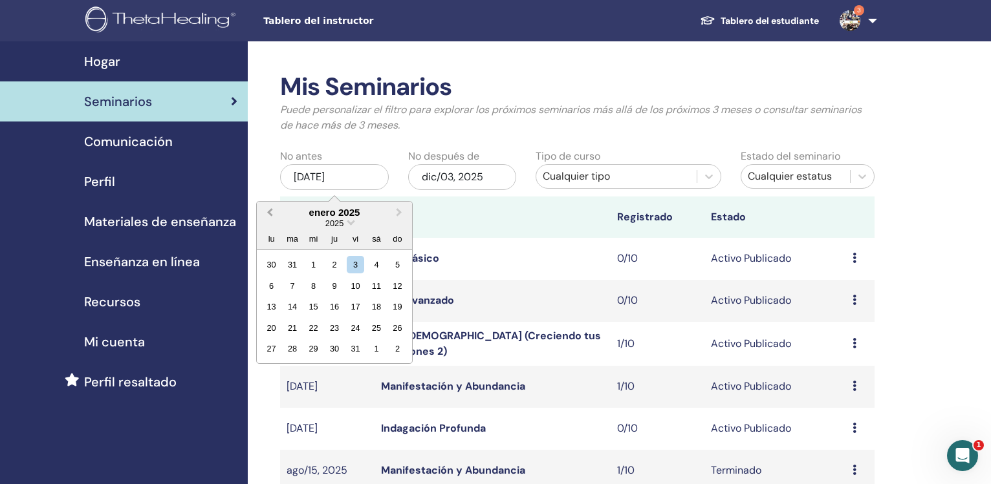
click at [265, 216] on button "Previous Month" at bounding box center [268, 213] width 21 height 21
click at [266, 216] on button "Previous Month" at bounding box center [268, 213] width 21 height 21
click at [404, 218] on button "Next Month" at bounding box center [400, 213] width 21 height 21
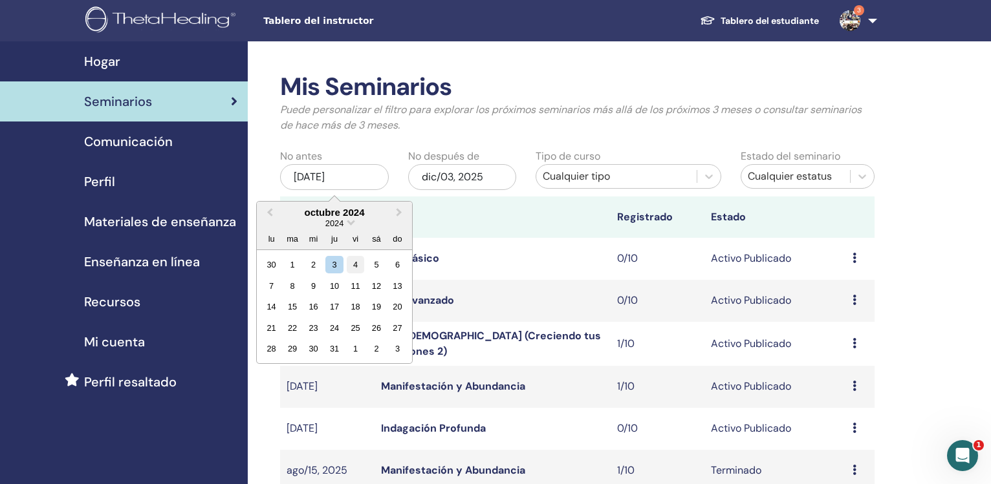
click at [352, 262] on div "4" at bounding box center [355, 264] width 17 height 17
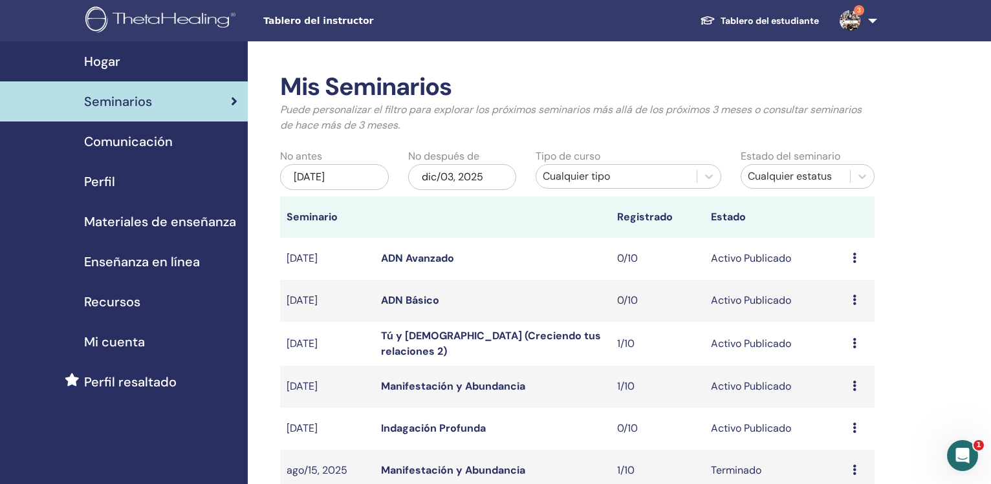
click at [464, 184] on div "dic/03, 2025" at bounding box center [462, 177] width 109 height 26
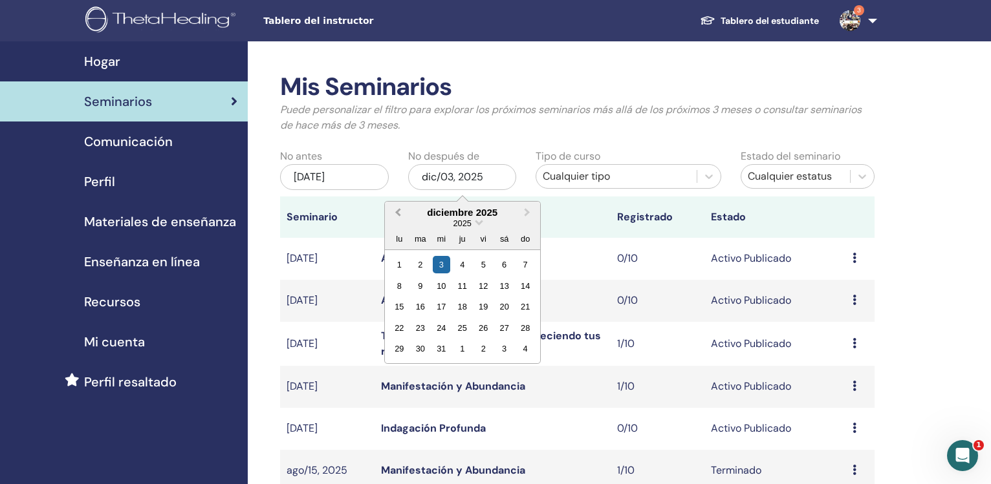
click at [391, 215] on button "Previous Month" at bounding box center [396, 213] width 21 height 21
click at [392, 215] on button "Previous Month" at bounding box center [396, 213] width 21 height 21
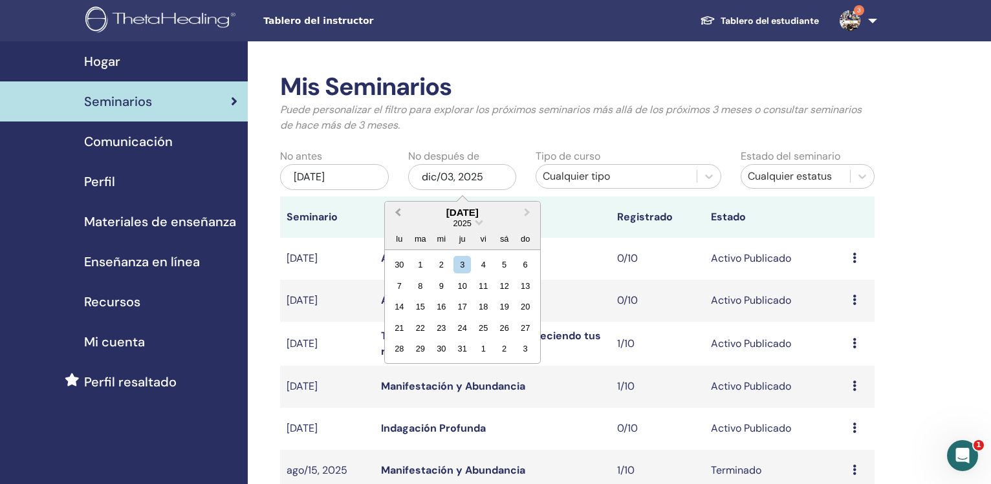
click at [392, 215] on button "Previous Month" at bounding box center [396, 213] width 21 height 21
click at [391, 215] on button "Previous Month" at bounding box center [396, 213] width 21 height 21
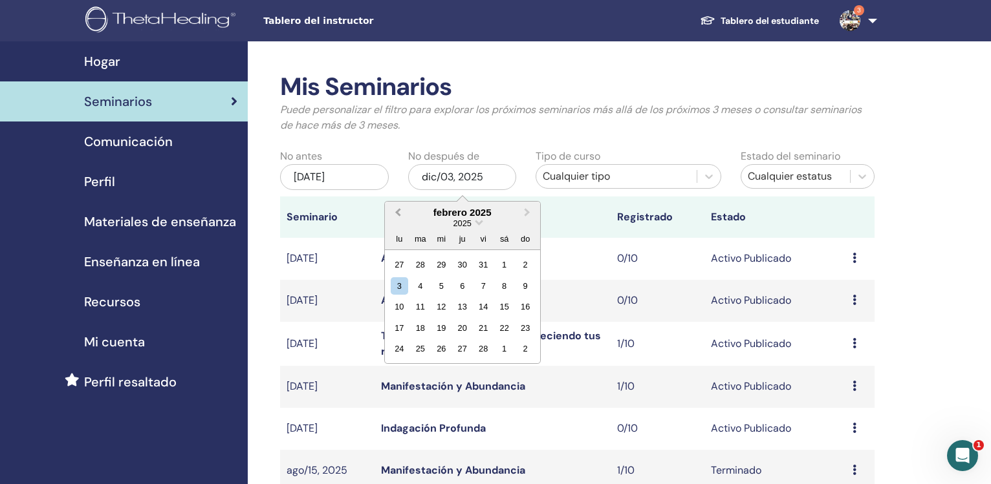
click at [391, 215] on button "Previous Month" at bounding box center [396, 213] width 21 height 21
click at [420, 373] on div "31" at bounding box center [419, 370] width 17 height 17
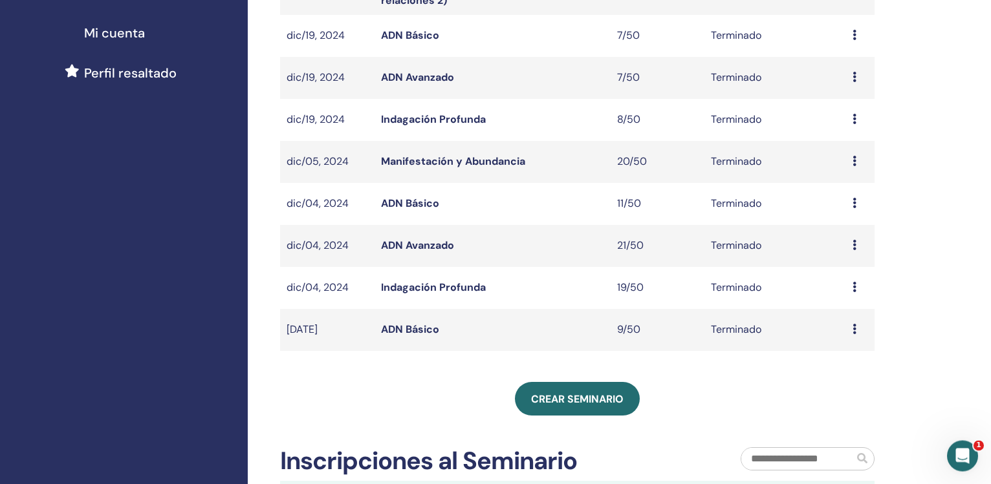
scroll to position [347, 0]
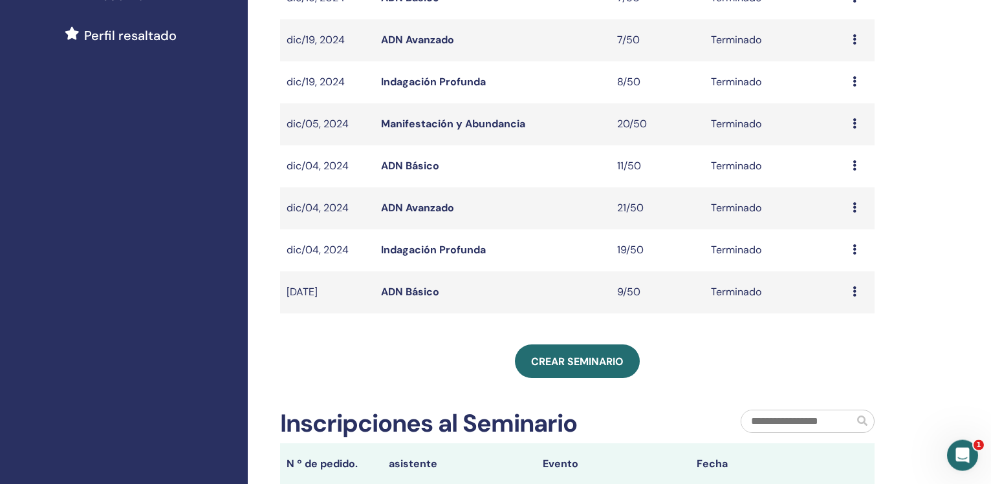
click at [946, 216] on div "Mis Seminarios Puede personalizar el filtro para explorar los próximos seminari…" at bounding box center [619, 224] width 743 height 1058
click at [948, 197] on div "Mis Seminarios Puede personalizar el filtro para explorar los próximos seminari…" at bounding box center [619, 224] width 743 height 1058
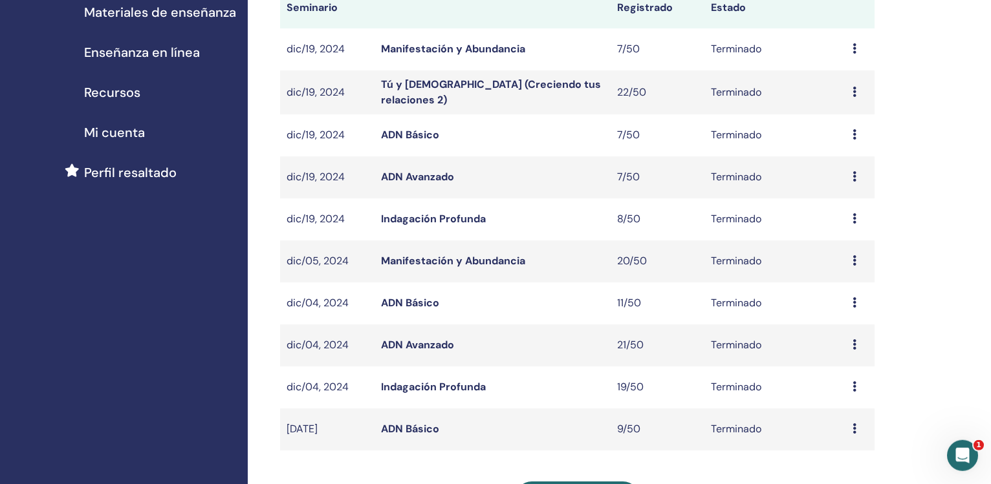
scroll to position [208, 0]
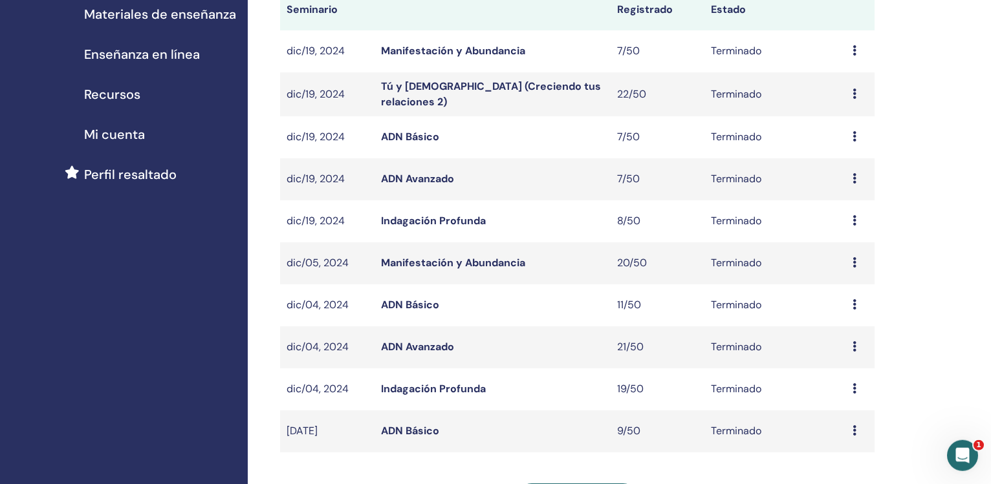
click at [476, 259] on link "Manifestación y Abundancia" at bounding box center [453, 263] width 144 height 14
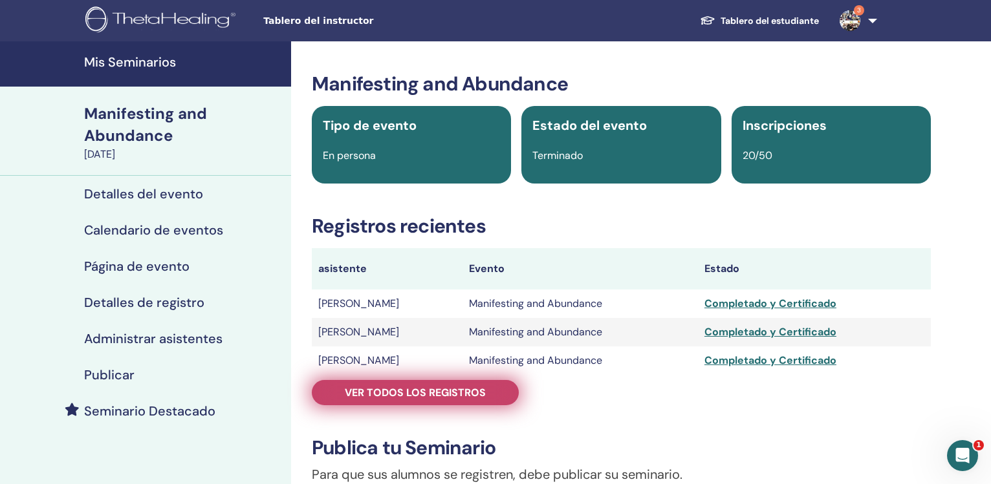
click at [415, 386] on span "Ver todos los registros" at bounding box center [415, 393] width 141 height 14
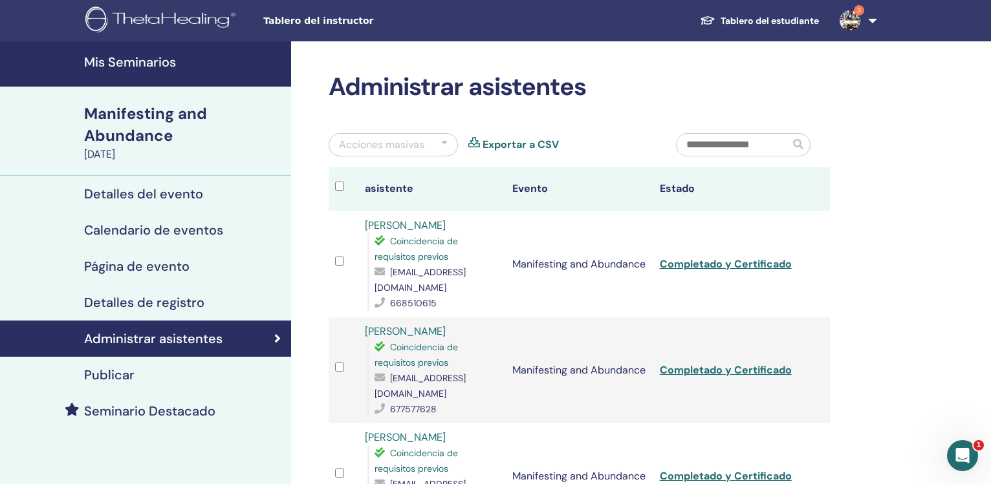
click at [537, 145] on link "Exportar a CSV" at bounding box center [521, 145] width 76 height 16
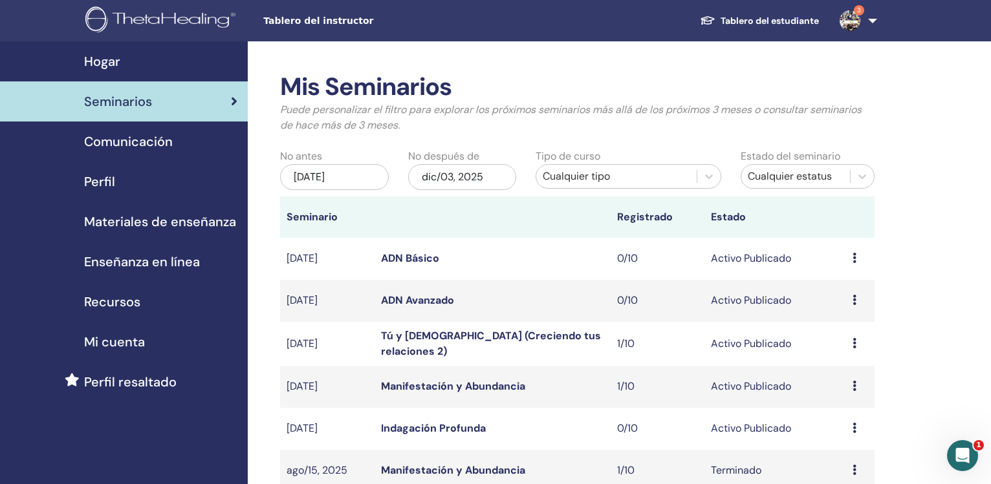
click at [356, 183] on div "[DATE]" at bounding box center [334, 177] width 109 height 26
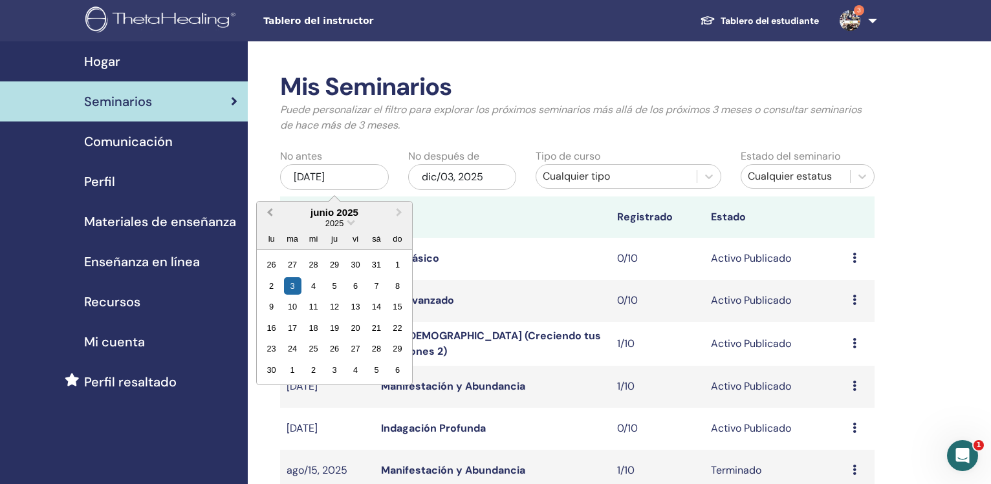
click at [268, 215] on button "Previous Month" at bounding box center [268, 213] width 21 height 21
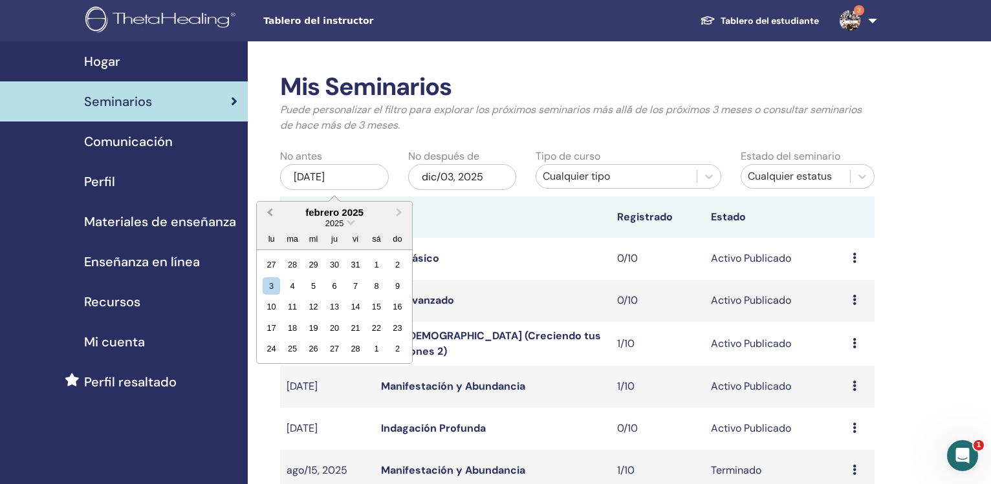
drag, startPoint x: 268, startPoint y: 215, endPoint x: 271, endPoint y: 208, distance: 7.8
click at [271, 208] on button "Previous Month" at bounding box center [268, 213] width 21 height 21
click at [272, 207] on button "Previous Month" at bounding box center [268, 213] width 21 height 21
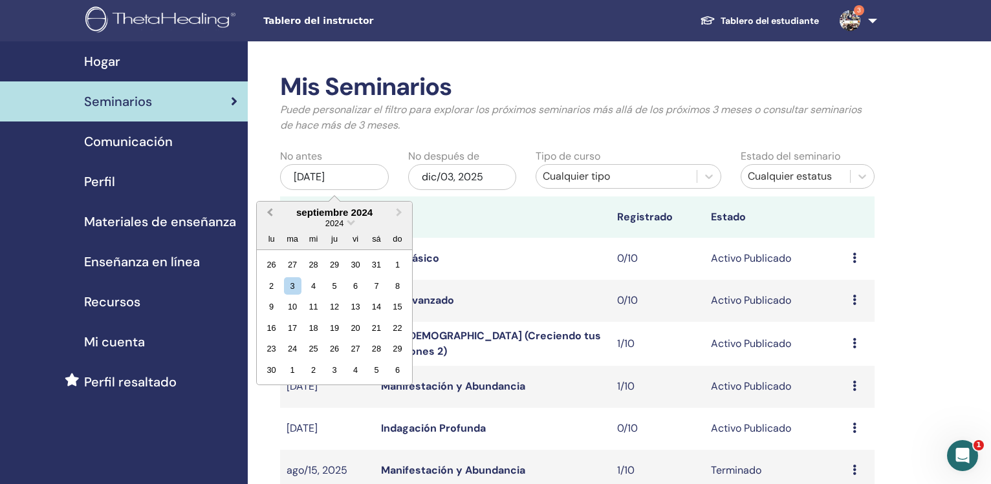
click at [272, 207] on button "Previous Month" at bounding box center [268, 213] width 21 height 21
click at [384, 267] on div "1" at bounding box center [375, 264] width 17 height 17
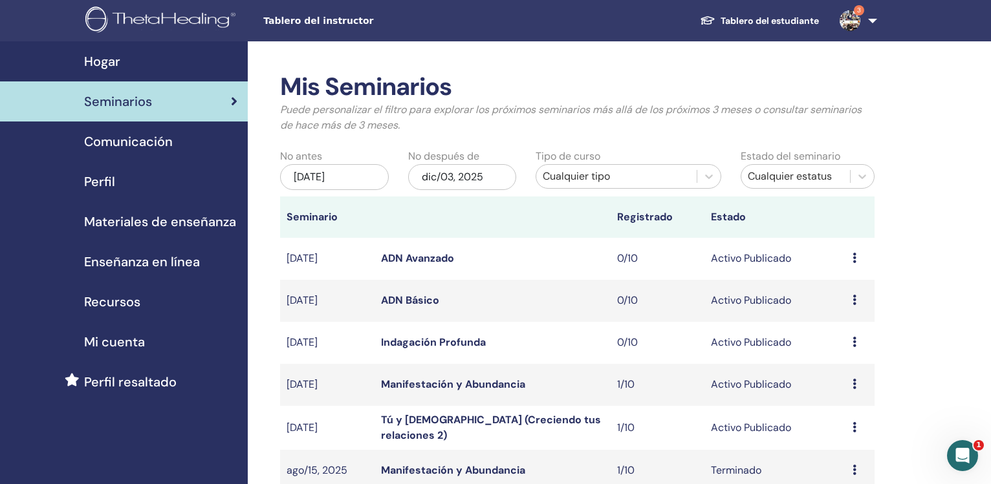
click at [451, 184] on div "dic/03, 2025" at bounding box center [462, 177] width 109 height 26
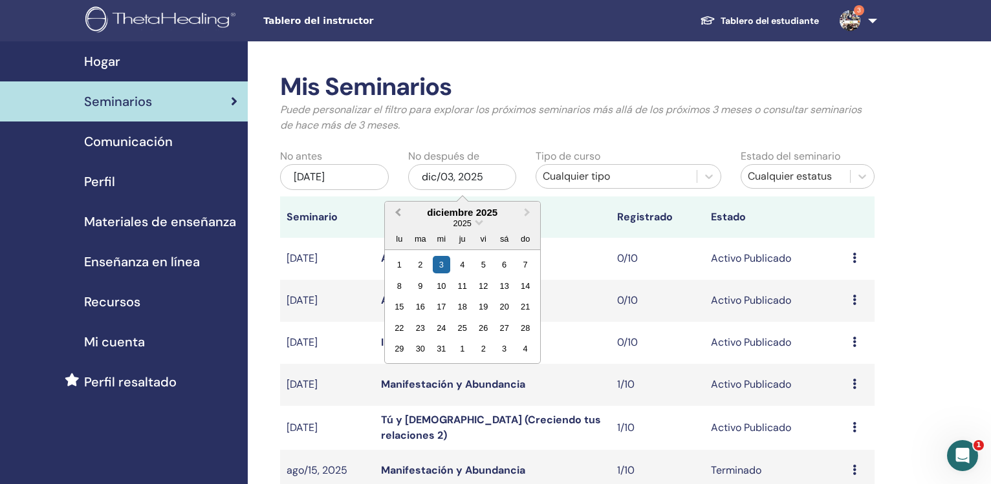
click at [398, 213] on span "Previous Month" at bounding box center [398, 213] width 0 height 14
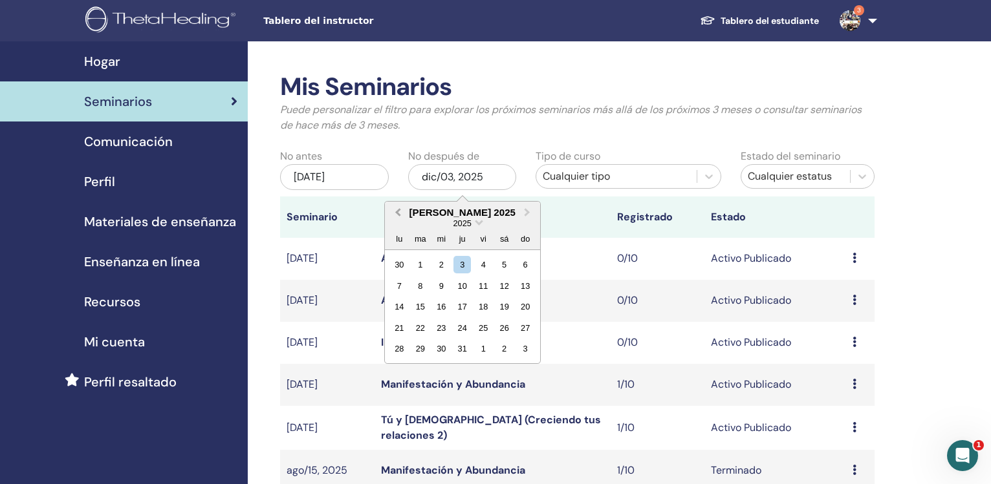
click at [398, 213] on span "Previous Month" at bounding box center [398, 213] width 0 height 14
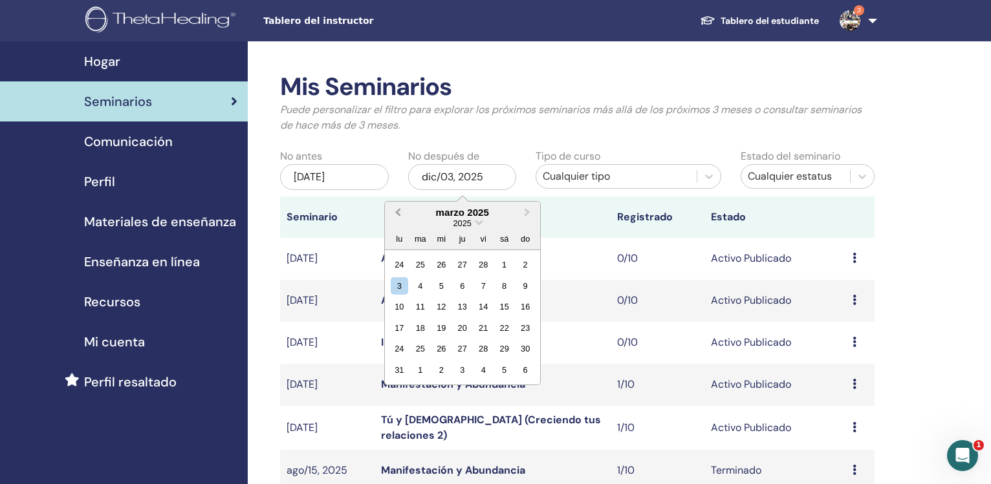
click at [398, 213] on span "Previous Month" at bounding box center [398, 213] width 0 height 14
click at [521, 215] on button "Next Month" at bounding box center [528, 213] width 21 height 21
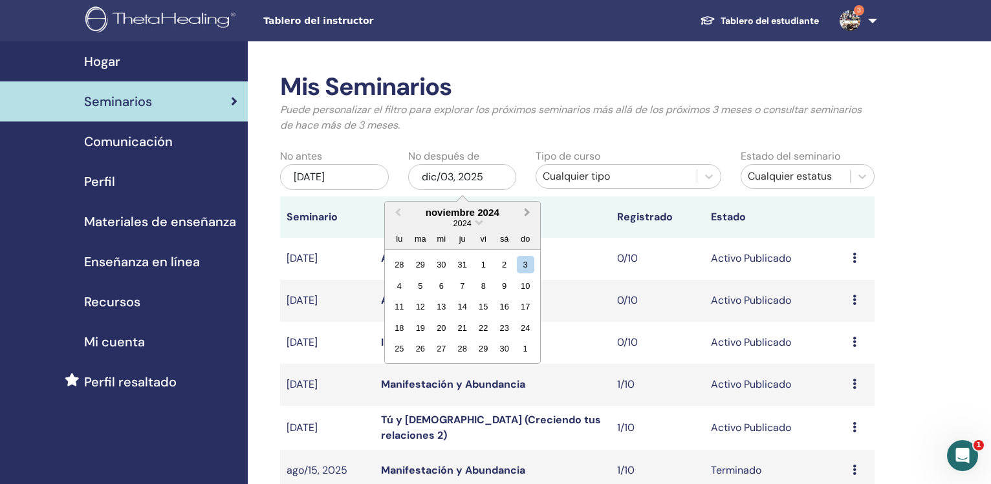
click at [521, 215] on button "Next Month" at bounding box center [528, 213] width 21 height 21
click at [420, 369] on div "31" at bounding box center [419, 370] width 17 height 17
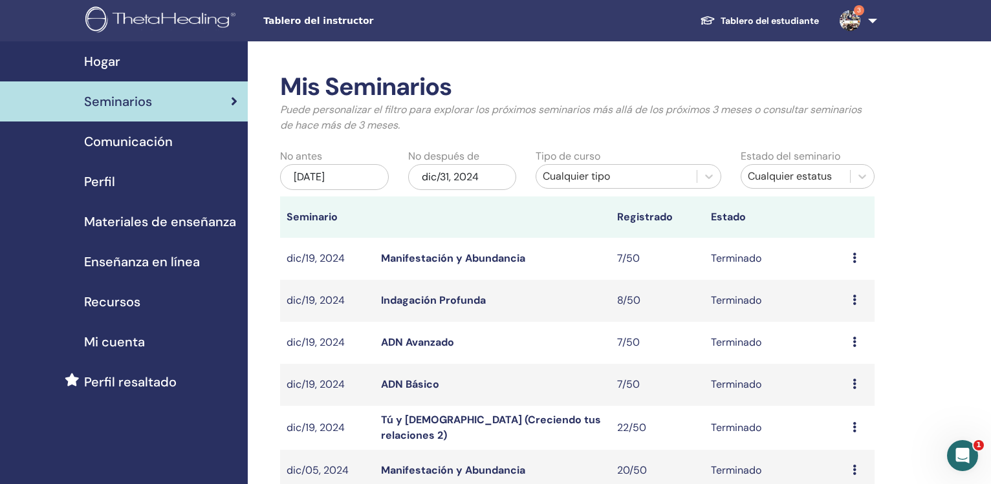
click at [539, 429] on link "Tú y Dios (Creciendo tus relaciones 2)" at bounding box center [491, 427] width 220 height 29
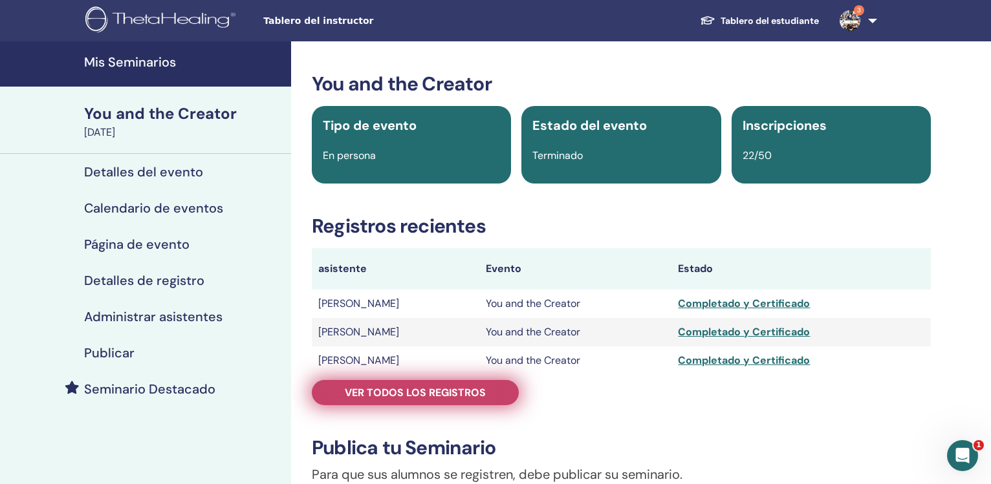
click at [470, 391] on span "Ver todos los registros" at bounding box center [415, 393] width 141 height 14
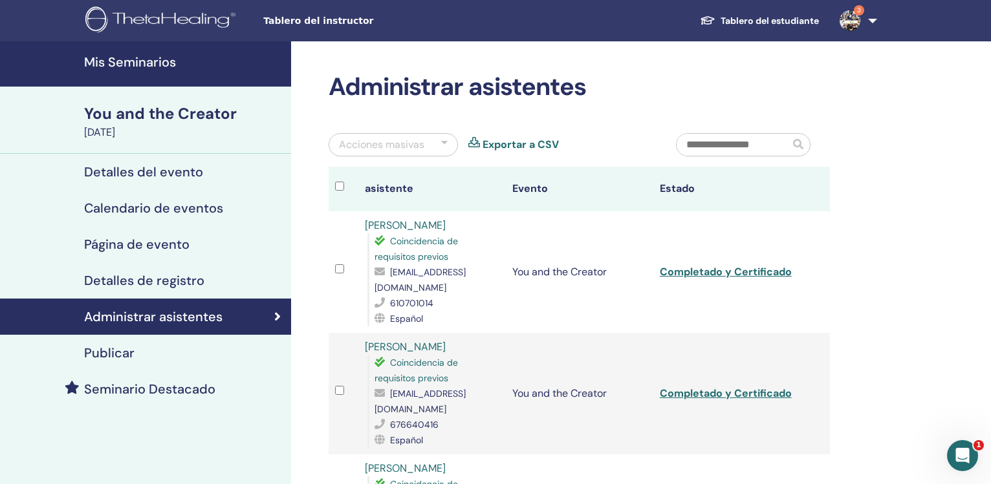
click at [530, 149] on link "Exportar a CSV" at bounding box center [521, 145] width 76 height 16
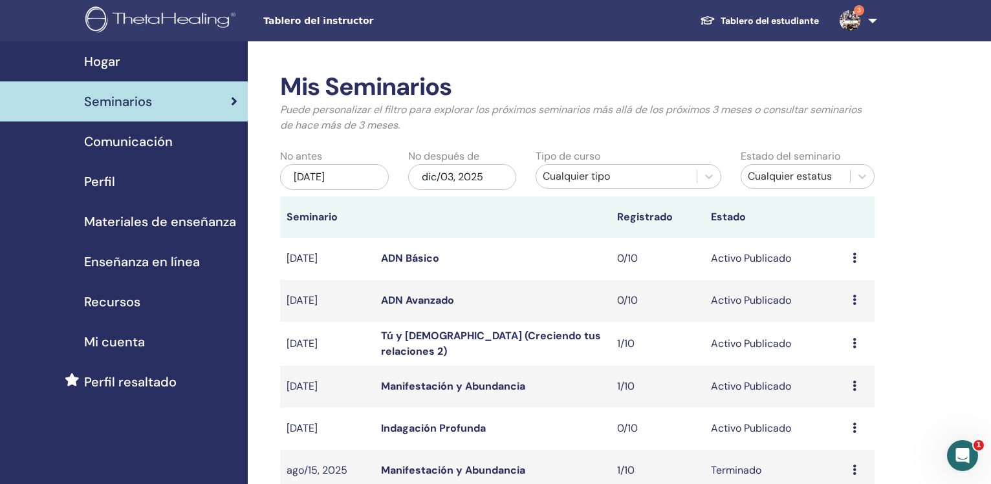
click at [334, 177] on div "jun/03, 2025" at bounding box center [334, 177] width 109 height 26
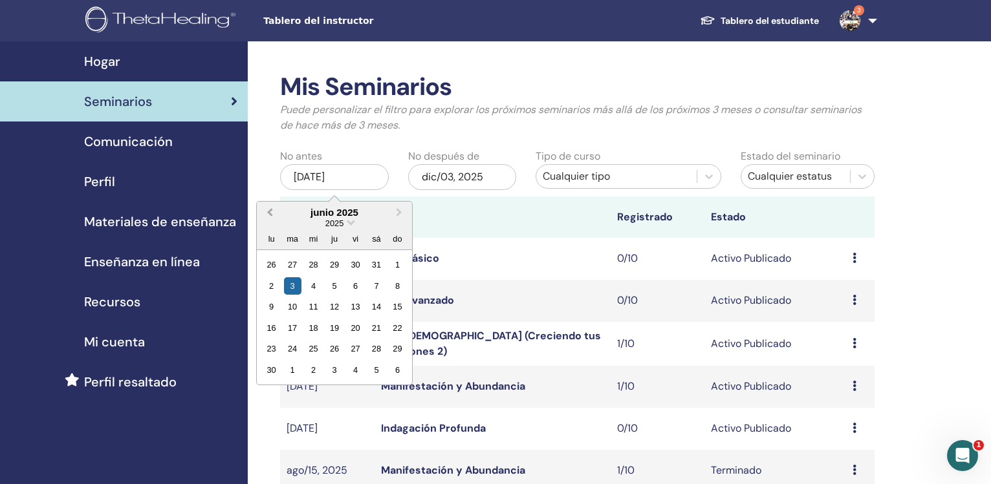
click at [267, 212] on button "Previous Month" at bounding box center [268, 213] width 21 height 21
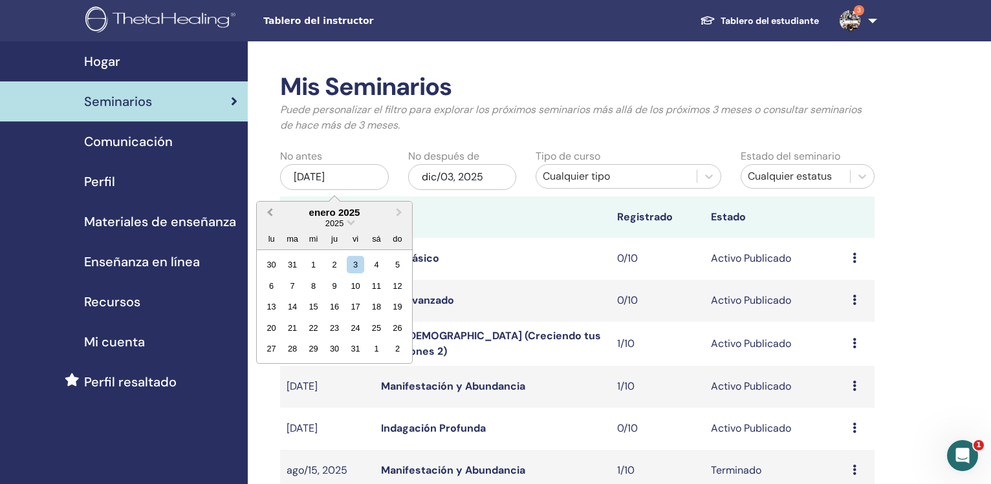
click at [267, 212] on button "Previous Month" at bounding box center [268, 213] width 21 height 21
click at [337, 266] on div "3" at bounding box center [333, 264] width 17 height 17
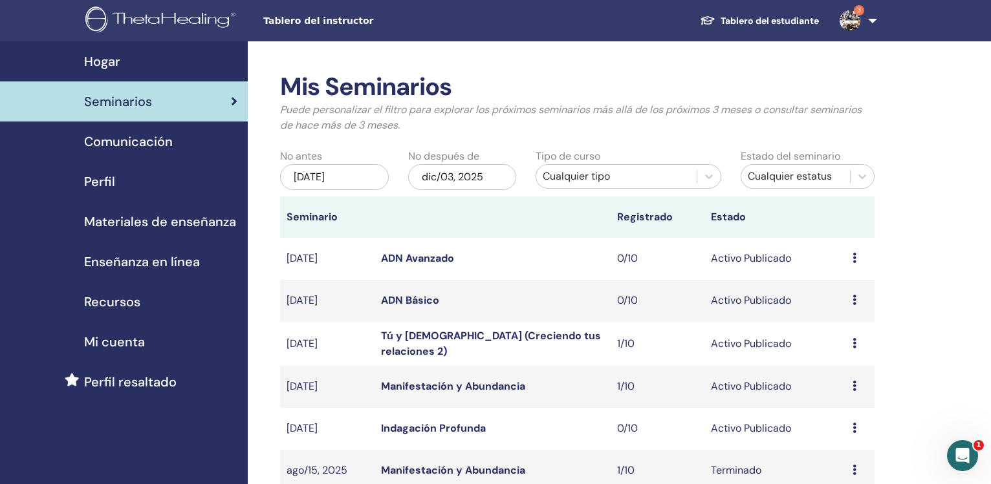
click at [450, 185] on div "dic/03, 2025" at bounding box center [462, 177] width 109 height 26
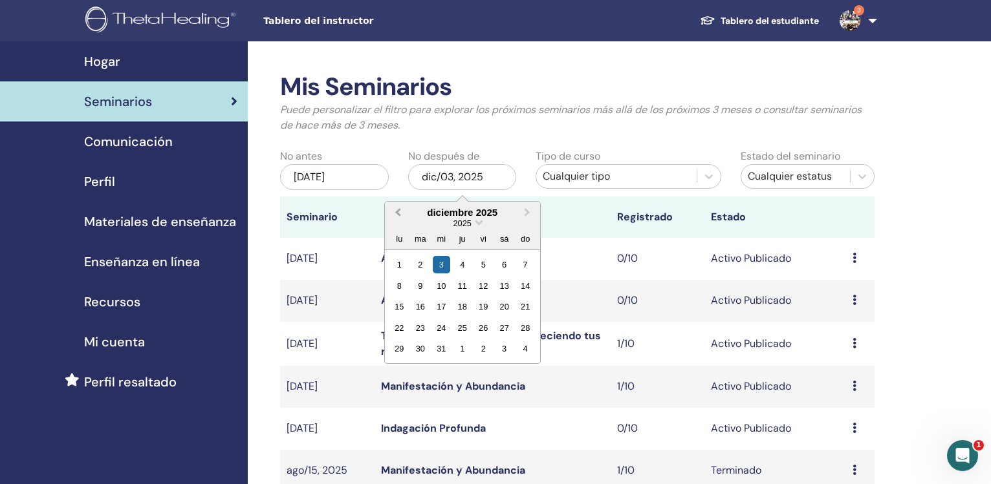
click at [400, 209] on button "Previous Month" at bounding box center [396, 213] width 21 height 21
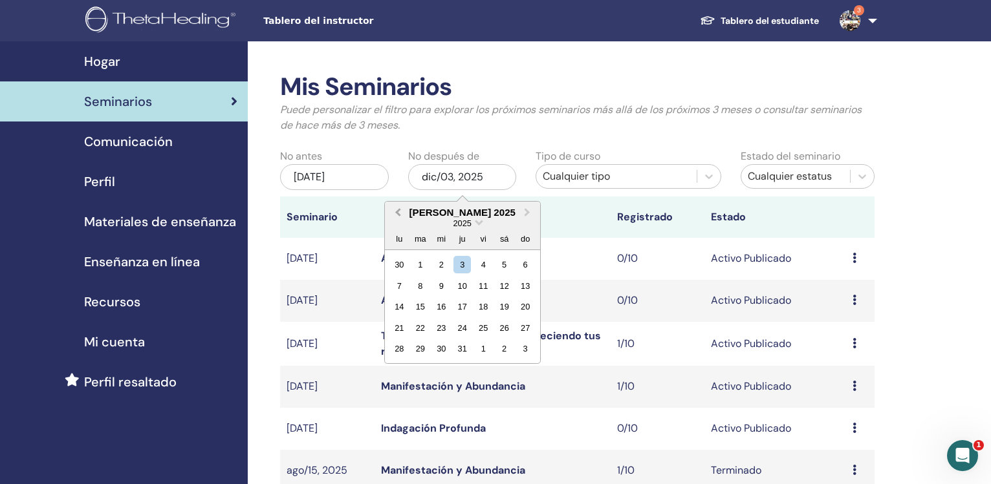
click at [400, 209] on button "Previous Month" at bounding box center [396, 213] width 21 height 21
click at [400, 208] on button "Previous Month" at bounding box center [396, 213] width 21 height 21
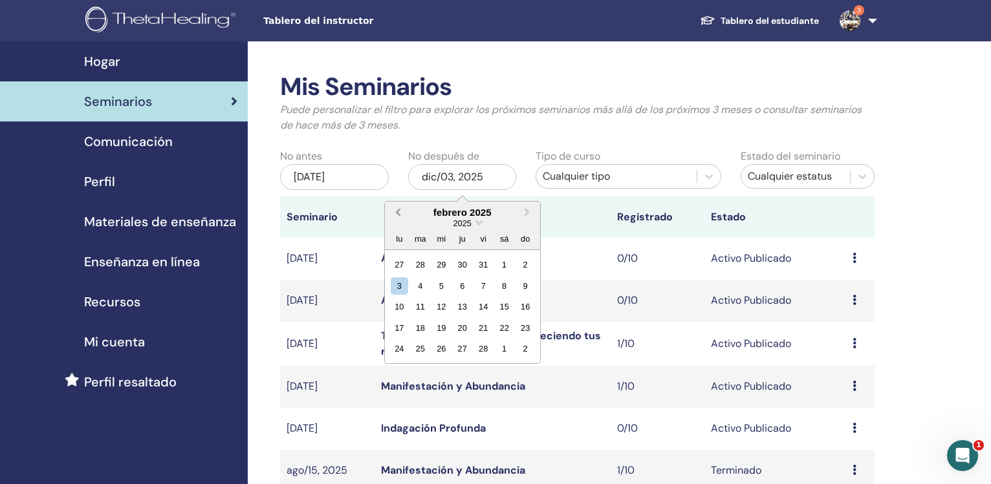
click at [400, 208] on button "Previous Month" at bounding box center [396, 213] width 21 height 21
click at [526, 210] on button "Next Month" at bounding box center [528, 213] width 21 height 21
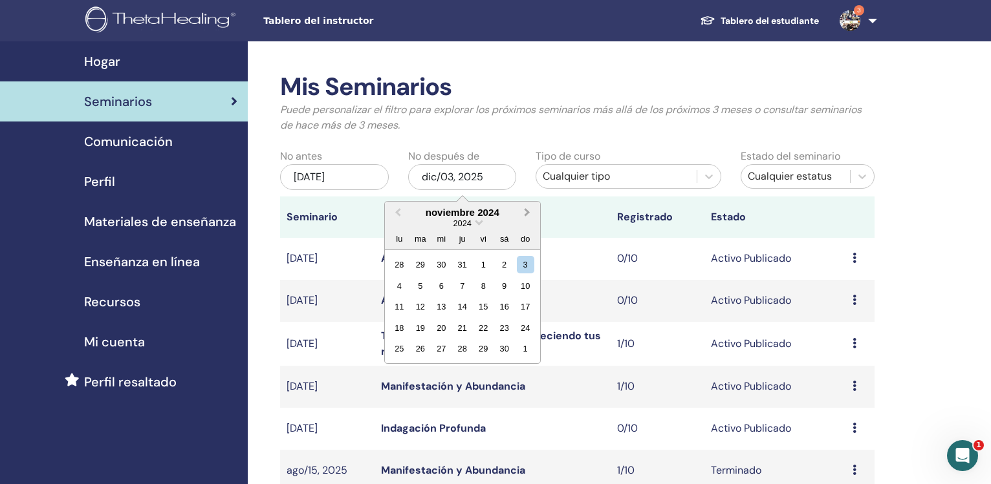
click at [526, 210] on button "Next Month" at bounding box center [528, 213] width 21 height 21
click at [420, 371] on div "31" at bounding box center [419, 370] width 17 height 17
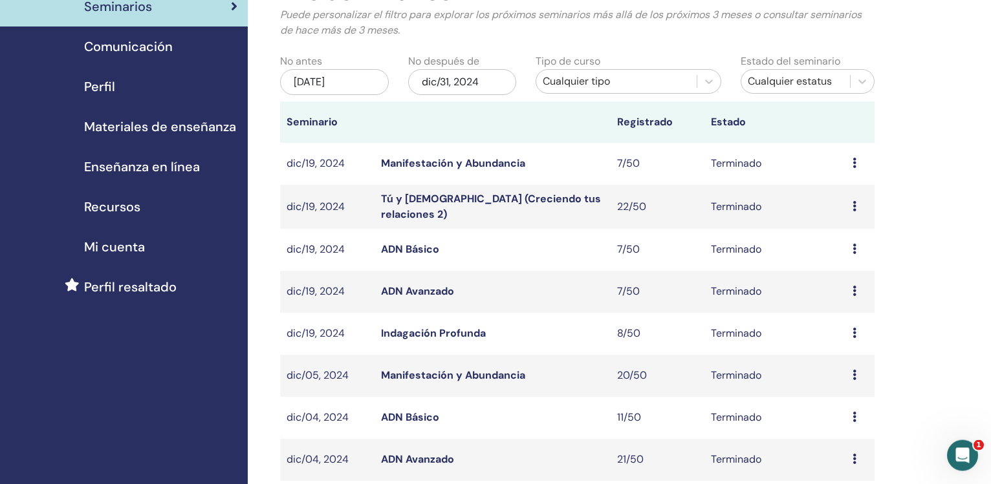
scroll to position [93, 0]
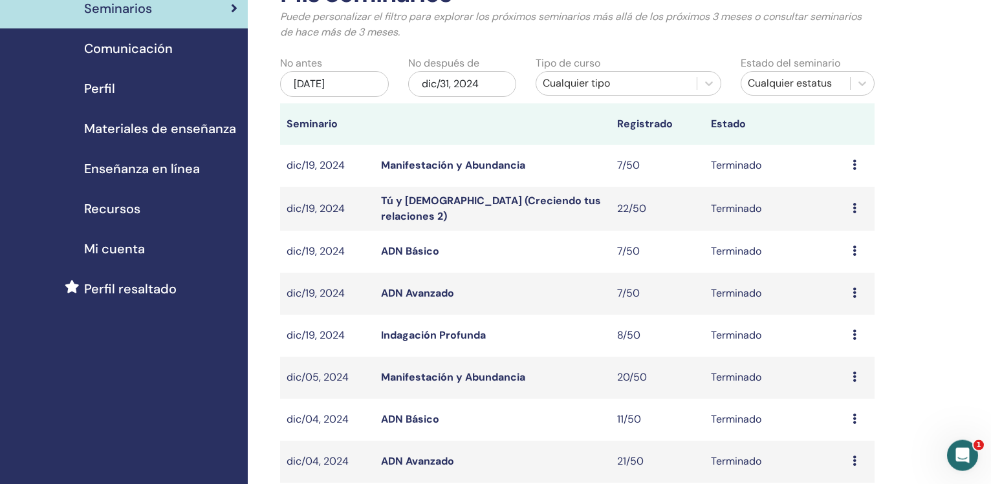
click at [421, 298] on link "ADN Avanzado" at bounding box center [417, 294] width 73 height 14
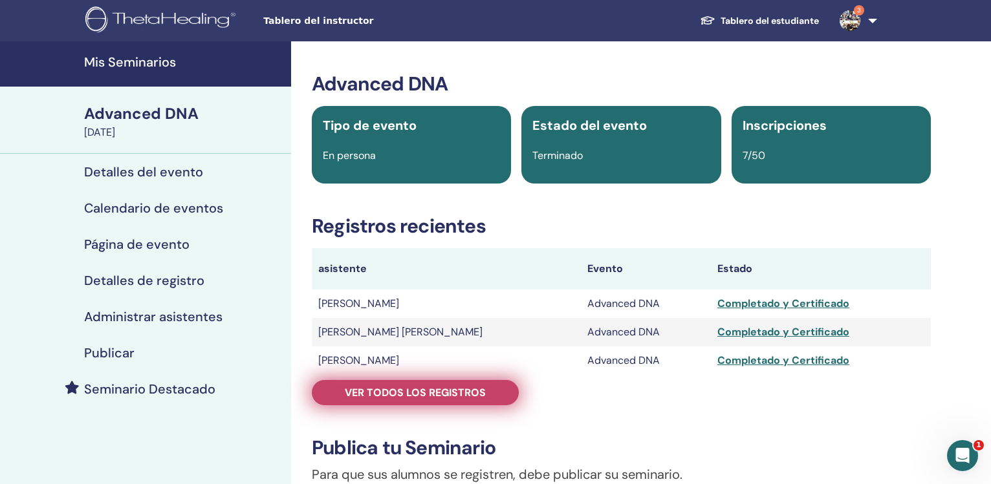
click at [435, 389] on span "Ver todos los registros" at bounding box center [415, 393] width 141 height 14
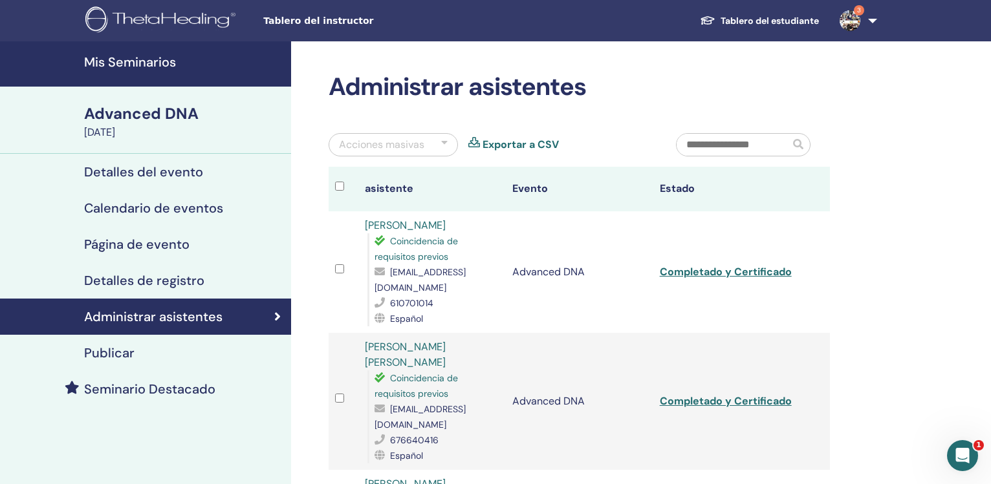
click at [539, 142] on link "Exportar a CSV" at bounding box center [521, 145] width 76 height 16
